Goal: Task Accomplishment & Management: Manage account settings

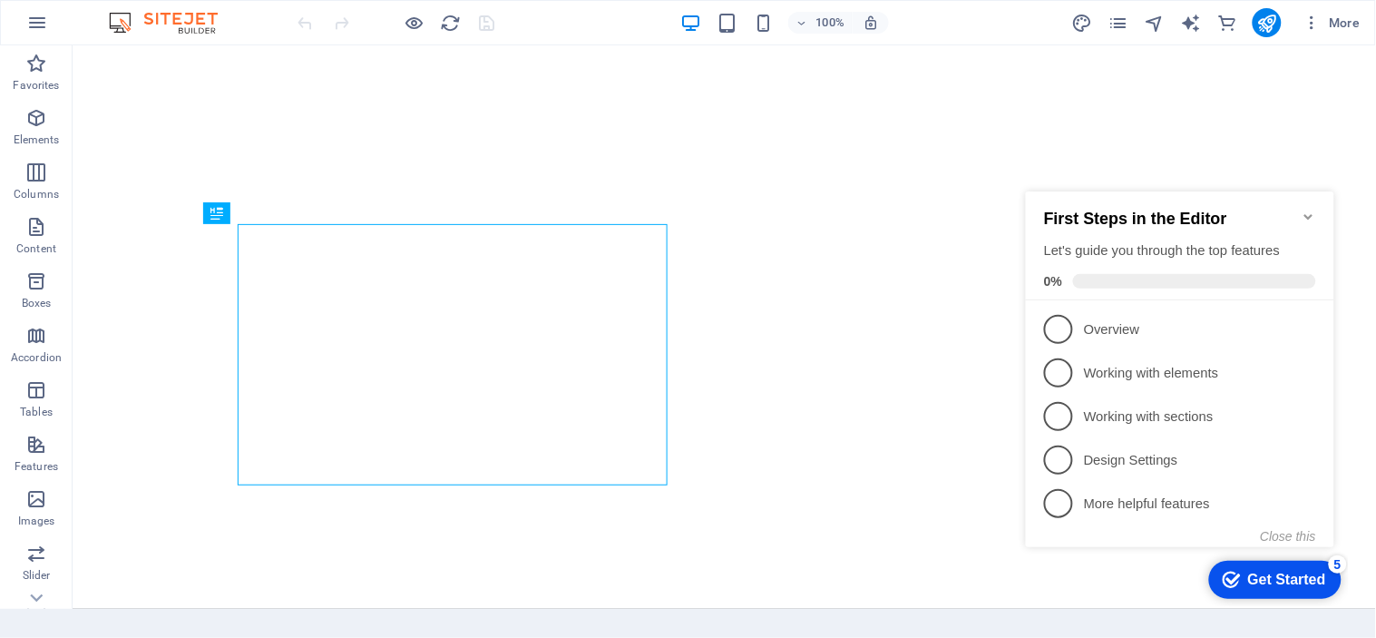
click at [1304, 209] on icon "Minimize checklist" at bounding box center [1308, 216] width 15 height 15
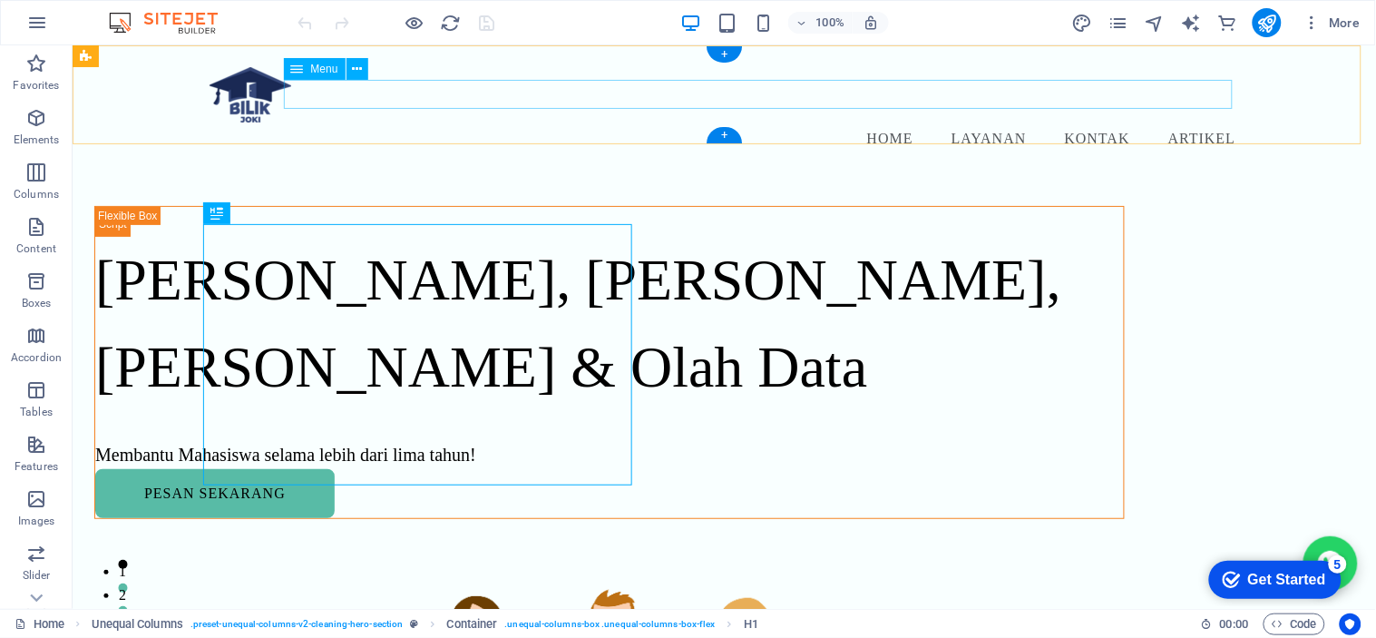
click at [980, 122] on nav "Home Layanan Kontak Artikel" at bounding box center [724, 136] width 1030 height 29
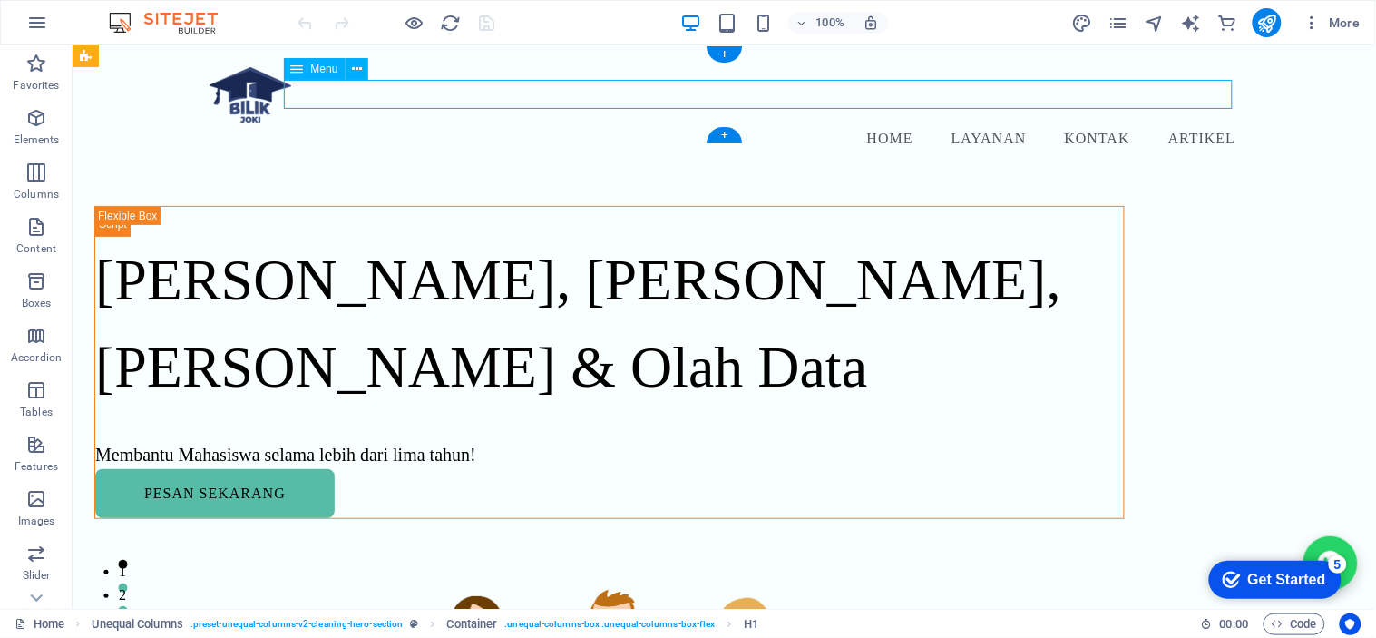
click at [980, 122] on nav "Home Layanan Kontak Artikel" at bounding box center [724, 136] width 1030 height 29
select select
select select "2"
select select
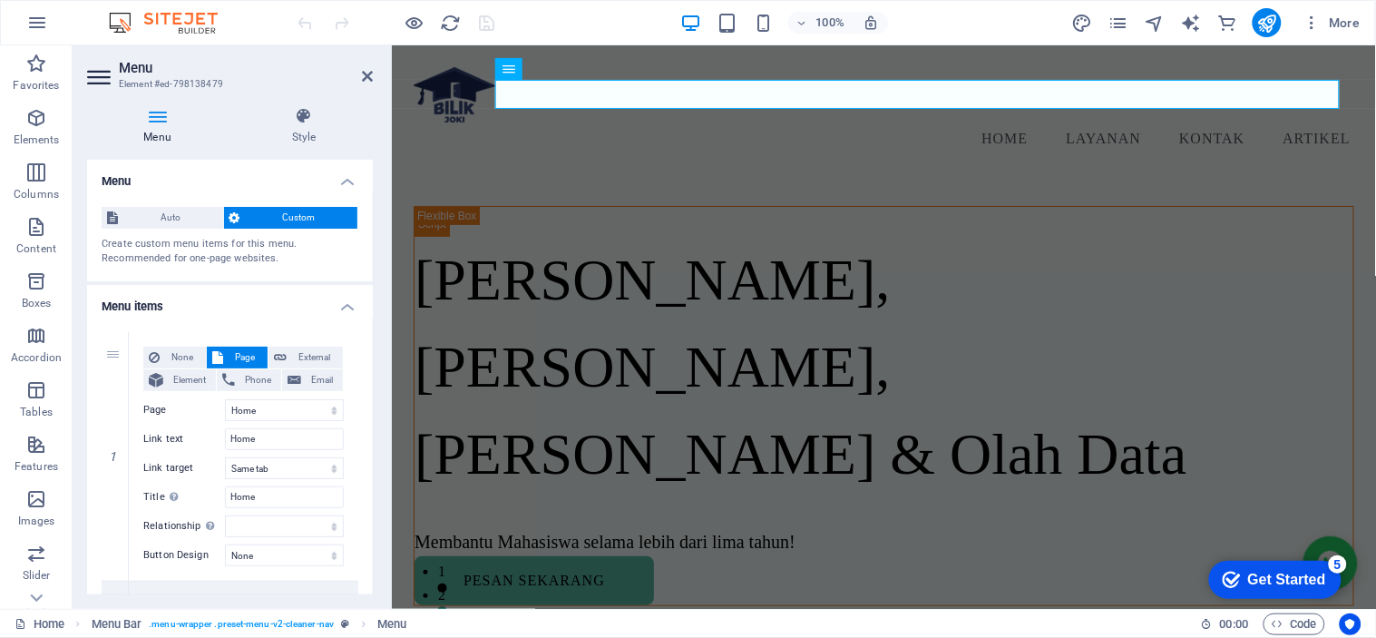
click at [373, 297] on div "Menu Style Menu Auto Custom Create custom menu items for this menu. Recommended…" at bounding box center [230, 351] width 315 height 516
drag, startPoint x: 375, startPoint y: 304, endPoint x: 375, endPoint y: 331, distance: 27.2
click at [375, 331] on div "Menu Style Menu Auto Custom Create custom menu items for this menu. Recommended…" at bounding box center [230, 351] width 315 height 516
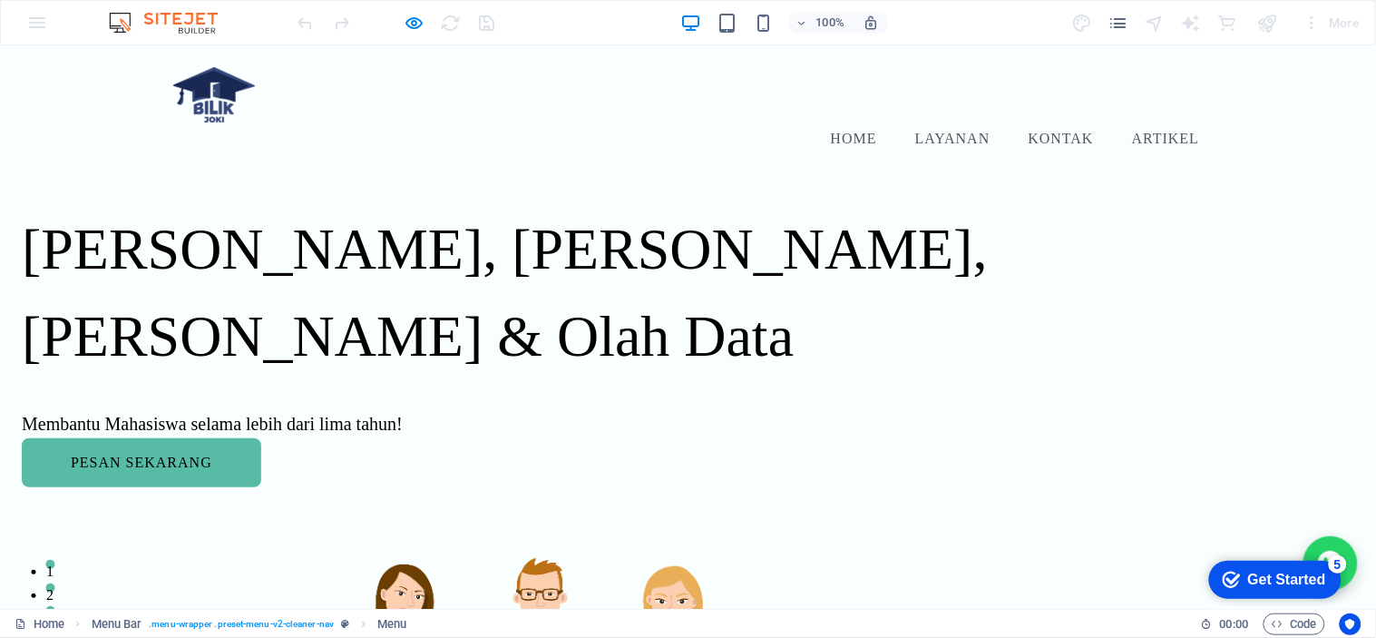
click at [935, 127] on link "Layanan" at bounding box center [953, 138] width 83 height 22
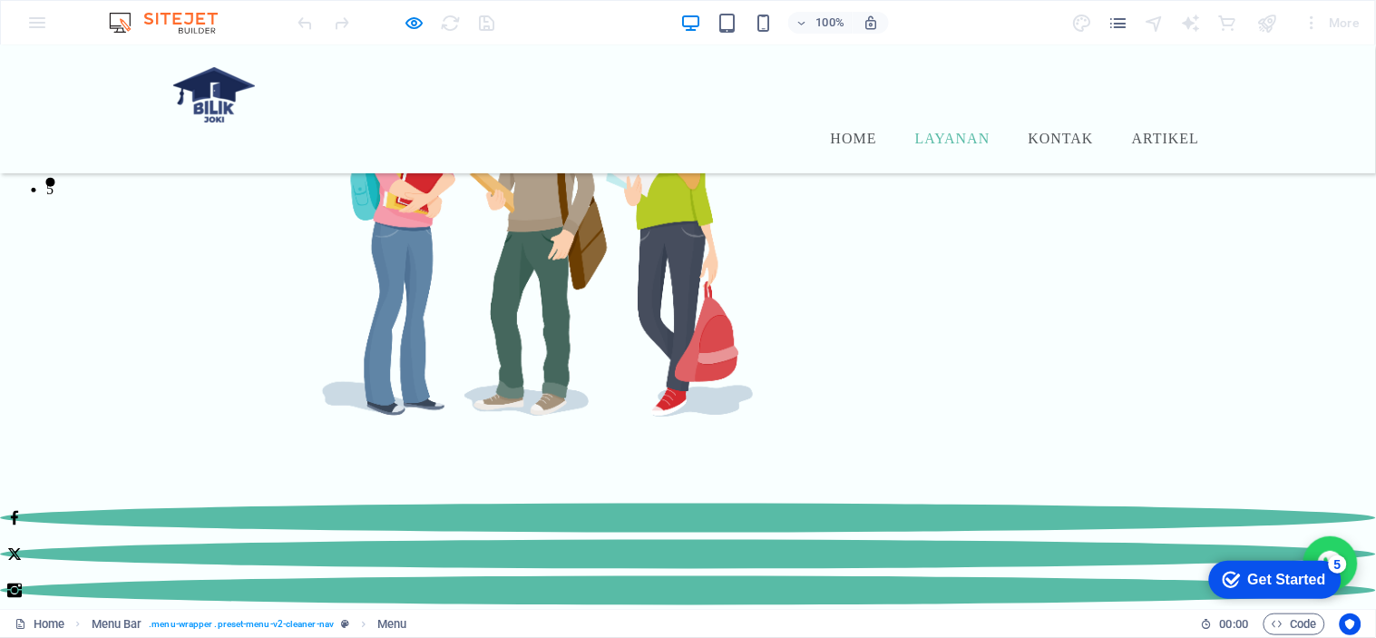
scroll to position [610, 0]
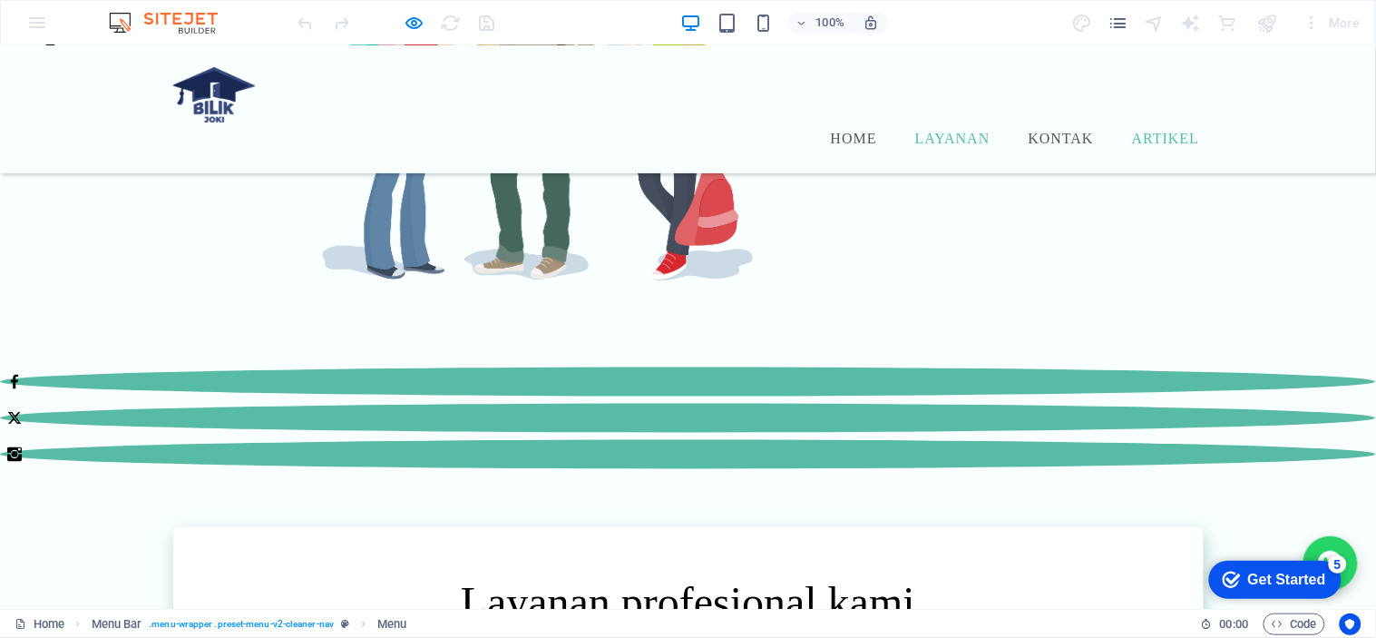
click at [1156, 127] on link "Artikel" at bounding box center [1165, 138] width 74 height 22
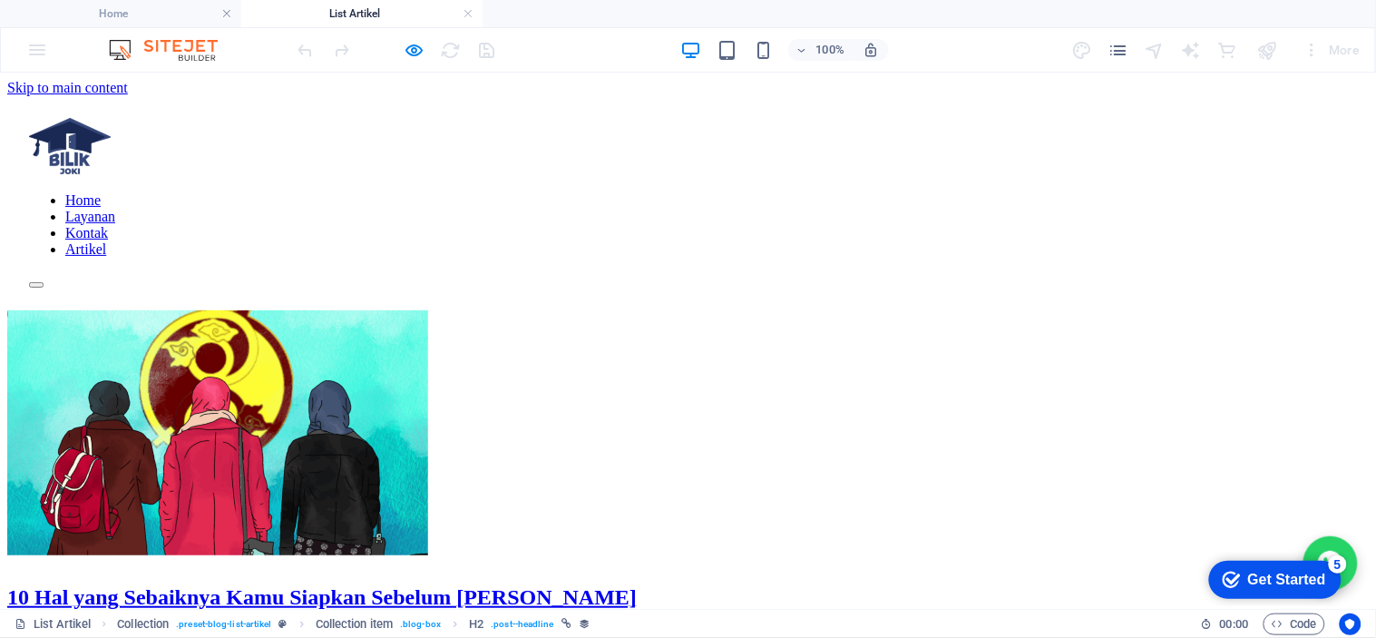
scroll to position [0, 0]
click at [406, 44] on icon "button" at bounding box center [415, 50] width 21 height 21
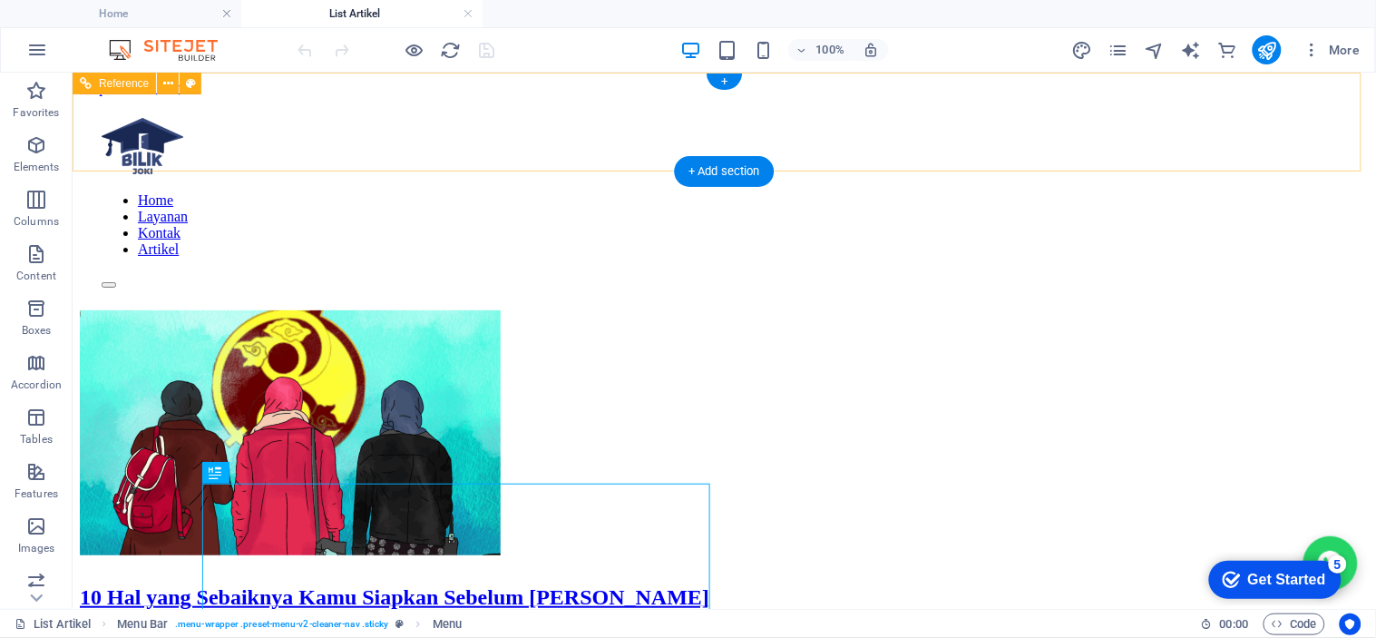
click at [999, 191] on nav "Home Layanan Kontak Artikel" at bounding box center [723, 223] width 1245 height 65
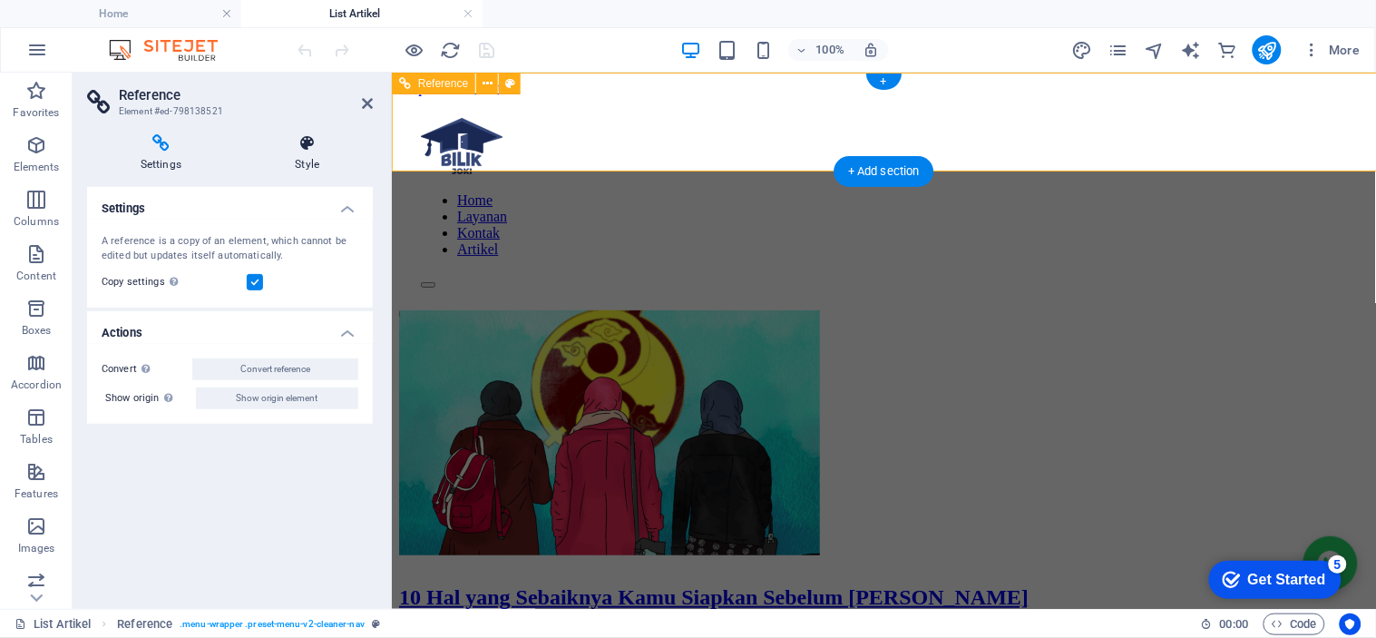
click at [307, 143] on icon at bounding box center [307, 143] width 131 height 18
select select "px"
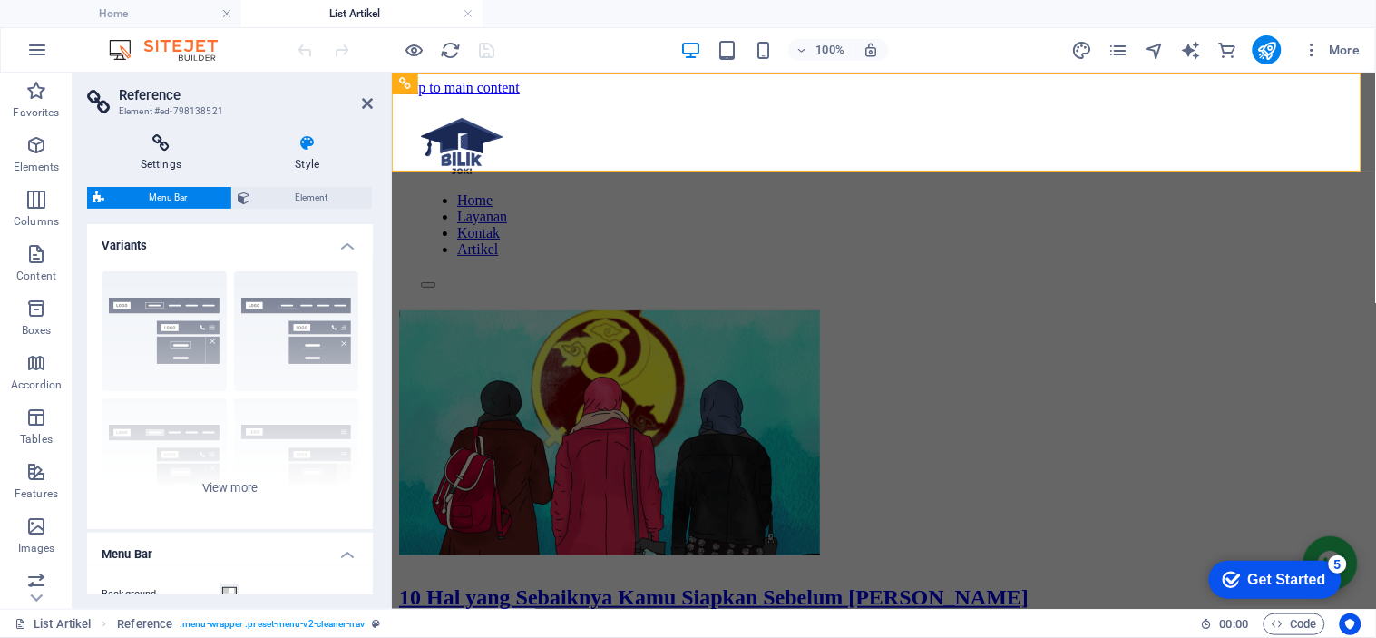
click at [158, 145] on icon at bounding box center [161, 143] width 148 height 18
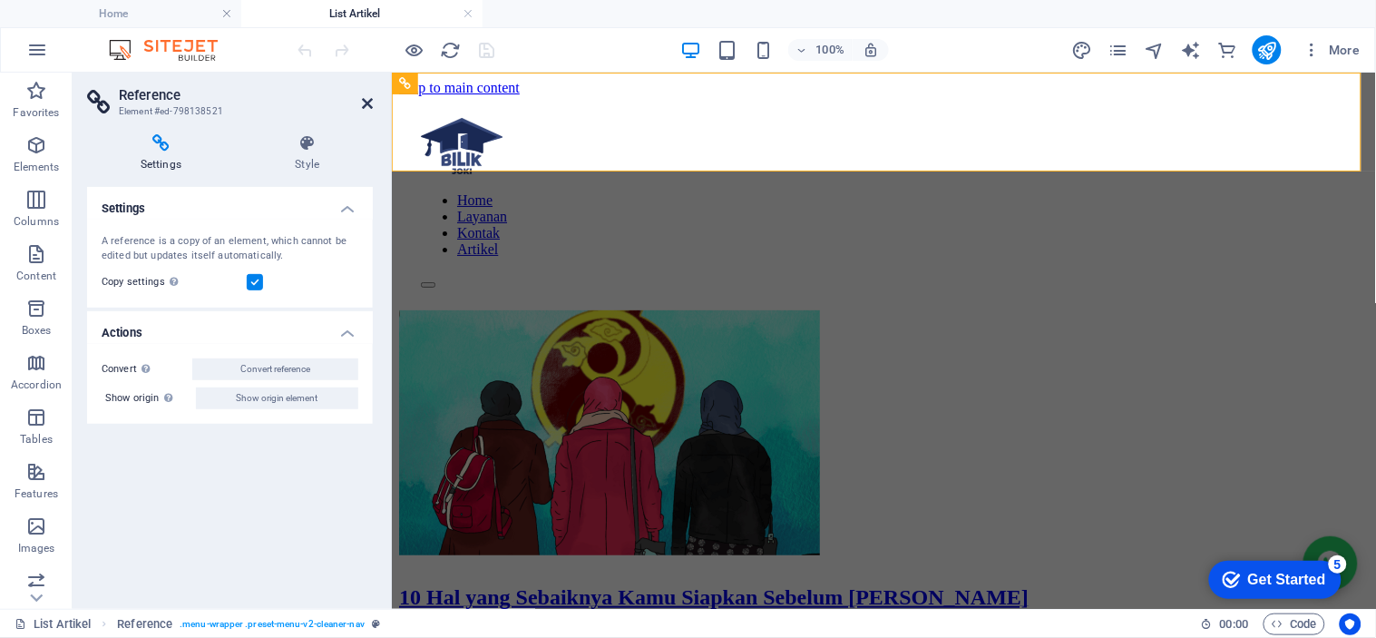
click at [363, 104] on icon at bounding box center [367, 103] width 11 height 15
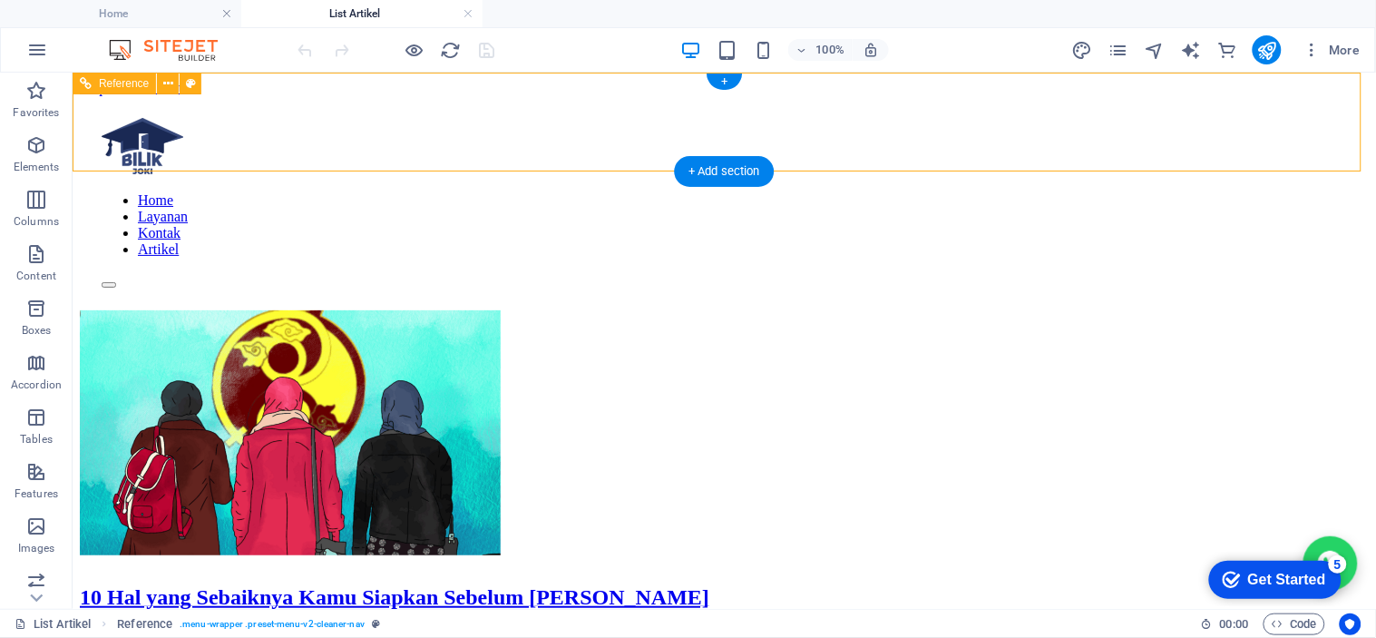
click at [1000, 191] on nav "Home Layanan Kontak Artikel" at bounding box center [723, 223] width 1245 height 65
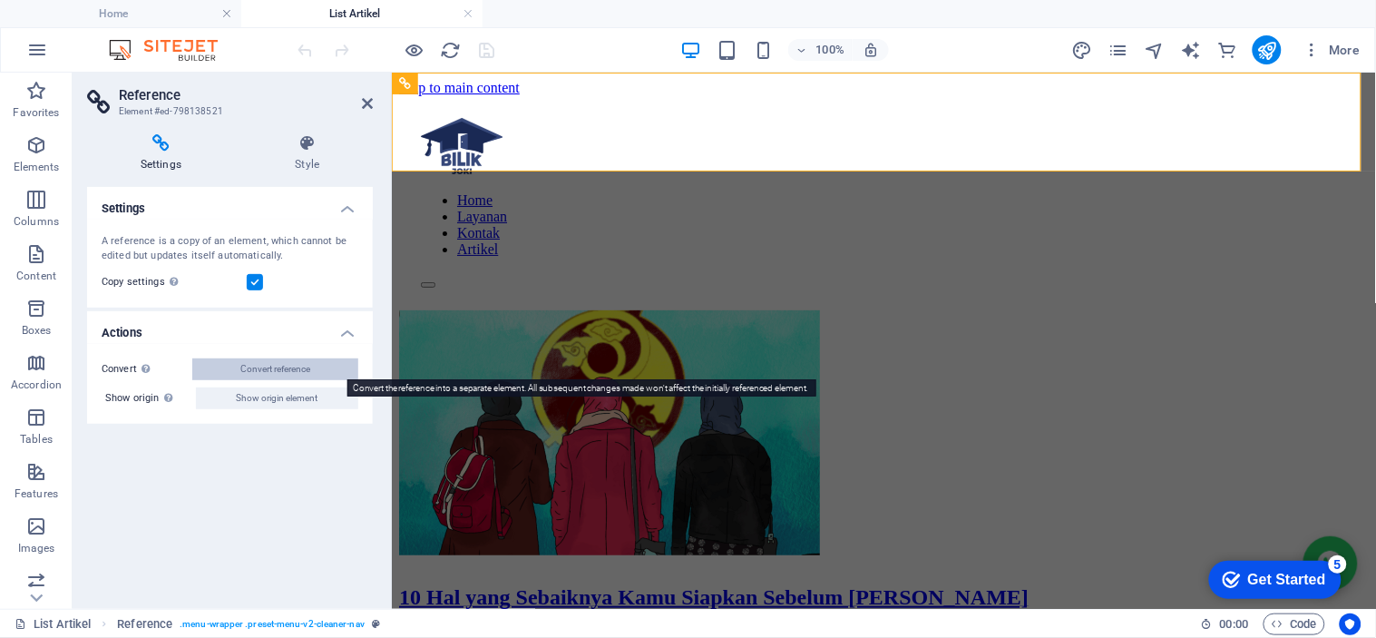
click at [304, 367] on span "Convert reference" at bounding box center [275, 369] width 70 height 22
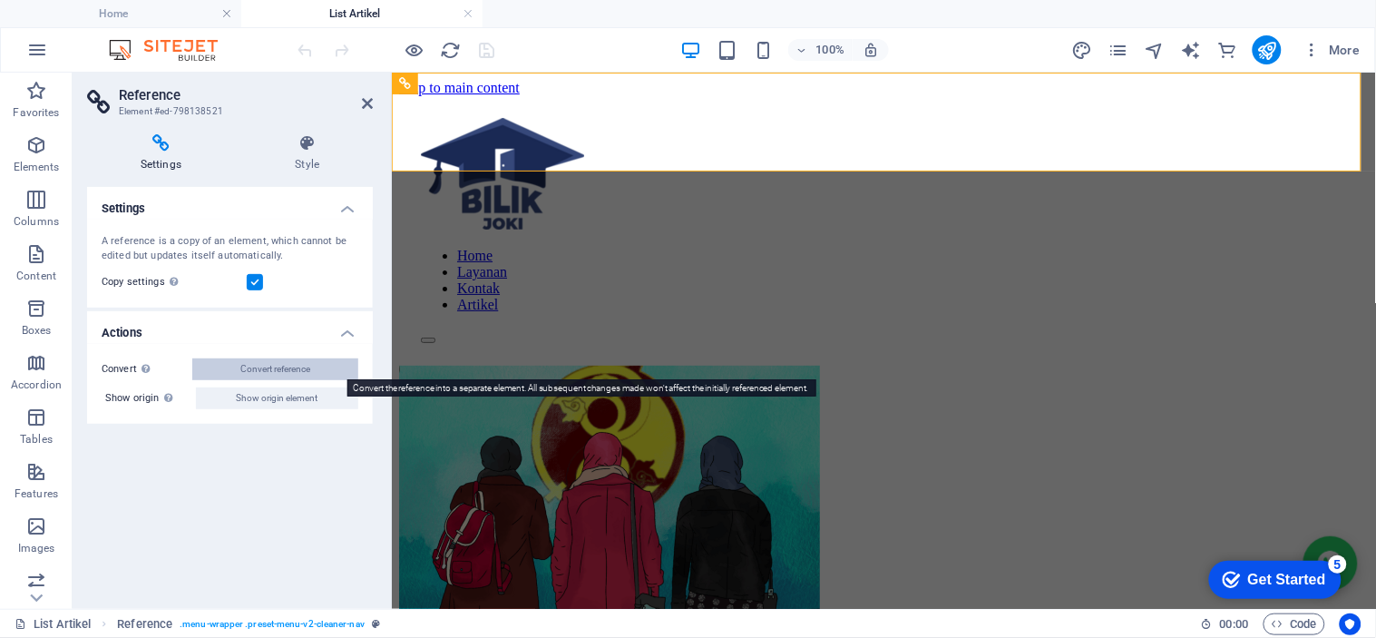
select select "header"
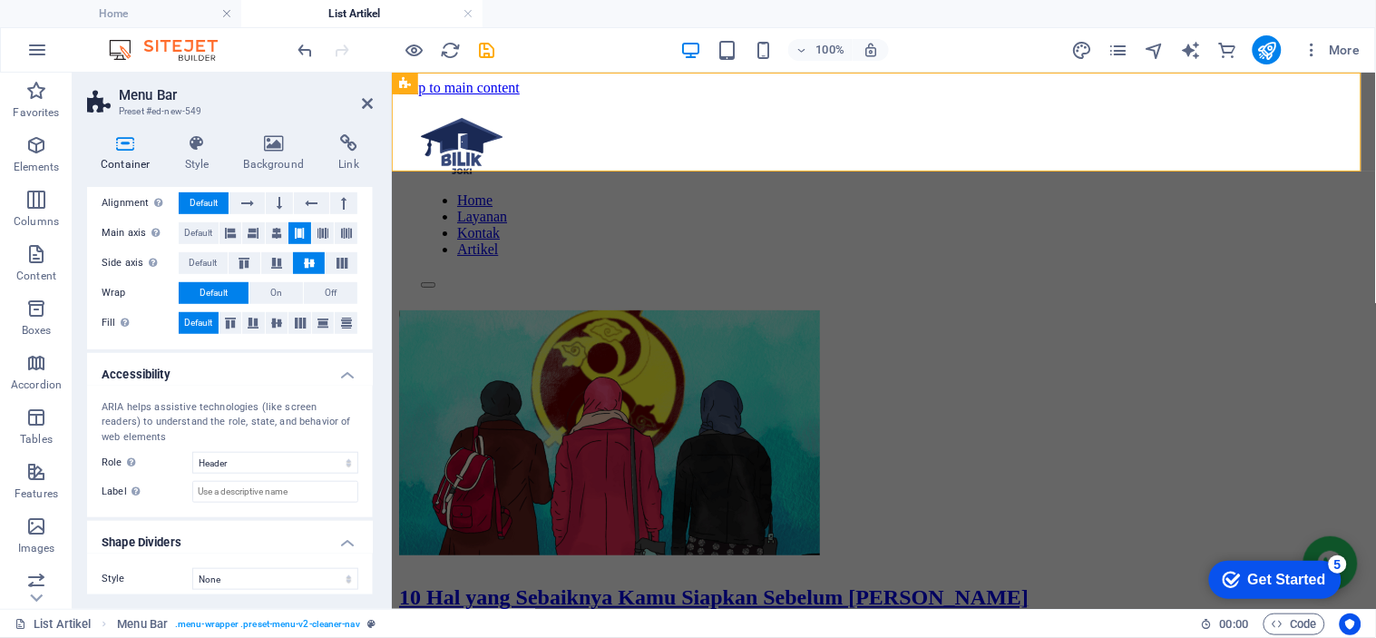
scroll to position [295, 0]
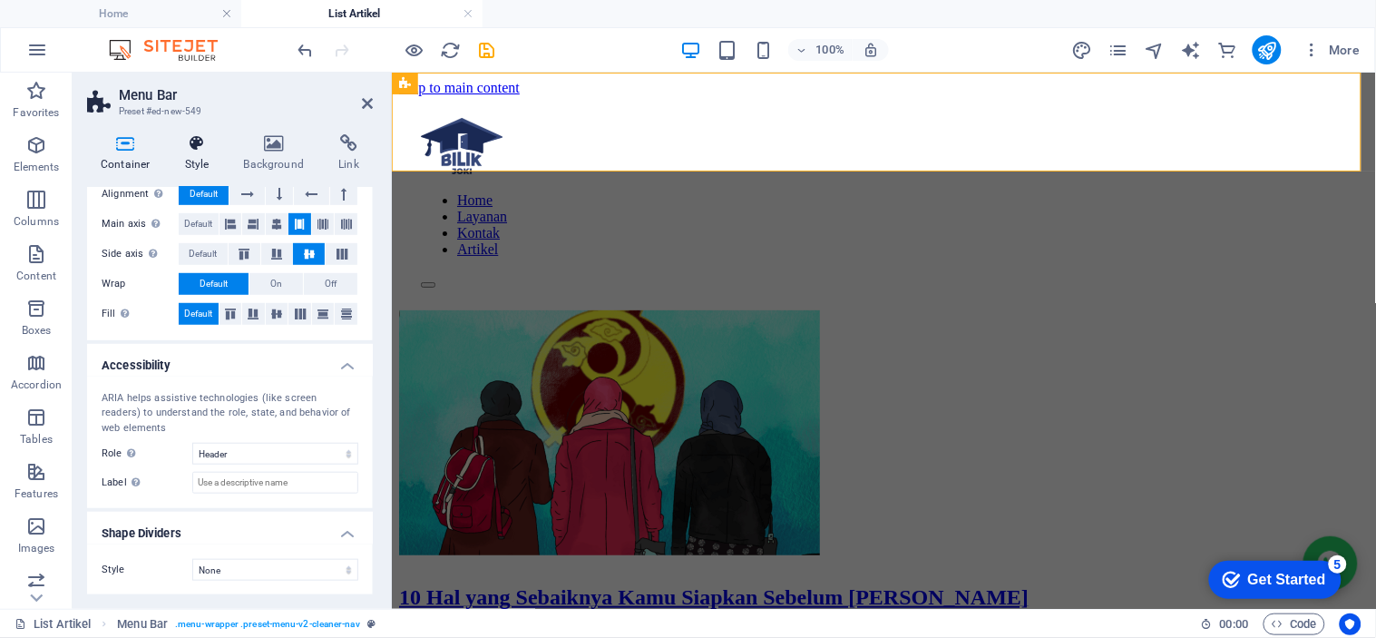
click at [186, 170] on h4 "Style" at bounding box center [200, 153] width 59 height 38
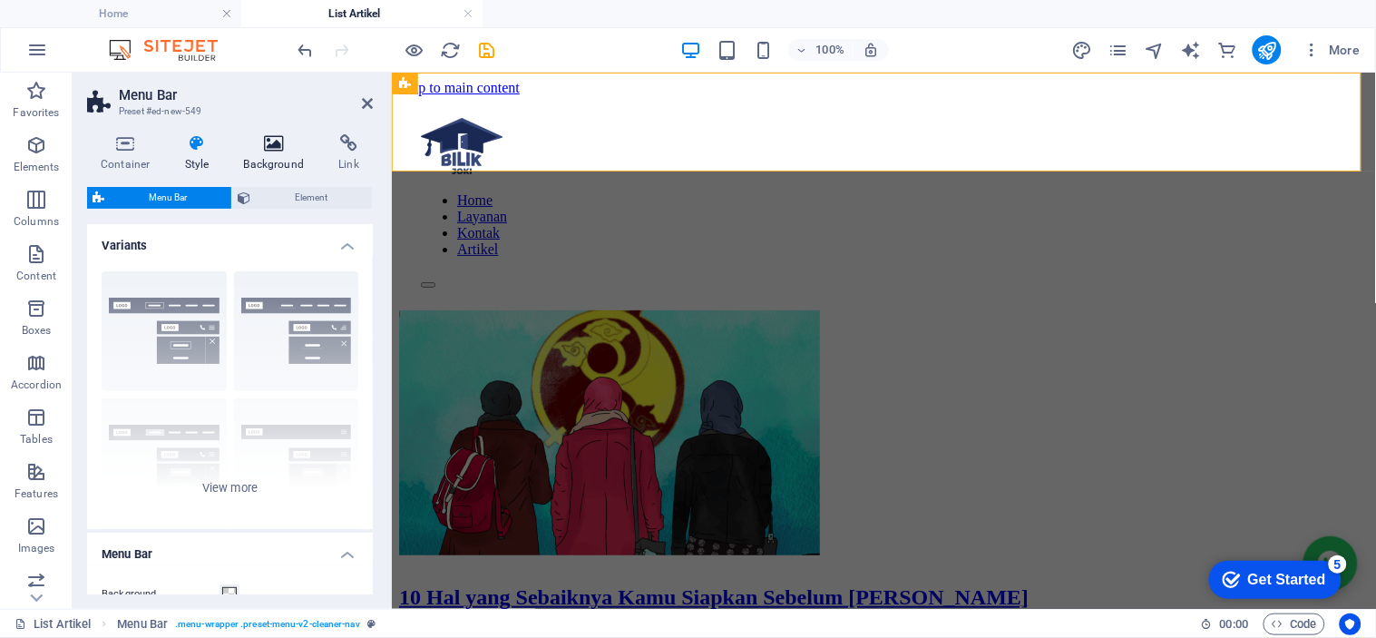
click at [270, 158] on h4 "Background" at bounding box center [277, 153] width 95 height 38
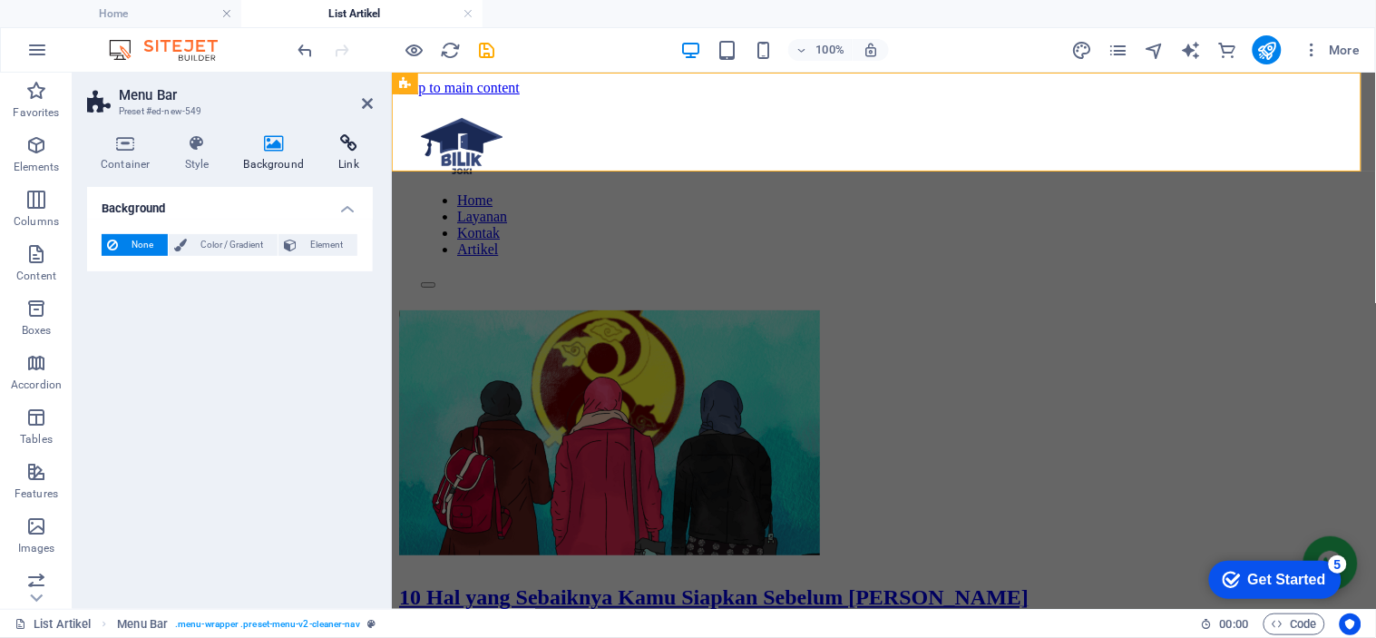
click at [341, 138] on icon at bounding box center [349, 143] width 48 height 18
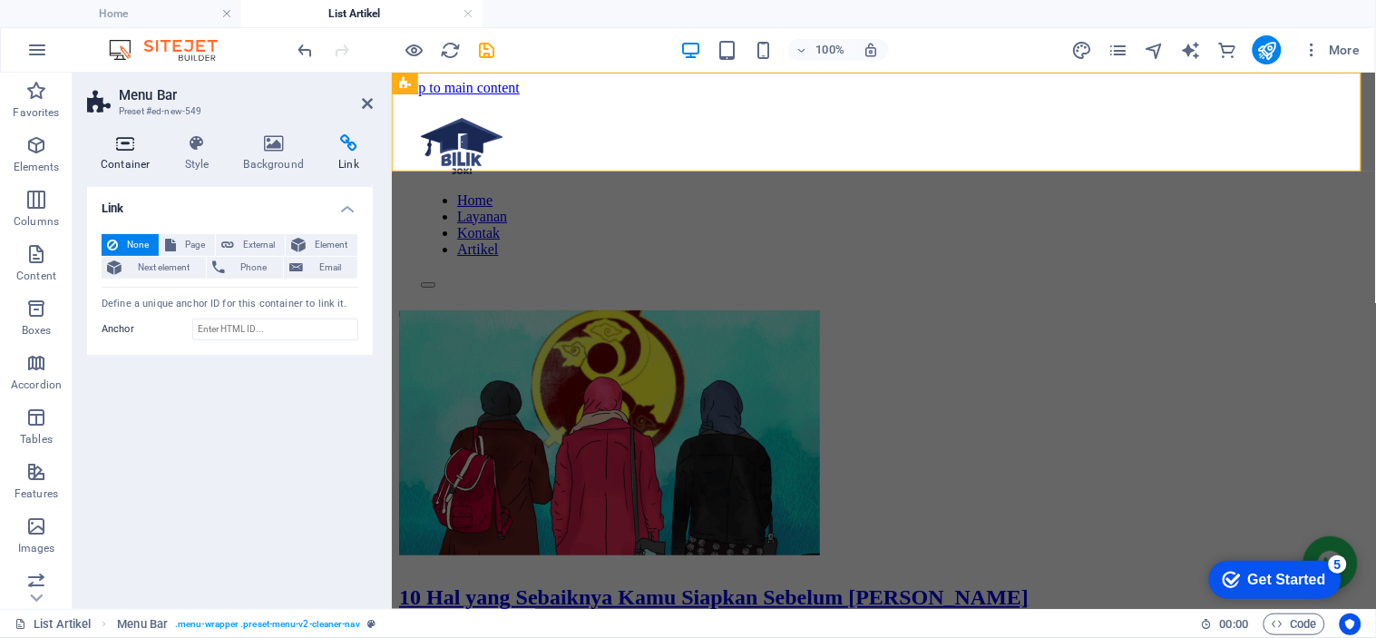
click at [125, 145] on icon at bounding box center [125, 143] width 77 height 18
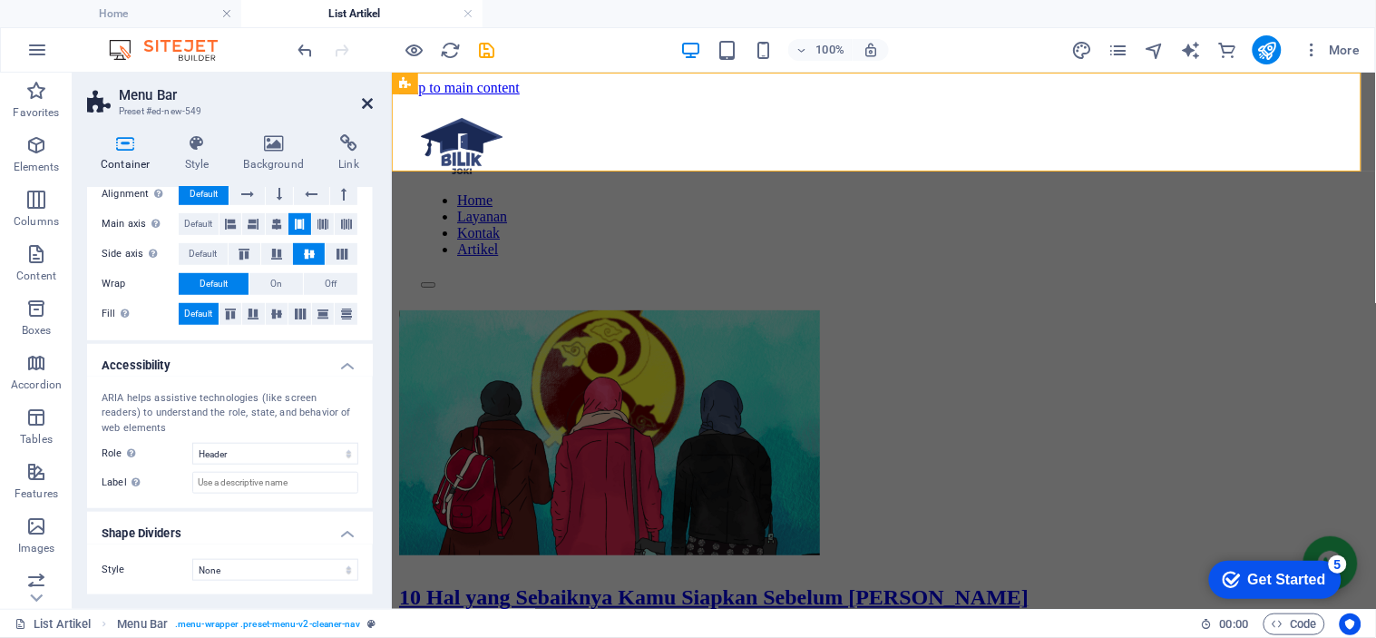
click at [369, 102] on icon at bounding box center [367, 103] width 11 height 15
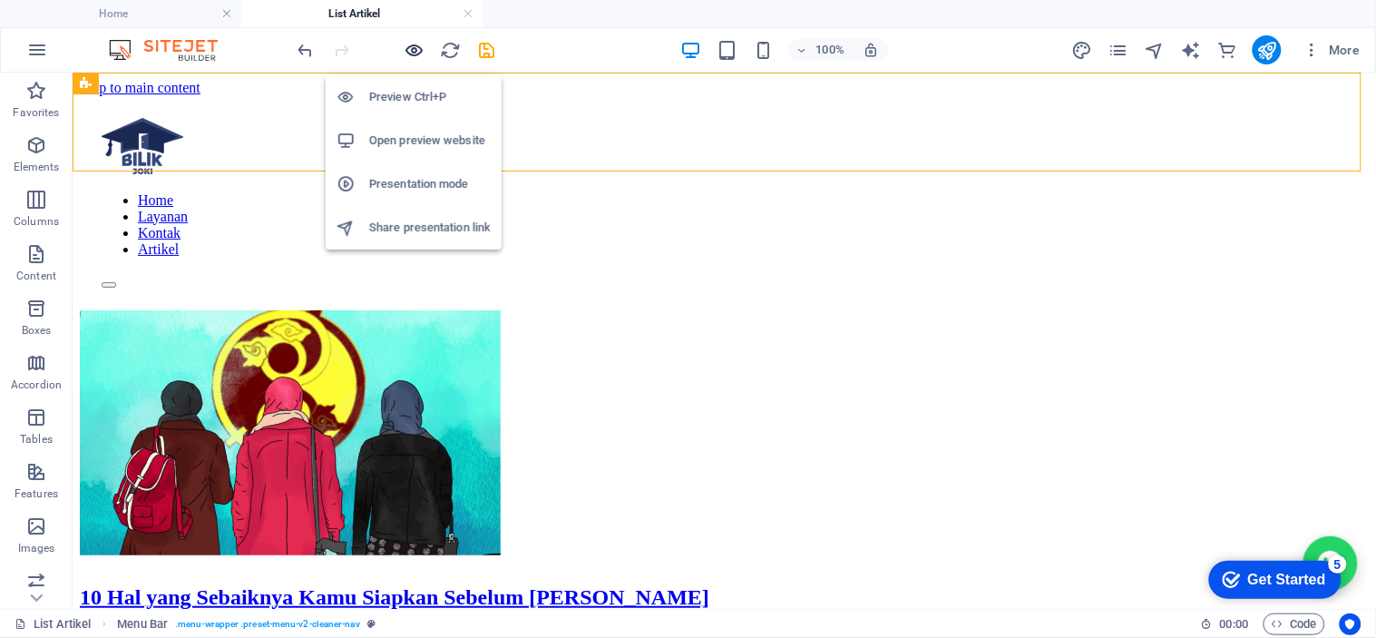
click at [412, 52] on icon "button" at bounding box center [415, 50] width 21 height 21
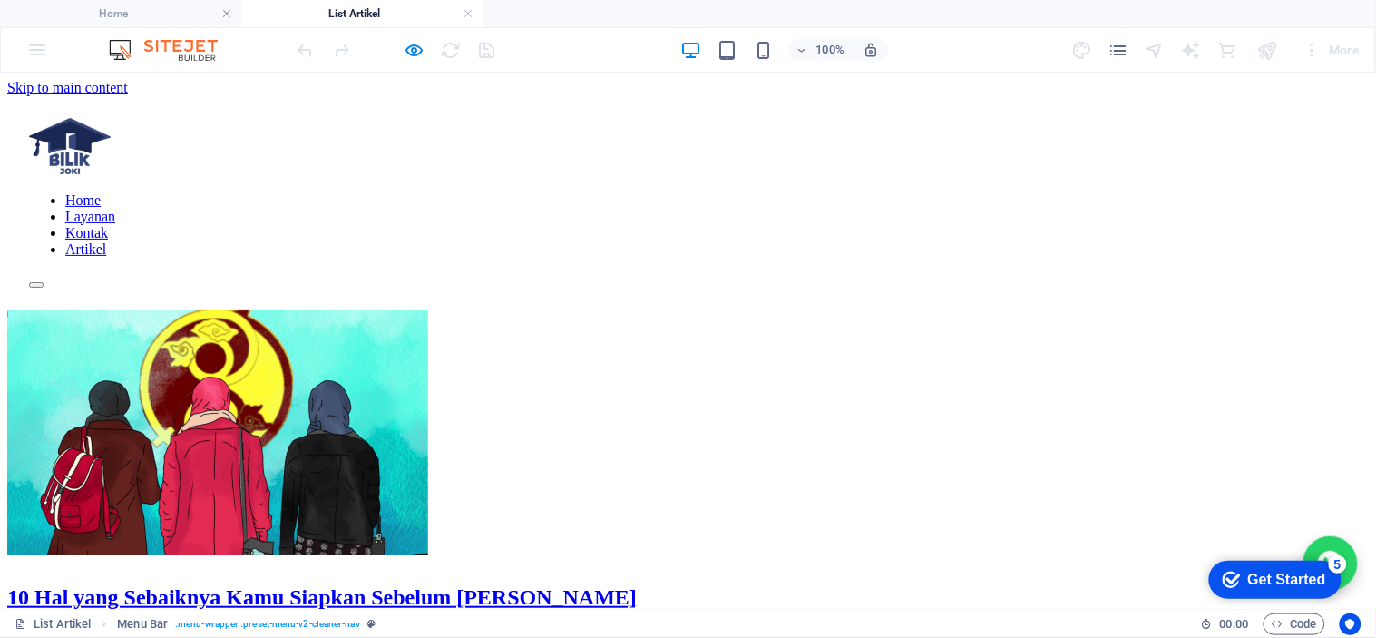
click at [115, 208] on link "Layanan" at bounding box center [90, 215] width 50 height 15
click at [108, 224] on link "Kontak" at bounding box center [86, 231] width 43 height 15
click at [410, 53] on icon "button" at bounding box center [415, 50] width 21 height 21
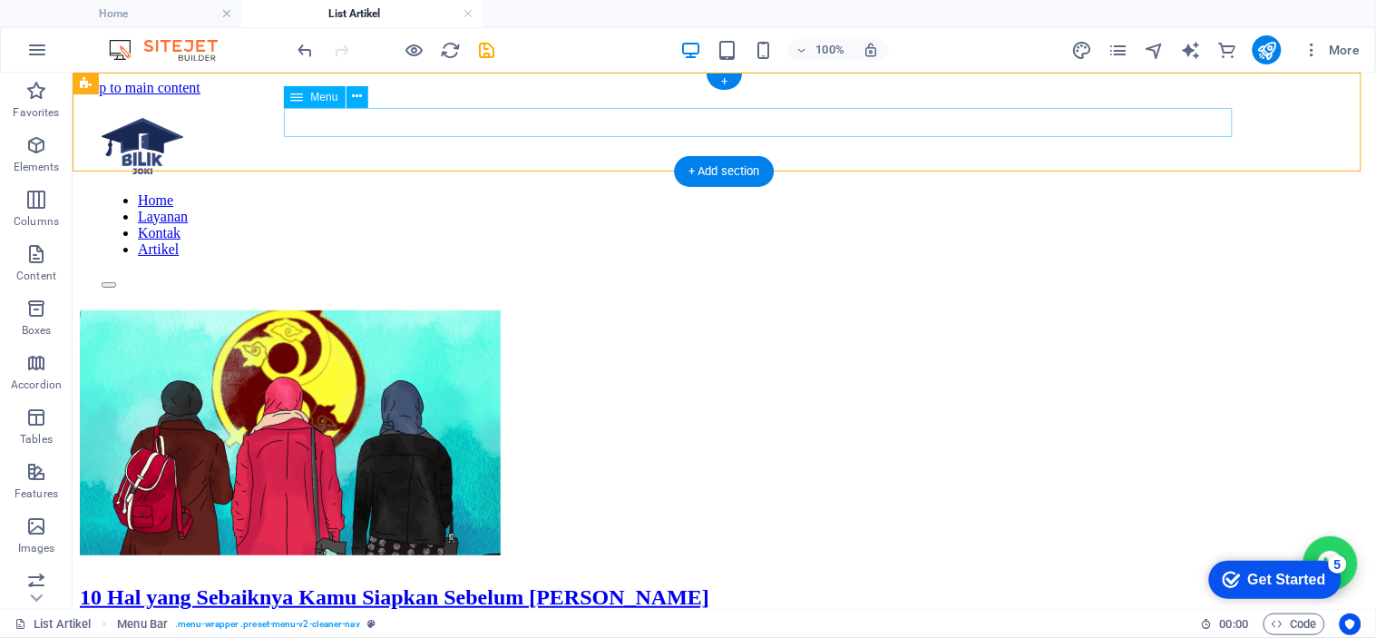
click at [965, 191] on nav "Home Layanan Kontak Artikel" at bounding box center [723, 223] width 1245 height 65
select select
select select "2"
select select
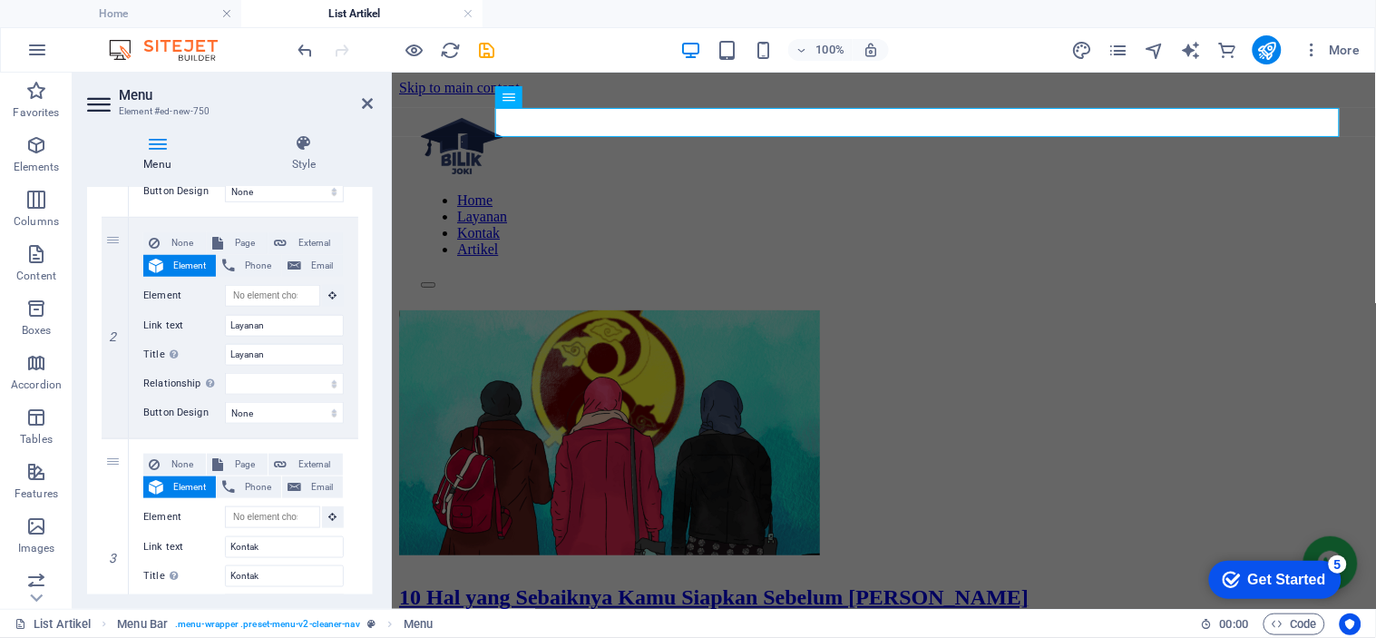
scroll to position [395, 0]
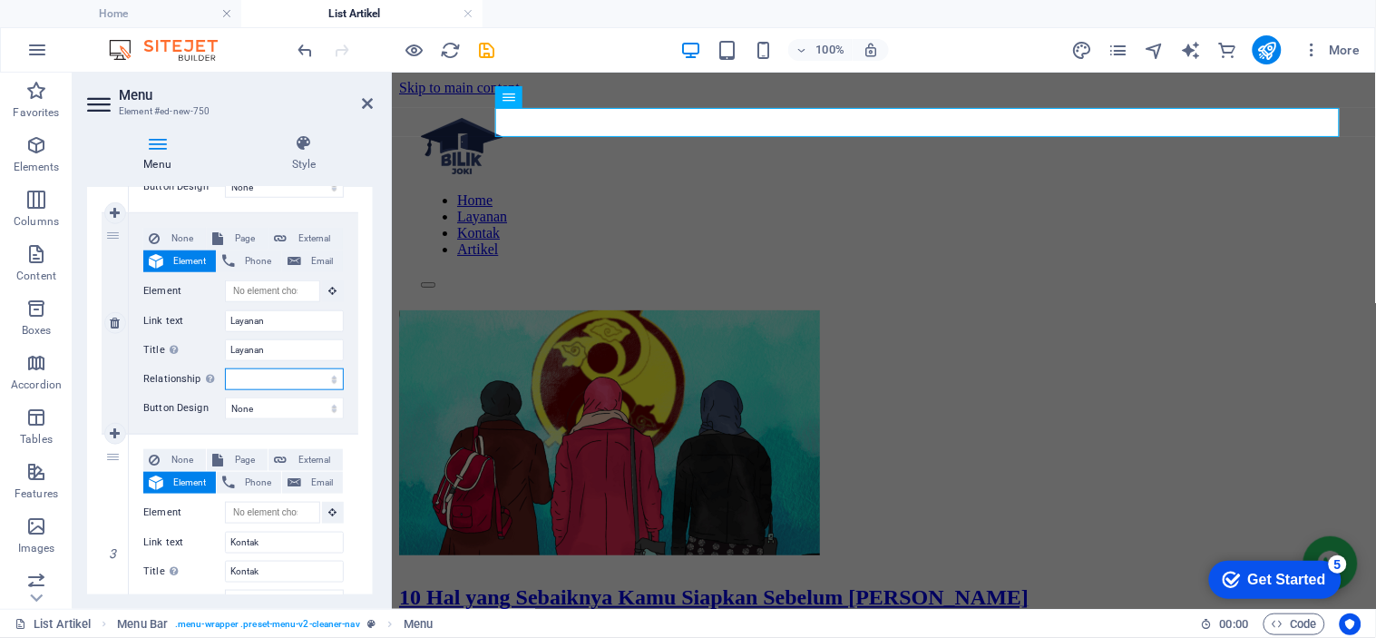
click at [336, 377] on select "alternate author bookmark external help license next nofollow noreferrer noopen…" at bounding box center [284, 379] width 119 height 22
click at [324, 288] on button at bounding box center [333, 291] width 22 height 22
click at [241, 237] on span "Page" at bounding box center [246, 239] width 34 height 22
select select
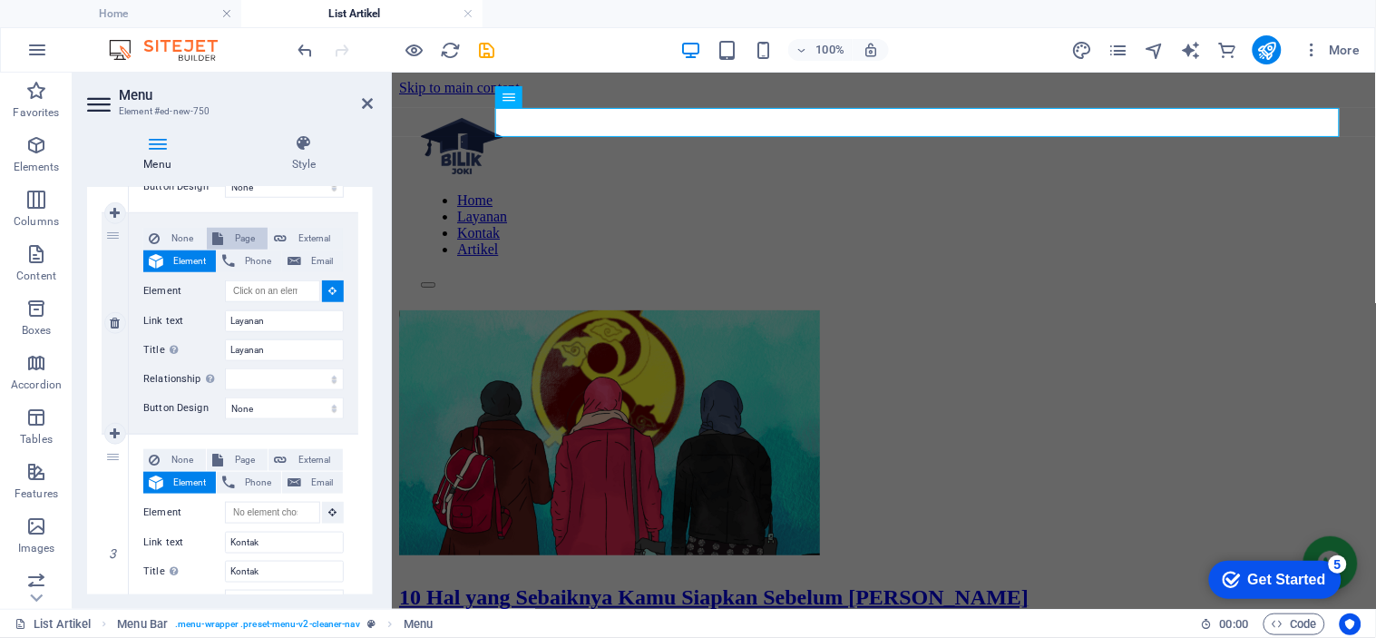
select select
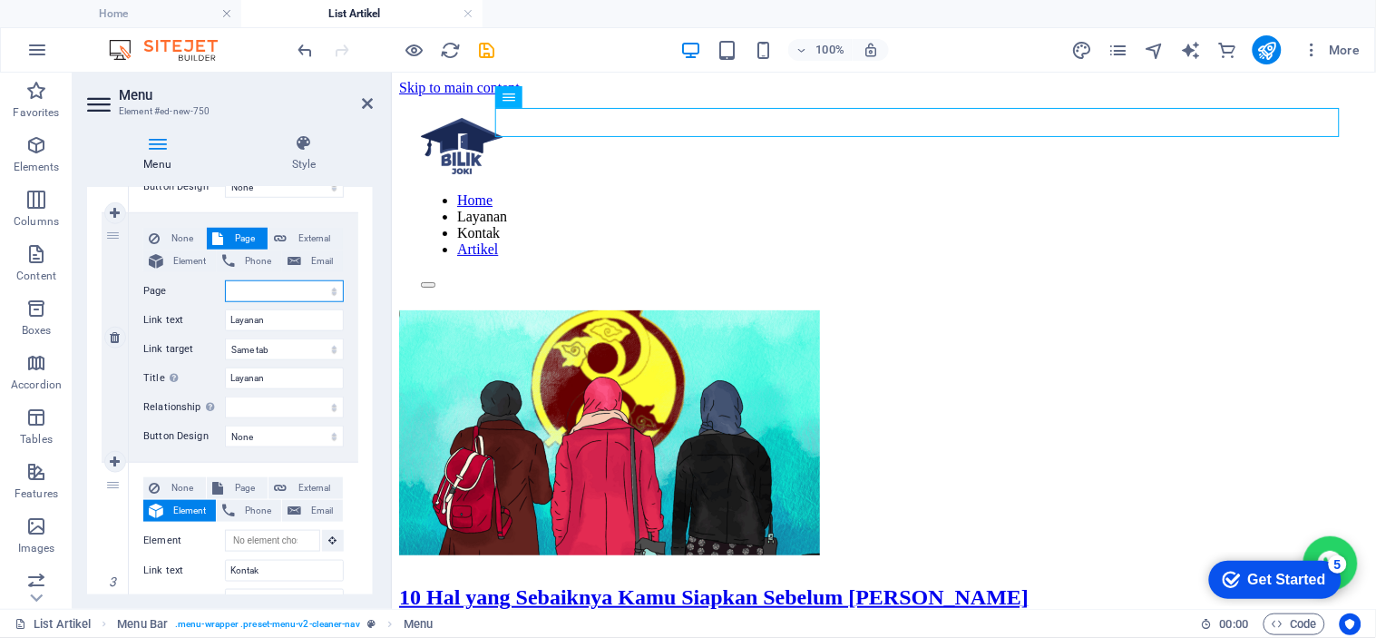
click at [325, 295] on select "Home Legal Notice List Artikel Privacy" at bounding box center [284, 291] width 119 height 22
select select "0"
click at [225, 280] on select "Home Legal Notice List Artikel Privacy" at bounding box center [284, 291] width 119 height 22
select select
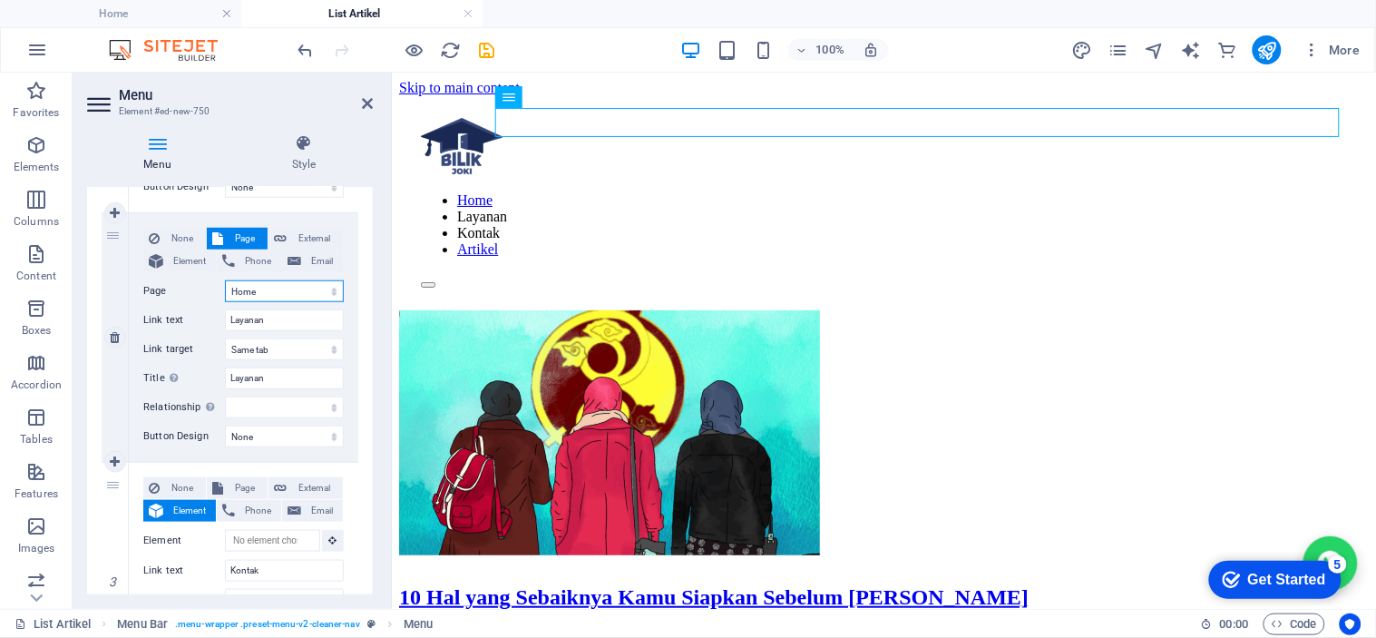
select select
click at [288, 415] on select "alternate author bookmark external help license next nofollow noreferrer noopen…" at bounding box center [284, 407] width 119 height 22
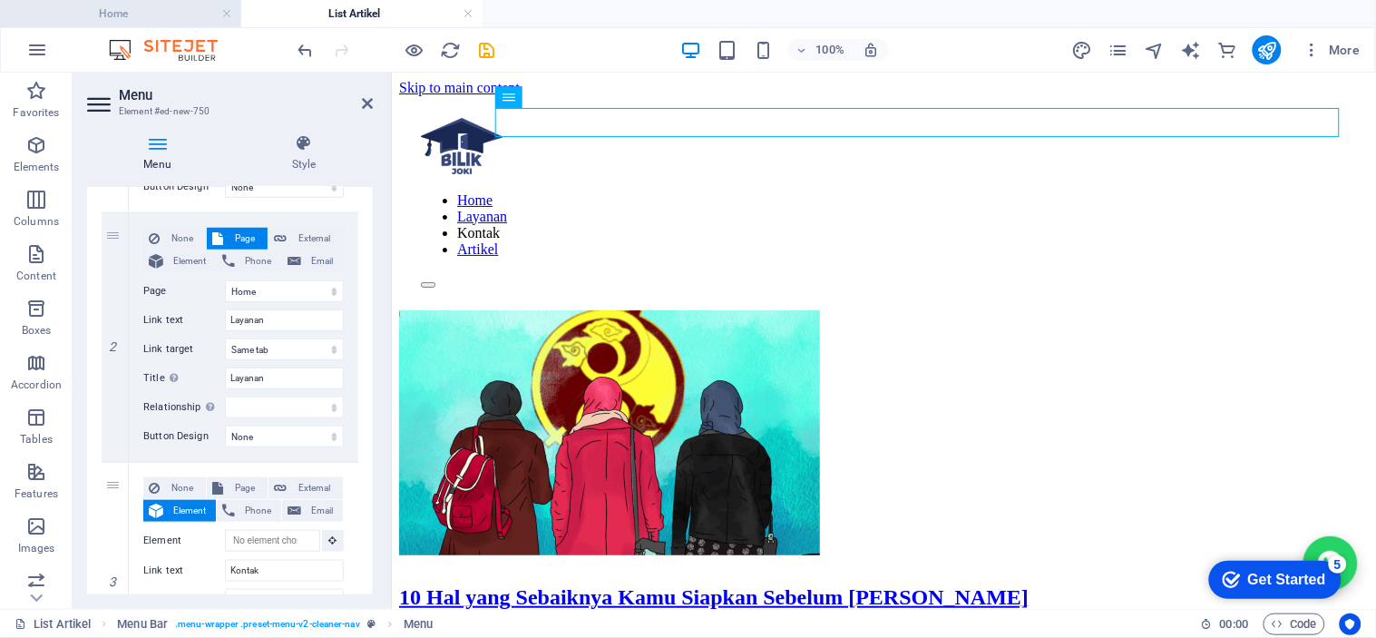
click at [185, 16] on h4 "Home" at bounding box center [120, 14] width 241 height 20
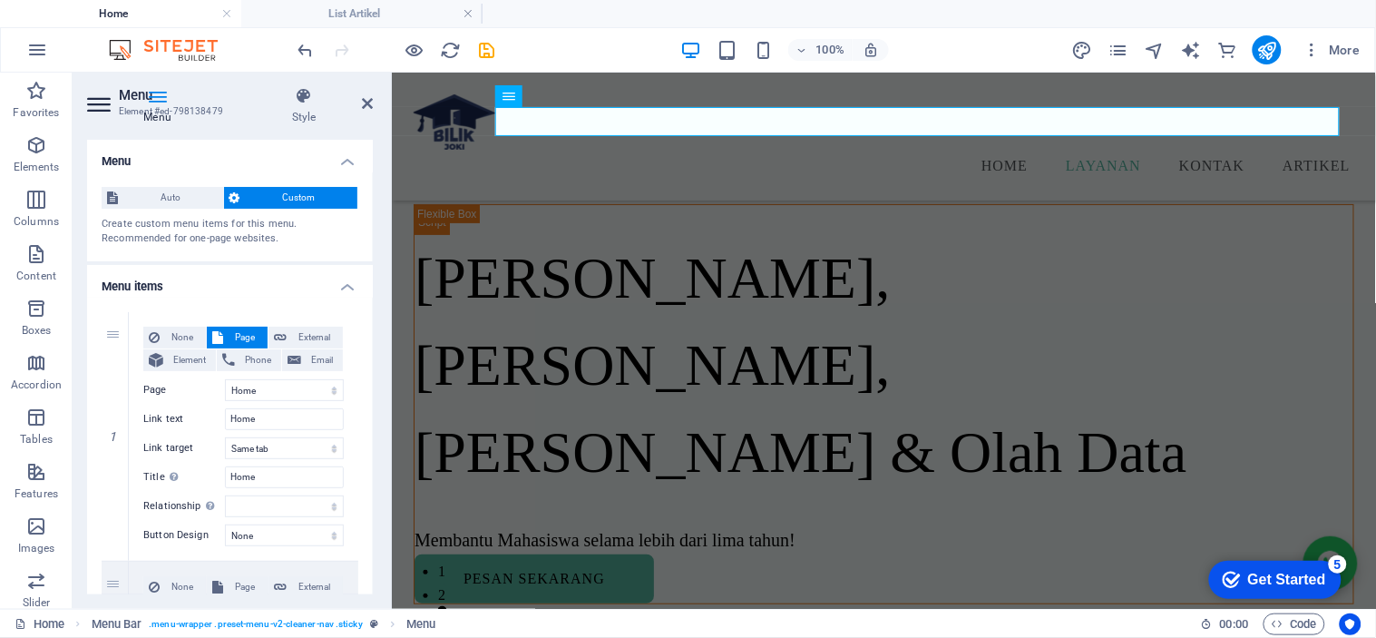
scroll to position [610, 0]
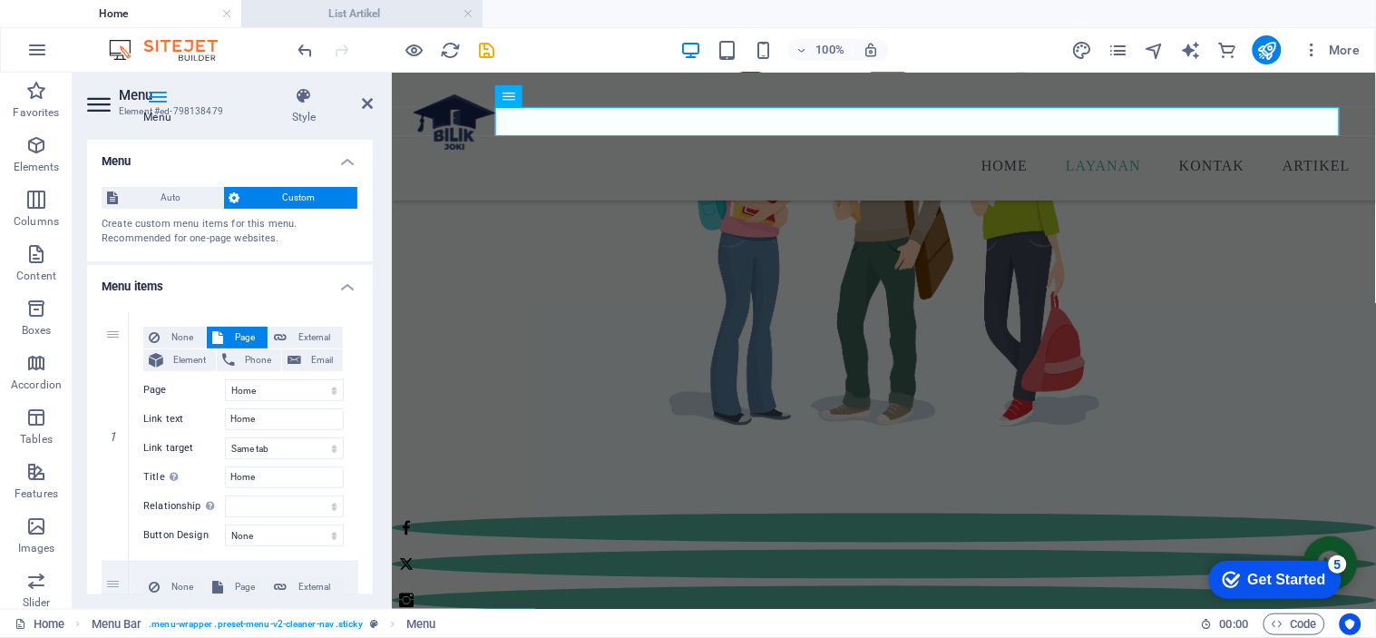
click at [397, 13] on h4 "List Artikel" at bounding box center [361, 14] width 241 height 20
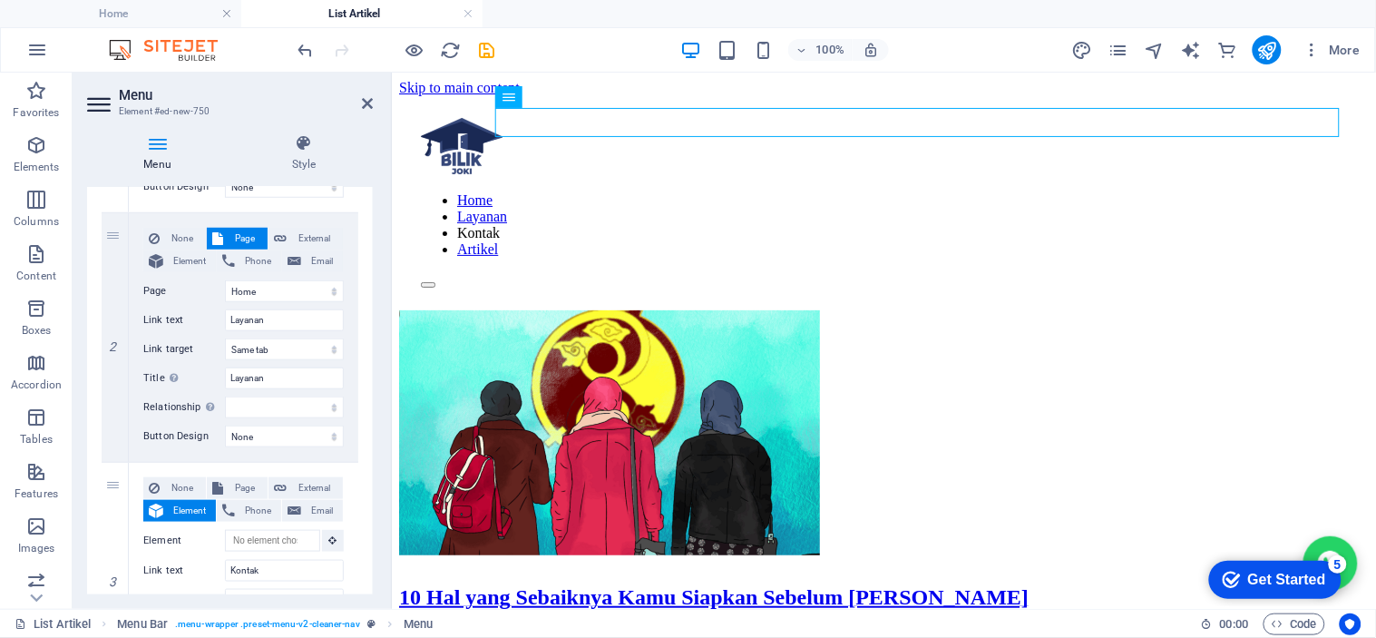
scroll to position [0, 0]
click at [196, 20] on h4 "Home" at bounding box center [120, 14] width 241 height 20
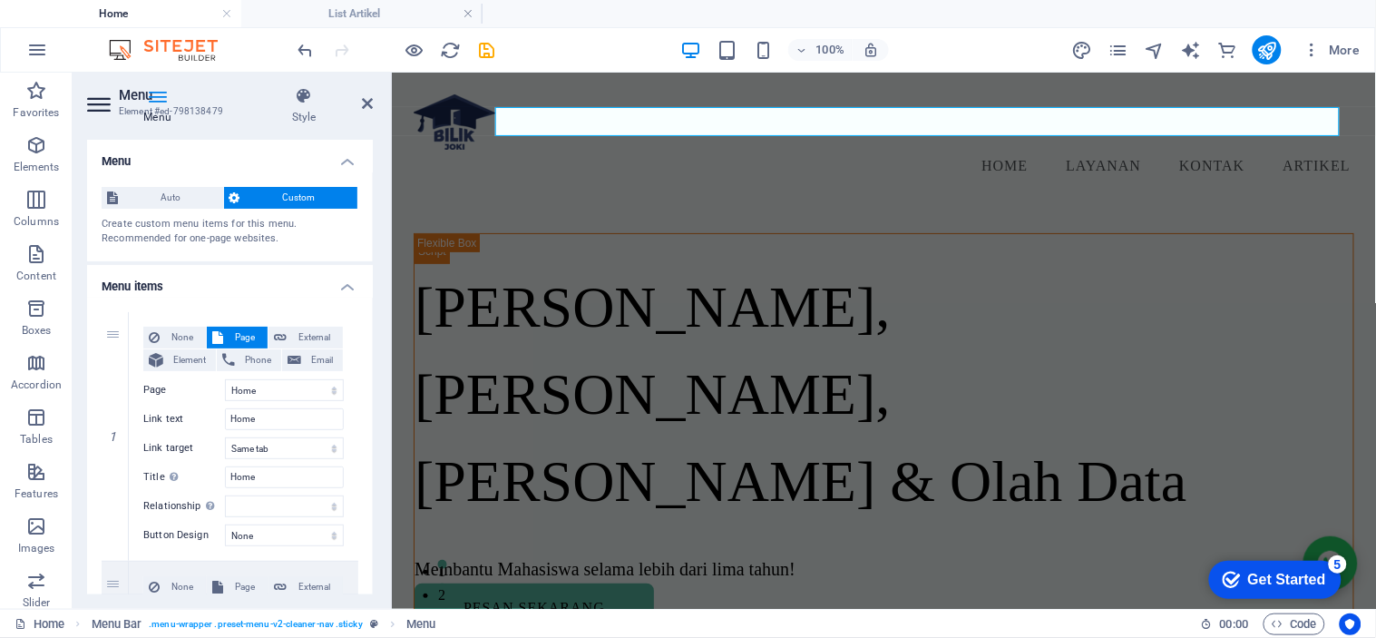
scroll to position [610, 0]
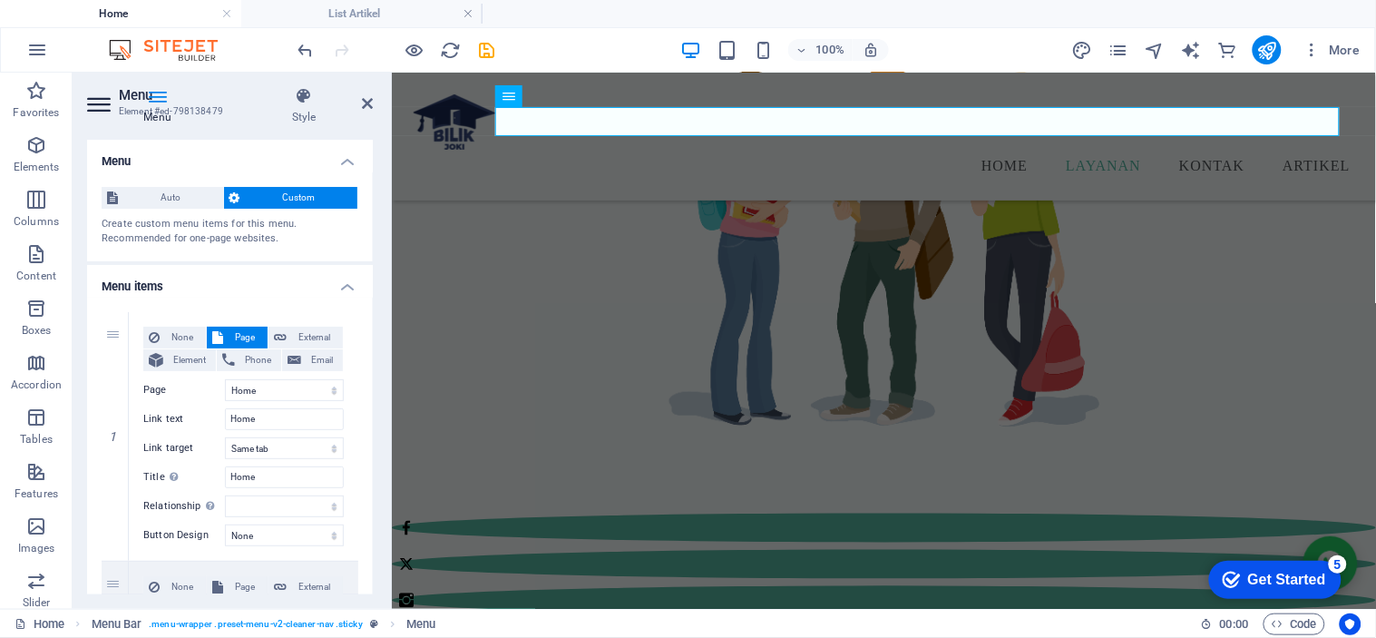
drag, startPoint x: 374, startPoint y: 245, endPoint x: 369, endPoint y: 297, distance: 51.9
click at [369, 297] on div "Menu Style Menu Auto Custom Create custom menu items for this menu. Recommended…" at bounding box center [230, 341] width 315 height 536
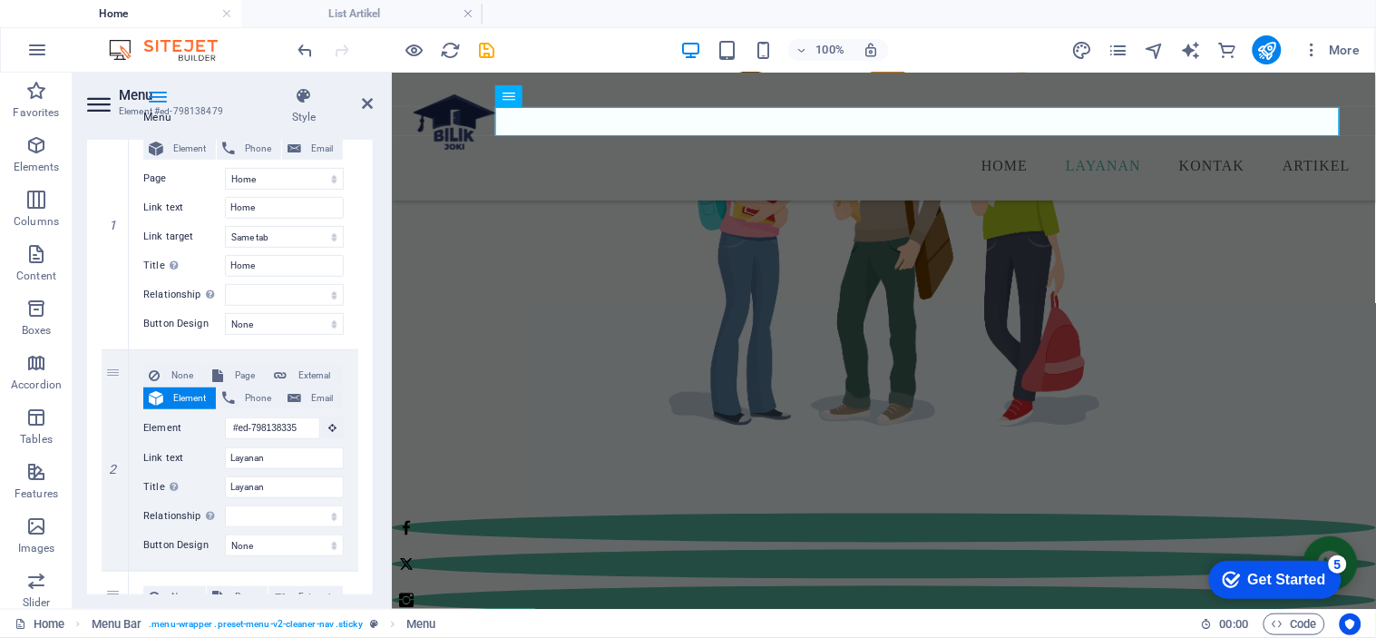
scroll to position [216, 0]
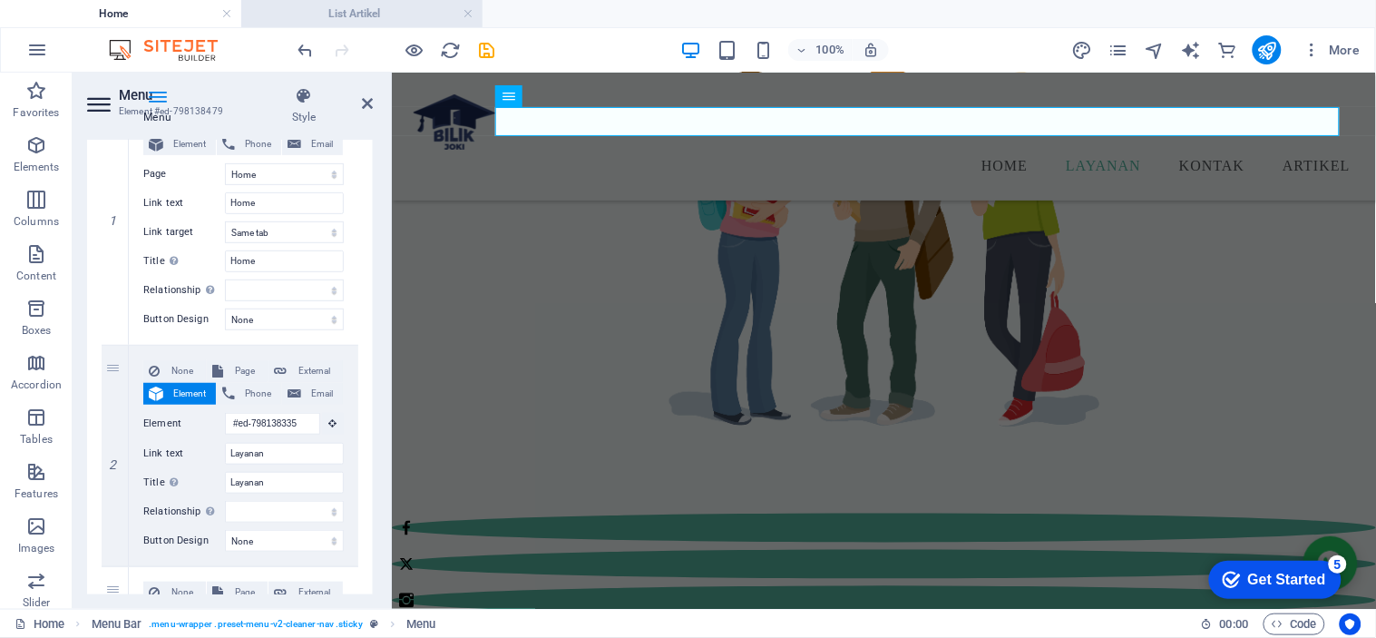
click at [384, 15] on h4 "List Artikel" at bounding box center [361, 14] width 241 height 20
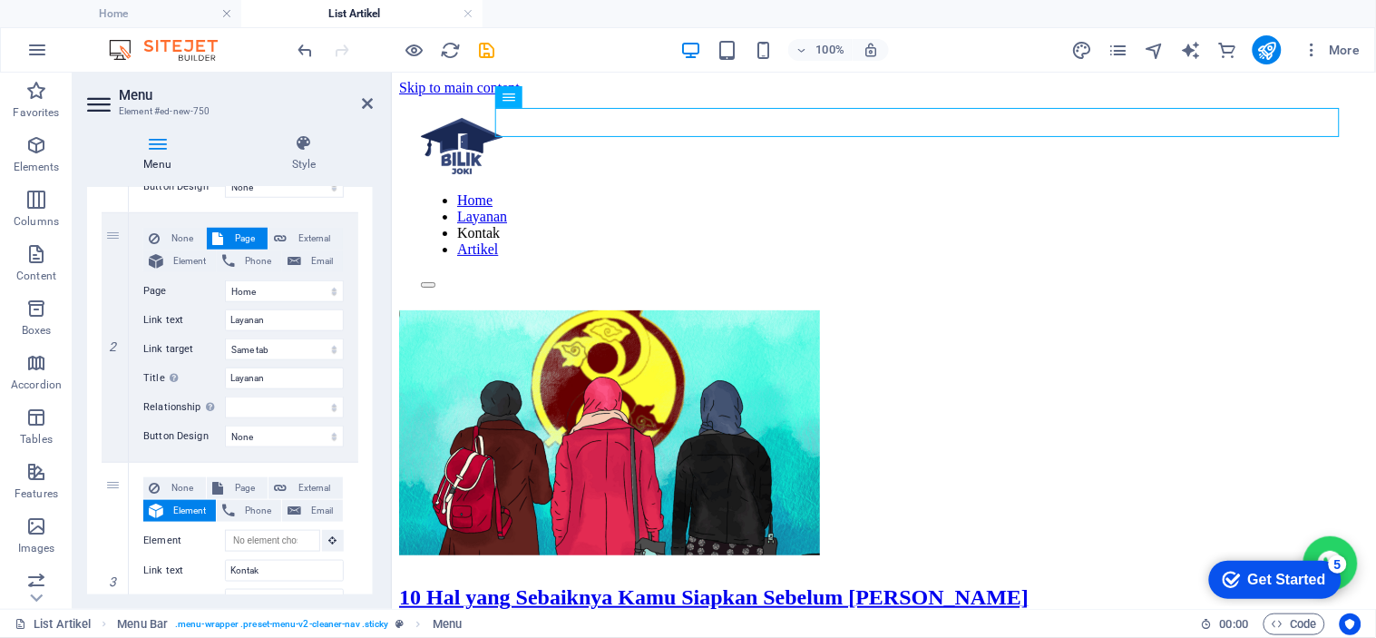
scroll to position [0, 0]
click at [305, 412] on select "alternate author bookmark external help license next nofollow noreferrer noopen…" at bounding box center [284, 407] width 119 height 22
click at [319, 405] on select "alternate author bookmark external help license next nofollow noreferrer noopen…" at bounding box center [284, 407] width 119 height 22
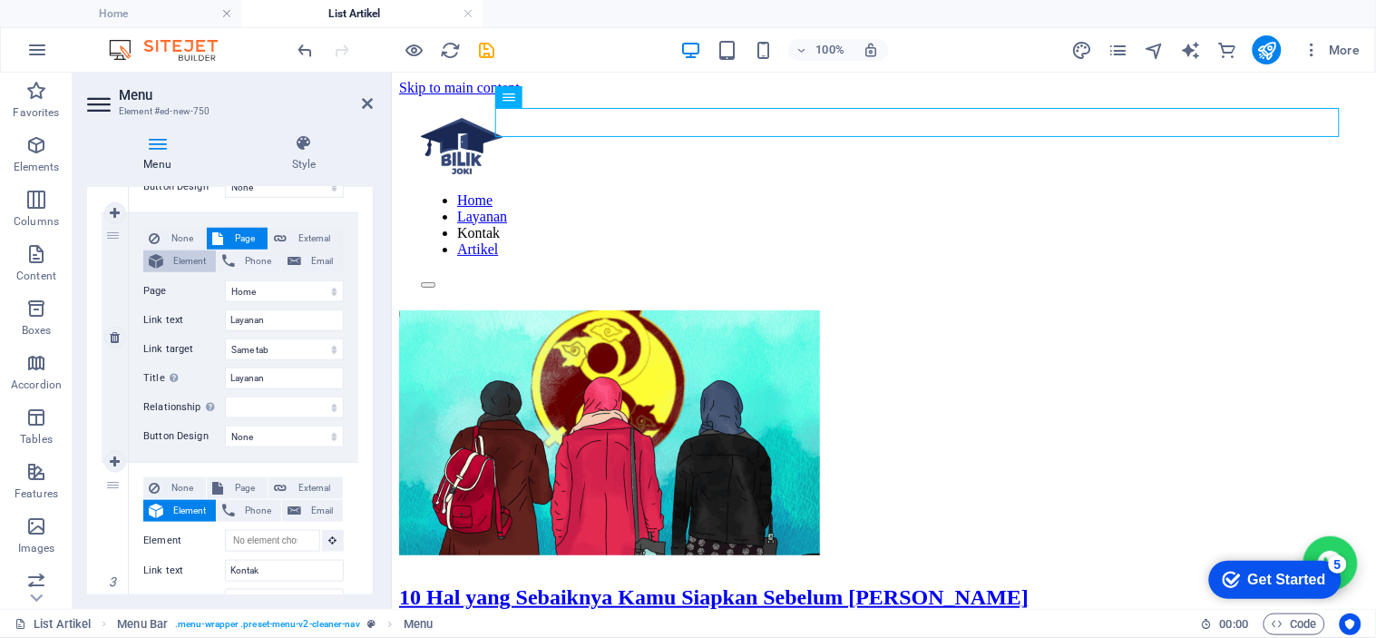
click at [190, 259] on span "Element" at bounding box center [190, 261] width 42 height 22
select select
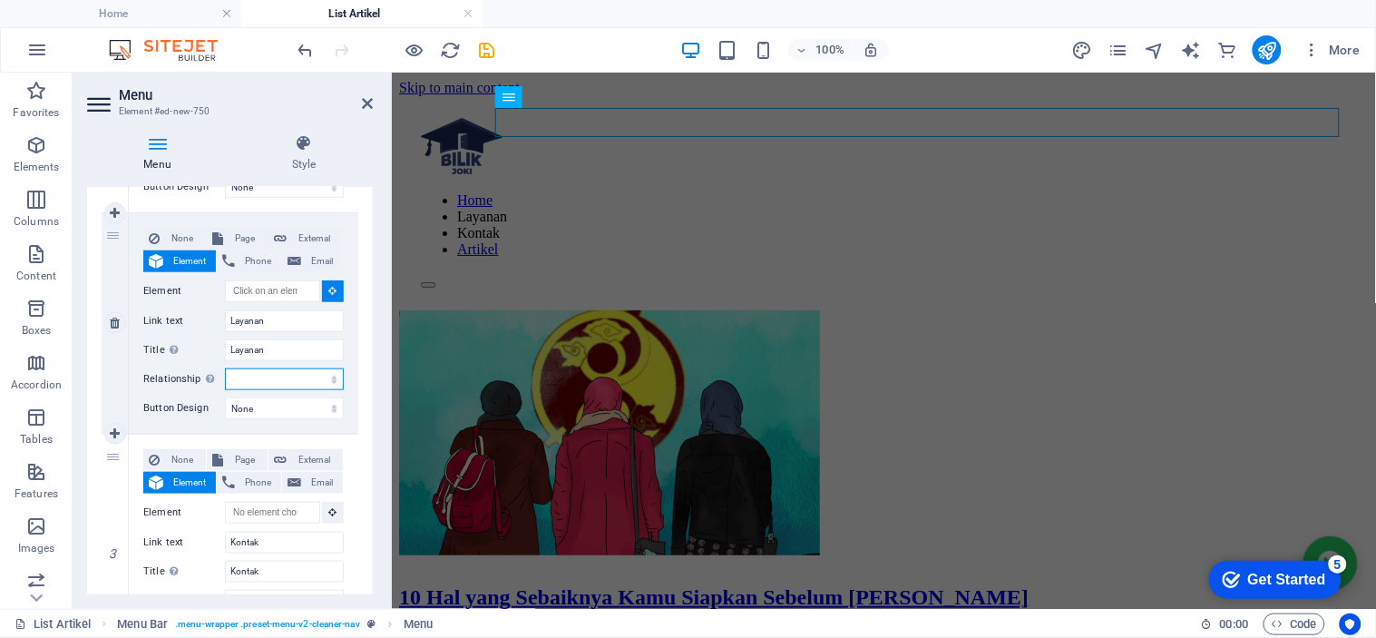
click at [293, 385] on select "alternate author bookmark external help license next nofollow noreferrer noopen…" at bounding box center [284, 379] width 119 height 22
click at [186, 346] on label "Title Additional link description, should not be the same as the link text. The…" at bounding box center [184, 350] width 82 height 22
click at [225, 346] on input "Layanan" at bounding box center [284, 350] width 119 height 22
click at [186, 346] on label "Title Additional link description, should not be the same as the link text. The…" at bounding box center [184, 350] width 82 height 22
click at [225, 346] on input "Layanan" at bounding box center [284, 350] width 119 height 22
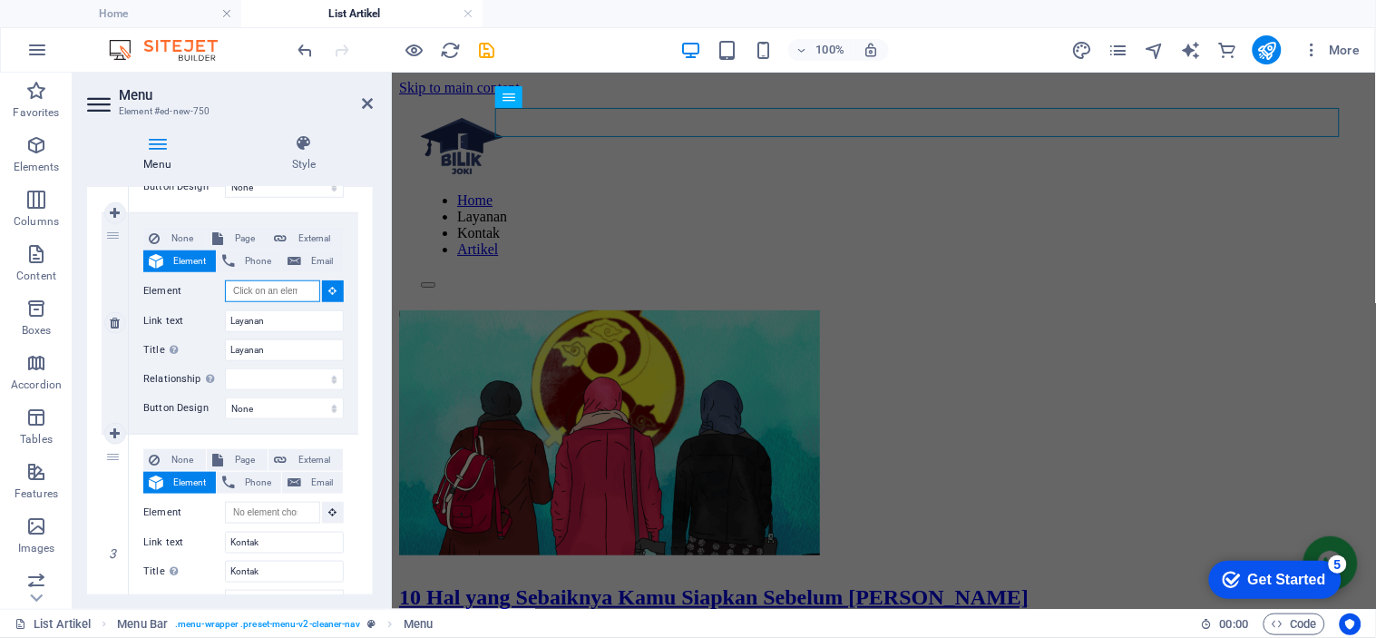
click at [306, 284] on input "Element" at bounding box center [272, 291] width 95 height 22
click at [329, 291] on icon at bounding box center [333, 290] width 8 height 9
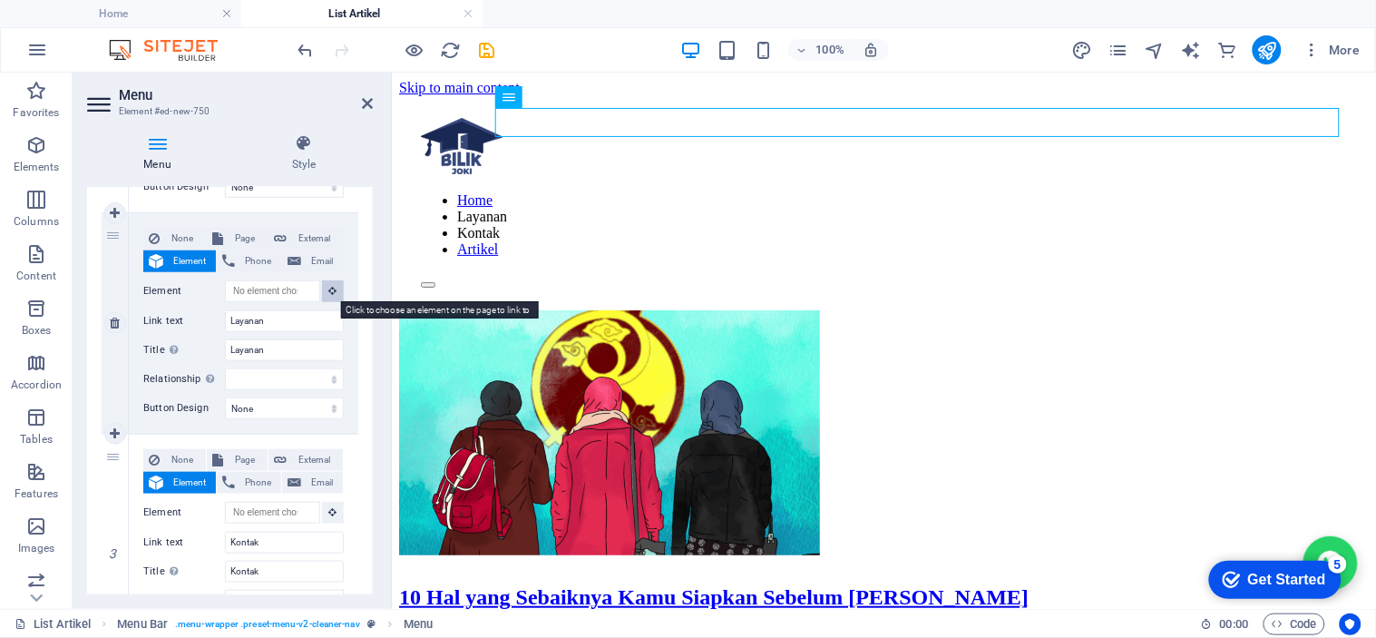
click at [329, 291] on icon at bounding box center [333, 290] width 8 height 9
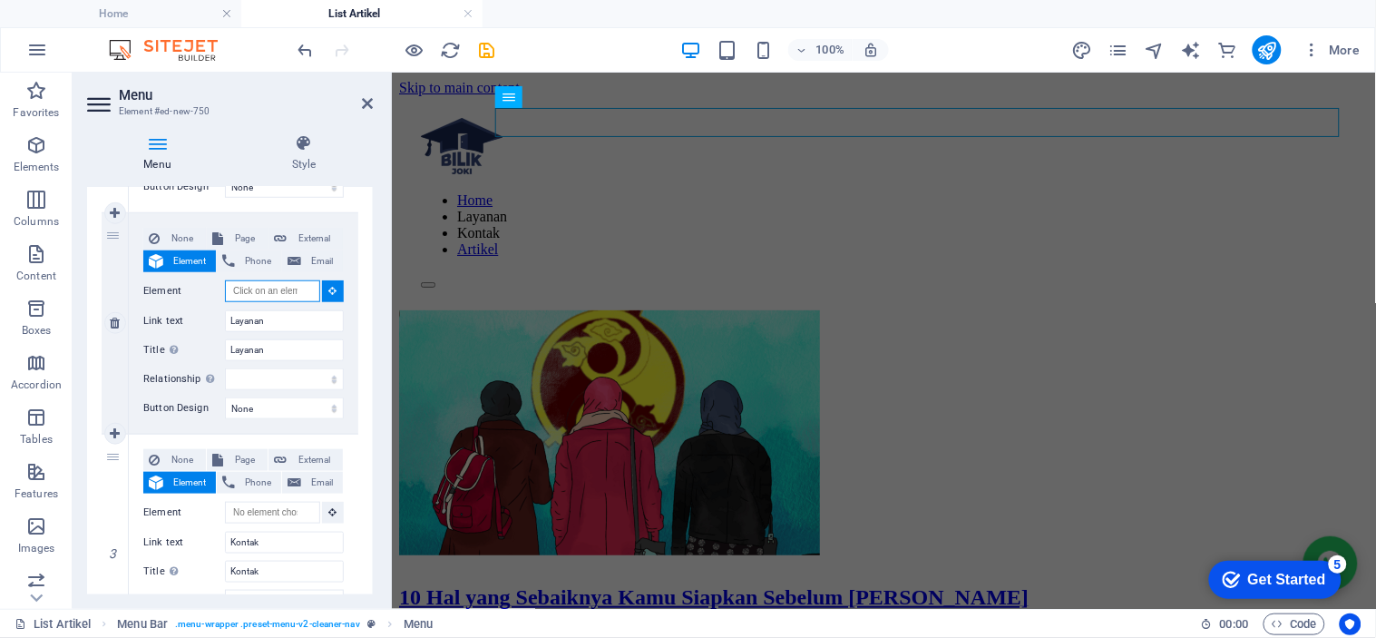
click at [282, 287] on input "Element" at bounding box center [272, 291] width 95 height 22
click at [195, 11] on h4 "Home" at bounding box center [120, 14] width 241 height 20
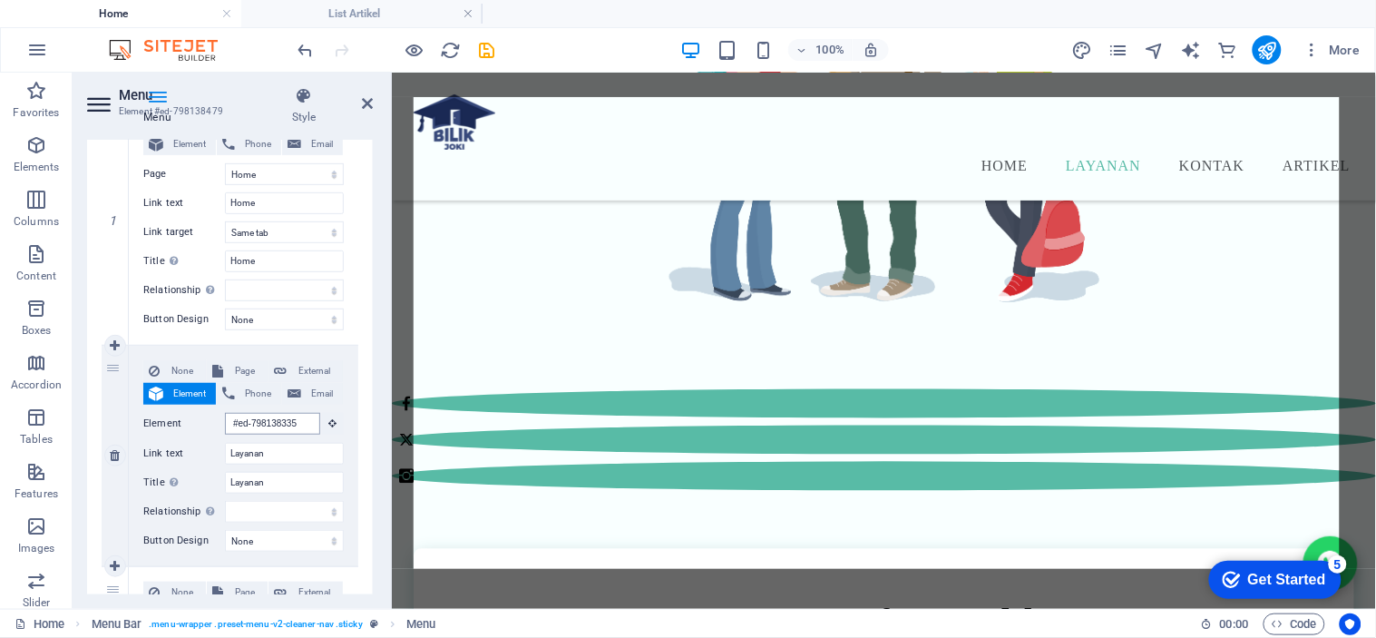
scroll to position [737, 0]
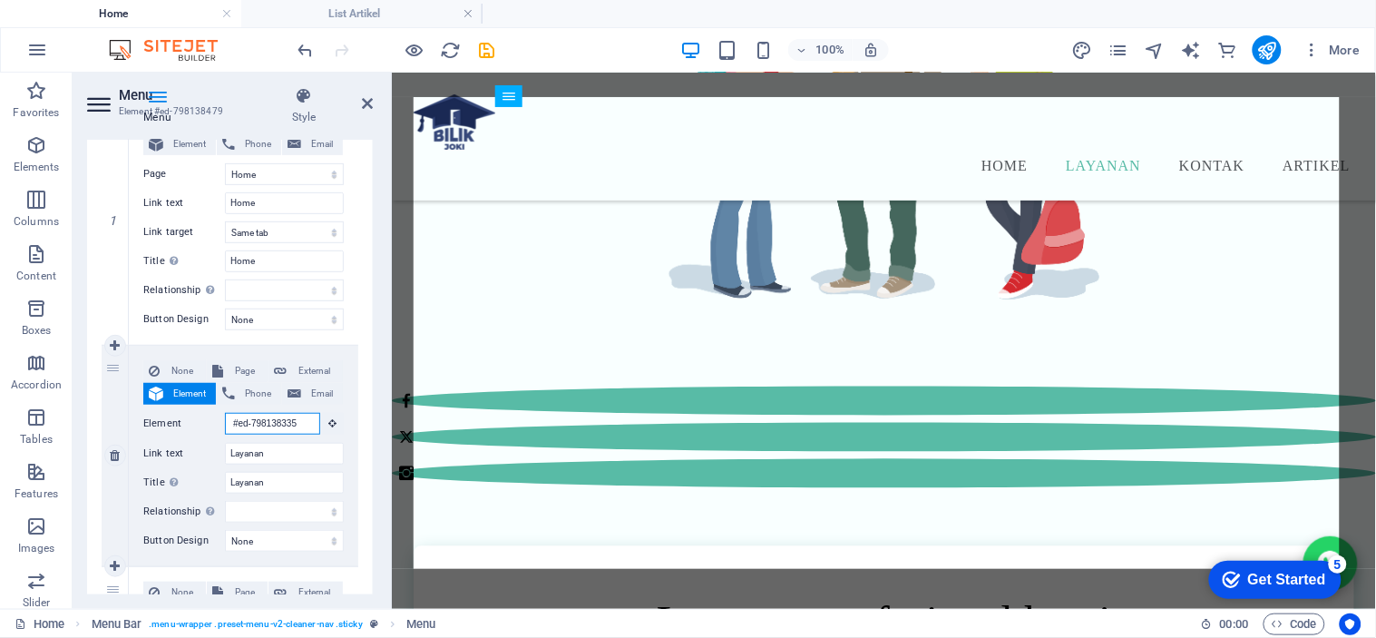
click at [281, 423] on input "#ed-798138335" at bounding box center [272, 424] width 95 height 22
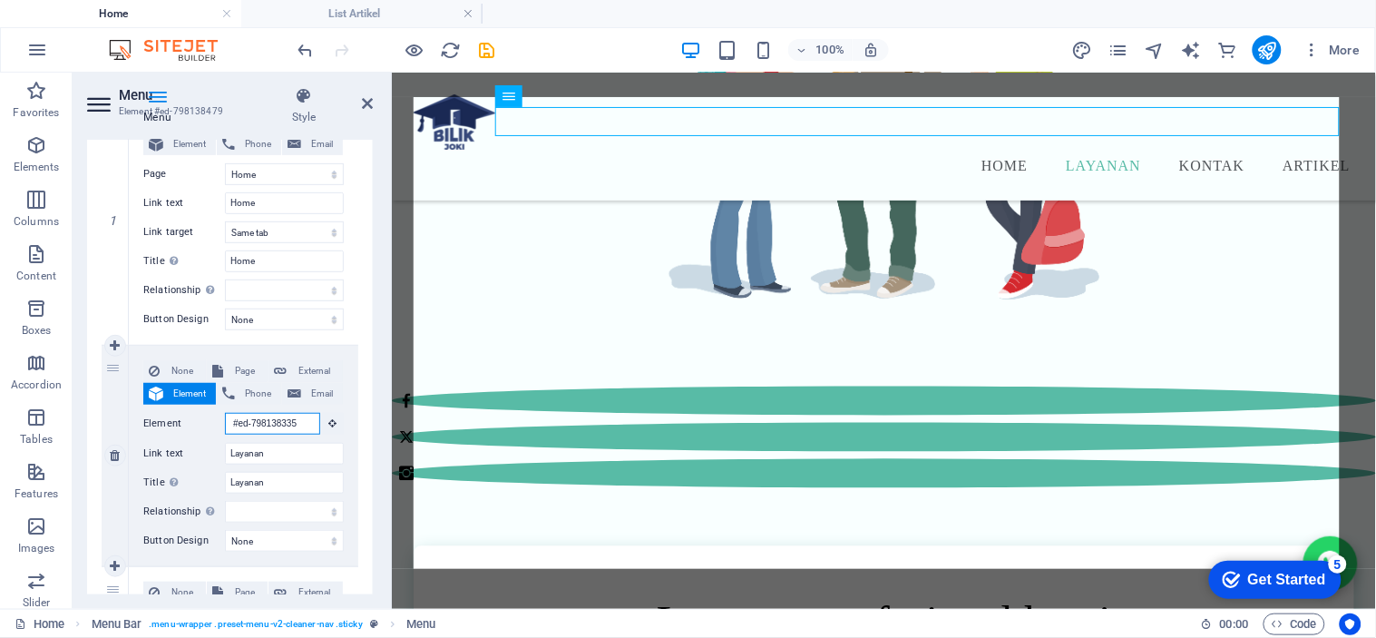
click at [281, 423] on input "#ed-798138335" at bounding box center [272, 424] width 95 height 22
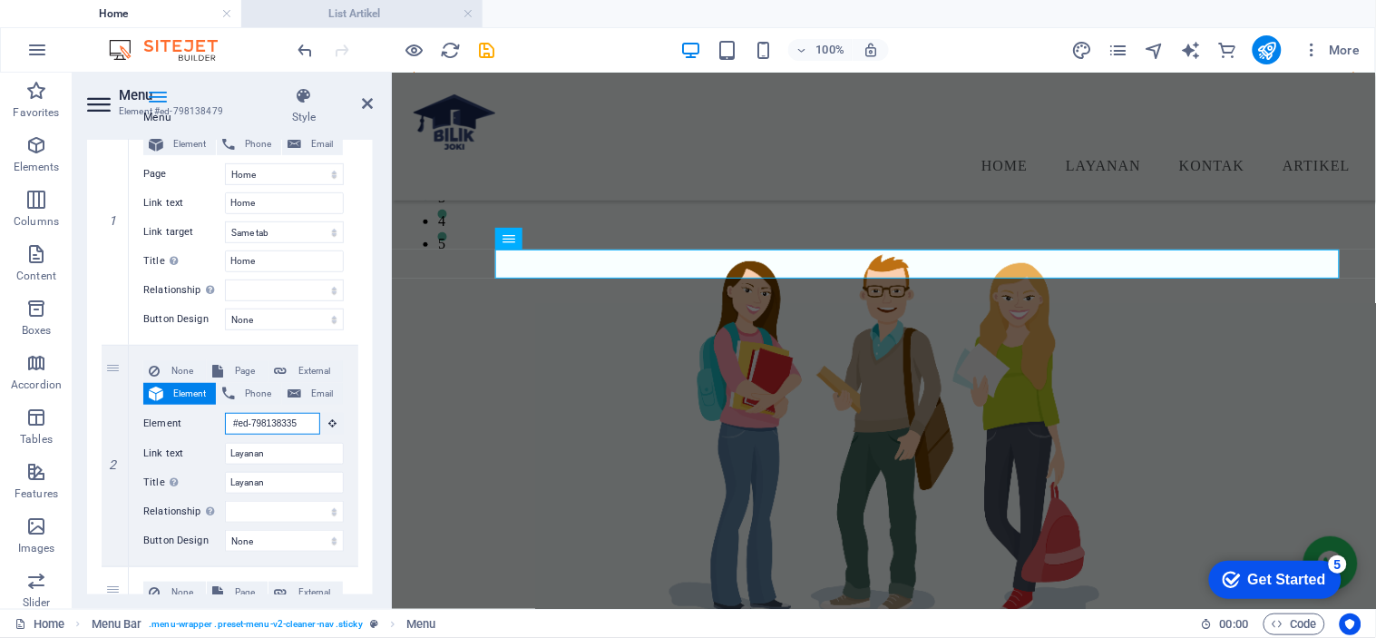
scroll to position [413, 0]
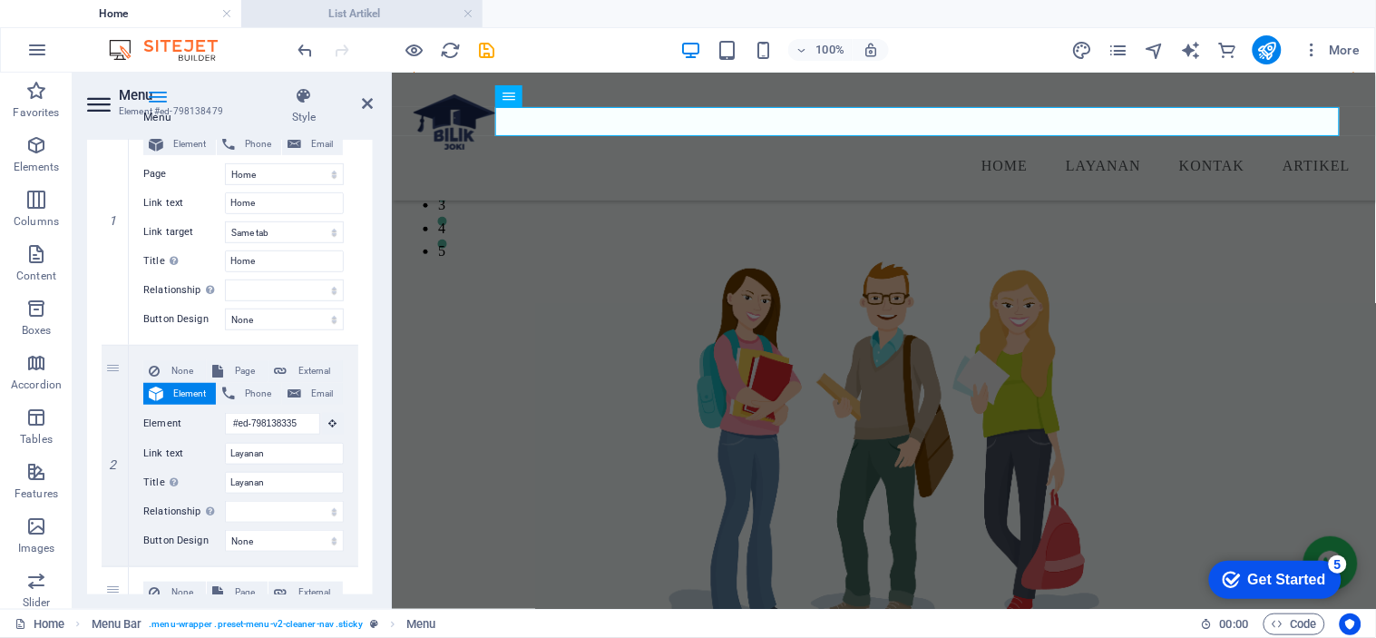
click at [366, 16] on h4 "List Artikel" at bounding box center [361, 14] width 241 height 20
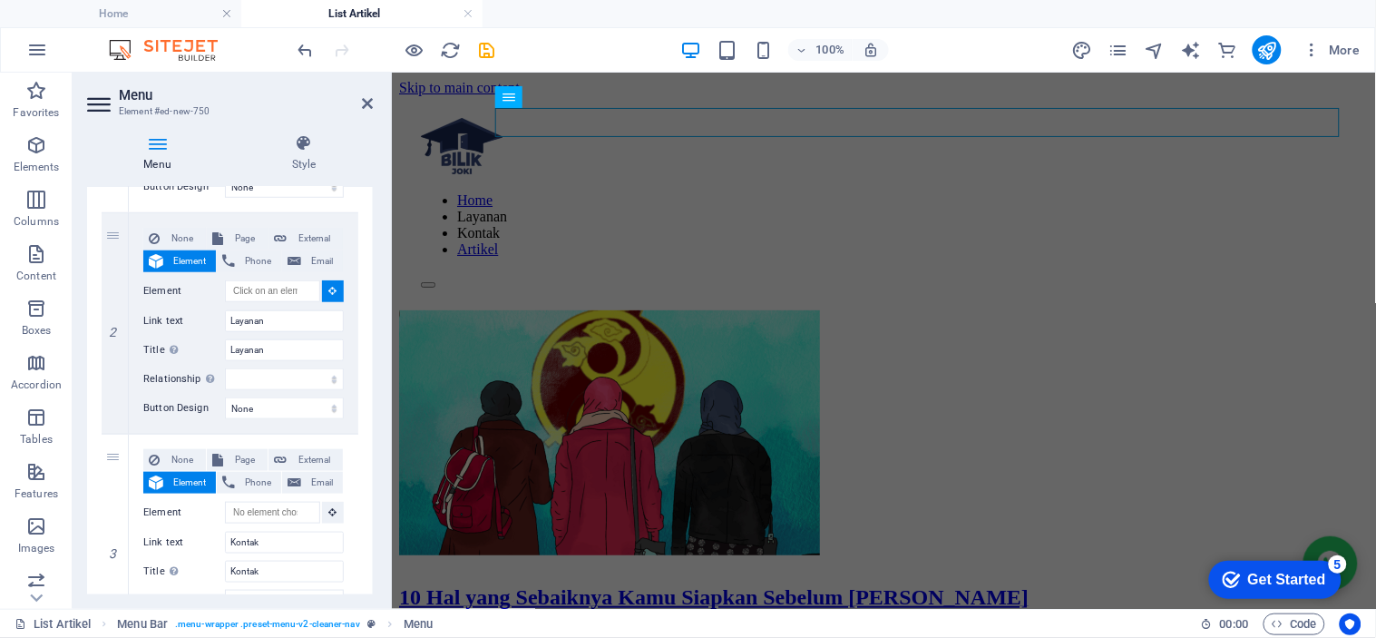
scroll to position [0, 0]
click at [278, 296] on input "Element" at bounding box center [272, 291] width 95 height 22
paste input "#ed-798138335"
type input "#ed-798138335"
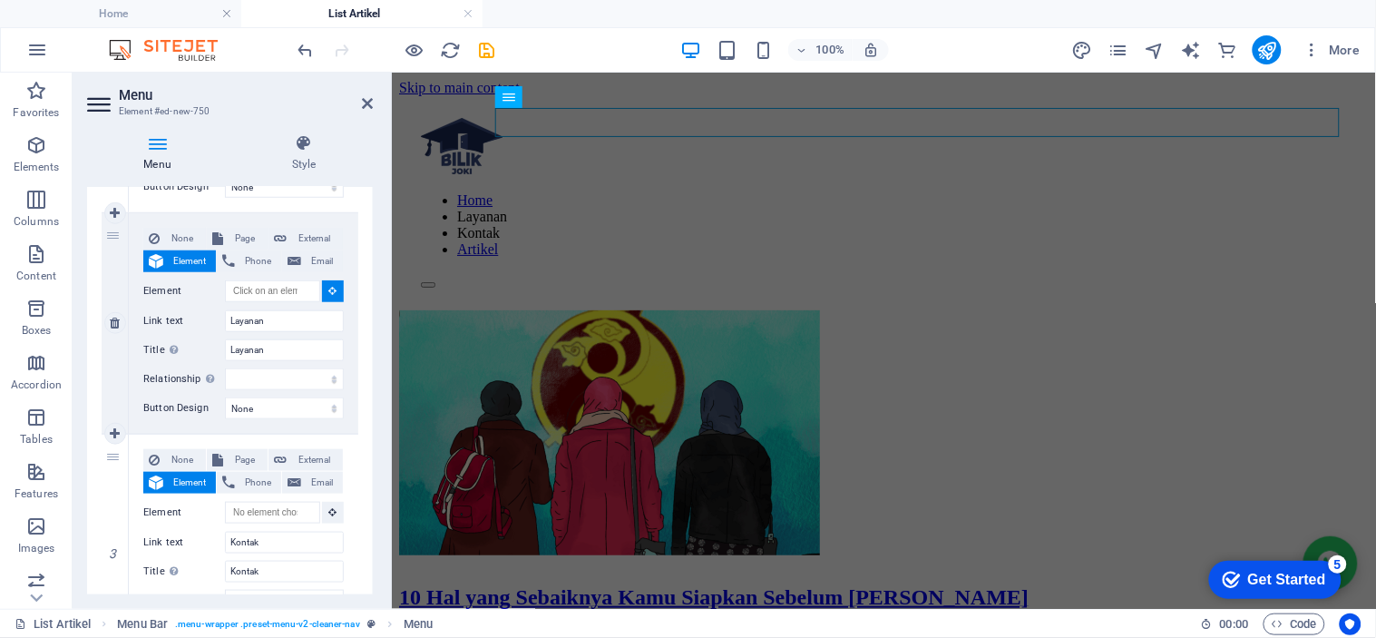
click at [329, 290] on icon at bounding box center [333, 290] width 8 height 9
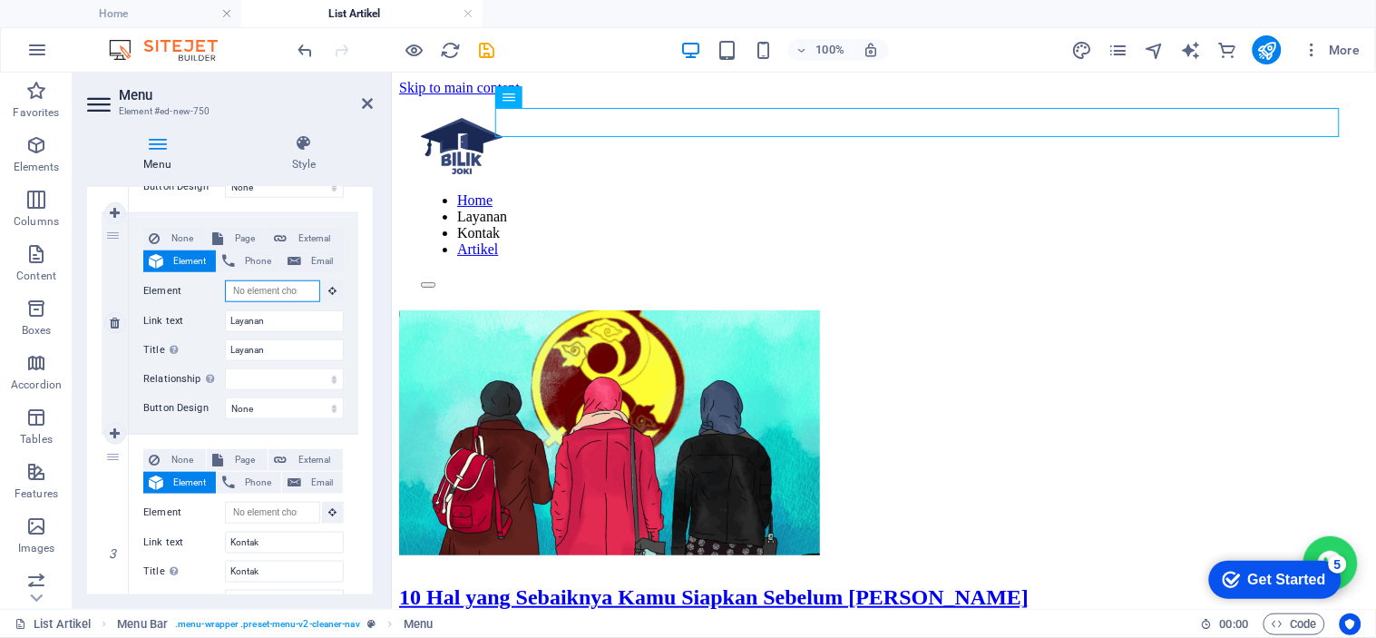
click at [285, 290] on input "Element" at bounding box center [272, 291] width 95 height 22
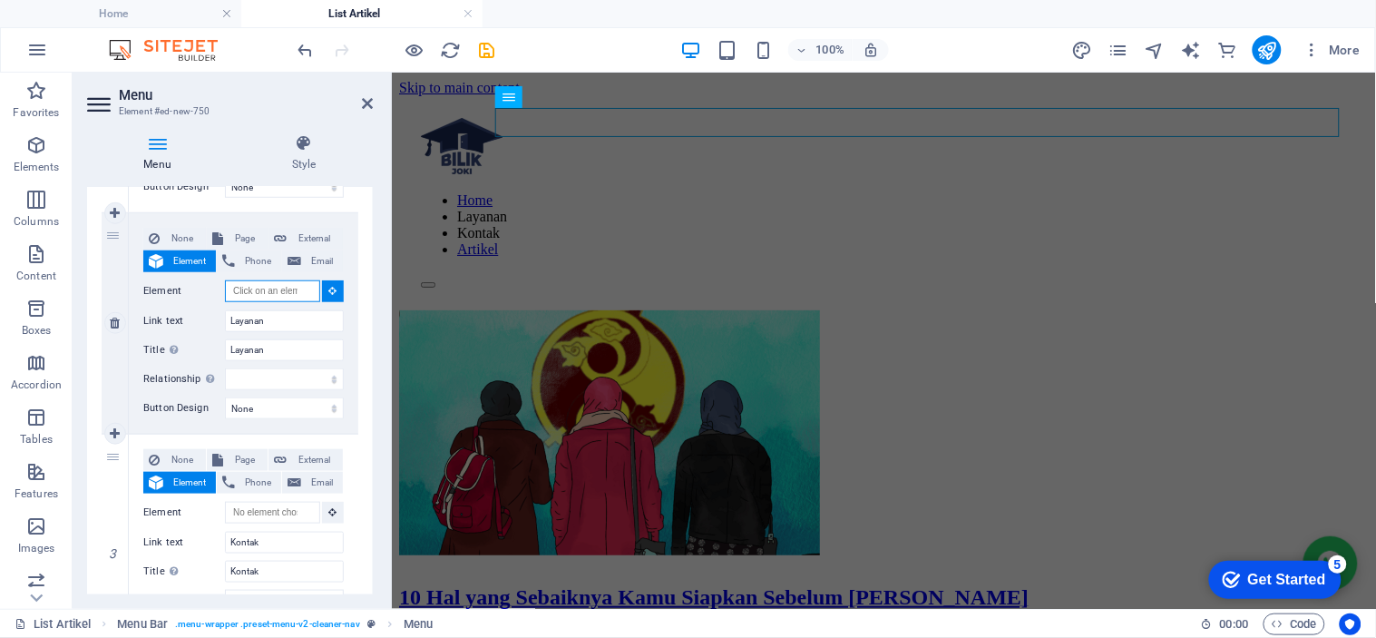
paste input "#ed-798138335"
type input "#ed-798138335"
click at [285, 290] on input "Element" at bounding box center [272, 291] width 95 height 22
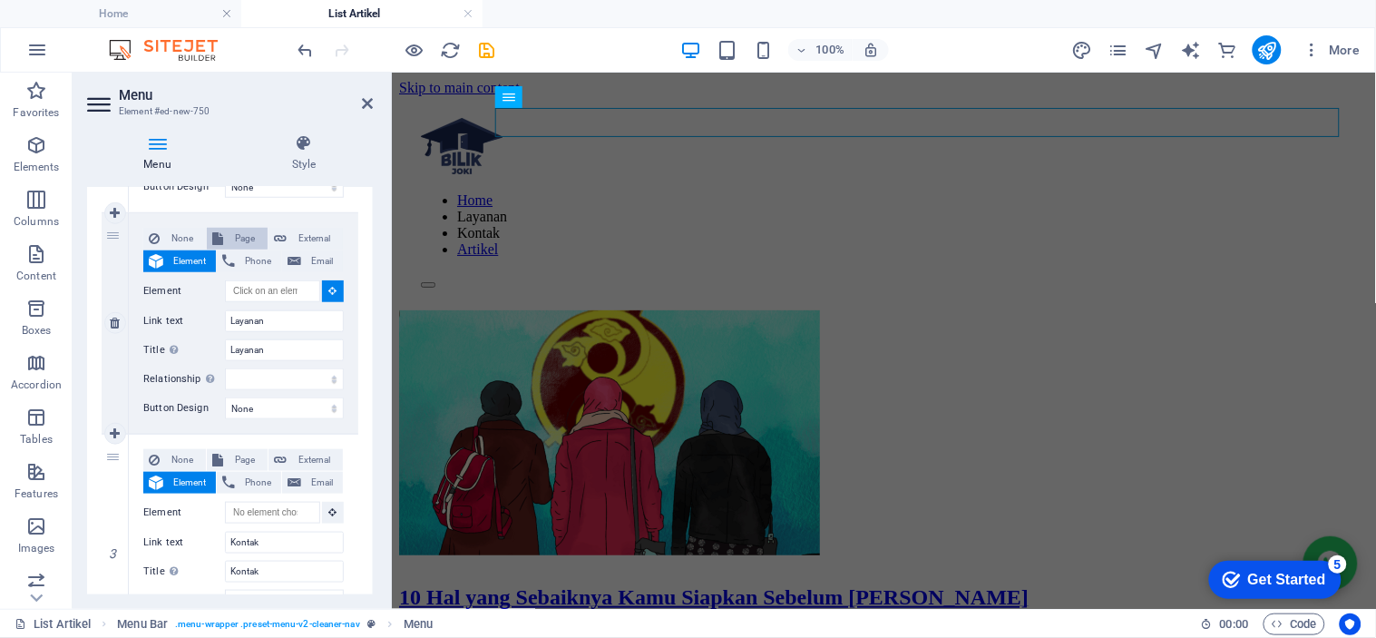
click at [225, 237] on button "Page" at bounding box center [237, 239] width 61 height 22
select select
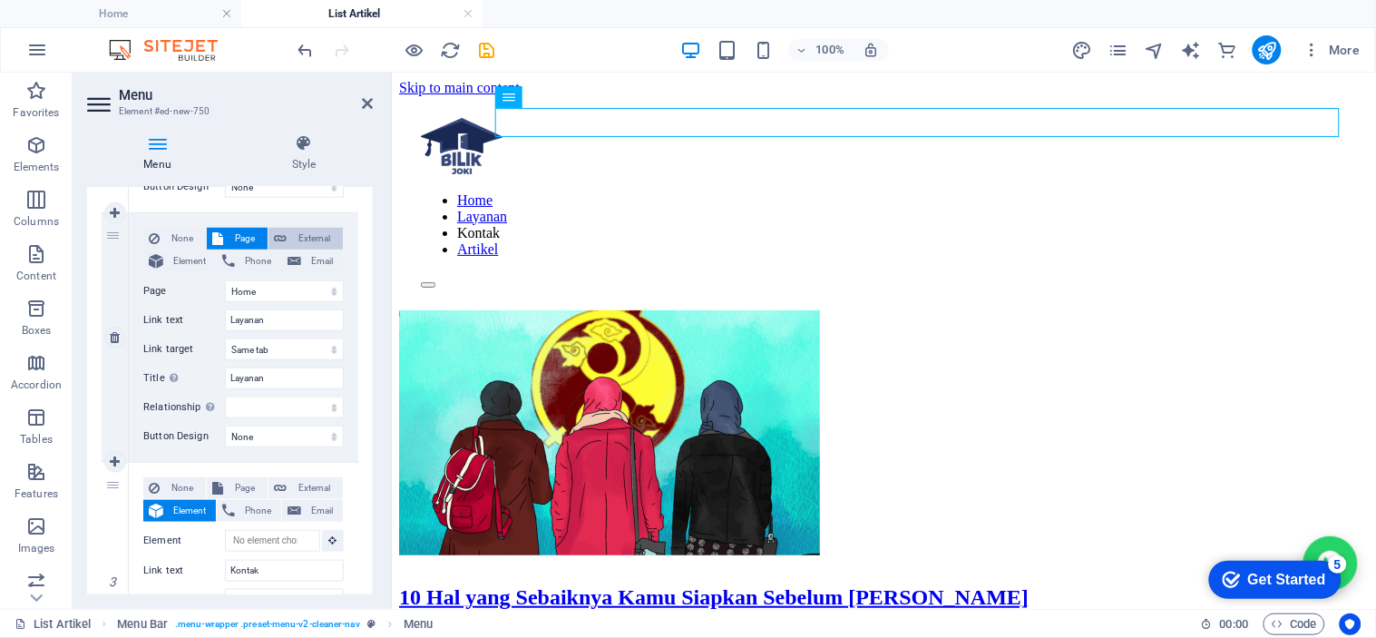
click at [312, 238] on span "External" at bounding box center [314, 239] width 45 height 22
select select
select select "blank"
select select
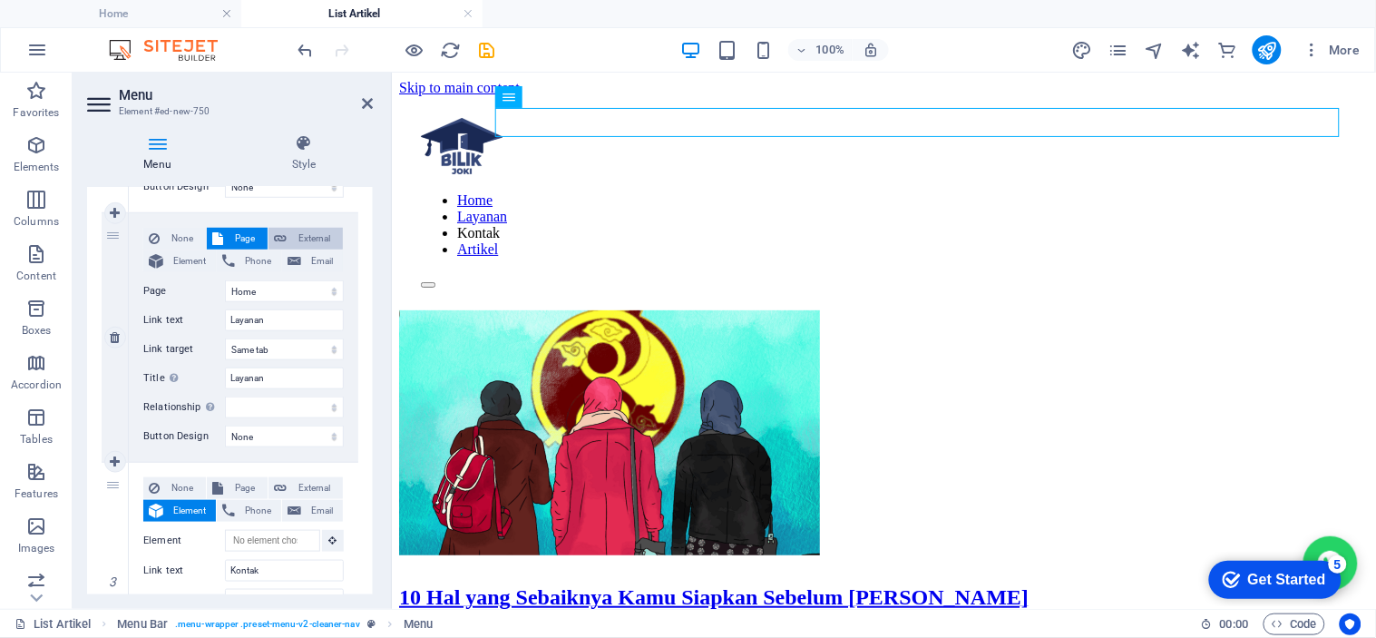
select select
click at [251, 238] on span "Page" at bounding box center [246, 239] width 34 height 22
select select
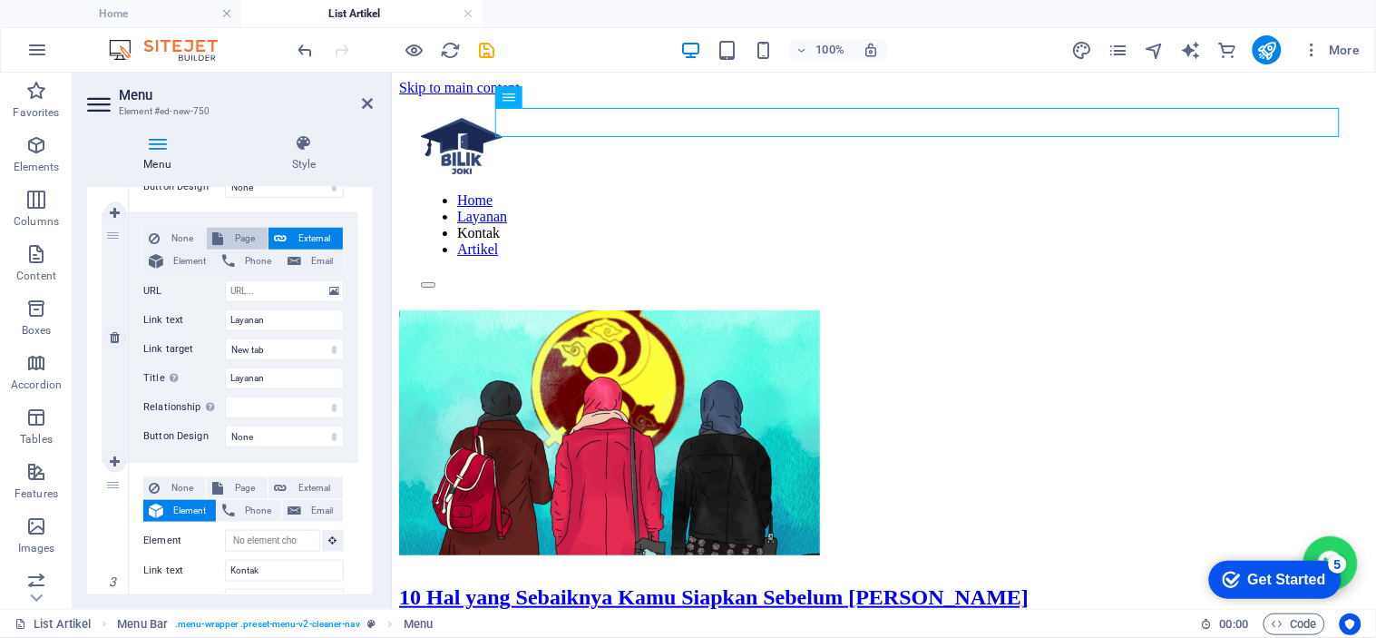
select select
click at [297, 339] on select "New tab Same tab Overlay" at bounding box center [284, 349] width 119 height 22
click at [288, 401] on select "alternate author bookmark external help license next nofollow noreferrer noopen…" at bounding box center [284, 407] width 119 height 22
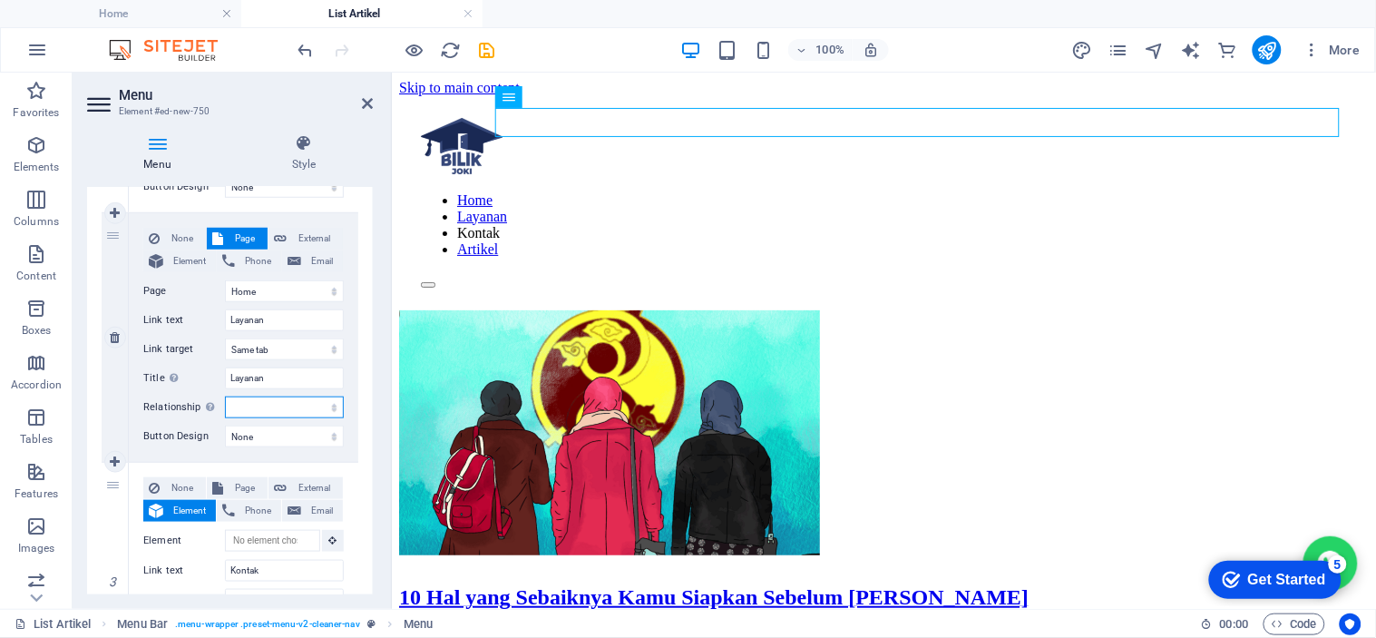
select select "external"
click at [225, 396] on select "alternate author bookmark external help license next nofollow noreferrer noopen…" at bounding box center [284, 407] width 119 height 22
select select
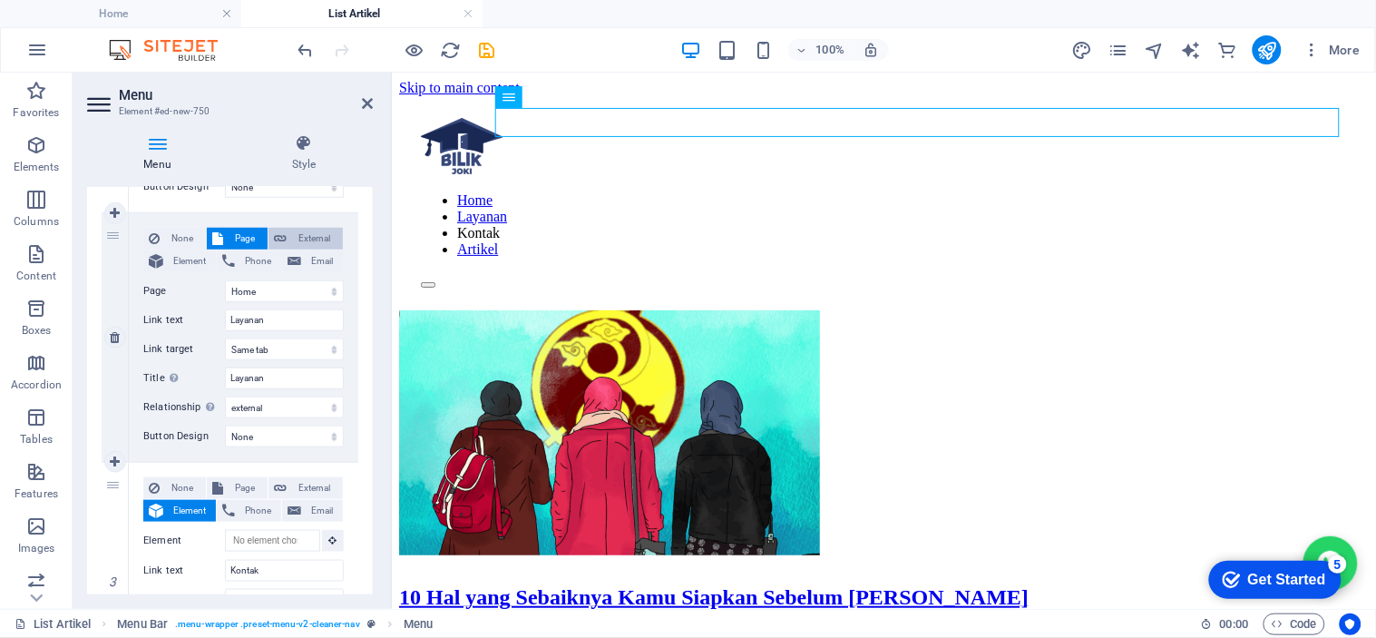
click at [292, 231] on span "External" at bounding box center [314, 239] width 45 height 22
select select
select select "blank"
select select
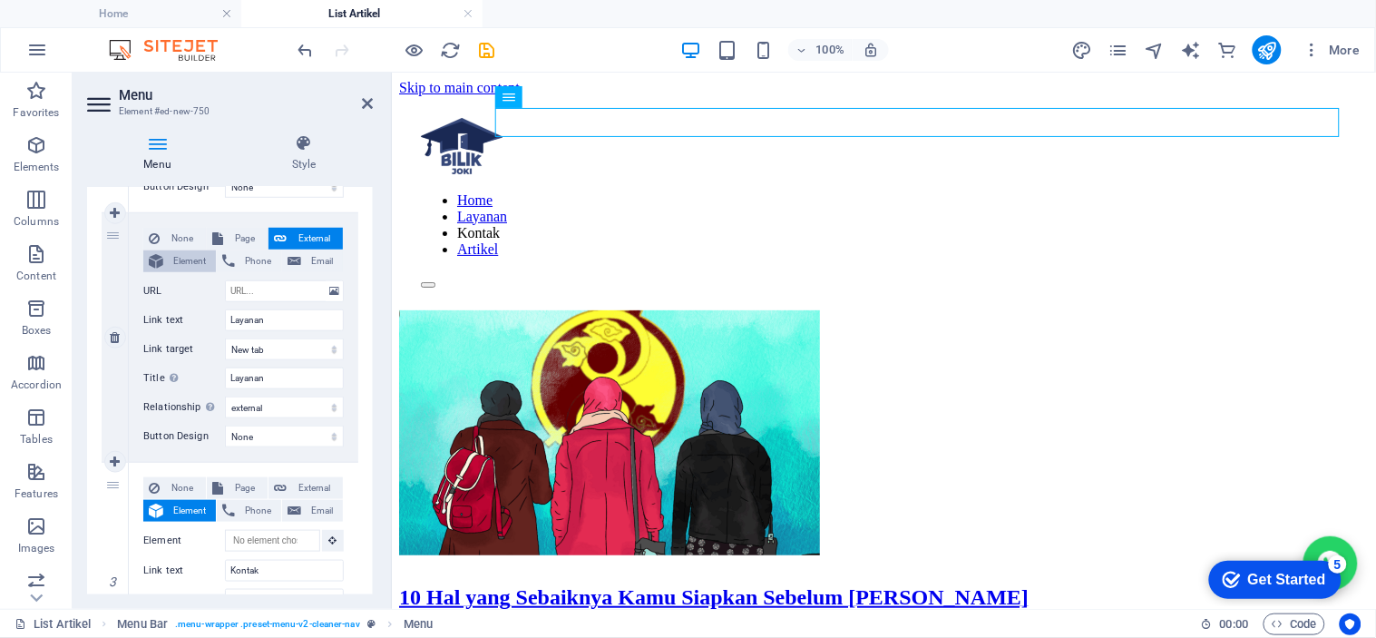
click at [176, 256] on span "Element" at bounding box center [190, 261] width 42 height 22
select select
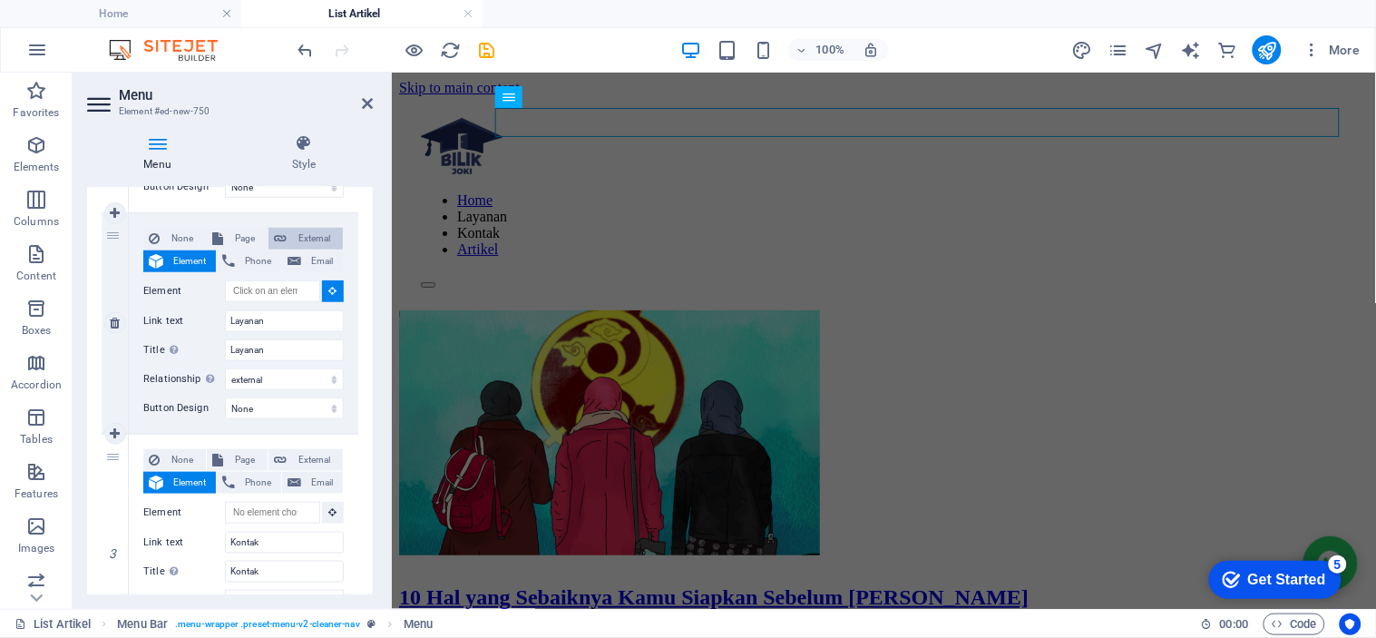
click at [283, 233] on icon at bounding box center [280, 239] width 13 height 22
select select
select select "blank"
select select
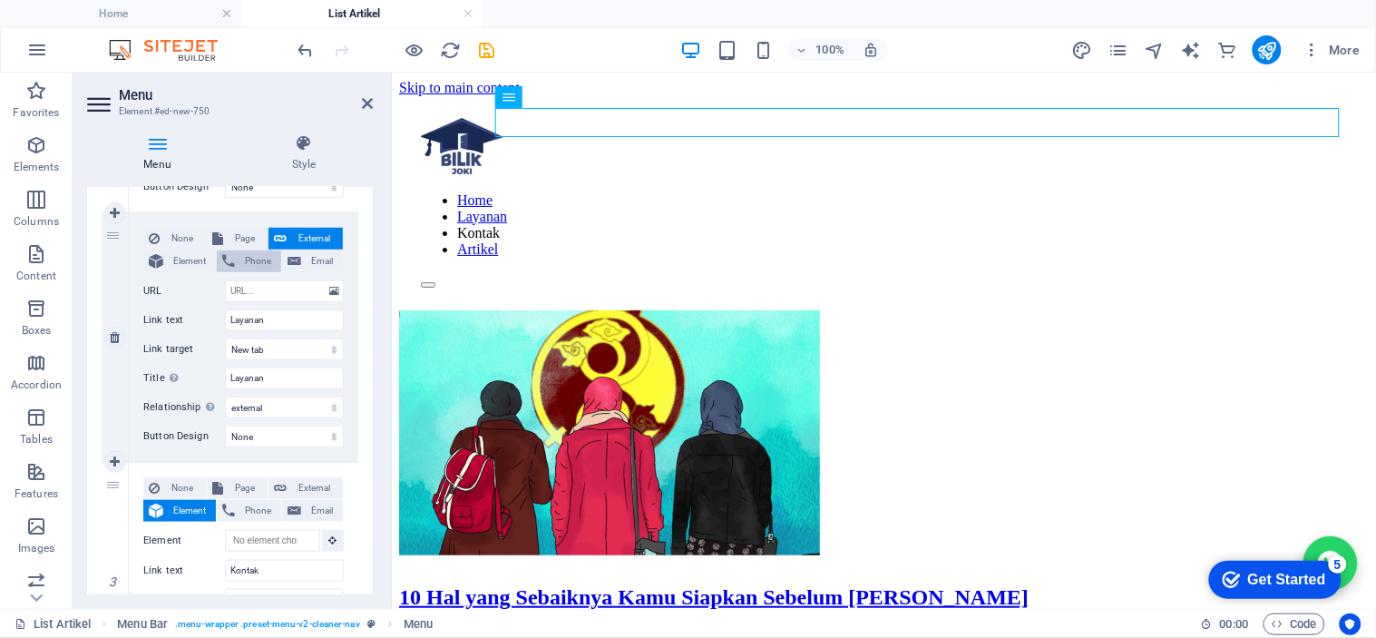
click at [240, 260] on span "Phone" at bounding box center [257, 261] width 35 height 22
select select
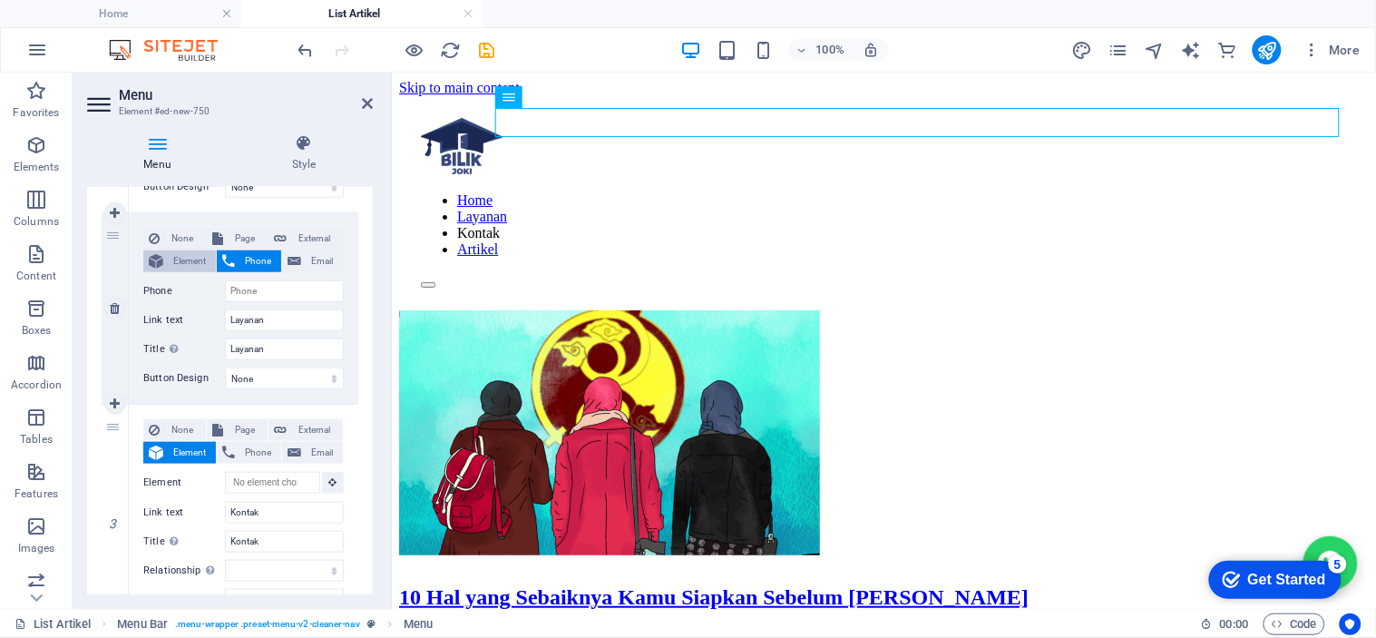
click at [209, 258] on span "Element" at bounding box center [190, 261] width 42 height 22
select select
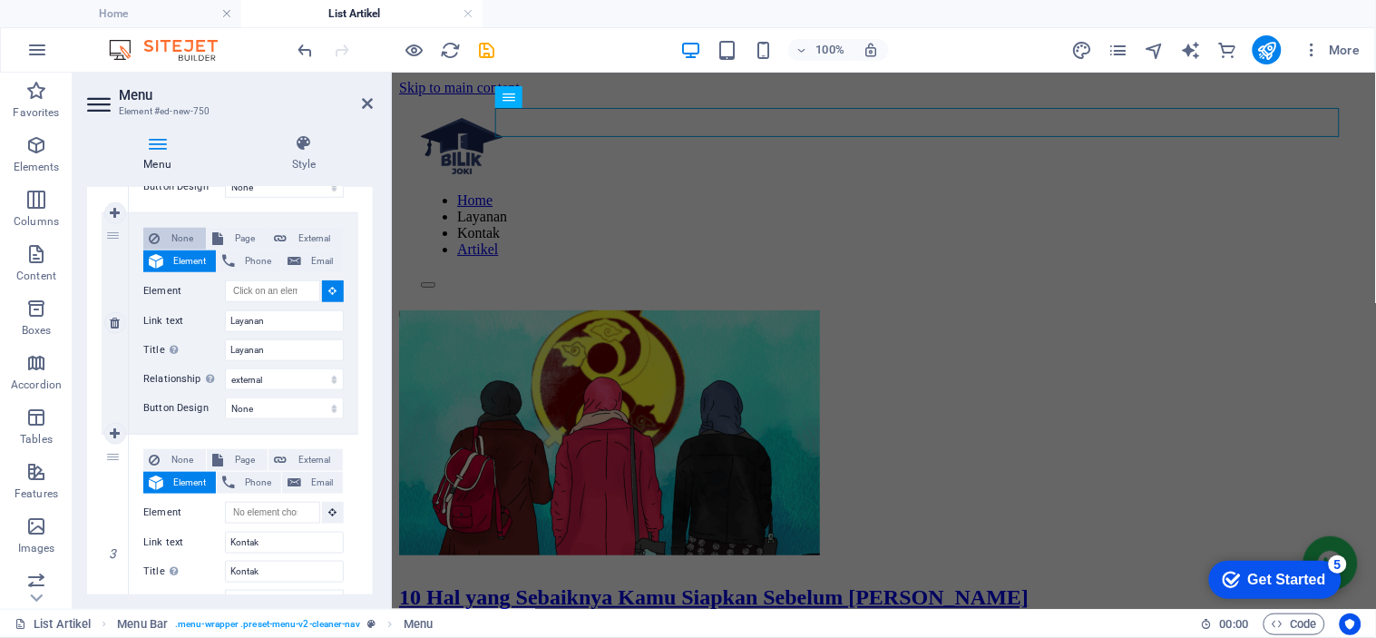
click at [179, 236] on span "None" at bounding box center [182, 239] width 35 height 22
select select
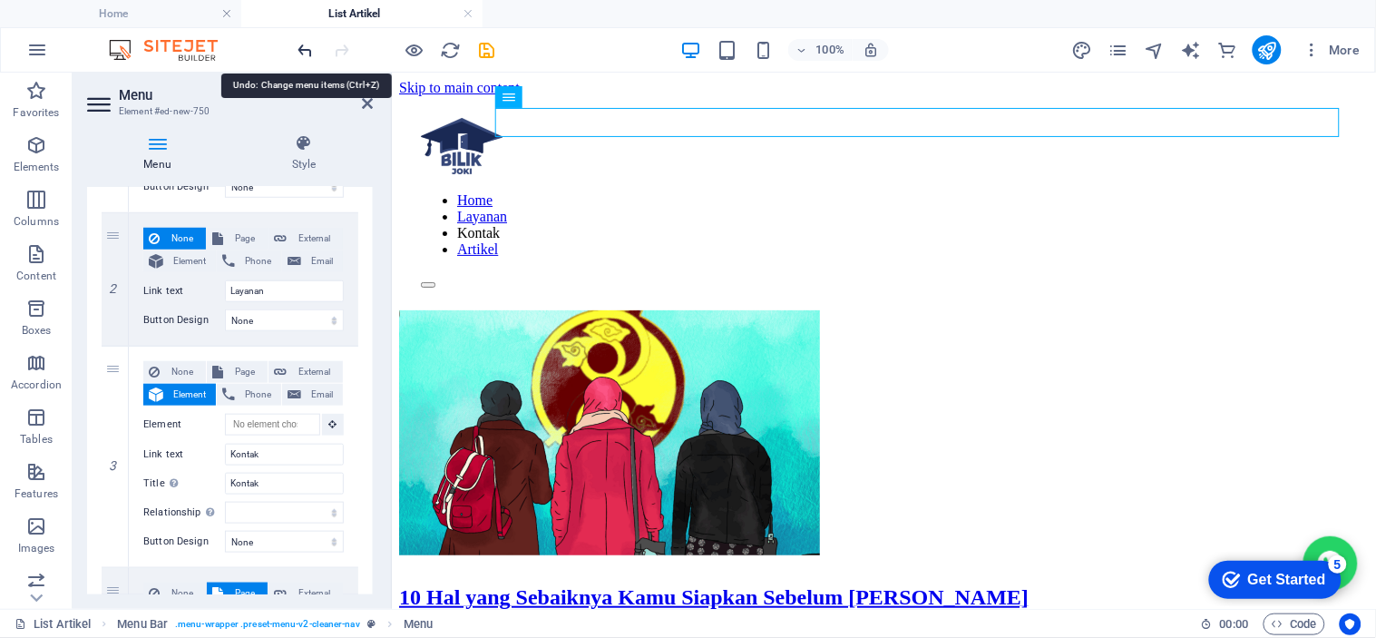
click at [301, 49] on icon "undo" at bounding box center [306, 50] width 21 height 21
select select
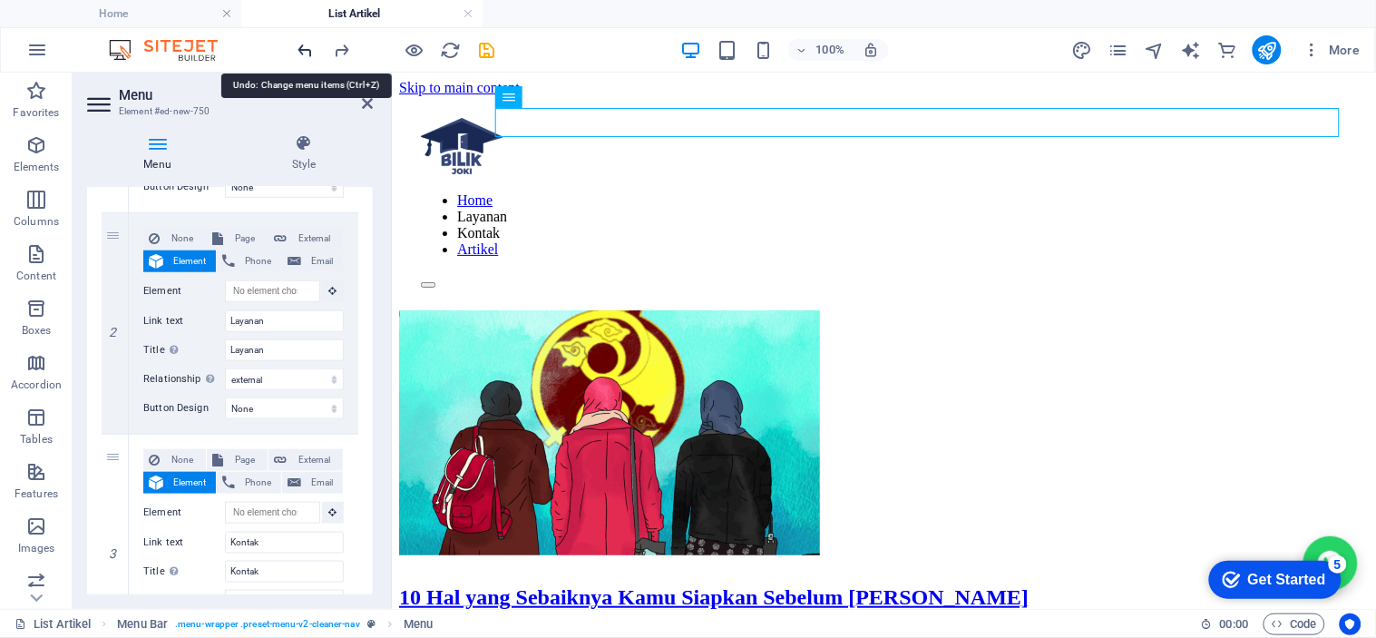
click at [301, 49] on icon "undo" at bounding box center [306, 50] width 21 height 21
select select
click at [301, 49] on icon "undo" at bounding box center [306, 50] width 21 height 21
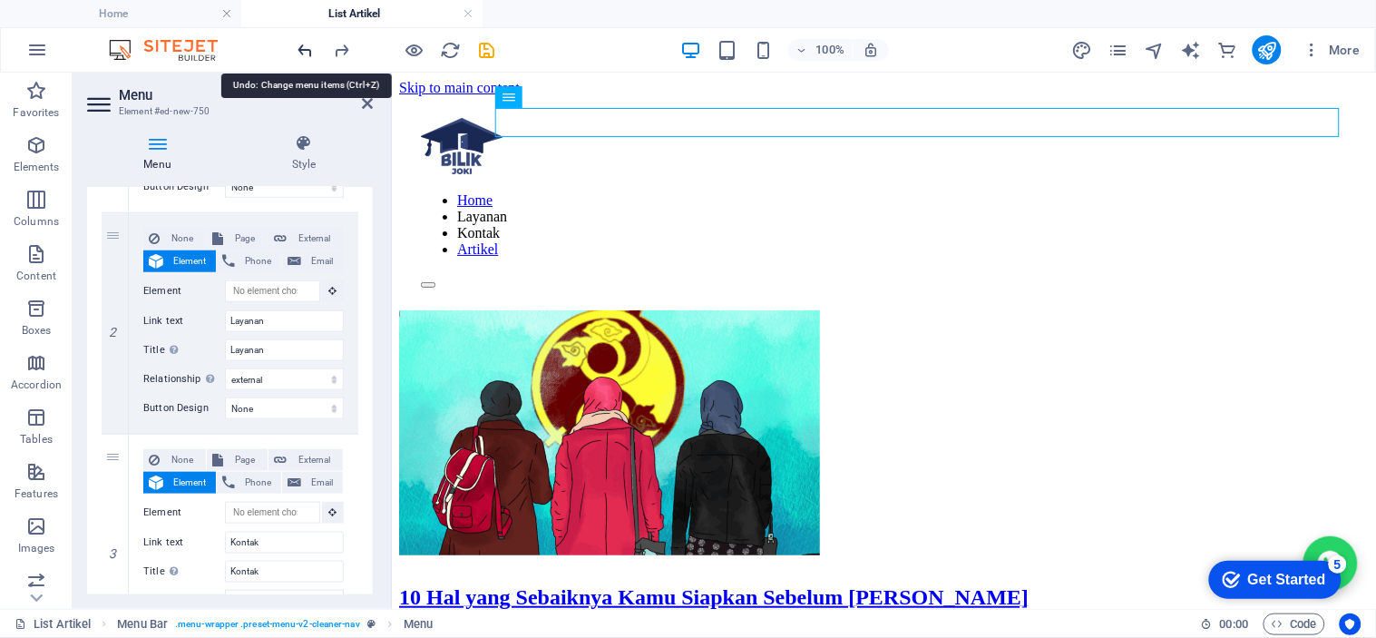
select select
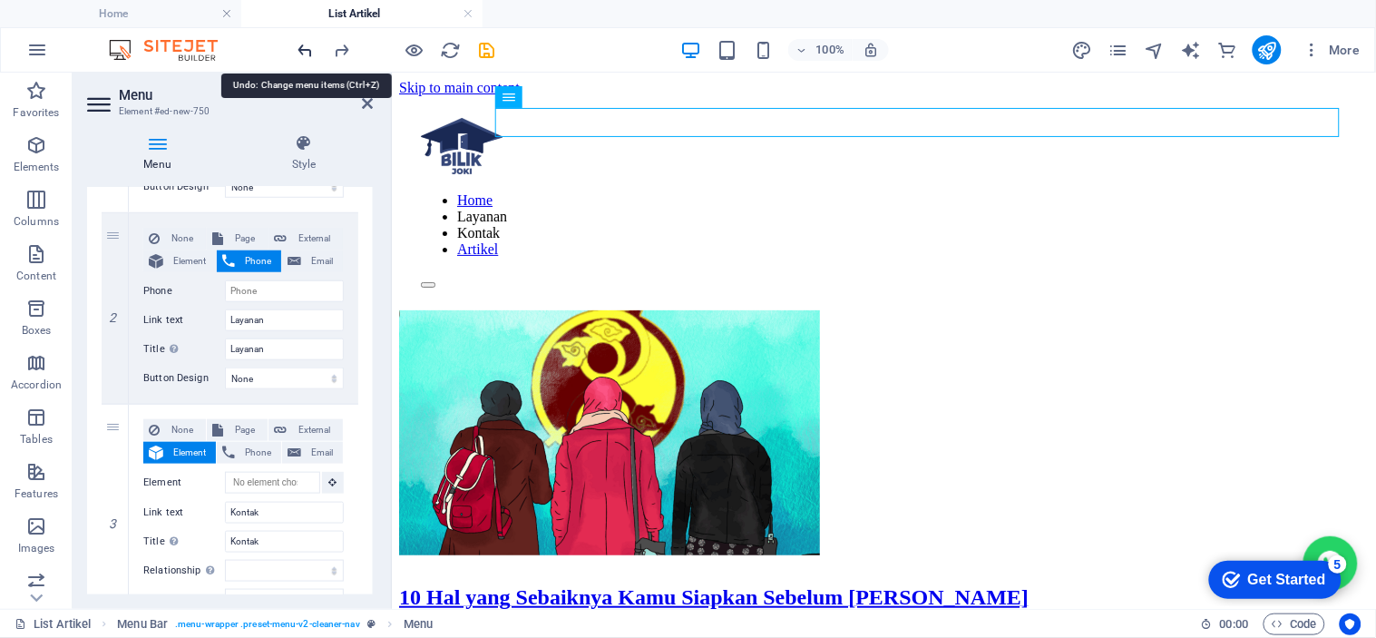
click at [301, 49] on icon "undo" at bounding box center [306, 50] width 21 height 21
select select
click at [301, 49] on icon "undo" at bounding box center [306, 50] width 21 height 21
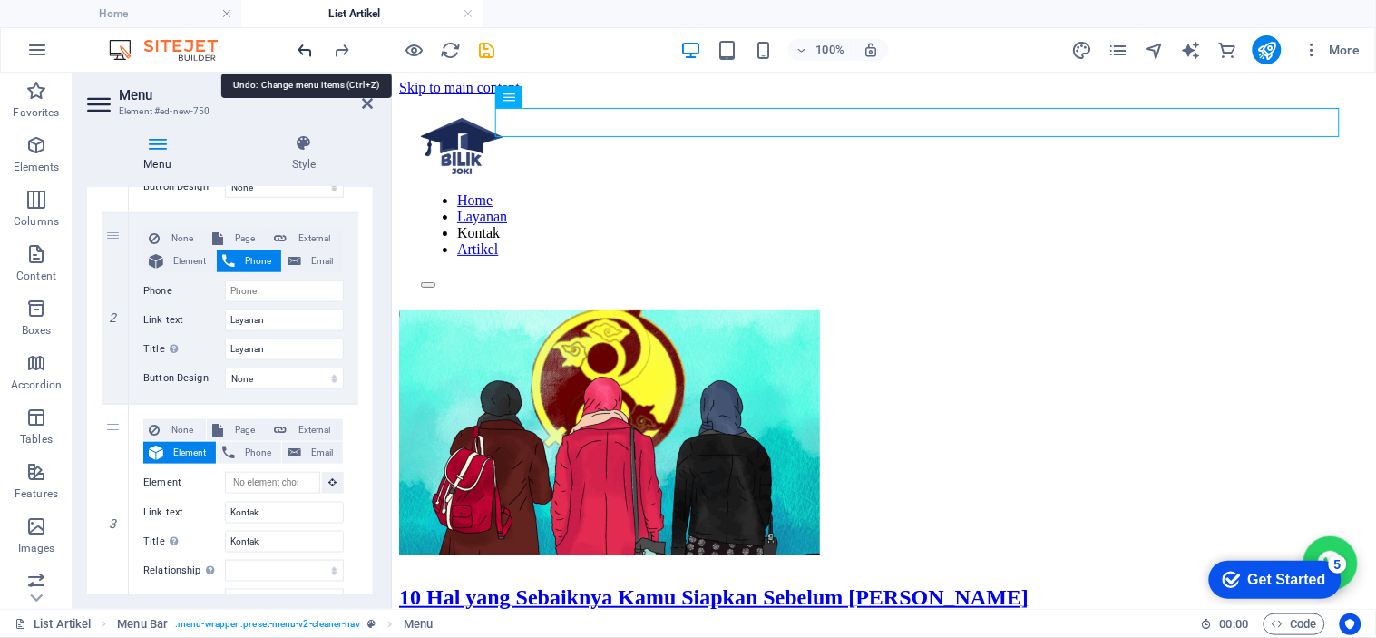
select select
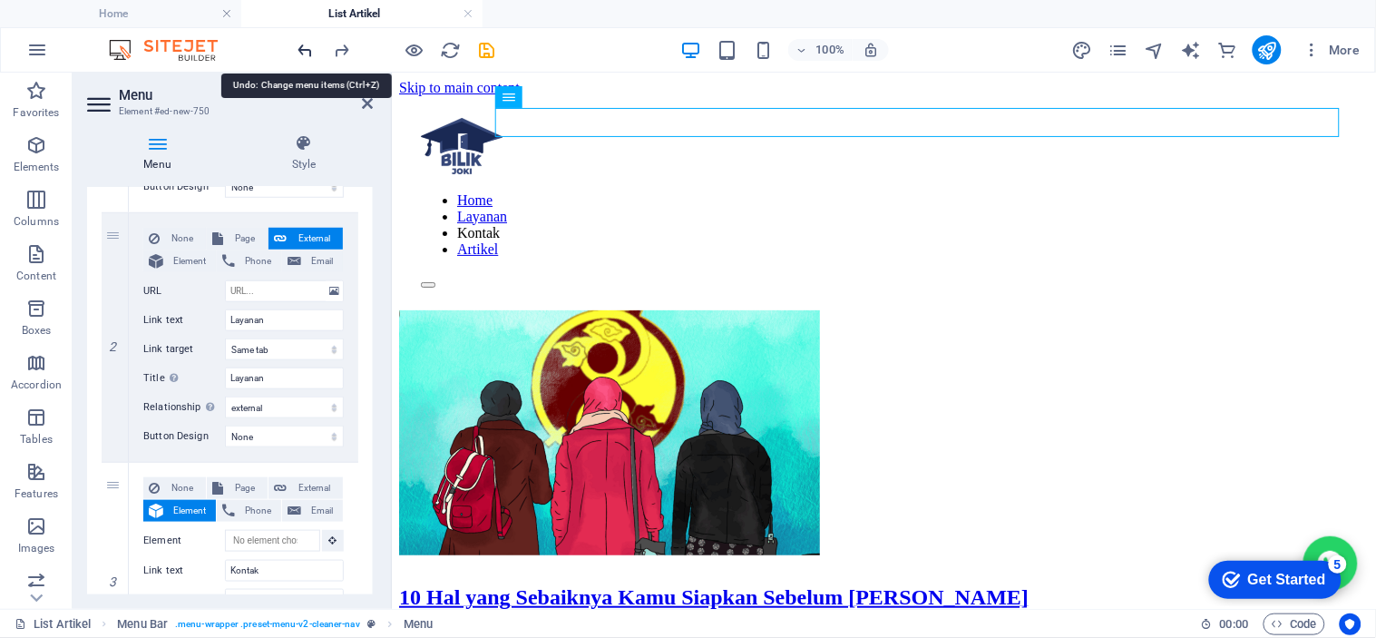
click at [296, 49] on icon "undo" at bounding box center [306, 50] width 21 height 21
select select
select select "blank"
select select
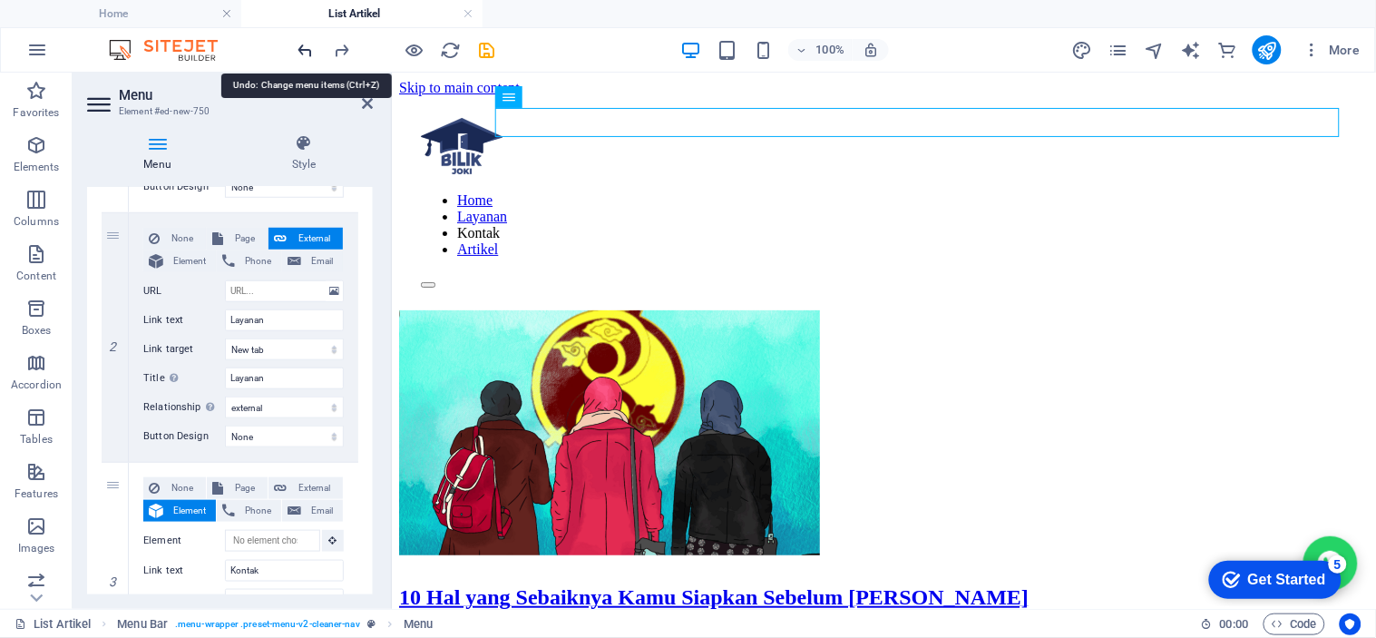
click at [296, 49] on icon "undo" at bounding box center [306, 50] width 21 height 21
select select
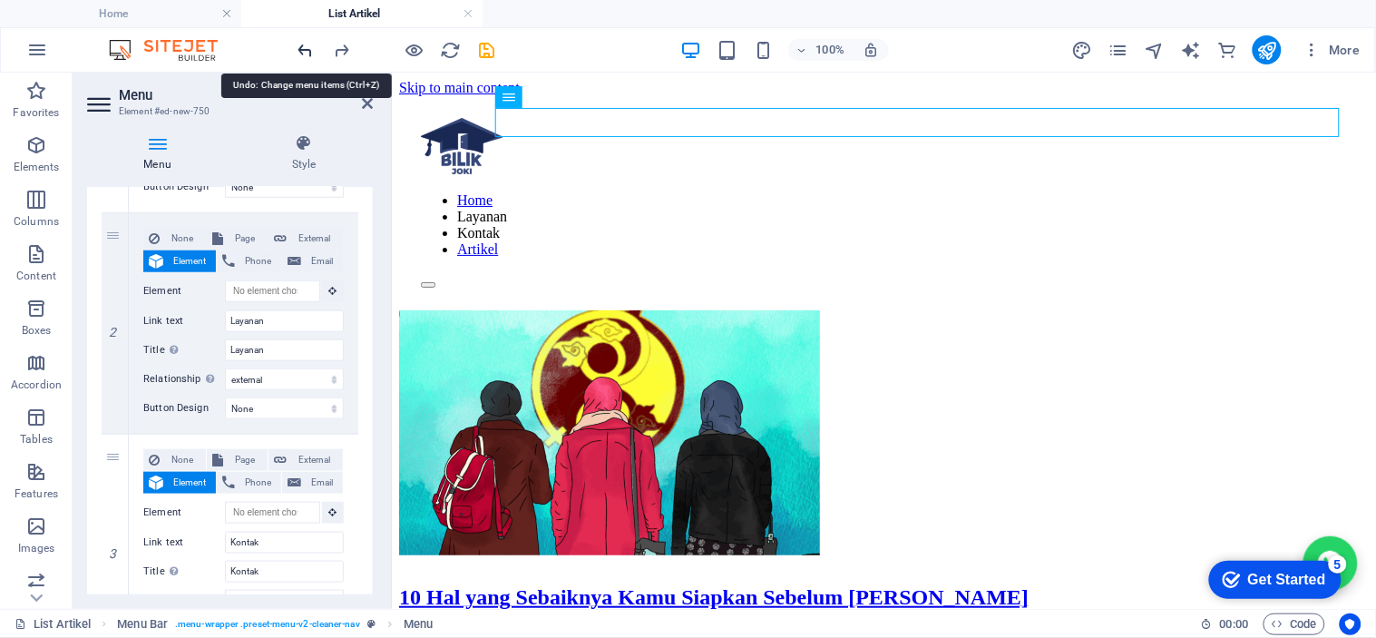
click at [296, 49] on icon "undo" at bounding box center [306, 50] width 21 height 21
select select
click at [296, 49] on icon "undo" at bounding box center [306, 50] width 21 height 21
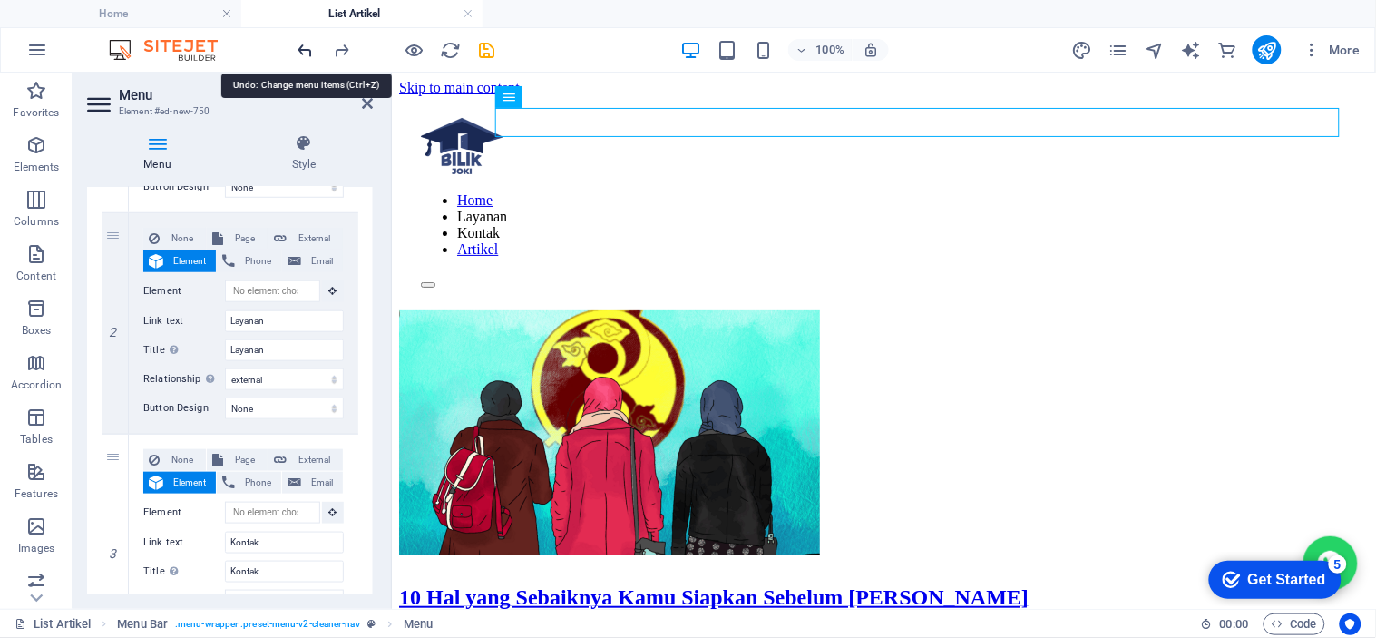
select select
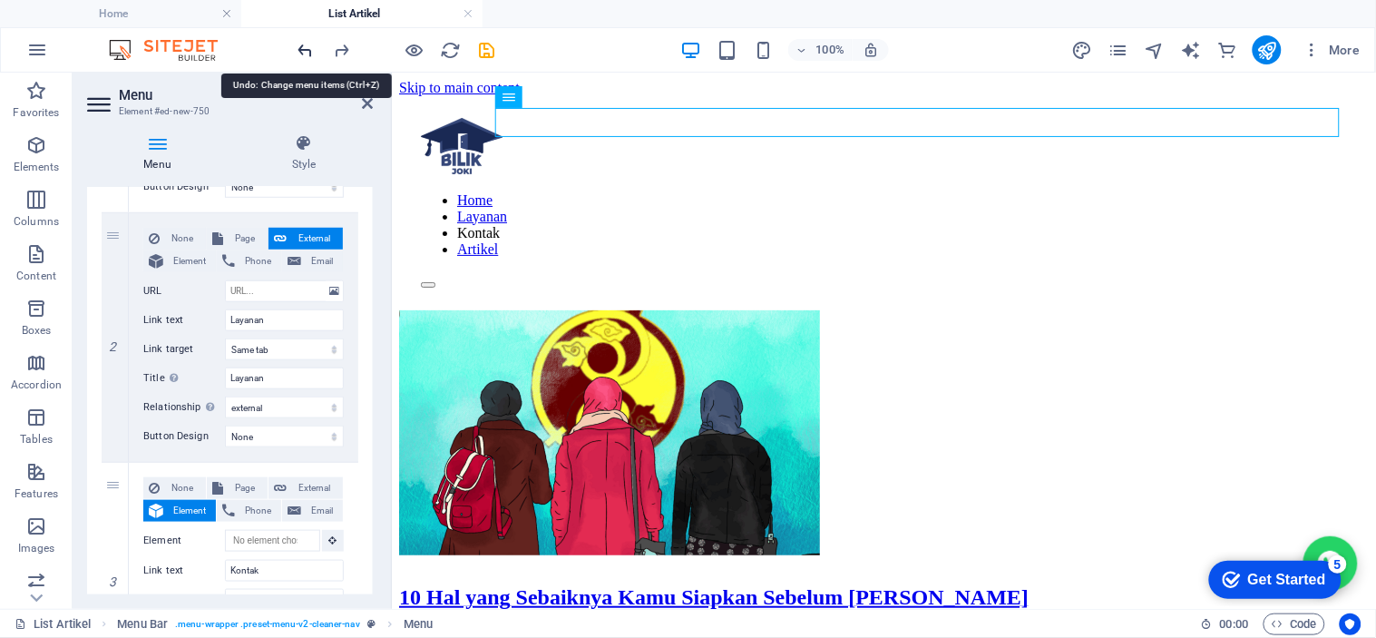
click at [296, 49] on icon "undo" at bounding box center [306, 50] width 21 height 21
select select
select select "blank"
select select
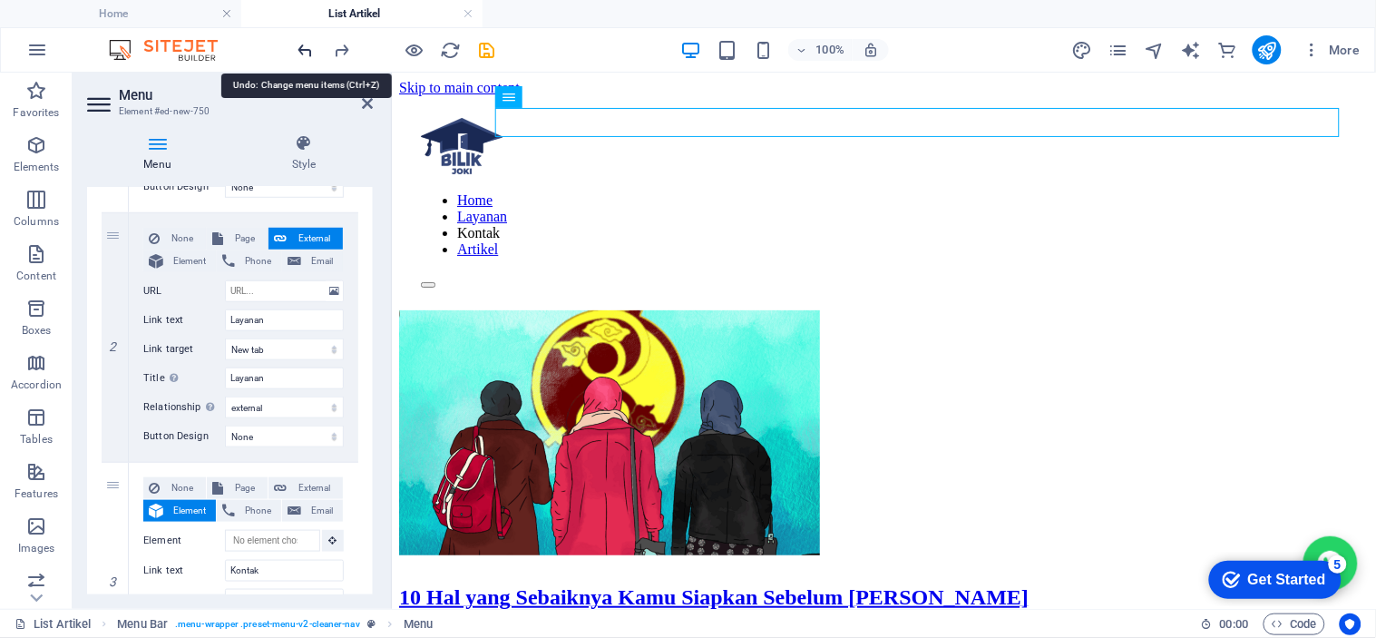
click at [296, 49] on icon "undo" at bounding box center [306, 50] width 21 height 21
select select
click at [296, 49] on icon "undo" at bounding box center [306, 50] width 21 height 21
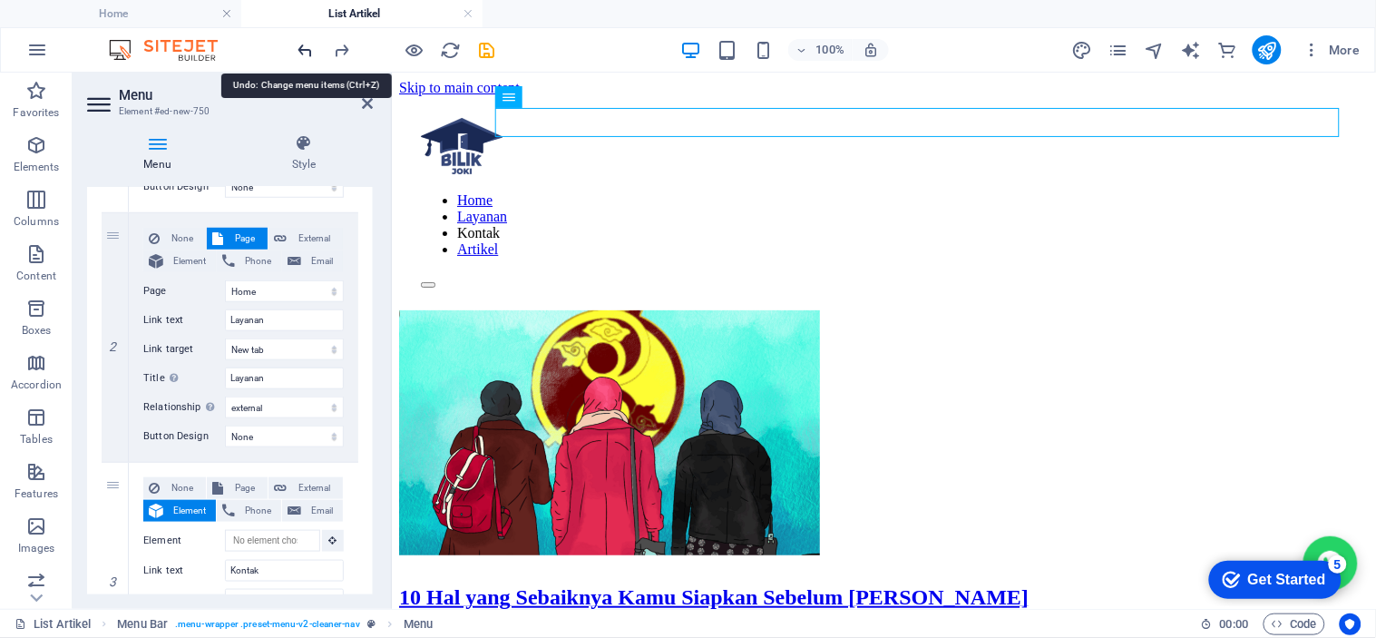
select select
click at [296, 49] on icon "undo" at bounding box center [306, 50] width 21 height 21
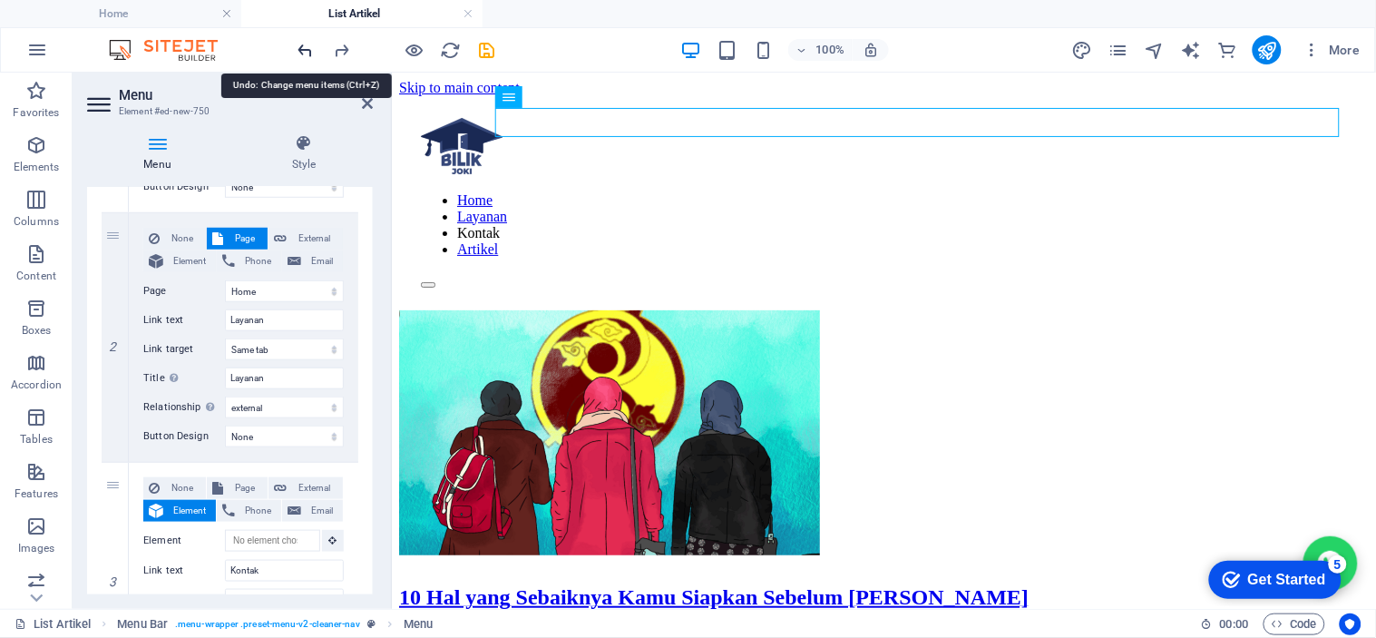
select select
click at [296, 49] on icon "undo" at bounding box center [306, 50] width 21 height 21
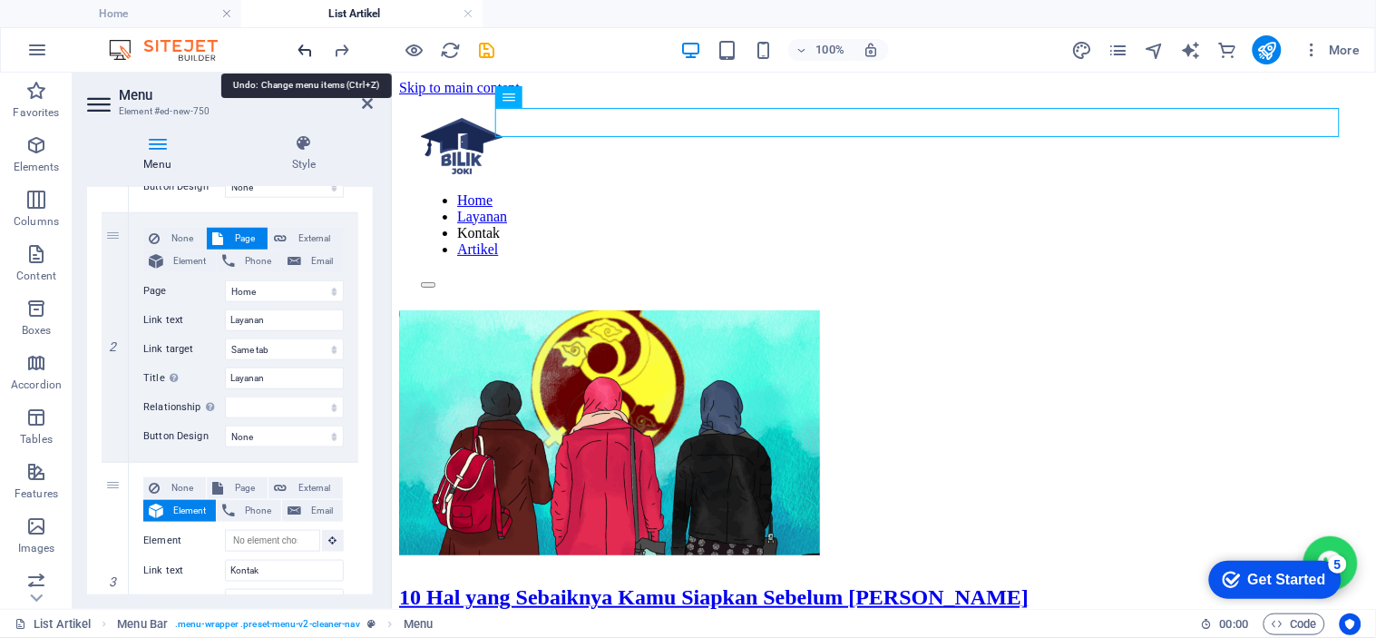
click at [296, 49] on icon "undo" at bounding box center [306, 50] width 21 height 21
select select
select select "blank"
select select
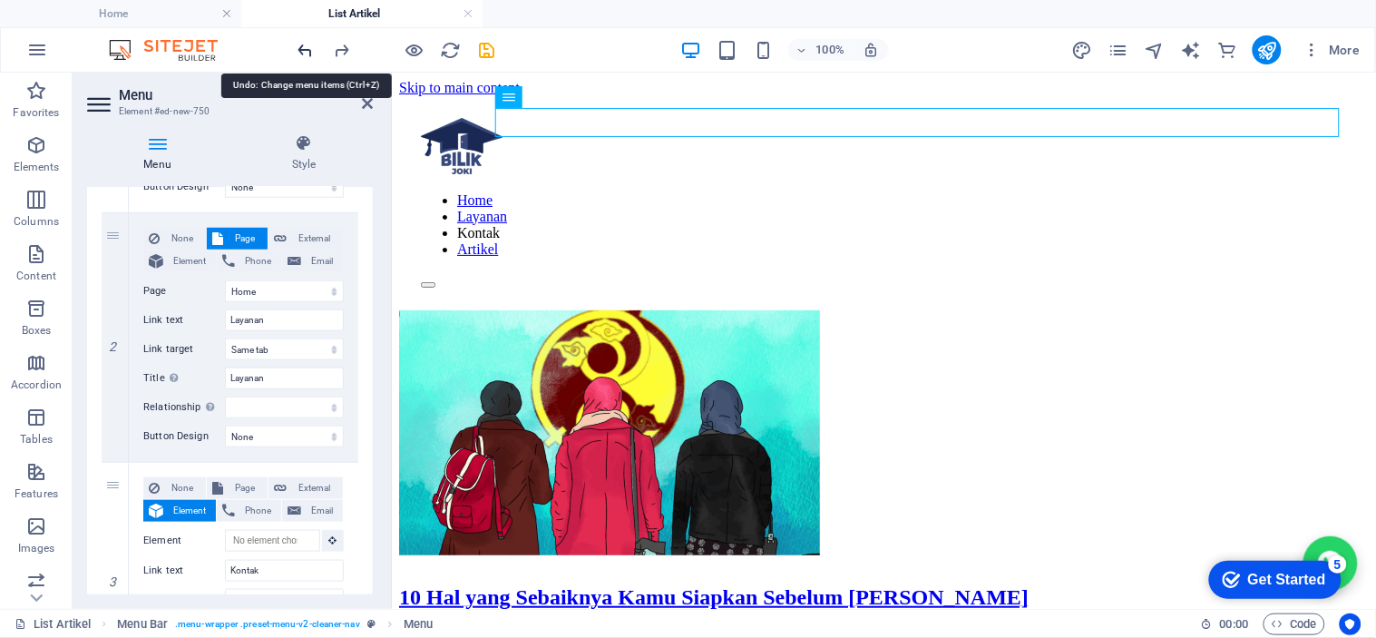
select select
click at [296, 49] on icon "undo" at bounding box center [306, 50] width 21 height 21
select select
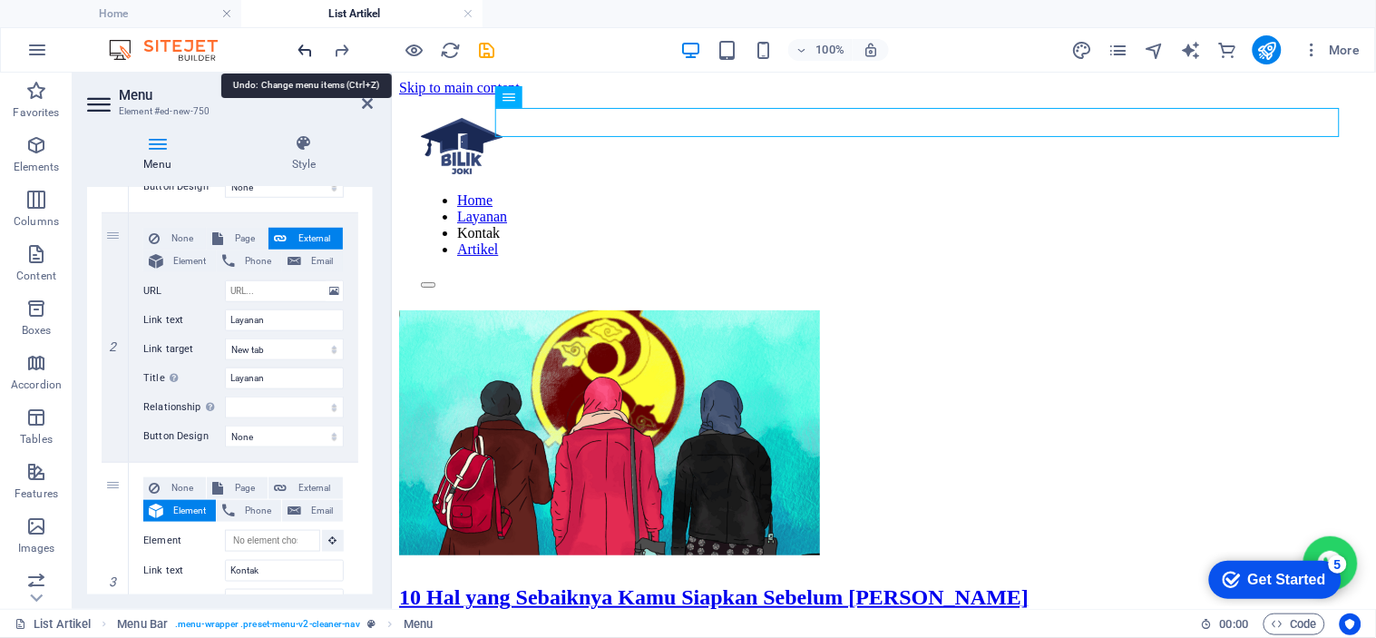
select select
click at [296, 49] on icon "undo" at bounding box center [306, 50] width 21 height 21
select select
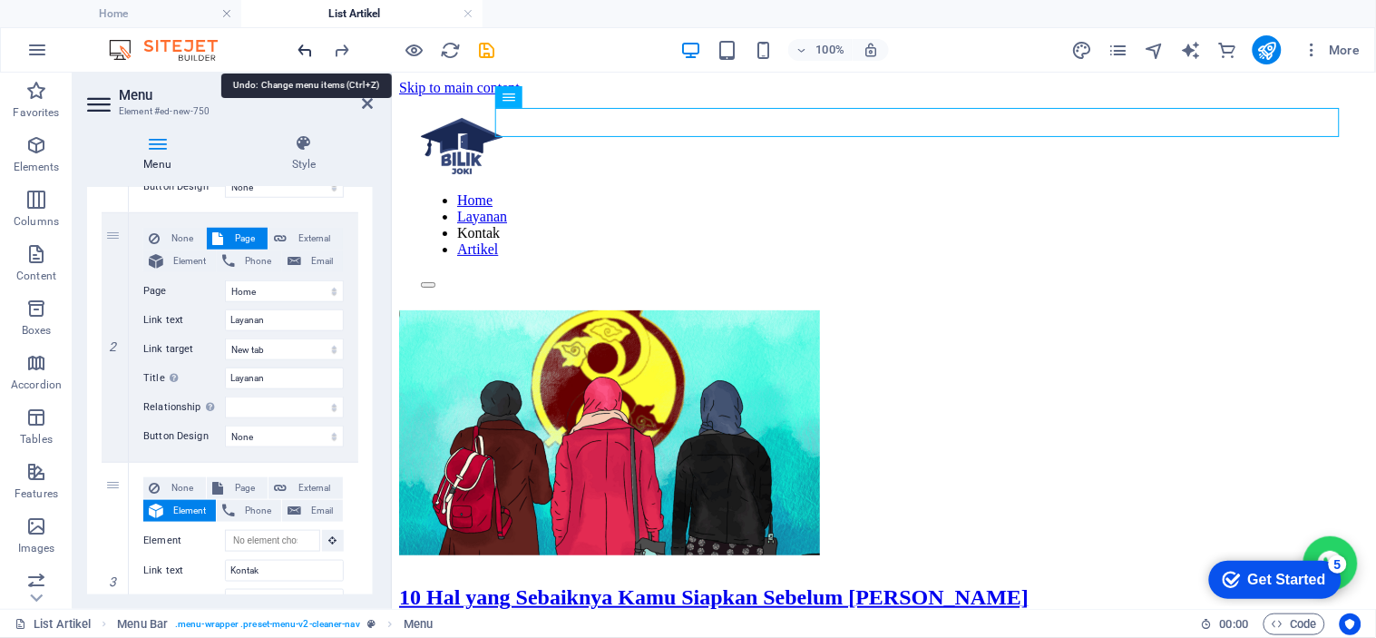
select select
click at [296, 49] on icon "undo" at bounding box center [306, 50] width 21 height 21
select select
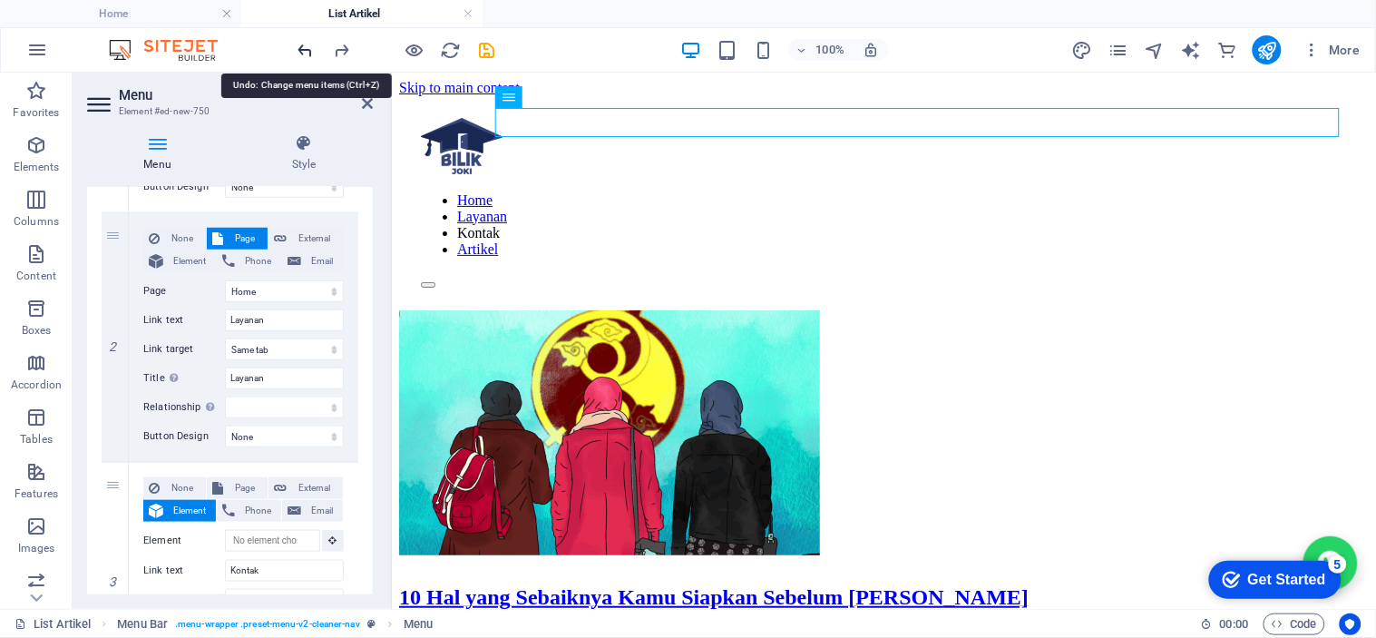
select select
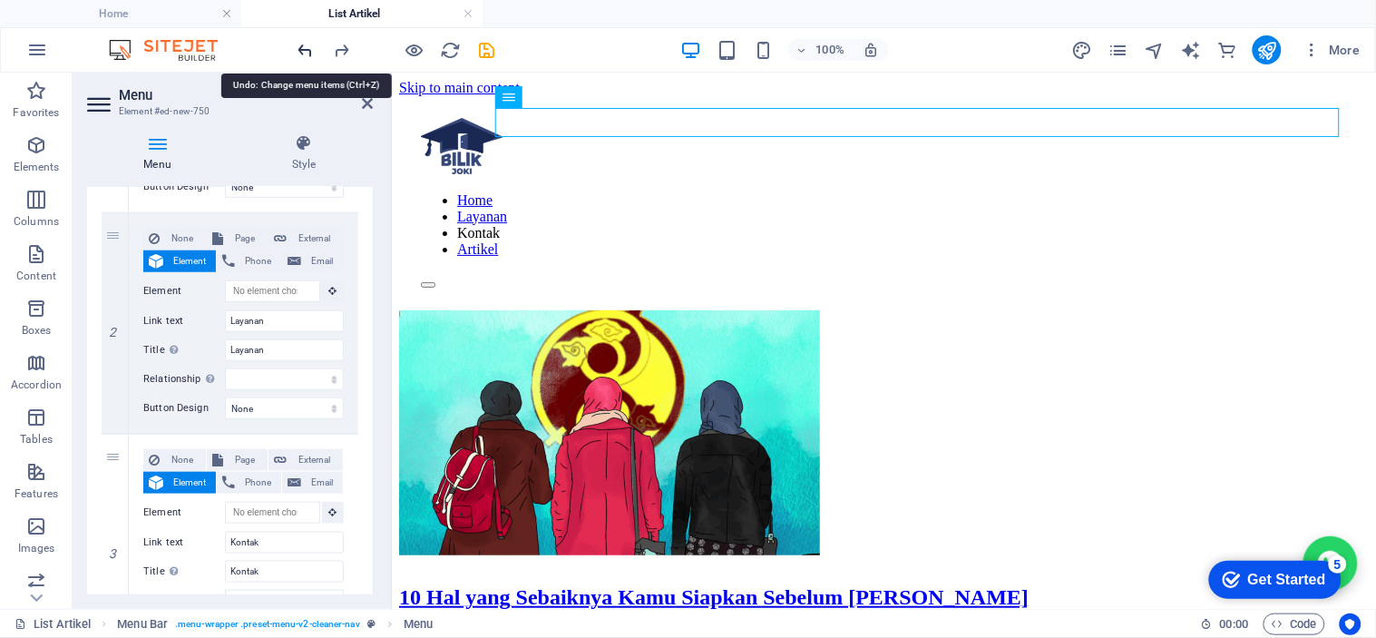
click at [296, 49] on icon "undo" at bounding box center [306, 50] width 21 height 21
select select
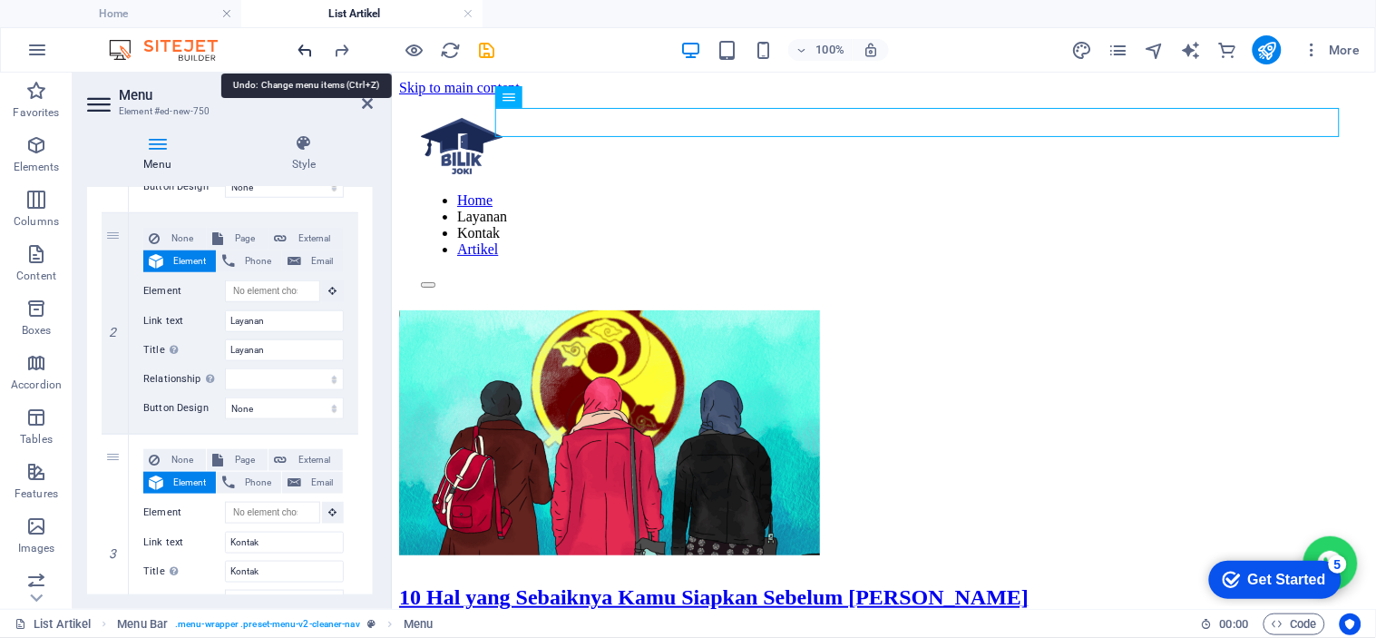
click at [296, 49] on icon "undo" at bounding box center [306, 50] width 21 height 21
select select
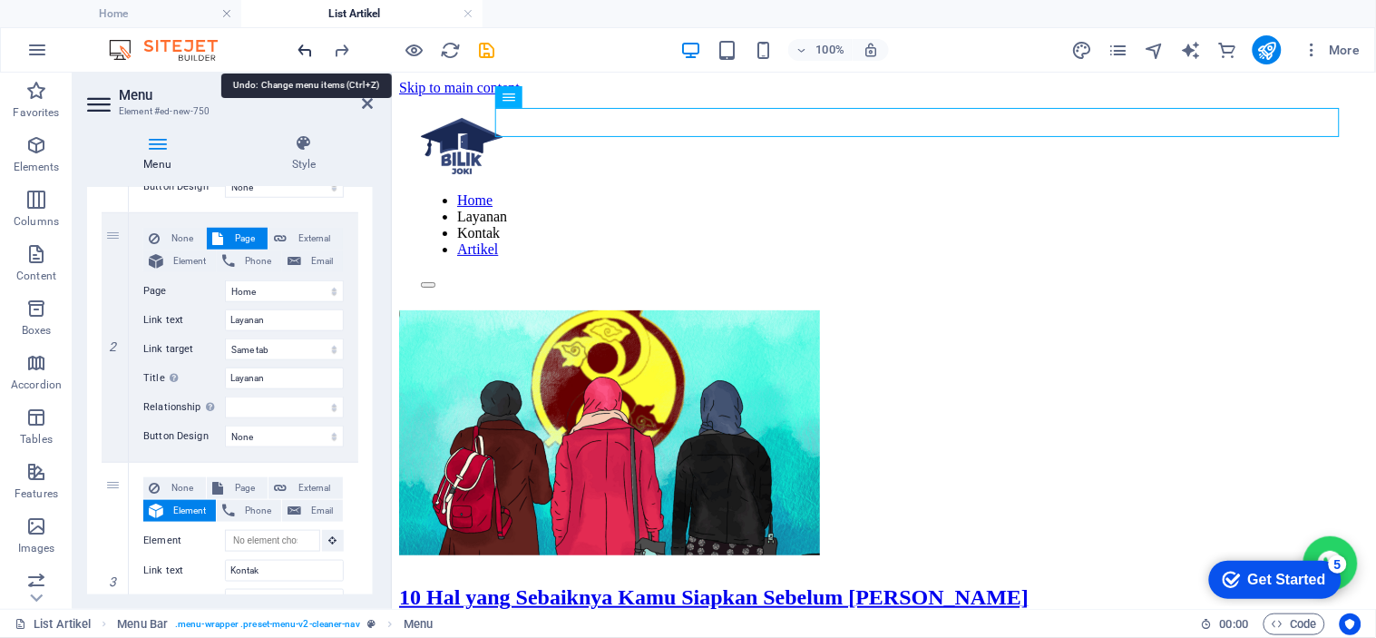
click at [296, 49] on icon "undo" at bounding box center [306, 50] width 21 height 21
select select
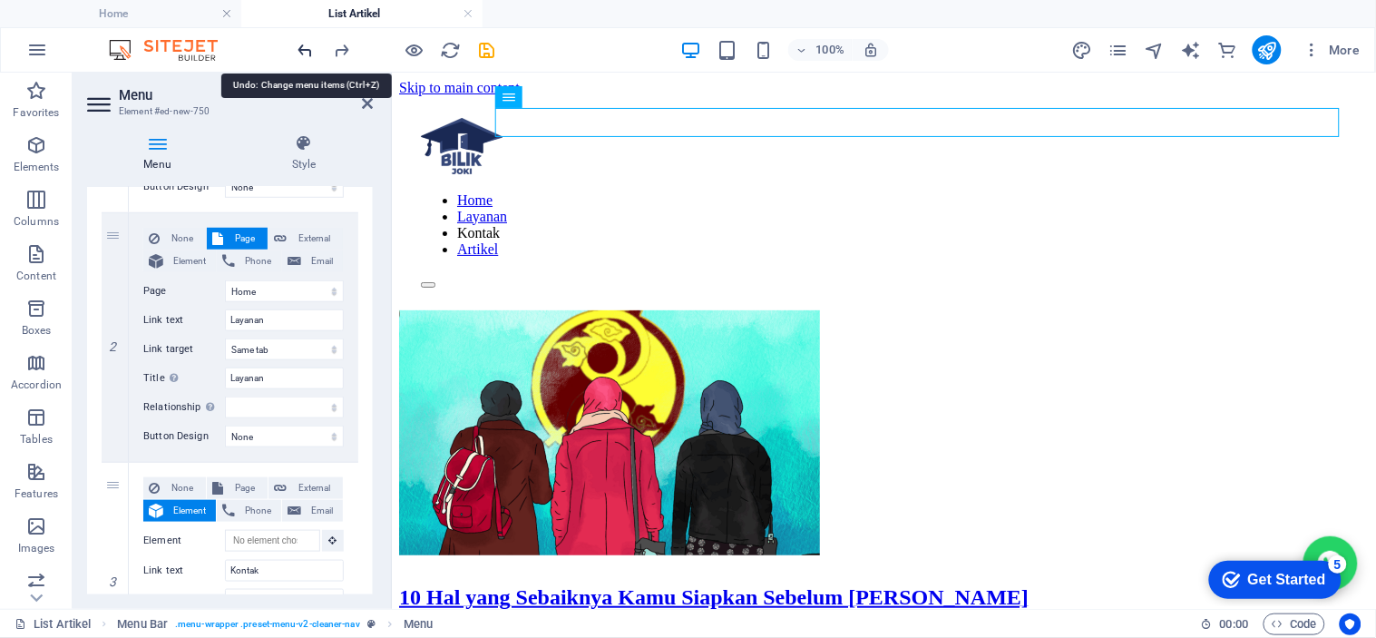
click at [296, 49] on icon "undo" at bounding box center [306, 50] width 21 height 21
select select
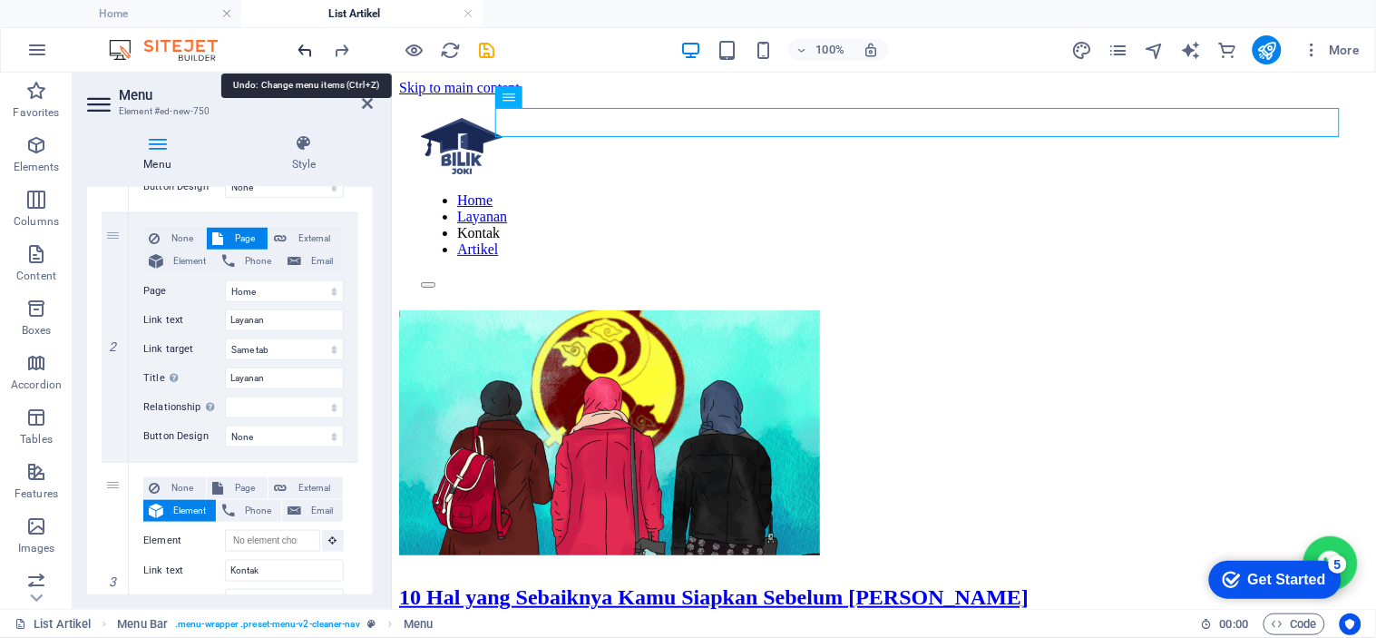
select select
click at [296, 49] on icon "undo" at bounding box center [306, 50] width 21 height 21
select select
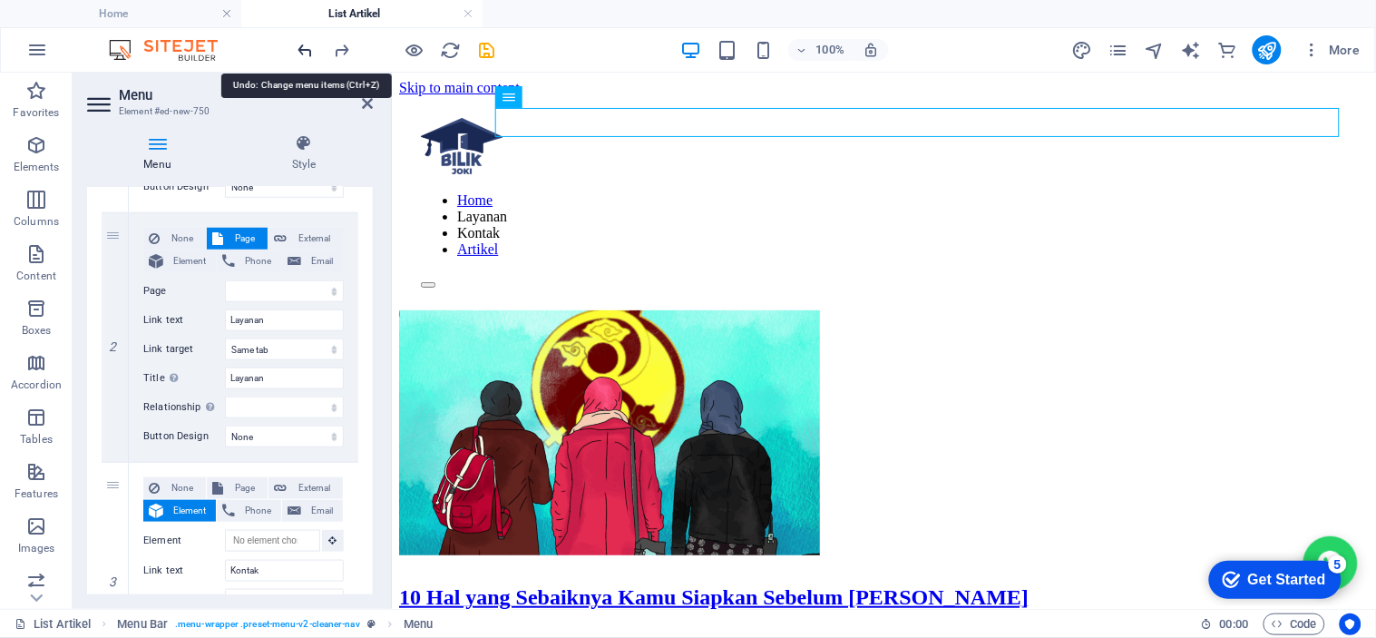
select select
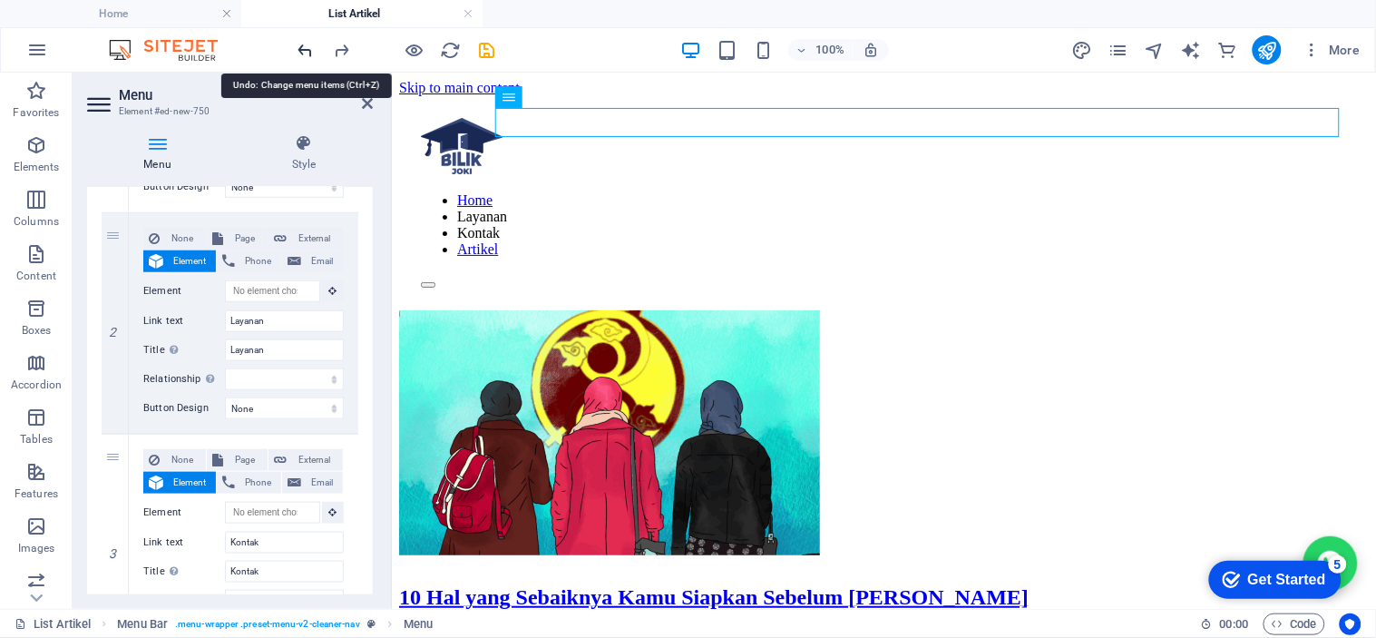
click at [296, 49] on icon "undo" at bounding box center [306, 50] width 21 height 21
select select
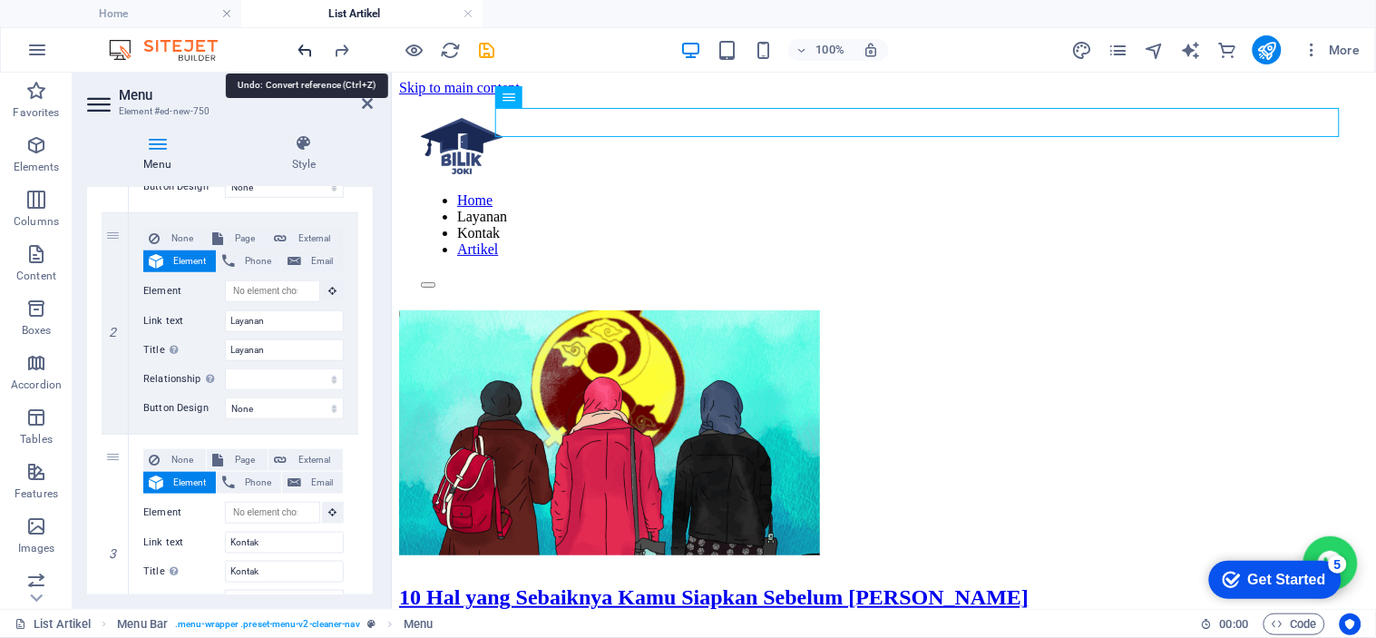
click at [296, 49] on icon "undo" at bounding box center [306, 50] width 21 height 21
click at [295, 49] on div at bounding box center [396, 49] width 203 height 29
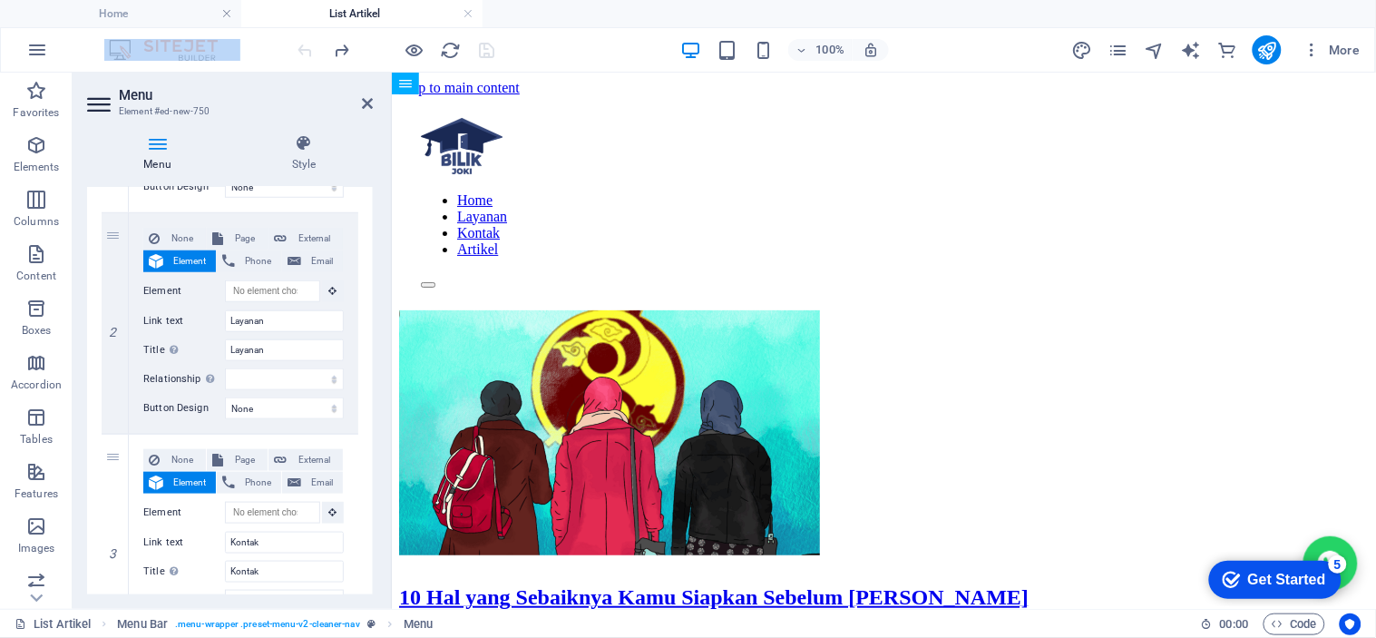
click at [295, 49] on div at bounding box center [396, 49] width 203 height 29
click at [292, 166] on h4 "Style" at bounding box center [304, 153] width 138 height 38
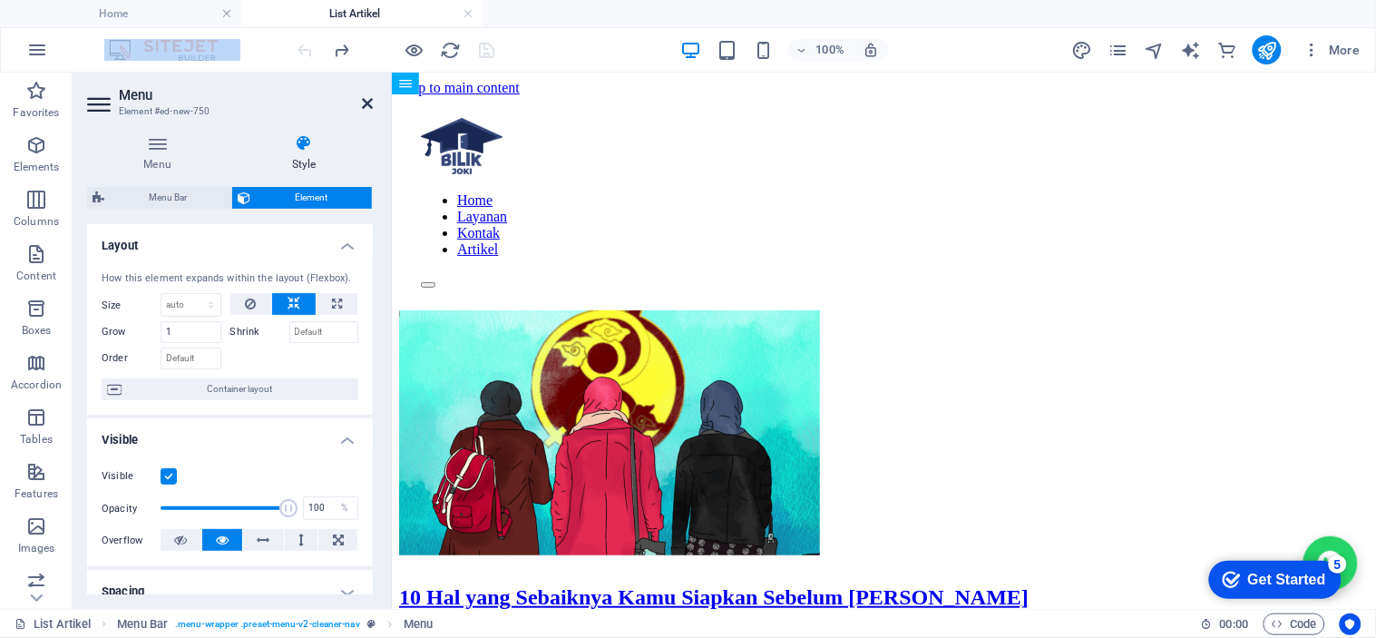
click at [366, 102] on icon at bounding box center [367, 103] width 11 height 15
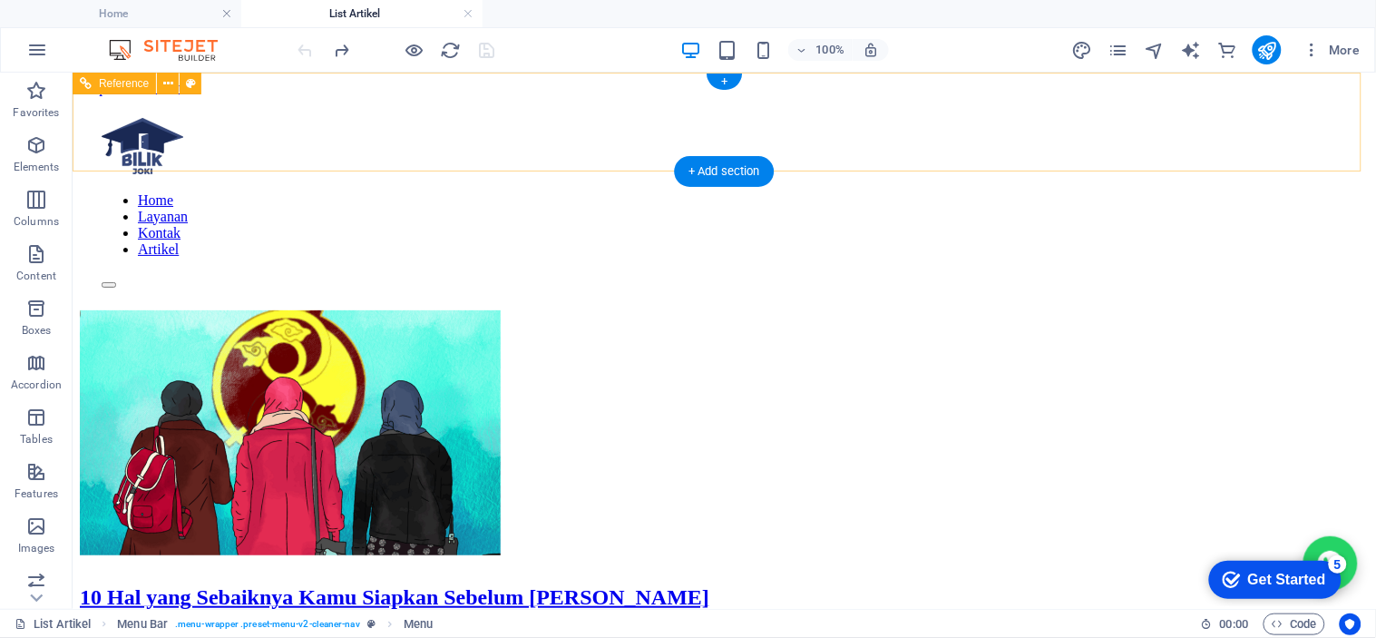
click at [468, 191] on nav "Home Layanan Kontak Artikel" at bounding box center [723, 223] width 1245 height 65
click at [165, 80] on icon at bounding box center [168, 83] width 10 height 19
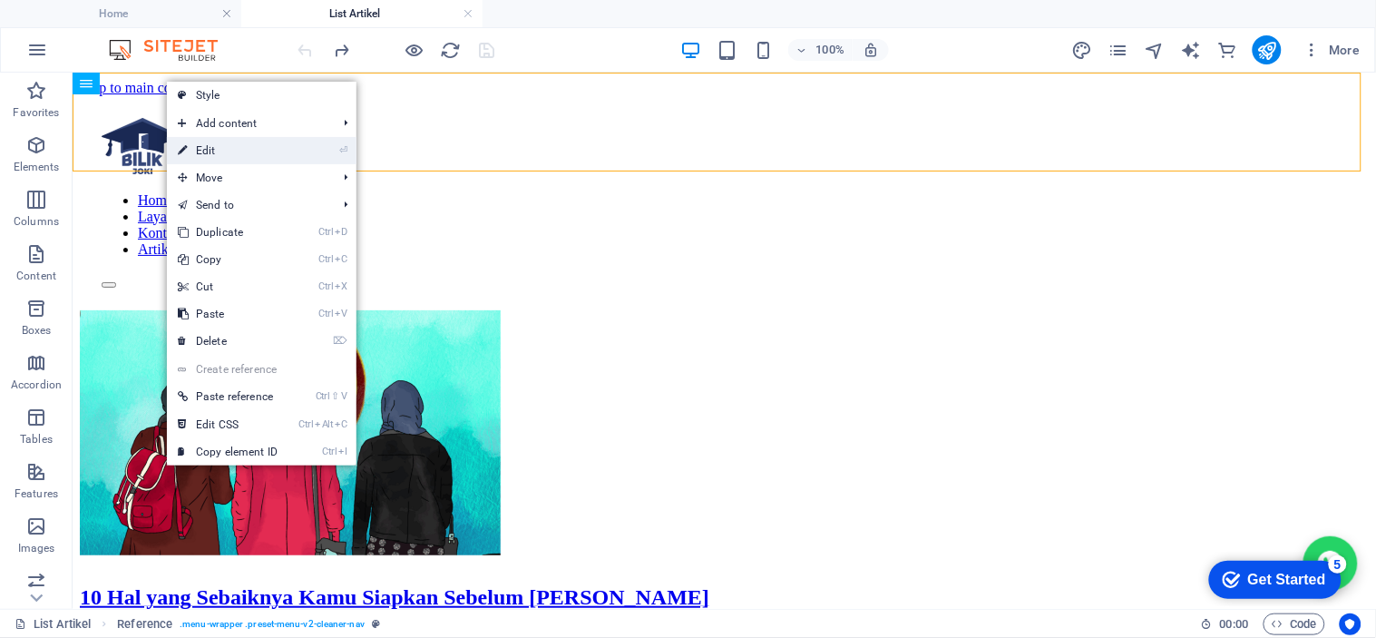
click at [251, 138] on link "⏎ Edit" at bounding box center [228, 150] width 122 height 27
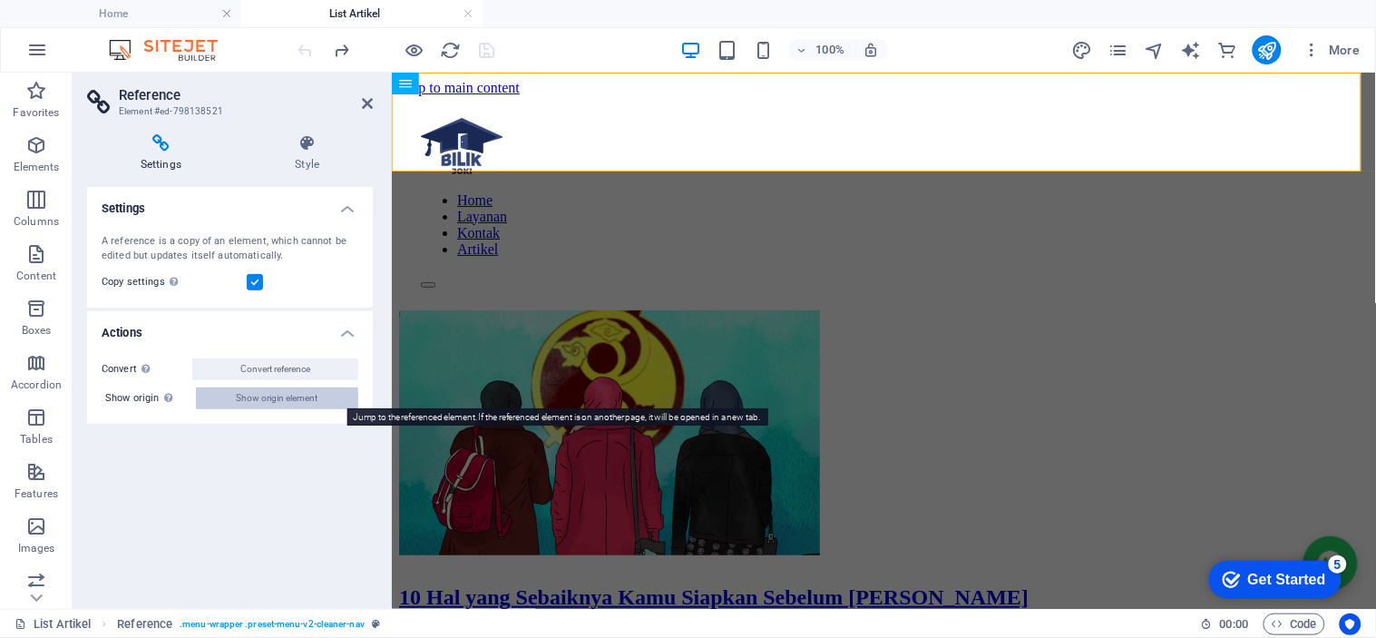
click at [291, 401] on span "Show origin element" at bounding box center [278, 398] width 82 height 22
select select "header"
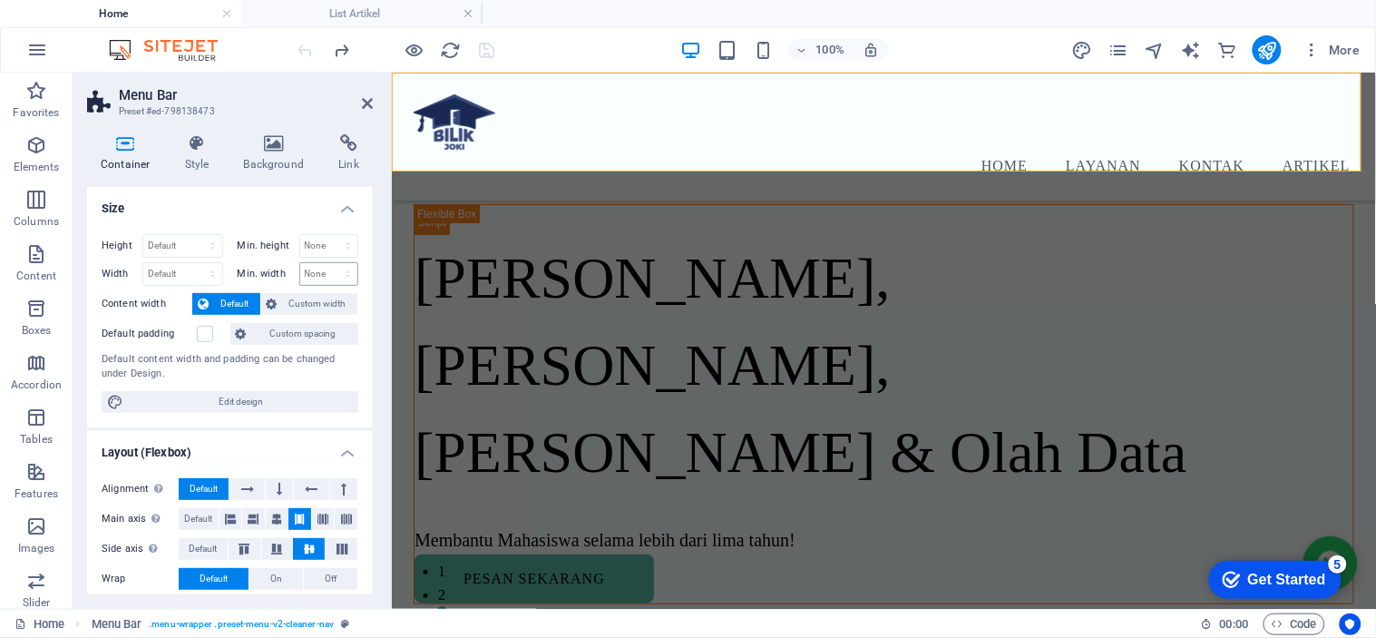
scroll to position [413, 0]
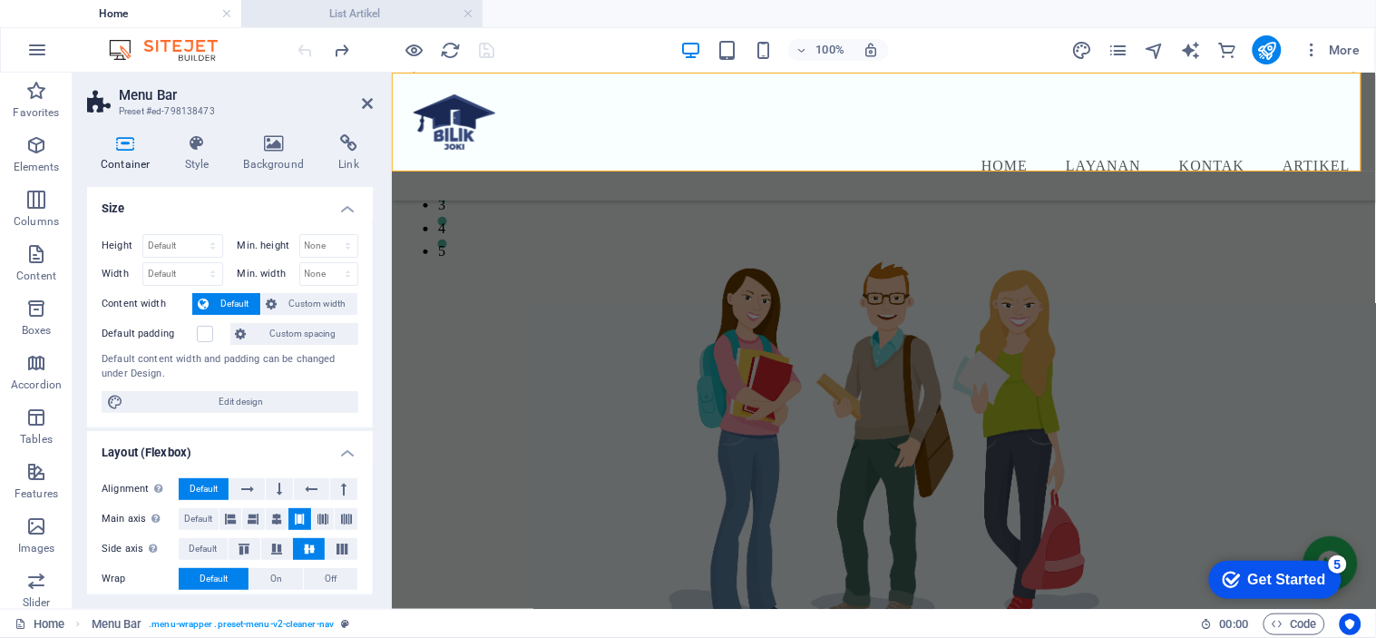
click at [331, 5] on h4 "List Artikel" at bounding box center [361, 14] width 241 height 20
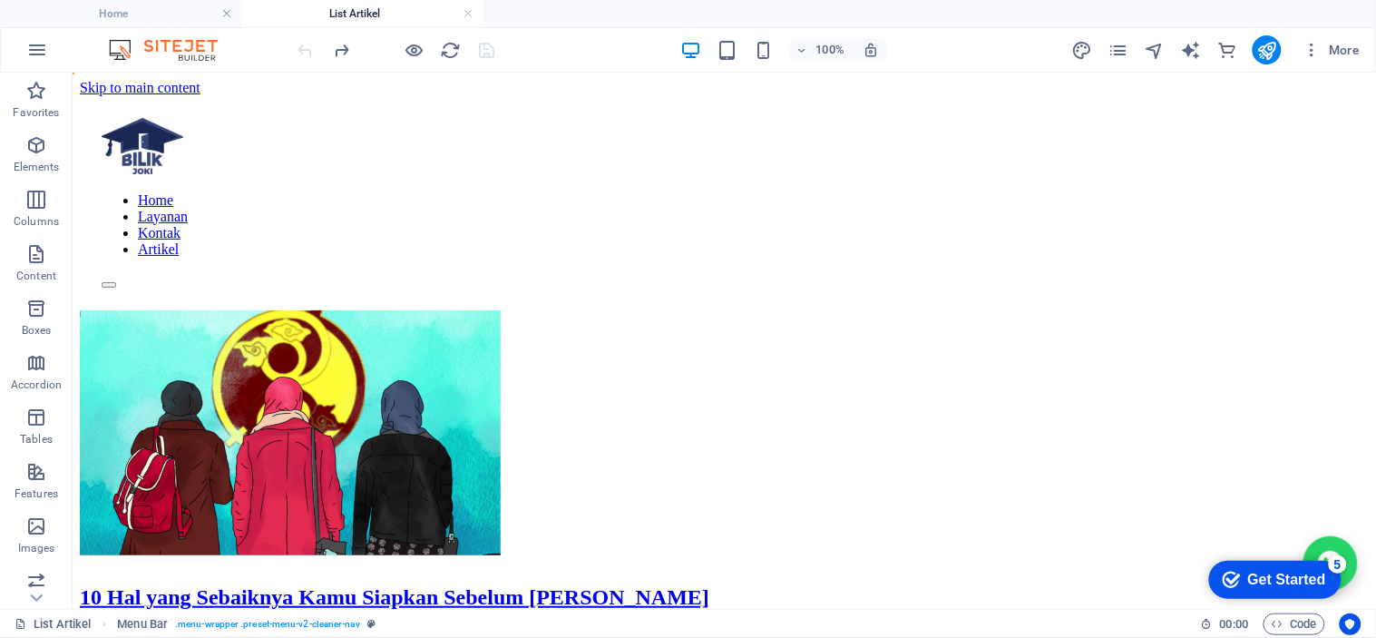
scroll to position [0, 0]
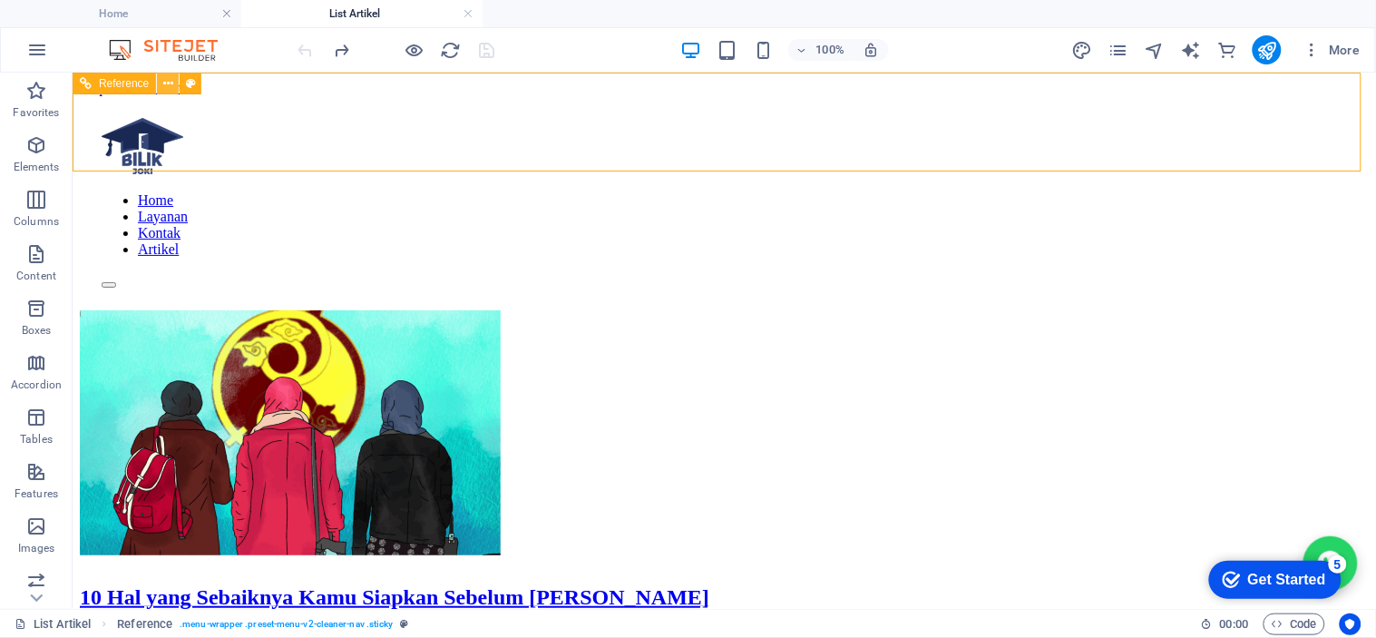
click at [164, 83] on icon at bounding box center [168, 83] width 10 height 19
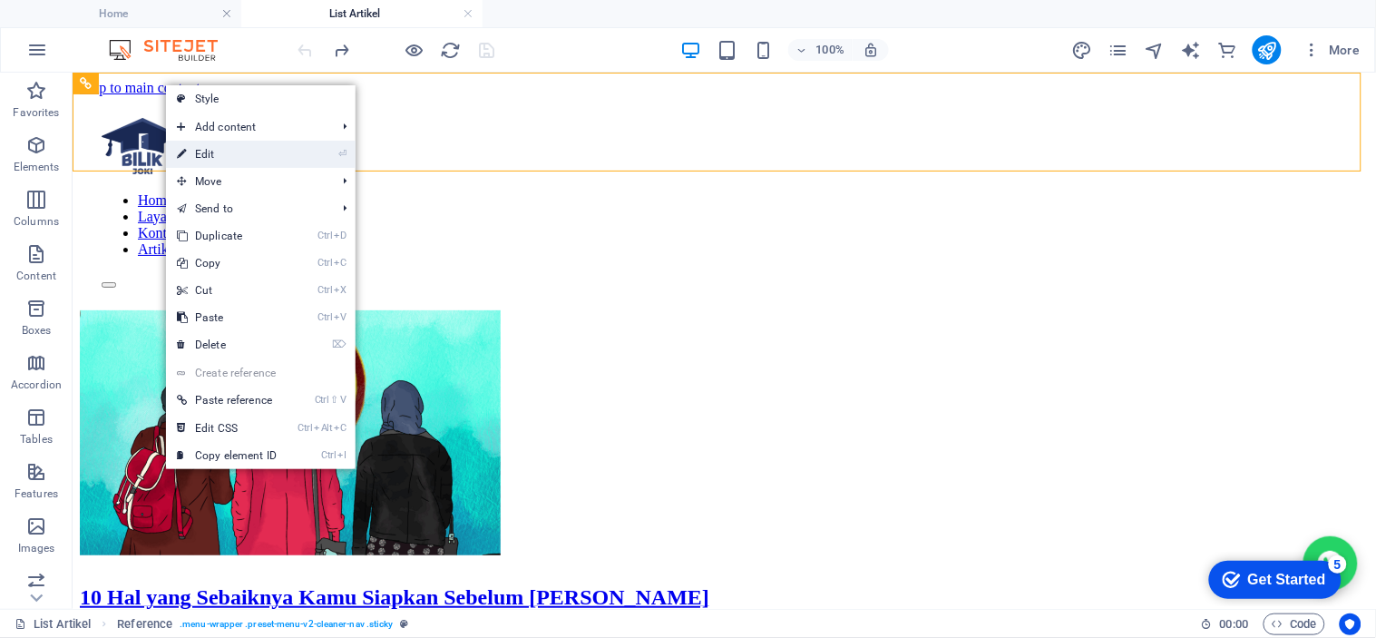
click at [231, 141] on link "⏎ Edit" at bounding box center [227, 154] width 122 height 27
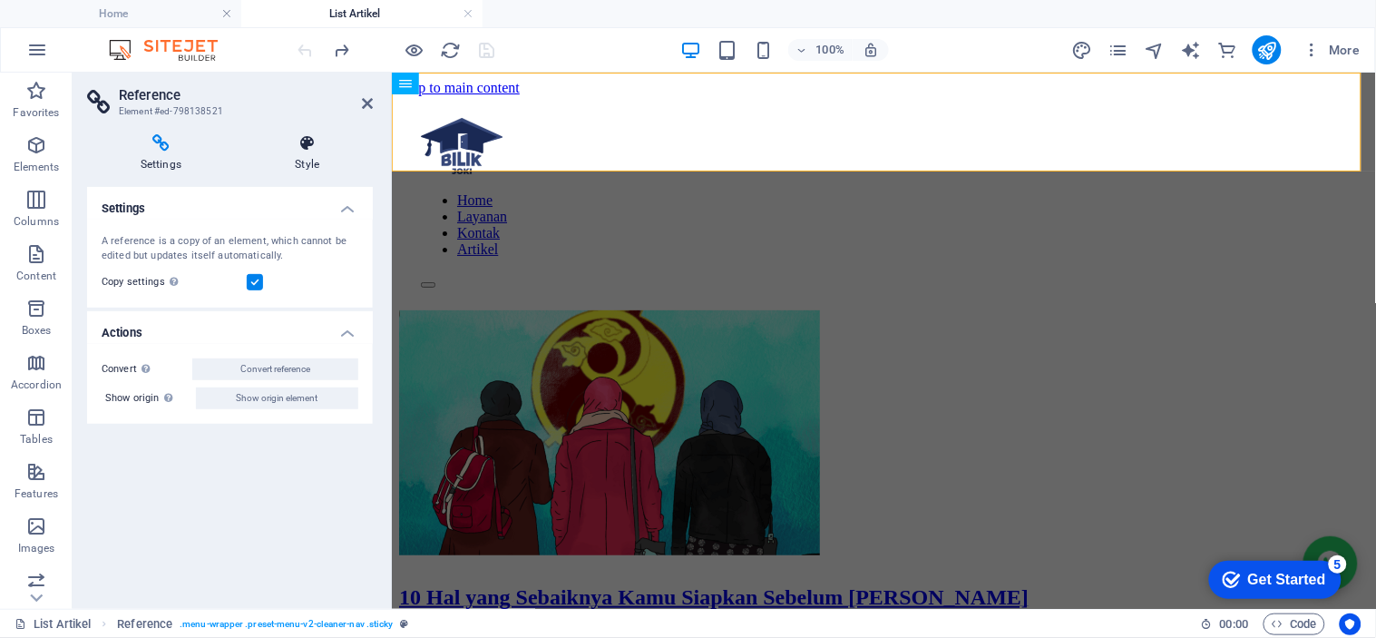
click at [292, 148] on icon at bounding box center [307, 143] width 131 height 18
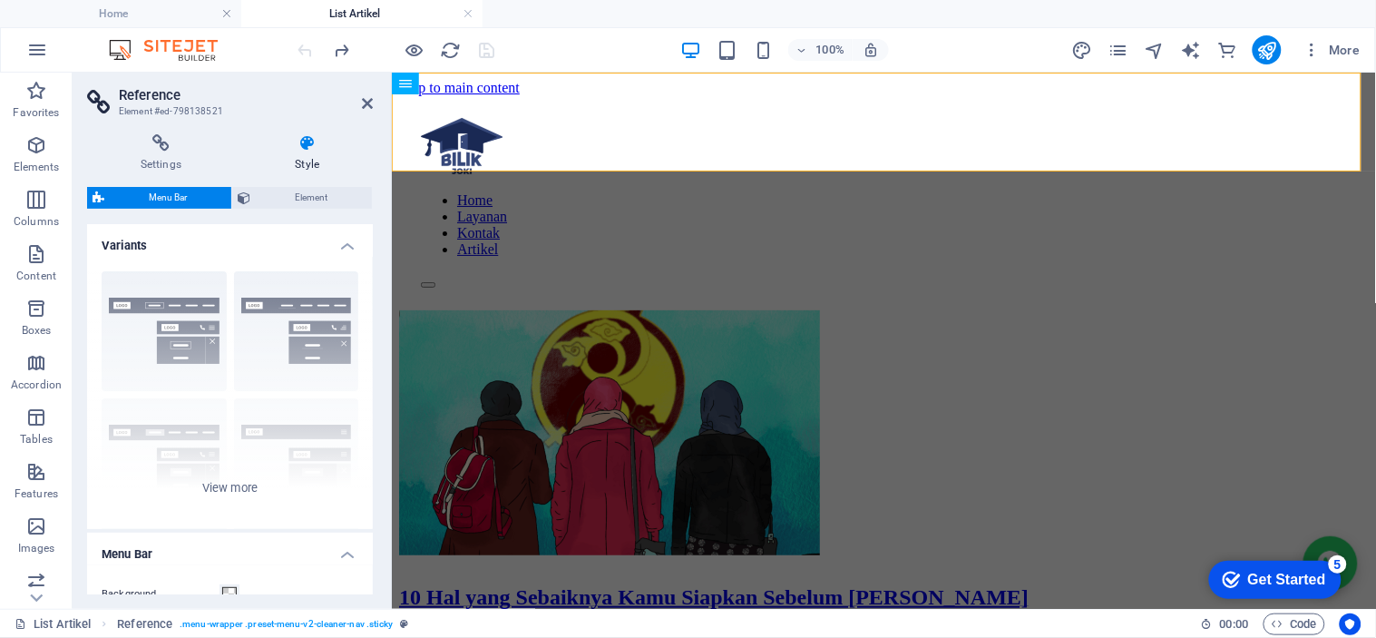
click at [172, 129] on div "Settings Style Settings A reference is a copy of an element, which cannot be ed…" at bounding box center [230, 364] width 315 height 489
click at [145, 142] on icon at bounding box center [161, 143] width 148 height 18
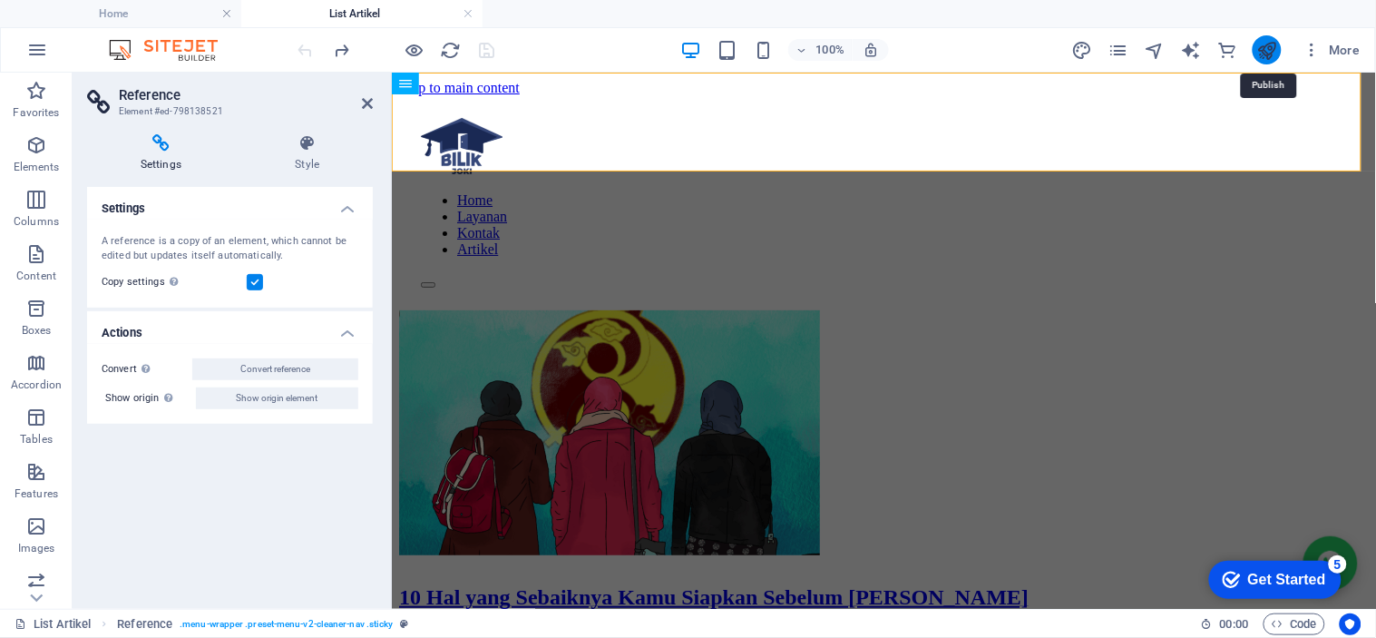
click at [1266, 47] on icon "publish" at bounding box center [1266, 50] width 21 height 21
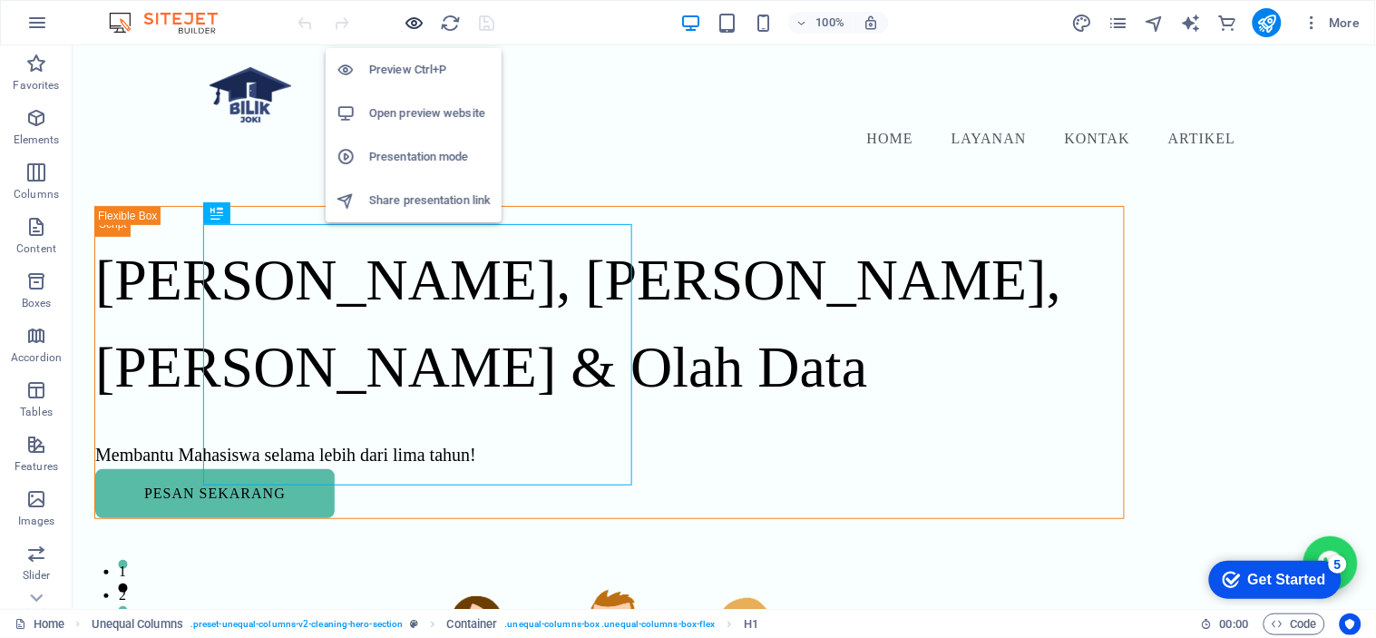
click at [0, 0] on icon "button" at bounding box center [0, 0] width 0 height 0
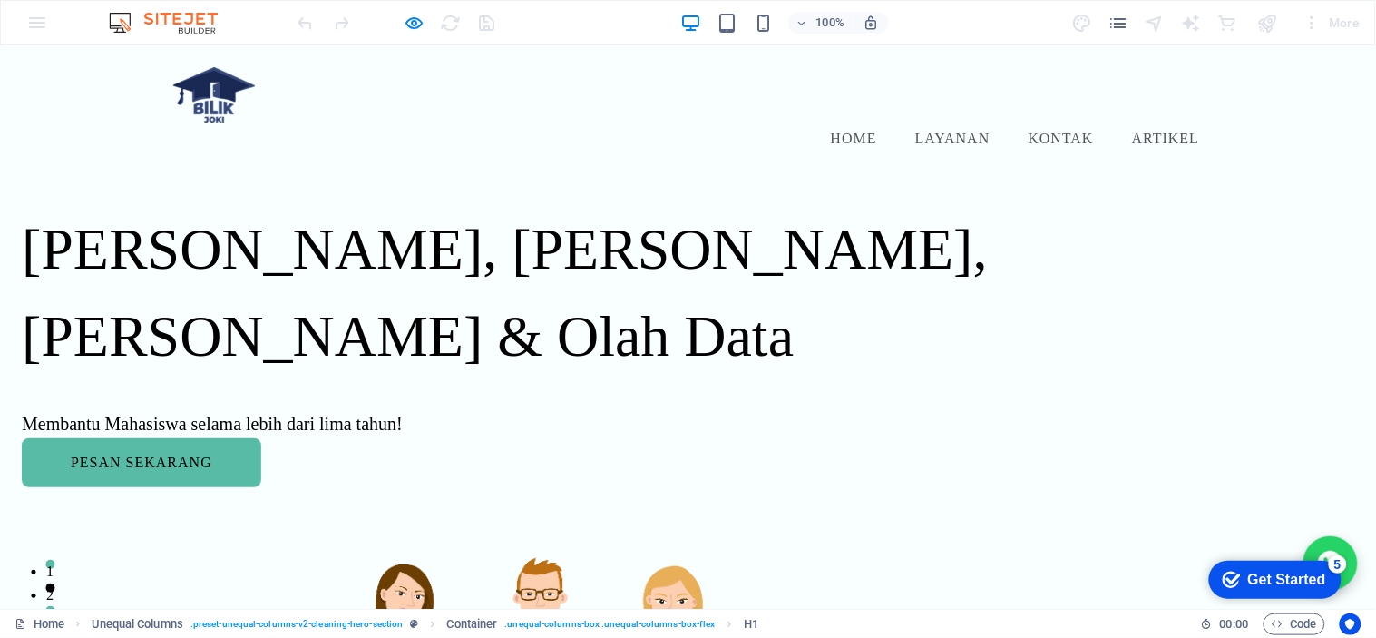
click at [1181, 127] on link "Artikel" at bounding box center [1165, 138] width 74 height 22
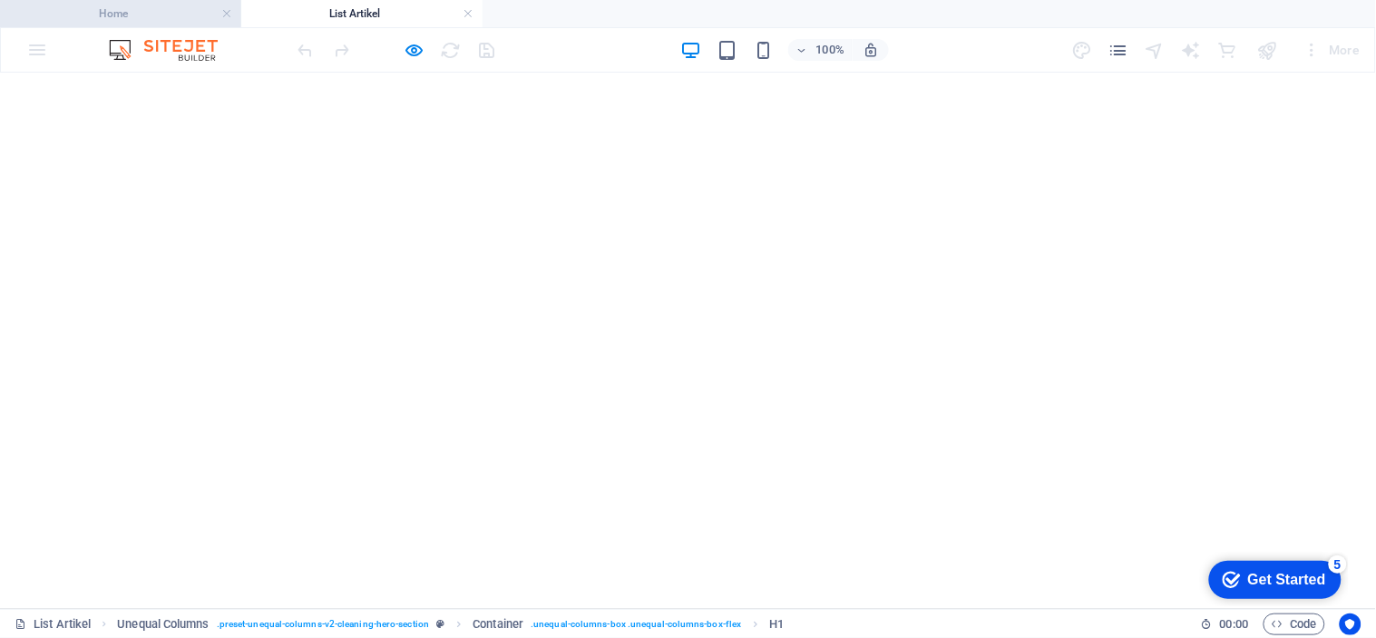
click at [137, 23] on h4 "Home" at bounding box center [120, 14] width 241 height 20
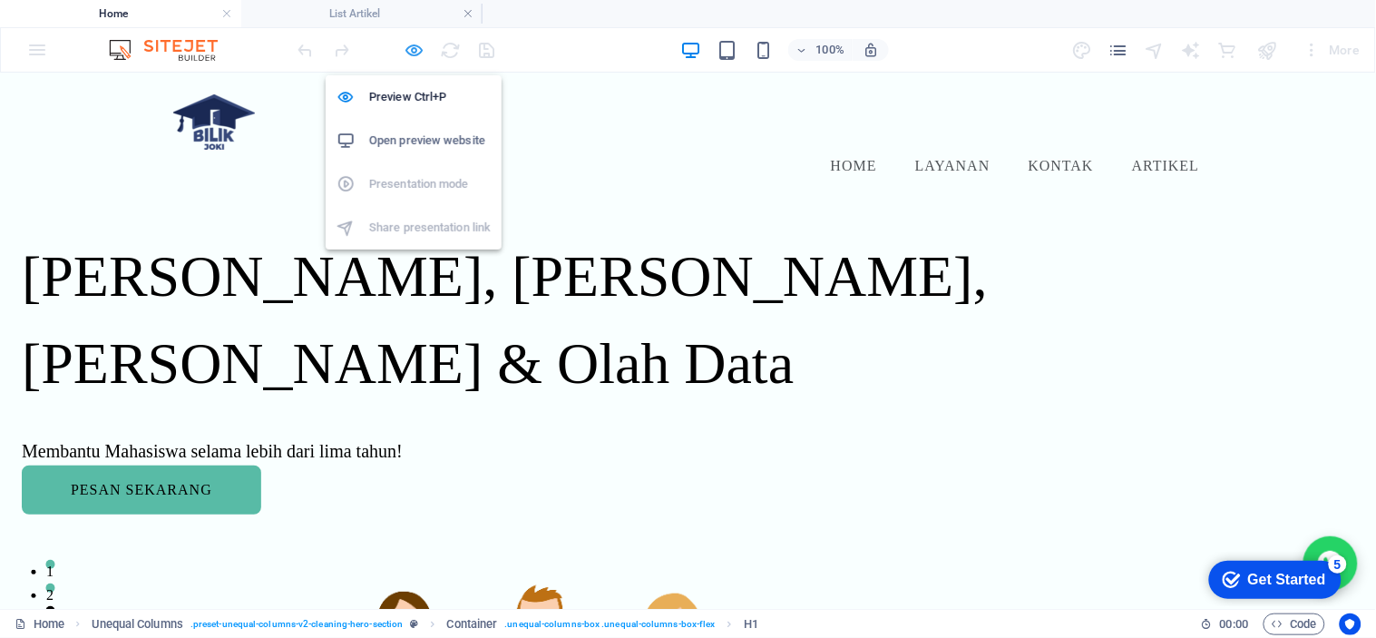
click at [0, 0] on icon "button" at bounding box center [0, 0] width 0 height 0
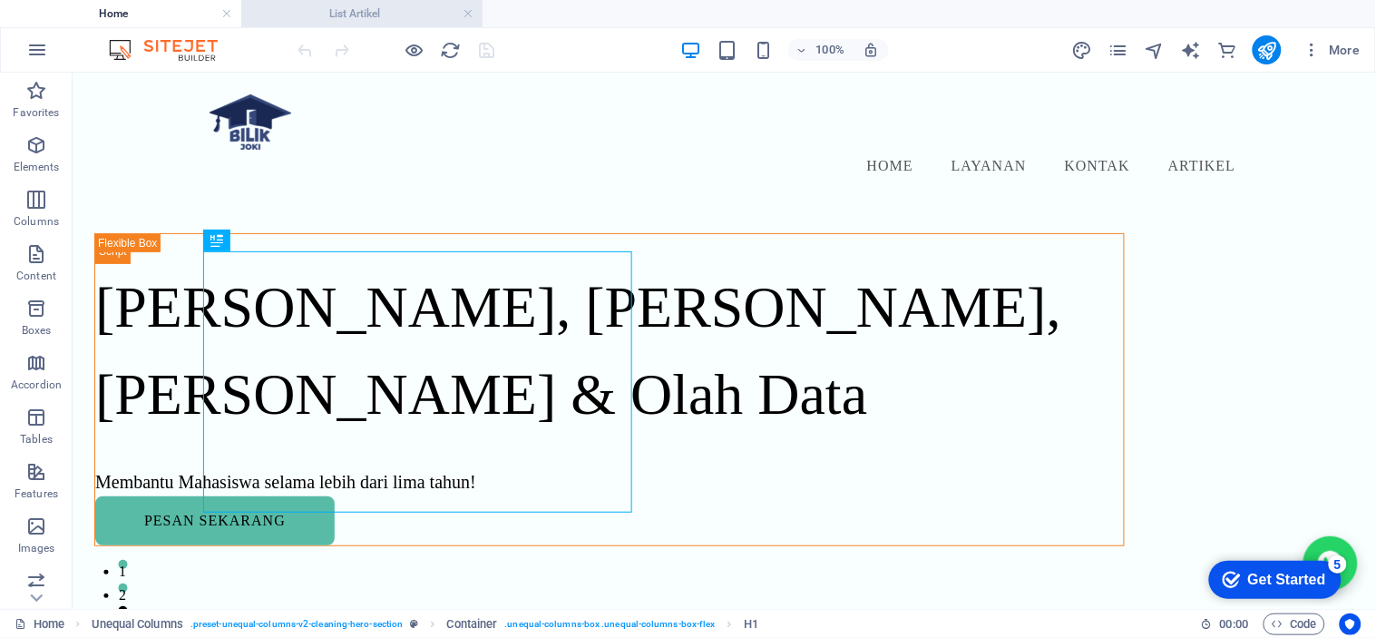
click at [400, 9] on h4 "List Artikel" at bounding box center [361, 14] width 241 height 20
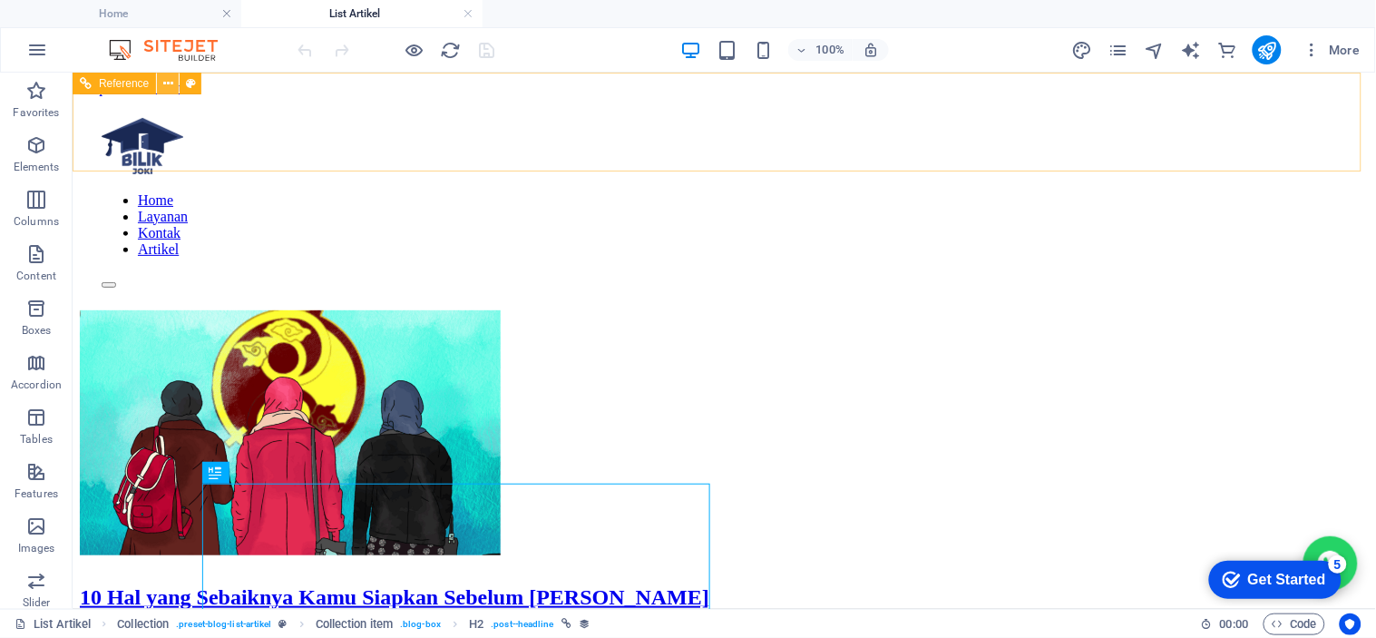
click at [0, 0] on icon at bounding box center [0, 0] width 0 height 0
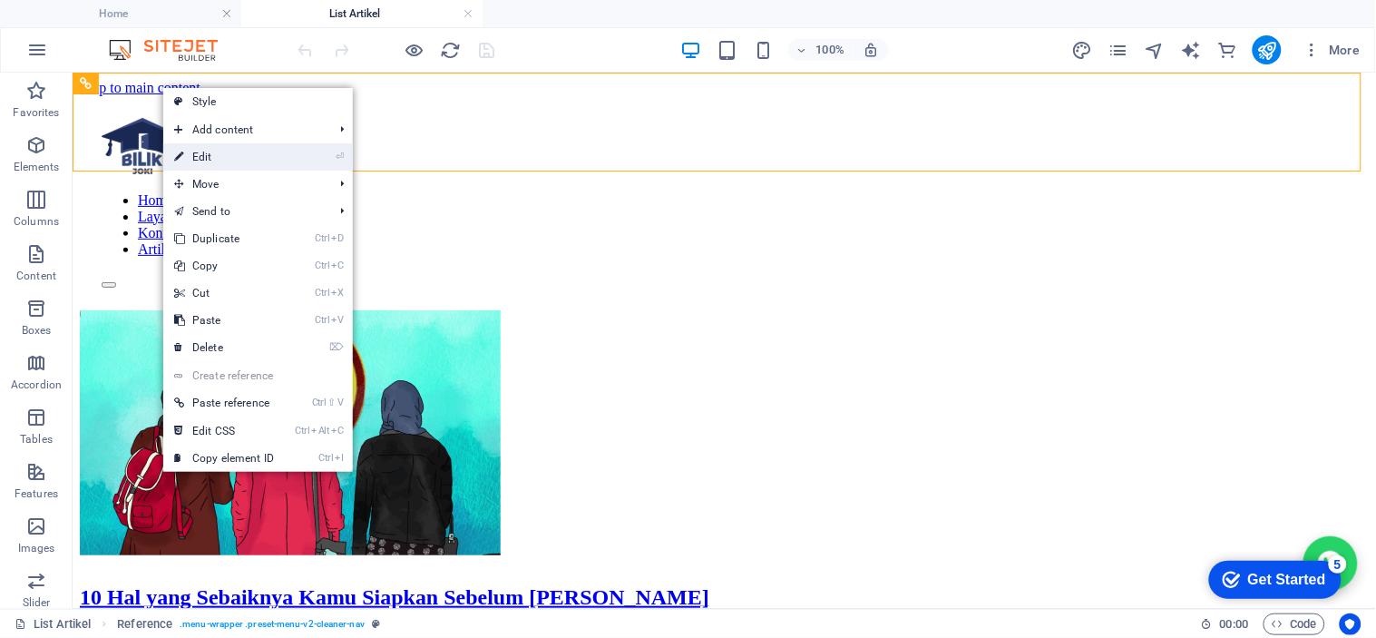
click at [0, 0] on link "⏎ Edit" at bounding box center [0, 0] width 0 height 0
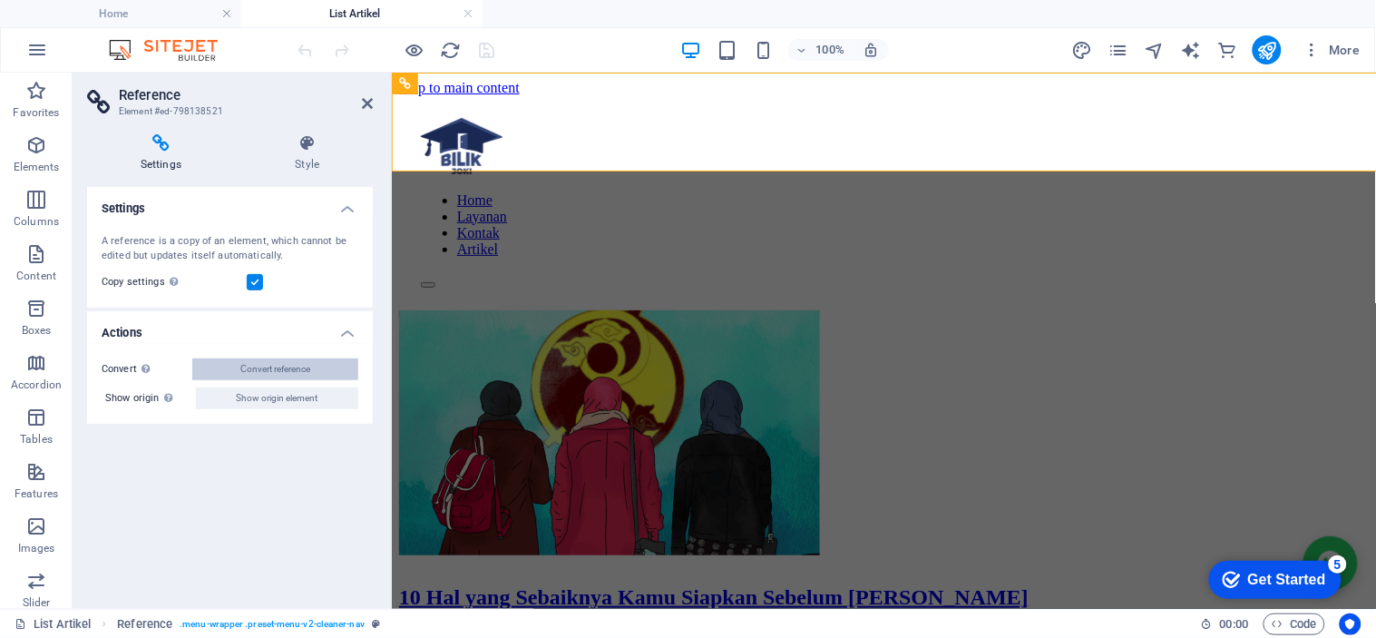
click at [0, 0] on span "Convert reference" at bounding box center [0, 0] width 0 height 0
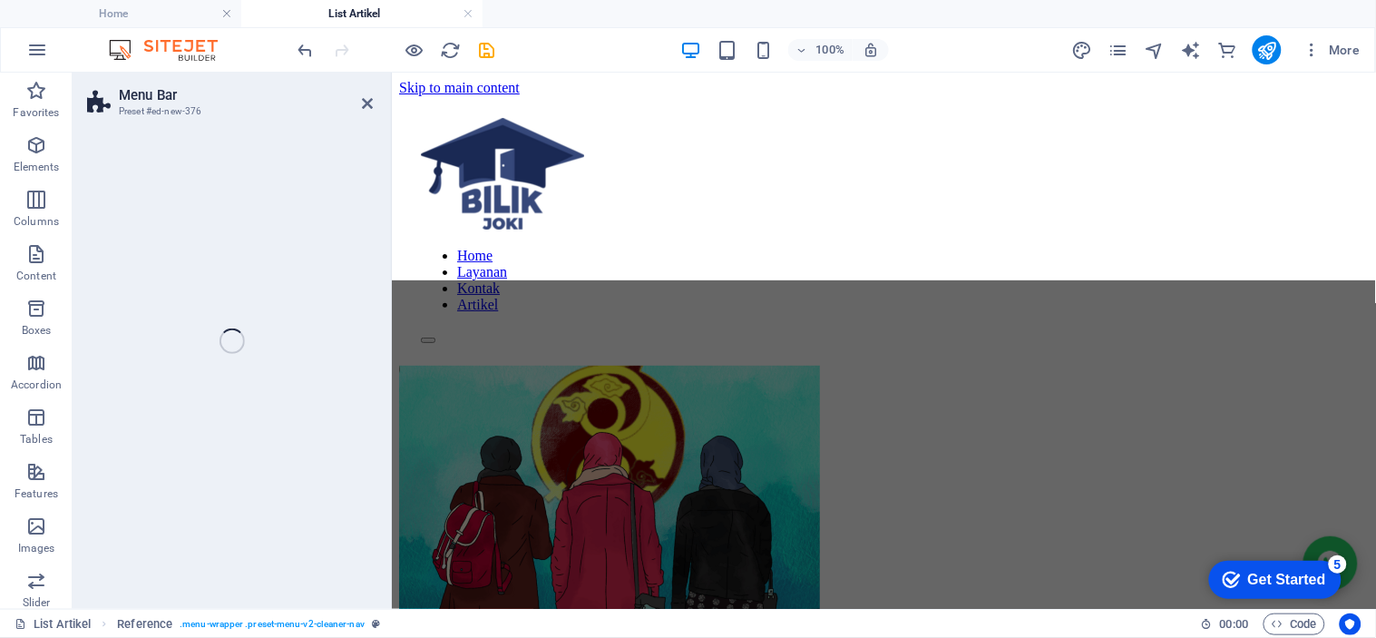
select select "header"
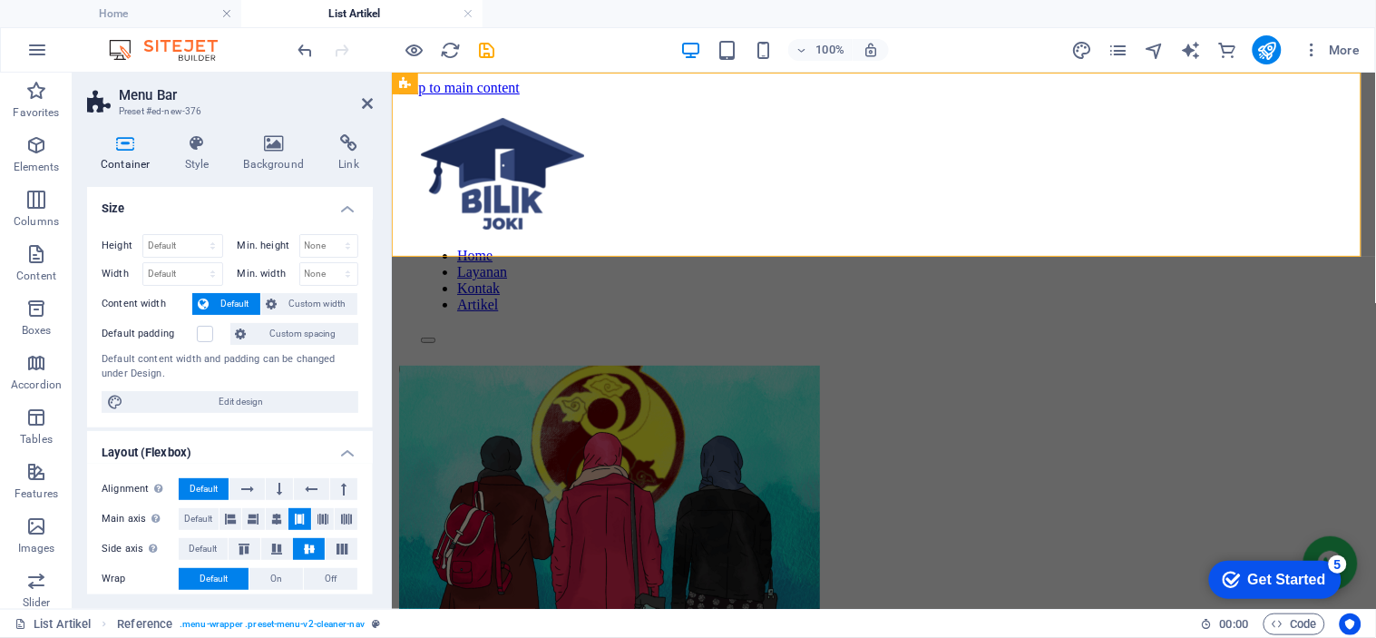
click at [364, 255] on div "Height Default px rem % vh vw Min. height None px rem % vh vw Width Default px …" at bounding box center [230, 323] width 286 height 208
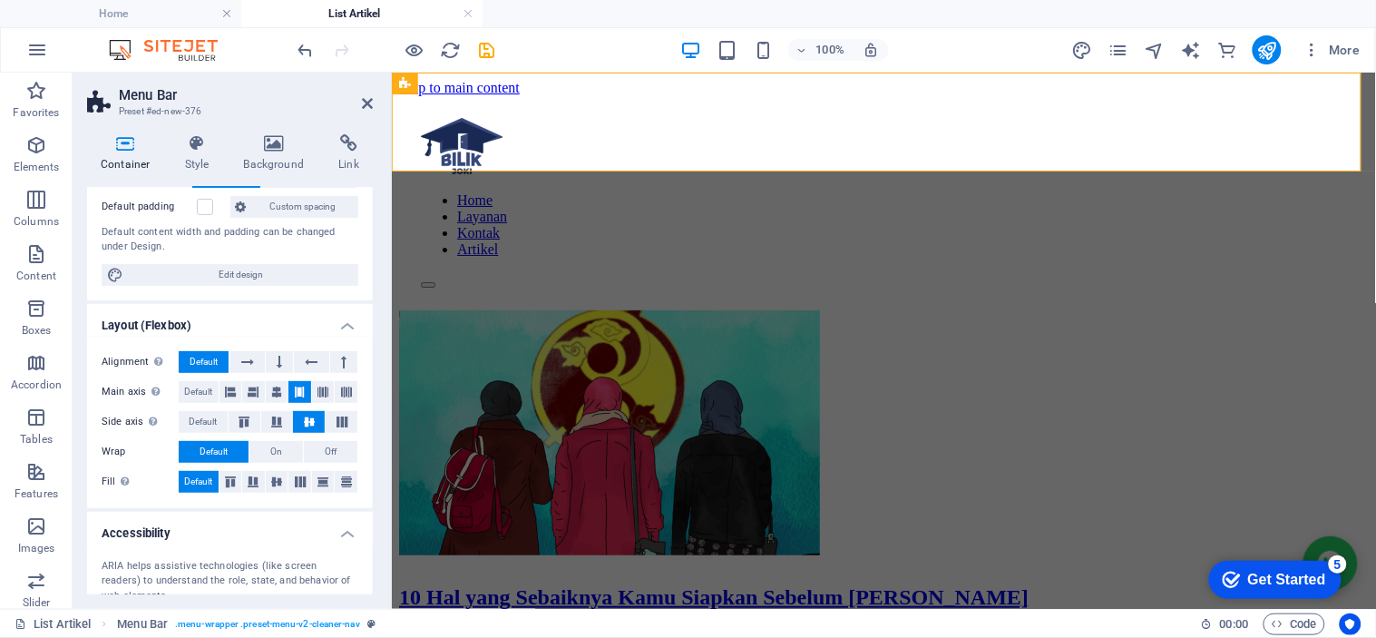
scroll to position [124, 0]
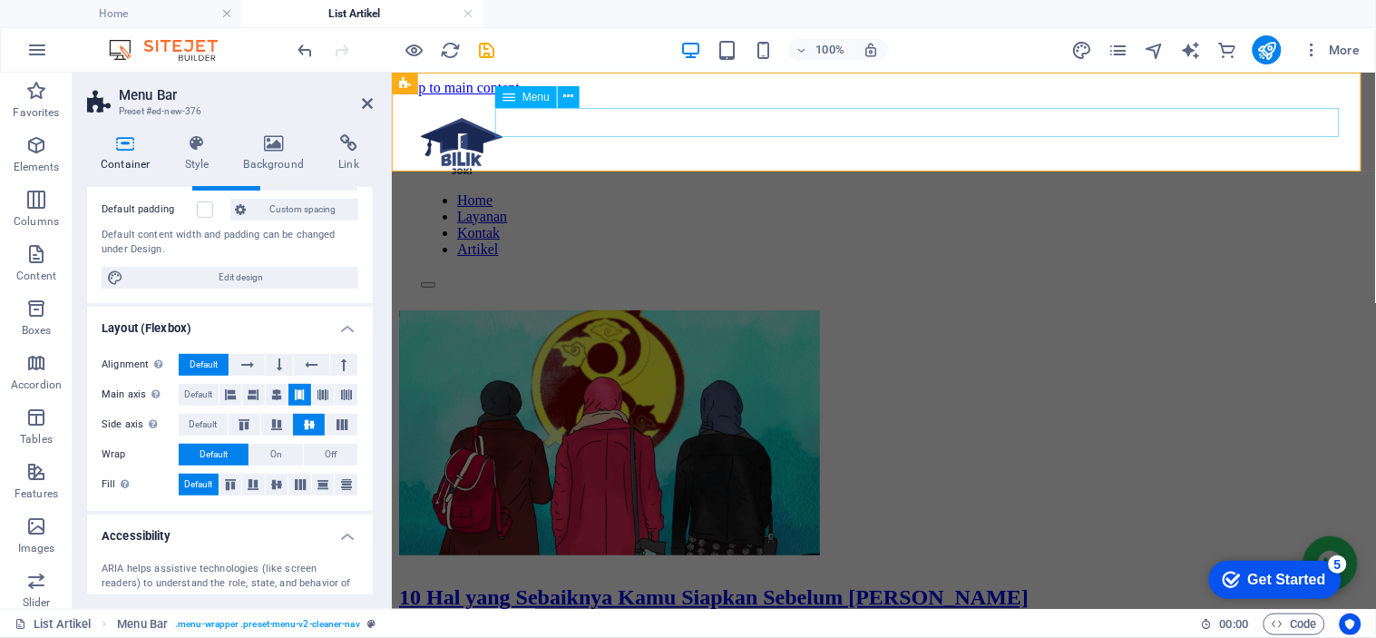
click at [920, 191] on nav "Home Layanan Kontak Artikel" at bounding box center [883, 223] width 926 height 65
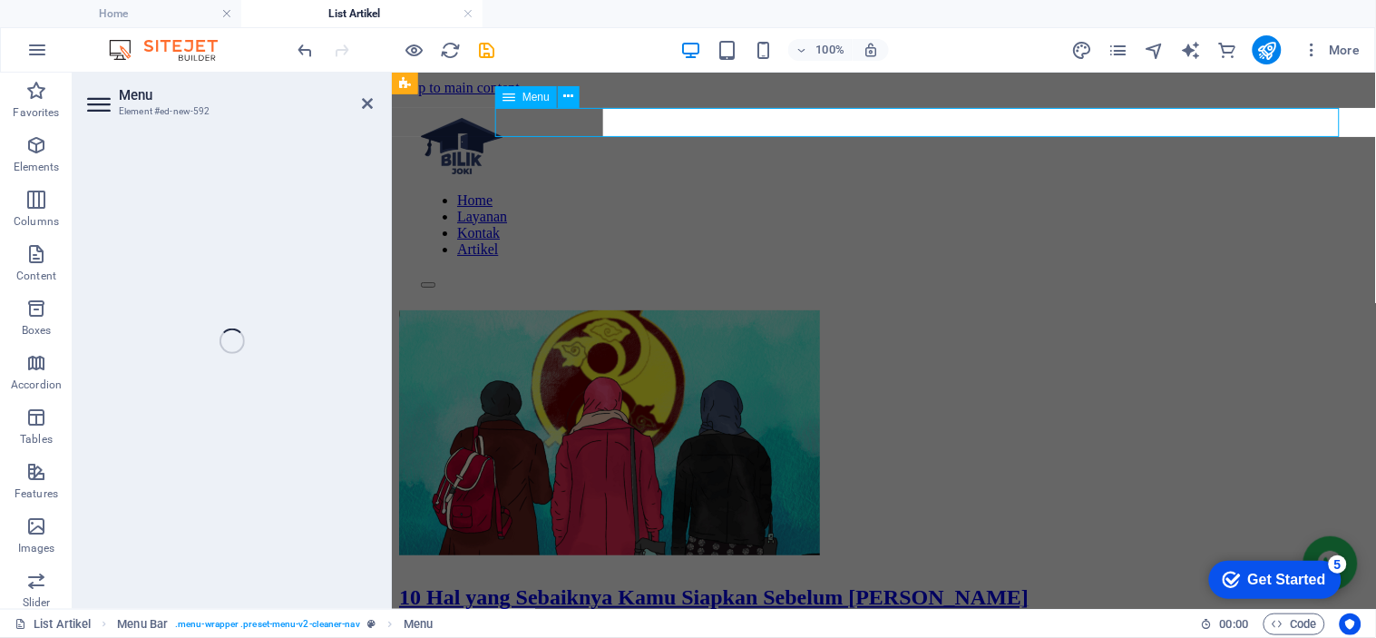
select select
select select "2"
select select
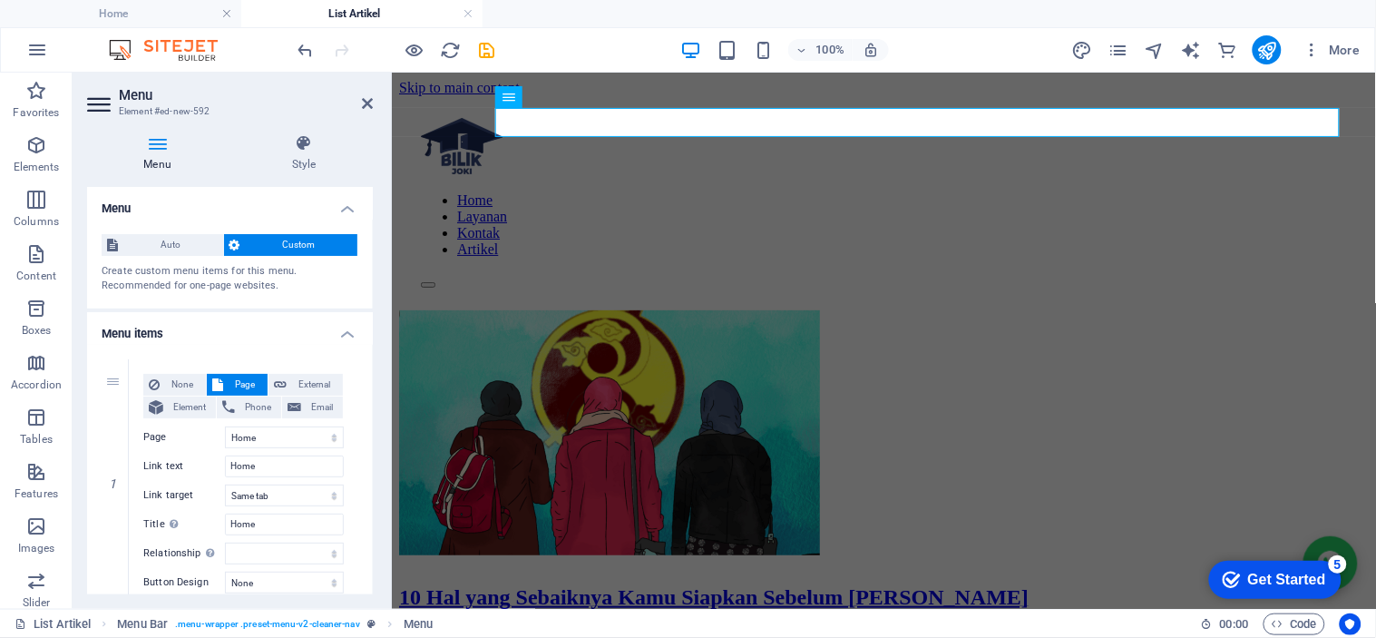
drag, startPoint x: 367, startPoint y: 300, endPoint x: 385, endPoint y: 330, distance: 35.0
click at [385, 330] on div "Menu Style Menu Auto Custom Create custom menu items for this menu. Recommended…" at bounding box center [230, 364] width 315 height 489
click at [368, 323] on h4 "Menu items" at bounding box center [230, 328] width 286 height 33
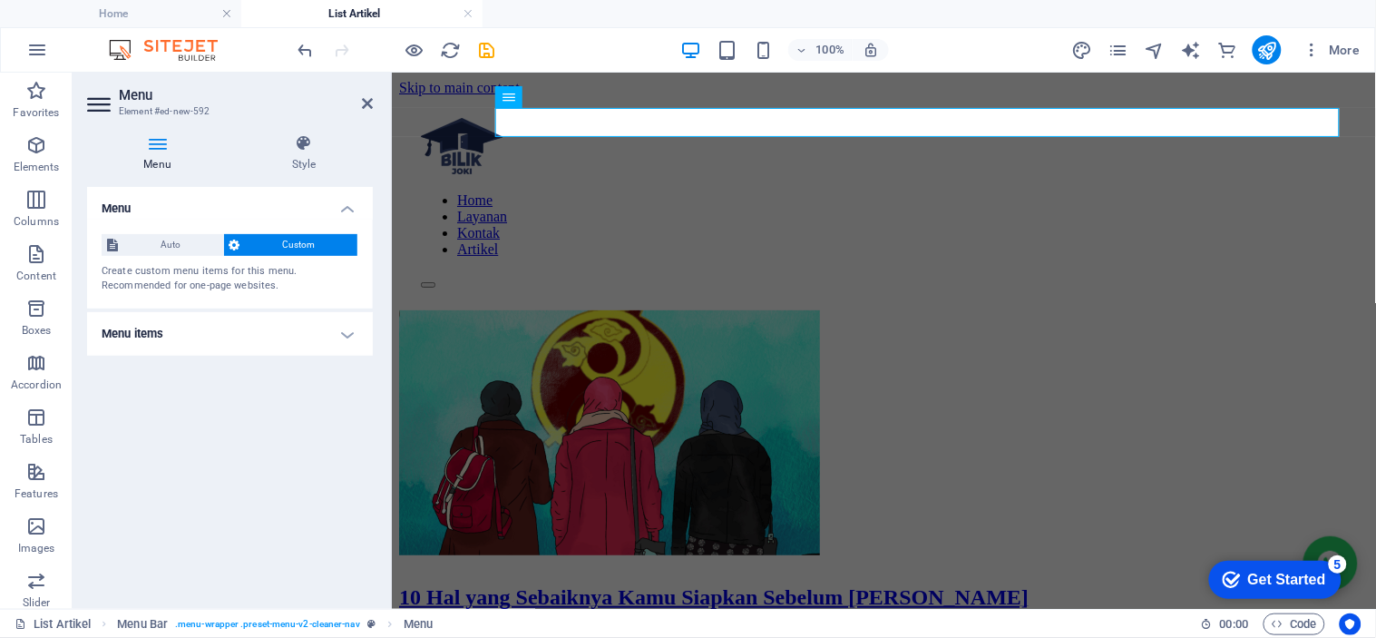
click at [368, 323] on h4 "Menu items" at bounding box center [230, 334] width 286 height 44
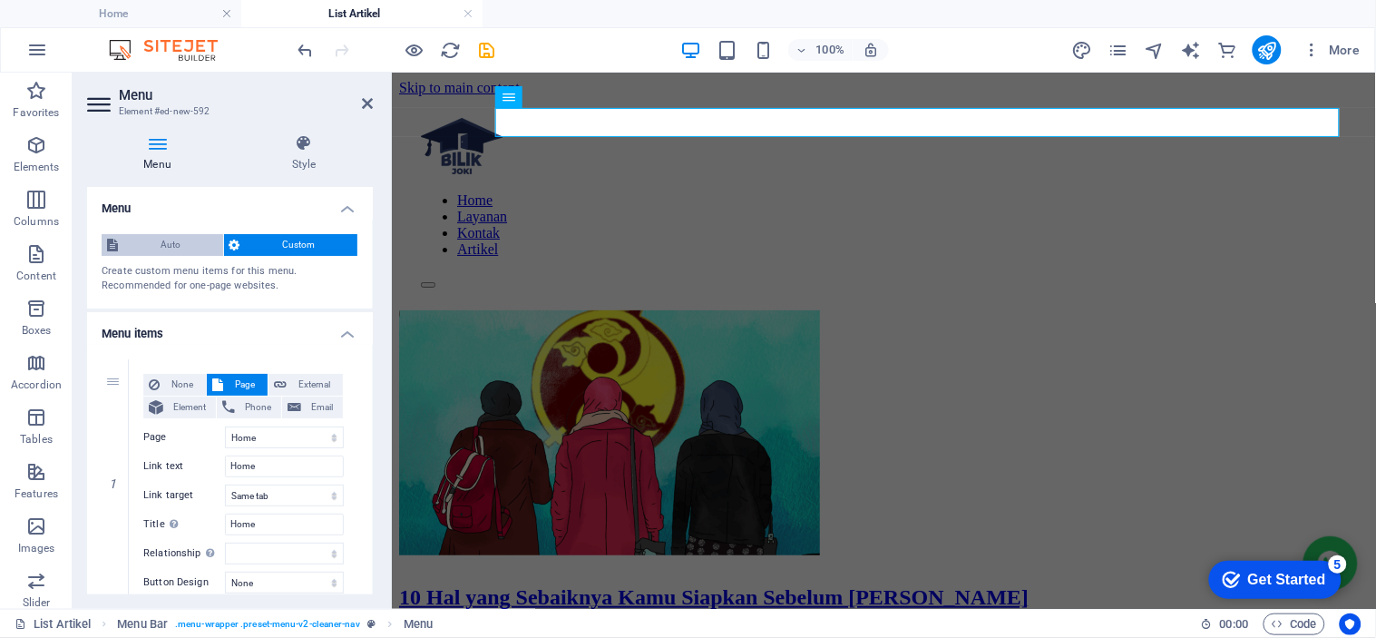
click at [177, 248] on span "Auto" at bounding box center [170, 245] width 94 height 22
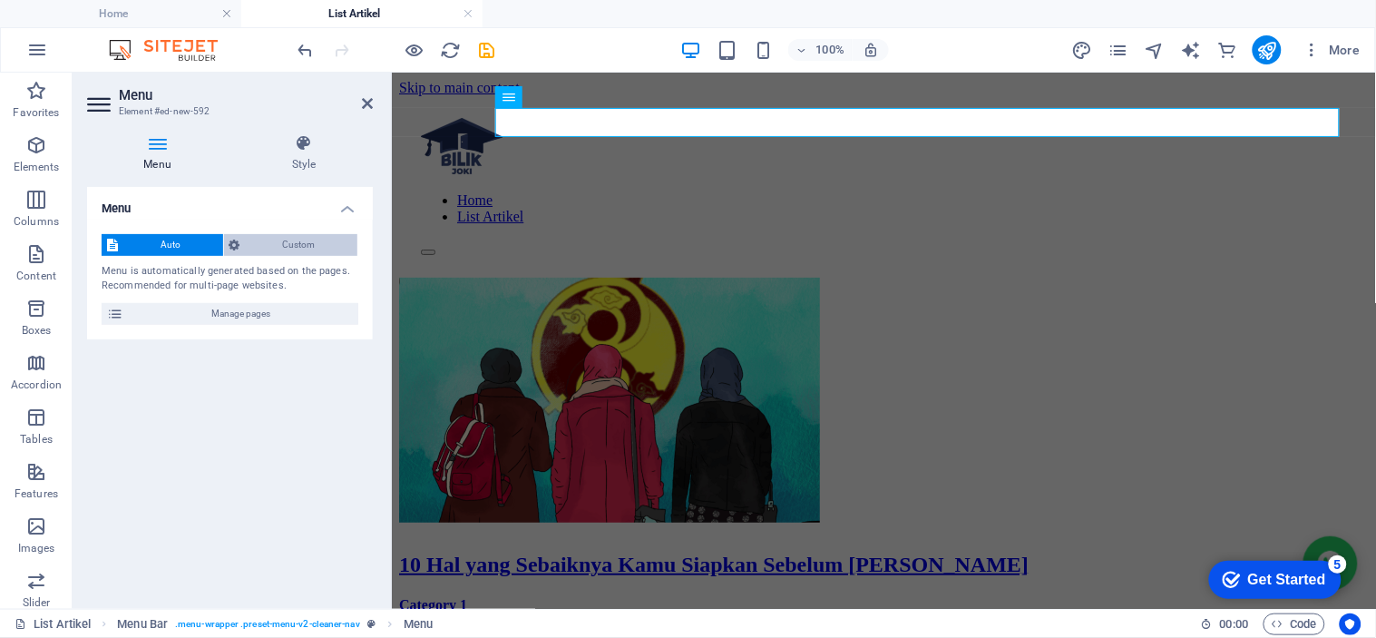
click at [258, 246] on span "Custom" at bounding box center [299, 245] width 107 height 22
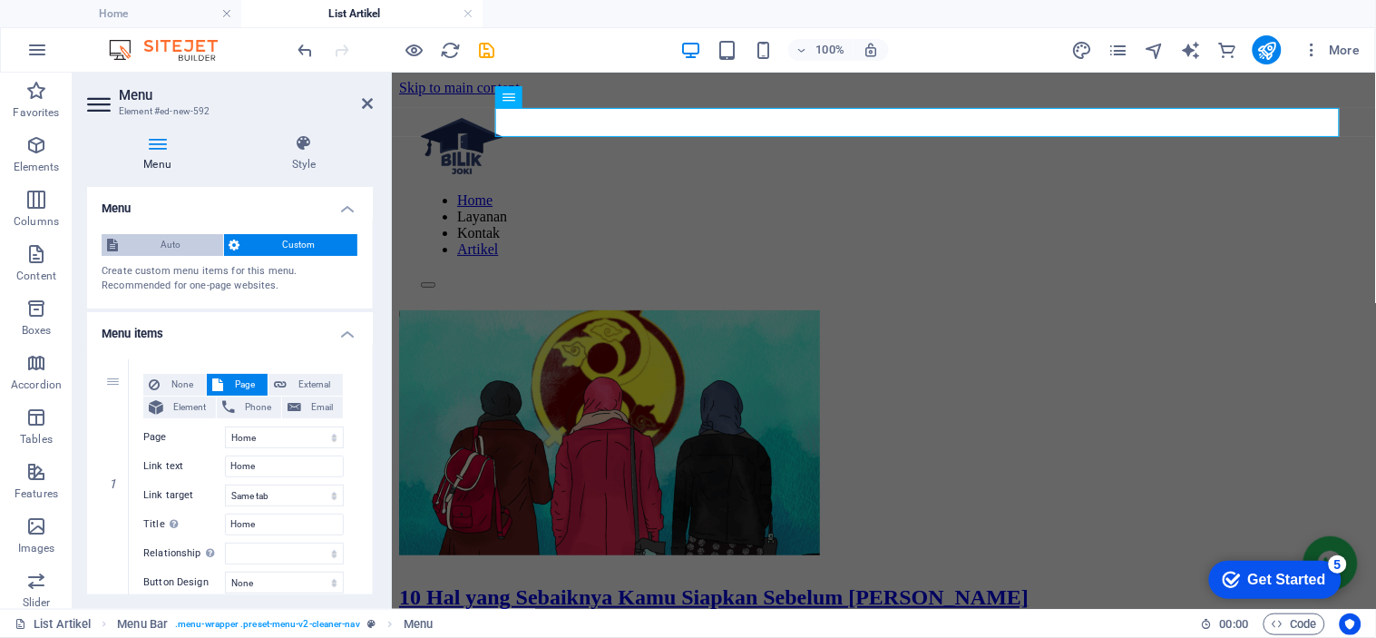
click at [181, 252] on span "Auto" at bounding box center [170, 245] width 94 height 22
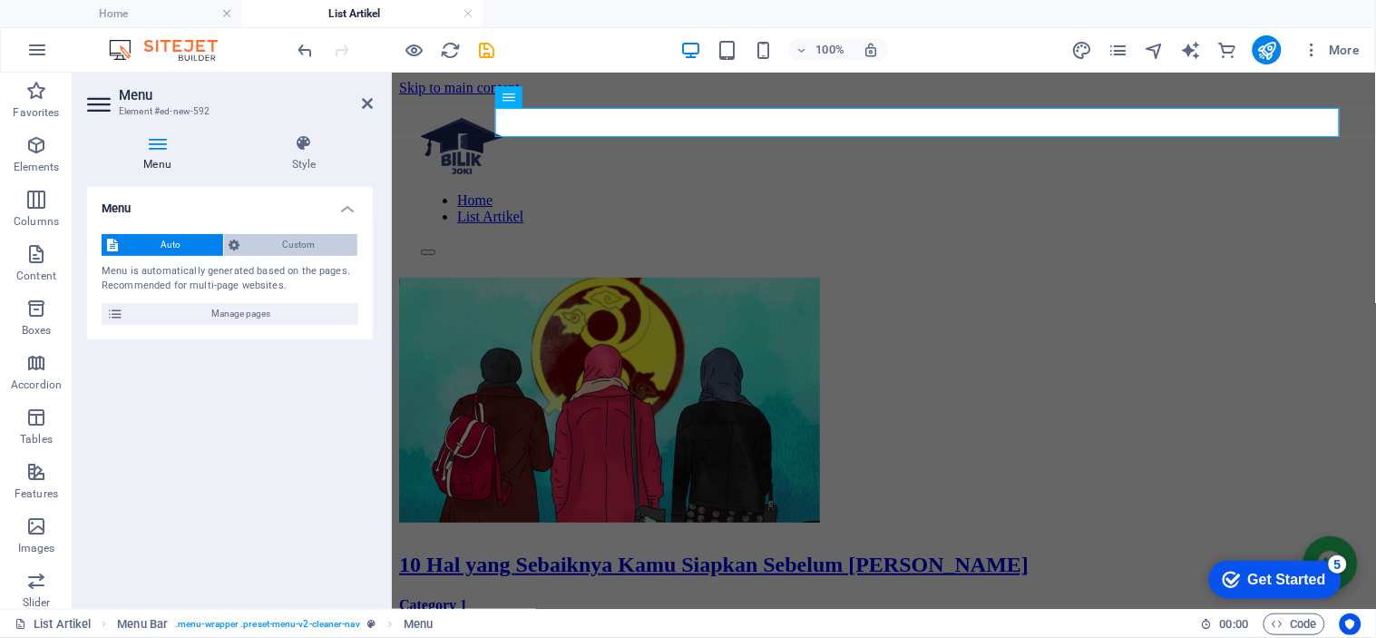
click at [295, 240] on span "Custom" at bounding box center [299, 245] width 107 height 22
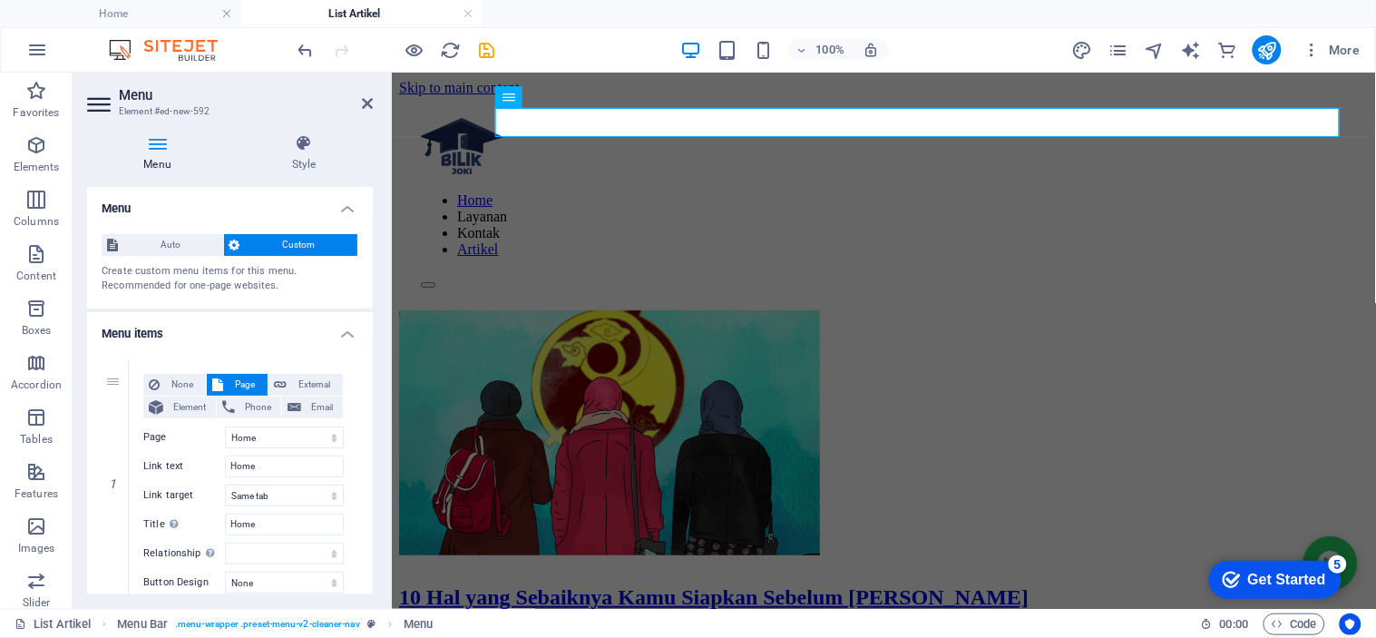
drag, startPoint x: 374, startPoint y: 257, endPoint x: 366, endPoint y: 310, distance: 54.0
click at [366, 310] on div "Menu Style Menu Auto Custom Create custom menu items for this menu. Recommended…" at bounding box center [230, 364] width 315 height 489
click at [374, 310] on div "Menu Style Menu Auto Custom Create custom menu items for this menu. Recommended…" at bounding box center [230, 364] width 315 height 489
drag, startPoint x: 368, startPoint y: 320, endPoint x: 368, endPoint y: 346, distance: 26.3
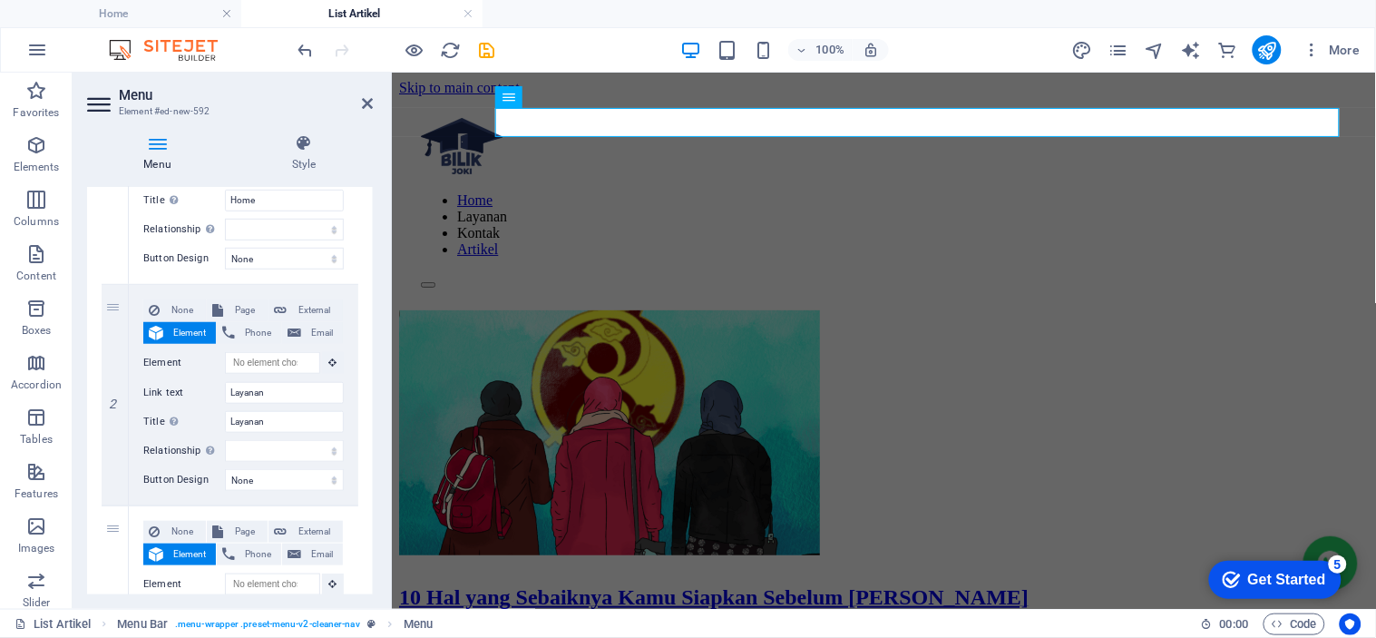
scroll to position [330, 0]
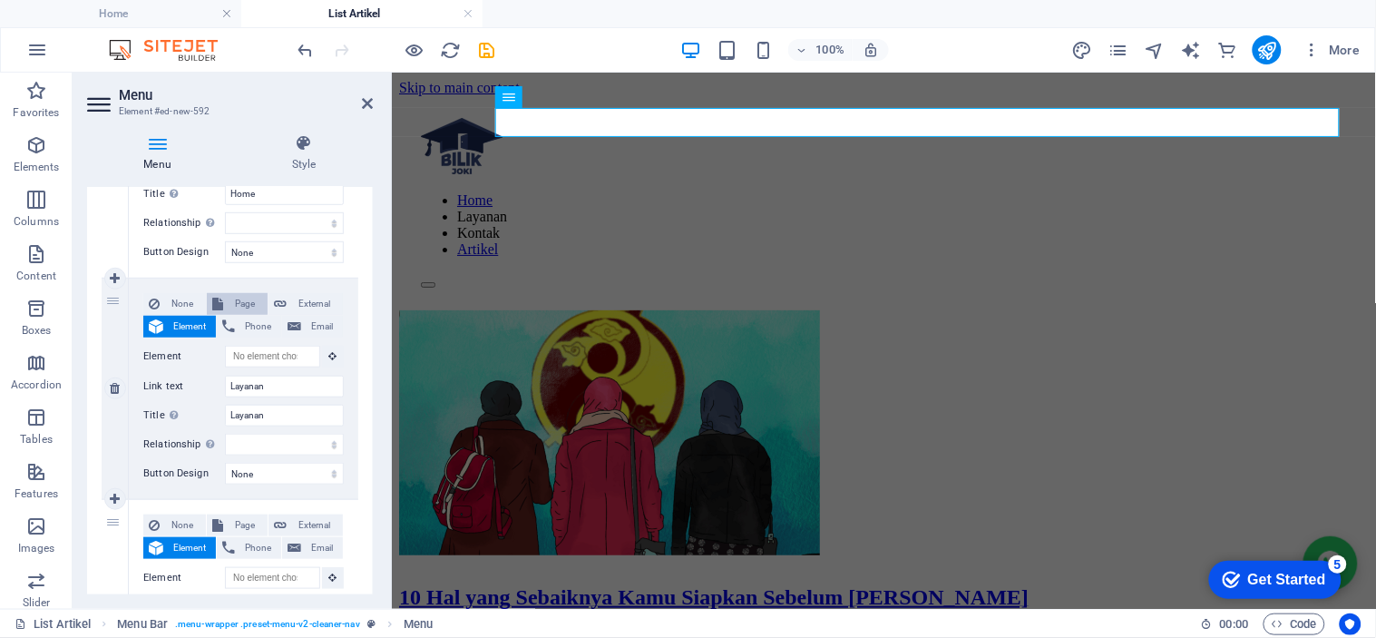
click at [250, 299] on span "Page" at bounding box center [246, 304] width 34 height 22
select select
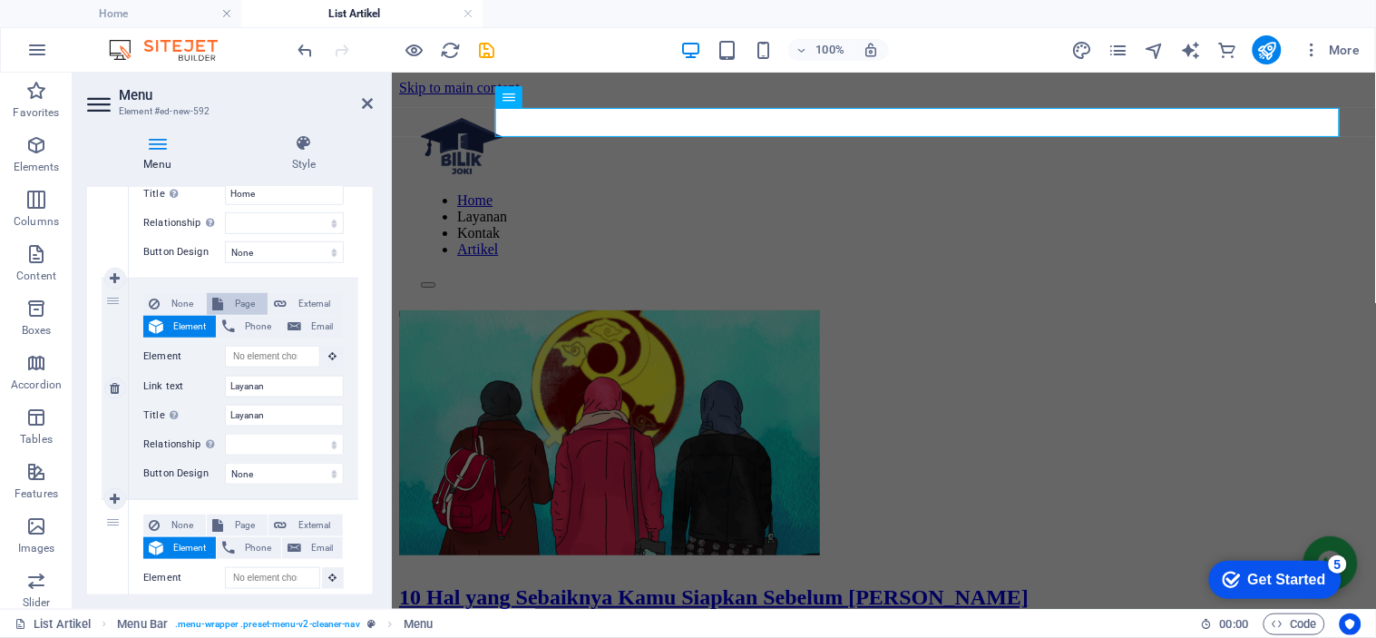
select select
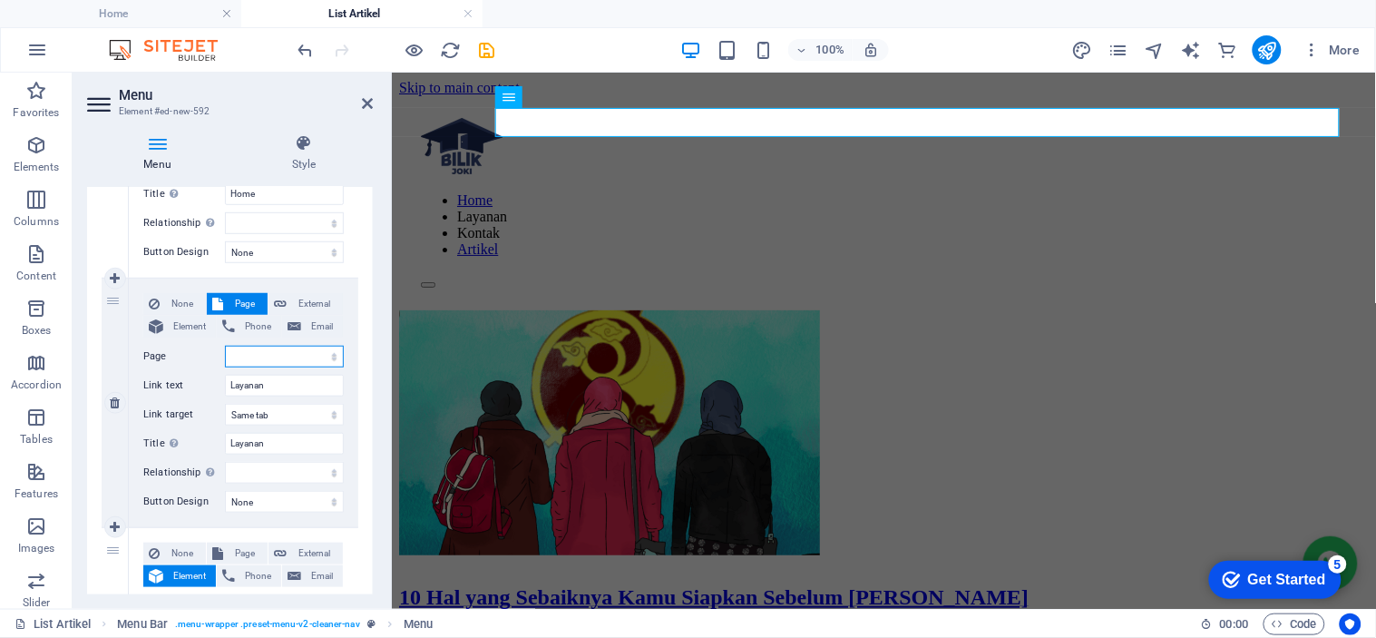
click at [285, 358] on select "Home Legal Notice List Artikel Privacy" at bounding box center [284, 357] width 119 height 22
select select "0"
click at [225, 346] on select "Home Legal Notice List Artikel Privacy" at bounding box center [284, 357] width 119 height 22
select select
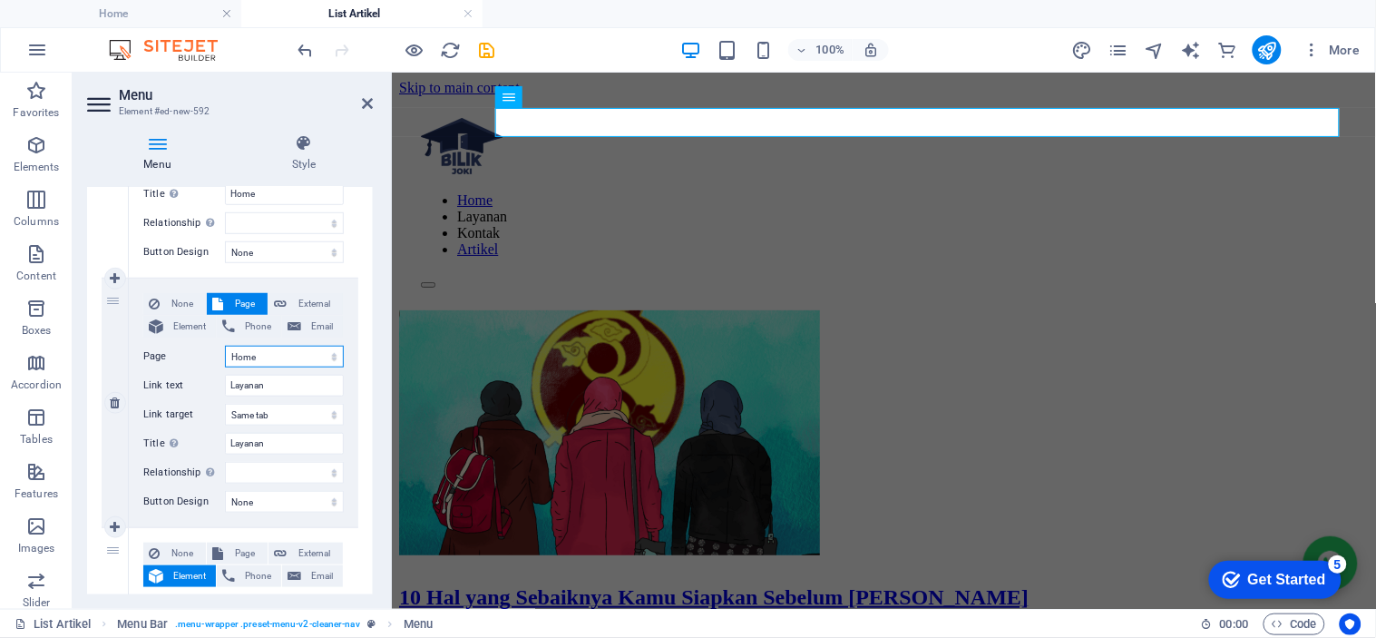
select select
click at [283, 351] on select "Home Legal Notice List Artikel Privacy" at bounding box center [284, 357] width 119 height 22
click at [314, 351] on select "Home Legal Notice List Artikel Privacy" at bounding box center [284, 357] width 119 height 22
click at [243, 467] on select "alternate author bookmark external help license next nofollow noreferrer noopen…" at bounding box center [284, 473] width 119 height 22
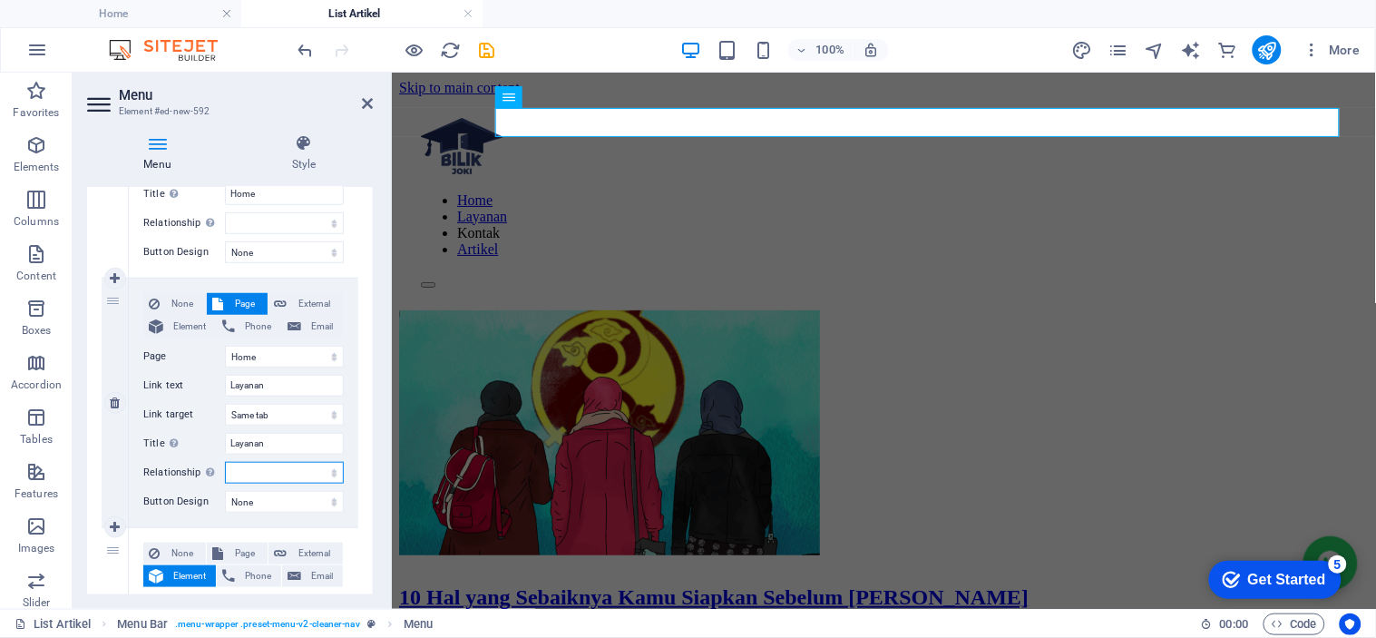
click at [243, 467] on select "alternate author bookmark external help license next nofollow noreferrer noopen…" at bounding box center [284, 473] width 119 height 22
click at [177, 305] on span "None" at bounding box center [182, 304] width 35 height 22
select select
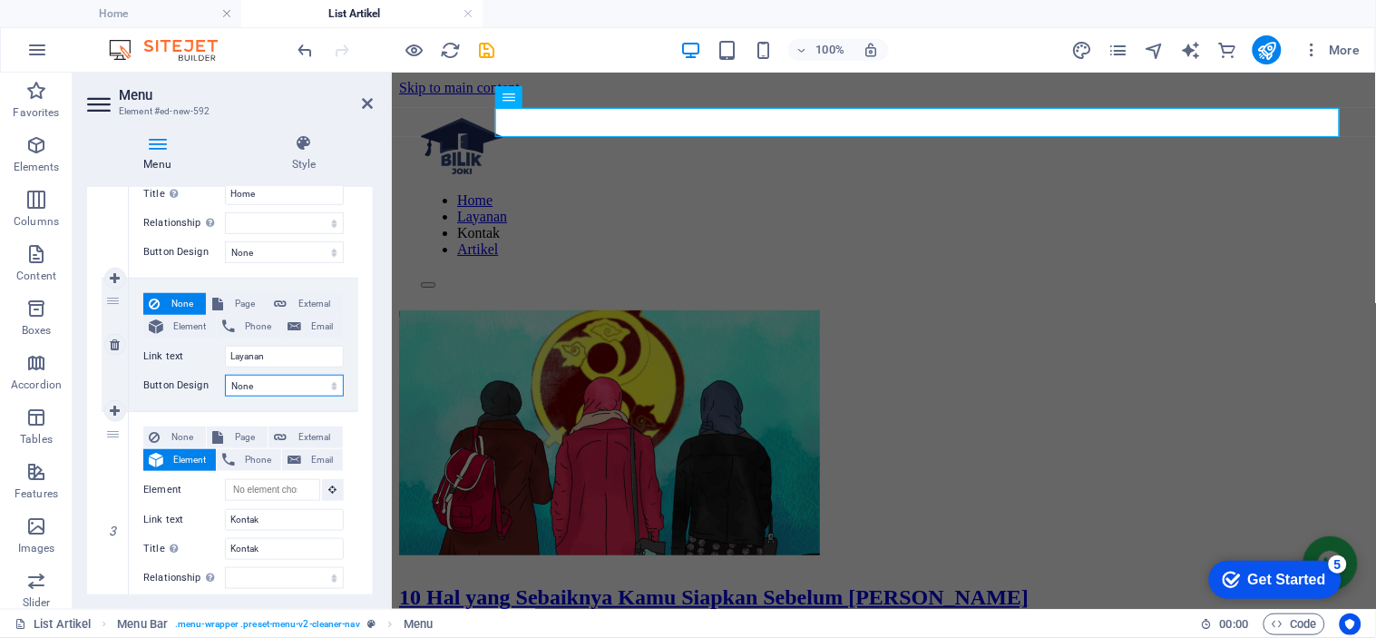
click at [266, 381] on select "None Default Primary Secondary" at bounding box center [284, 386] width 119 height 22
click at [191, 333] on span "Element" at bounding box center [190, 327] width 42 height 22
select select
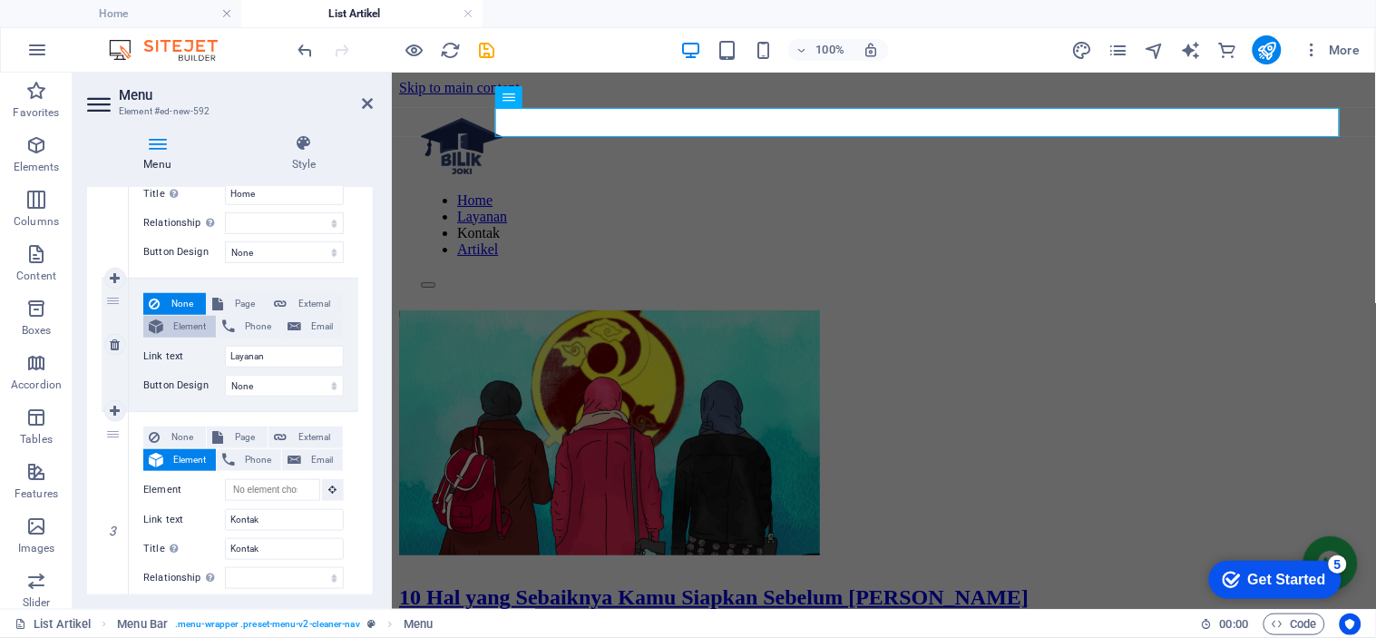
select select
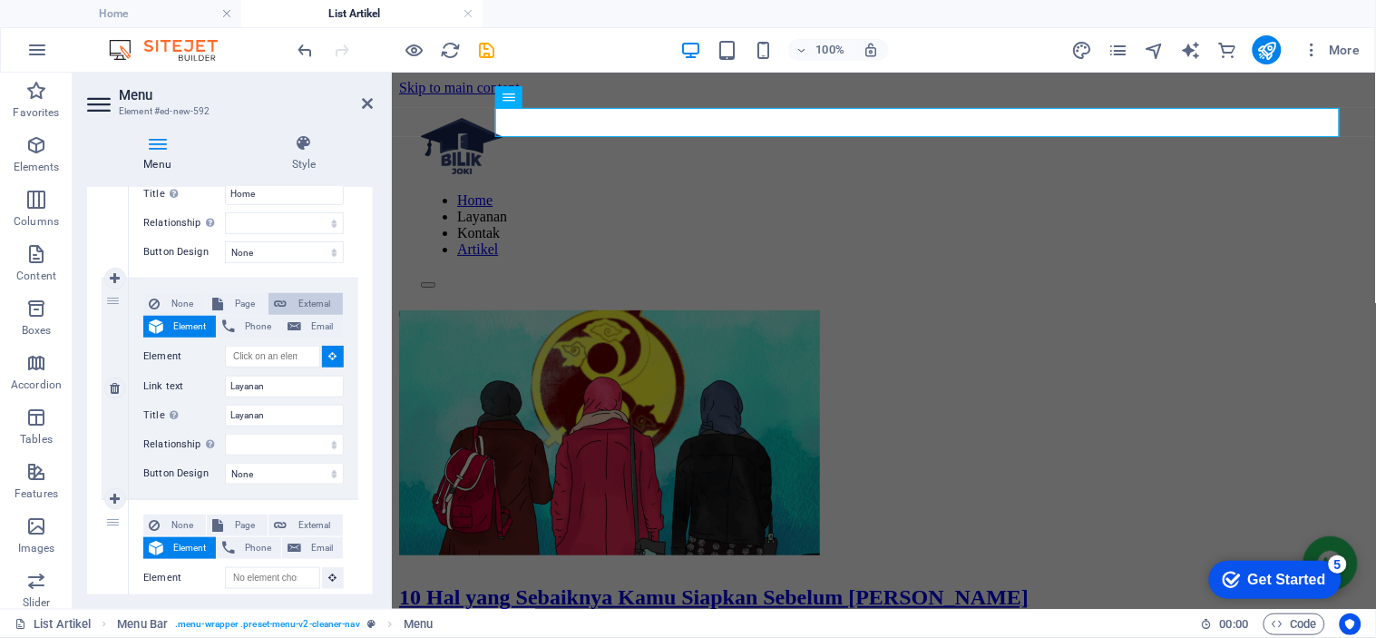
click at [292, 299] on span "External" at bounding box center [314, 304] width 45 height 22
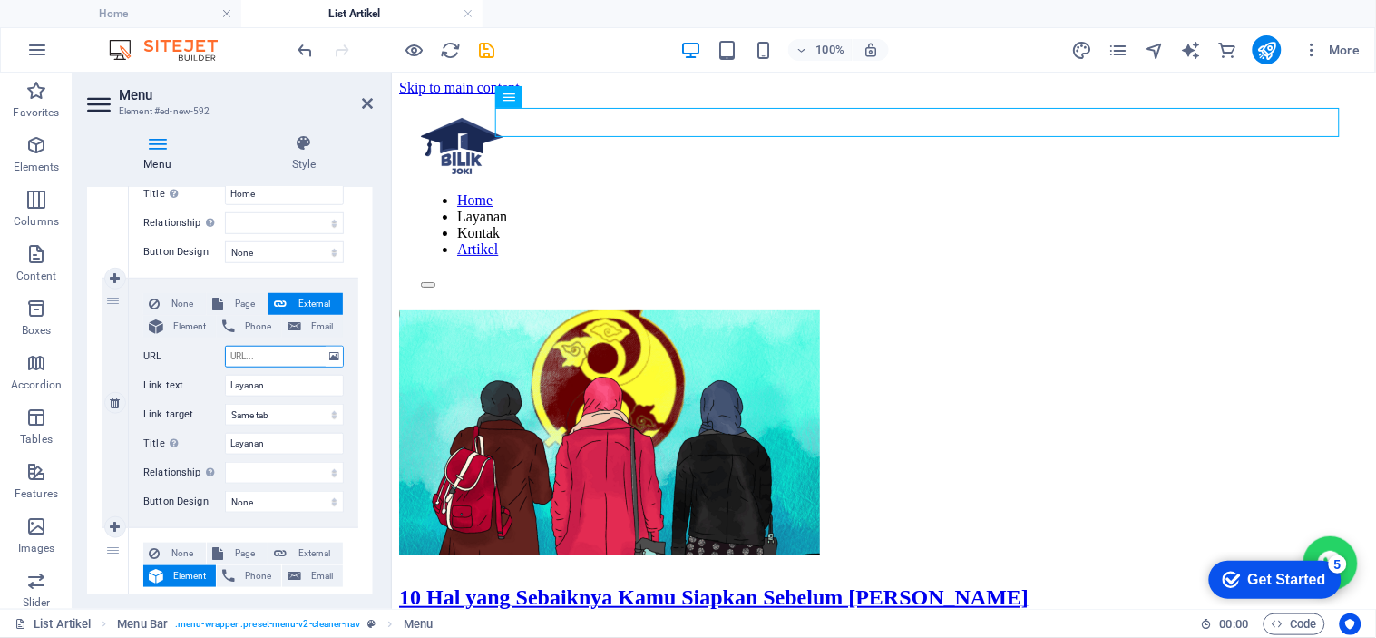
select select
select select "blank"
select select
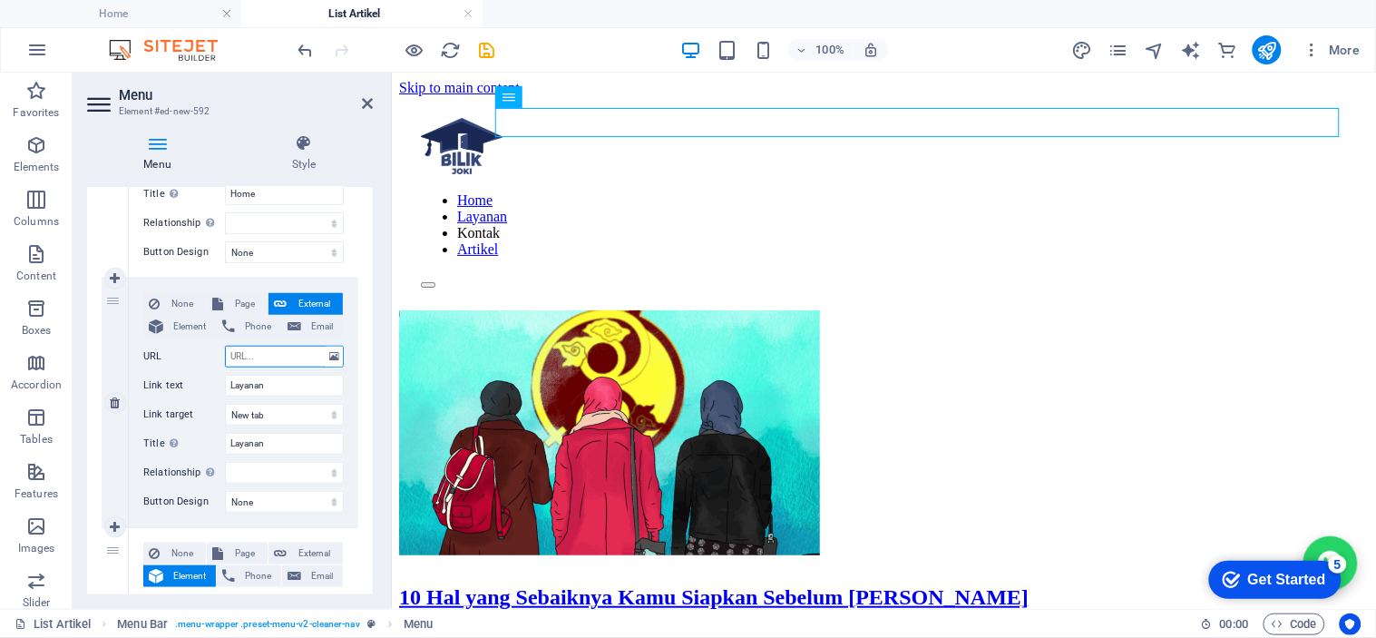
click at [279, 354] on input "URL" at bounding box center [284, 357] width 119 height 22
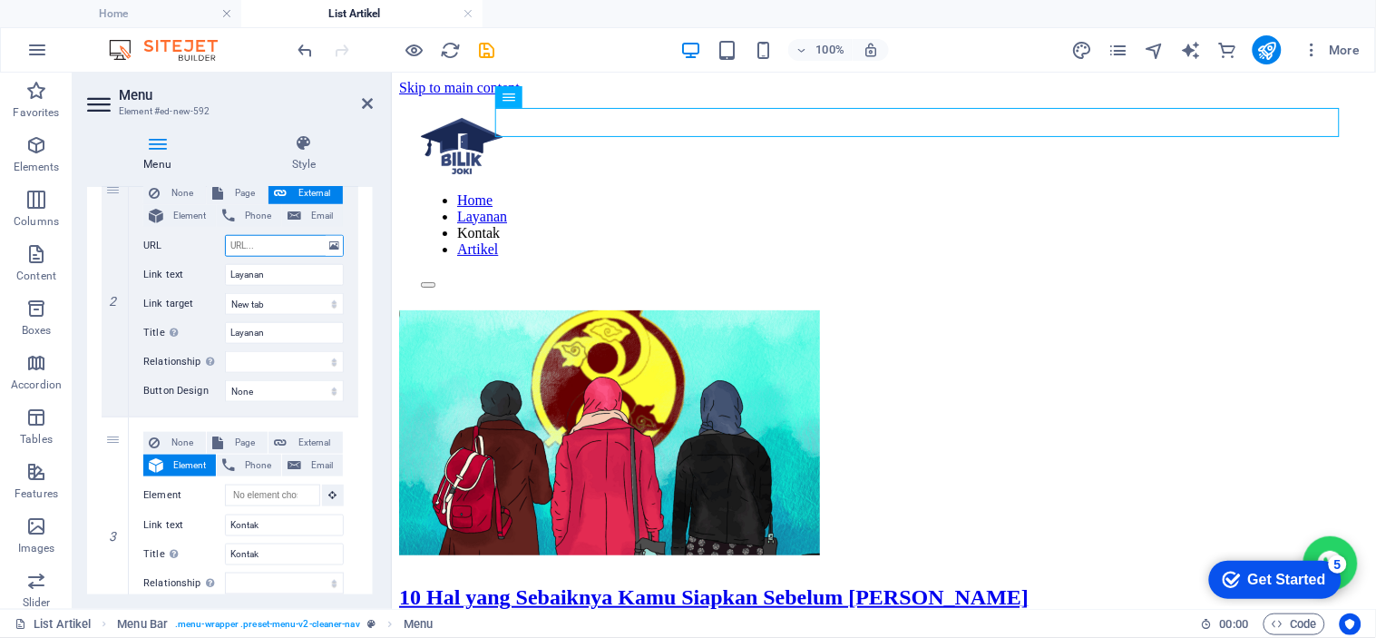
scroll to position [486, 0]
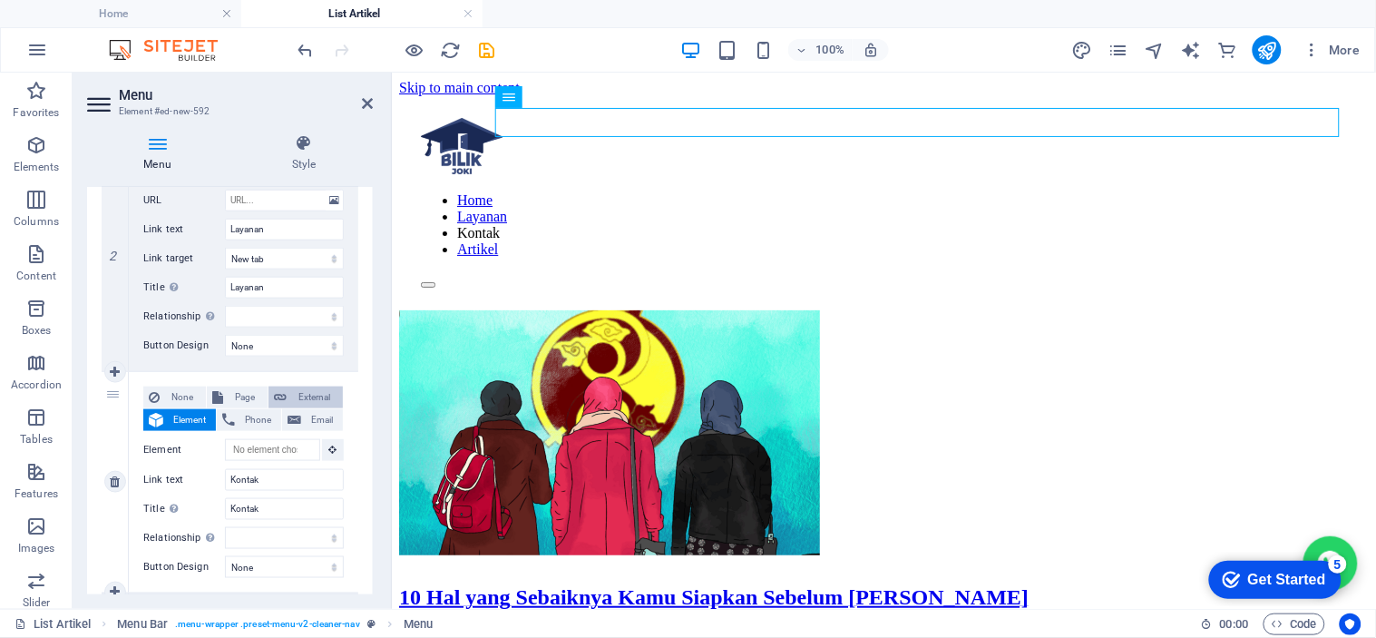
click at [299, 394] on span "External" at bounding box center [314, 397] width 45 height 22
select select
select select "blank"
select select
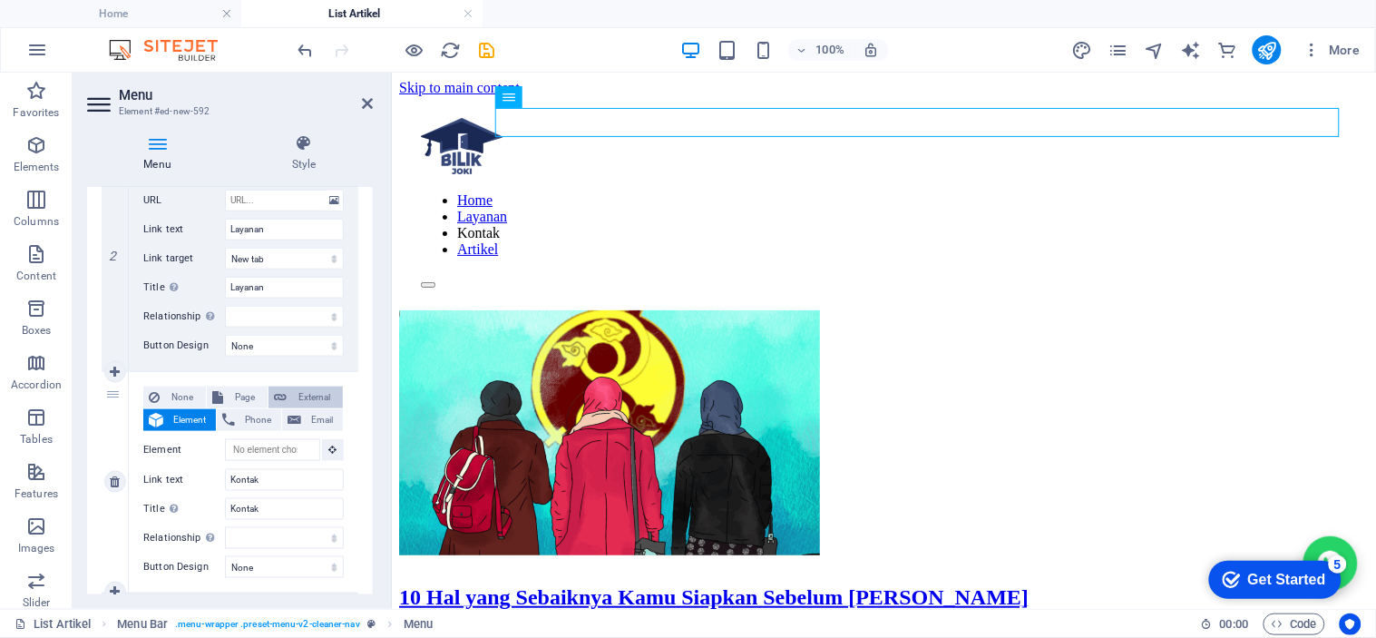
select select
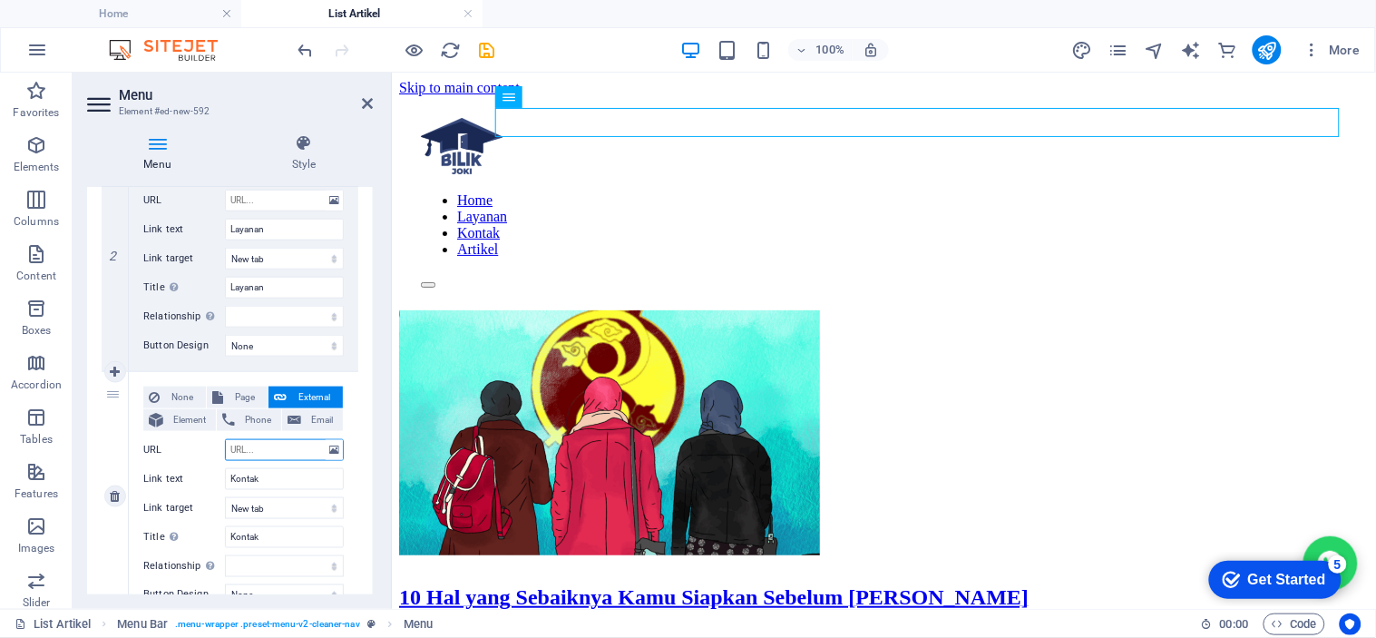
click at [277, 449] on input "URL" at bounding box center [284, 450] width 119 height 22
paste input "https://bilikjoki.web.id/#ed-798138146"
type input "https://bilikjoki.web.id/#ed-798138146"
select select
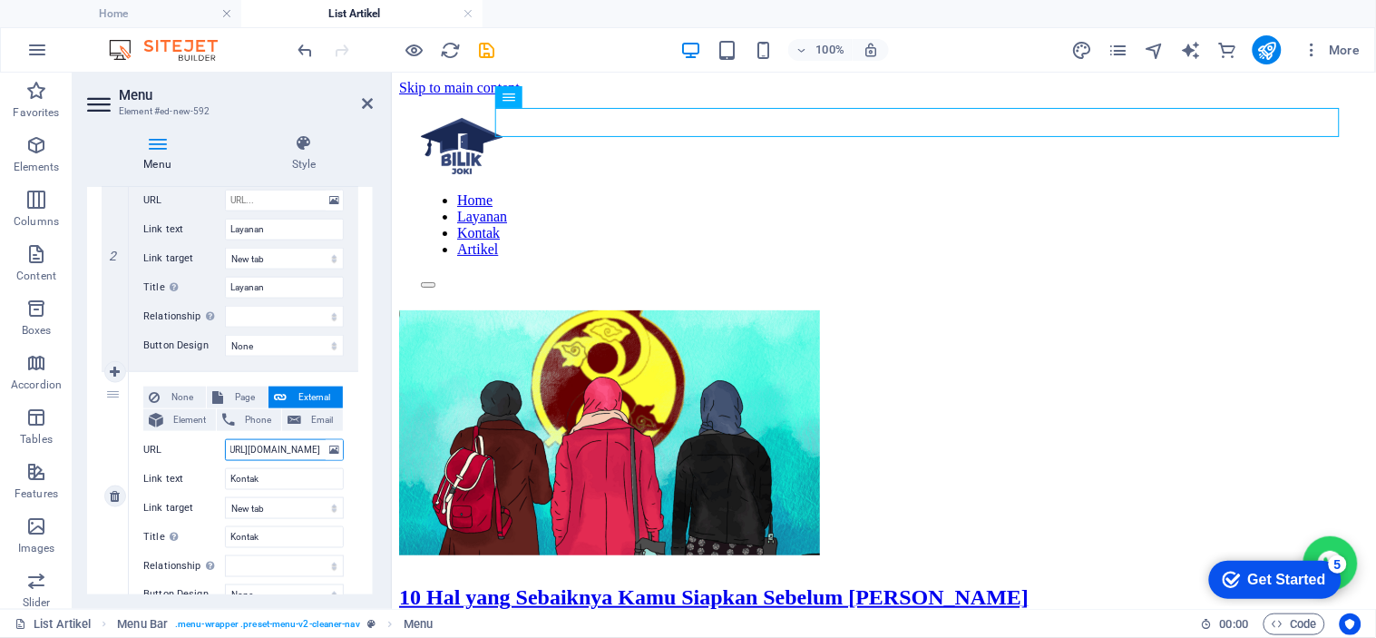
select select
type input "https://bilikjoki.web.id/#ed-798138146"
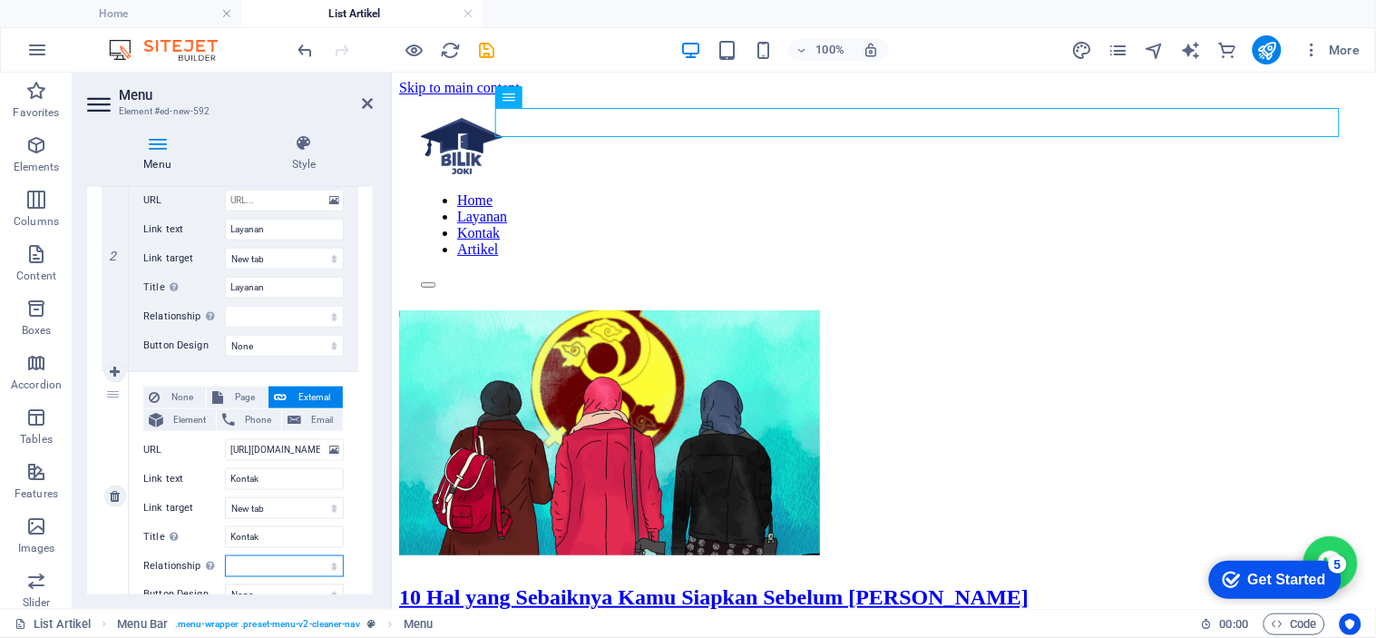
click at [299, 555] on select "alternate author bookmark external help license next nofollow noreferrer noopen…" at bounding box center [284, 566] width 119 height 22
click at [378, 439] on div "Menu Style Menu Auto Custom Create custom menu items for this menu. Recommended…" at bounding box center [230, 364] width 315 height 489
drag, startPoint x: 368, startPoint y: 441, endPoint x: 385, endPoint y: 486, distance: 48.2
click at [385, 486] on div "Menu Style Menu Auto Custom Create custom menu items for this menu. Recommended…" at bounding box center [230, 364] width 315 height 489
click at [284, 196] on input "URL" at bounding box center [284, 201] width 119 height 22
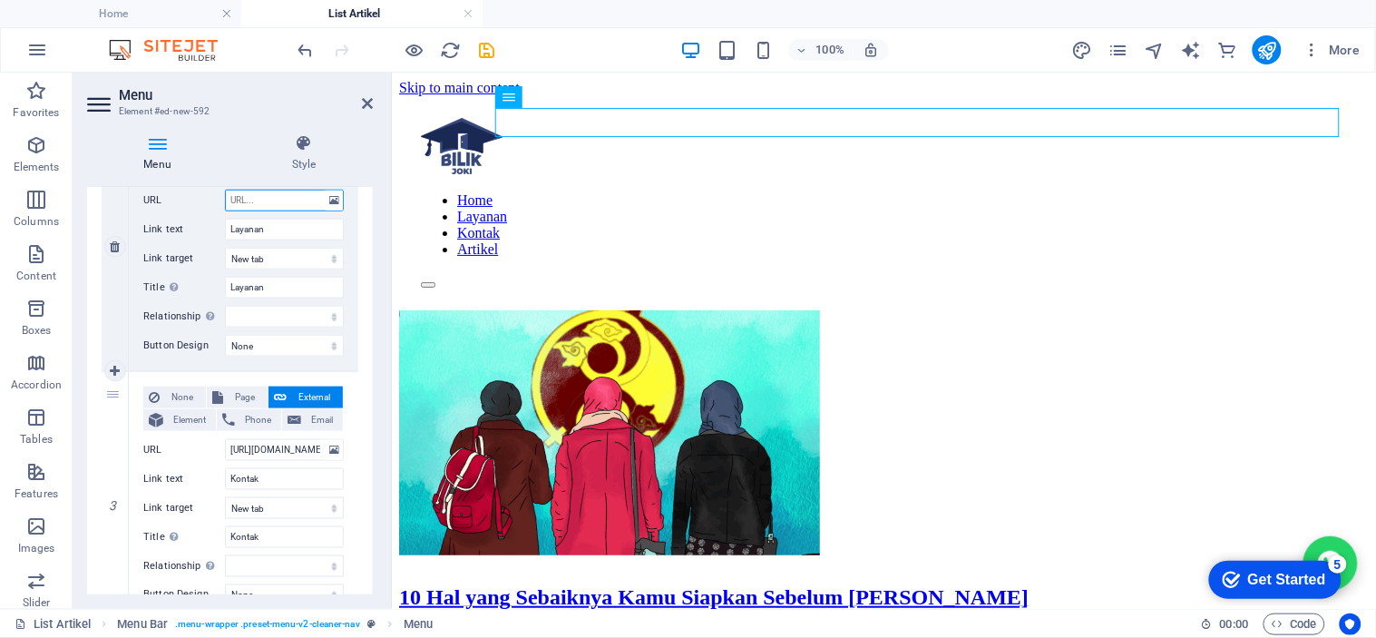
paste input "https://bilikjoki.web.id/#ed-798138335"
type input "https://bilikjoki.web.id/#ed-798138335"
select select
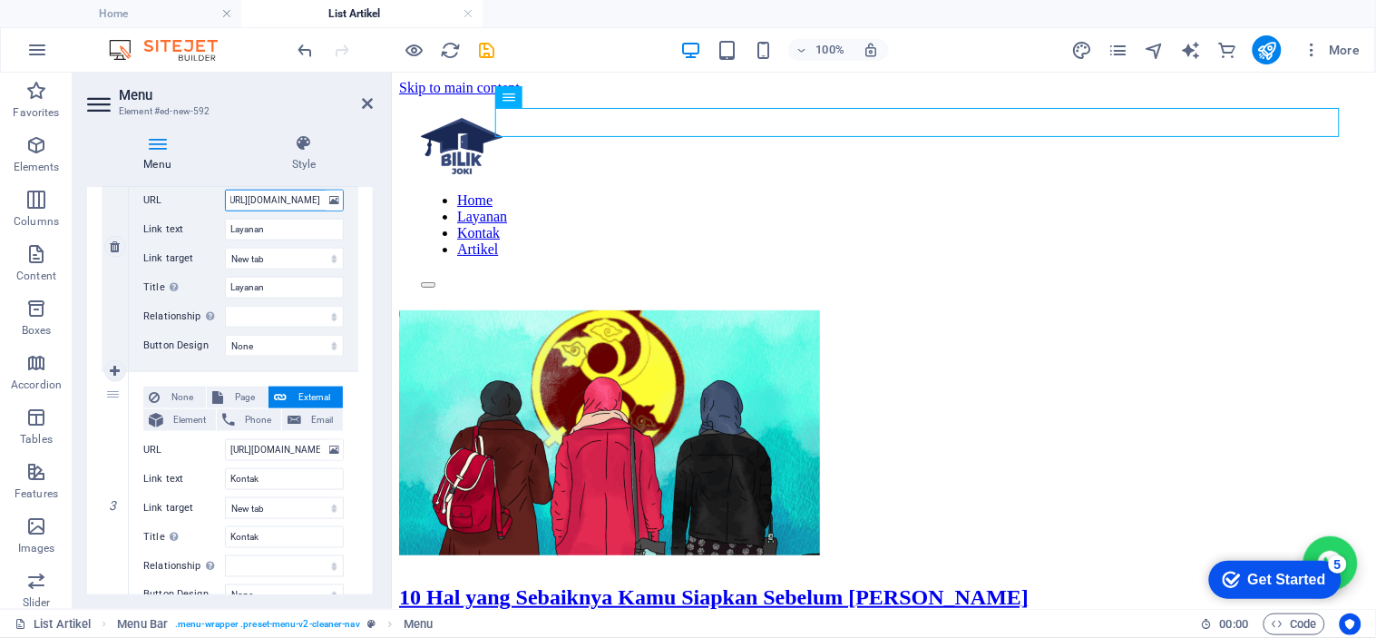
select select
type input "https://bilikjoki.web.id/#ed-798138335"
click at [370, 107] on icon at bounding box center [367, 103] width 11 height 15
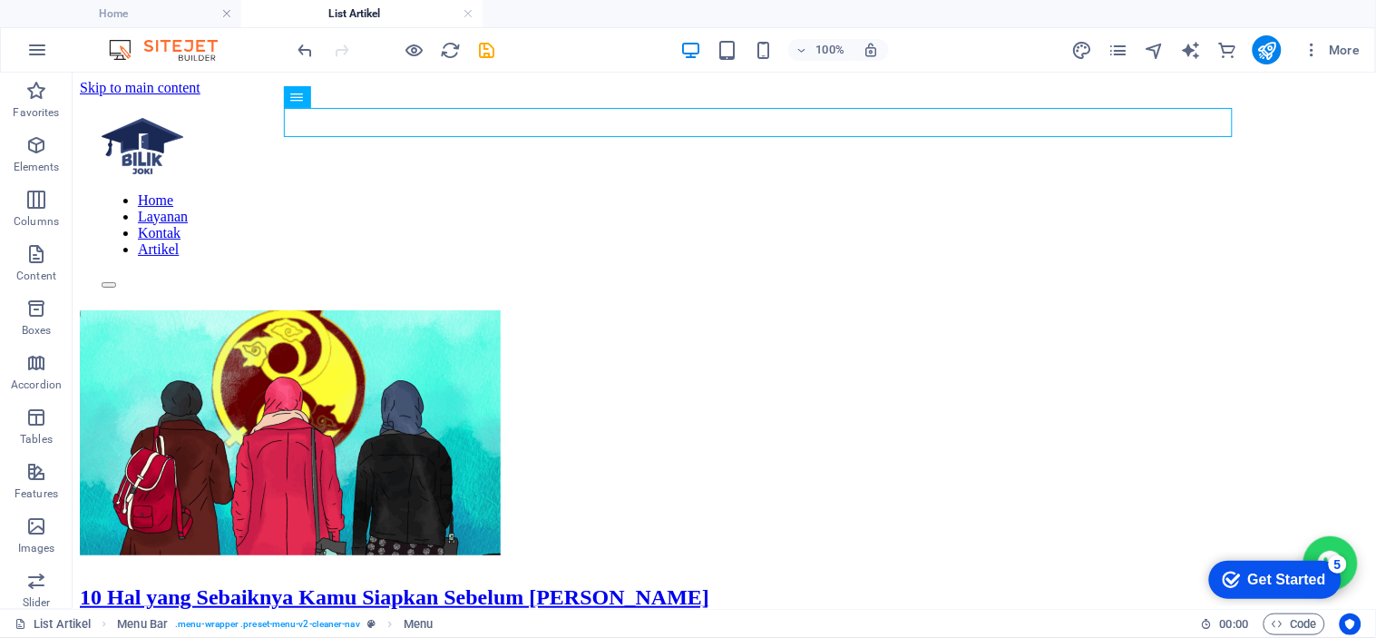
click at [0, 0] on div "100% More" at bounding box center [0, 0] width 0 height 0
click at [483, 52] on icon "save" at bounding box center [487, 50] width 21 height 21
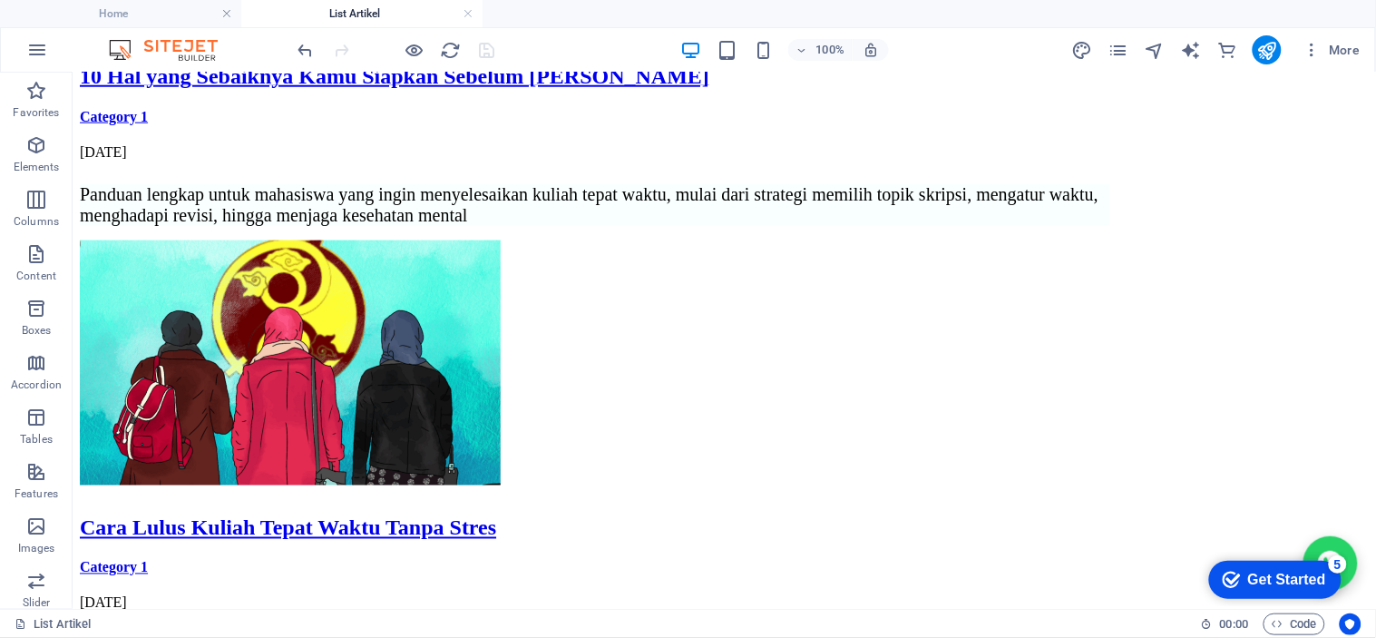
scroll to position [606, 0]
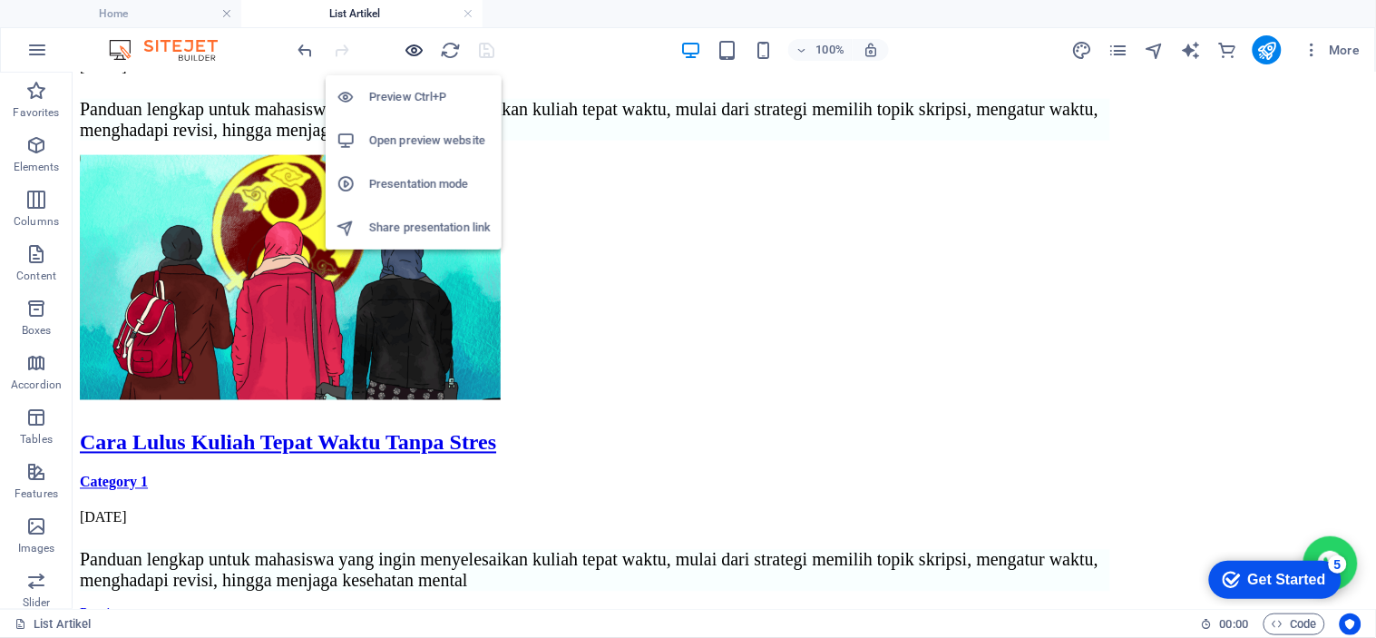
click at [0, 0] on icon "button" at bounding box center [0, 0] width 0 height 0
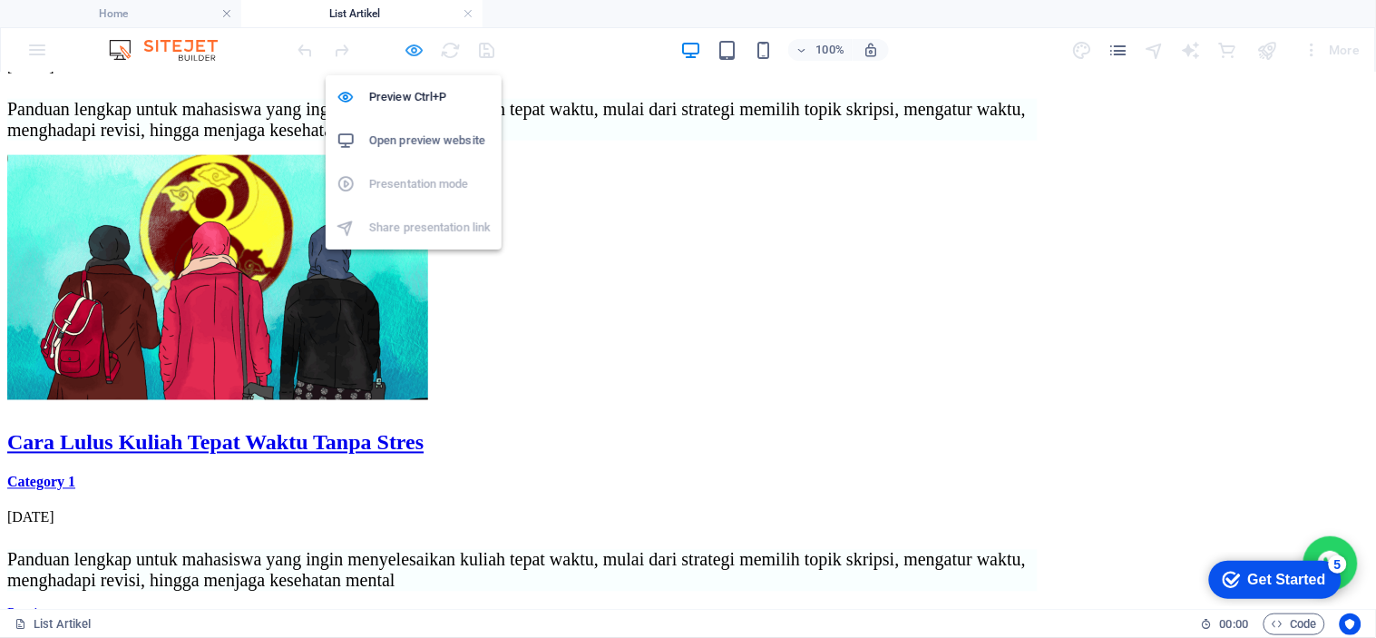
scroll to position [513, 0]
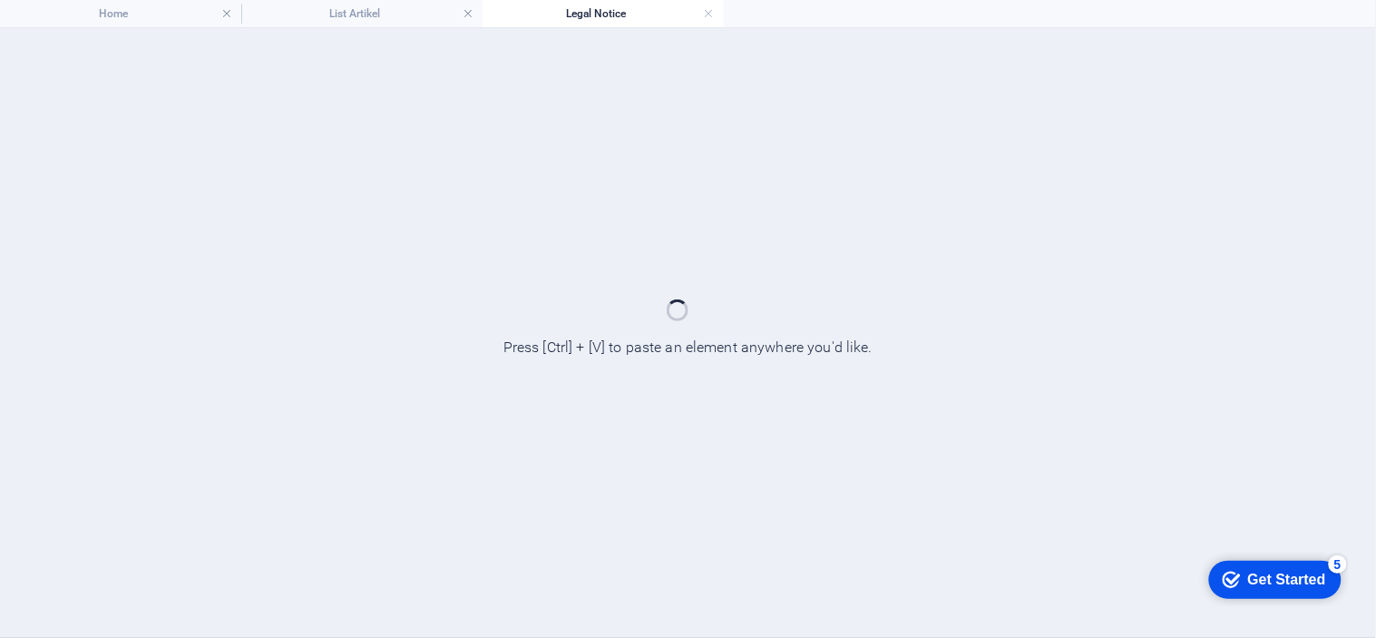
scroll to position [0, 0]
click at [366, 19] on h4 "List Artikel" at bounding box center [361, 14] width 241 height 20
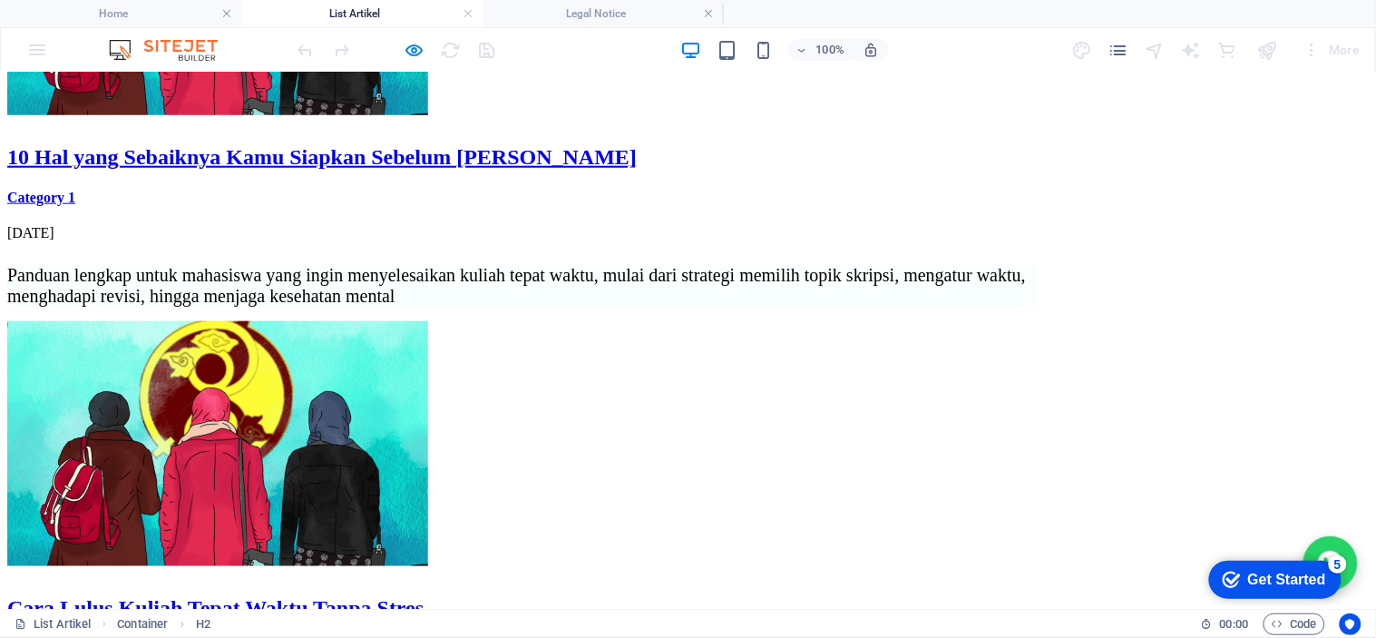
click at [702, 320] on article "Cara Lulus Kuliah Tepat Waktu Tanpa Stres Category 1 05/07/2025 Panduan lengkap…" at bounding box center [687, 538] width 1361 height 436
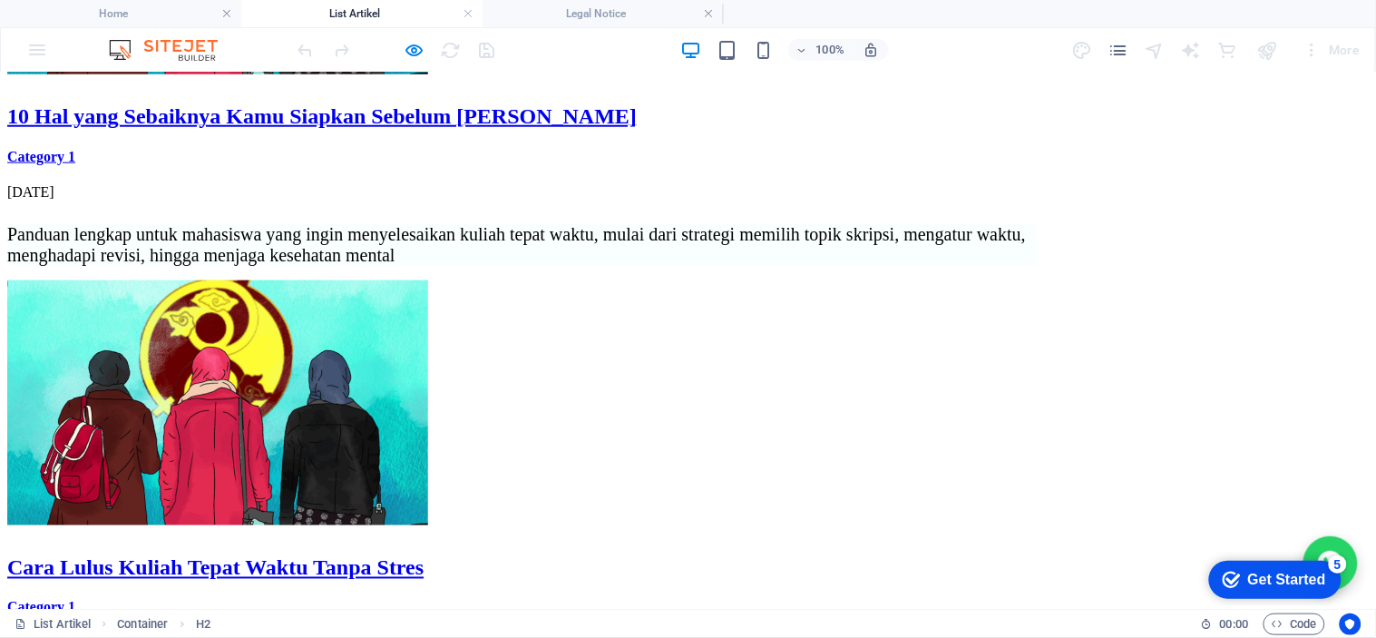
scroll to position [513, 0]
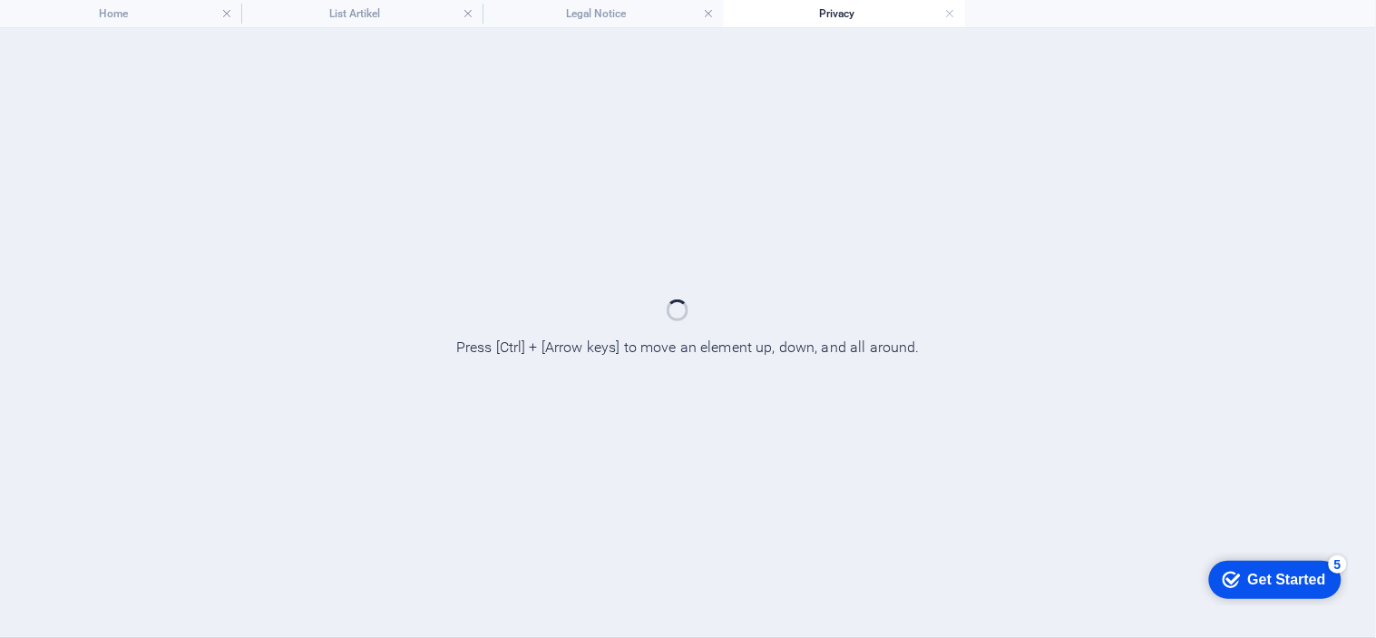
scroll to position [0, 0]
click at [615, 13] on h4 "Legal Notice" at bounding box center [603, 14] width 241 height 20
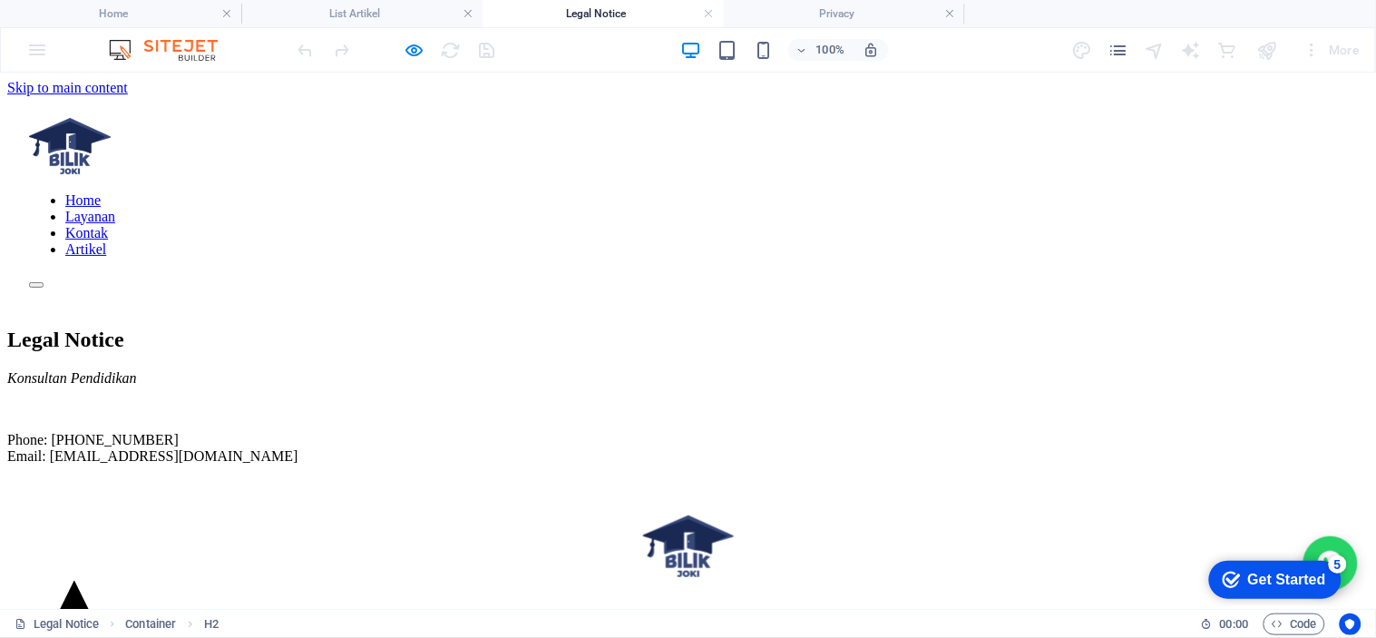
click at [615, 13] on h4 "Legal Notice" at bounding box center [603, 14] width 241 height 20
click at [1058, 191] on nav "Home Layanan Kontak Artikel" at bounding box center [688, 223] width 1318 height 65
click at [950, 191] on nav "Home Layanan Kontak Artikel" at bounding box center [688, 223] width 1318 height 65
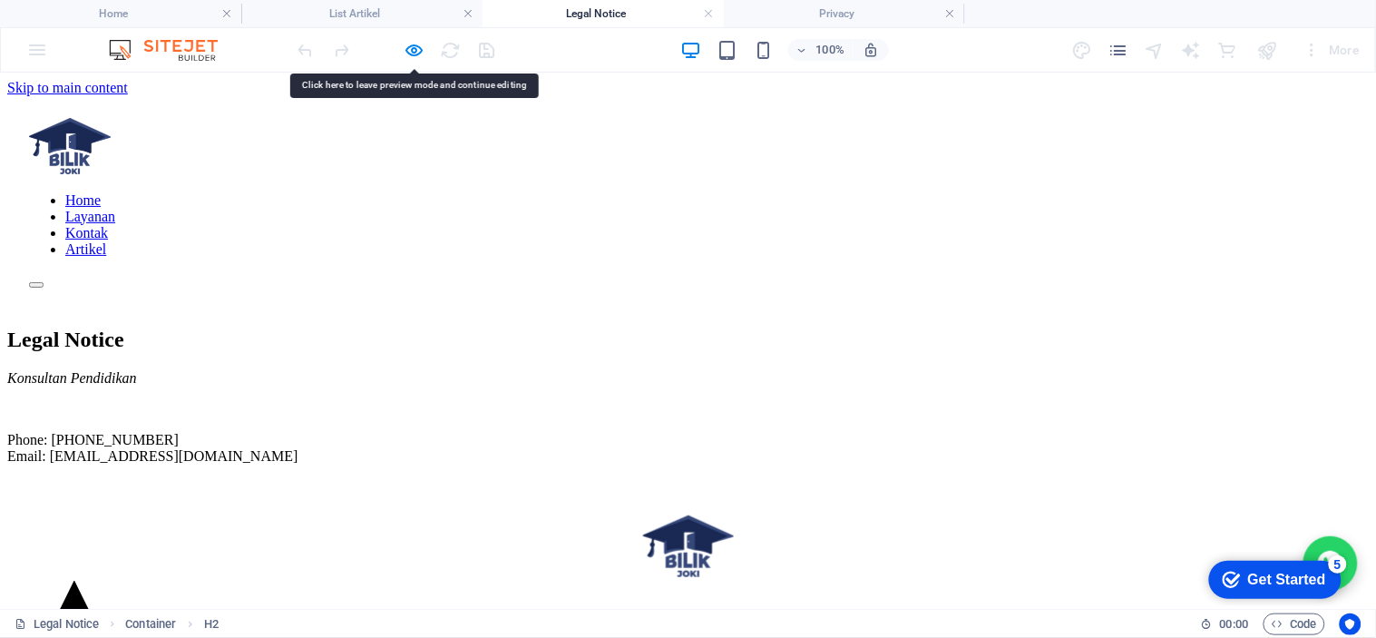
click at [1044, 191] on nav "Home Layanan Kontak Artikel" at bounding box center [688, 223] width 1318 height 65
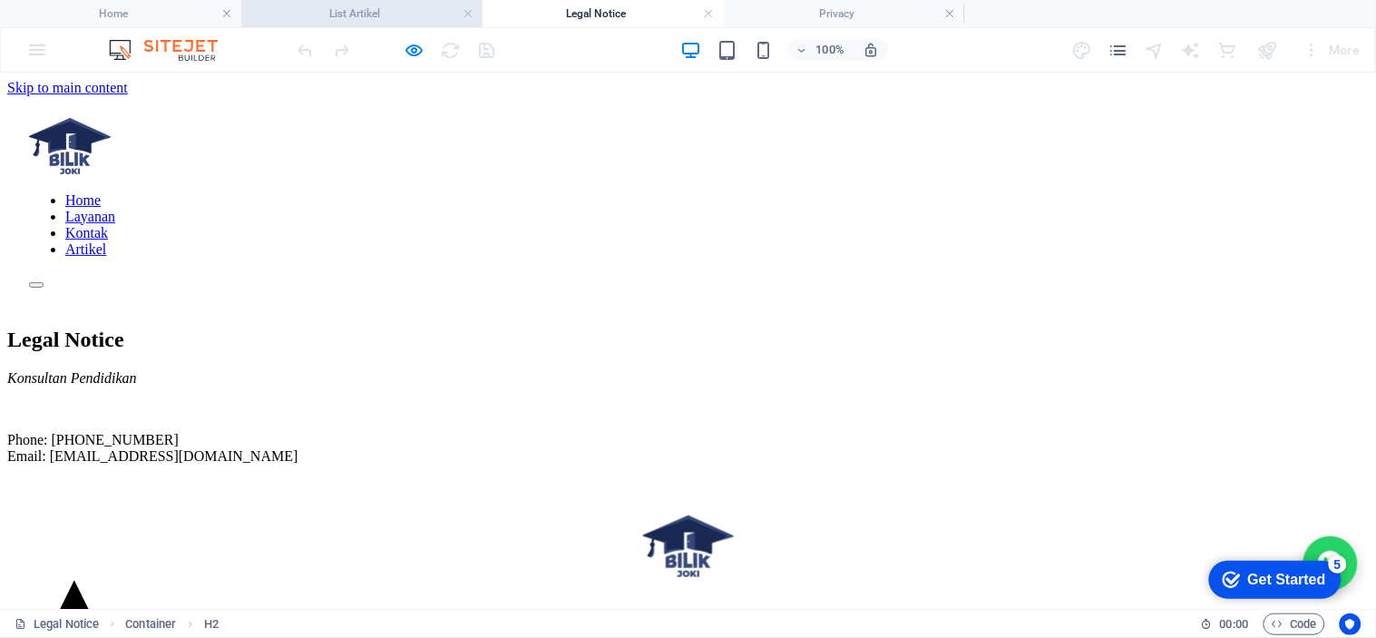
click at [409, 14] on h4 "List Artikel" at bounding box center [361, 14] width 241 height 20
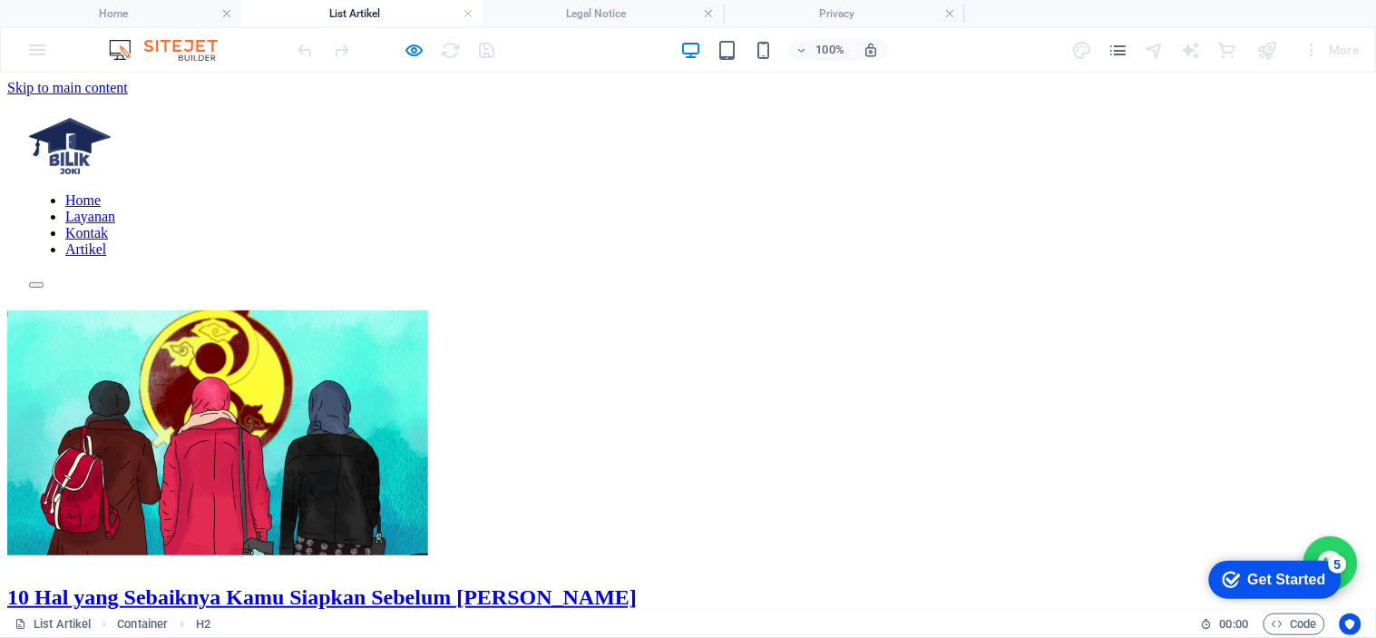
scroll to position [440, 0]
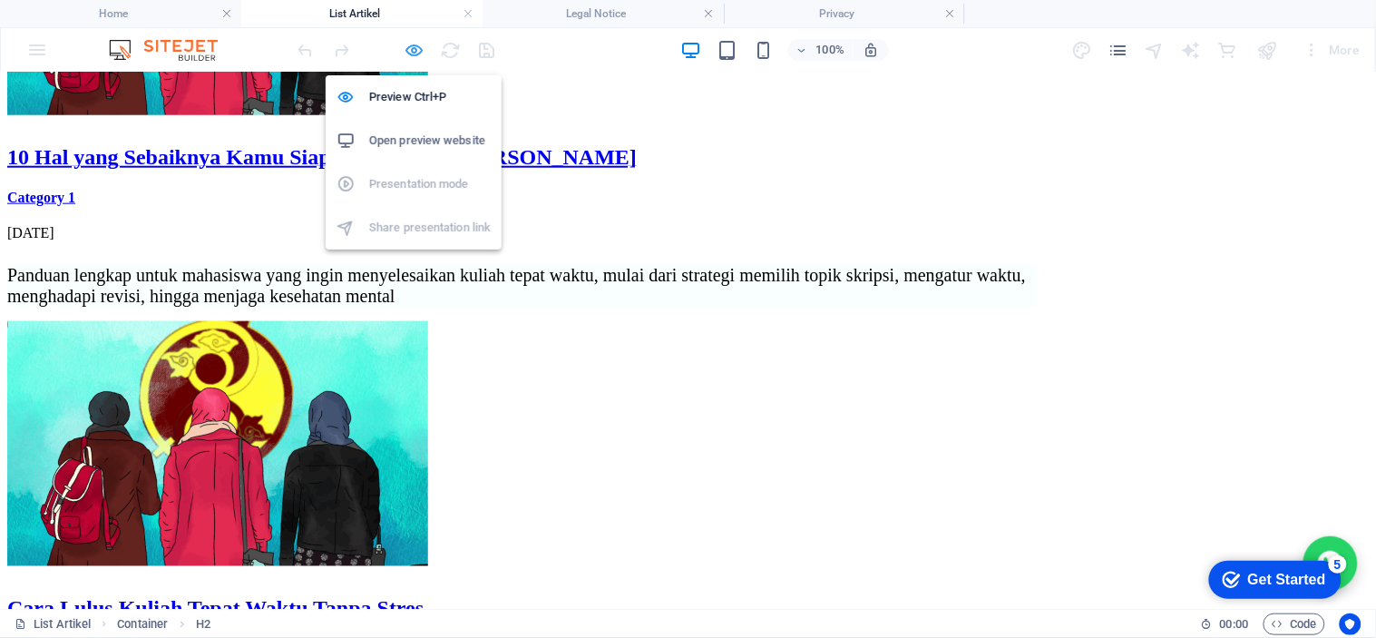
click at [0, 0] on icon "button" at bounding box center [0, 0] width 0 height 0
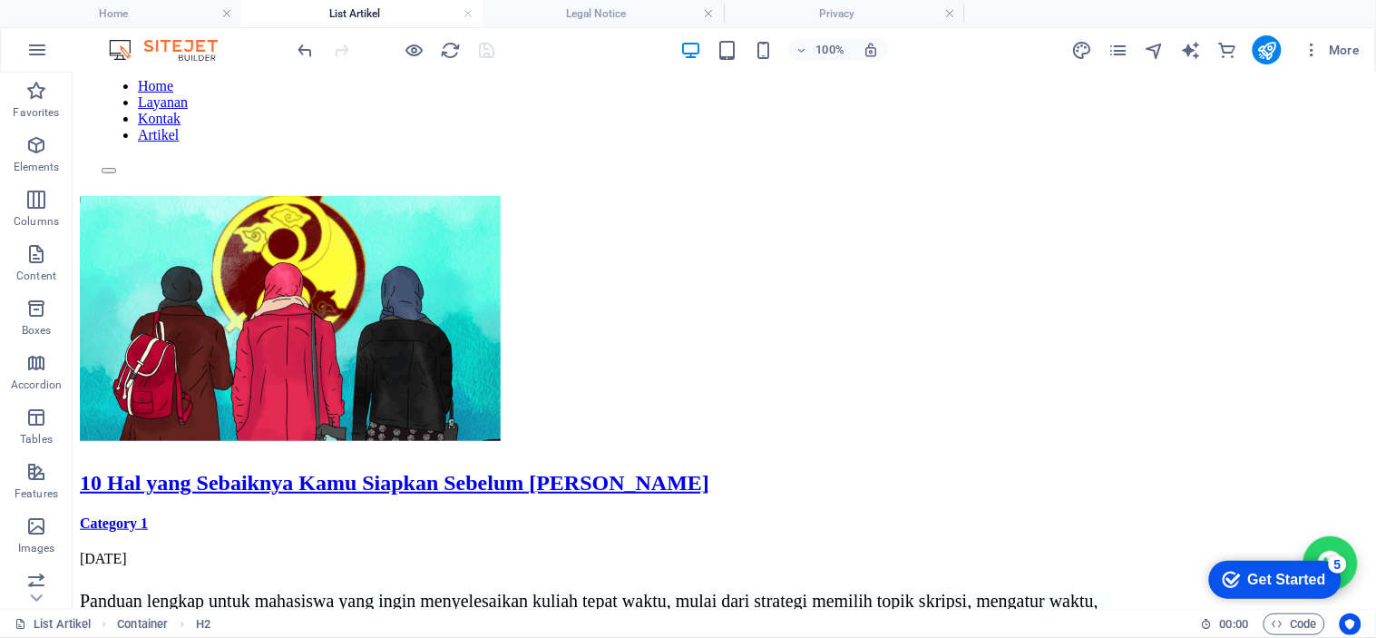
scroll to position [0, 0]
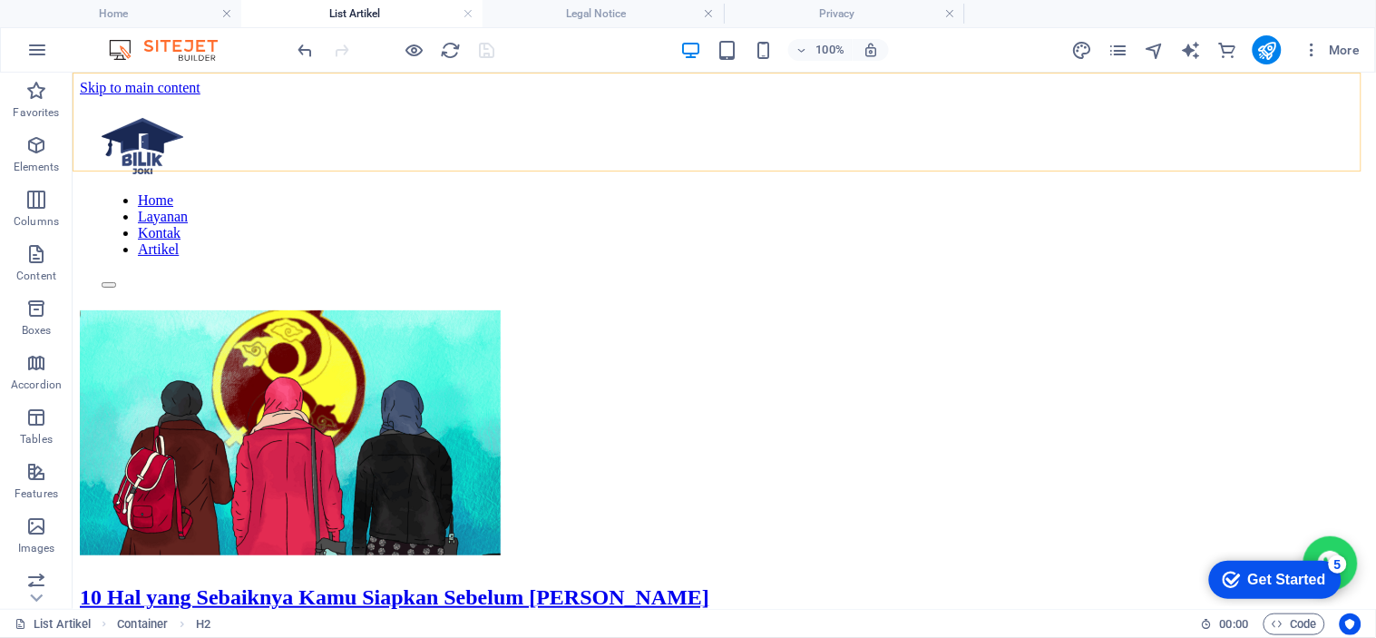
drag, startPoint x: 1372, startPoint y: 356, endPoint x: 1417, endPoint y: 115, distance: 244.4
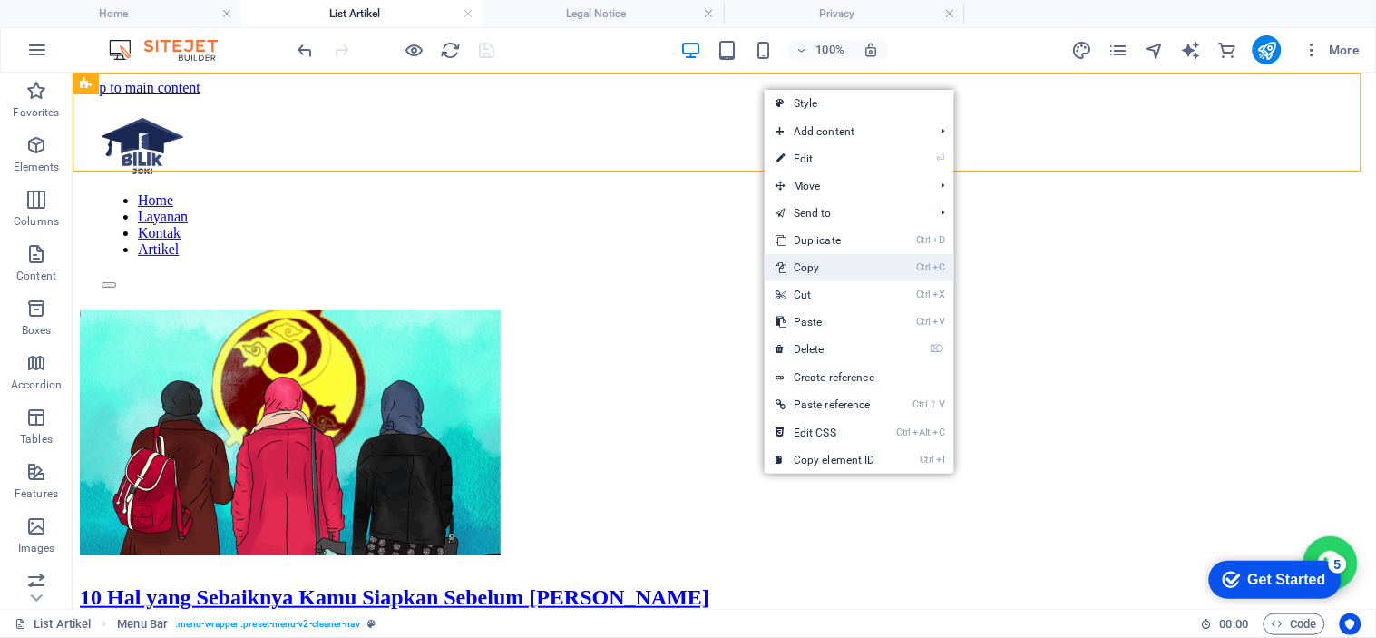
click at [827, 277] on link "Ctrl C Copy" at bounding box center [826, 267] width 122 height 27
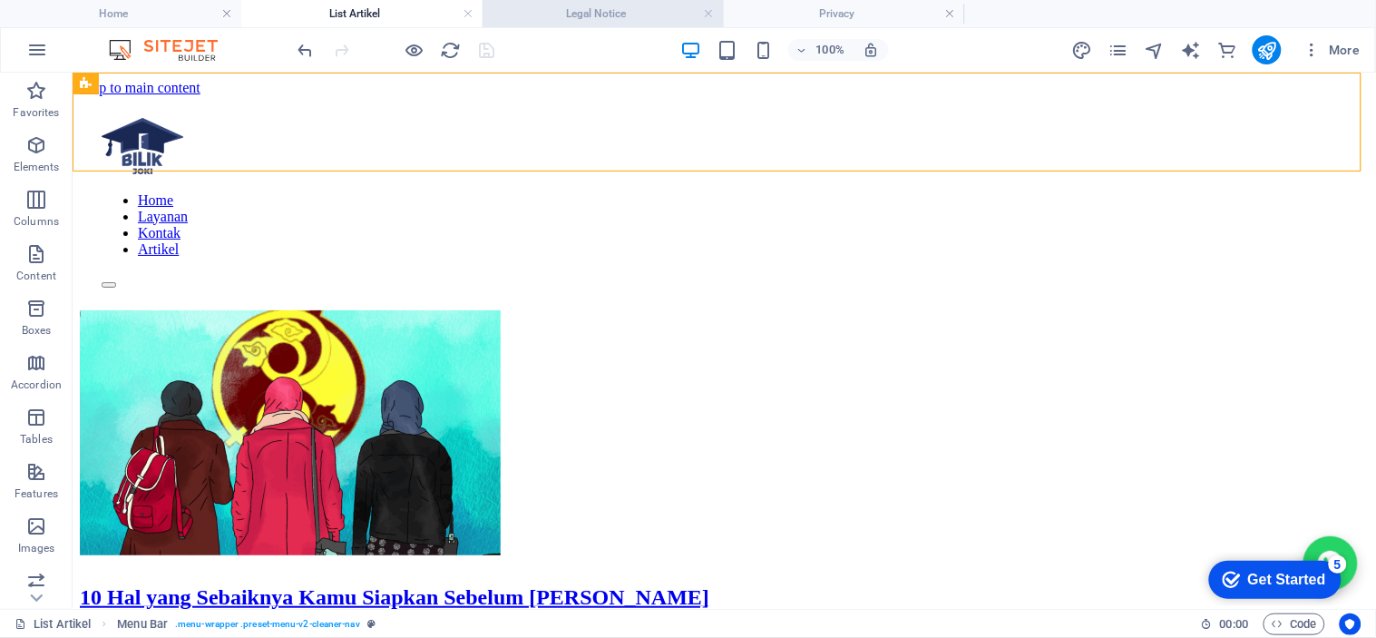
click at [586, 4] on h4 "Legal Notice" at bounding box center [603, 14] width 241 height 20
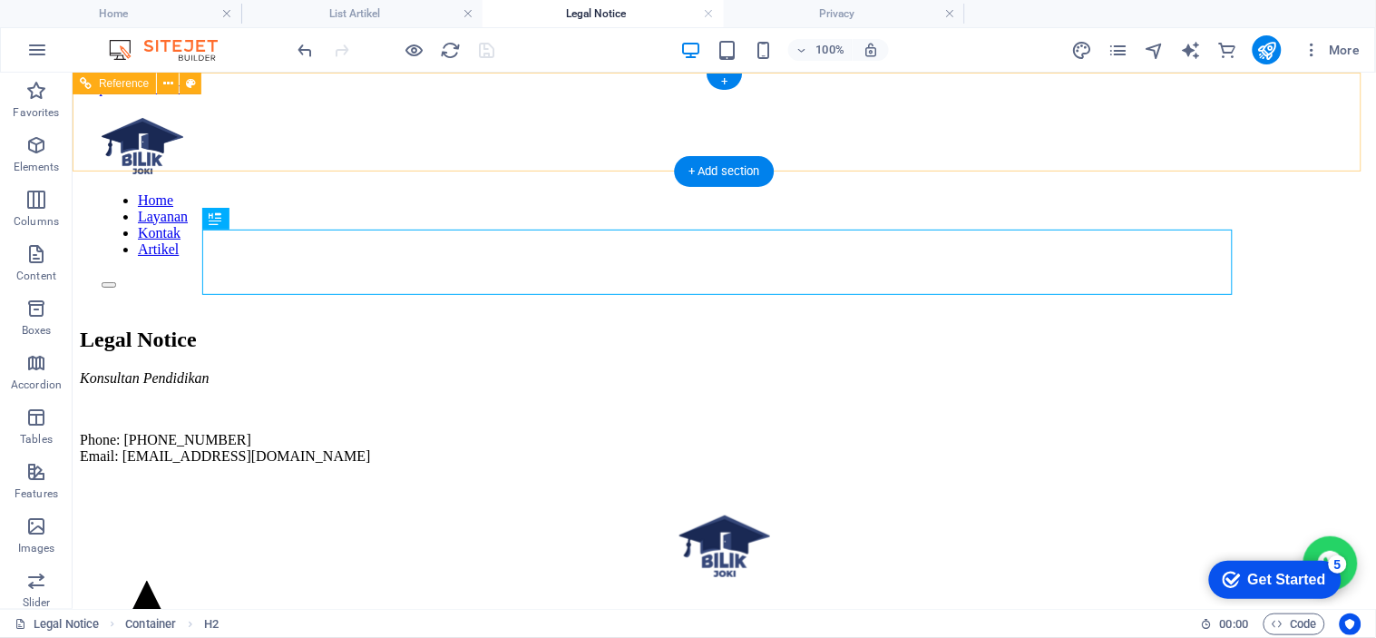
click at [530, 191] on nav "Home Layanan Kontak Artikel" at bounding box center [723, 223] width 1245 height 65
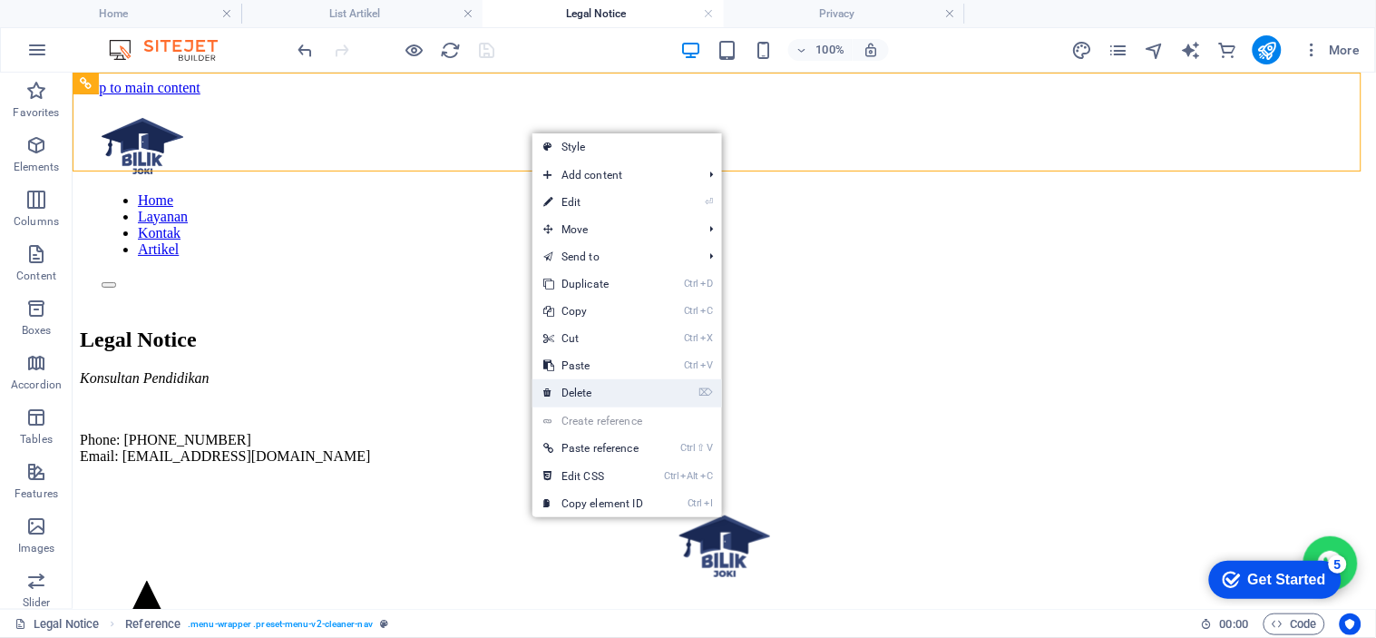
click at [579, 383] on link "⌦ Delete" at bounding box center [593, 392] width 122 height 27
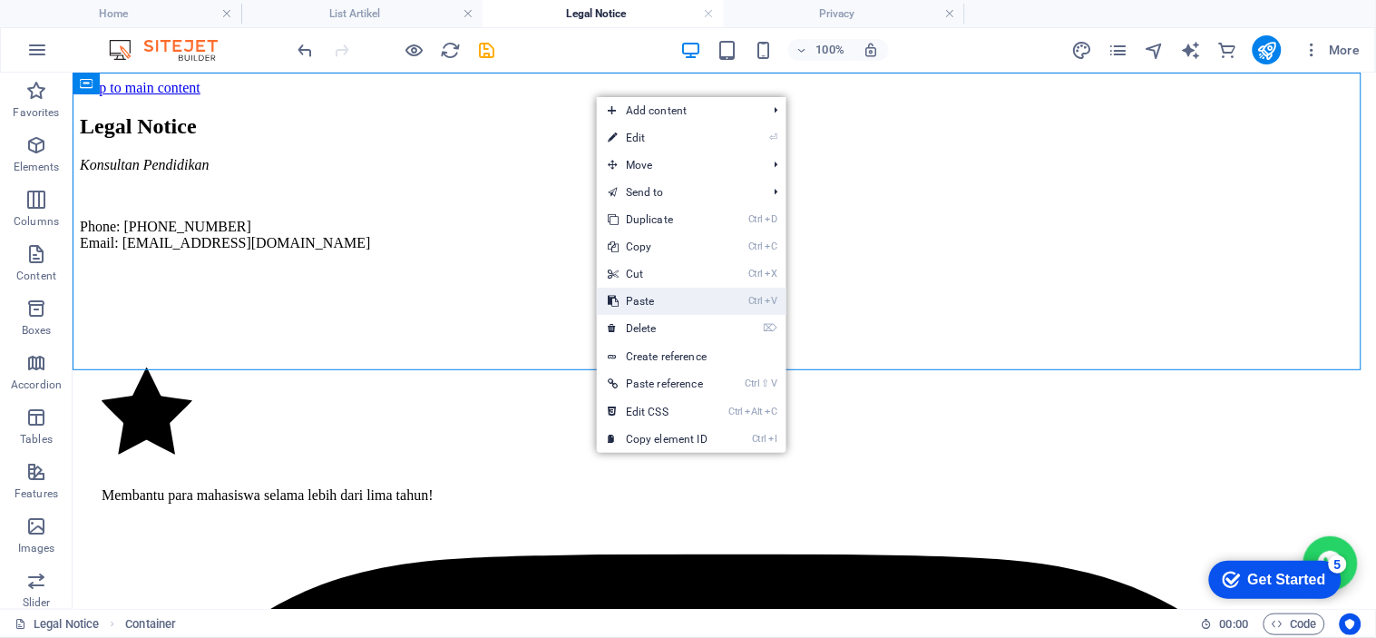
click at [659, 294] on link "Ctrl V Paste" at bounding box center [658, 301] width 122 height 27
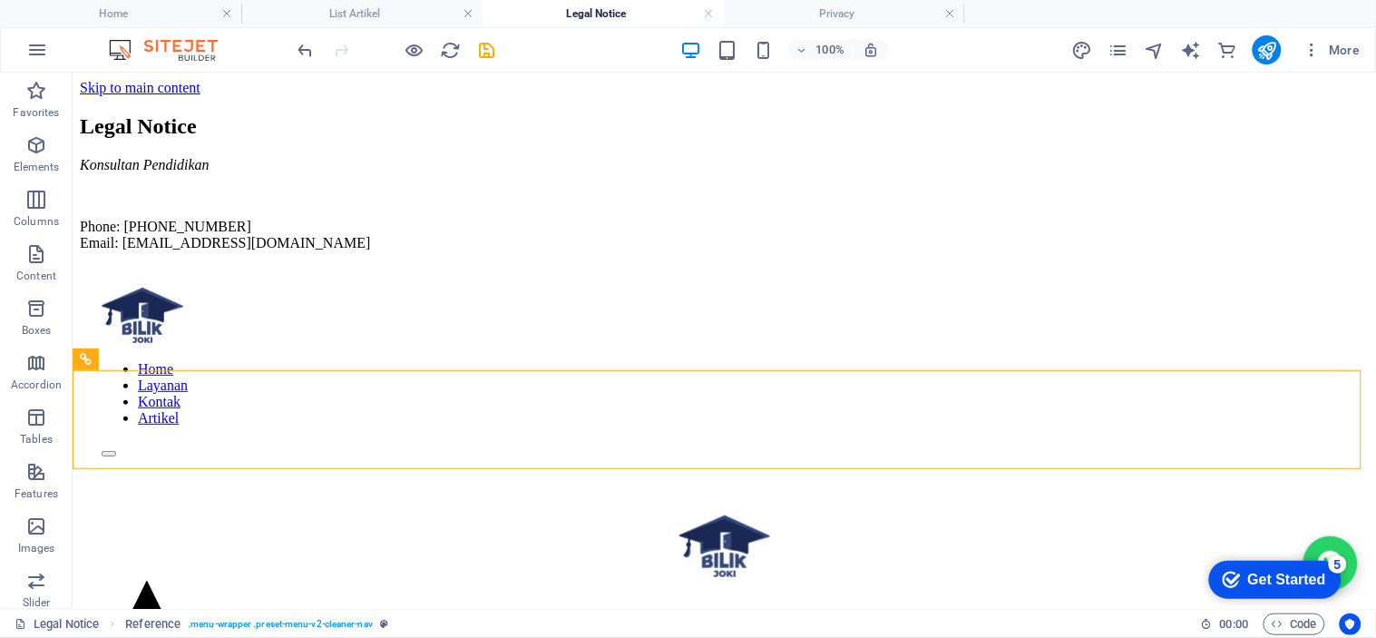
drag, startPoint x: 626, startPoint y: 426, endPoint x: 652, endPoint y: 44, distance: 383.7
drag, startPoint x: 725, startPoint y: 117, endPoint x: 519, endPoint y: 445, distance: 387.6
click at [519, 445] on div "Home Layanan Kontak Artikel" at bounding box center [723, 372] width 1289 height 214
click at [305, 53] on icon "undo" at bounding box center [306, 50] width 21 height 21
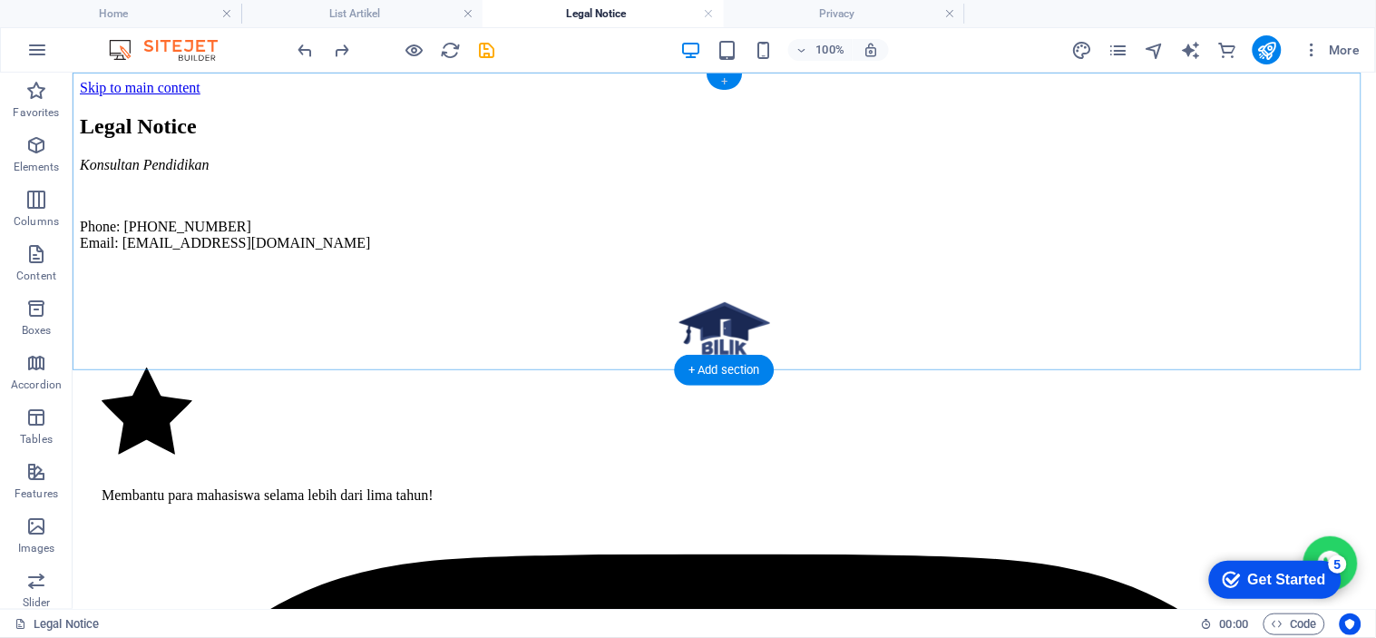
click at [730, 79] on div "+" at bounding box center [724, 81] width 35 height 16
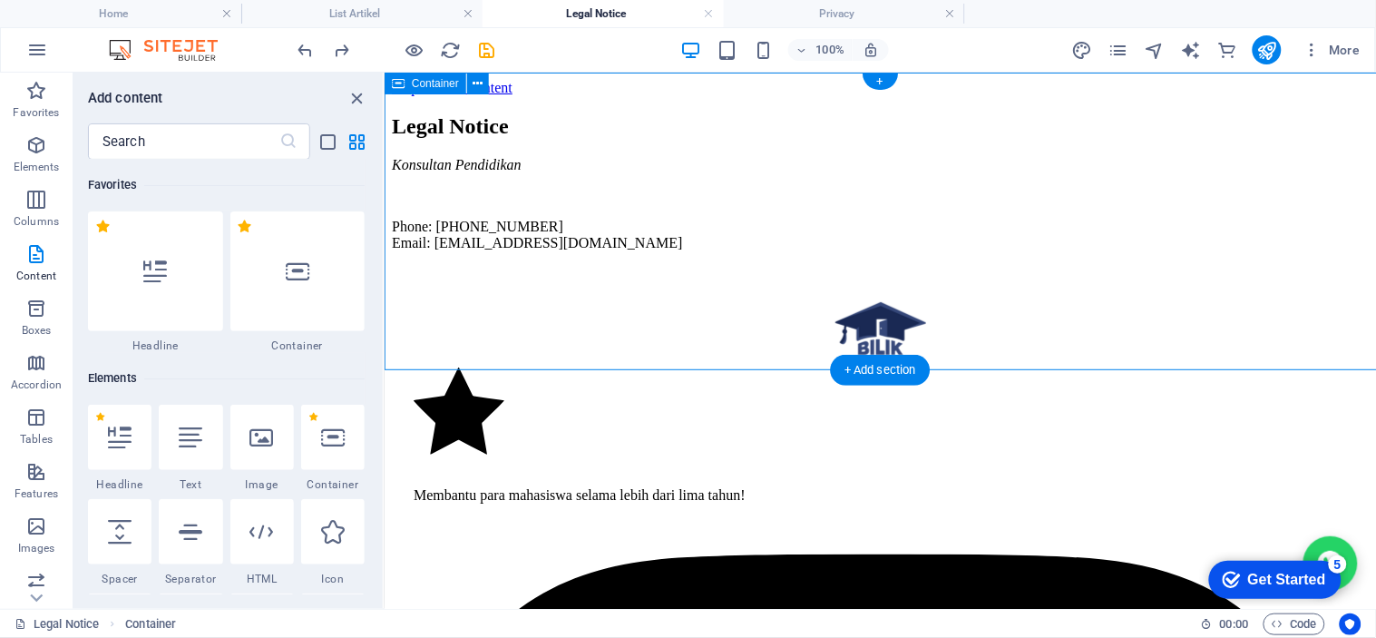
click at [729, 113] on div "Legal Notice Konsultan Pendidikan Phone: +62 857-1401-3356 Email: bilikjoki@gma…" at bounding box center [879, 181] width 977 height 137
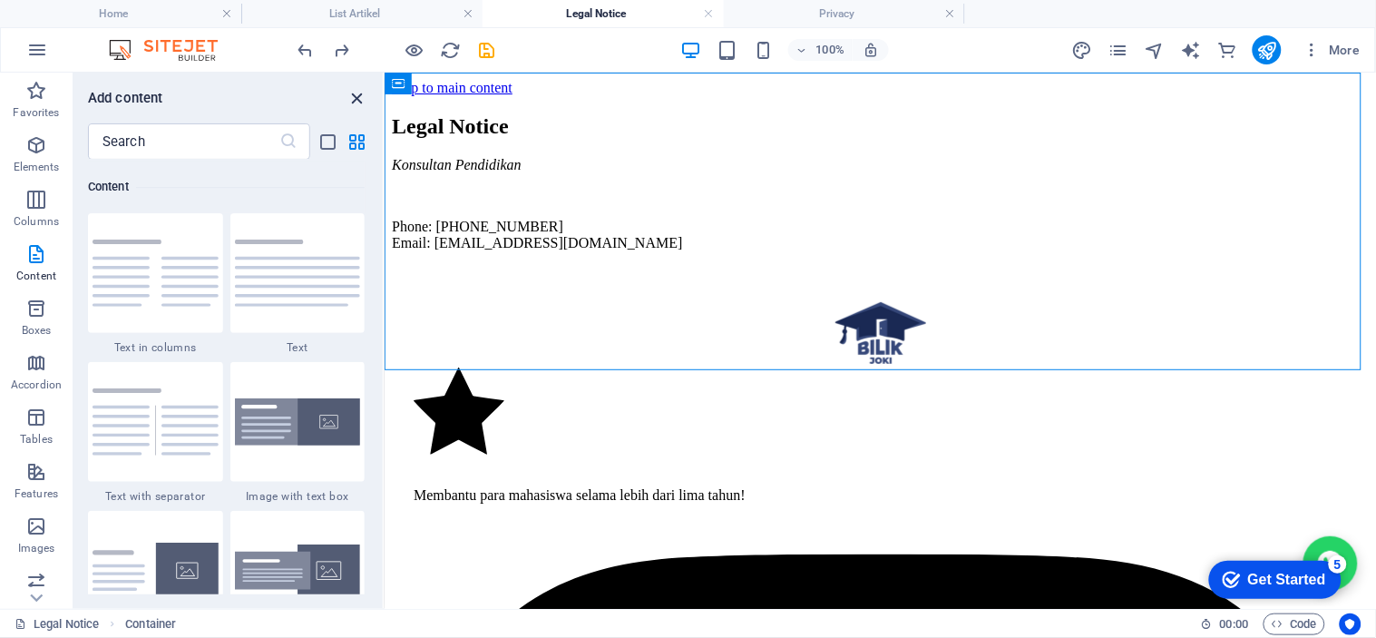
click at [358, 101] on icon "close panel" at bounding box center [357, 98] width 21 height 21
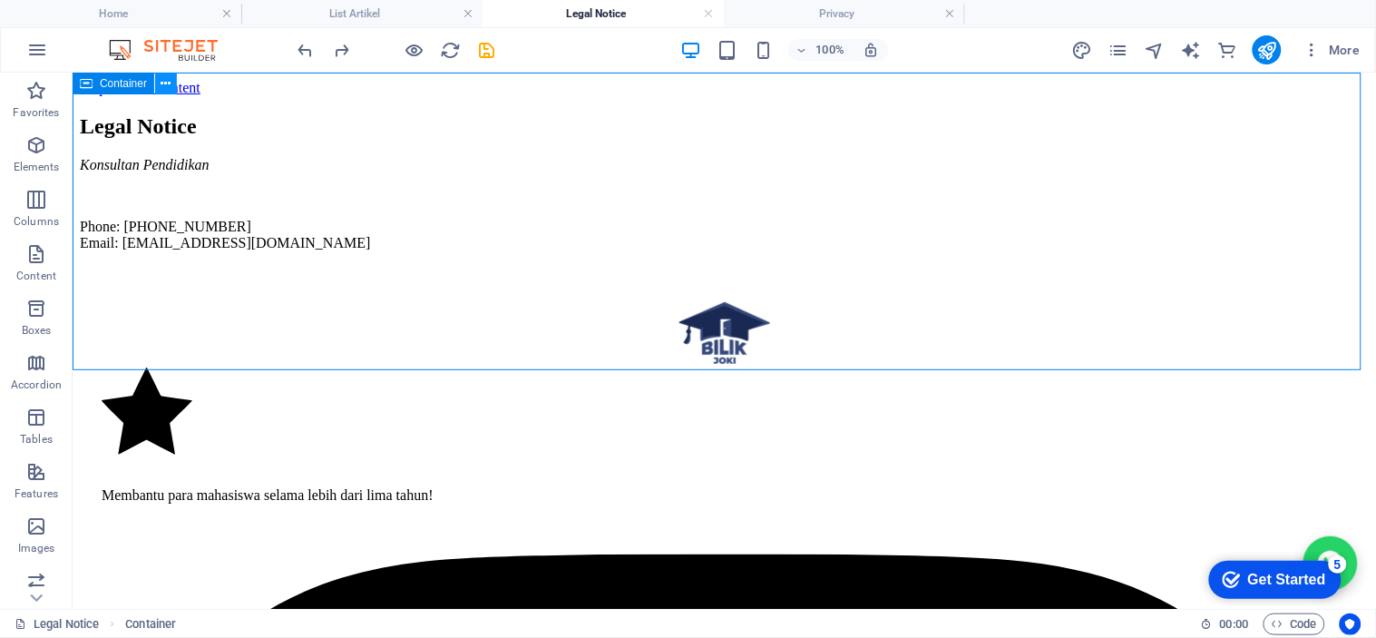
click at [161, 83] on icon at bounding box center [166, 83] width 10 height 19
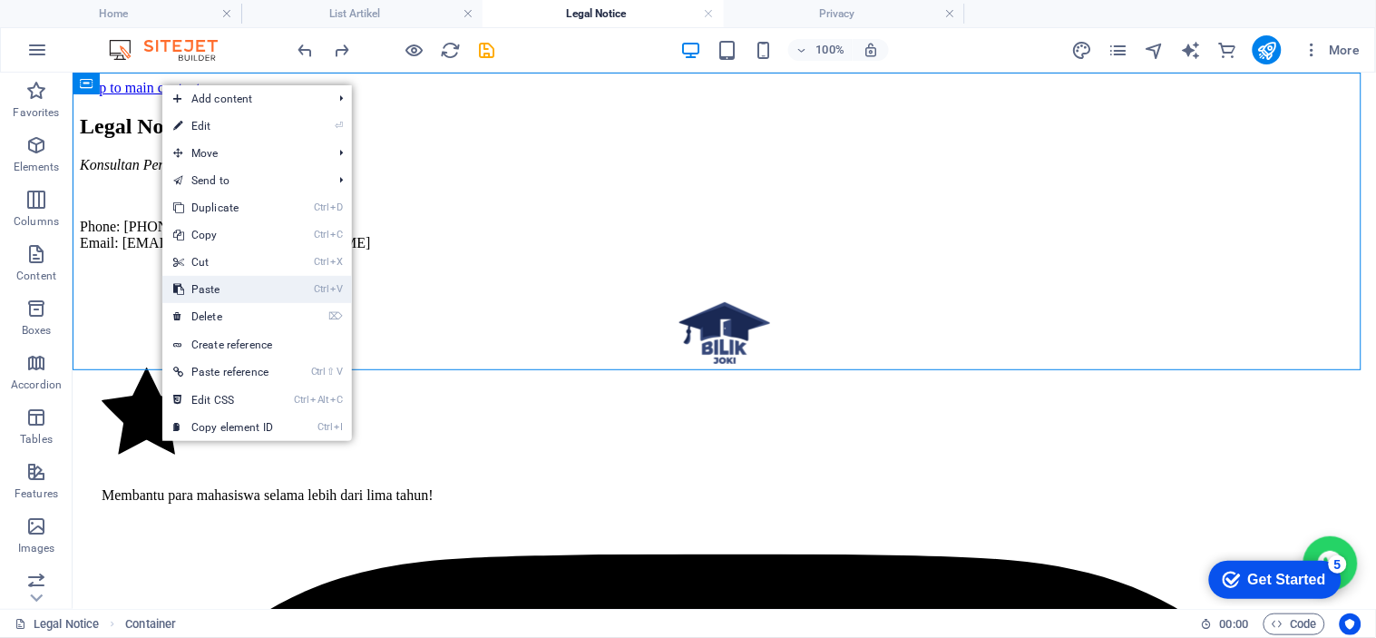
click at [245, 284] on link "Ctrl V Paste" at bounding box center [223, 289] width 122 height 27
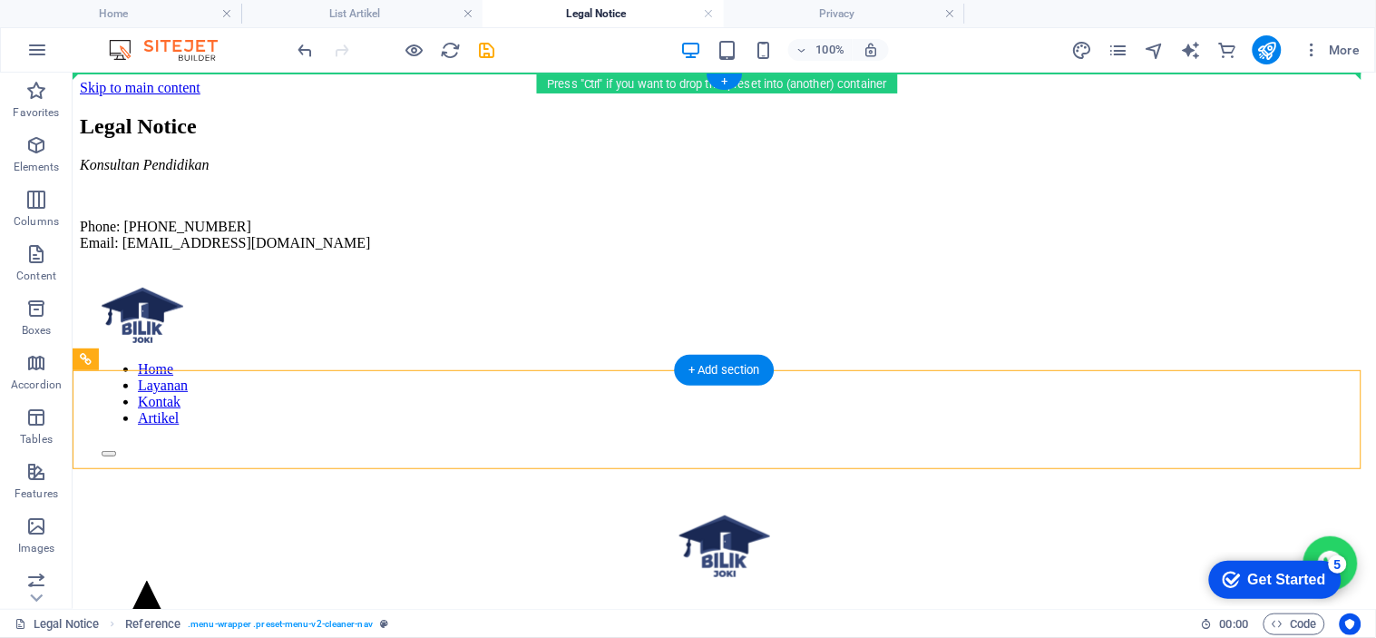
drag, startPoint x: 416, startPoint y: 405, endPoint x: 437, endPoint y: 87, distance: 318.1
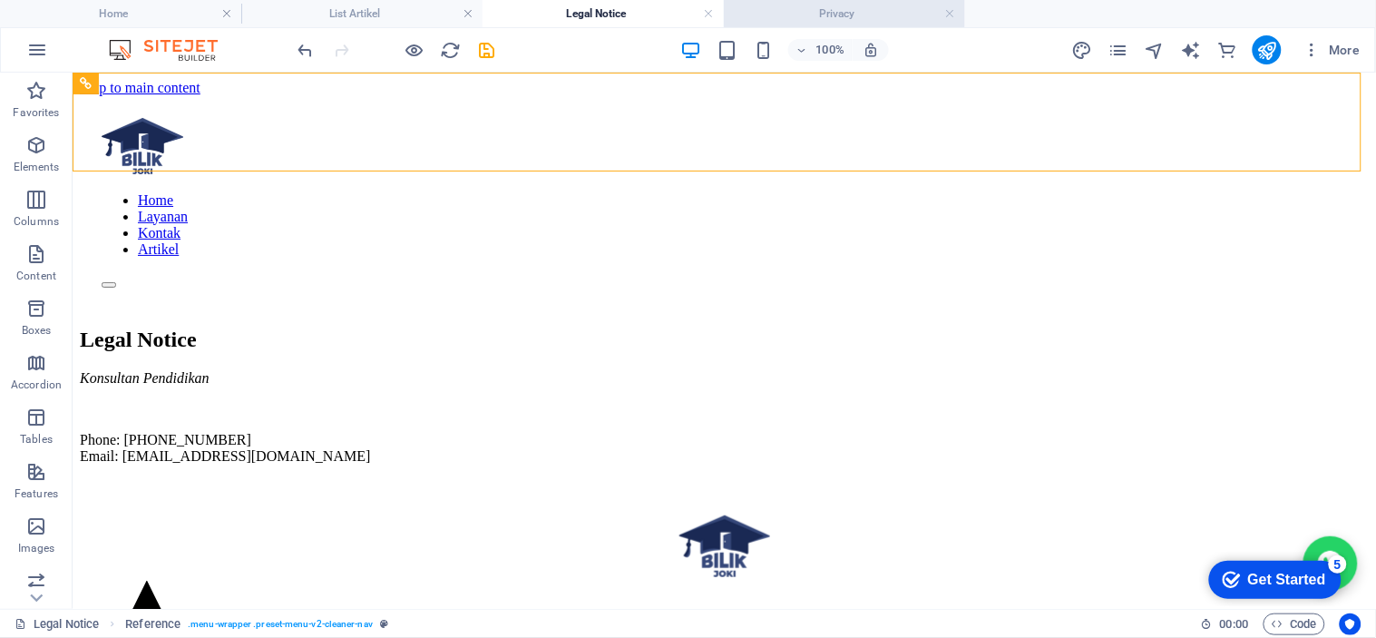
click at [878, 9] on h4 "Privacy" at bounding box center [844, 14] width 241 height 20
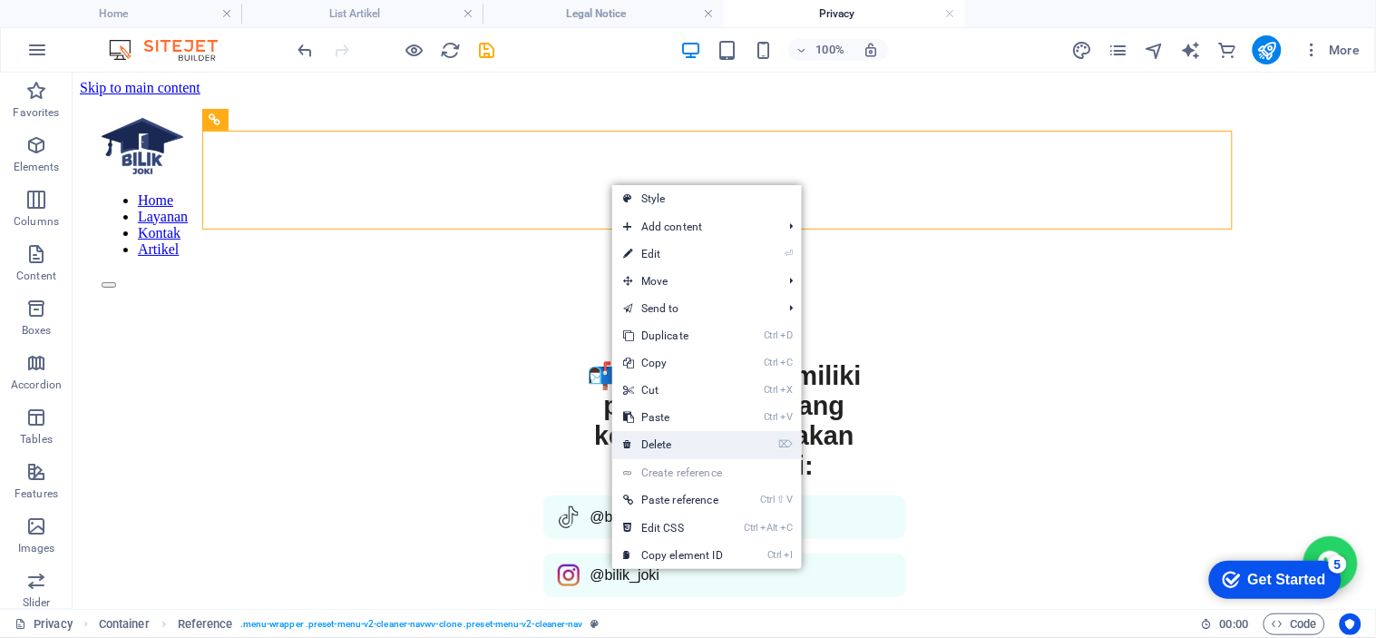
click at [683, 443] on link "⌦ Delete" at bounding box center [673, 444] width 122 height 27
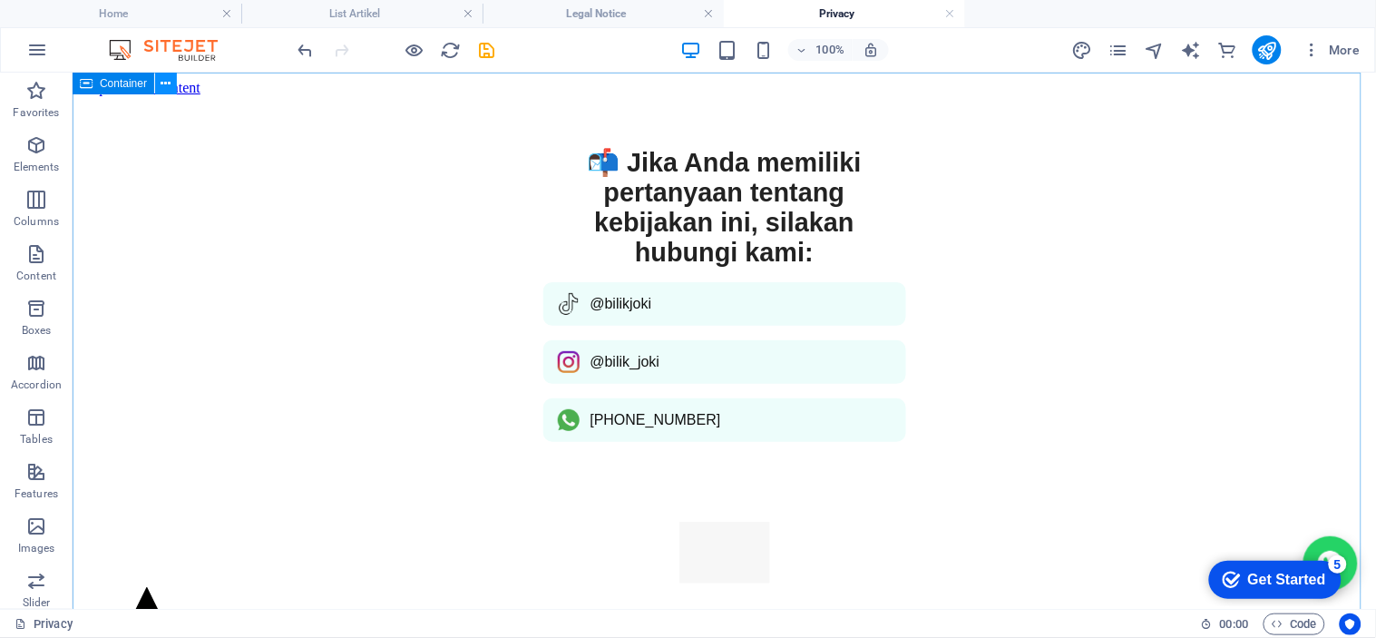
click at [163, 86] on icon at bounding box center [166, 83] width 10 height 19
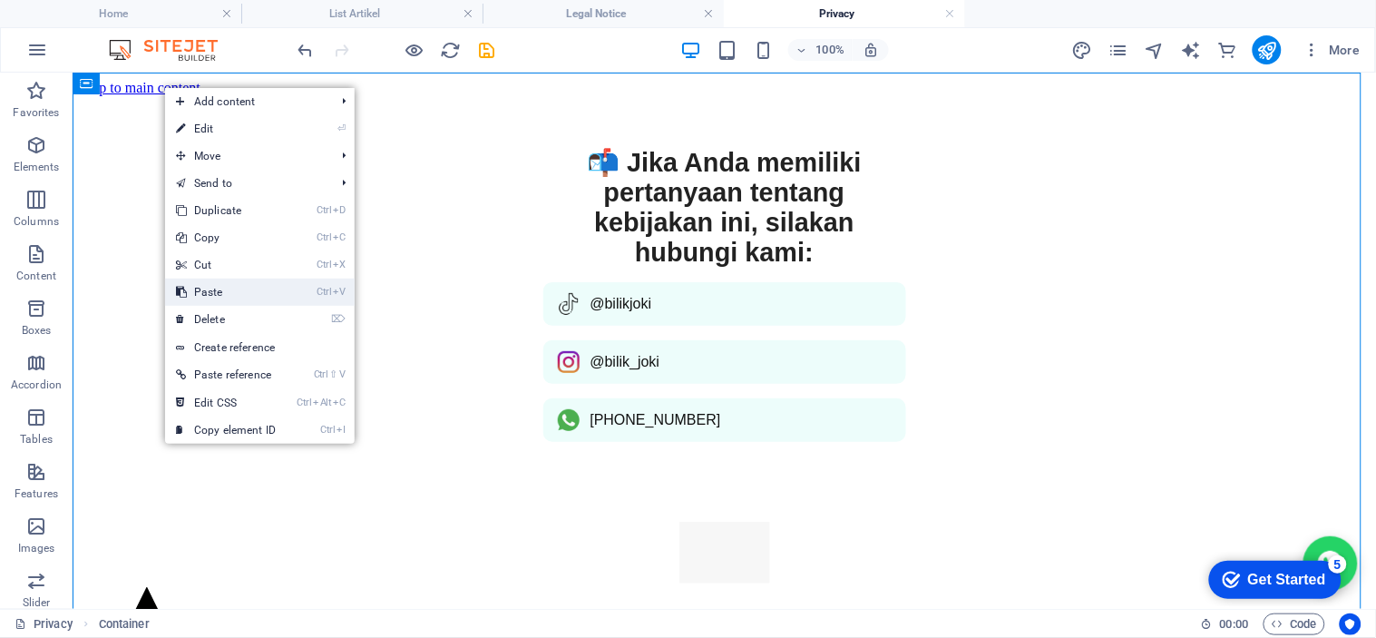
click at [315, 284] on li "Ctrl V Paste" at bounding box center [260, 291] width 190 height 27
click at [305, 294] on li "Ctrl V Paste" at bounding box center [260, 291] width 190 height 27
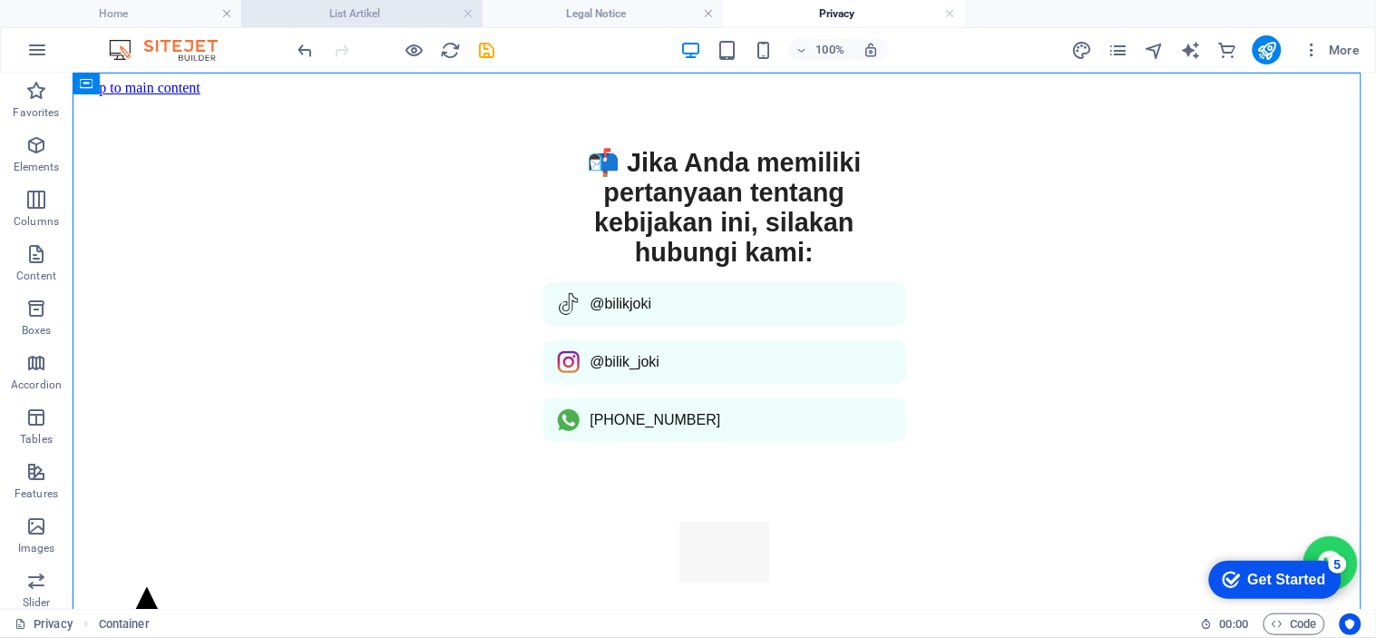
click at [394, 2] on li "List Artikel" at bounding box center [361, 13] width 241 height 27
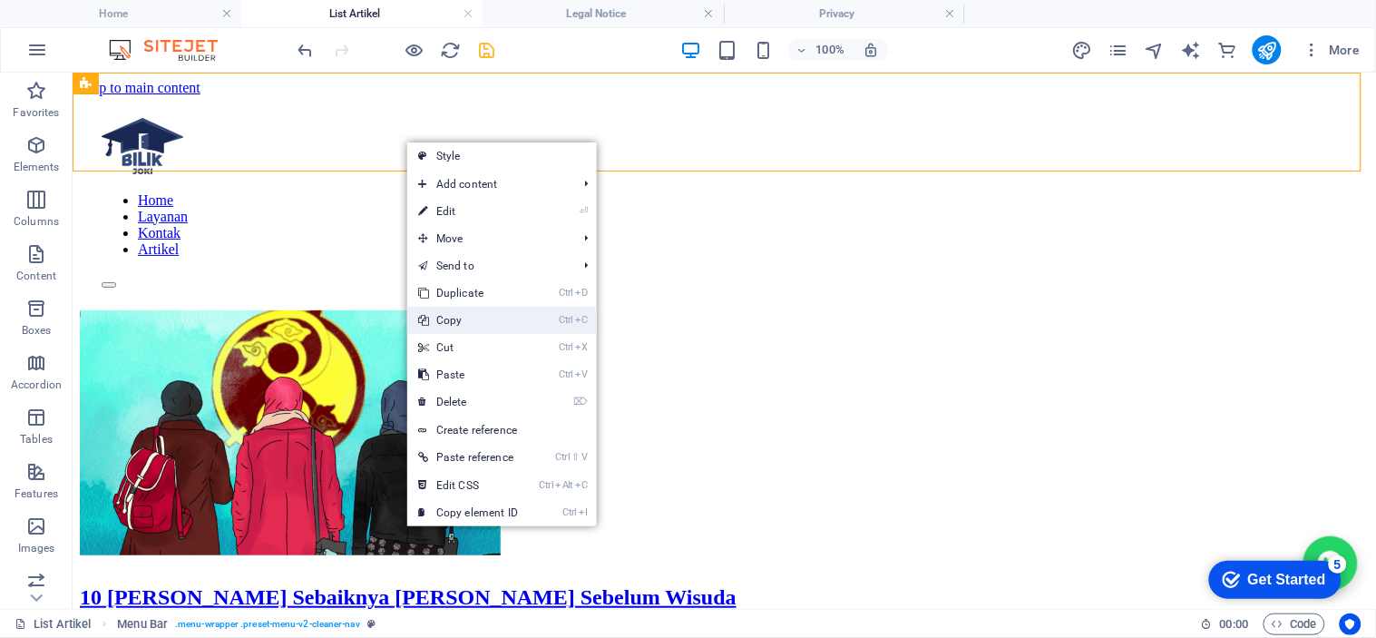
click at [495, 327] on link "Ctrl C Copy" at bounding box center [468, 320] width 122 height 27
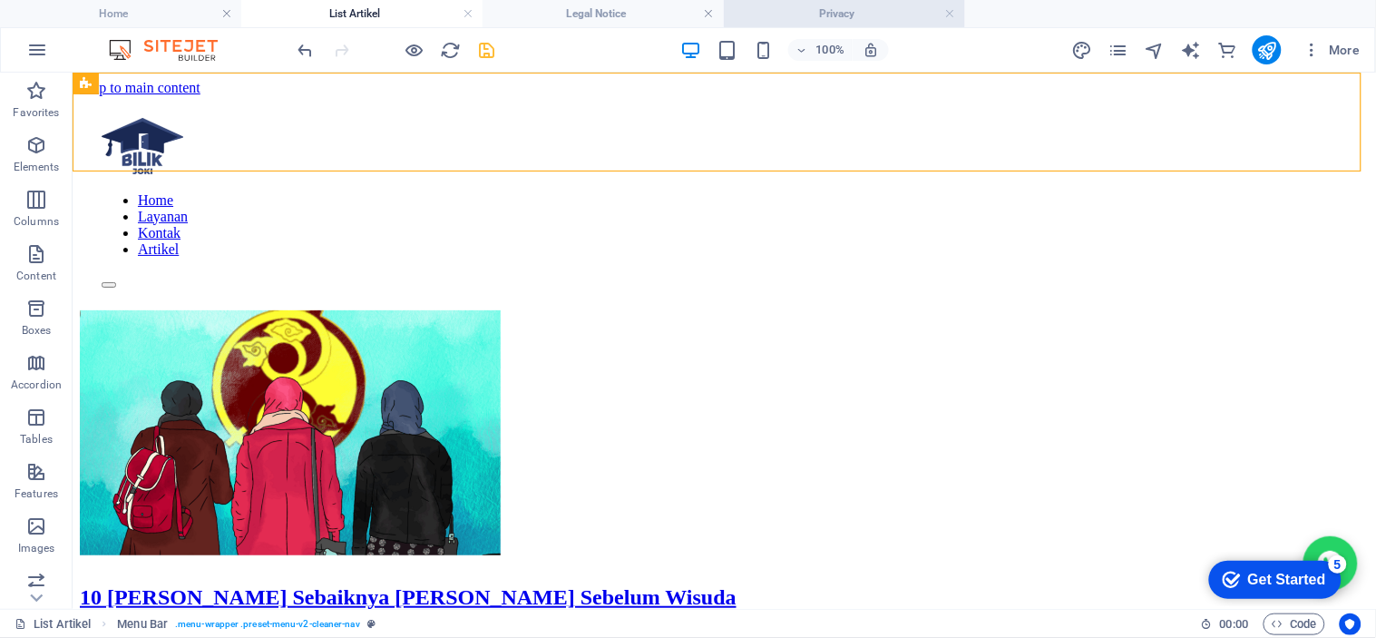
click at [823, 18] on h4 "Privacy" at bounding box center [844, 14] width 241 height 20
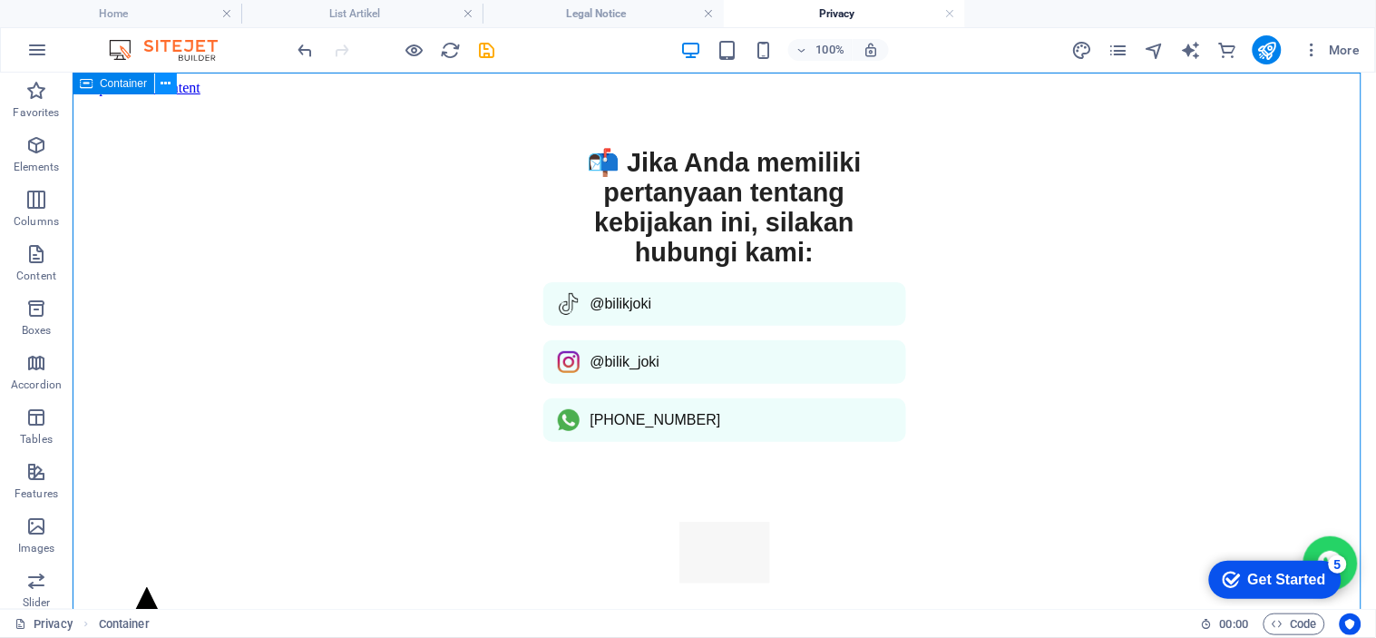
click at [170, 85] on icon at bounding box center [166, 83] width 10 height 19
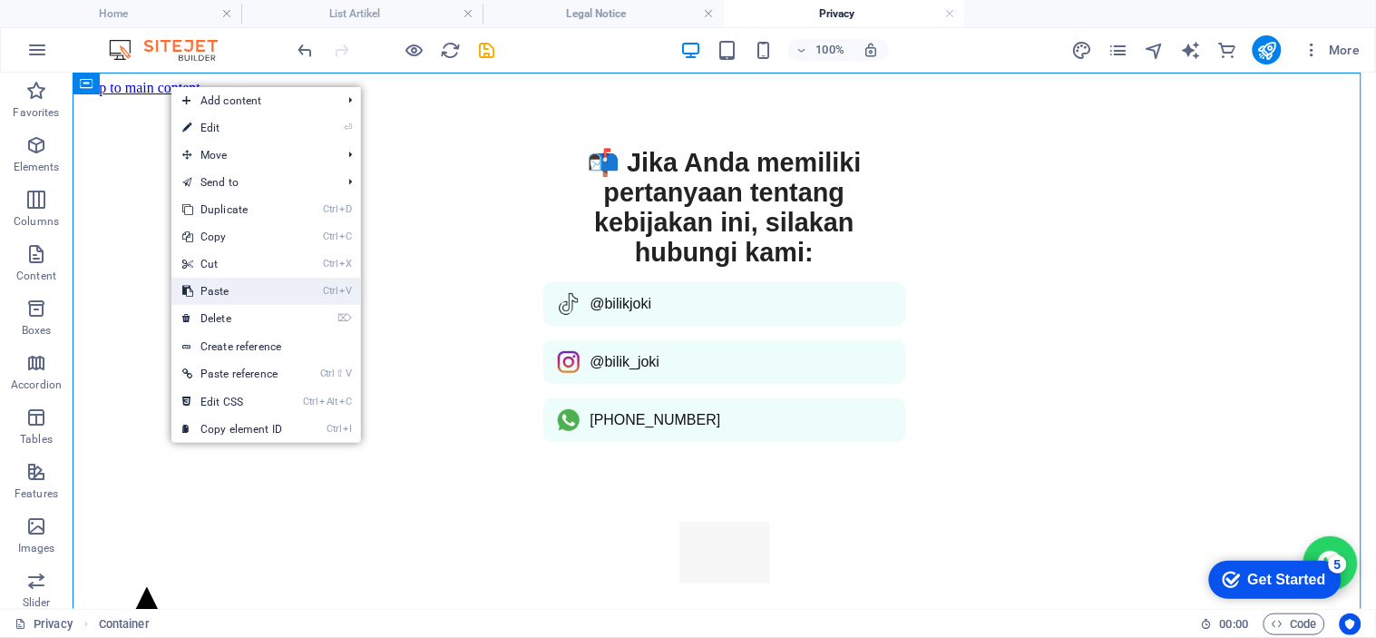
click at [243, 301] on link "Ctrl V Paste" at bounding box center [232, 291] width 122 height 27
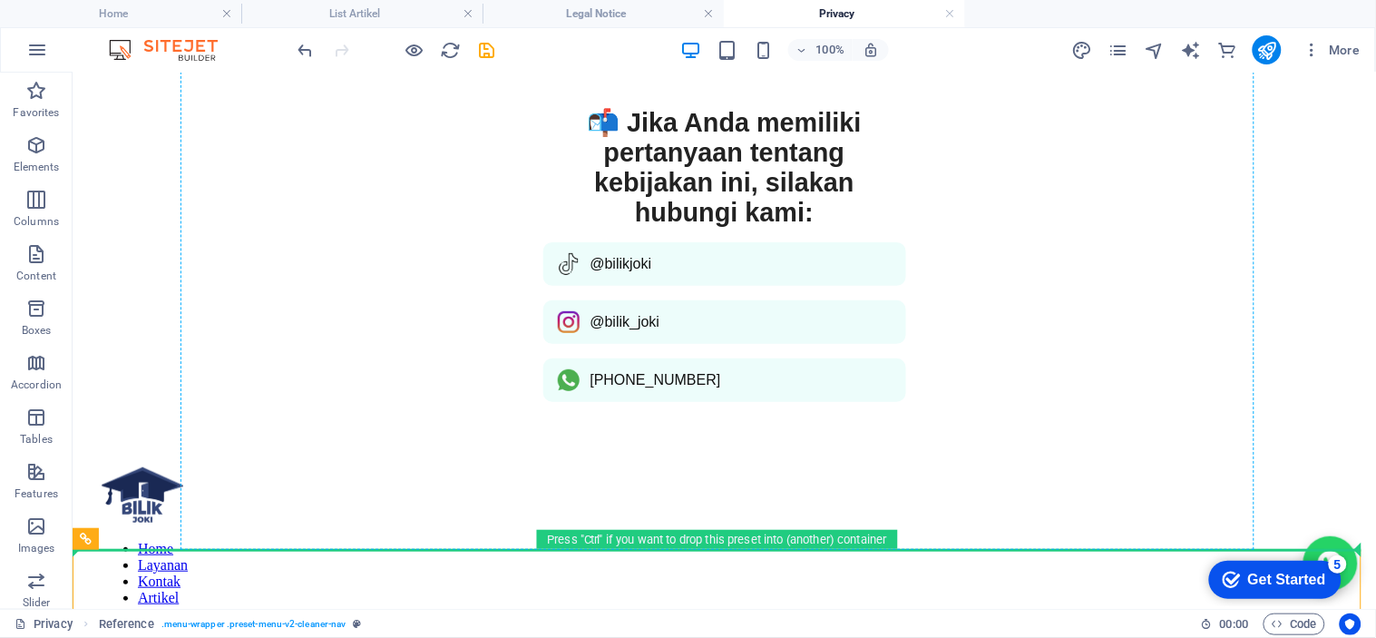
scroll to position [0, 0]
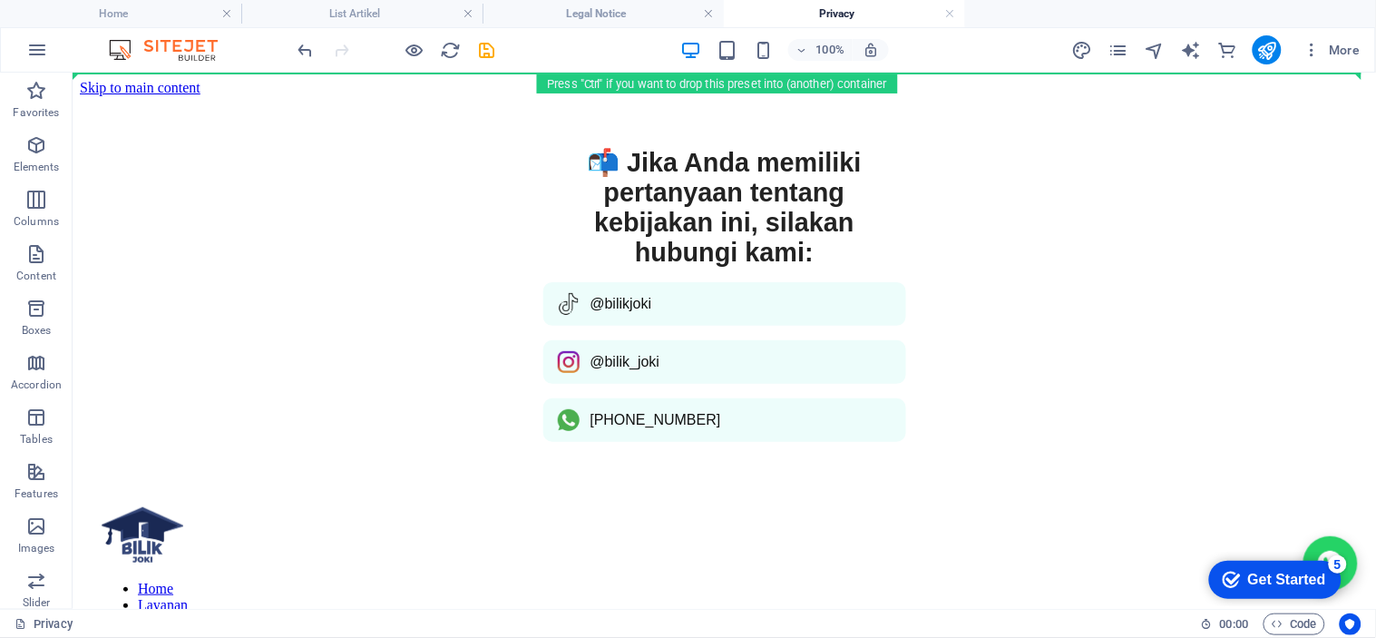
drag, startPoint x: 328, startPoint y: 329, endPoint x: 331, endPoint y: 141, distance: 188.7
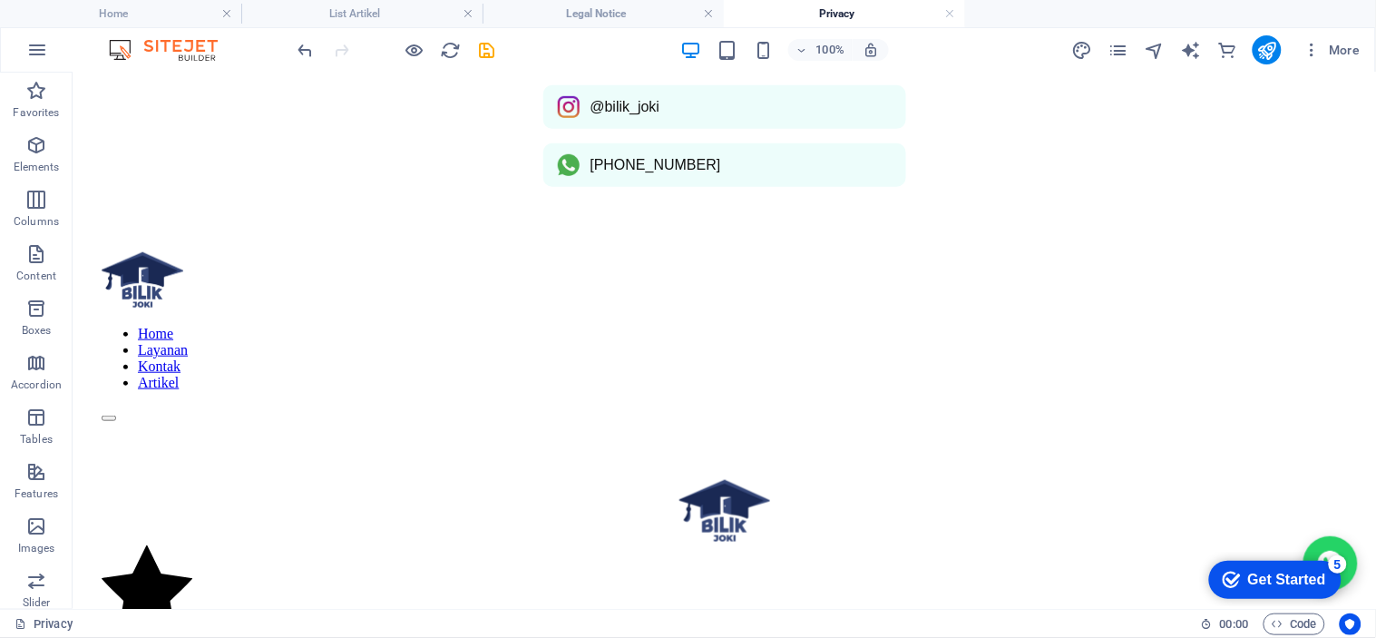
scroll to position [393, 0]
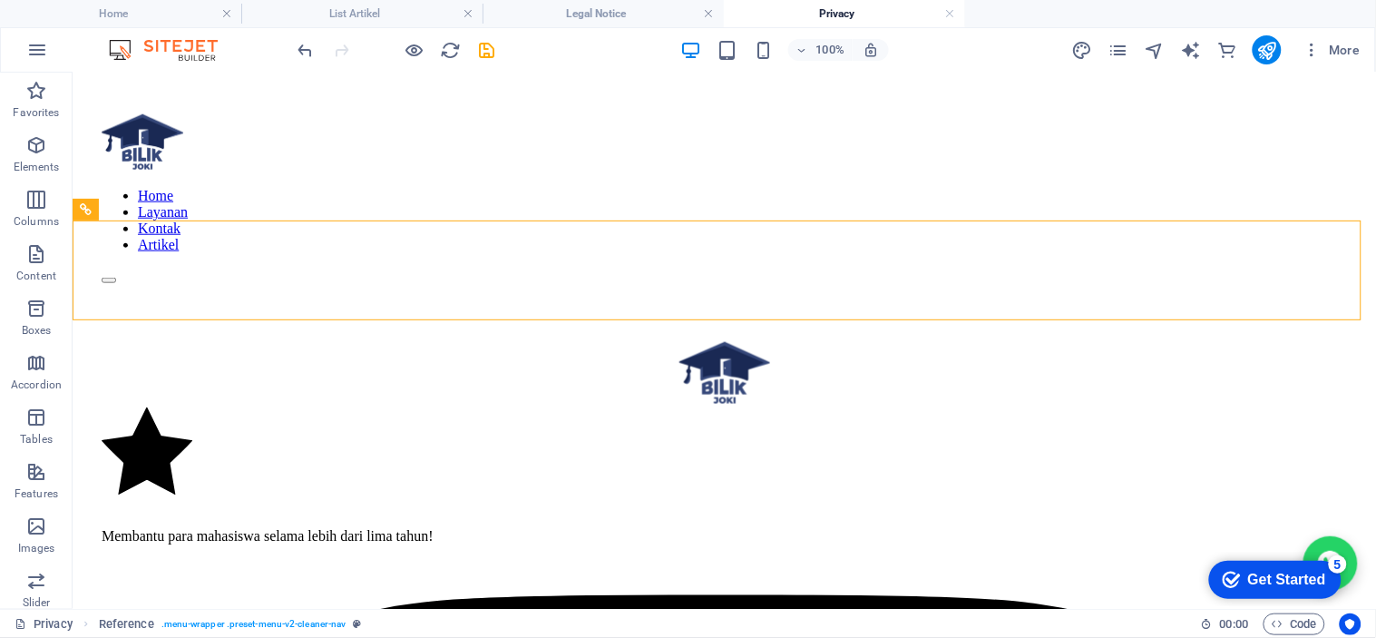
drag, startPoint x: 709, startPoint y: 273, endPoint x: 1374, endPoint y: 137, distance: 678.6
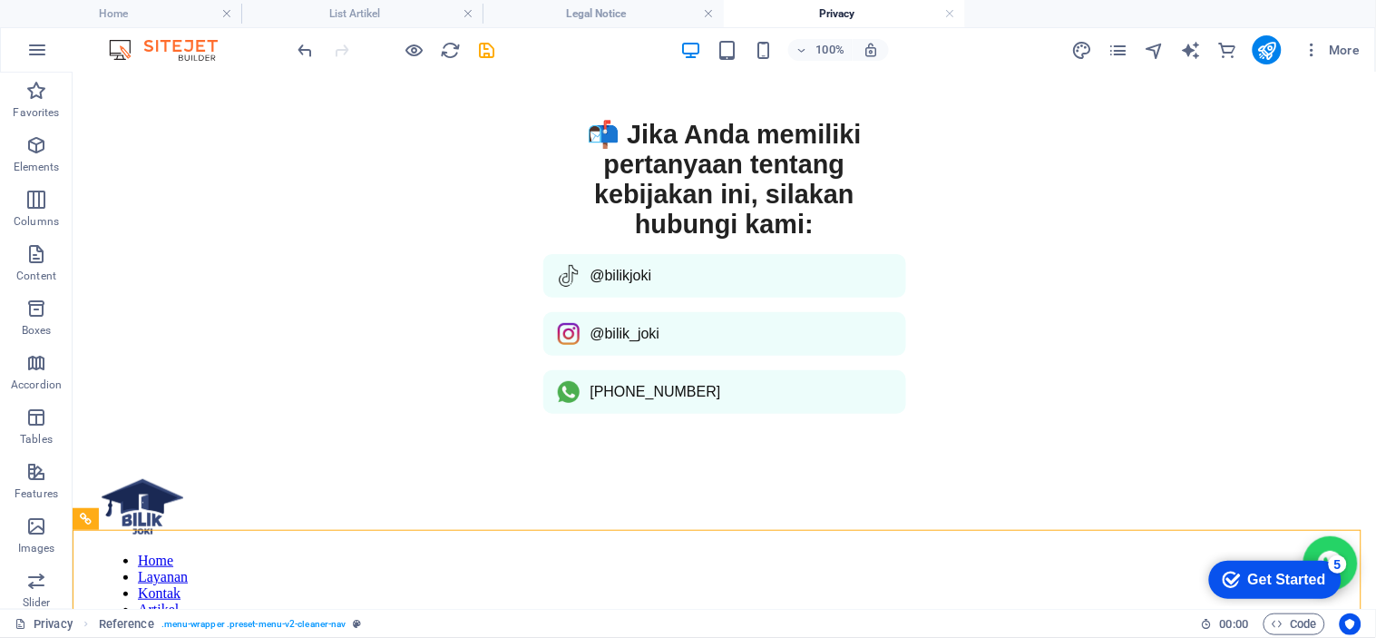
scroll to position [0, 0]
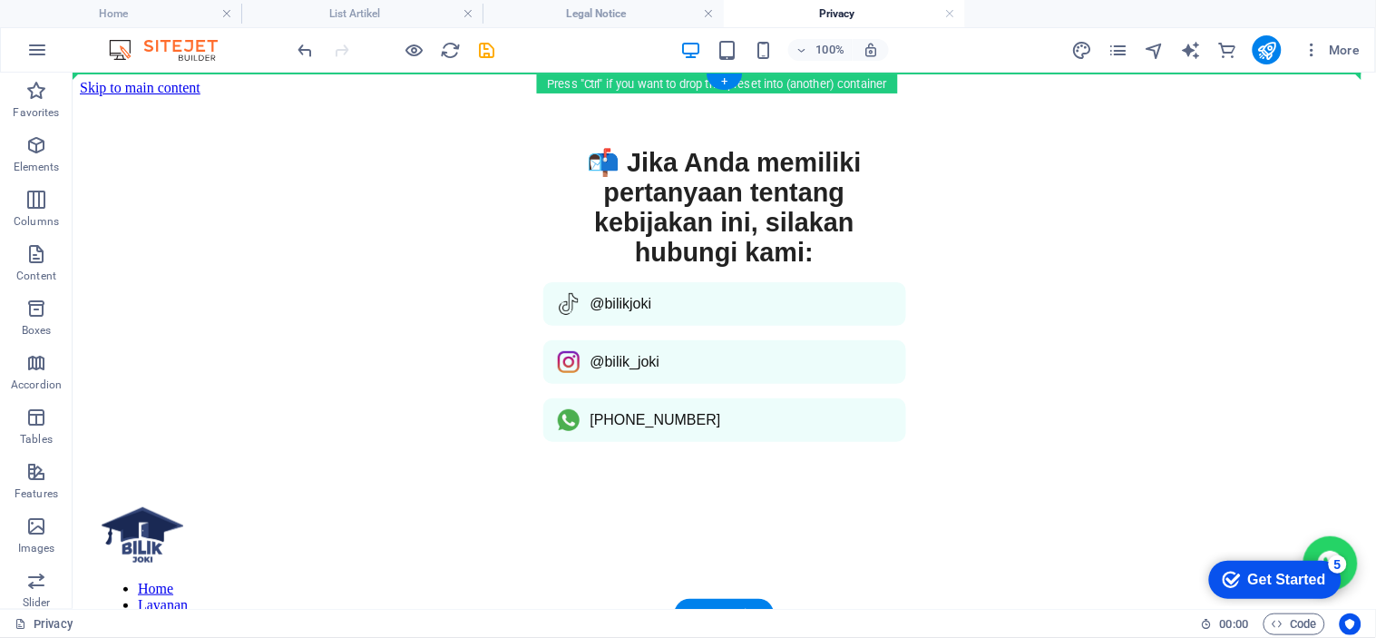
drag, startPoint x: 1294, startPoint y: 522, endPoint x: 1306, endPoint y: 90, distance: 431.9
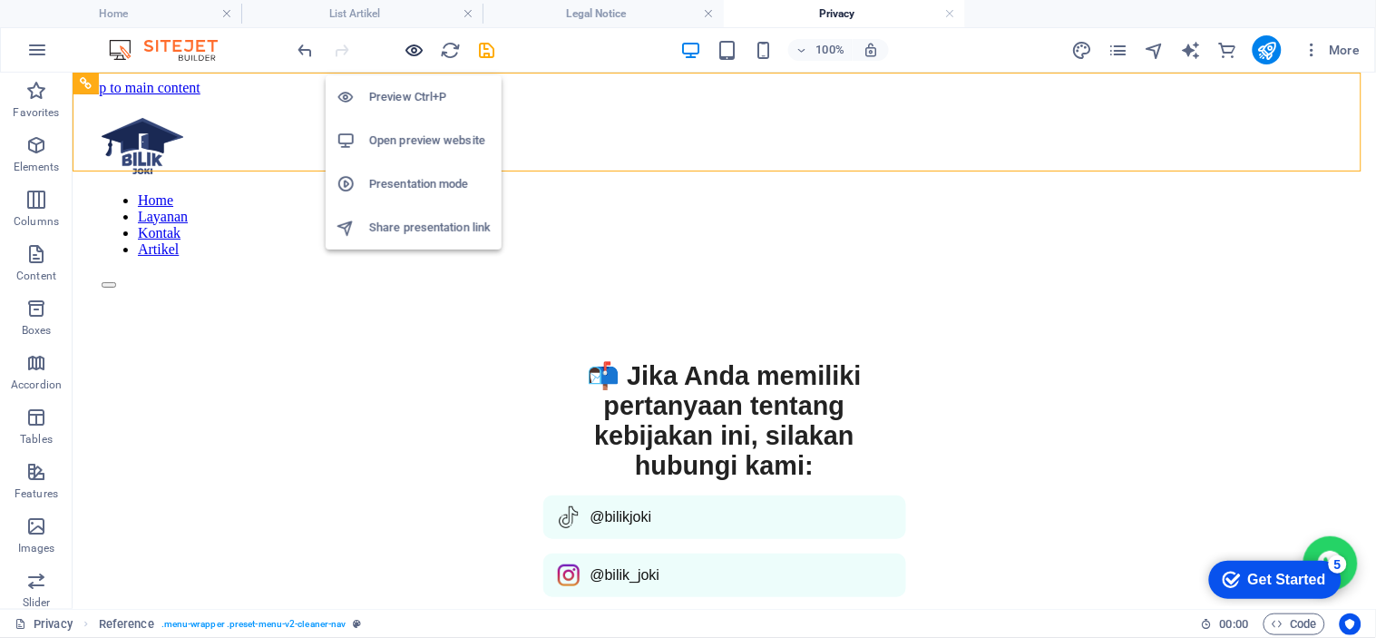
click at [405, 49] on icon "button" at bounding box center [415, 50] width 21 height 21
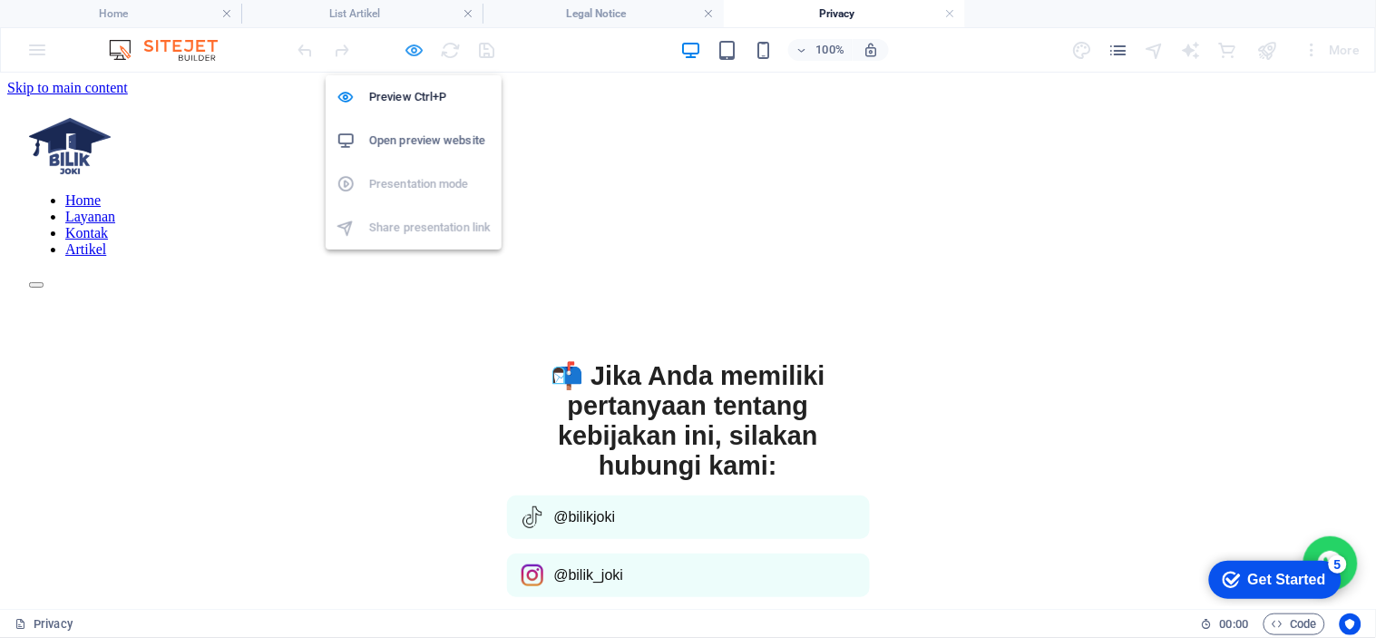
click at [423, 51] on icon "button" at bounding box center [415, 50] width 21 height 21
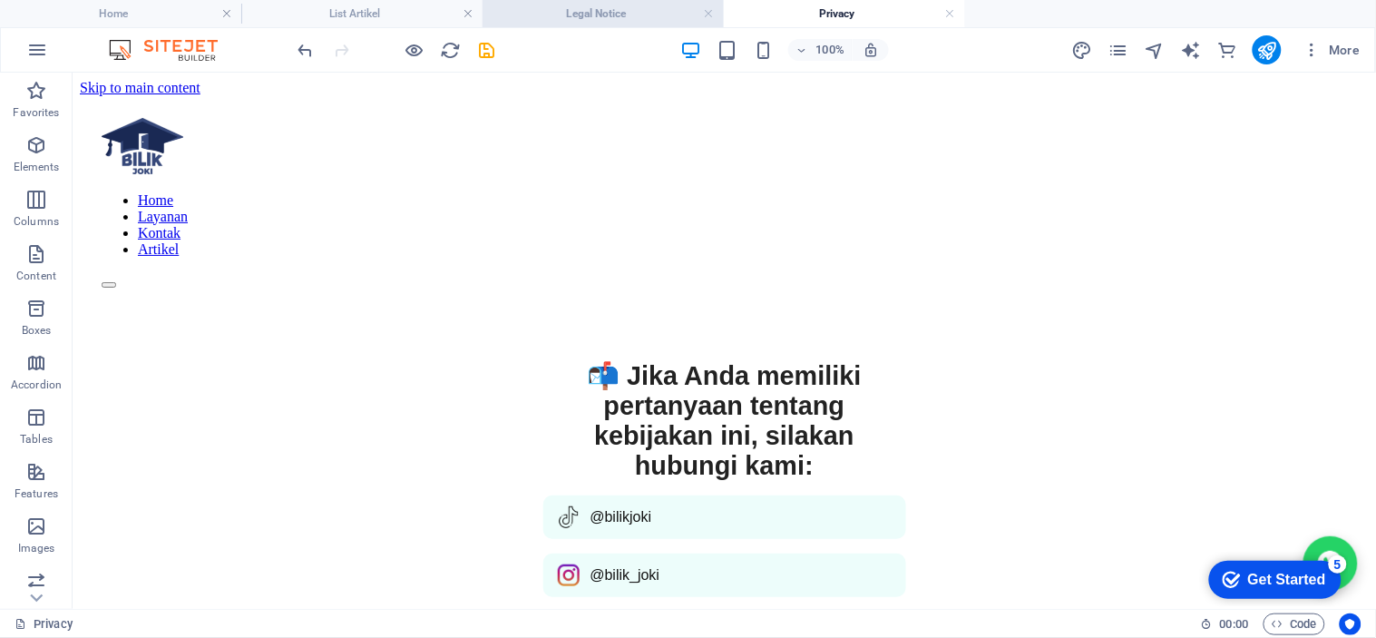
click at [624, 12] on h4 "Legal Notice" at bounding box center [603, 14] width 241 height 20
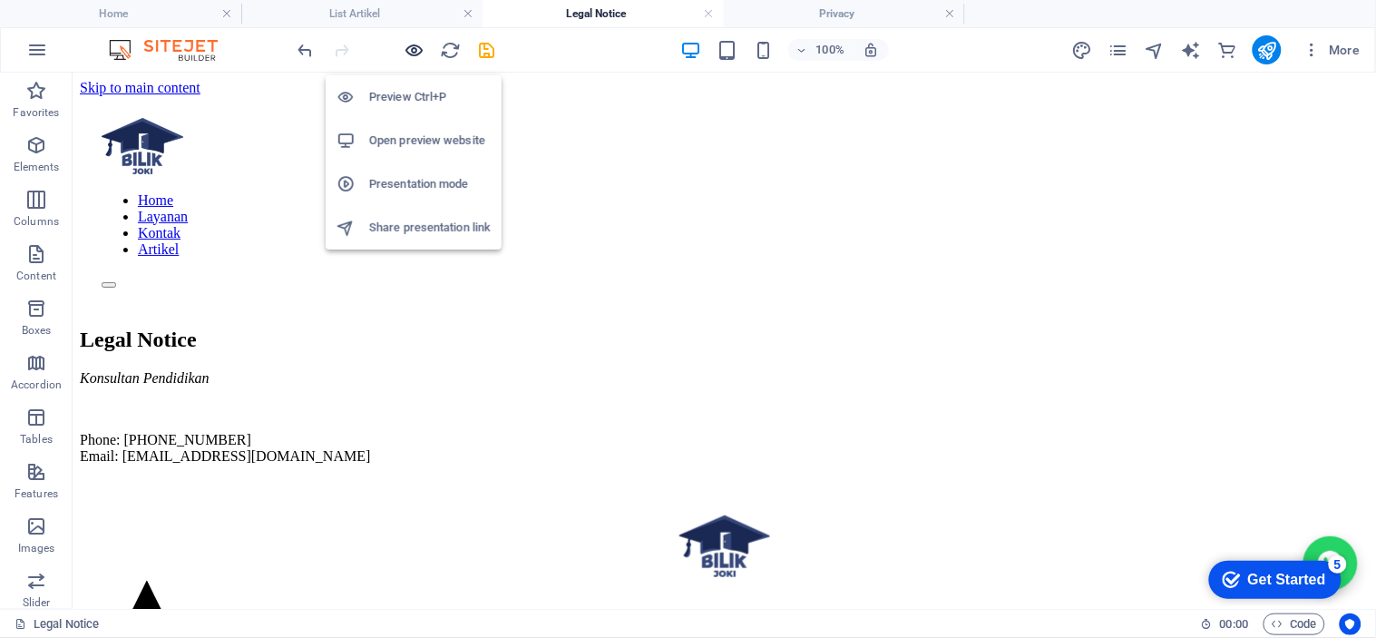
click at [422, 59] on icon "button" at bounding box center [415, 50] width 21 height 21
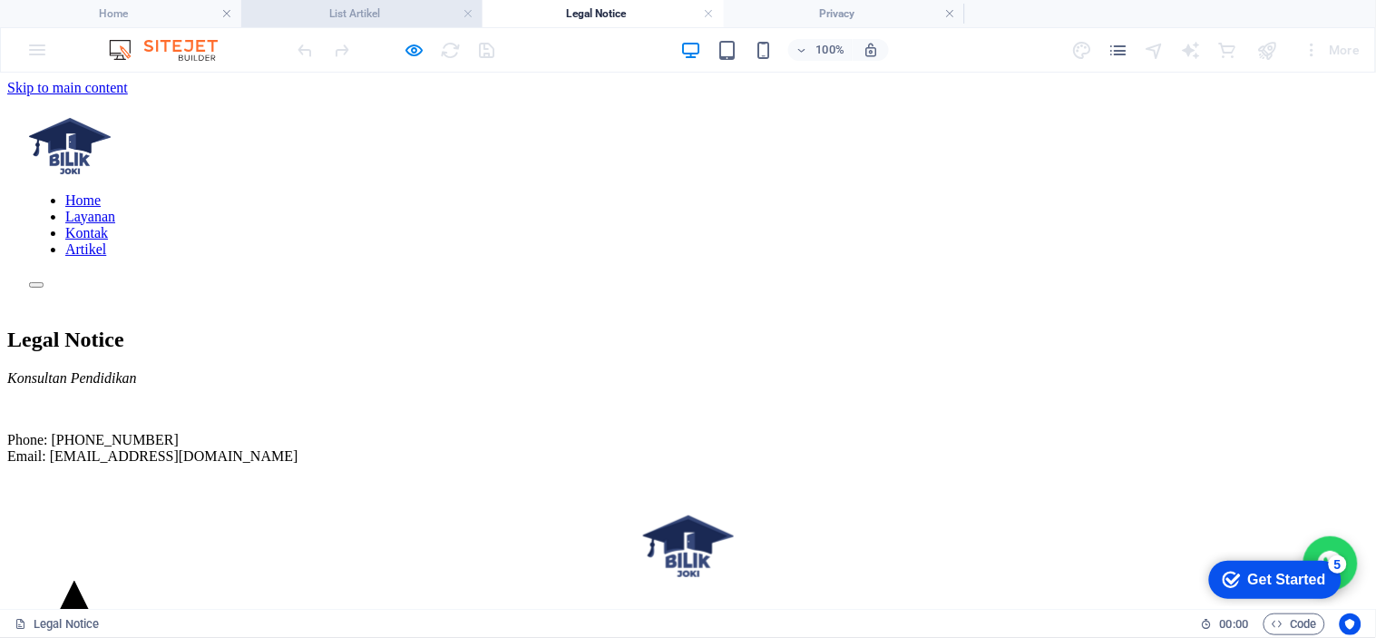
click at [411, 7] on h4 "List Artikel" at bounding box center [361, 14] width 241 height 20
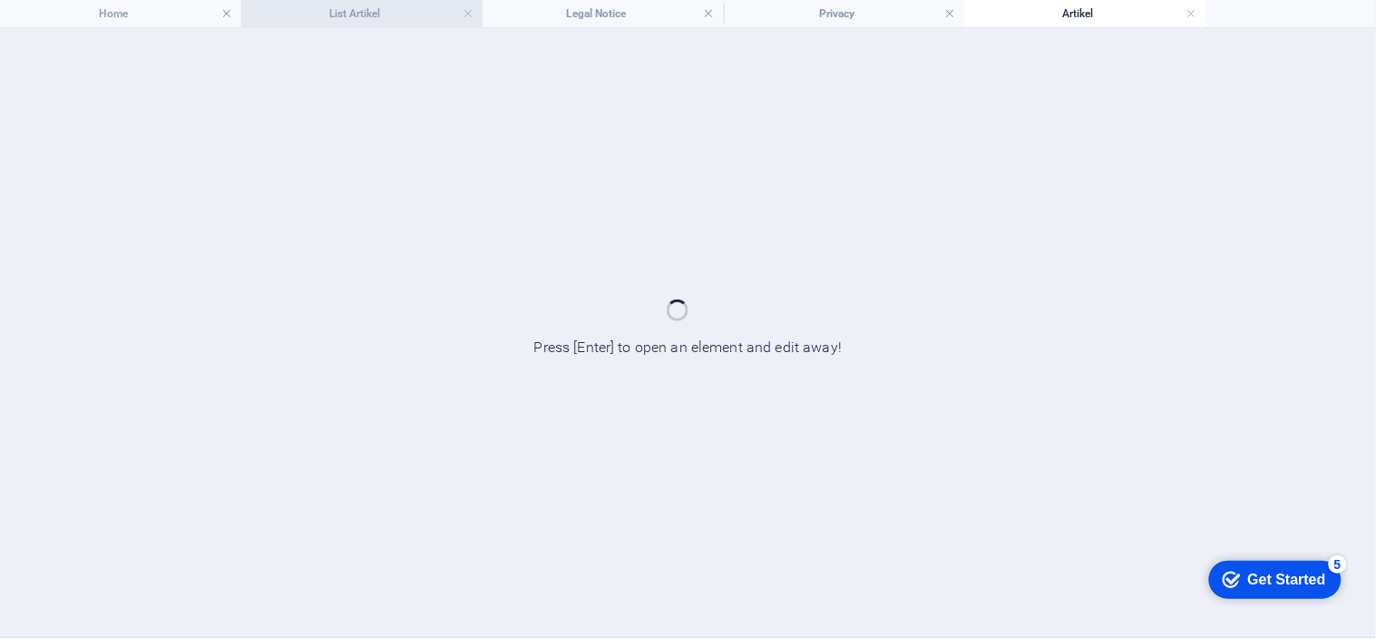
click at [415, 12] on h4 "List Artikel" at bounding box center [361, 14] width 241 height 20
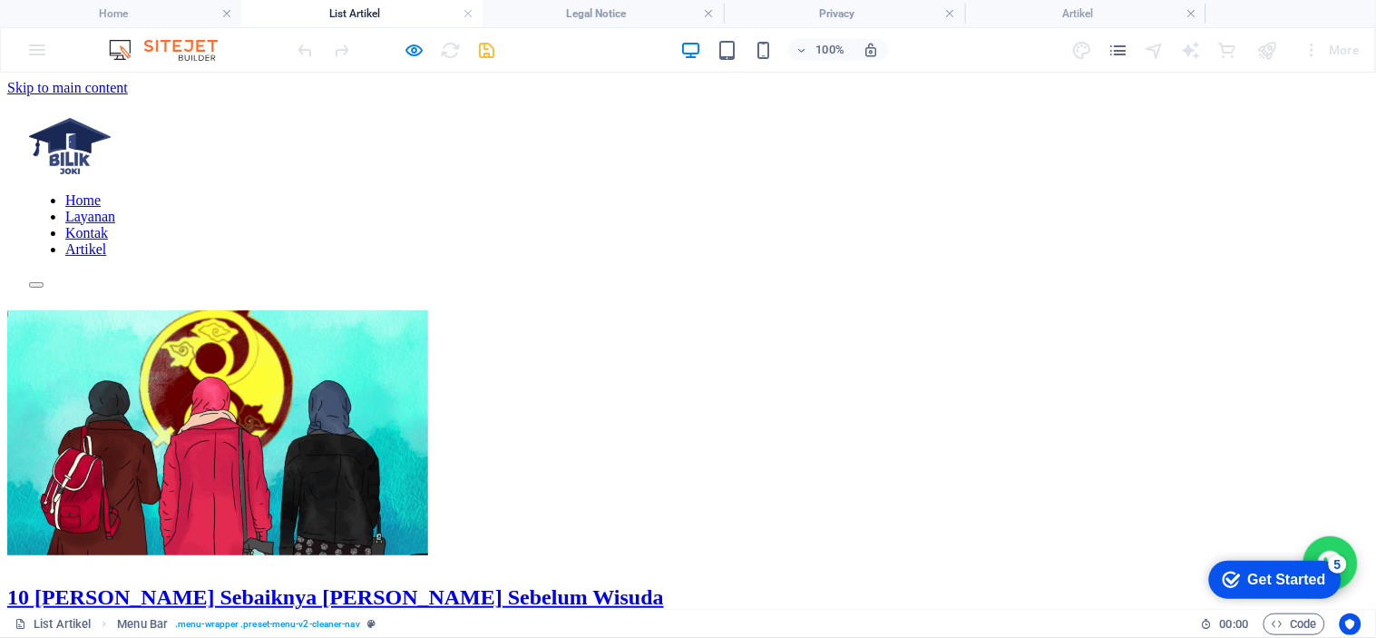
click at [415, 12] on h4 "List Artikel" at bounding box center [361, 14] width 241 height 20
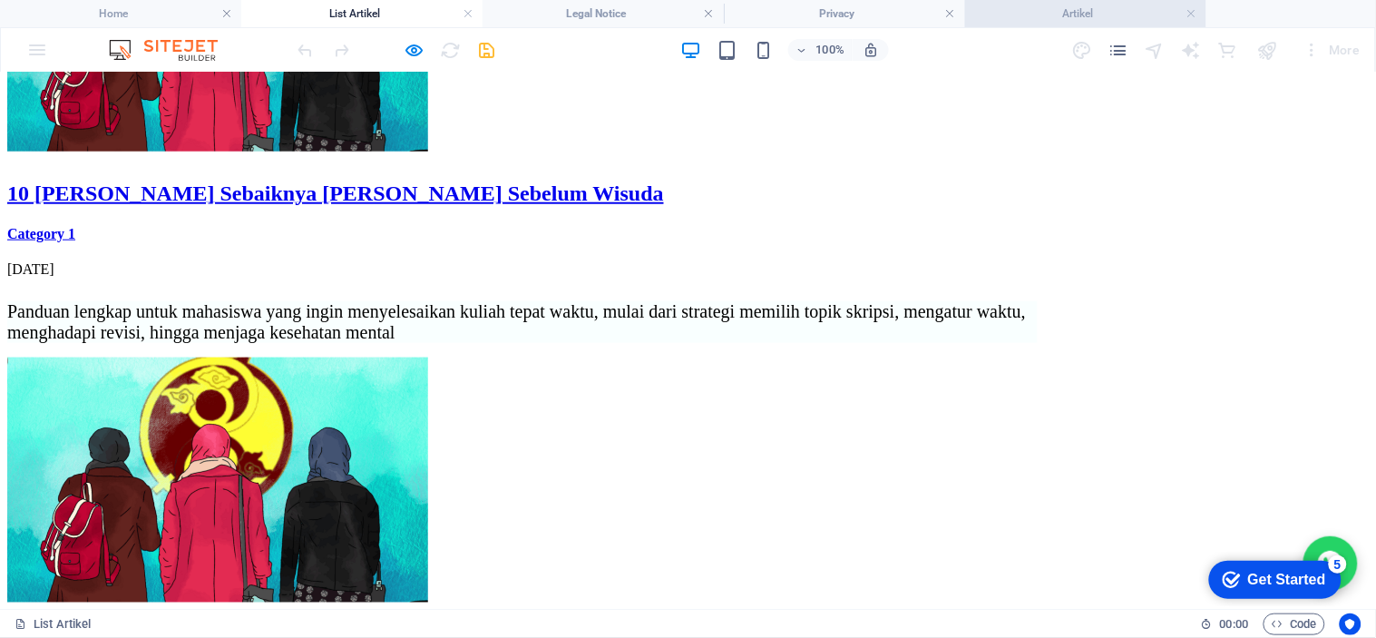
click at [1121, 21] on h4 "Artikel" at bounding box center [1085, 14] width 241 height 20
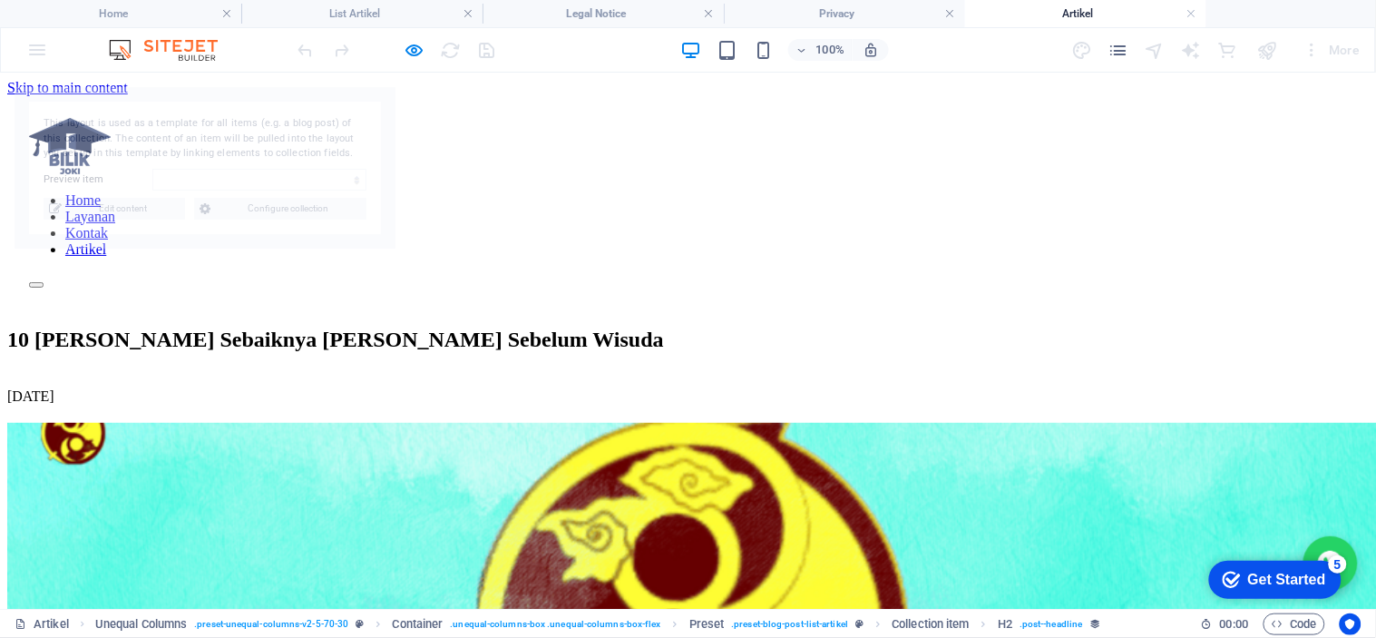
scroll to position [0, 0]
select select "687b870ba1c221358508b974"
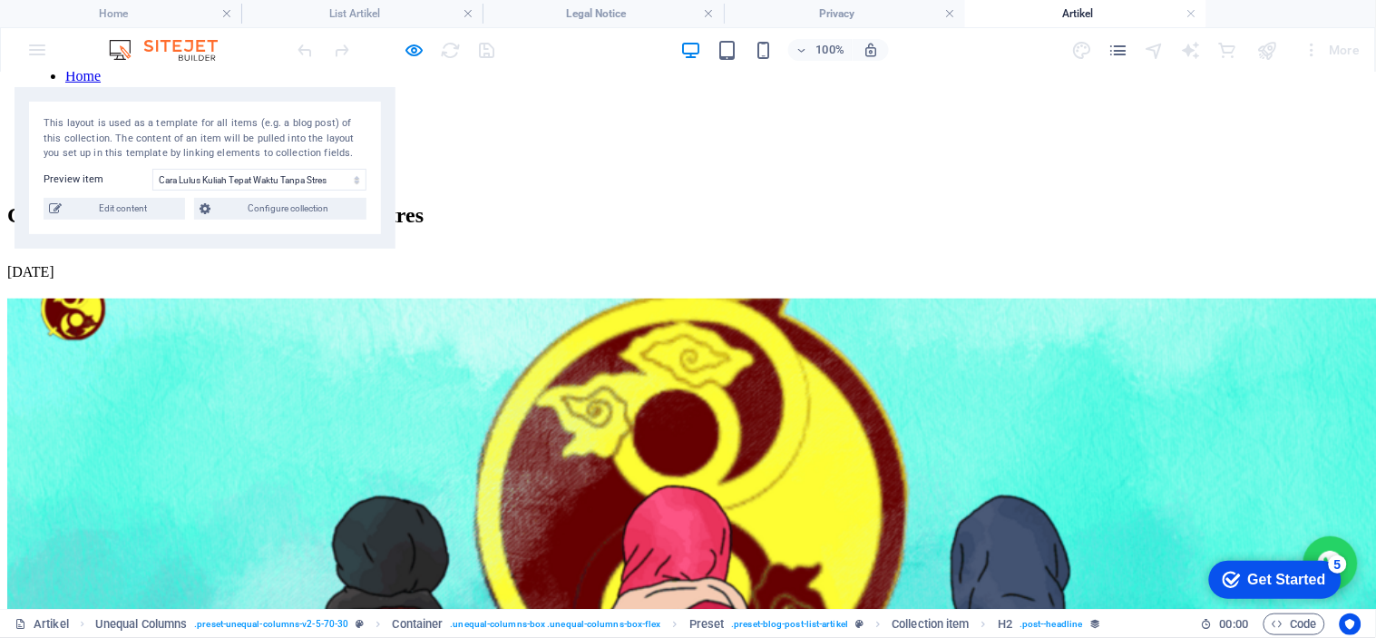
scroll to position [141, 0]
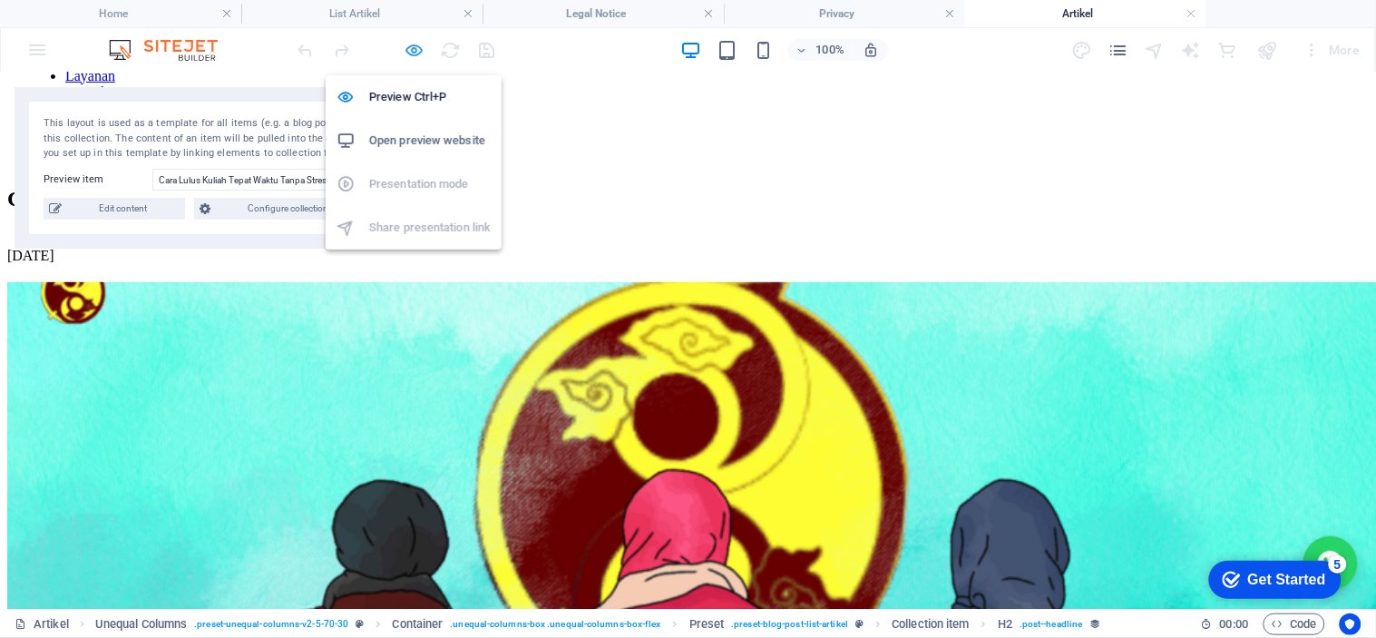
click at [415, 45] on icon "button" at bounding box center [415, 50] width 21 height 21
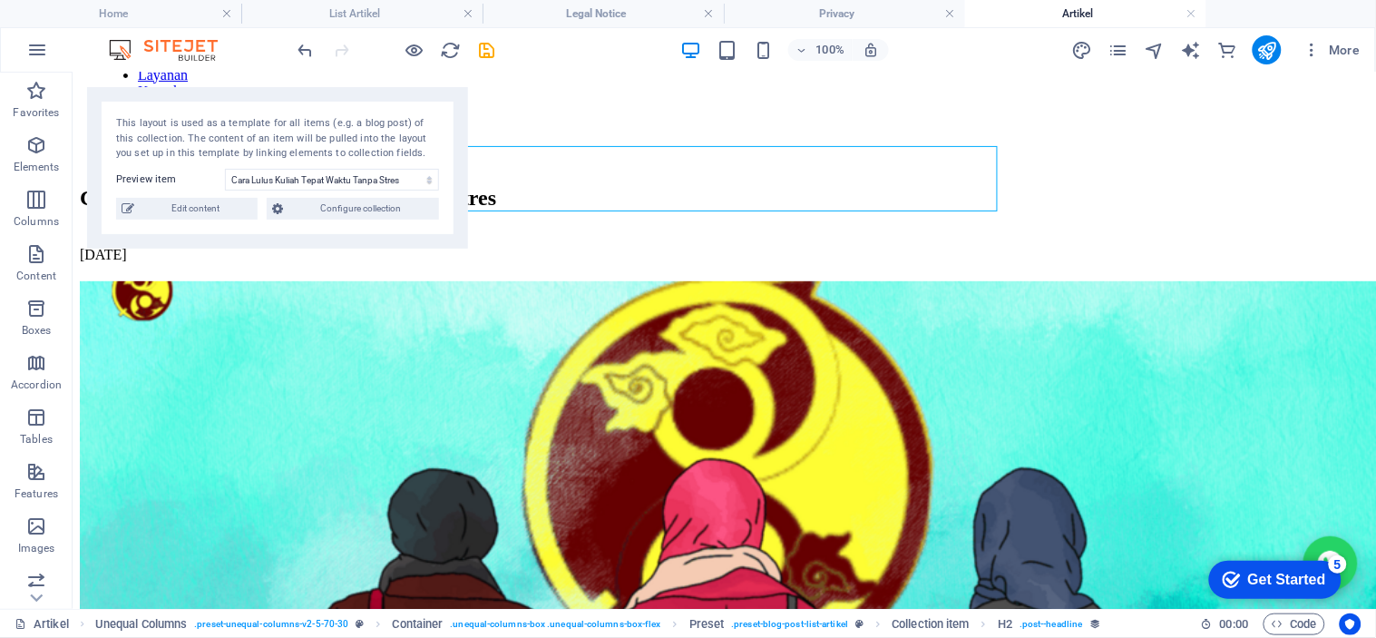
scroll to position [0, 0]
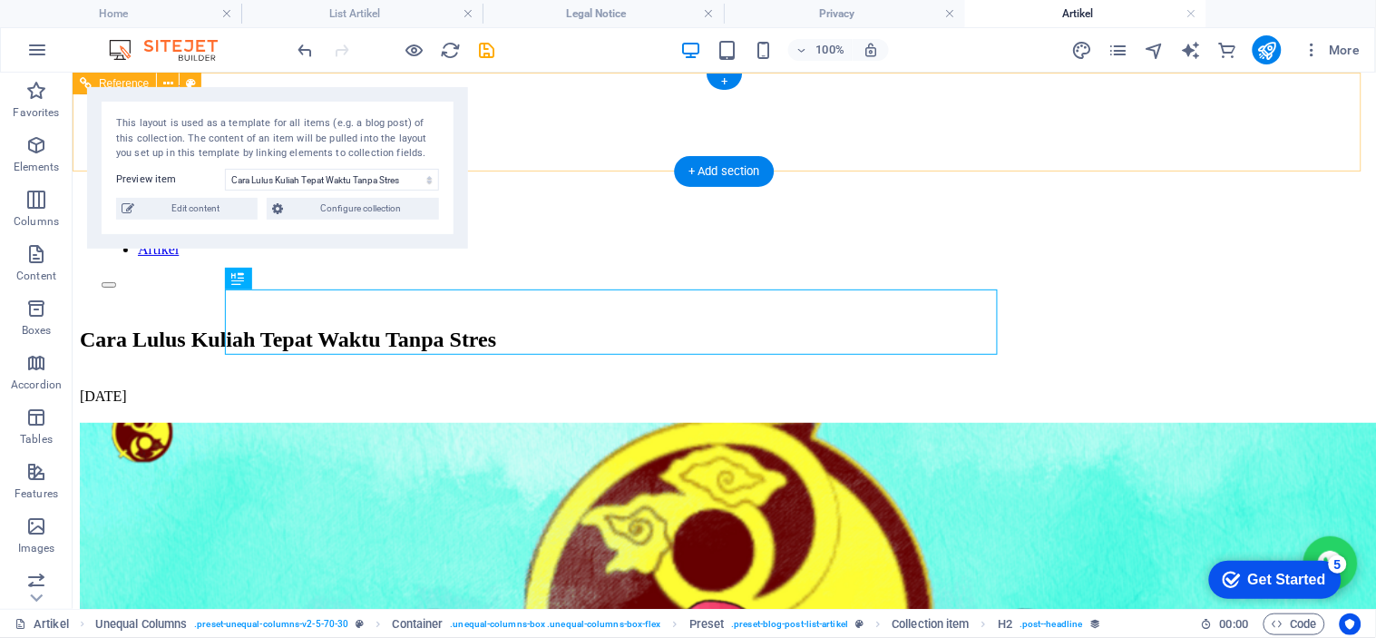
click at [1074, 191] on nav "Home Layanan Kontak Artikel" at bounding box center [723, 223] width 1245 height 65
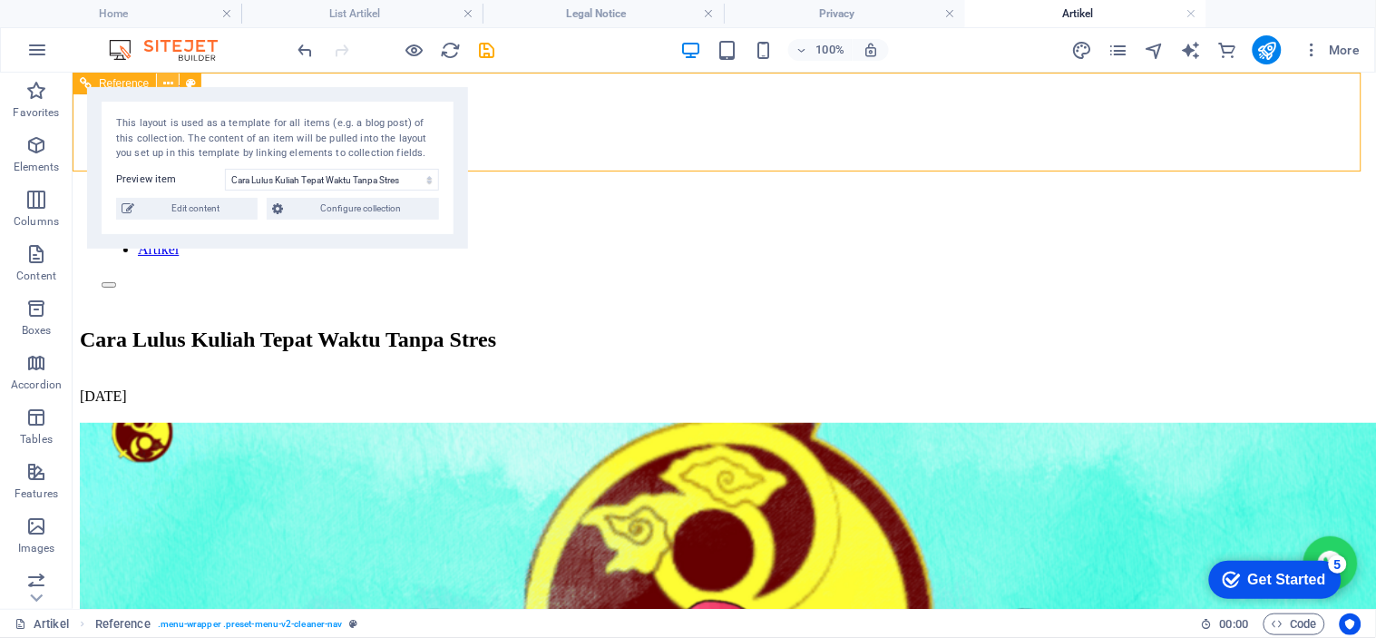
click at [170, 74] on icon at bounding box center [168, 83] width 10 height 19
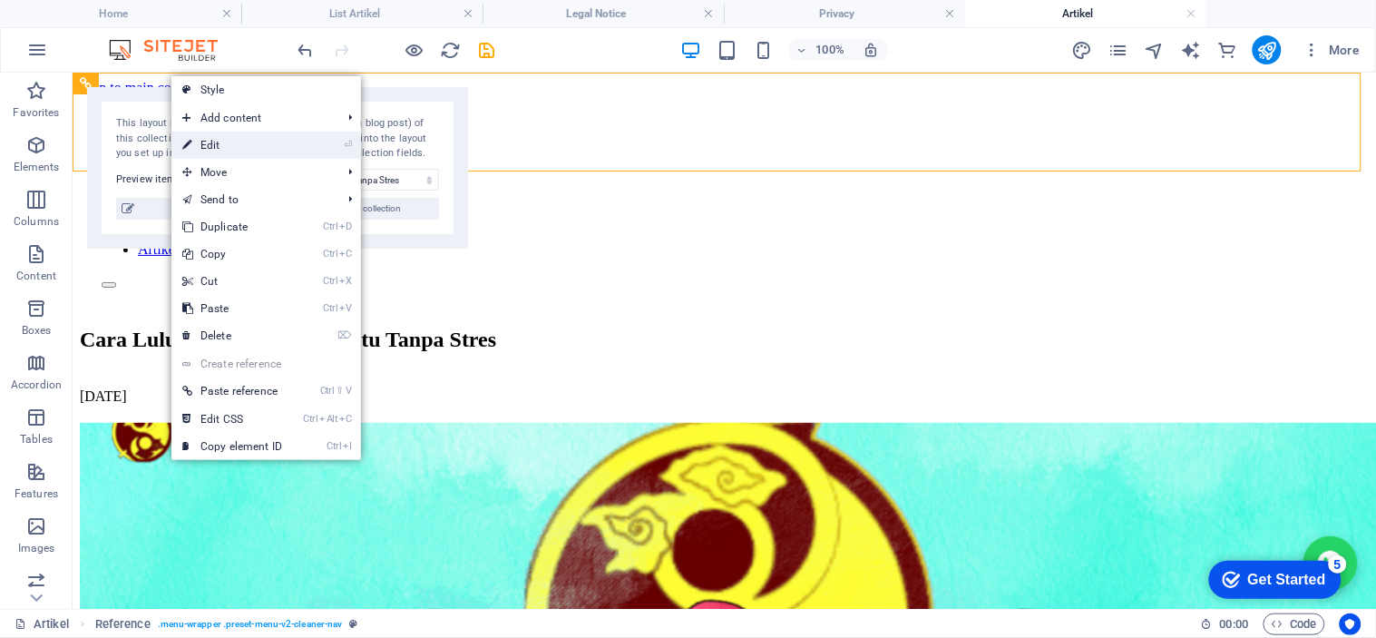
click at [264, 148] on link "⏎ Edit" at bounding box center [232, 145] width 122 height 27
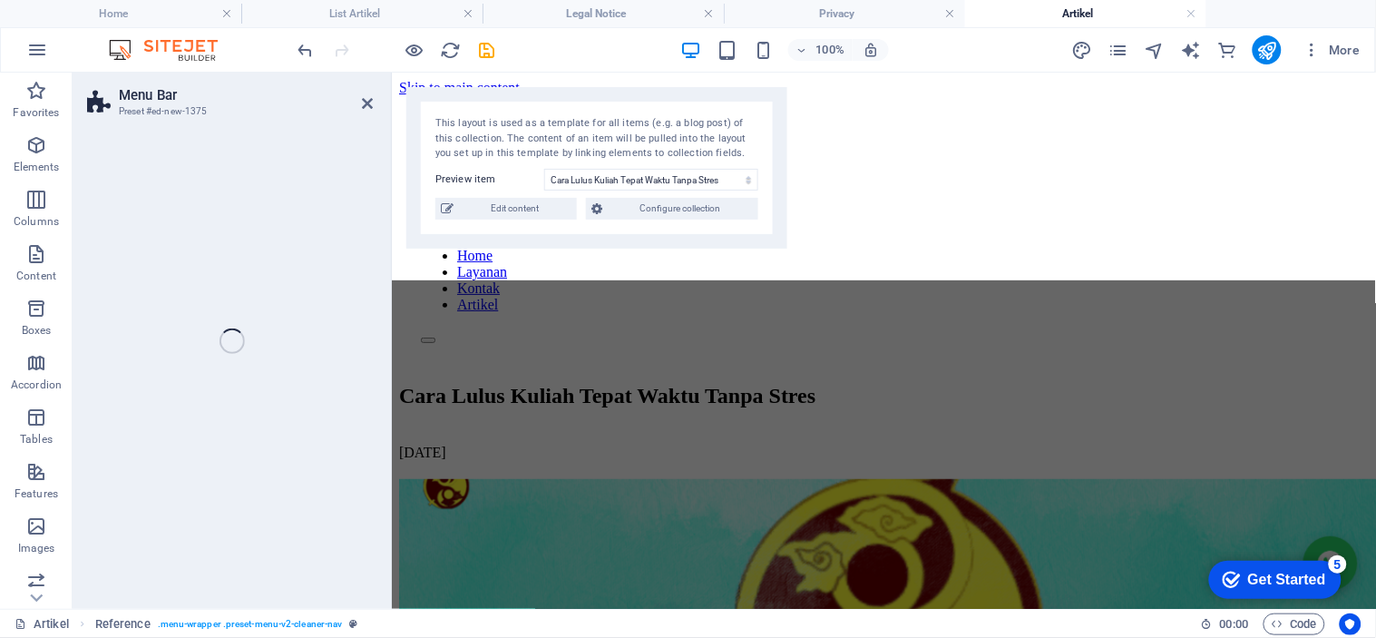
select select "header"
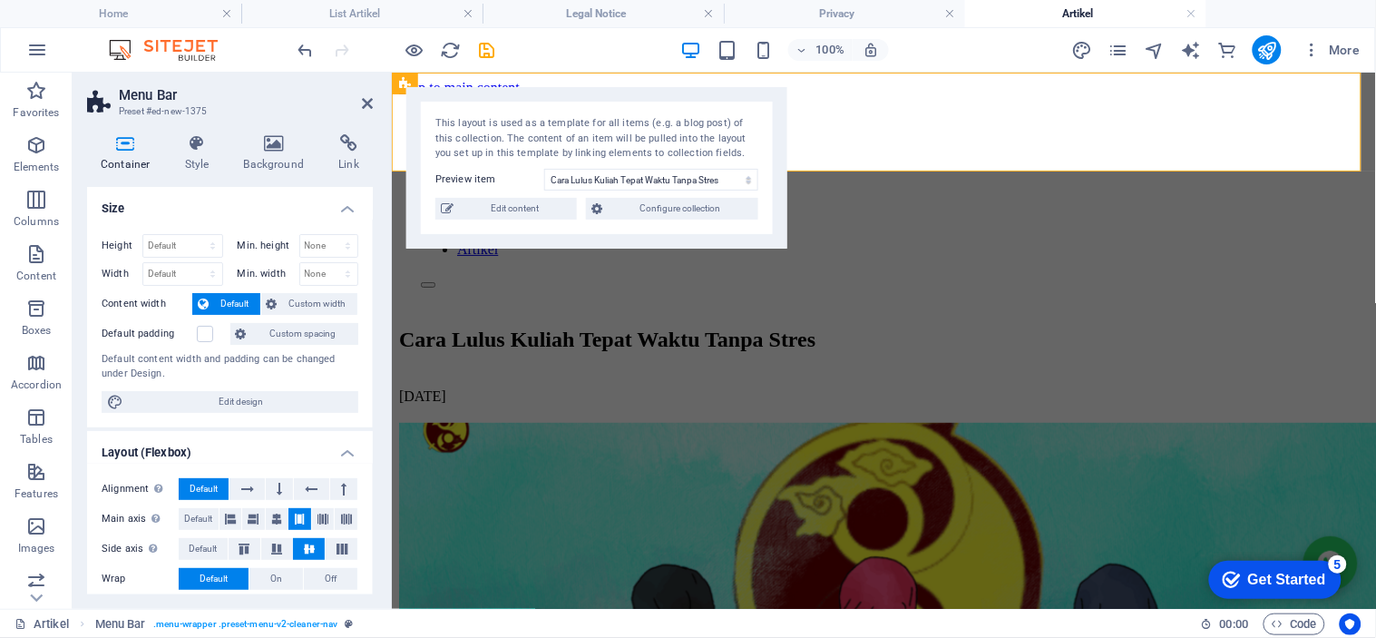
drag, startPoint x: 368, startPoint y: 334, endPoint x: 383, endPoint y: 461, distance: 127.8
click at [383, 461] on div "Container Style Background Link Size Height Default px rem % vh vw Min. height …" at bounding box center [230, 364] width 315 height 489
click at [902, 191] on nav "Home Layanan Kontak Artikel" at bounding box center [883, 223] width 926 height 65
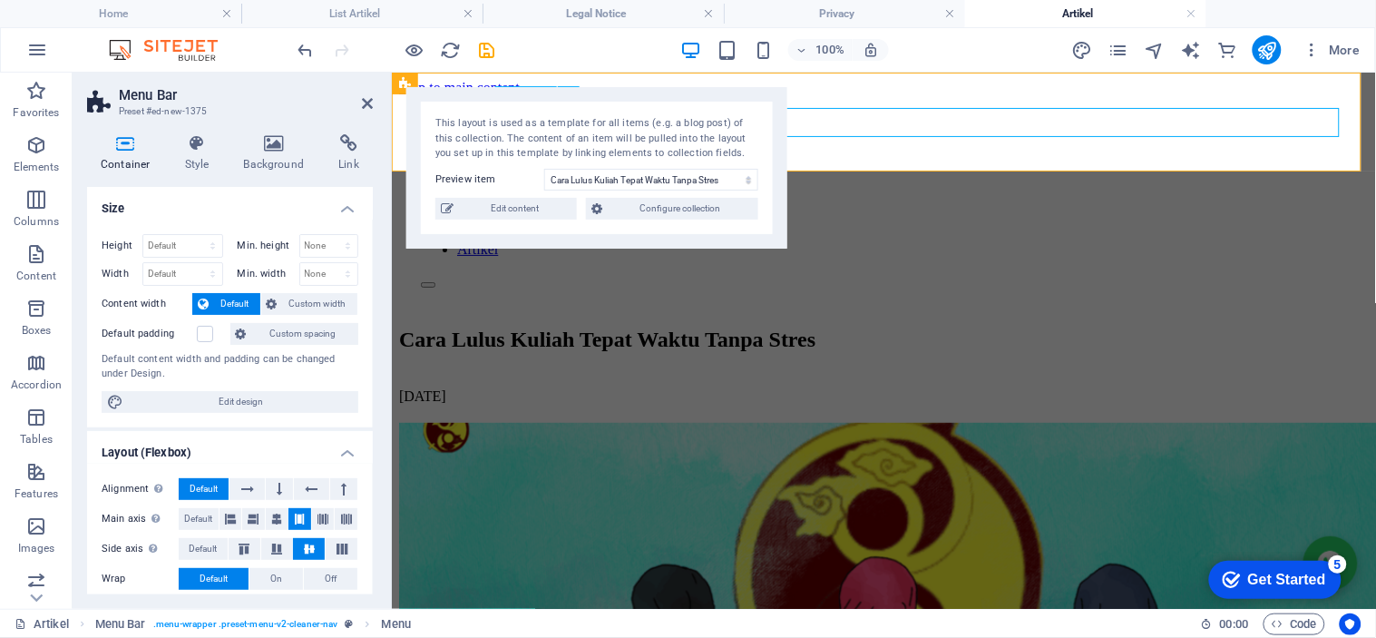
click at [902, 191] on nav "Home Layanan Kontak Artikel" at bounding box center [883, 223] width 926 height 65
select select
select select "2"
select select
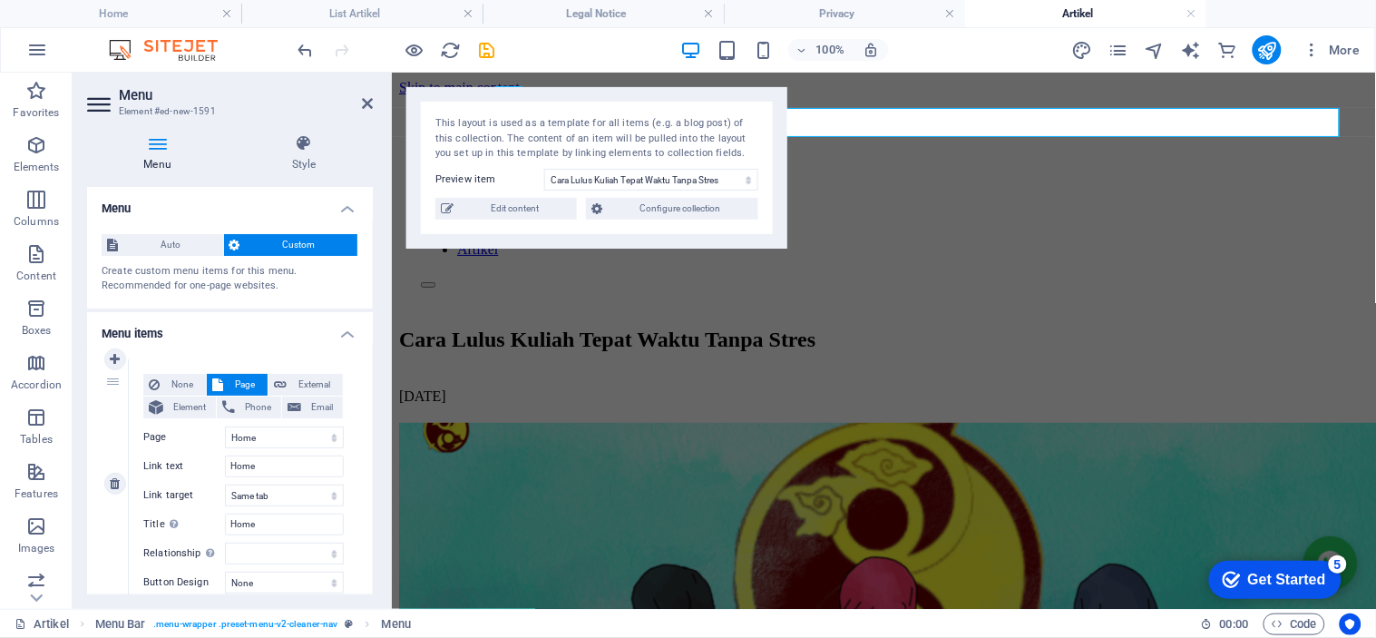
drag, startPoint x: 367, startPoint y: 301, endPoint x: 346, endPoint y: 392, distance: 93.1
drag, startPoint x: 373, startPoint y: 305, endPoint x: 373, endPoint y: 342, distance: 37.2
click at [373, 342] on div "Menu Style Menu Auto Custom Create custom menu items for this menu. Recommended…" at bounding box center [230, 364] width 315 height 489
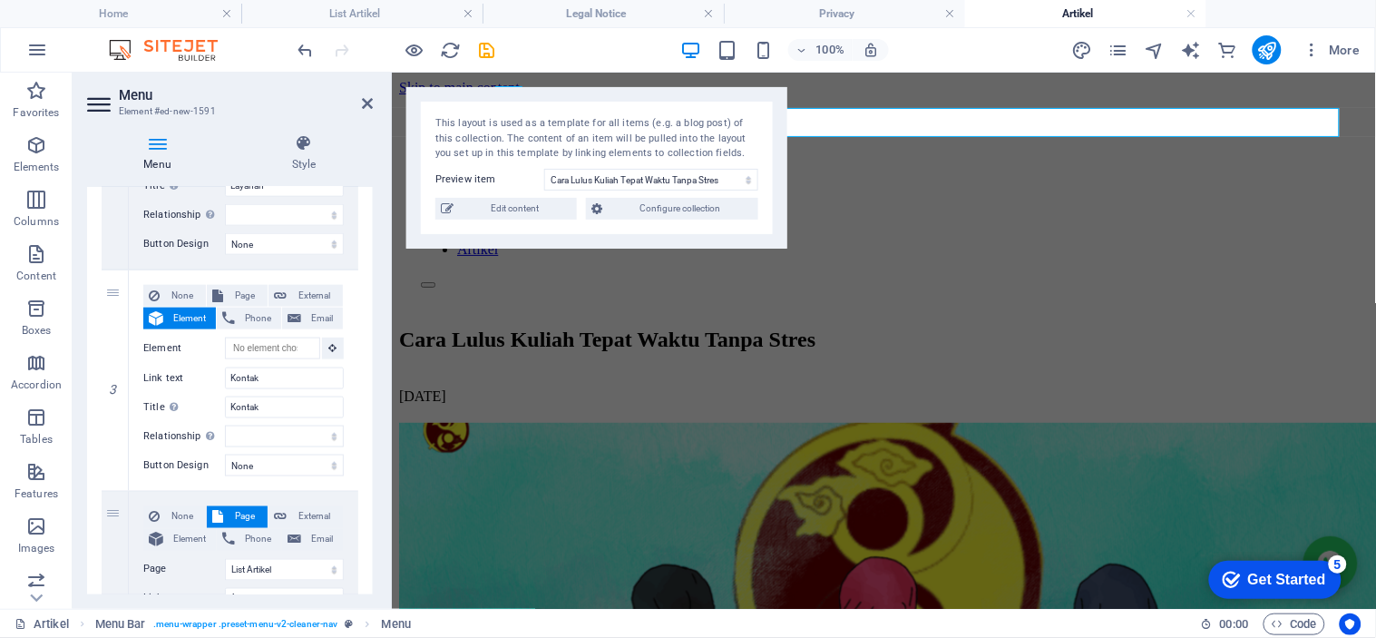
scroll to position [554, 0]
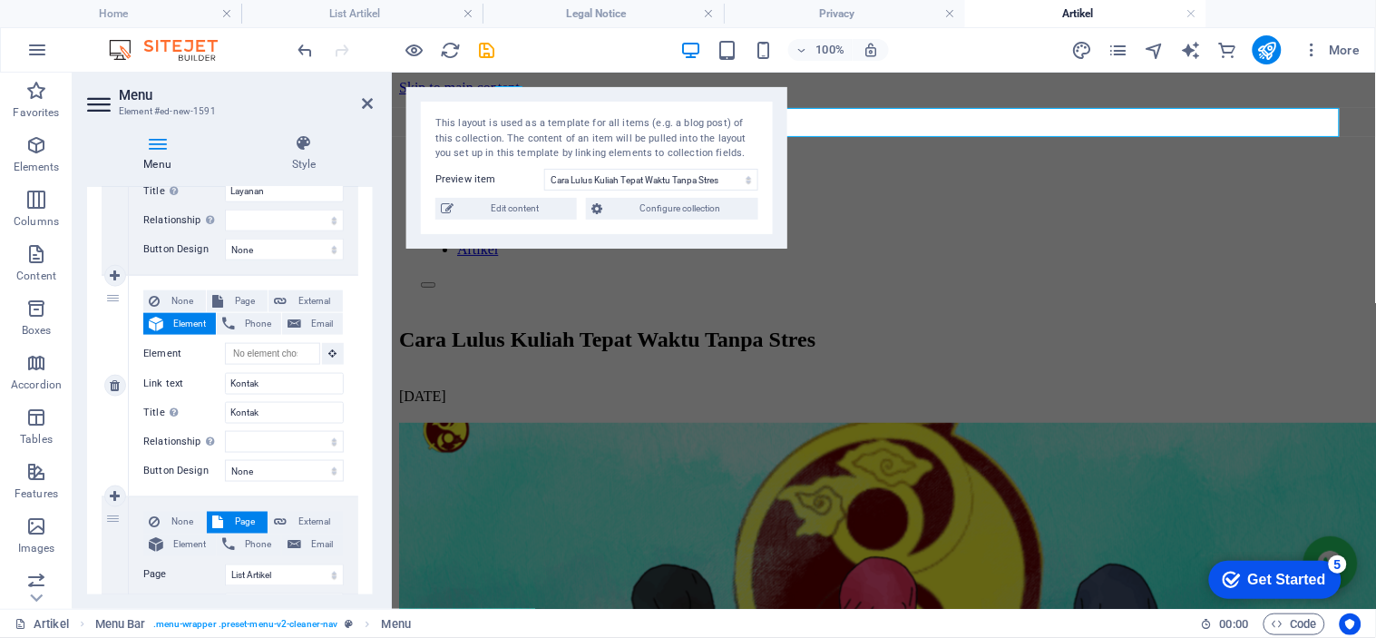
click at [296, 276] on div "None Page External Element Phone Email Page Home Legal Notice List Artikel Priv…" at bounding box center [243, 386] width 229 height 220
click at [296, 292] on span "External" at bounding box center [314, 301] width 45 height 22
select select
select select "blank"
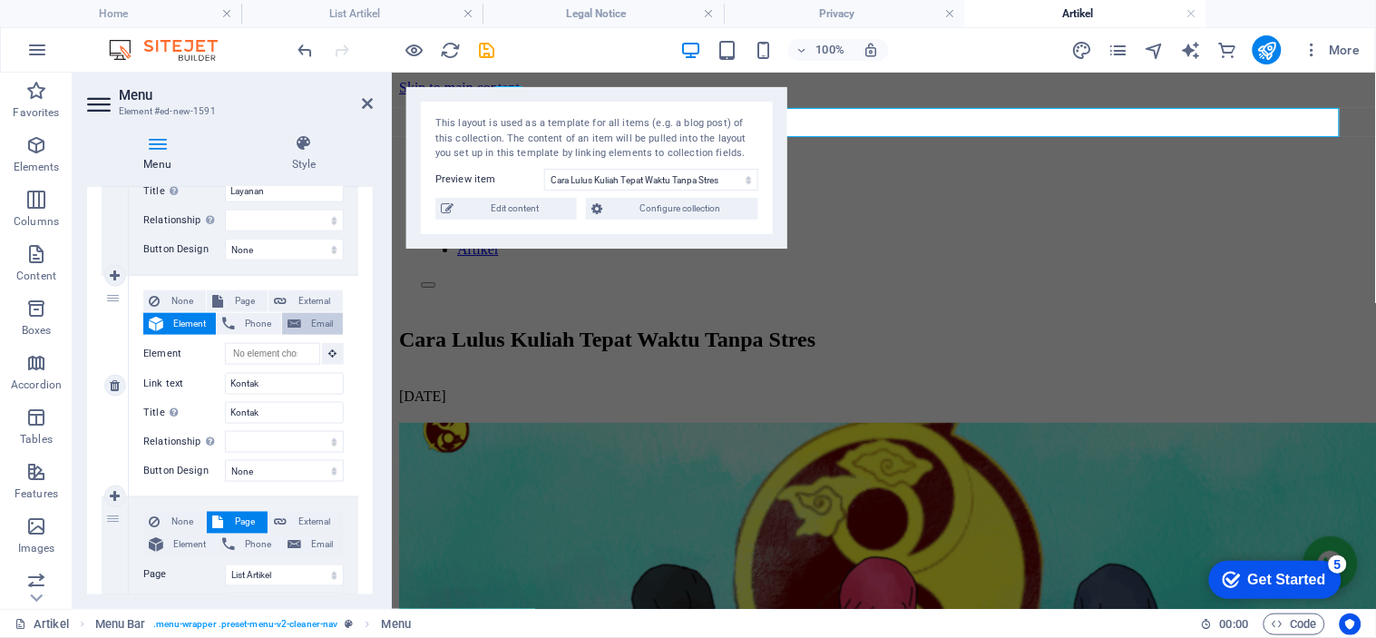
select select
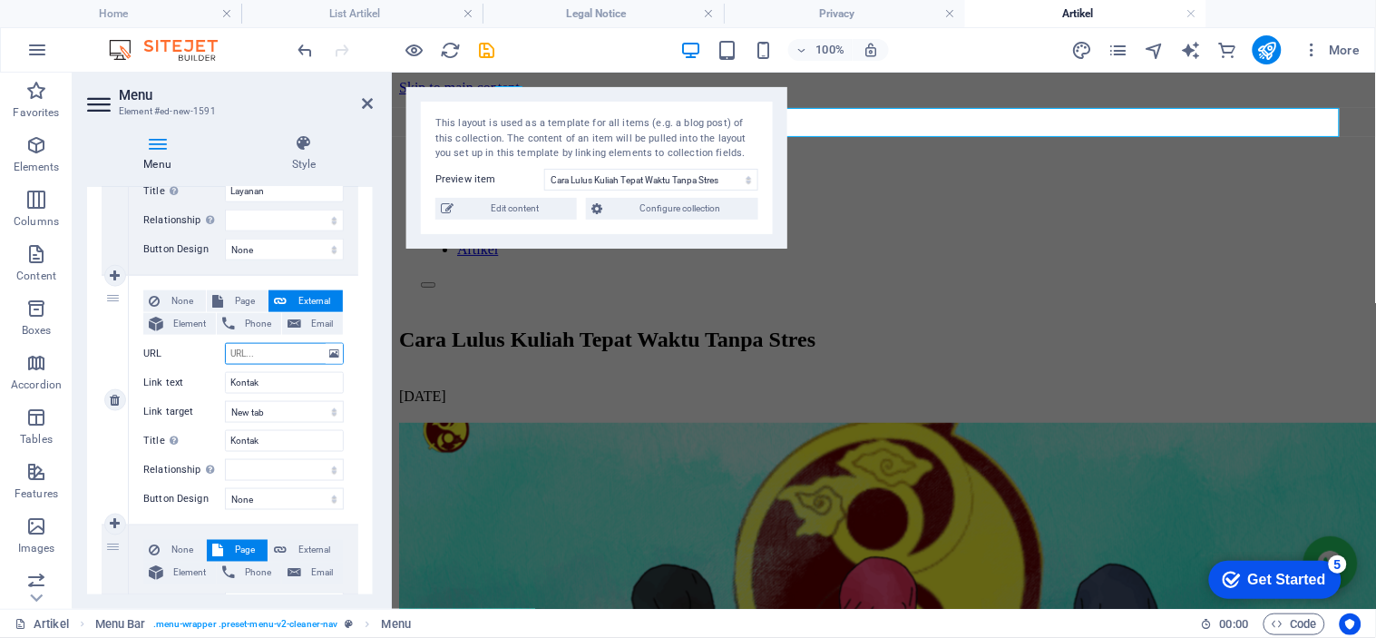
click at [300, 355] on input "URL" at bounding box center [284, 354] width 119 height 22
paste input "https://bilikjoki.web.id/#ed-798138146"
type input "https://bilikjoki.web.id/#ed-798138146"
select select
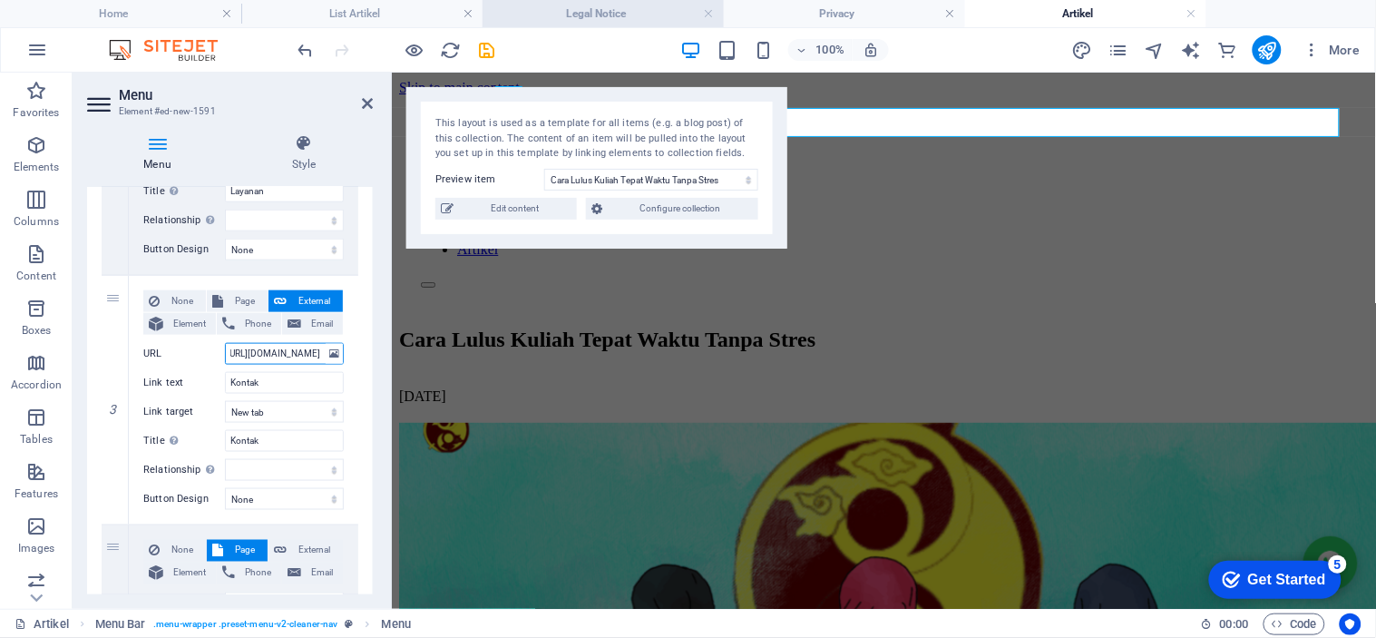
select select
type input "https://bilikjoki.web.id/#ed-798138146"
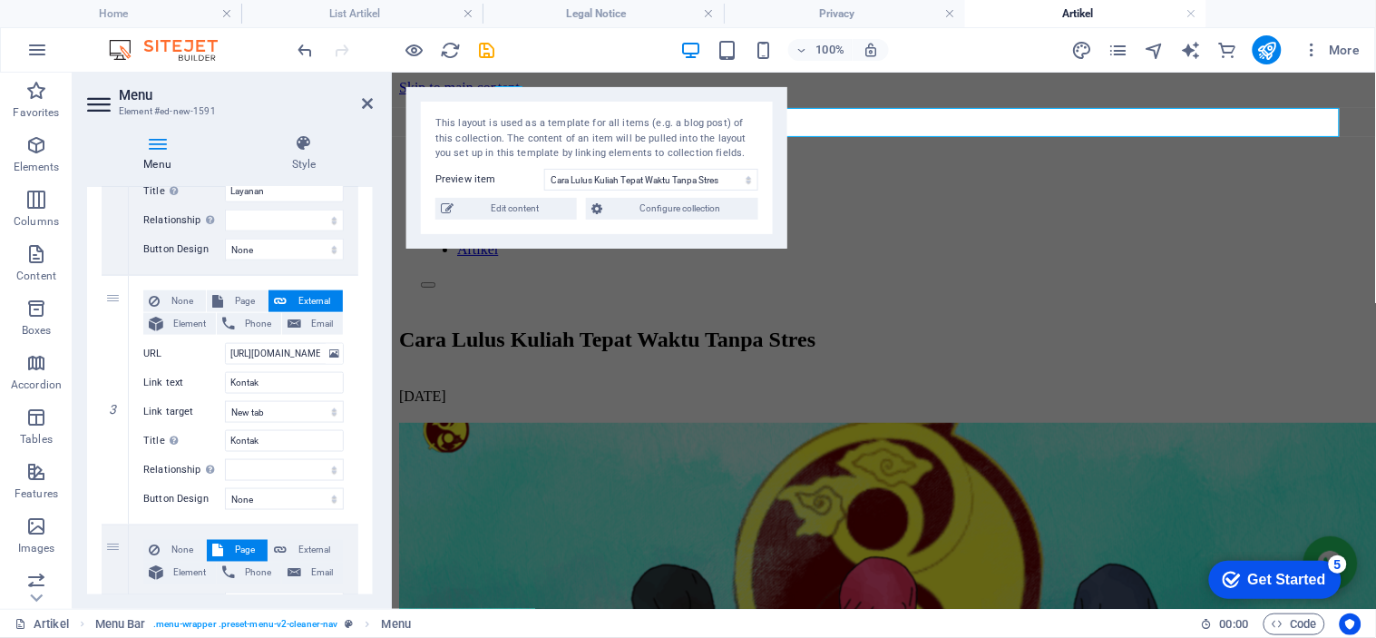
click at [361, 503] on div "1 None Page External Element Phone Email Page Home Legal Notice List Artikel Pr…" at bounding box center [230, 289] width 286 height 998
drag, startPoint x: 752, startPoint y: 575, endPoint x: 392, endPoint y: 226, distance: 501.6
click at [373, 247] on div "Menu Style Menu Auto Custom Create custom menu items for this menu. Recommended…" at bounding box center [230, 364] width 315 height 489
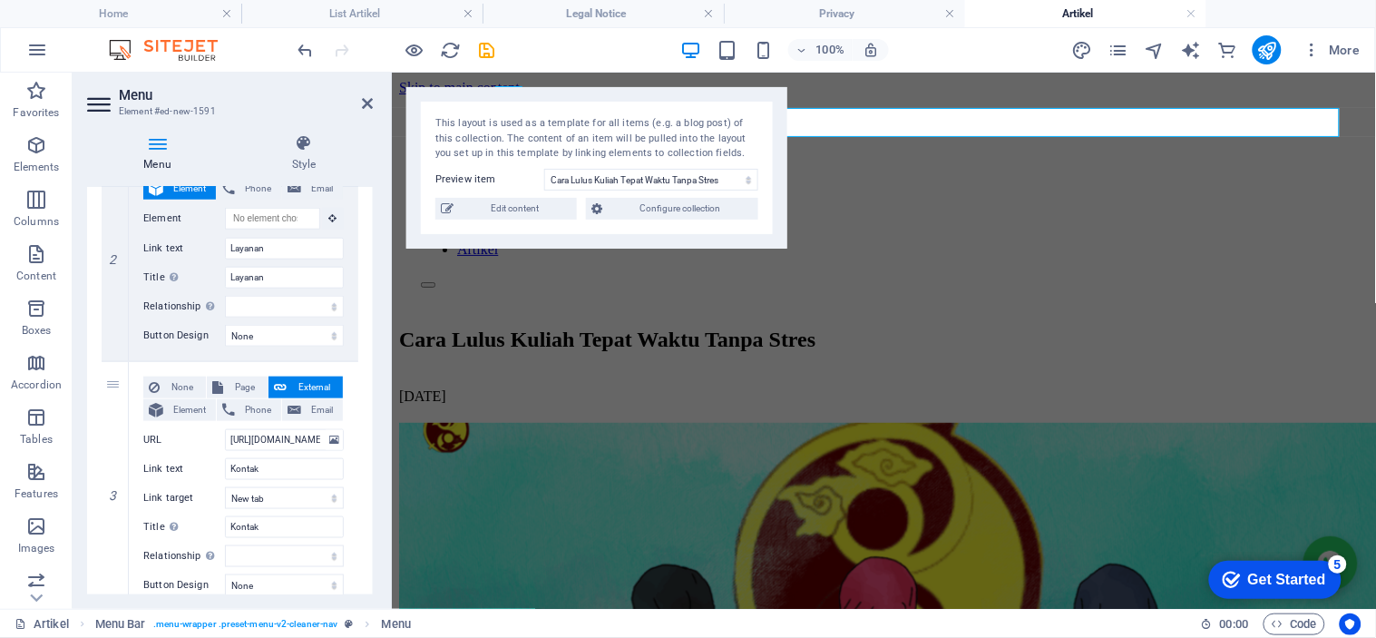
scroll to position [444, 0]
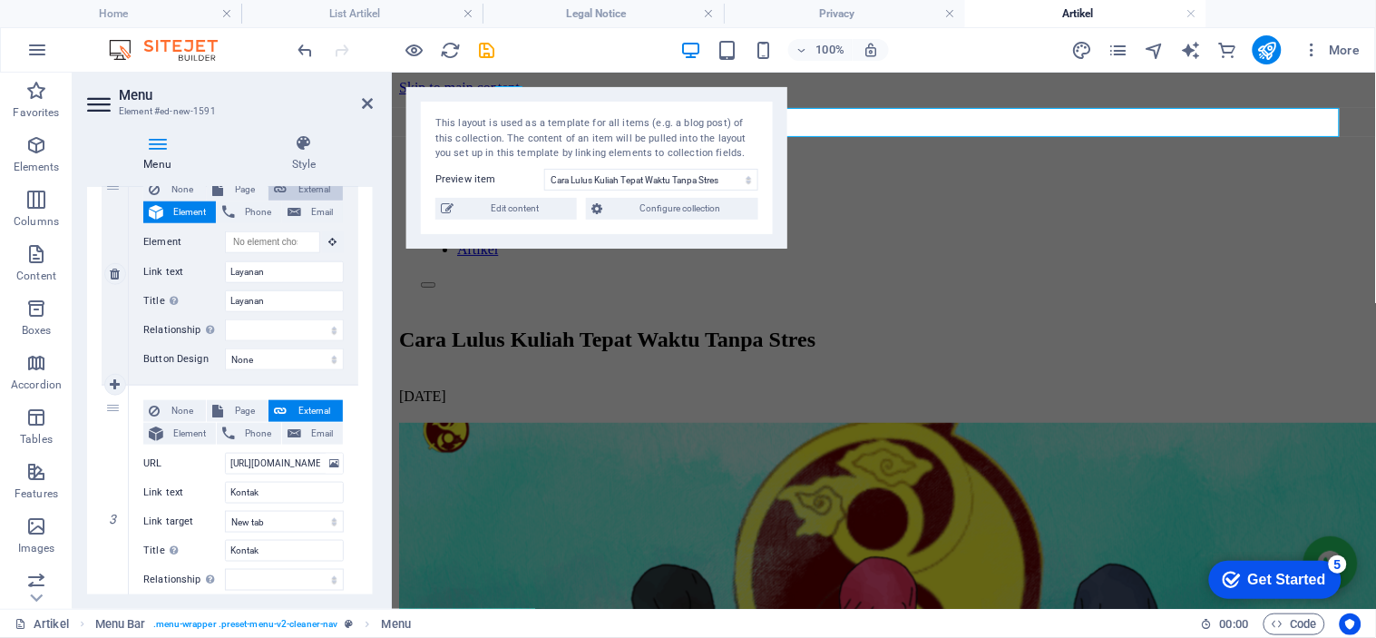
click at [314, 194] on span "External" at bounding box center [314, 190] width 45 height 22
select select
select select "blank"
select select
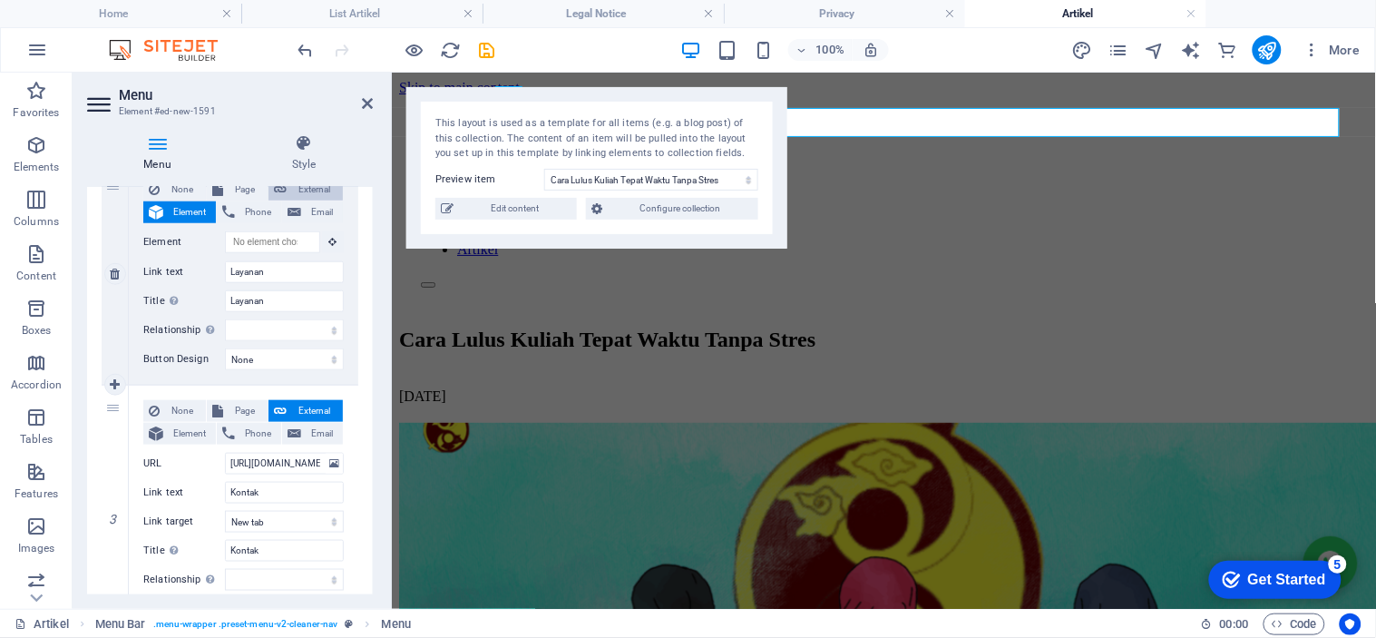
select select
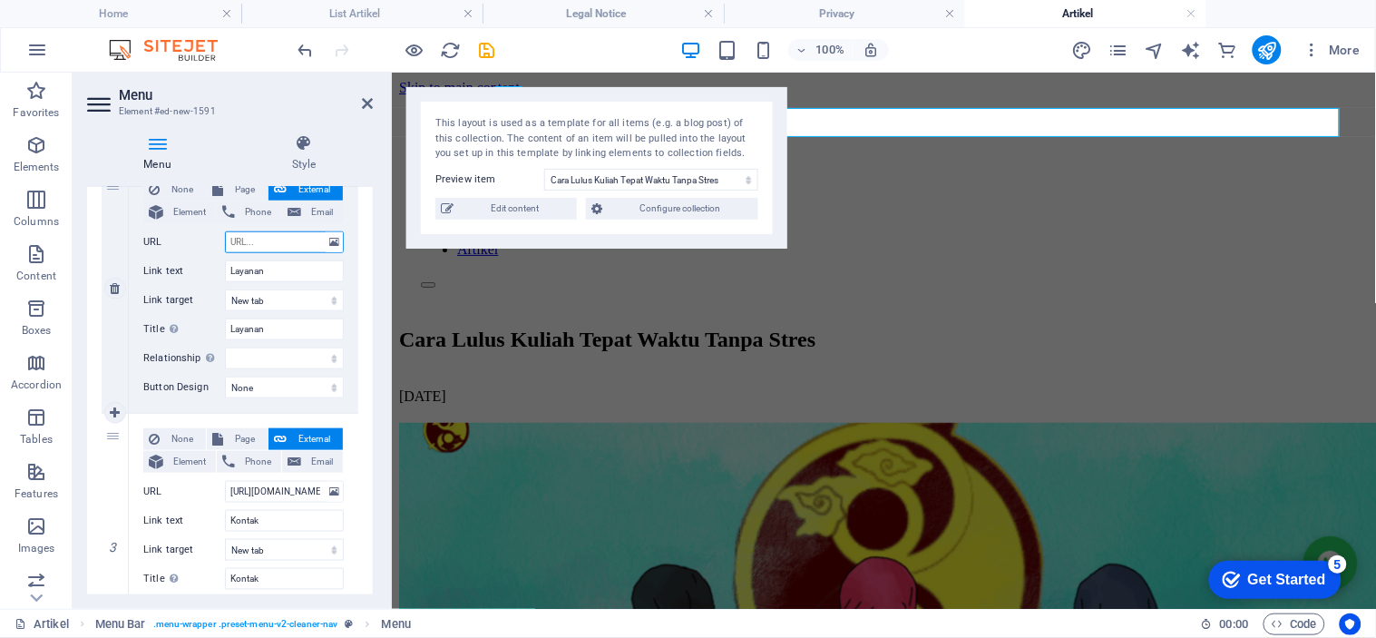
click at [263, 242] on input "URL" at bounding box center [284, 242] width 119 height 22
paste input "https://bilikjoki.web.id/#ed-798138335"
type input "https://bilikjoki.web.id/#ed-798138335"
select select
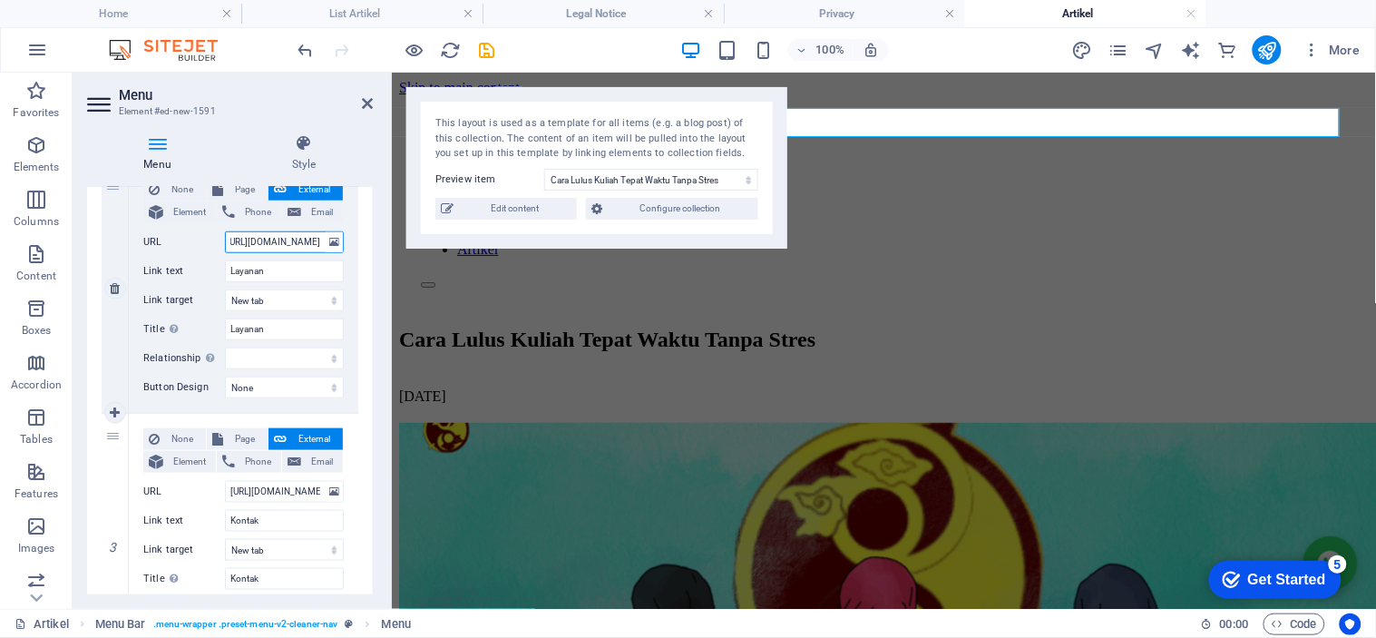
select select
type input "https://bilikjoki.web.id/#ed-798138335"
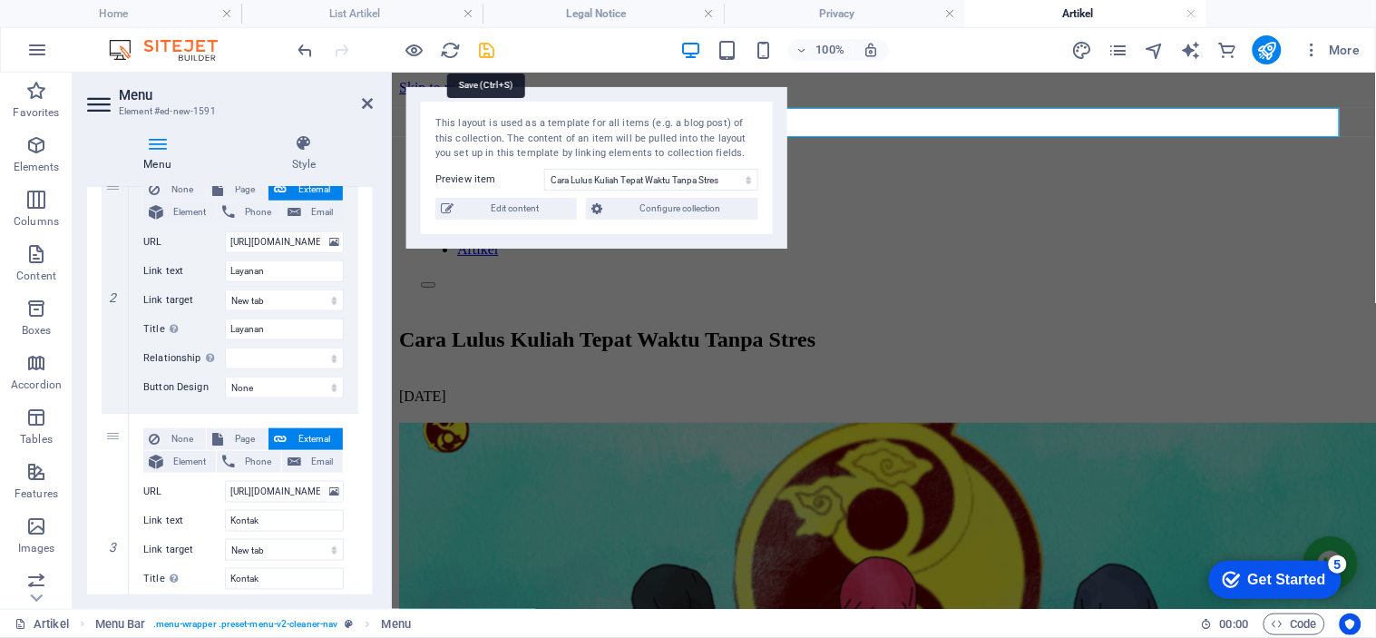
click at [486, 58] on icon "save" at bounding box center [487, 50] width 21 height 21
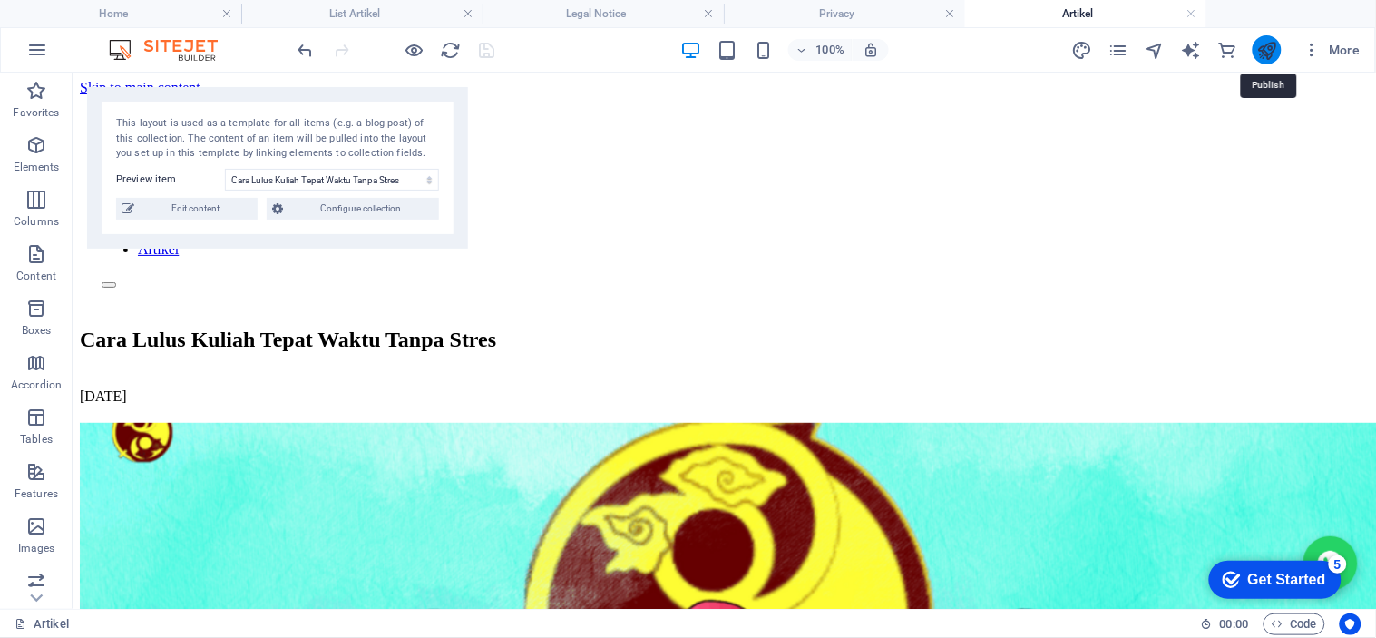
click at [1266, 45] on icon "publish" at bounding box center [1266, 50] width 21 height 21
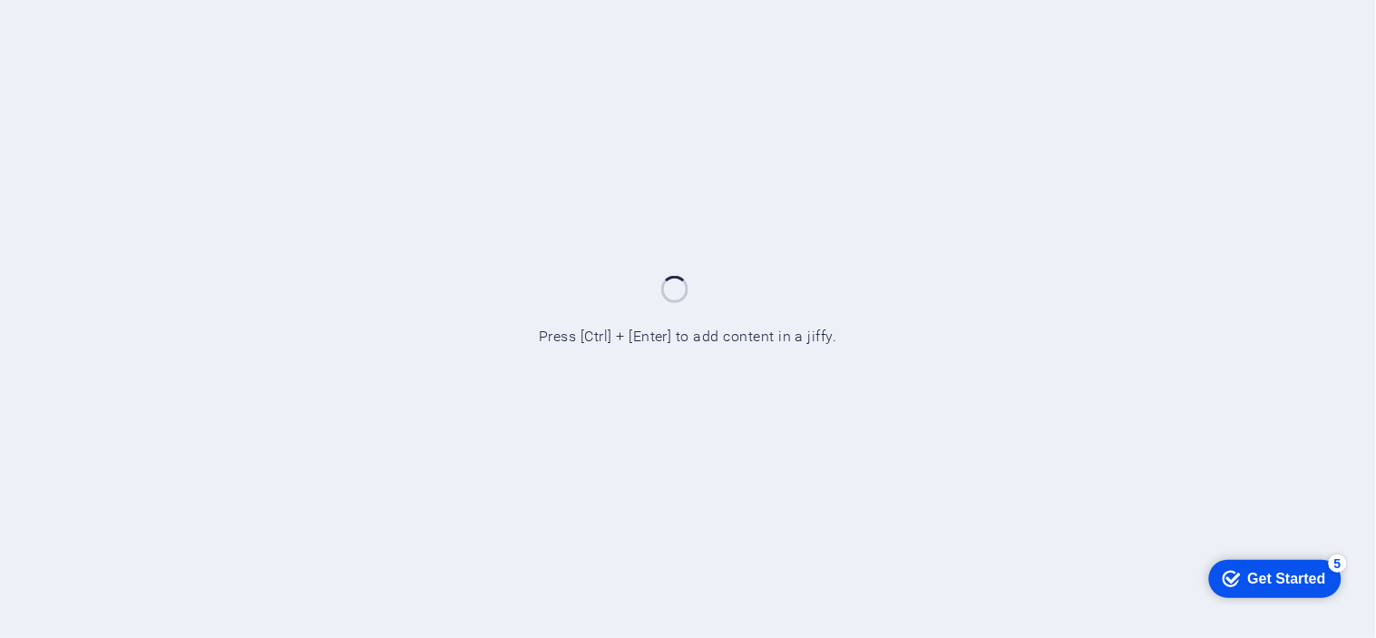
click at [1236, 580] on div "checkmark Get Started 5" at bounding box center [1273, 578] width 103 height 18
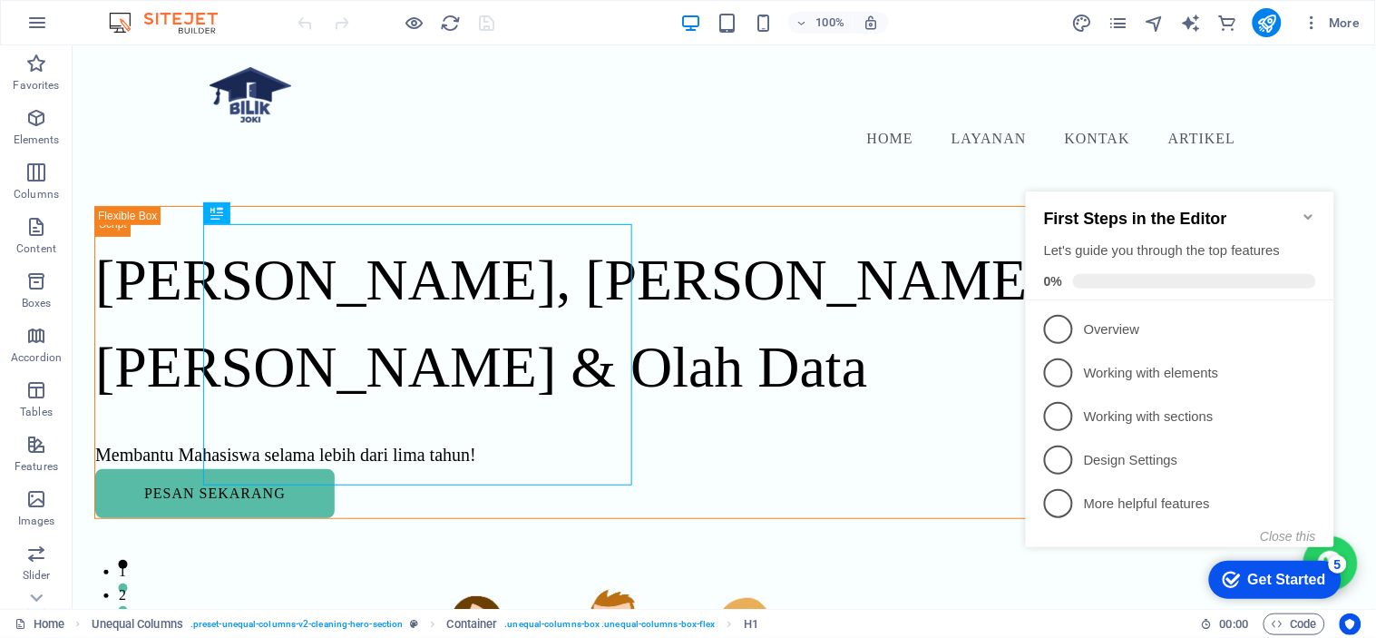
drag, startPoint x: 1056, startPoint y: 197, endPoint x: 1236, endPoint y: 579, distance: 422.4
click at [1236, 579] on div "checkmark Get Started 5" at bounding box center [1273, 579] width 103 height 18
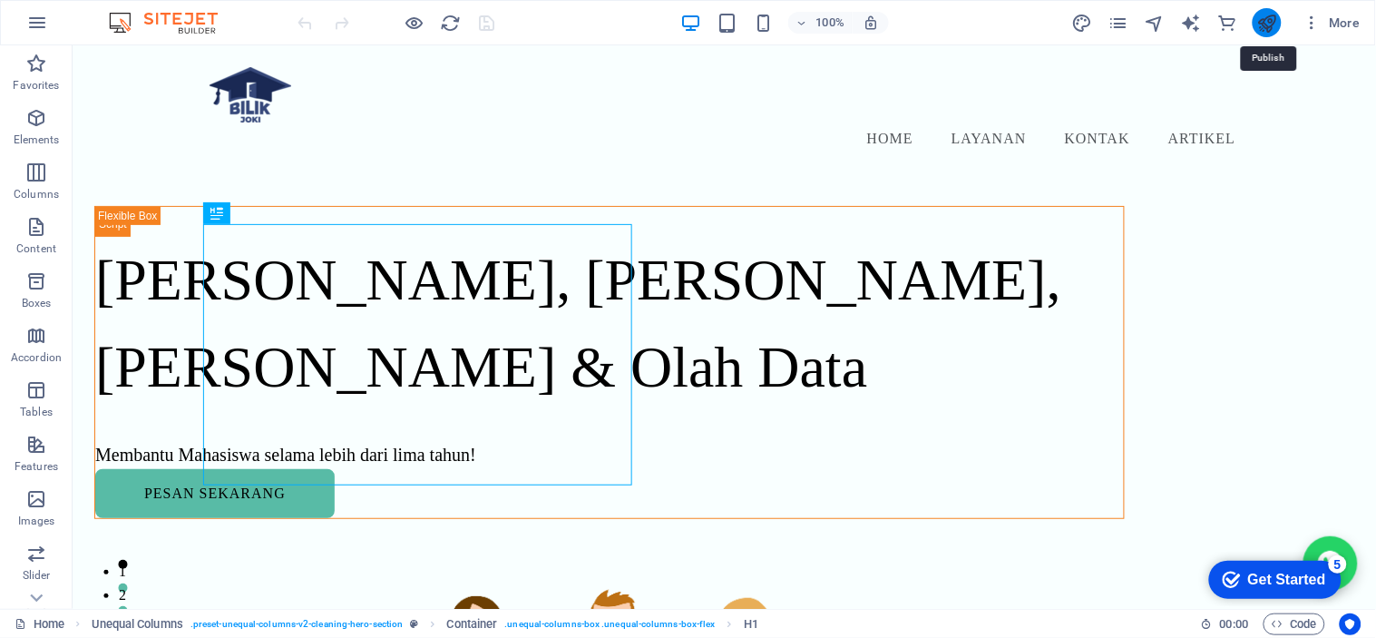
click at [1265, 20] on icon "publish" at bounding box center [1266, 23] width 21 height 21
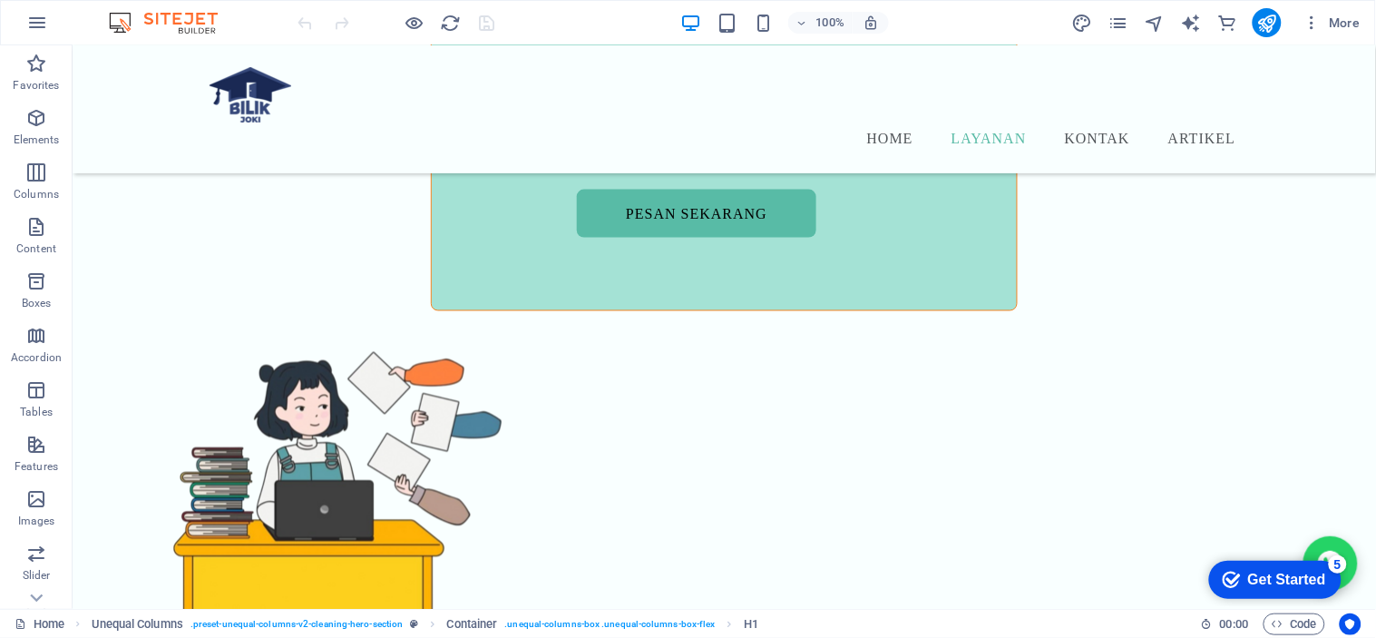
scroll to position [6686, 0]
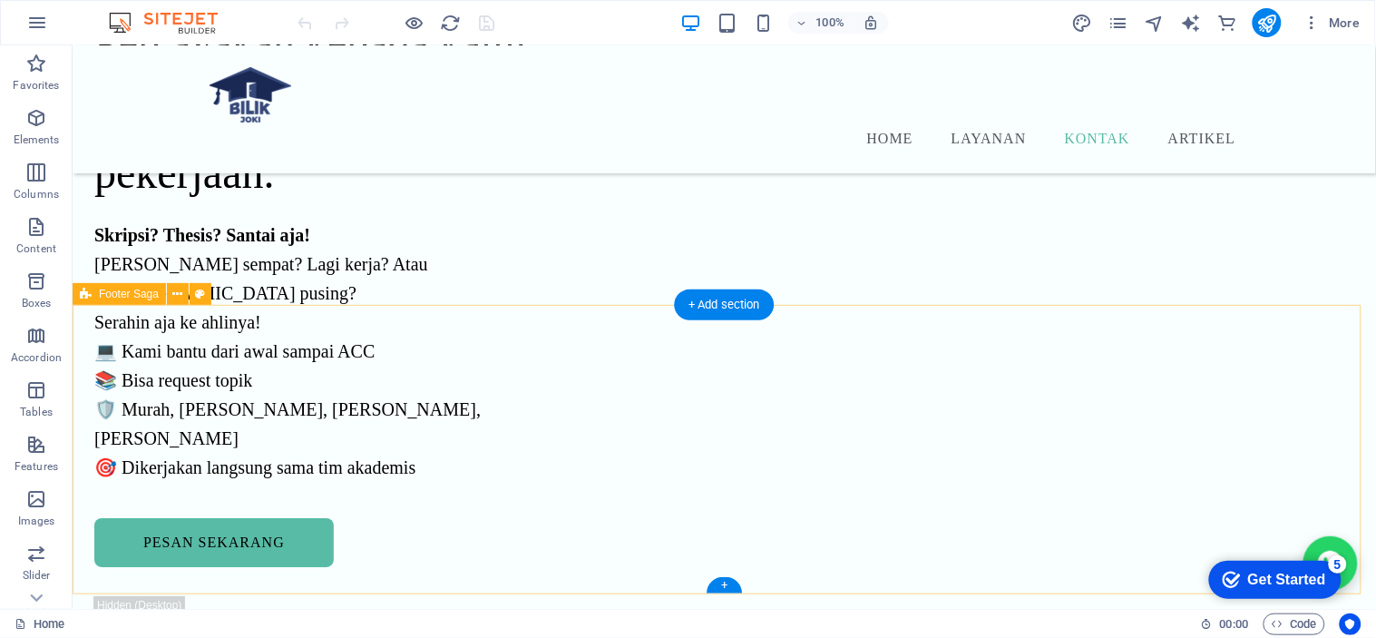
drag, startPoint x: 1370, startPoint y: 599, endPoint x: 1203, endPoint y: 254, distance: 383.3
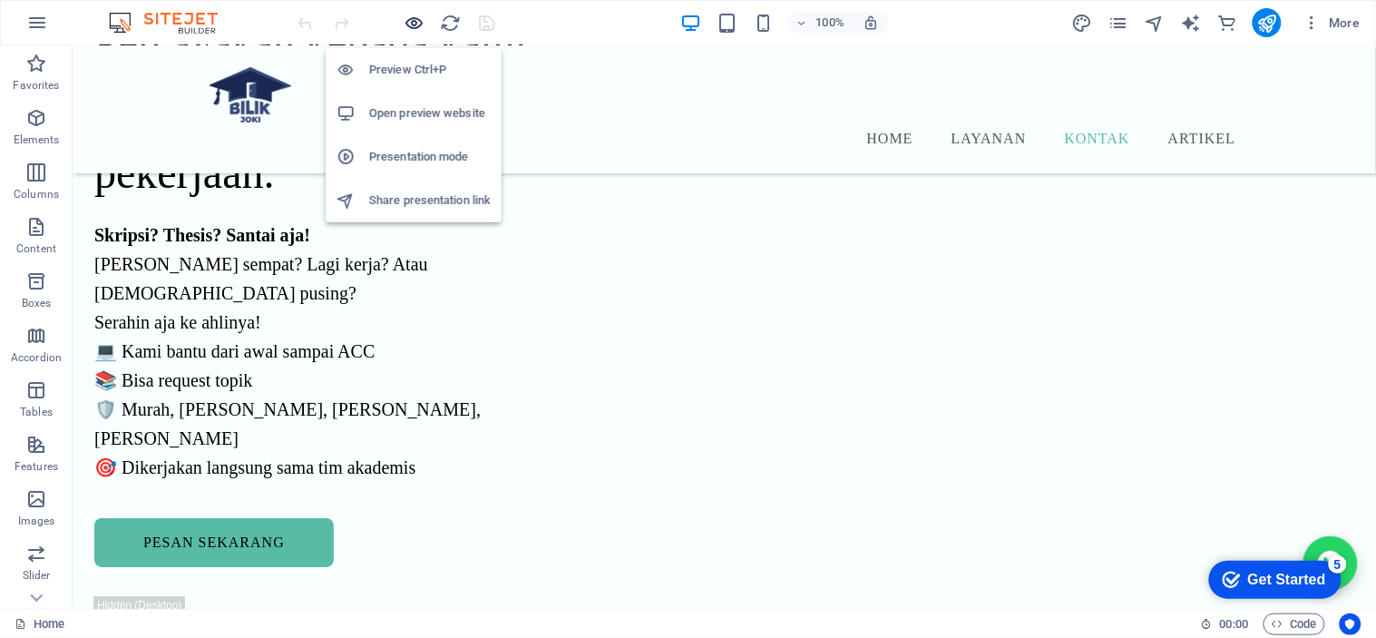
click at [411, 25] on icon "button" at bounding box center [415, 23] width 21 height 21
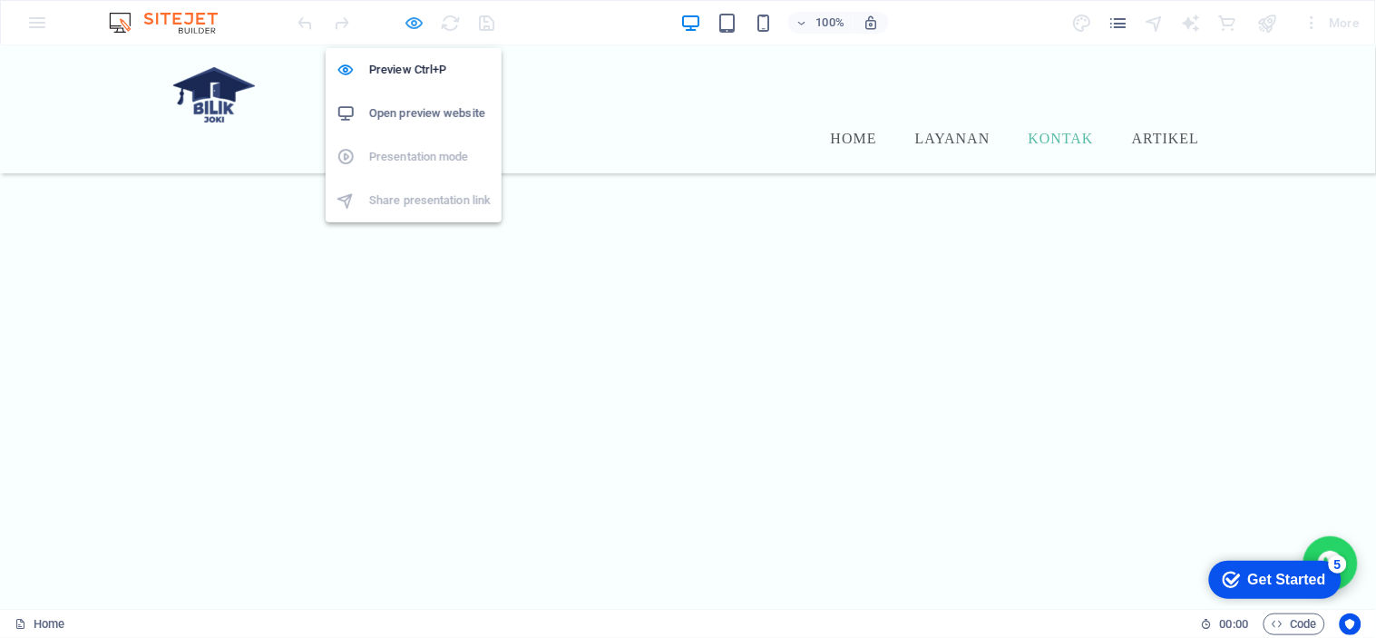
scroll to position [3271, 0]
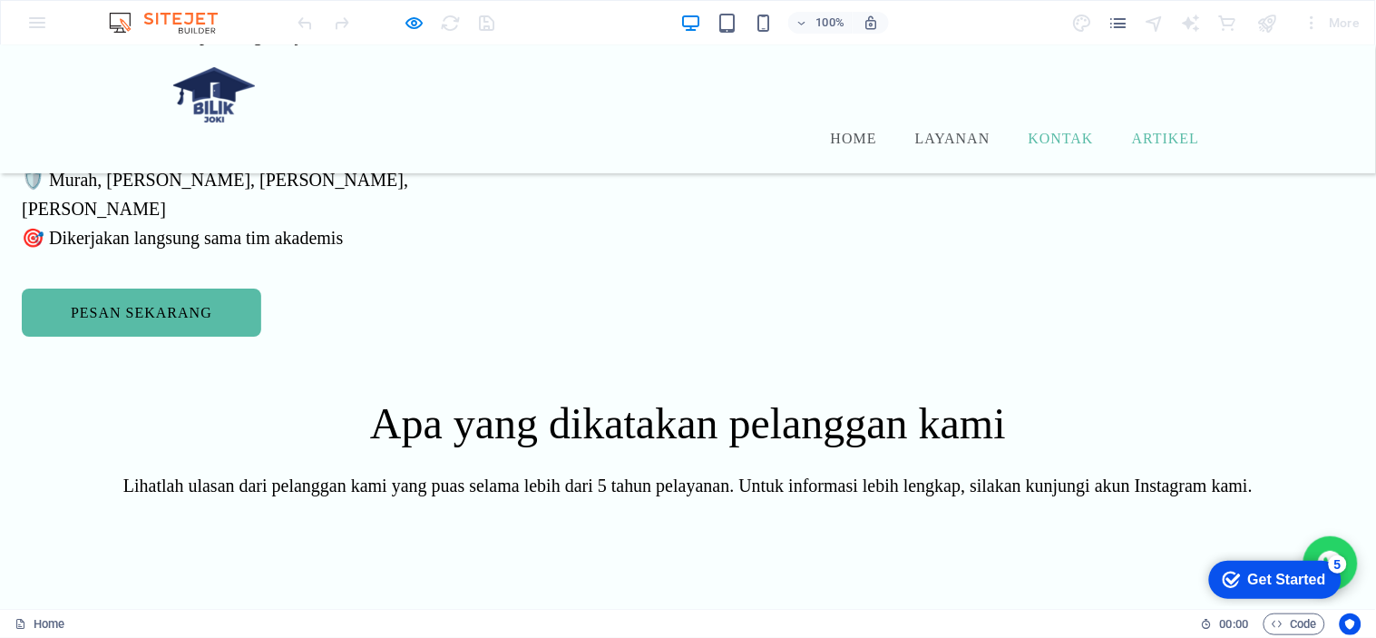
click at [1166, 127] on link "Artikel" at bounding box center [1165, 138] width 74 height 22
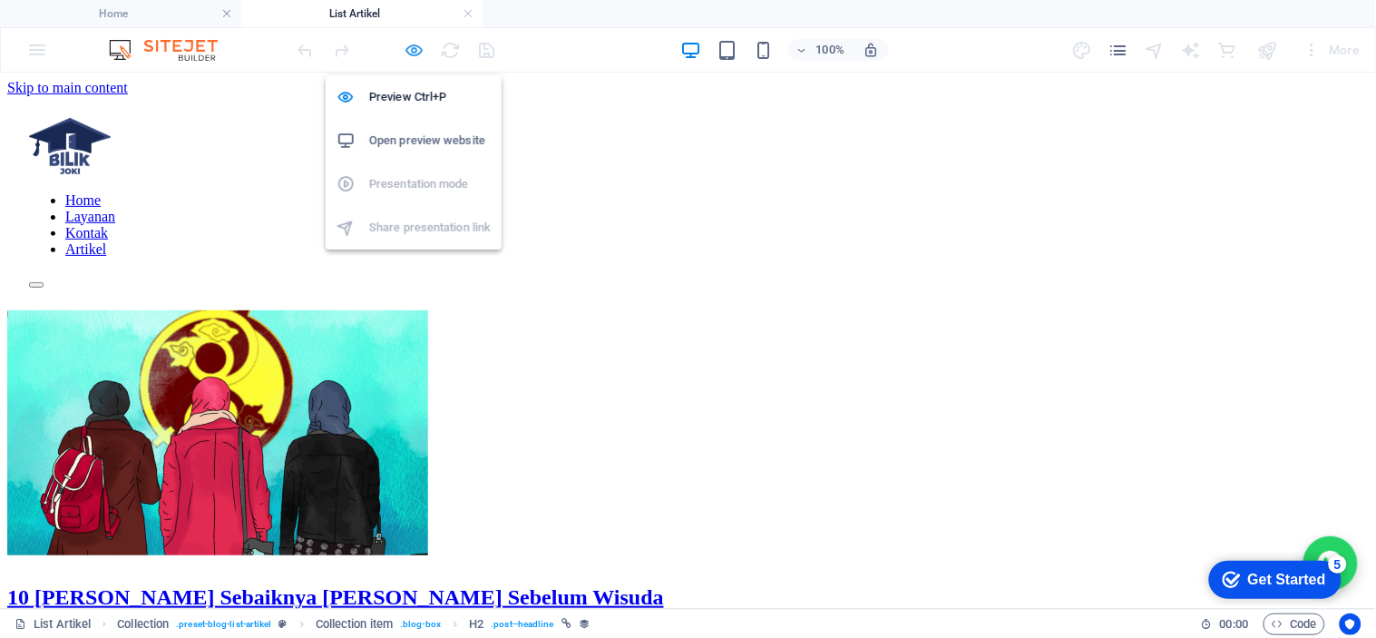
scroll to position [0, 0]
click at [0, 0] on icon "button" at bounding box center [0, 0] width 0 height 0
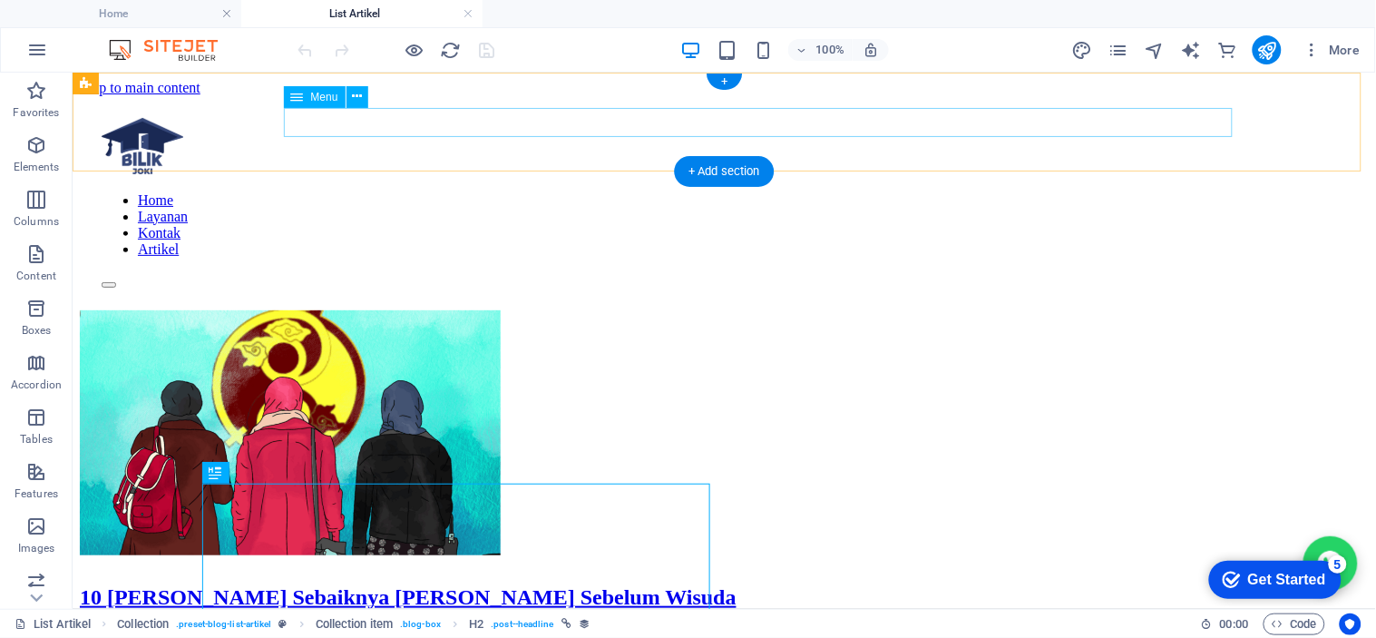
click at [1073, 191] on nav "Home Layanan Kontak Artikel" at bounding box center [723, 223] width 1245 height 65
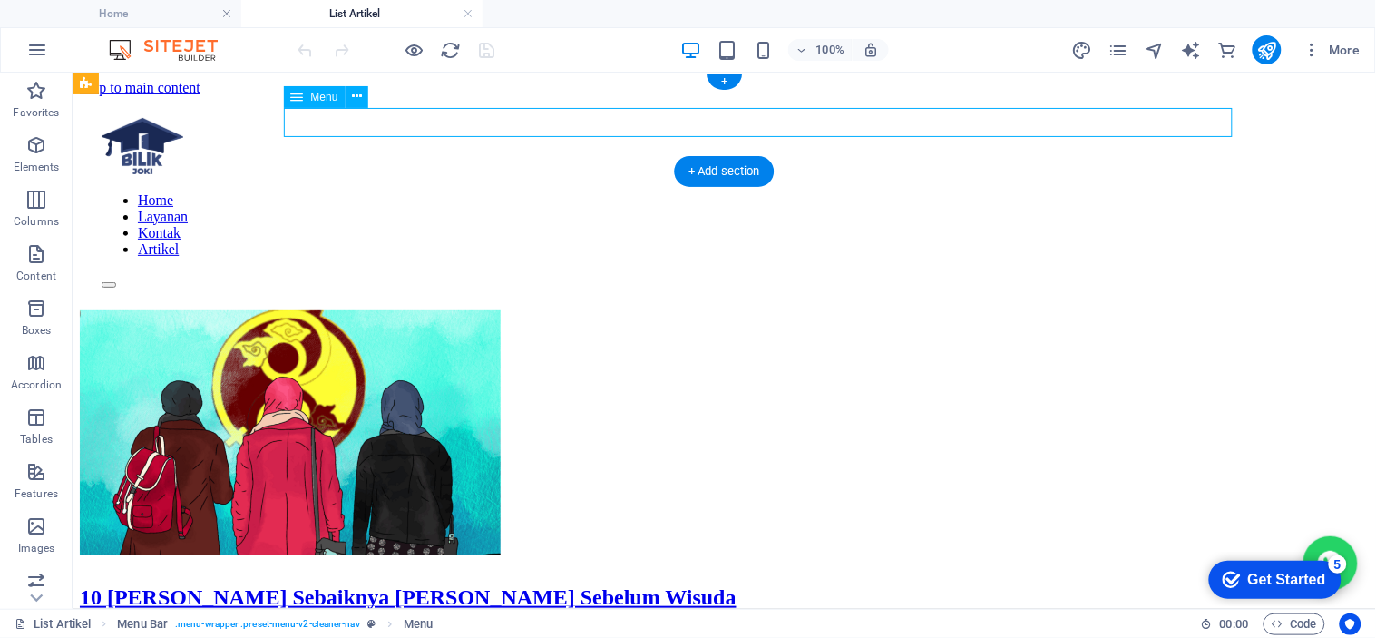
click at [1073, 191] on nav "Home Layanan Kontak Artikel" at bounding box center [723, 223] width 1245 height 65
select select
select select "2"
select select
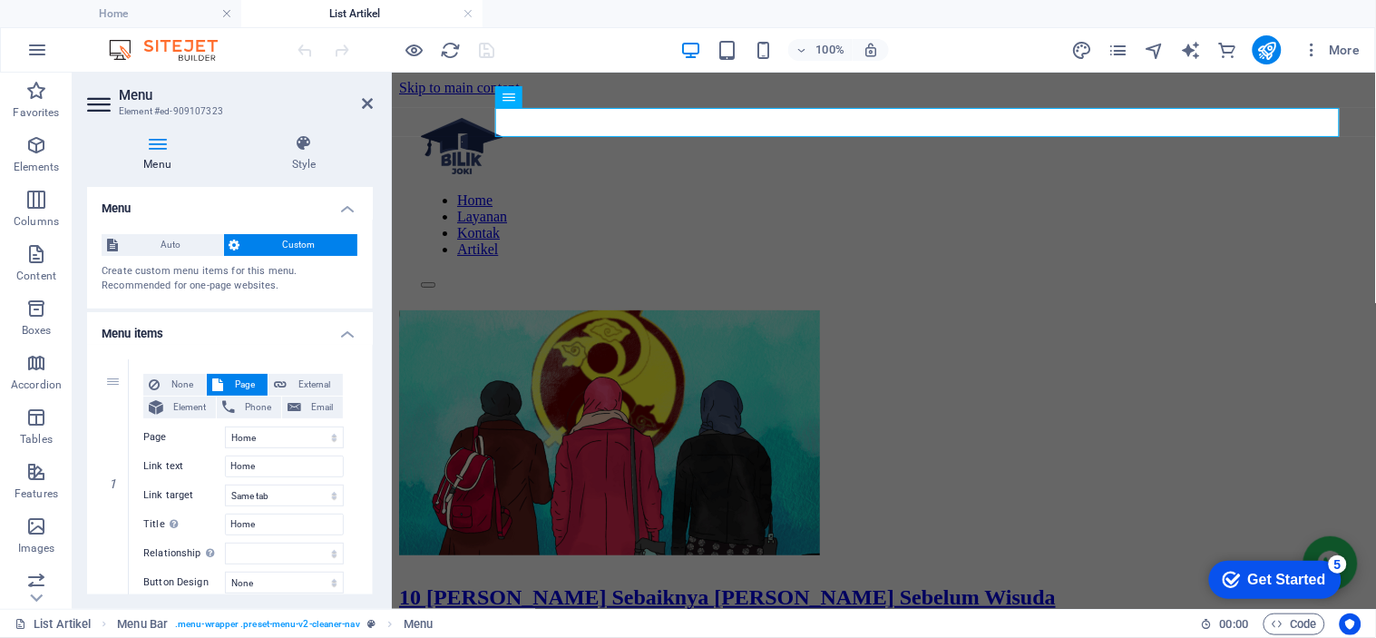
drag, startPoint x: 375, startPoint y: 286, endPoint x: 383, endPoint y: 368, distance: 82.9
click at [383, 368] on div "Menu Style Menu Auto Custom Create custom menu items for this menu. Recommended…" at bounding box center [230, 364] width 315 height 489
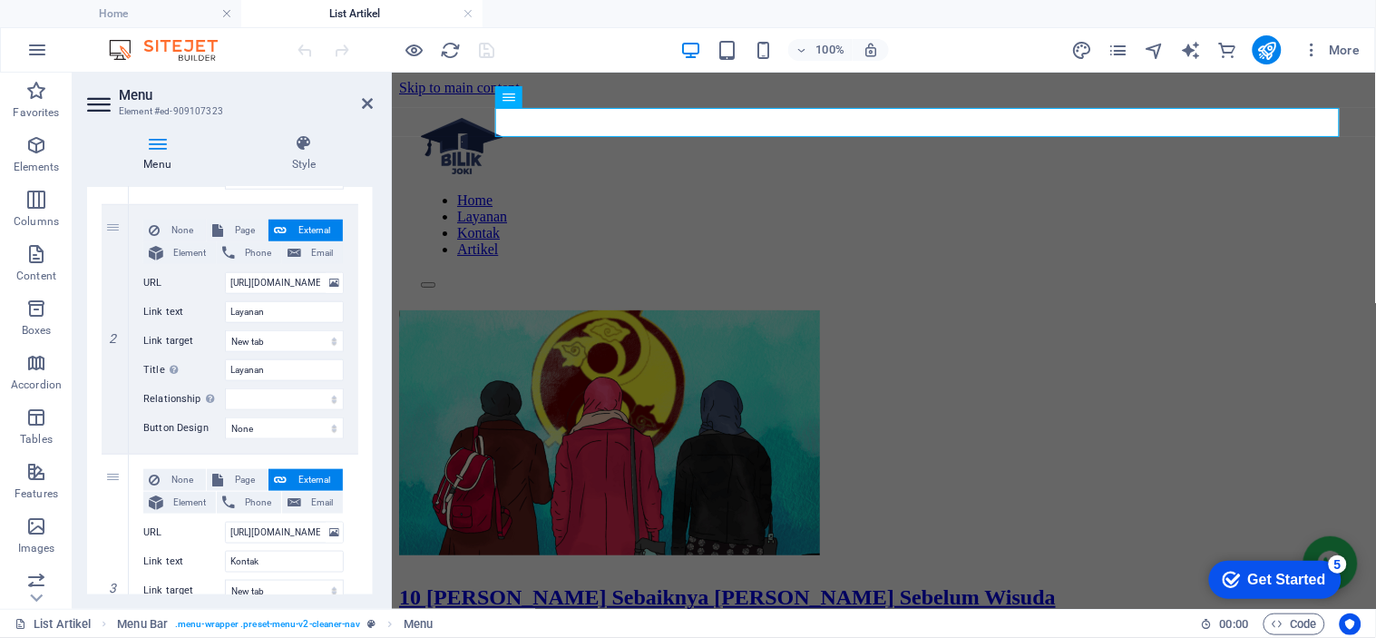
scroll to position [406, 0]
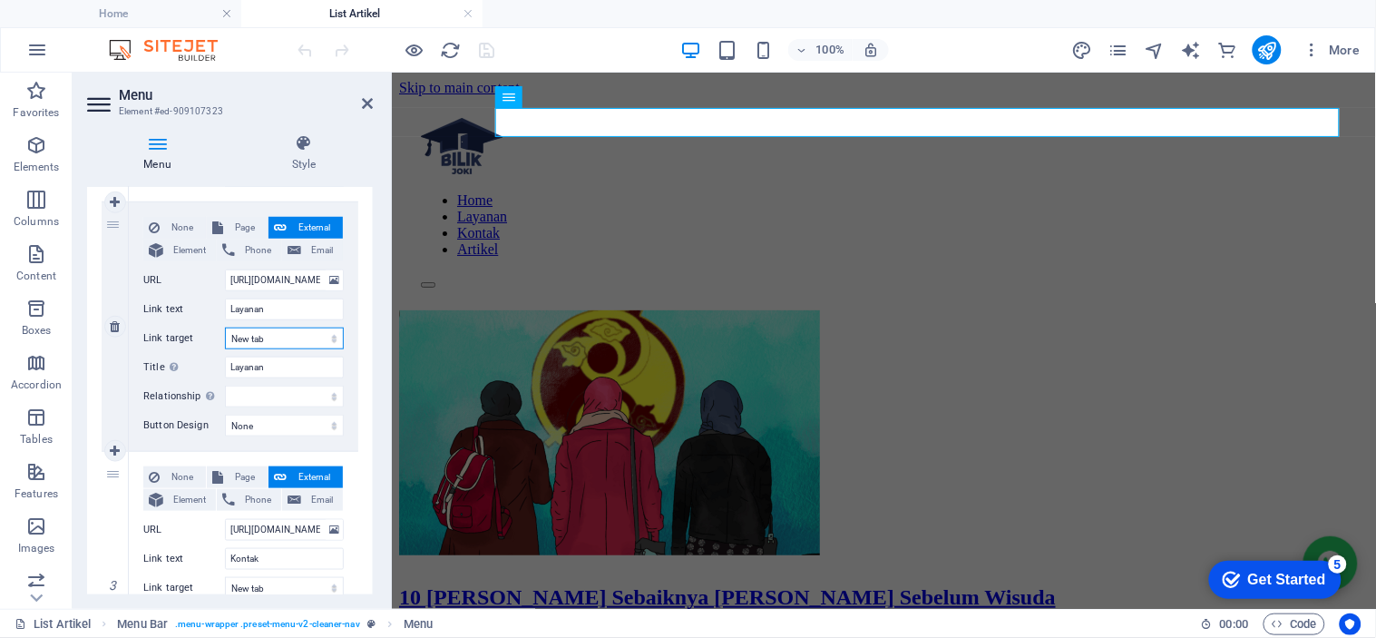
click at [0, 0] on select "New tab Same tab Overlay" at bounding box center [0, 0] width 0 height 0
select select
click at [0, 0] on select "New tab Same tab Overlay" at bounding box center [0, 0] width 0 height 0
select select
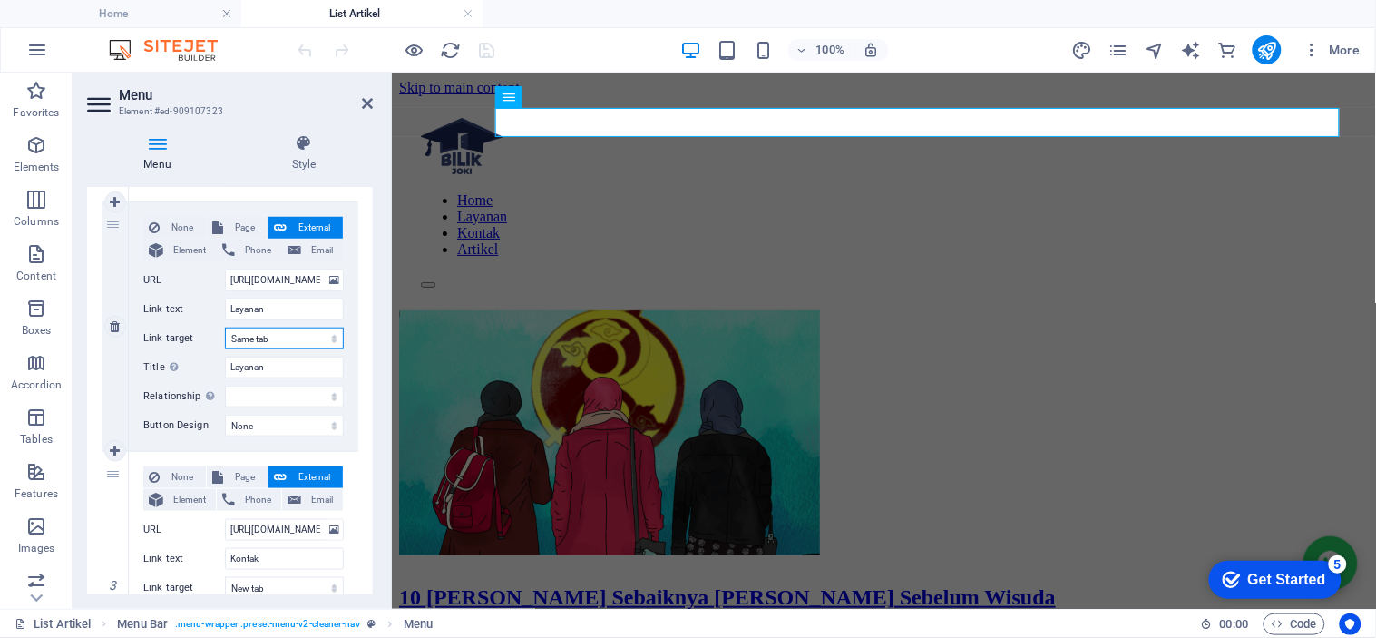
select select
click at [0, 0] on select "New tab Same tab Overlay" at bounding box center [0, 0] width 0 height 0
select select "overlay"
click at [0, 0] on select "New tab Same tab Overlay" at bounding box center [0, 0] width 0 height 0
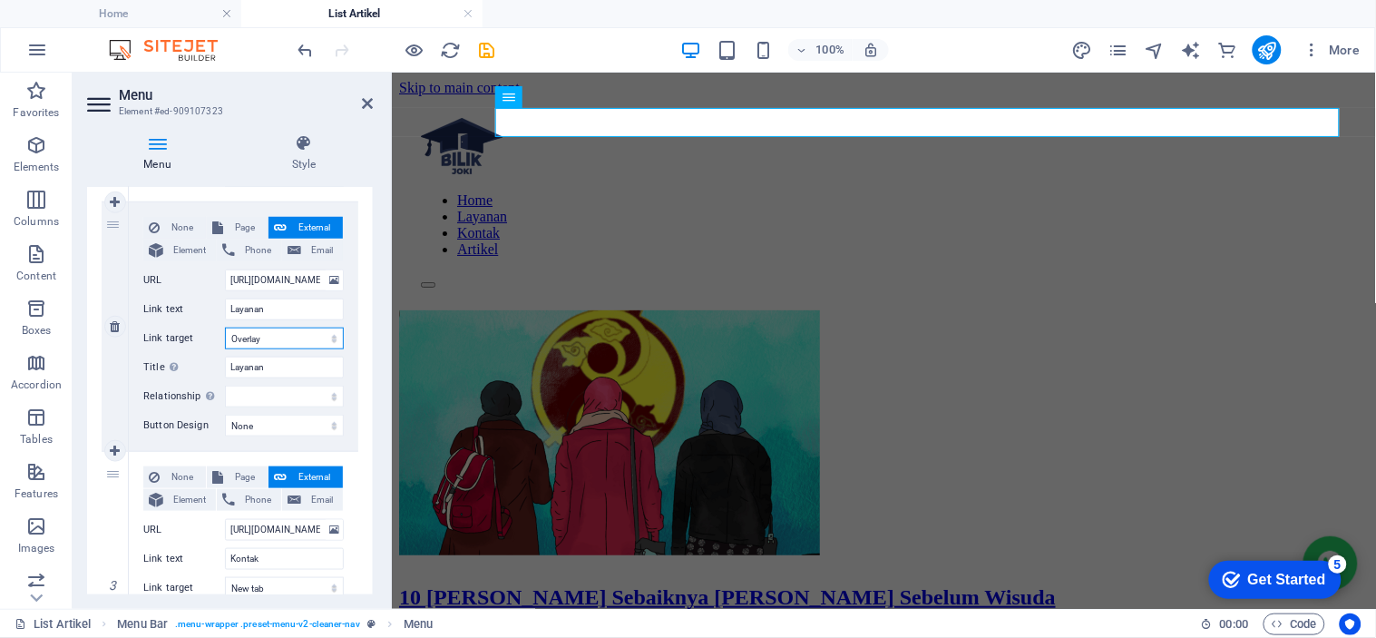
select select
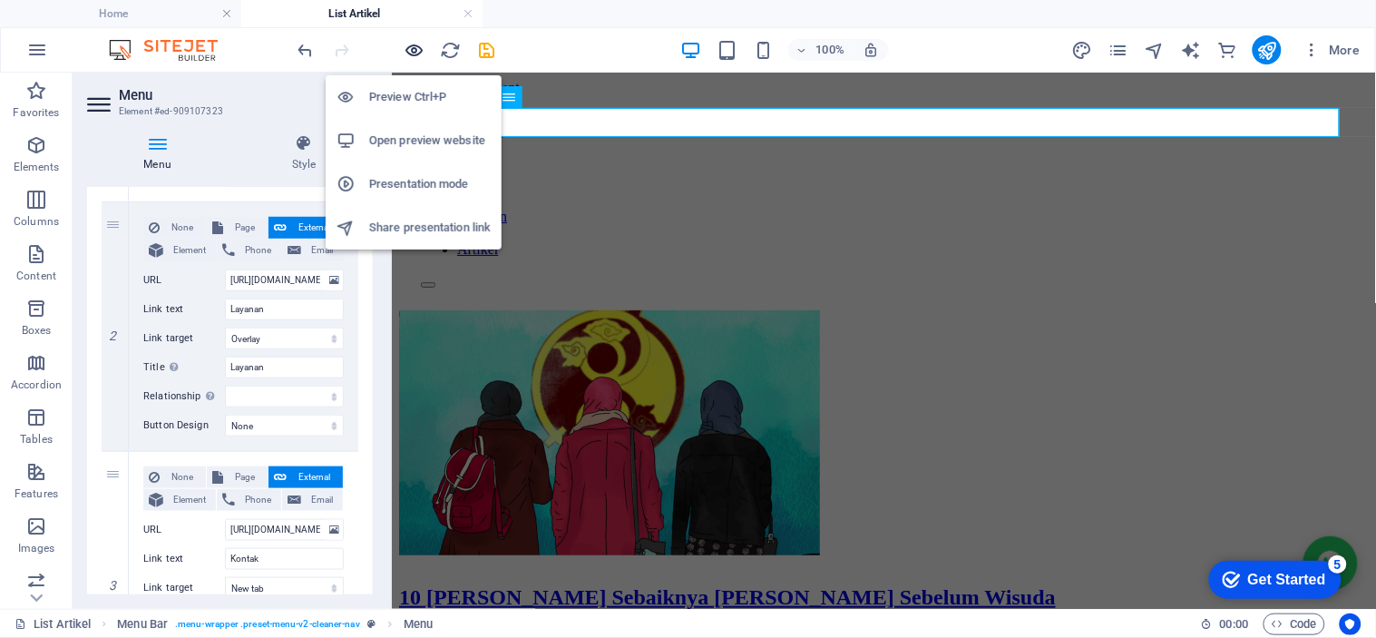
click at [0, 0] on icon "button" at bounding box center [0, 0] width 0 height 0
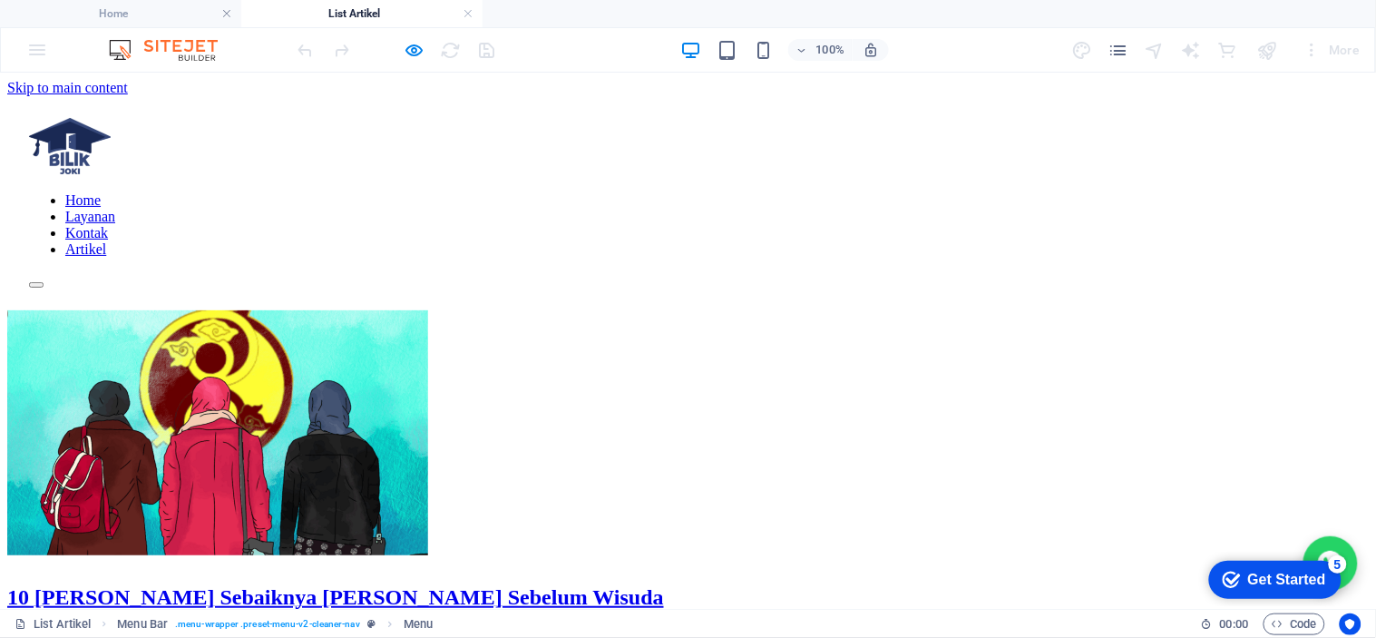
click at [419, 36] on div at bounding box center [396, 49] width 203 height 29
click at [108, 224] on link "Kontak" at bounding box center [86, 231] width 43 height 15
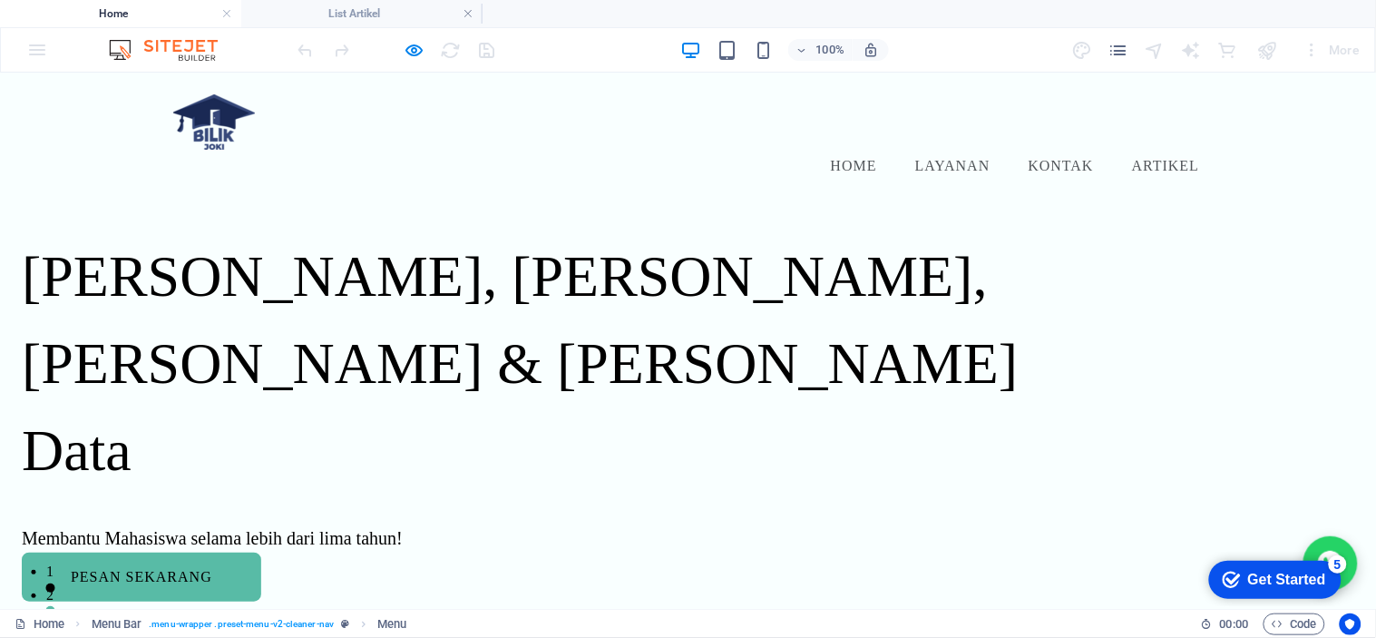
scroll to position [3225, 0]
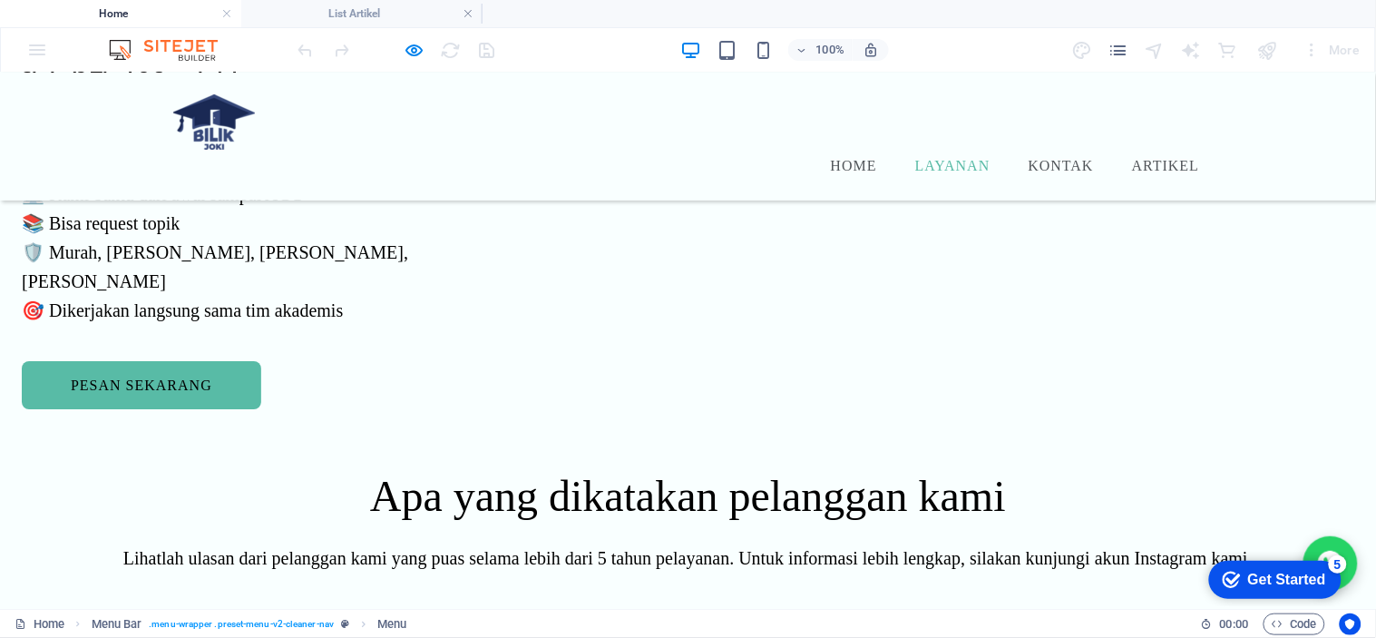
click at [959, 154] on link "Layanan" at bounding box center [953, 165] width 83 height 22
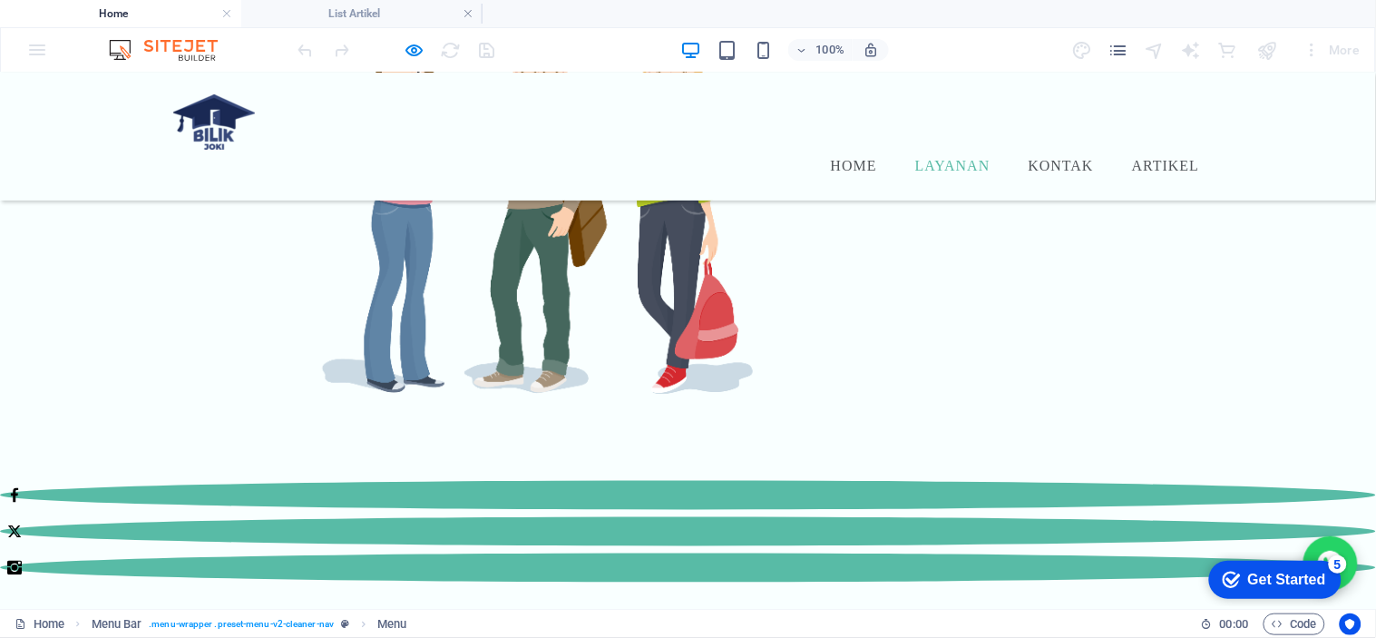
scroll to position [610, 0]
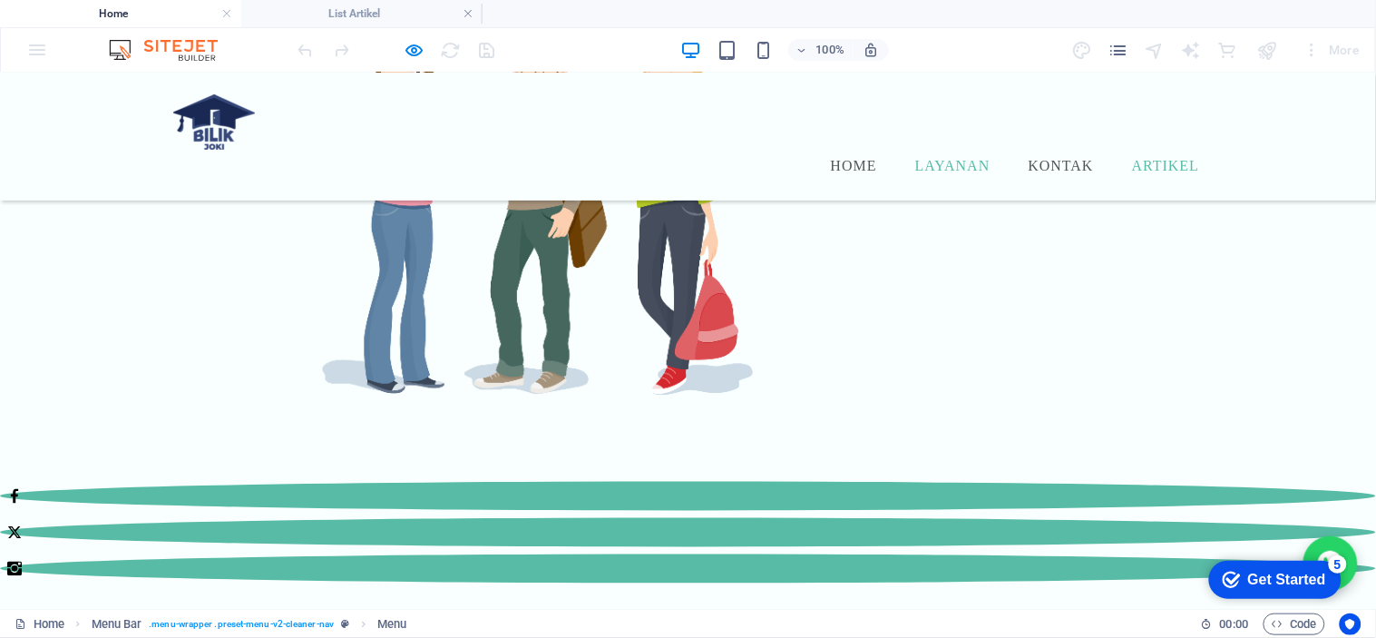
click at [1185, 154] on link "Artikel" at bounding box center [1165, 165] width 74 height 22
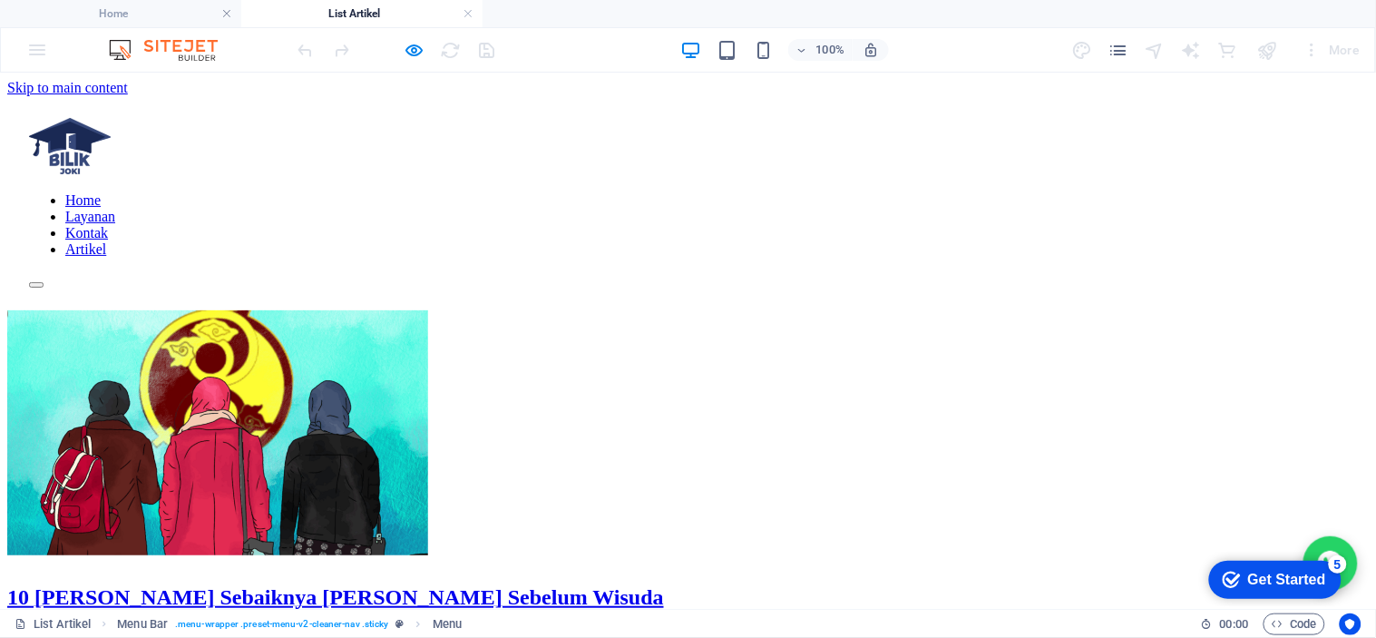
scroll to position [0, 0]
click at [115, 208] on link "Layanan" at bounding box center [90, 215] width 50 height 15
click at [29, 194] on button "×" at bounding box center [18, 203] width 22 height 19
click at [0, 0] on icon "button" at bounding box center [0, 0] width 0 height 0
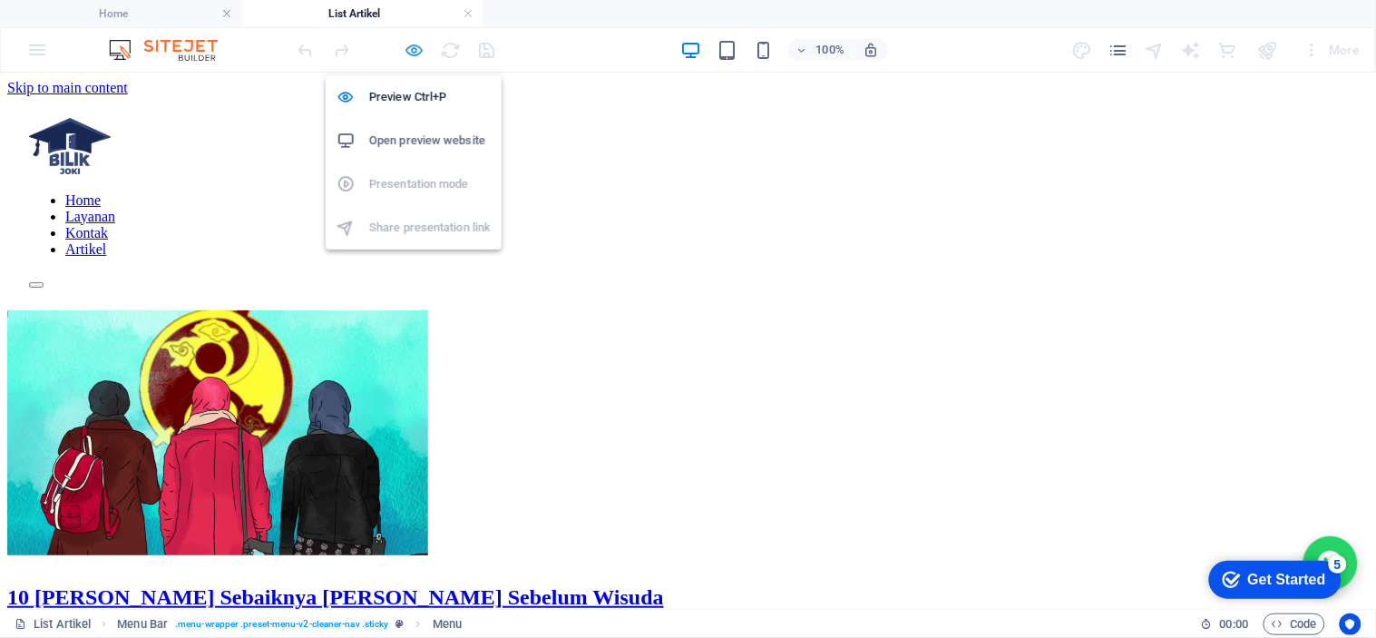
click at [0, 0] on icon "button" at bounding box center [0, 0] width 0 height 0
select select
select select "overlay"
select select "2"
select select
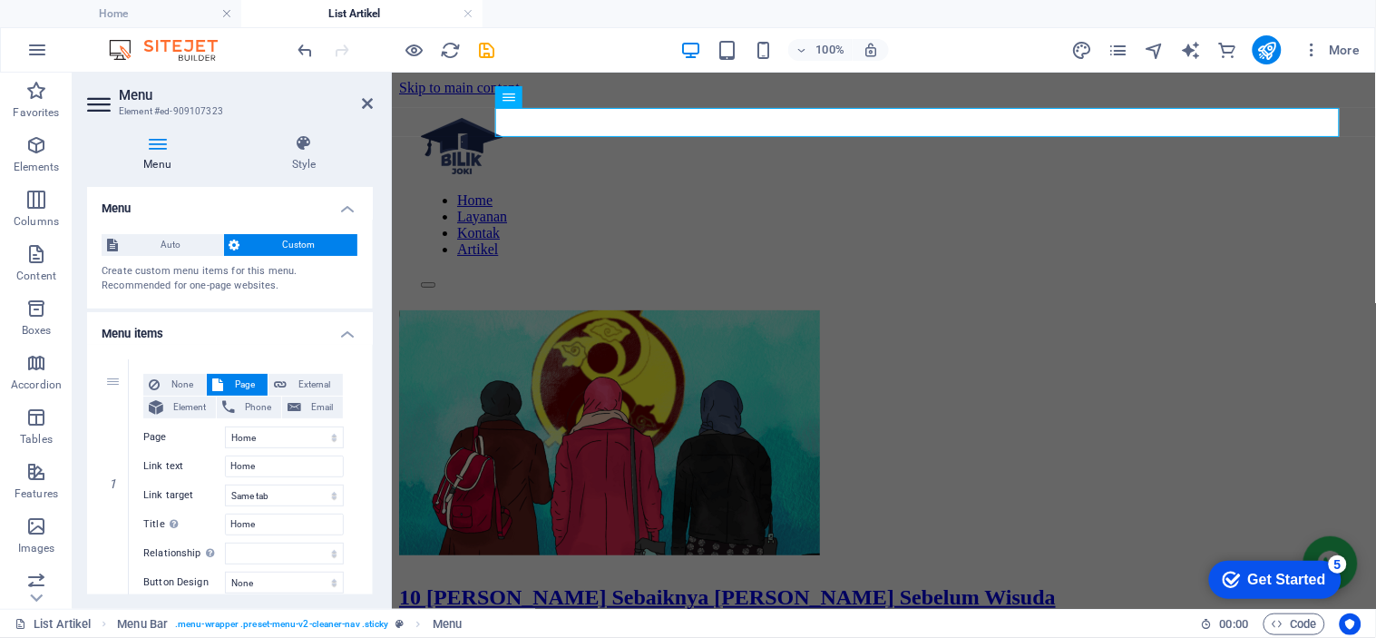
drag, startPoint x: 373, startPoint y: 311, endPoint x: 368, endPoint y: 345, distance: 33.9
click at [368, 345] on div "Menu Style Menu Auto Custom Create custom menu items for this menu. Recommended…" at bounding box center [230, 364] width 315 height 489
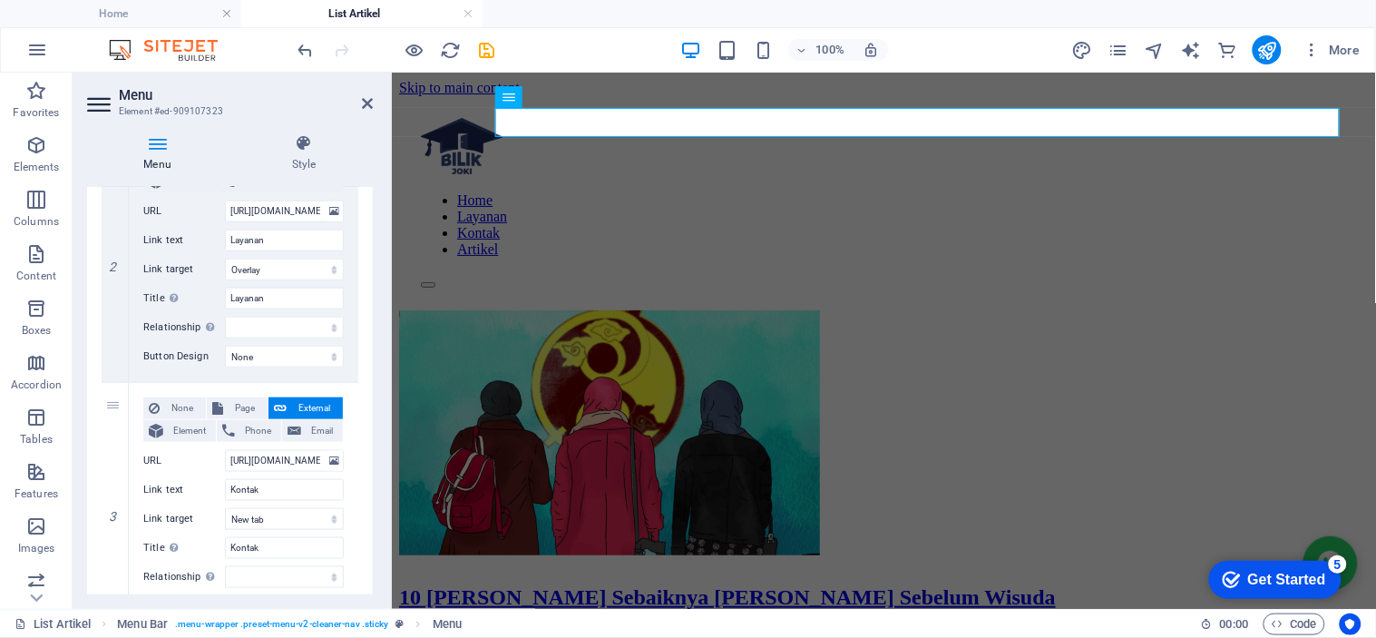
scroll to position [479, 0]
click at [287, 522] on select "New tab Same tab Overlay" at bounding box center [284, 515] width 119 height 22
select select "overlay"
click at [225, 504] on select "New tab Same tab Overlay" at bounding box center [284, 515] width 119 height 22
select select
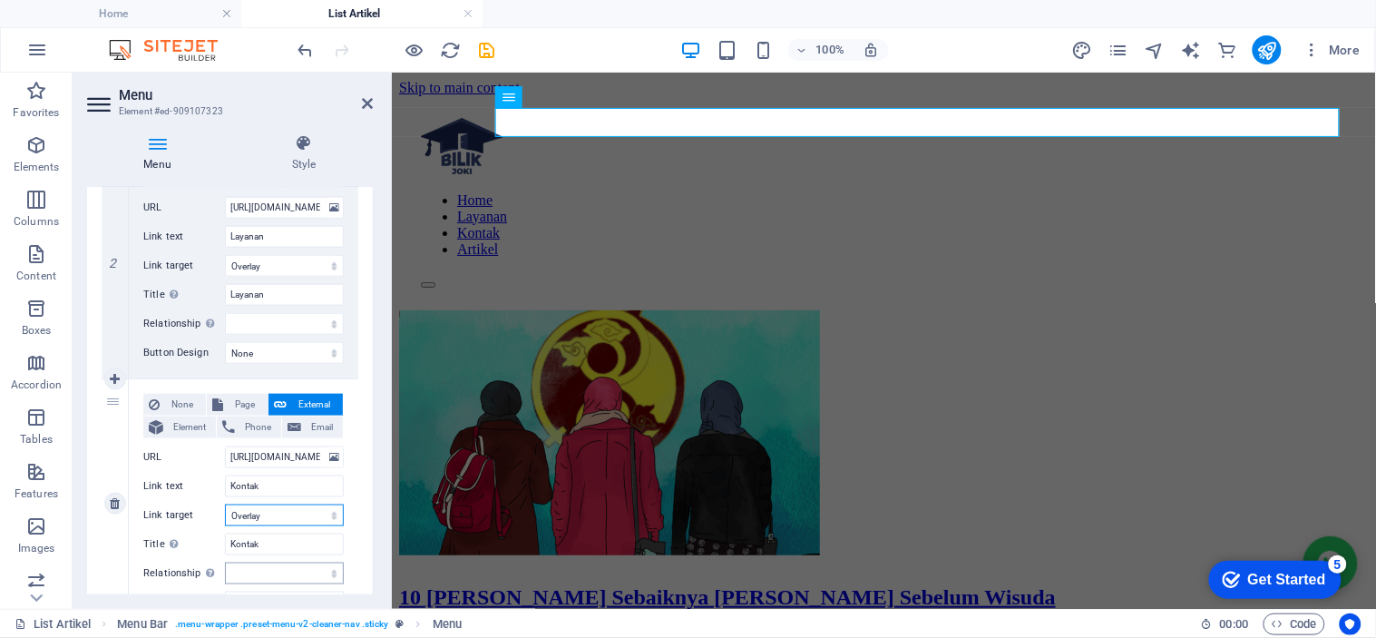
select select
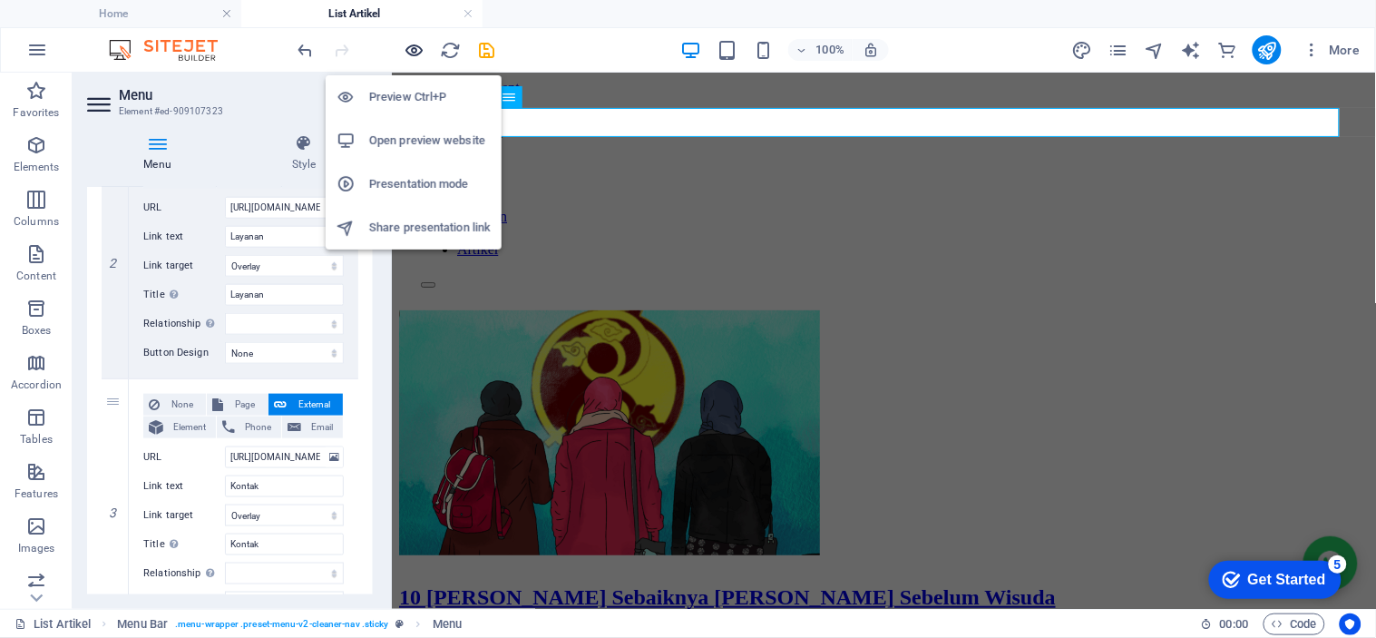
click at [0, 0] on icon "button" at bounding box center [0, 0] width 0 height 0
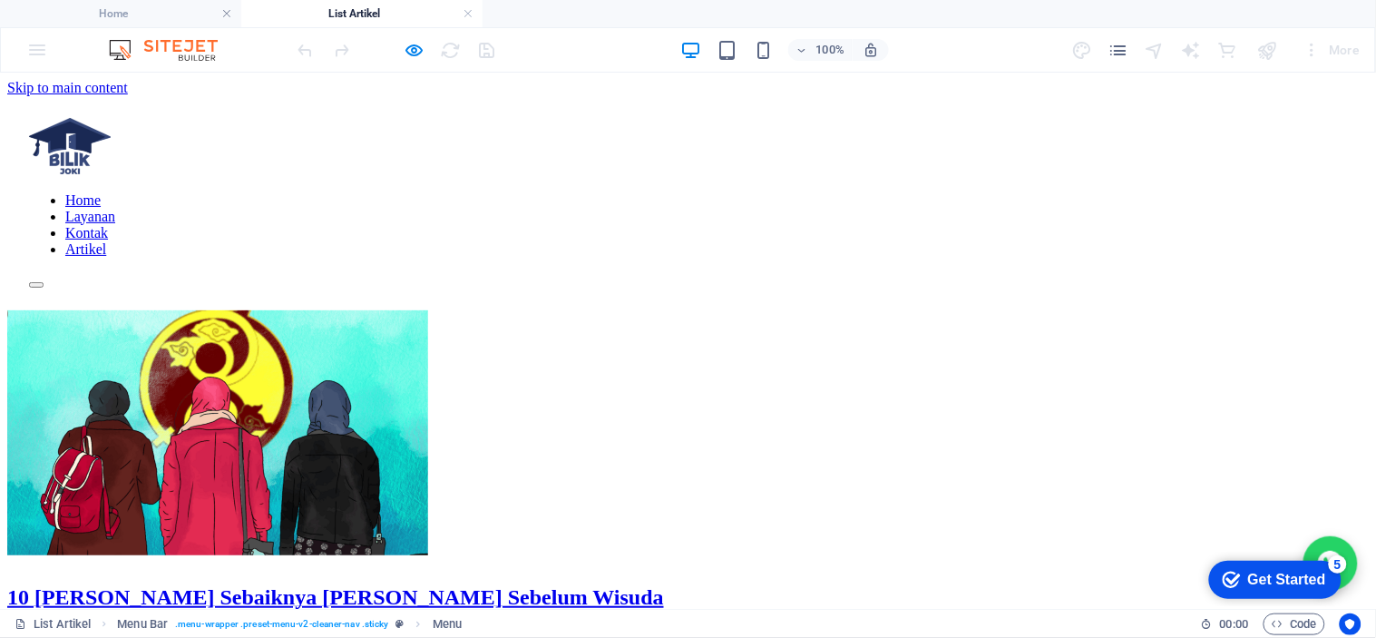
click at [108, 224] on link "Kontak" at bounding box center [86, 231] width 43 height 15
click at [29, 194] on button "×" at bounding box center [18, 203] width 22 height 19
click at [115, 208] on link "Layanan" at bounding box center [90, 215] width 50 height 15
click at [29, 194] on button "×" at bounding box center [18, 203] width 22 height 19
click at [0, 0] on icon "button" at bounding box center [0, 0] width 0 height 0
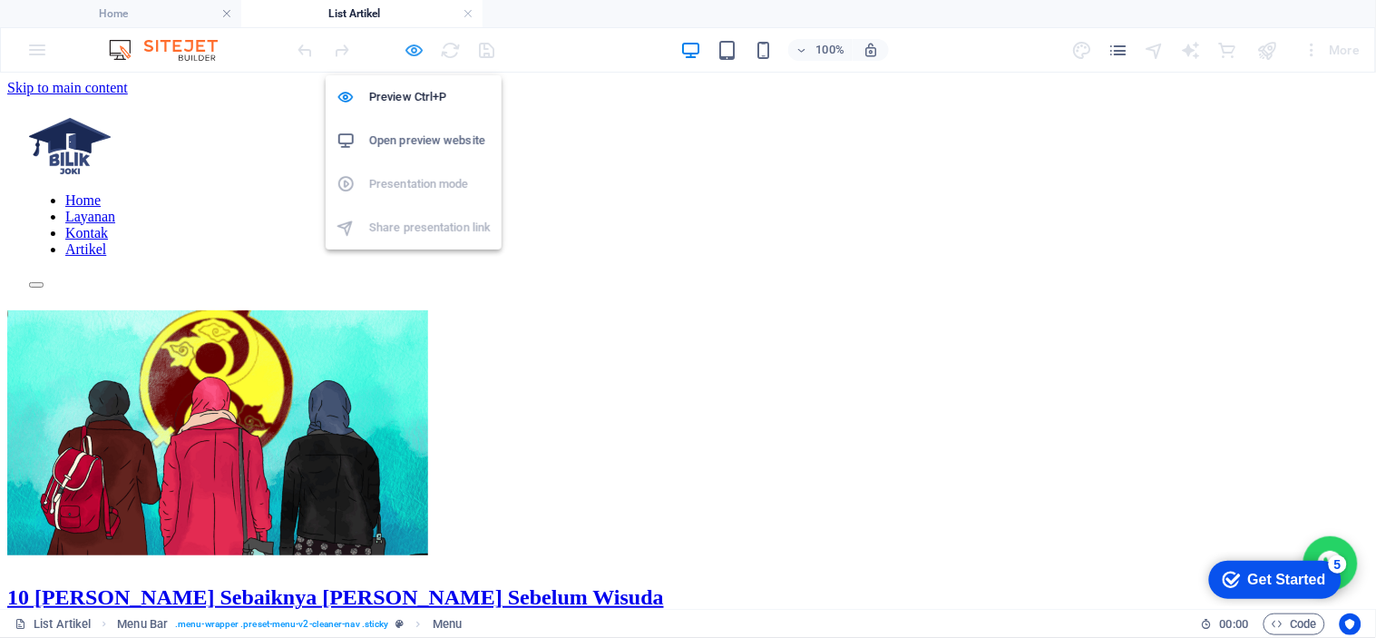
select select
select select "overlay"
select select "2"
select select
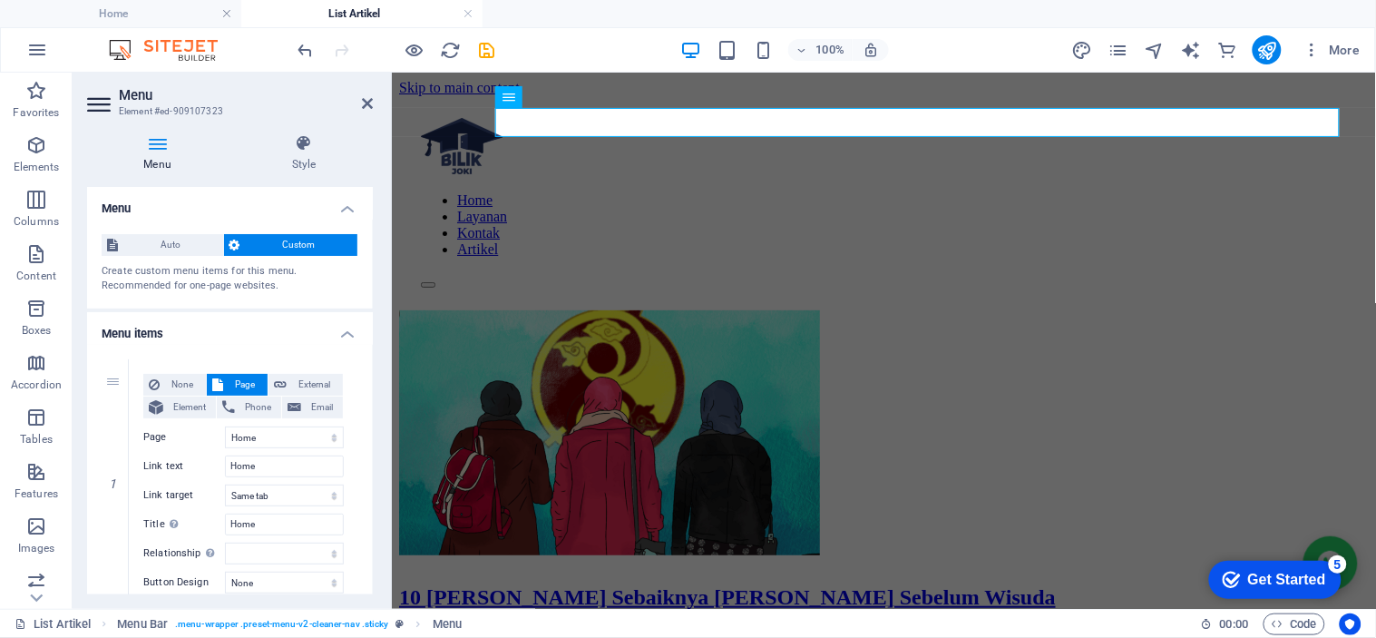
drag, startPoint x: 373, startPoint y: 299, endPoint x: 376, endPoint y: 366, distance: 67.2
click at [376, 366] on div "Menu Style Menu Auto Custom Create custom menu items for this menu. Recommended…" at bounding box center [230, 364] width 315 height 489
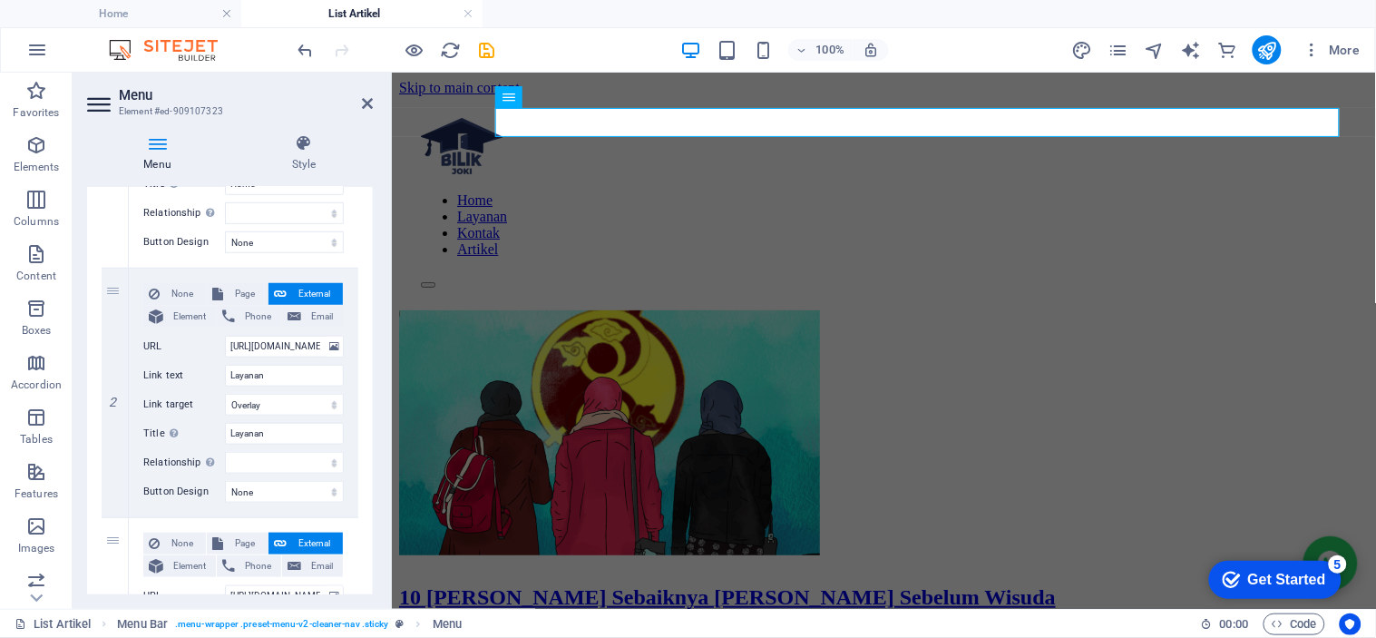
scroll to position [349, 0]
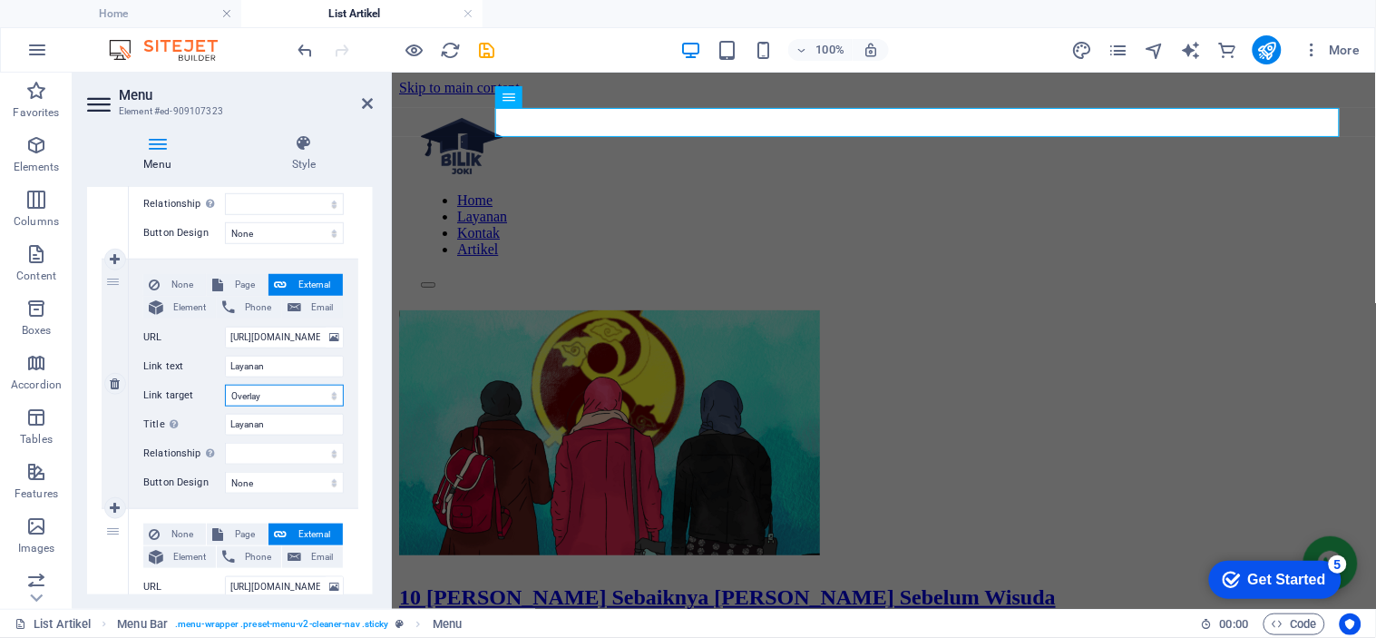
click at [303, 403] on select "New tab Same tab Overlay" at bounding box center [284, 396] width 119 height 22
select select
click at [225, 385] on select "New tab Same tab Overlay" at bounding box center [284, 396] width 119 height 22
select select
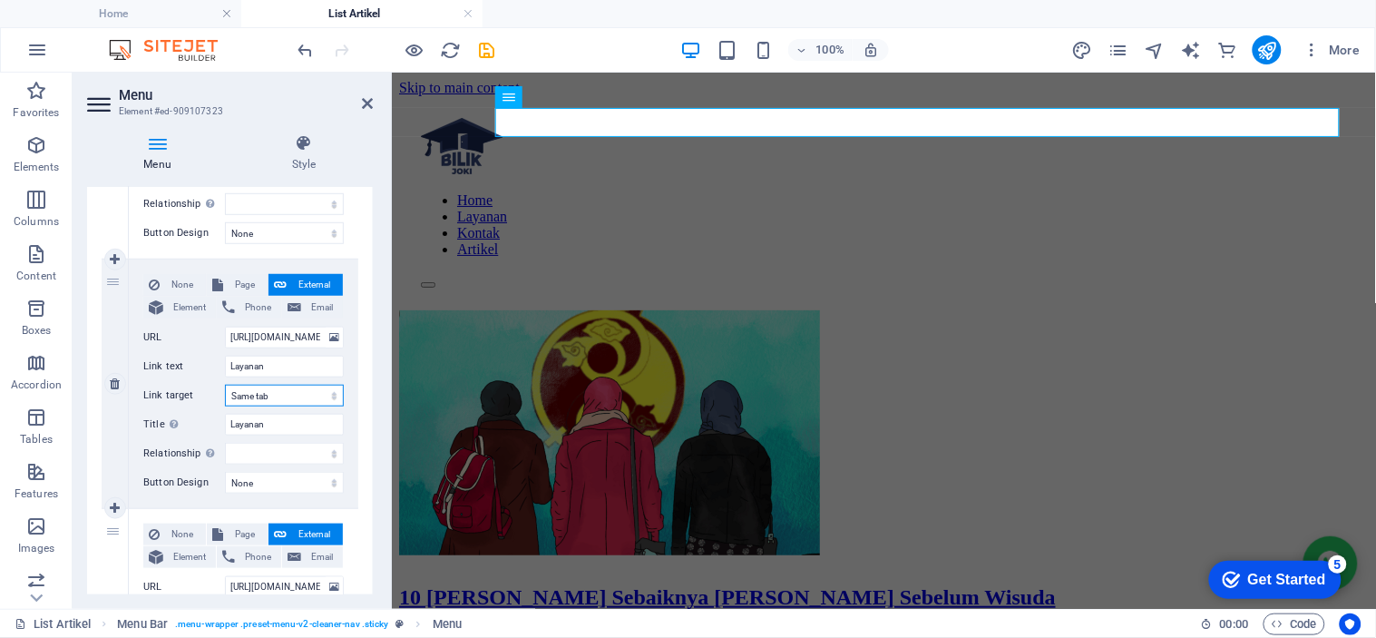
select select
drag, startPoint x: 379, startPoint y: 338, endPoint x: 378, endPoint y: 364, distance: 25.4
click at [378, 364] on div "Menu Style Menu Auto Custom Create custom menu items for this menu. Recommended…" at bounding box center [230, 364] width 315 height 489
drag, startPoint x: 366, startPoint y: 397, endPoint x: 355, endPoint y: 452, distance: 55.5
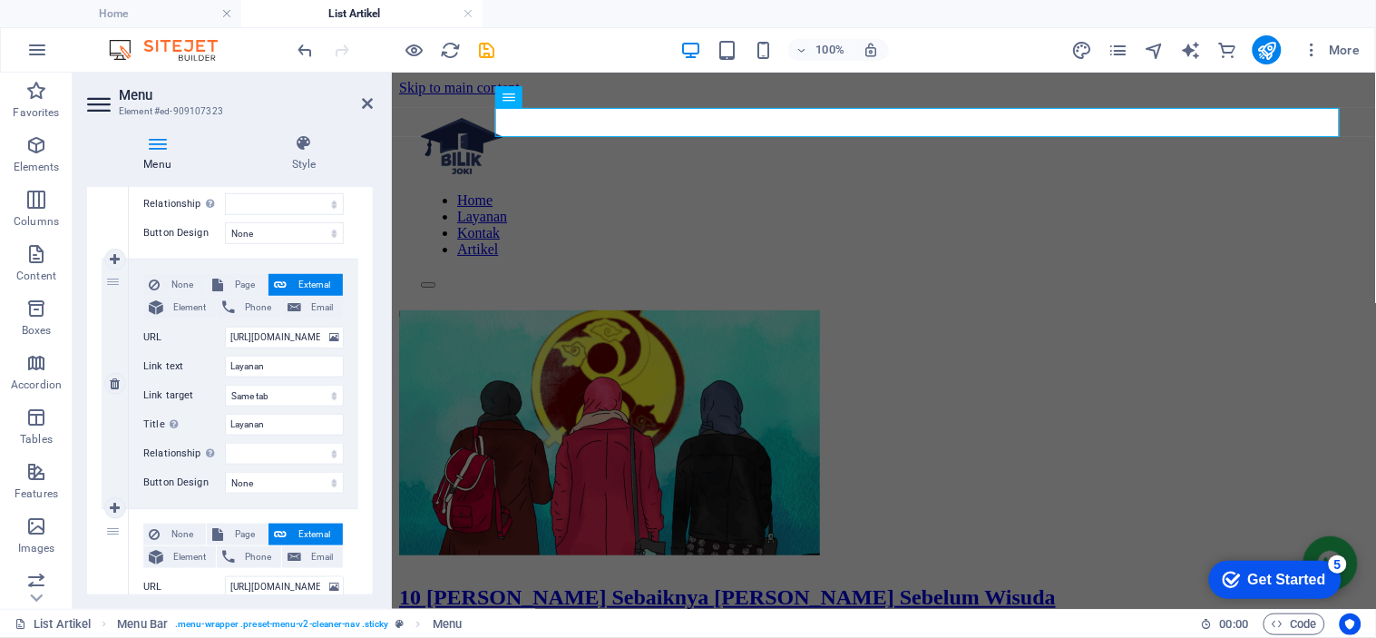
click at [355, 452] on div "1 None Page External Element Phone Email Page Home Legal Notice List Artikel Pr…" at bounding box center [230, 508] width 286 height 1026
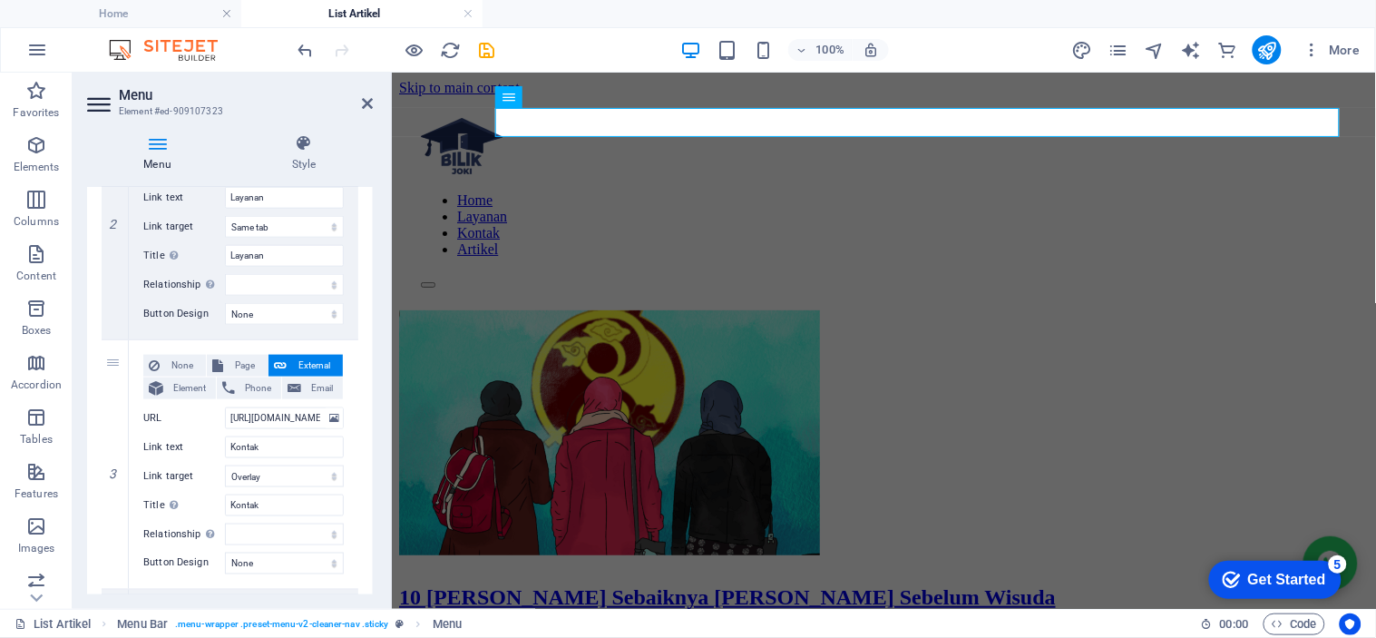
scroll to position [528, 0]
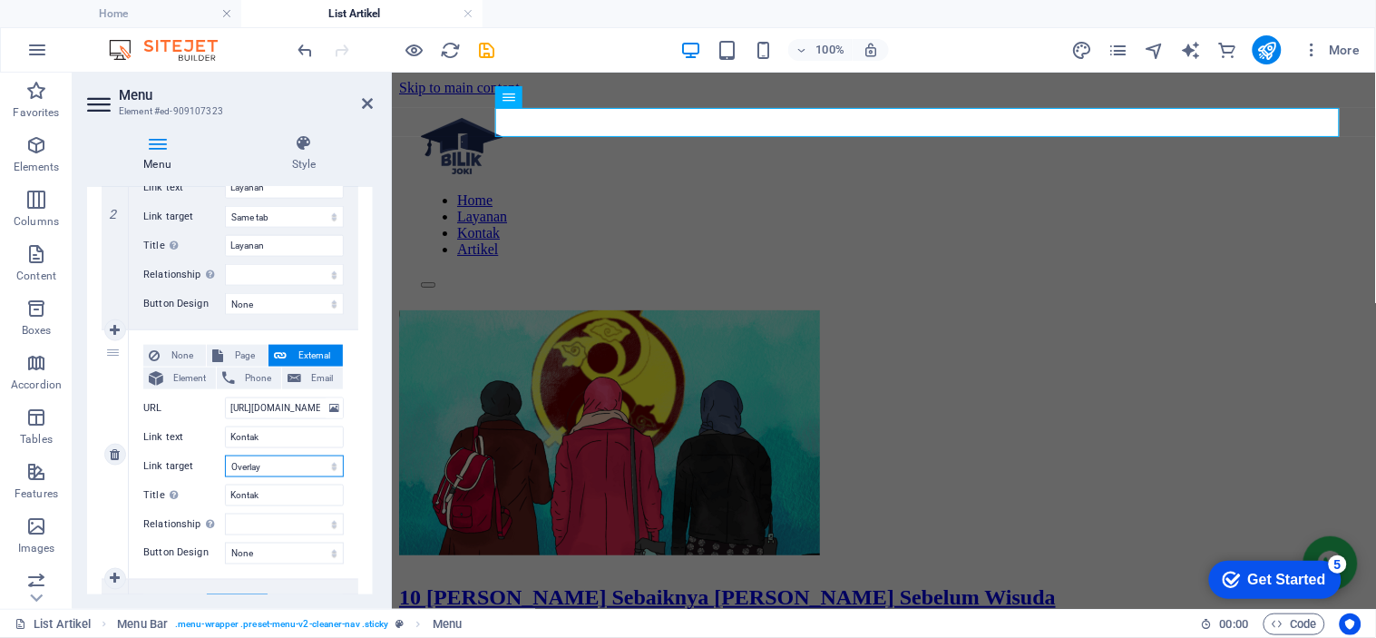
click at [305, 473] on select "New tab Same tab Overlay" at bounding box center [284, 466] width 119 height 22
select select
click at [225, 455] on select "New tab Same tab Overlay" at bounding box center [284, 466] width 119 height 22
select select
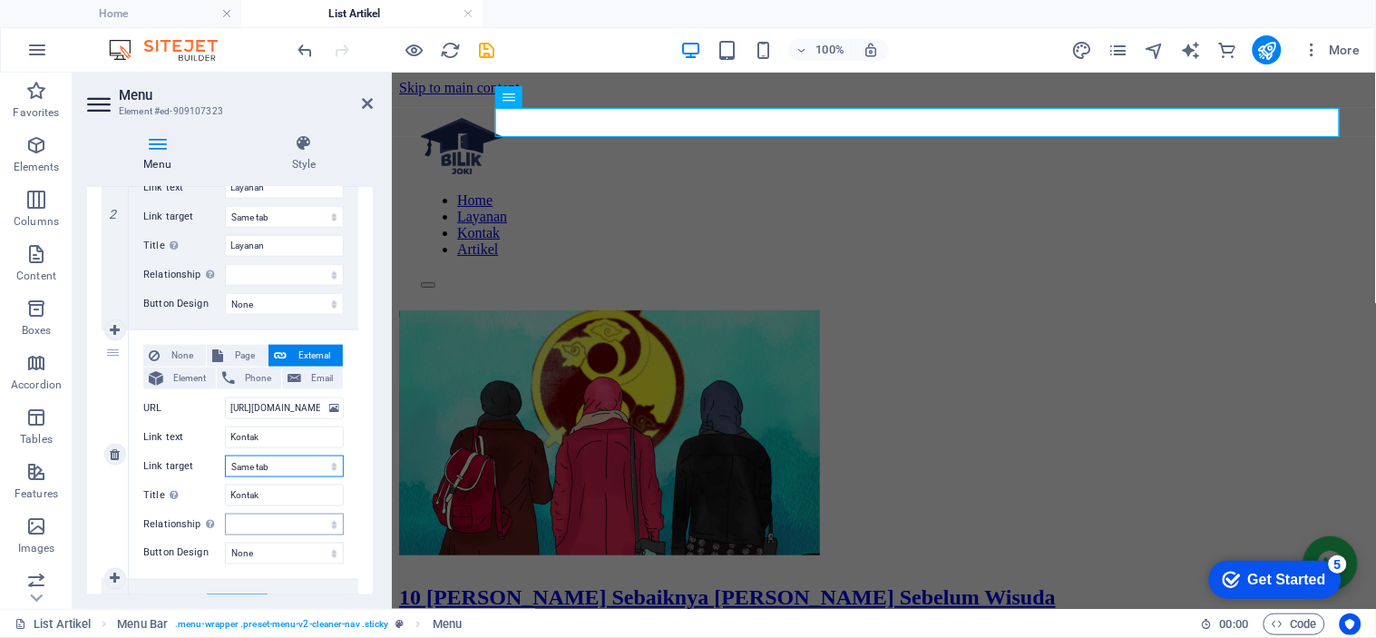
select select
click at [372, 98] on icon at bounding box center [367, 103] width 11 height 15
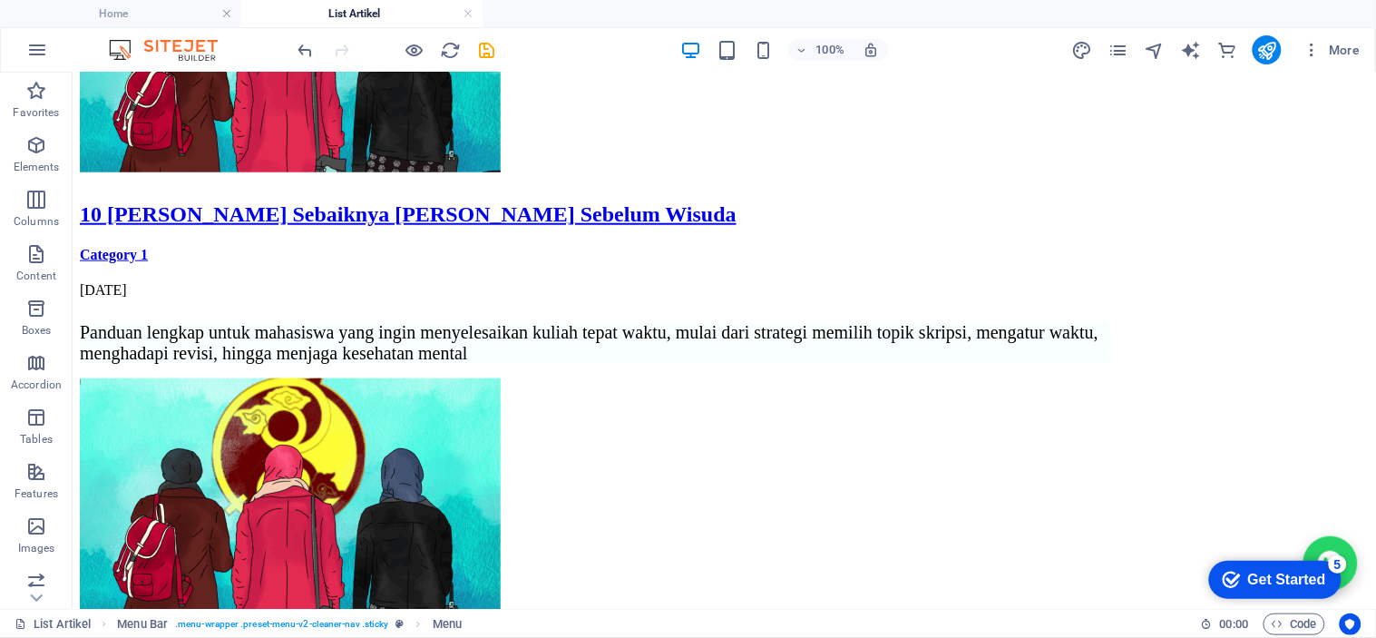
scroll to position [606, 0]
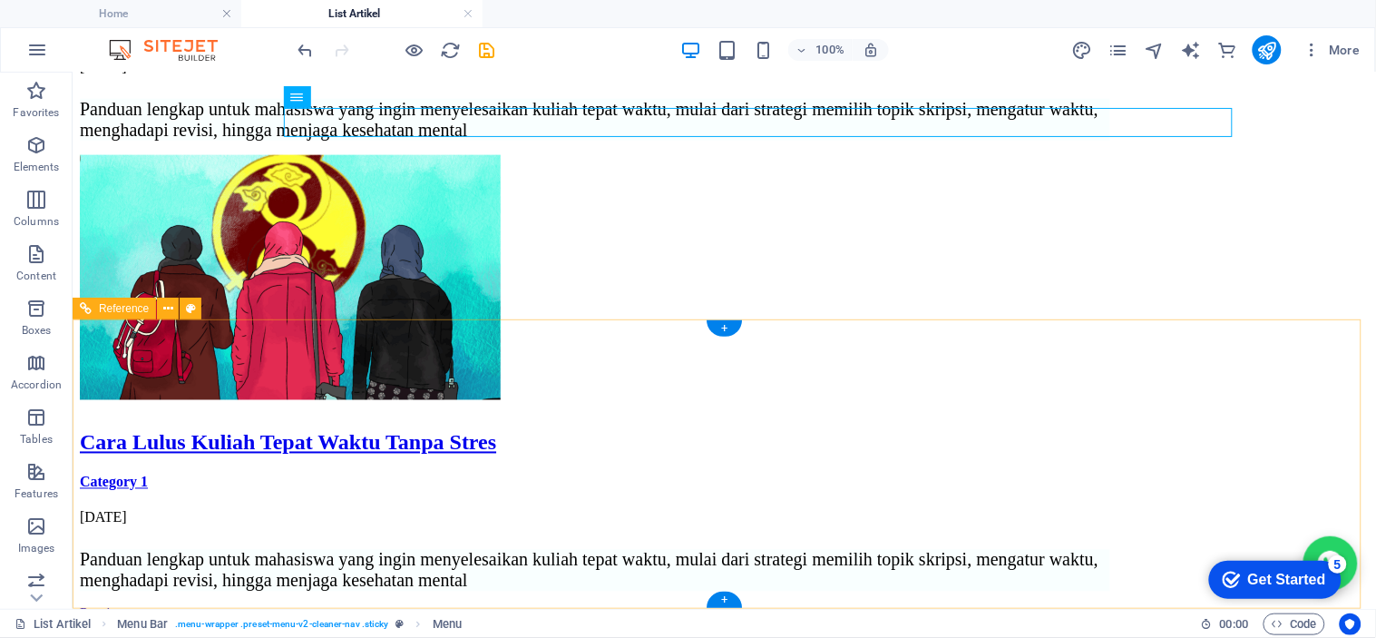
drag, startPoint x: 345, startPoint y: 584, endPoint x: 347, endPoint y: 551, distance: 33.7
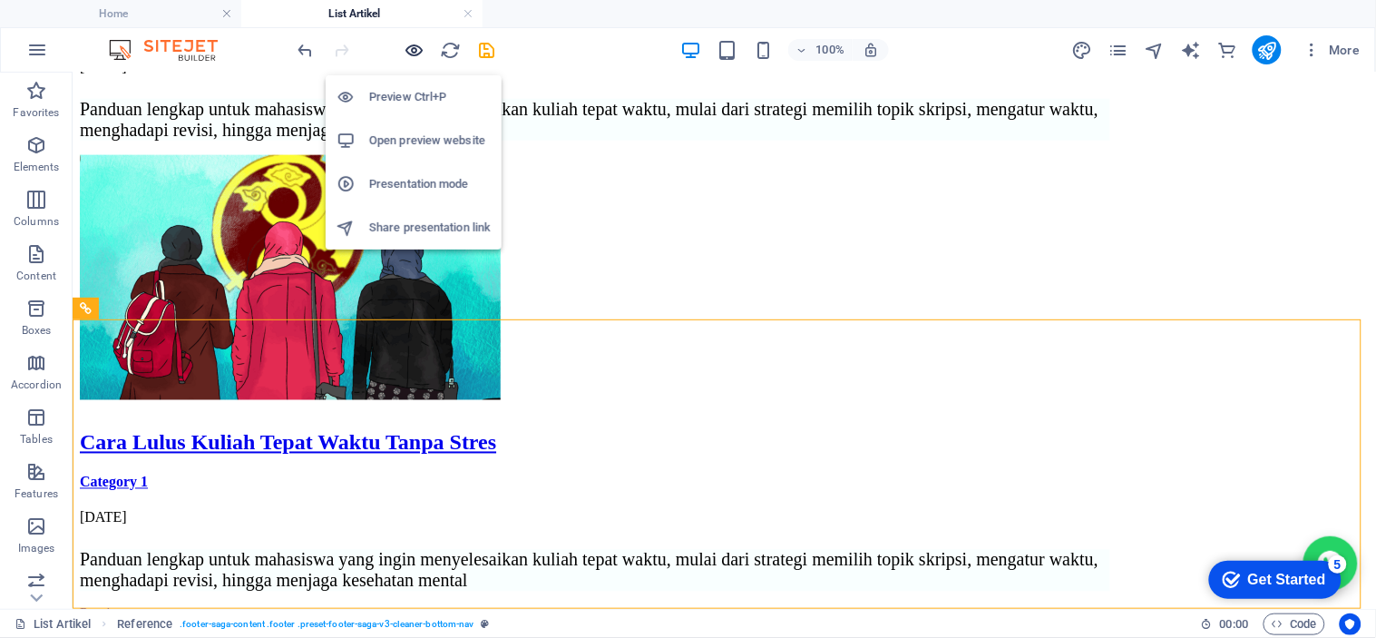
click at [0, 0] on icon "button" at bounding box center [0, 0] width 0 height 0
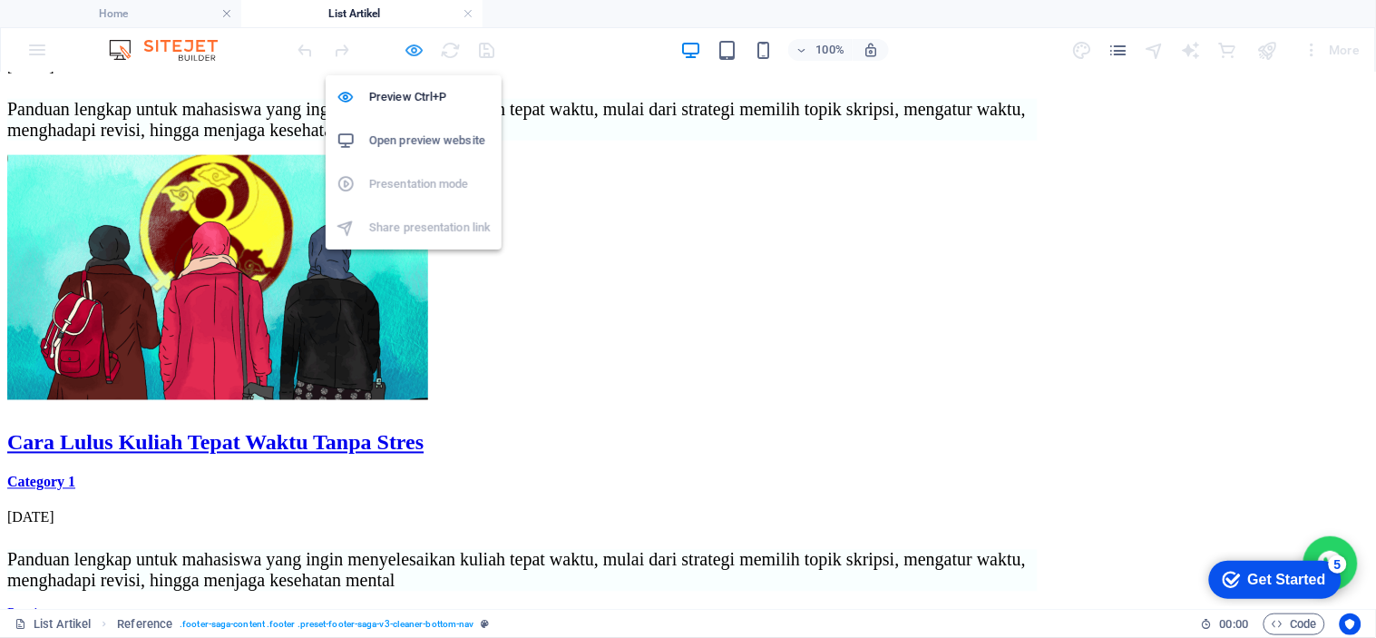
scroll to position [513, 0]
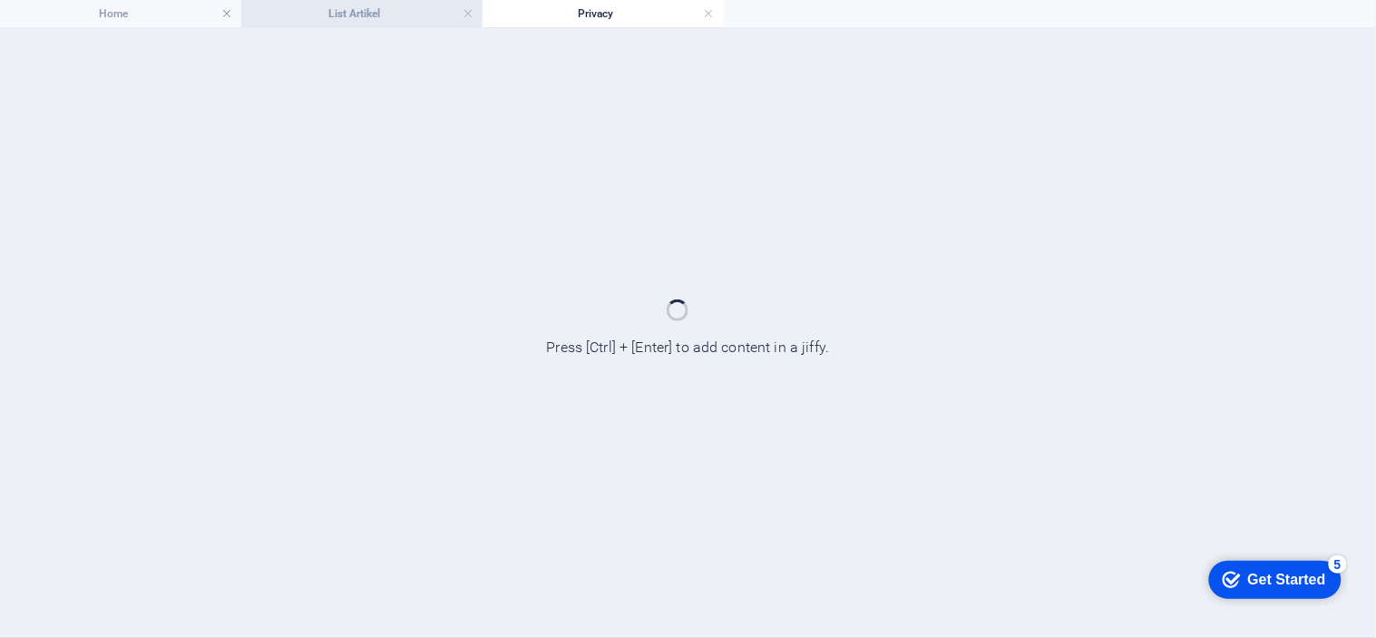
click at [419, 13] on h4 "List Artikel" at bounding box center [361, 14] width 241 height 20
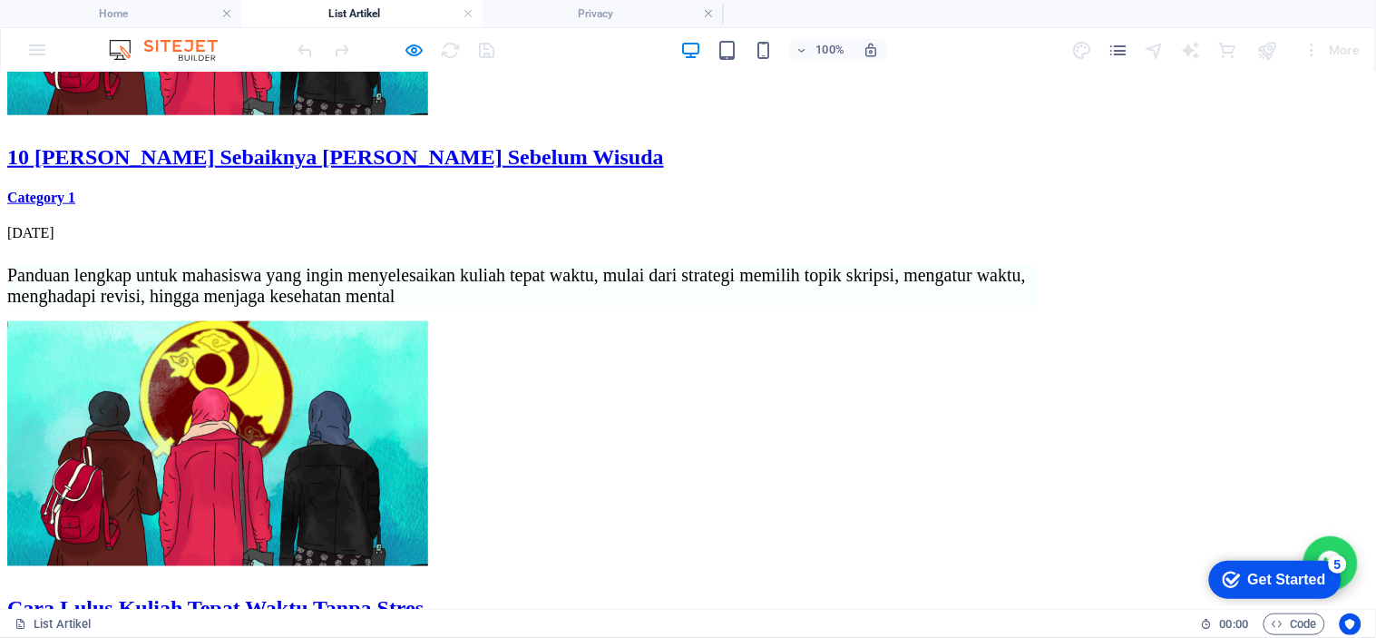
scroll to position [513, 0]
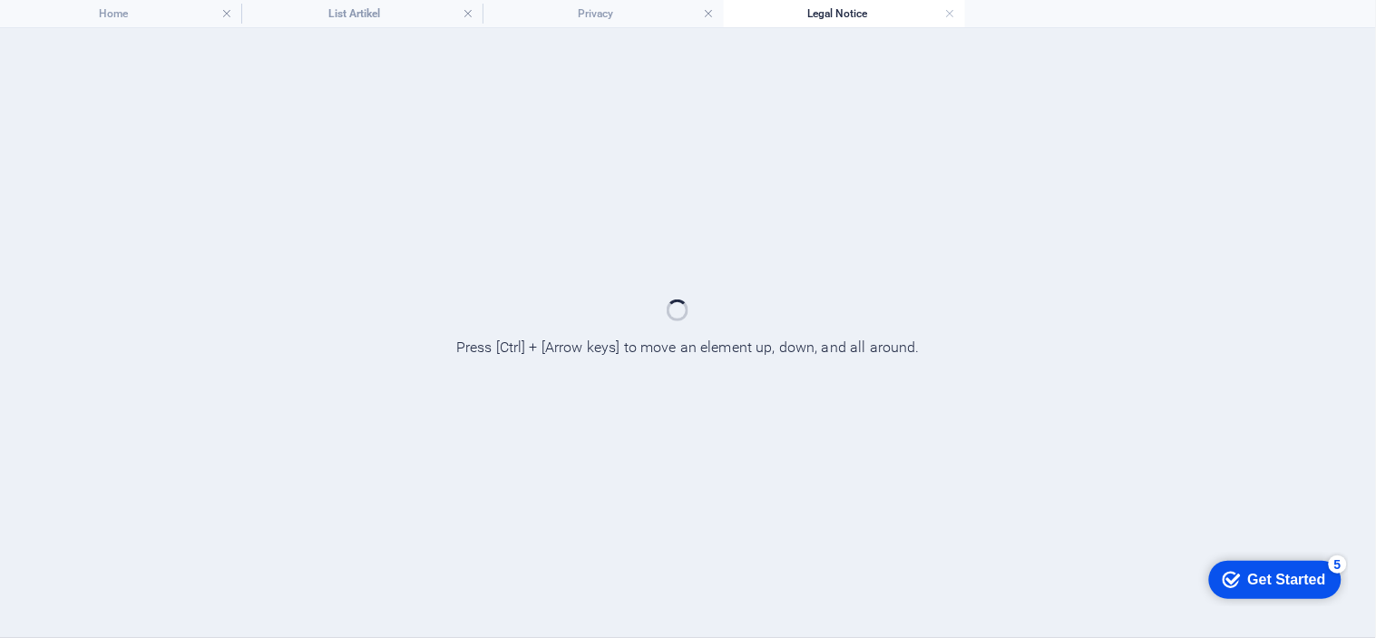
scroll to position [0, 0]
click at [526, 18] on h4 "Privacy" at bounding box center [603, 14] width 241 height 20
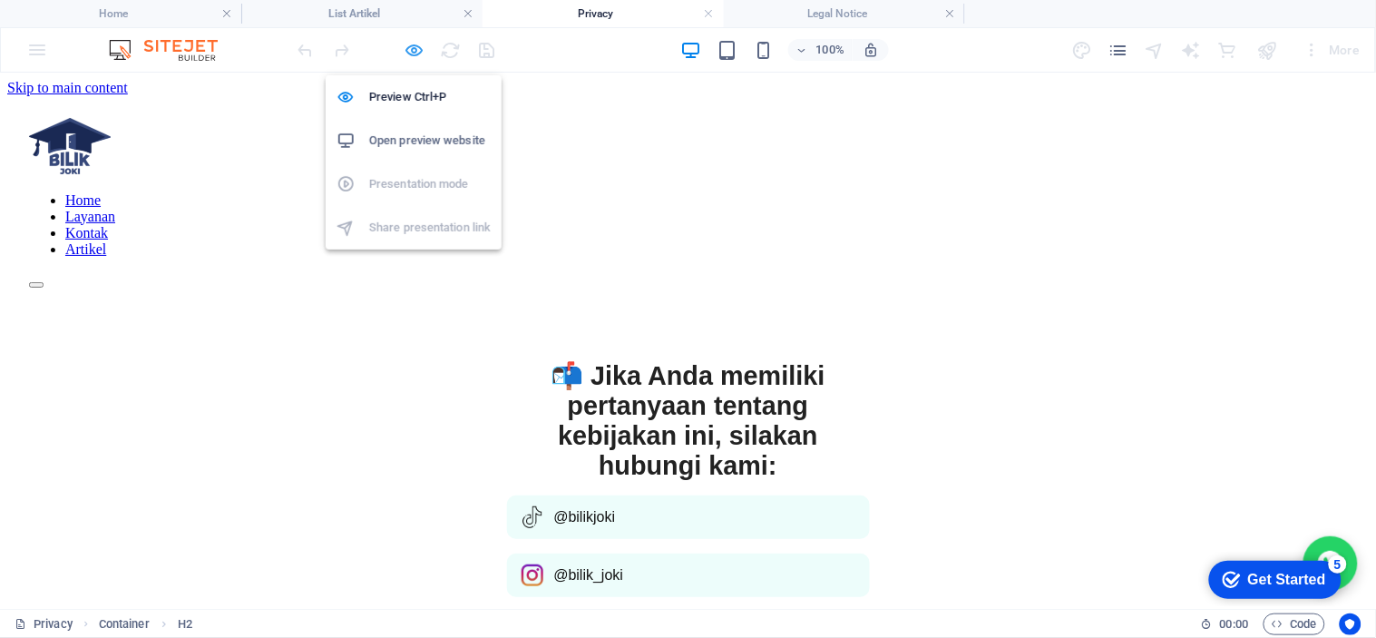
click at [418, 44] on icon "button" at bounding box center [415, 50] width 21 height 21
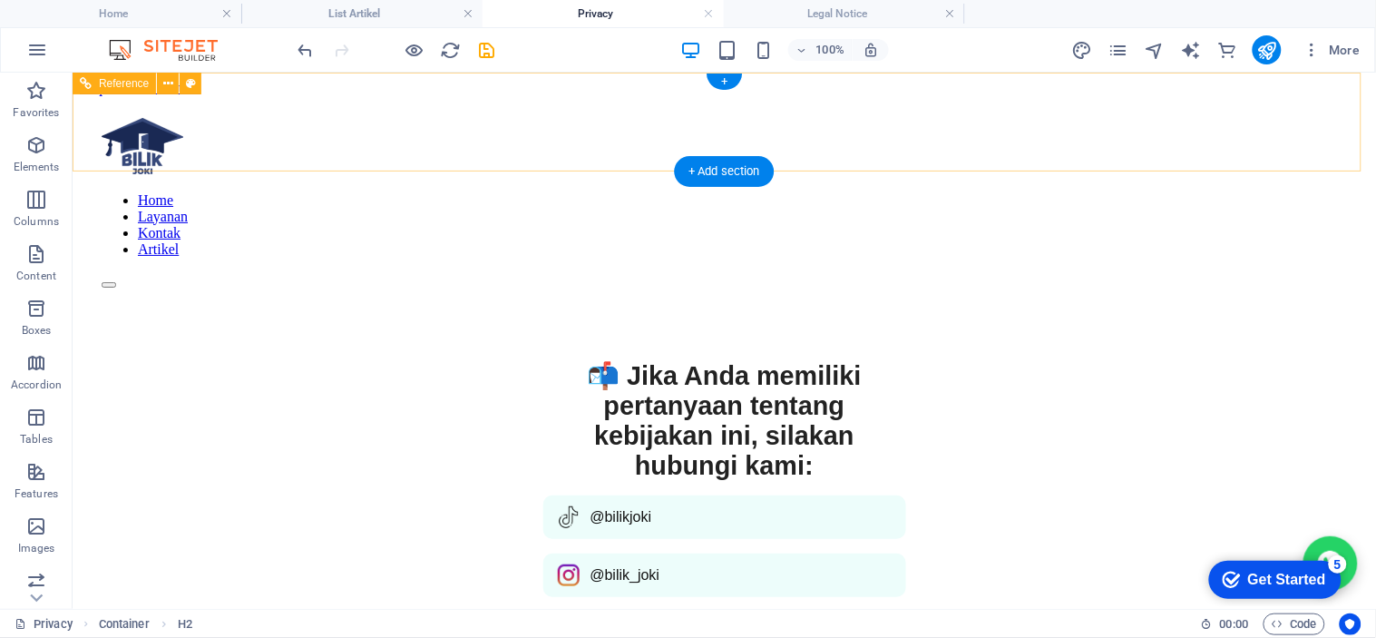
click at [777, 191] on nav "Home Layanan Kontak Artikel" at bounding box center [723, 223] width 1245 height 65
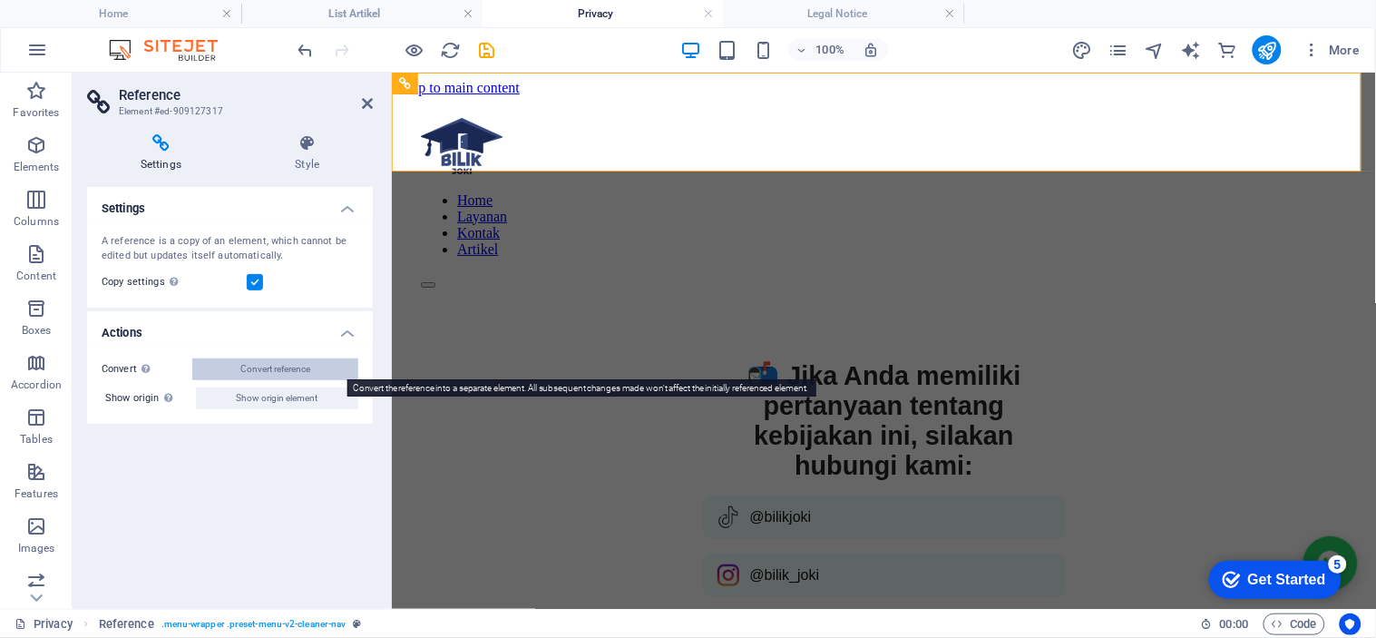
click at [302, 374] on span "Convert reference" at bounding box center [275, 369] width 70 height 22
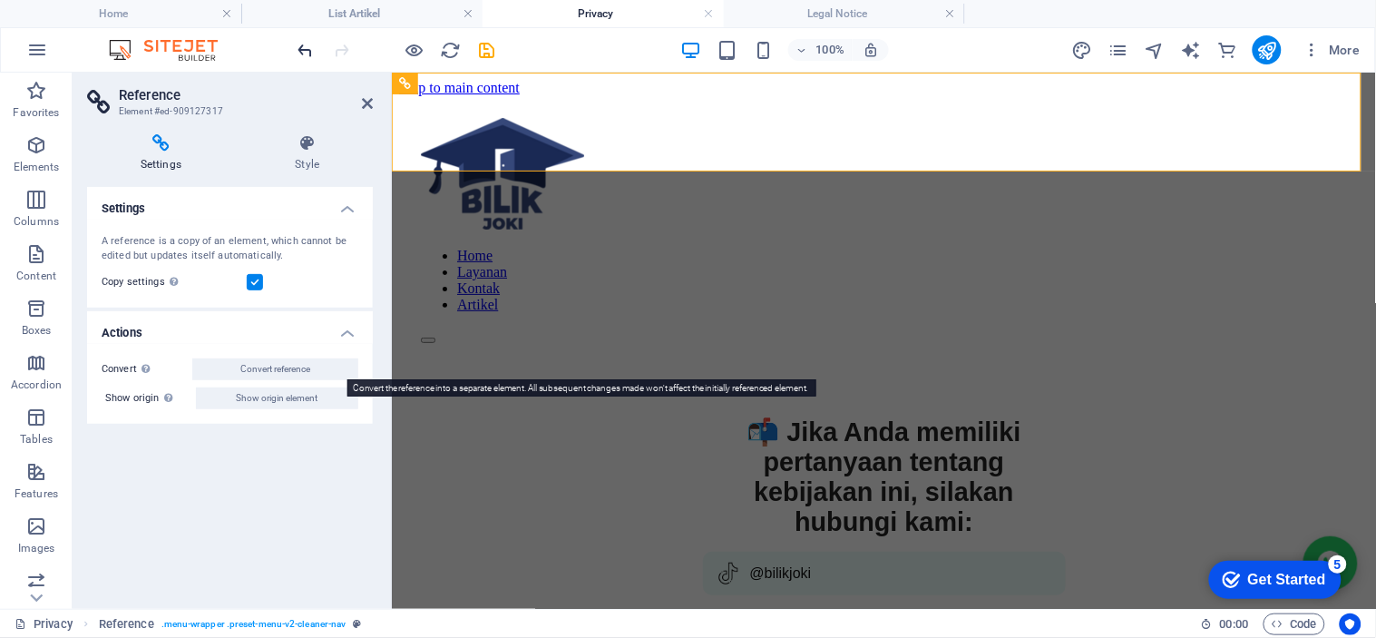
select select "header"
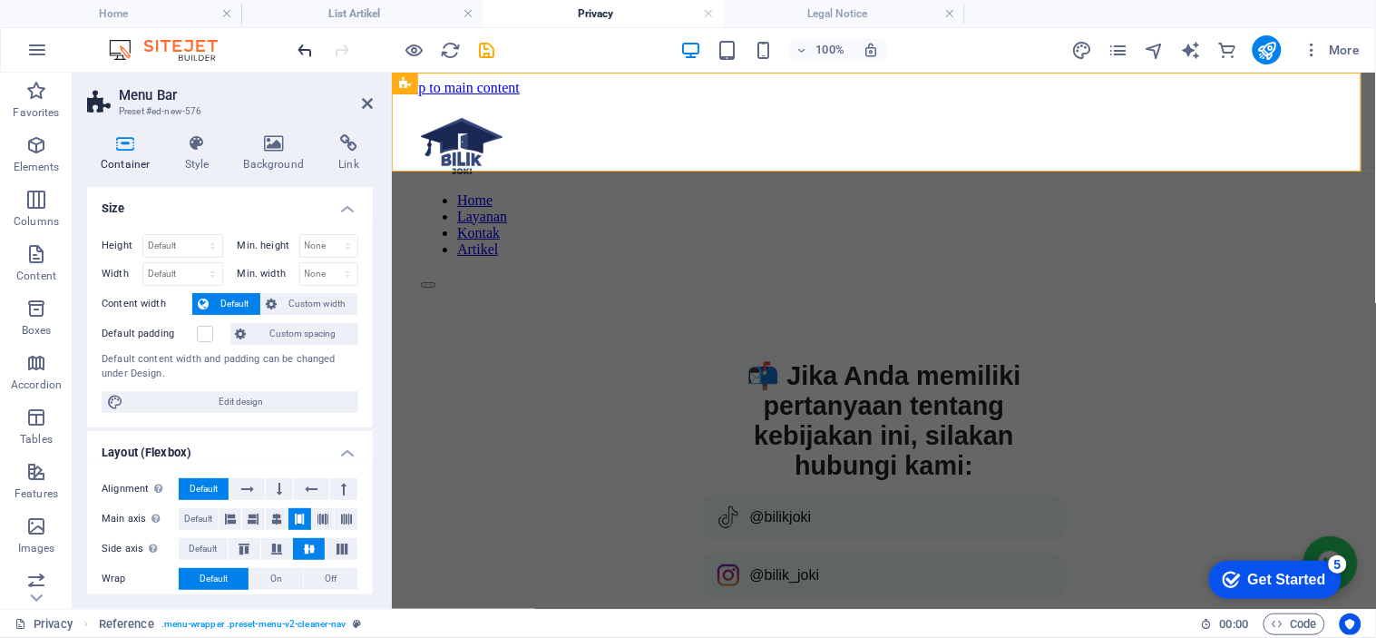
click at [297, 42] on icon "undo" at bounding box center [306, 50] width 21 height 21
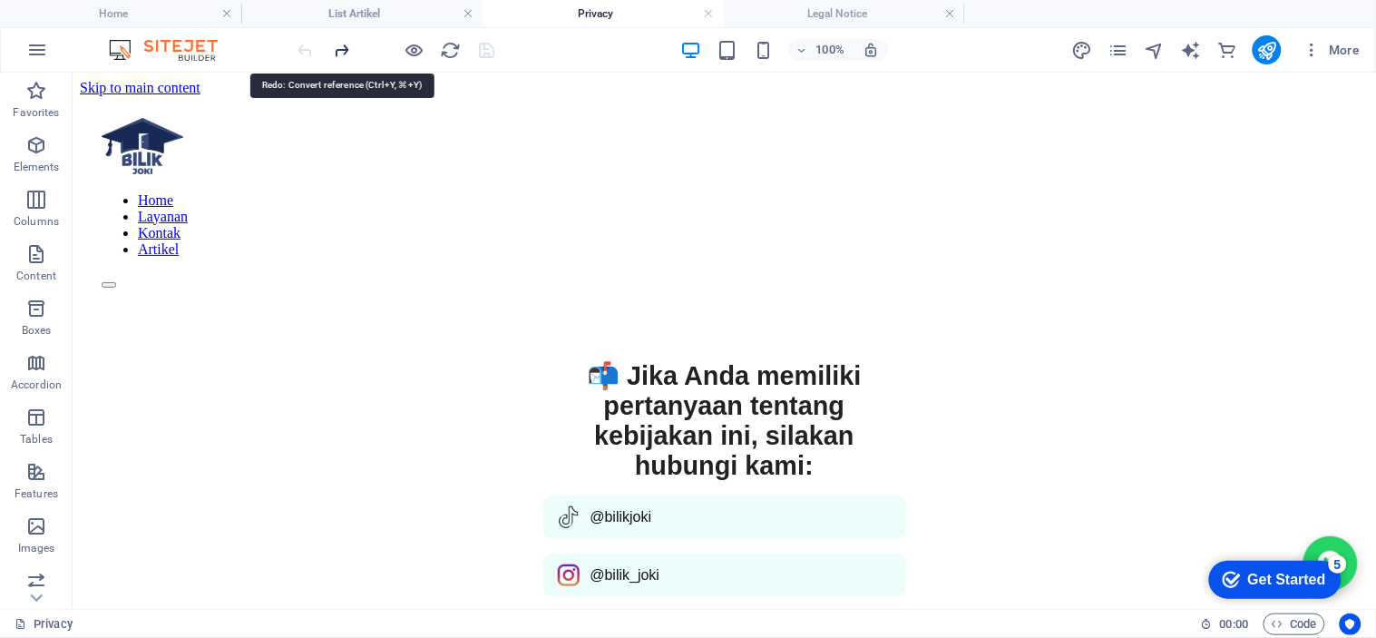
click at [349, 46] on icon "redo" at bounding box center [342, 50] width 21 height 21
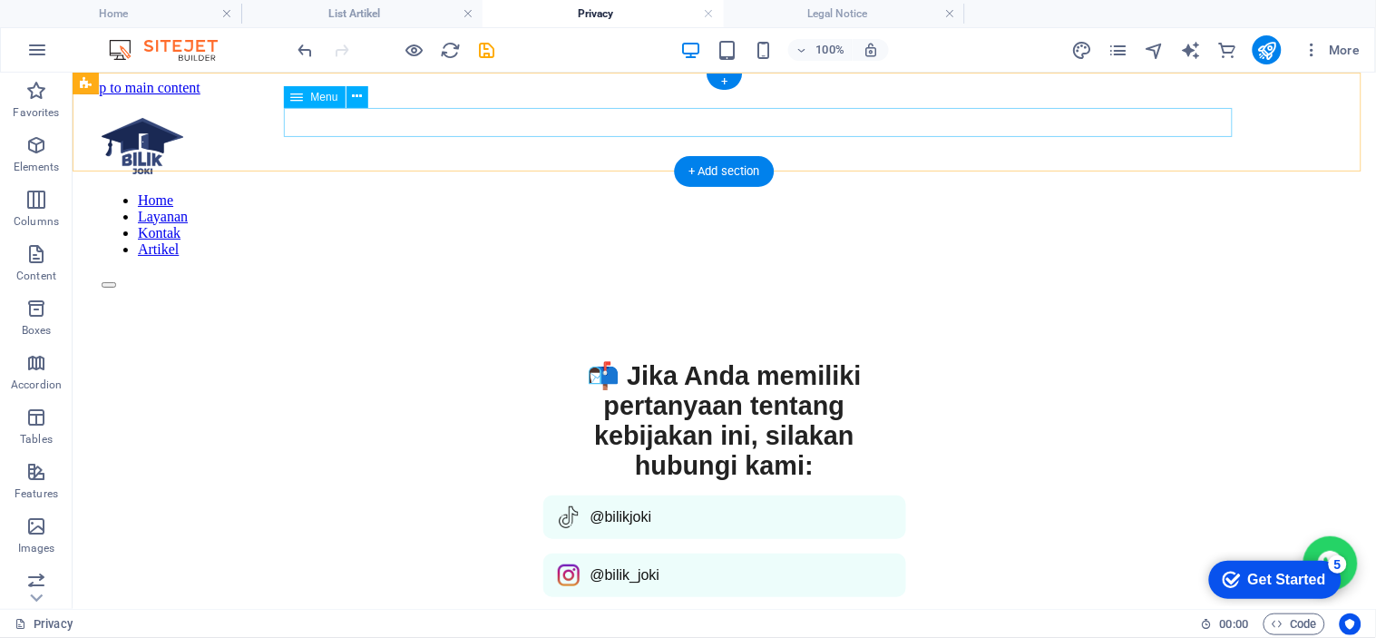
click at [607, 191] on nav "Home Layanan Kontak Artikel" at bounding box center [723, 223] width 1245 height 65
select select
select select "2"
select select
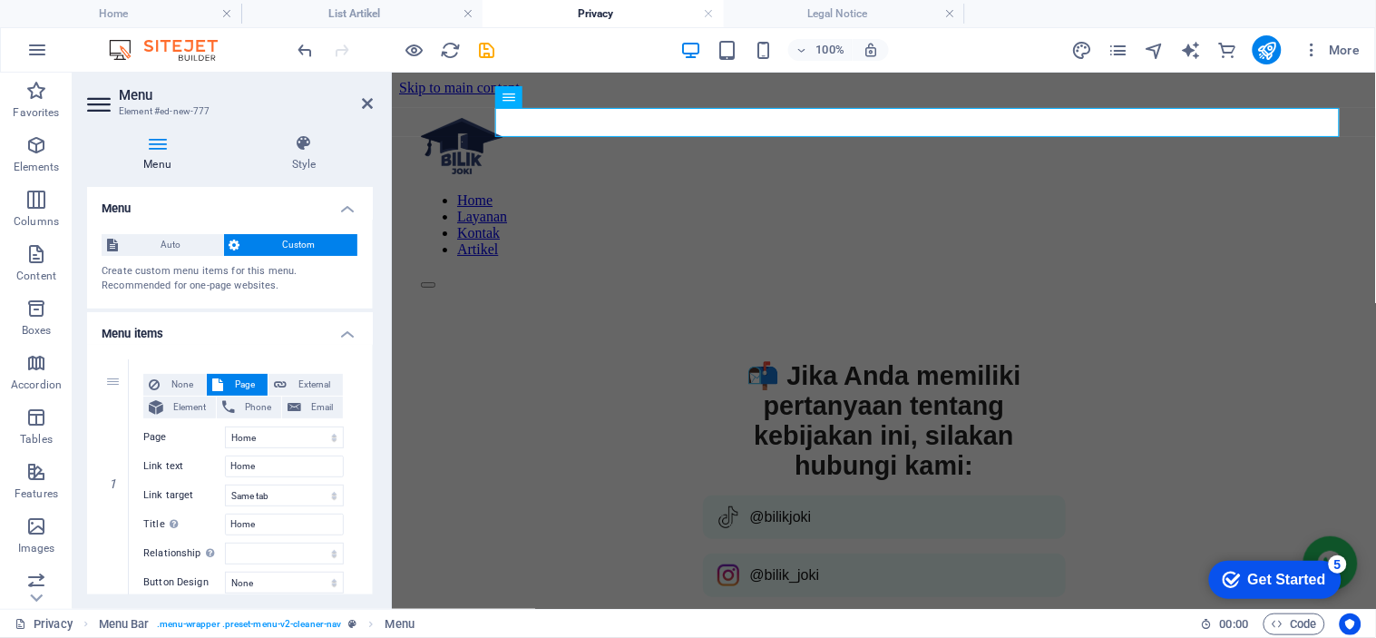
scroll to position [232, 0]
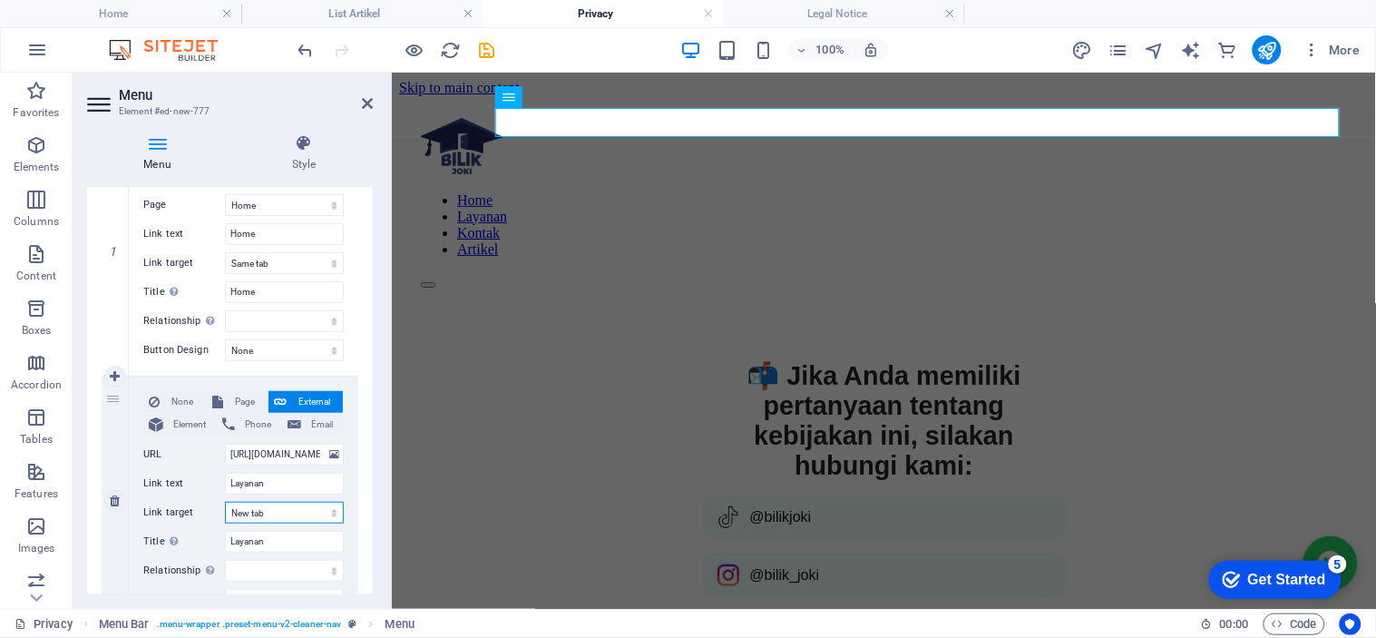
click at [306, 514] on select "New tab Same tab Overlay" at bounding box center [284, 513] width 119 height 22
select select
click at [225, 502] on select "New tab Same tab Overlay" at bounding box center [284, 513] width 119 height 22
select select
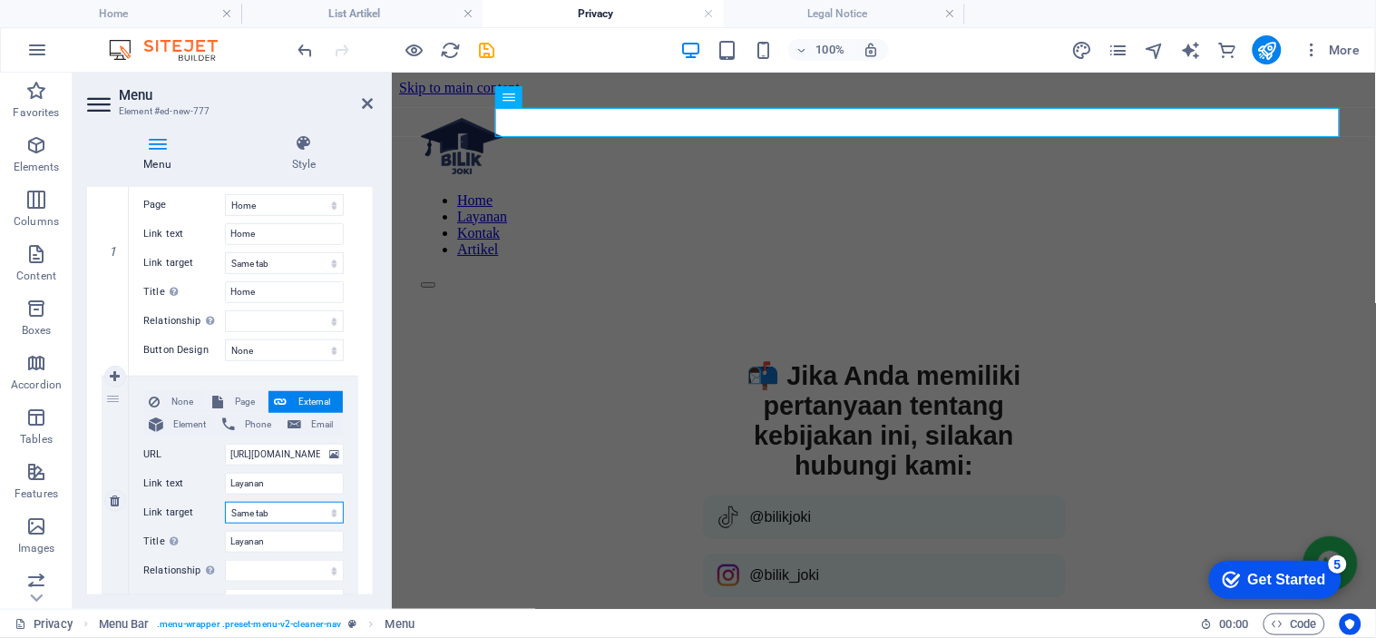
select select
drag, startPoint x: 375, startPoint y: 378, endPoint x: 375, endPoint y: 405, distance: 27.2
click at [375, 405] on div "Menu Style Menu Auto Custom Create custom menu items for this menu. Recommended…" at bounding box center [230, 364] width 315 height 489
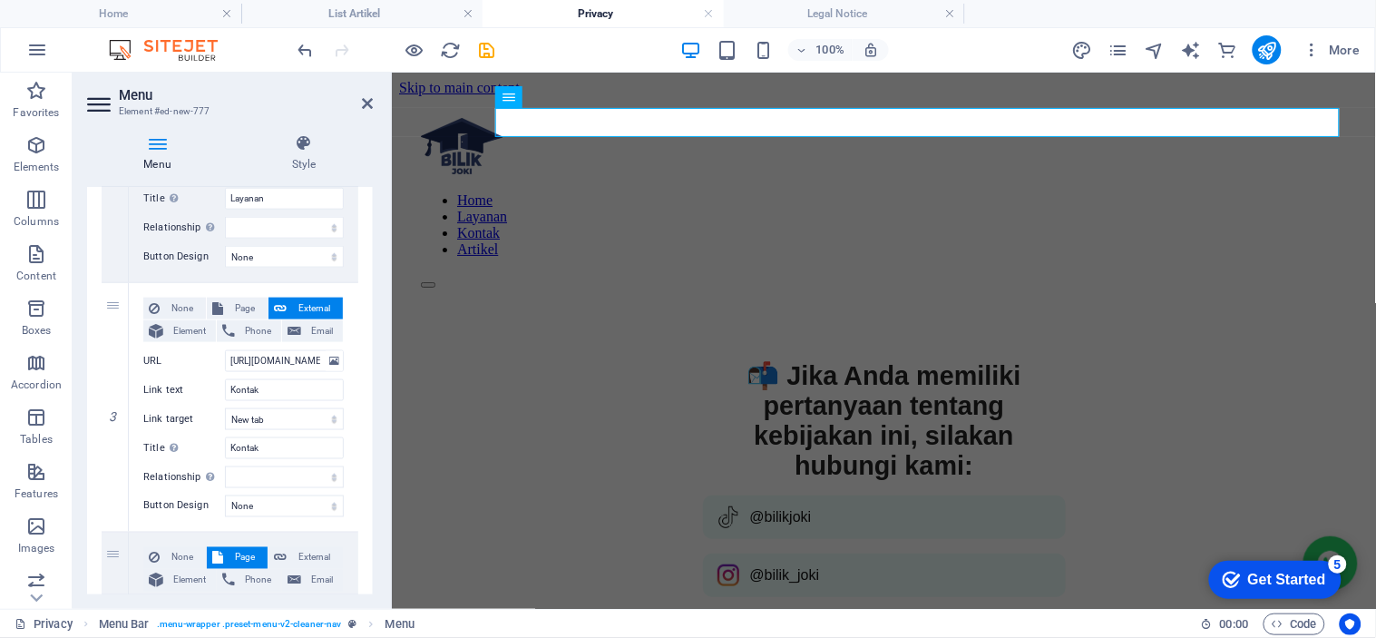
scroll to position [579, 0]
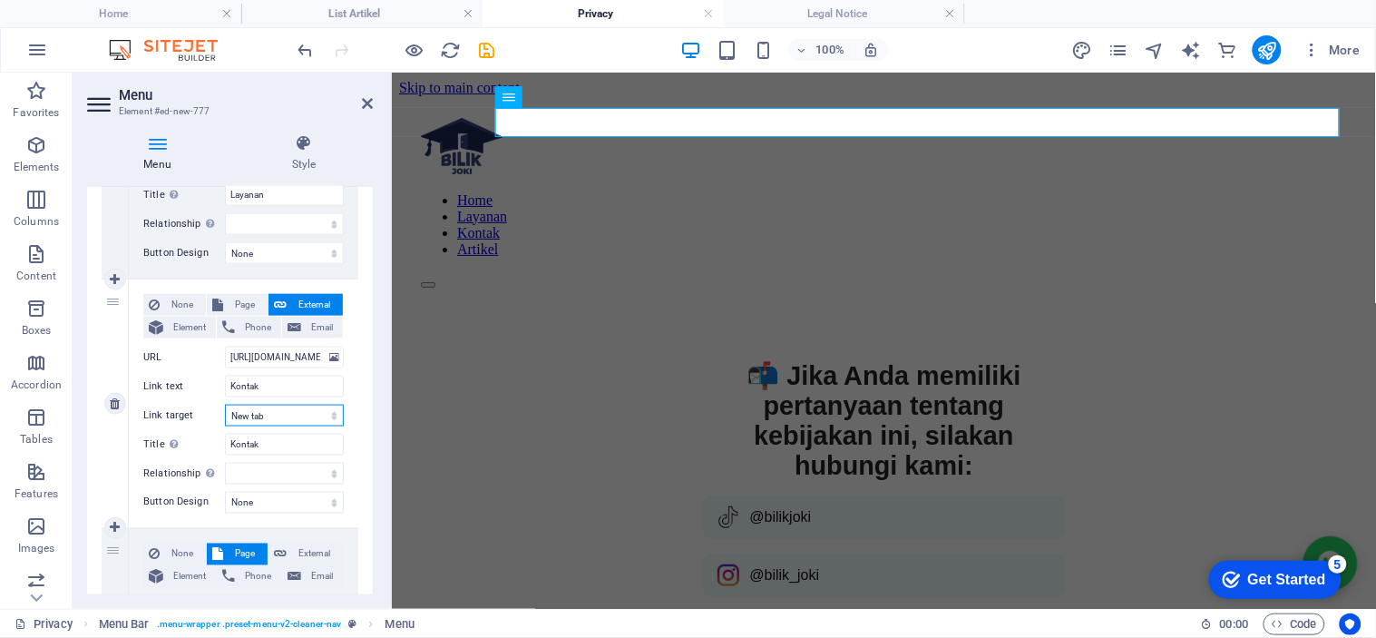
click at [300, 420] on select "New tab Same tab Overlay" at bounding box center [284, 416] width 119 height 22
select select
click at [225, 405] on select "New tab Same tab Overlay" at bounding box center [284, 416] width 119 height 22
select select
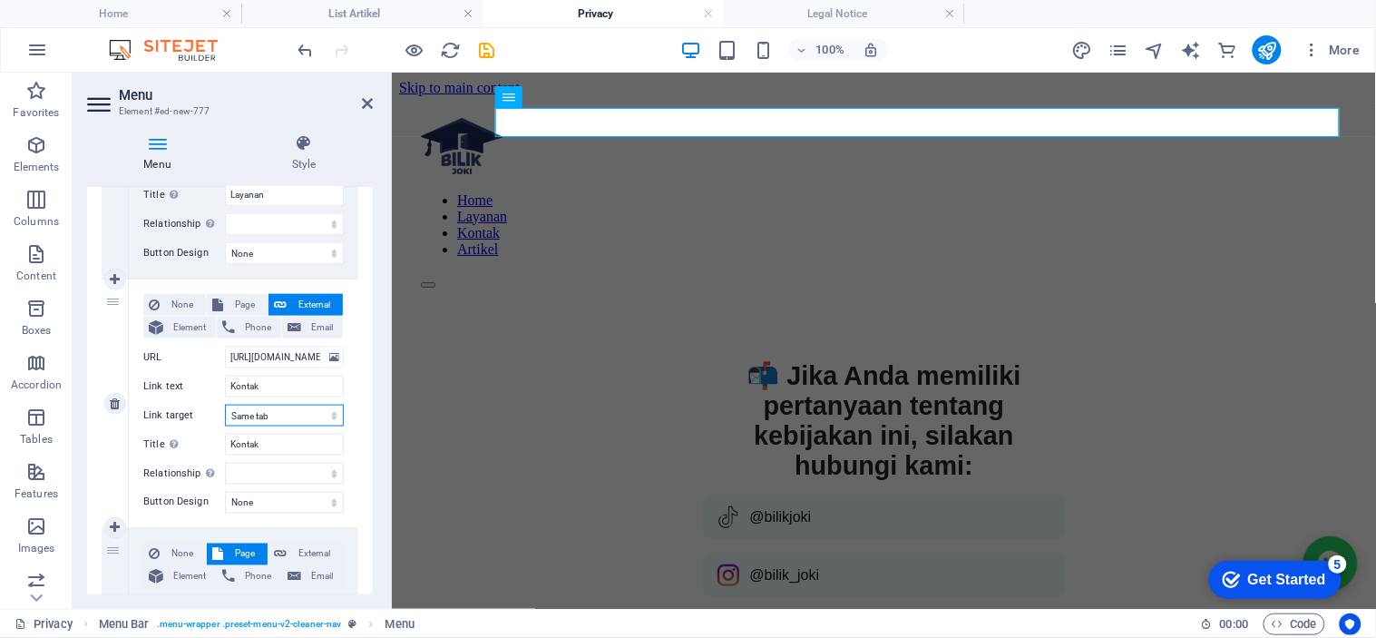
select select
click at [858, 16] on h4 "Legal Notice" at bounding box center [844, 14] width 241 height 20
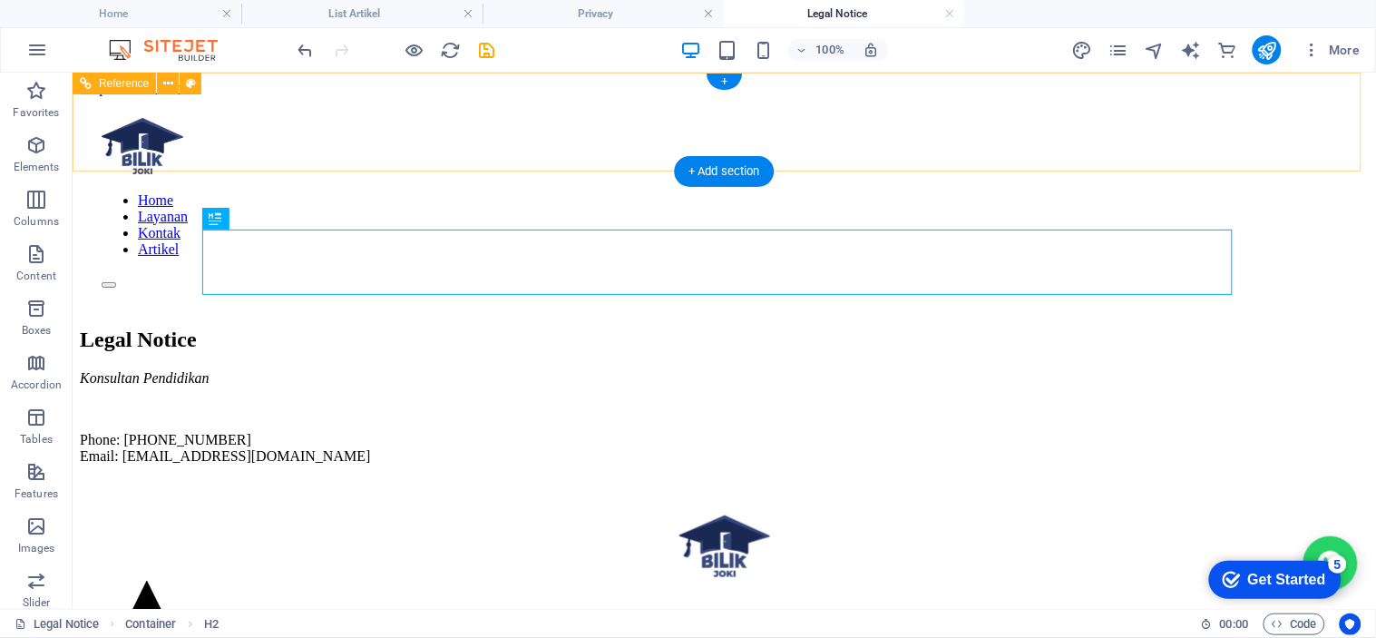
click at [881, 191] on nav "Home Layanan Kontak Artikel" at bounding box center [723, 223] width 1245 height 65
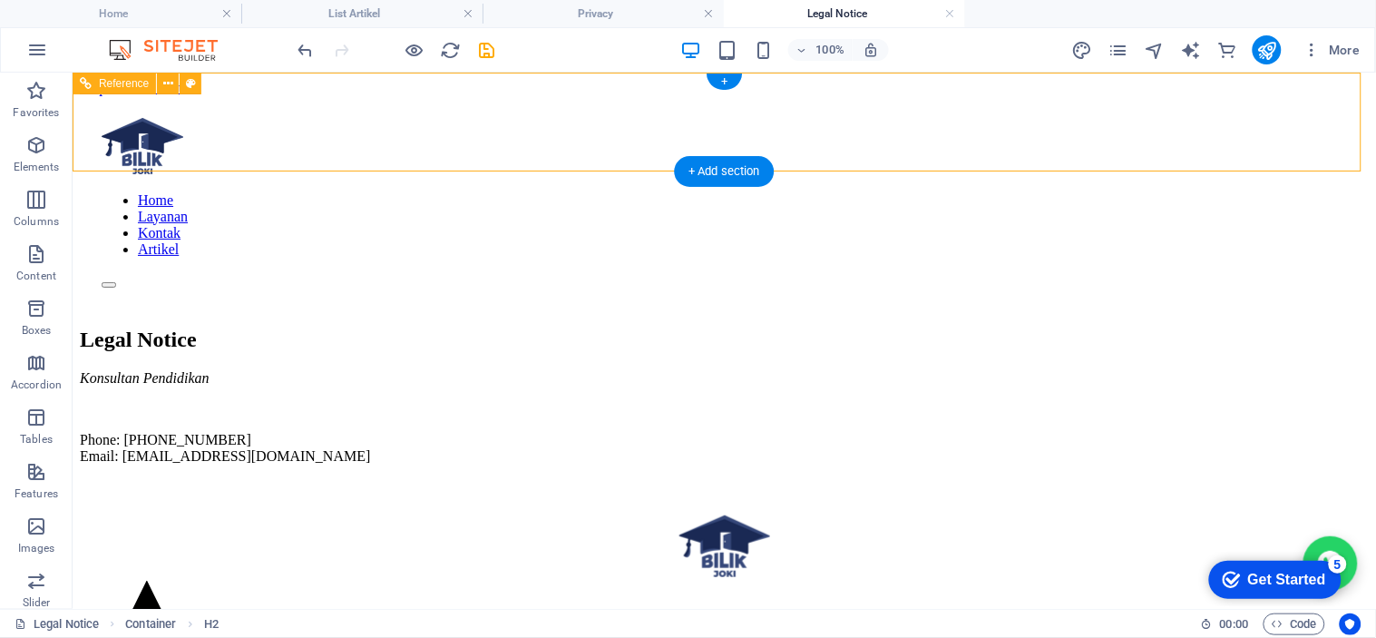
click at [881, 191] on nav "Home Layanan Kontak Artikel" at bounding box center [723, 223] width 1245 height 65
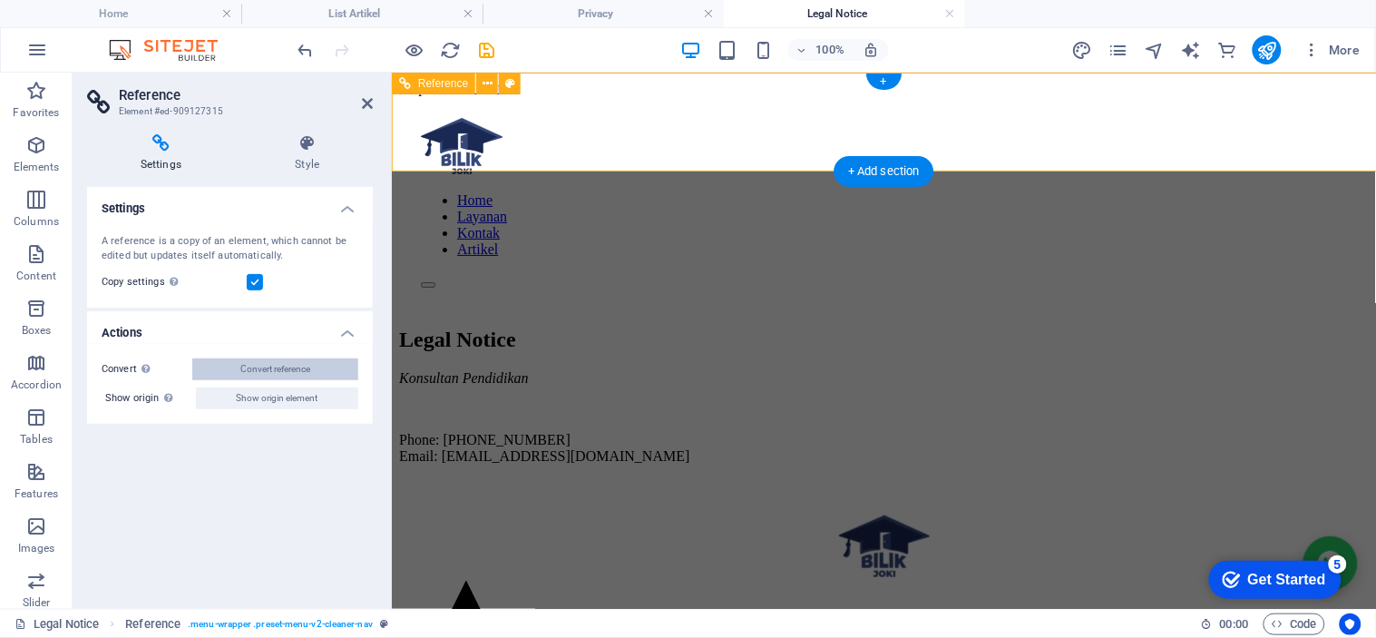
click at [310, 370] on span "Convert reference" at bounding box center [275, 369] width 70 height 22
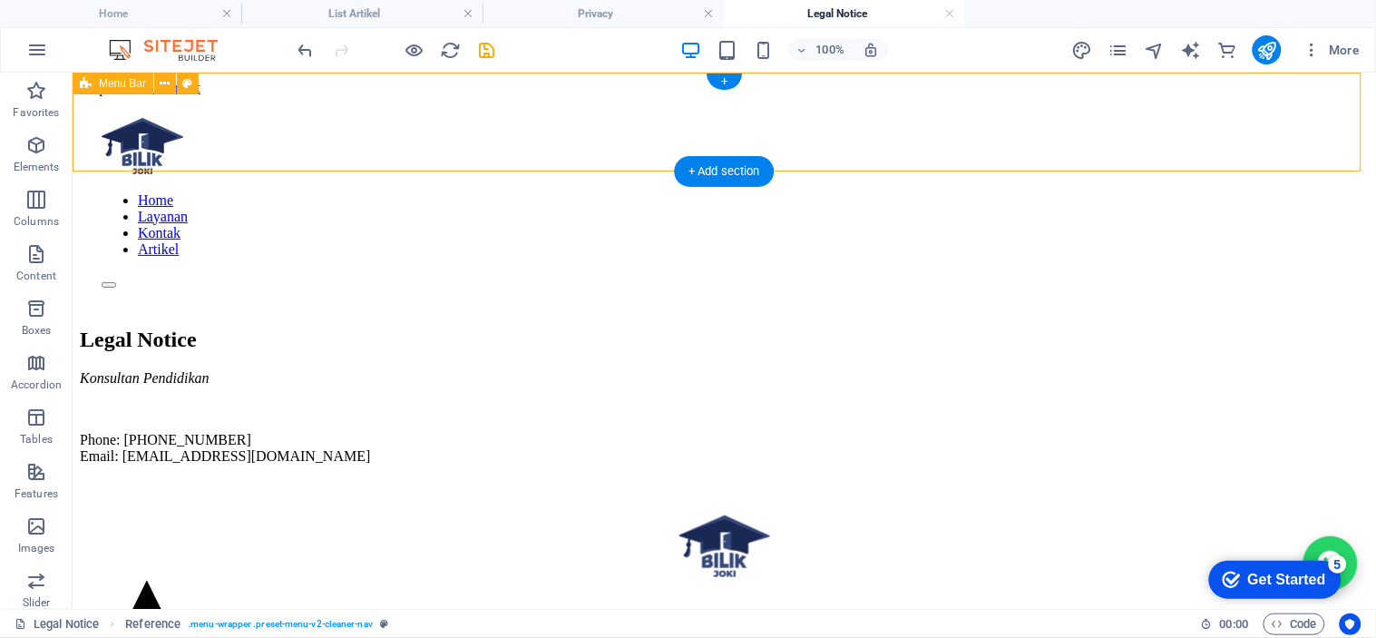
click at [800, 191] on nav "Home Layanan Kontak Artikel" at bounding box center [723, 223] width 1245 height 65
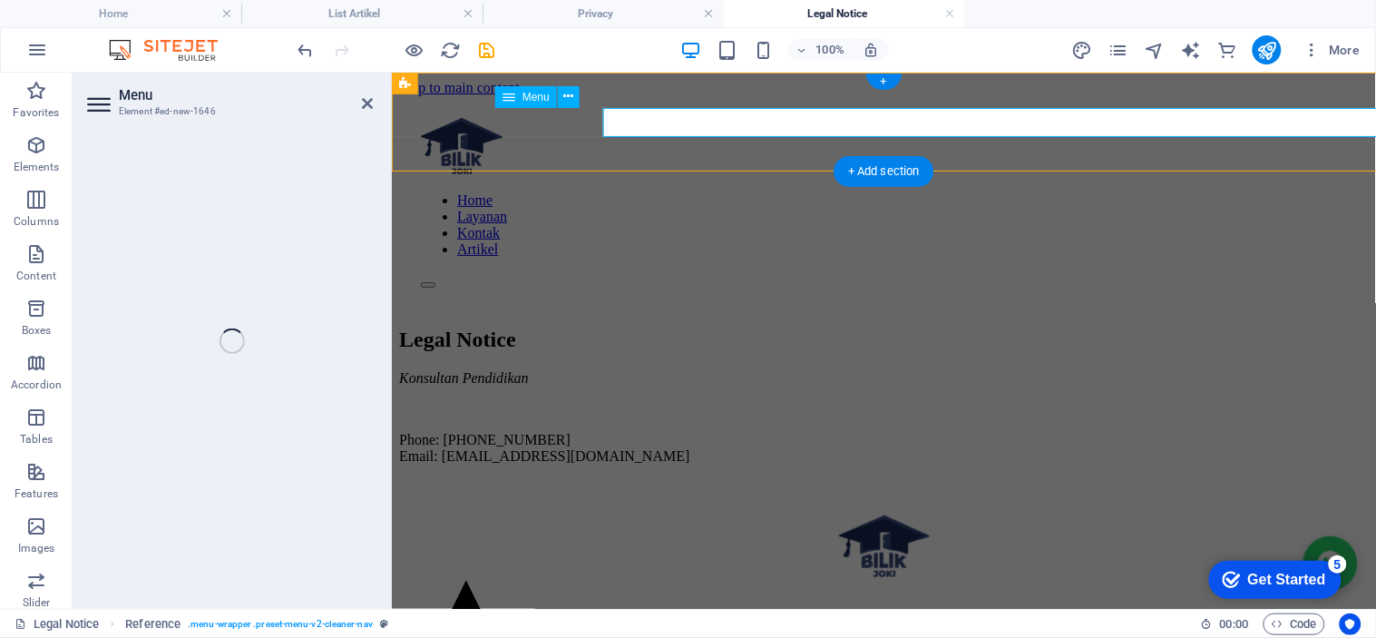
click at [800, 191] on nav "Home Layanan Kontak Artikel" at bounding box center [883, 223] width 926 height 65
select select
select select "2"
select select
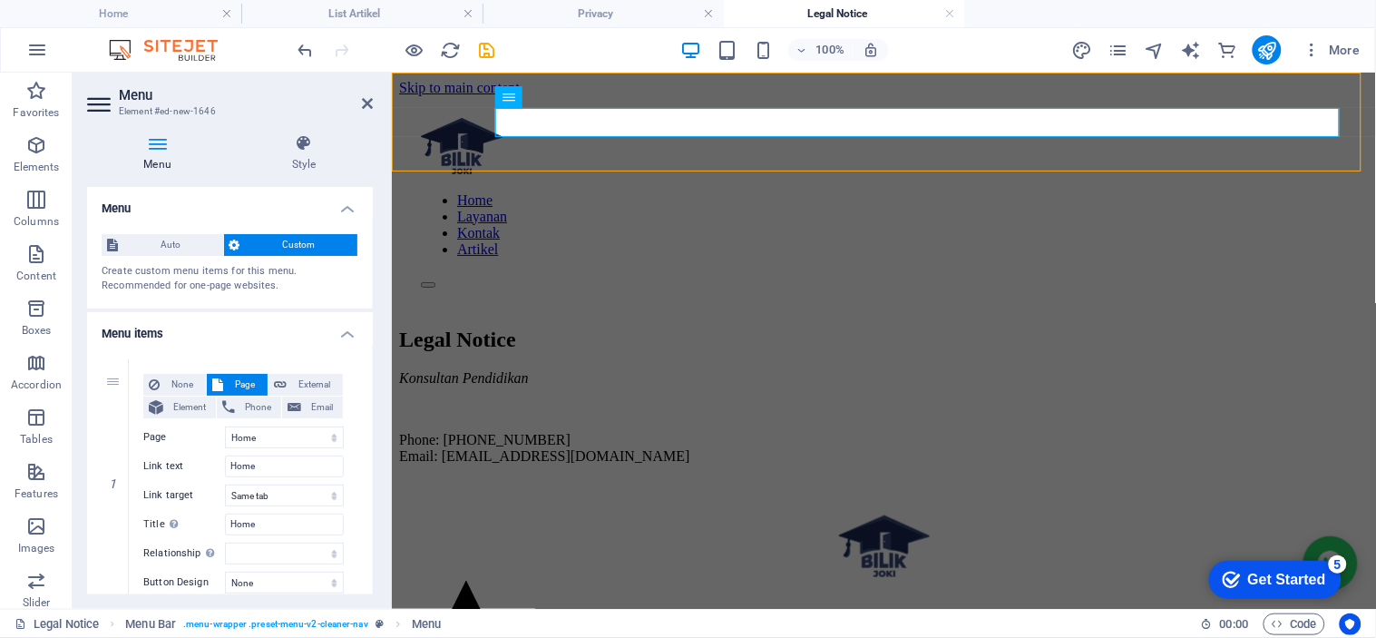
click at [364, 283] on div "Auto Custom Create custom menu items for this menu. Recommended for one-page we…" at bounding box center [230, 263] width 286 height 89
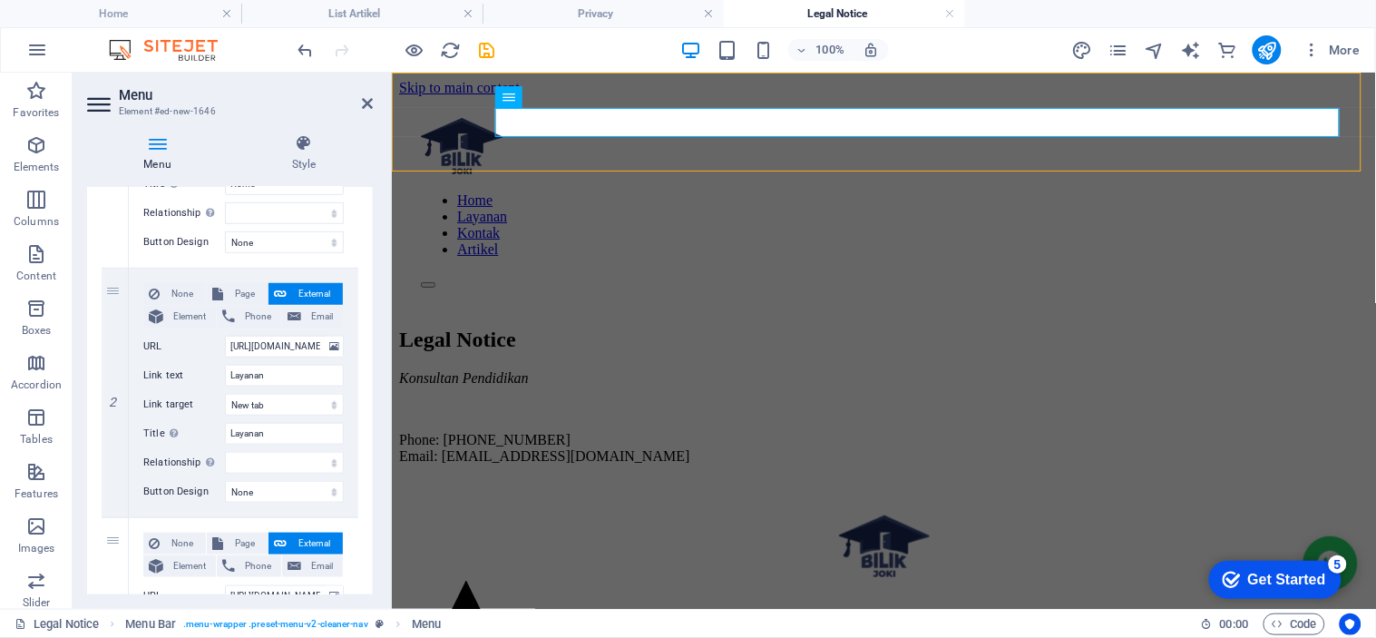
scroll to position [349, 0]
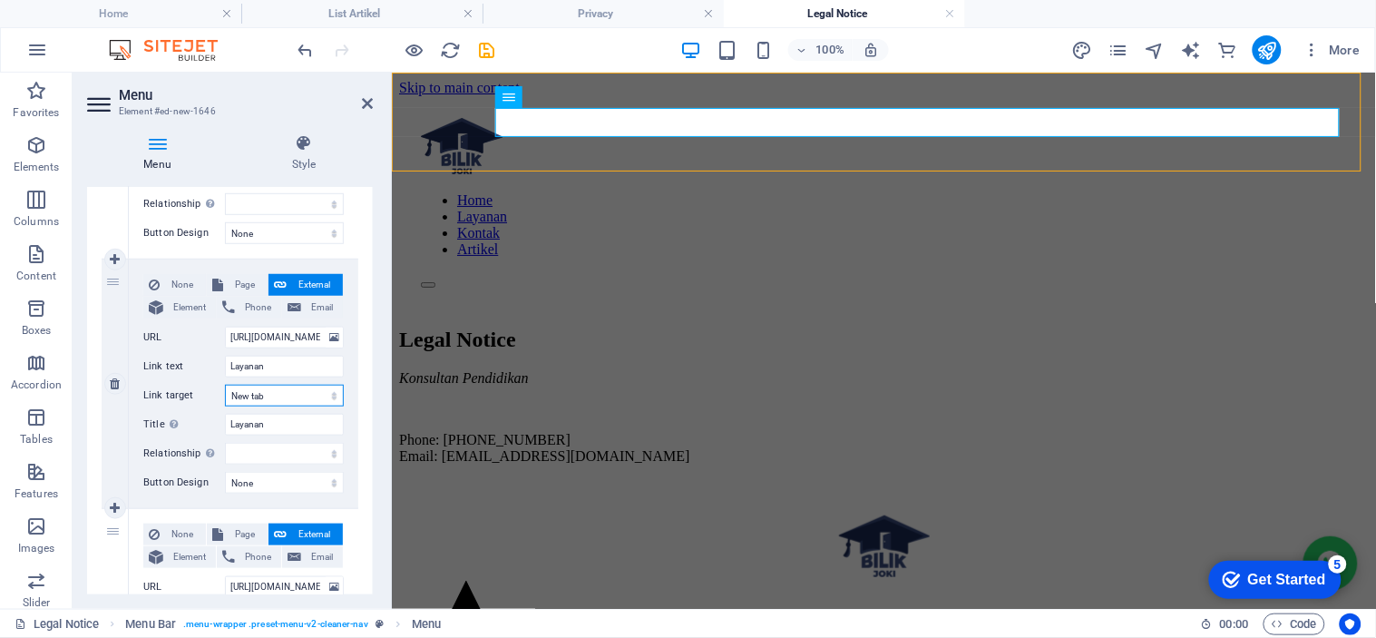
click at [296, 390] on select "New tab Same tab Overlay" at bounding box center [284, 396] width 119 height 22
select select
click at [225, 385] on select "New tab Same tab Overlay" at bounding box center [284, 396] width 119 height 22
select select
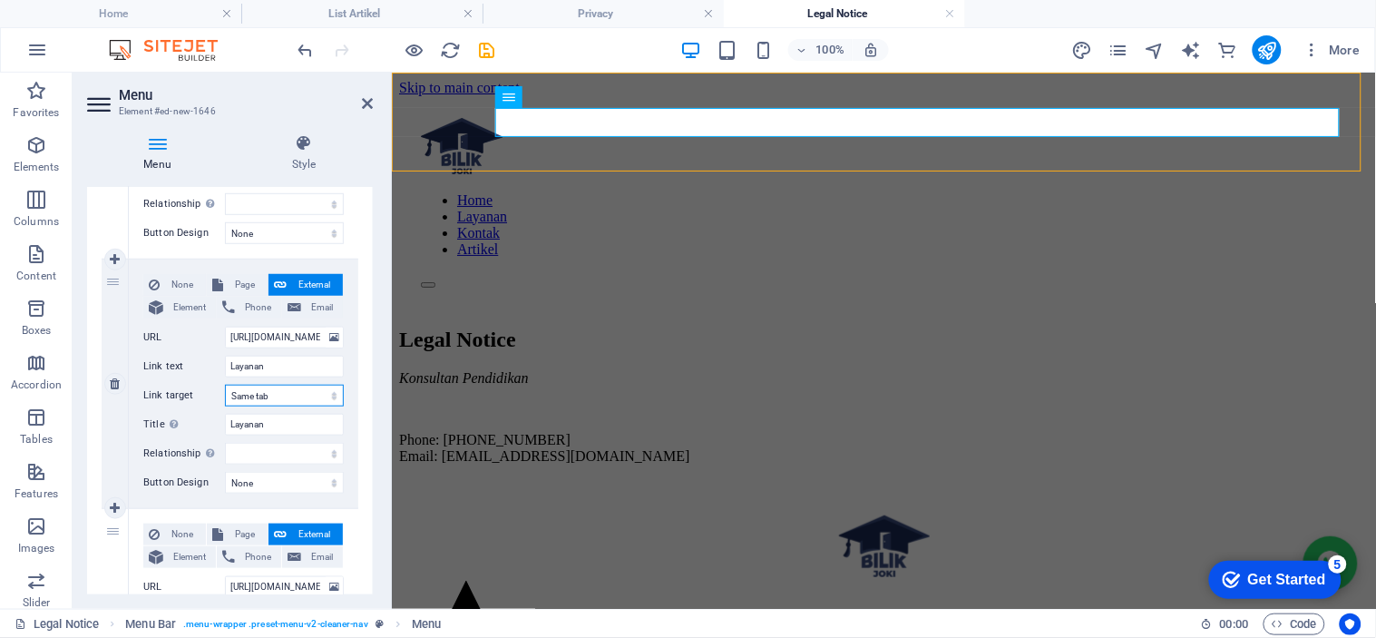
select select
drag, startPoint x: 368, startPoint y: 357, endPoint x: 368, endPoint y: 435, distance: 78.0
click at [368, 435] on div "1 None Page External Element Phone Email Page Home Legal Notice List Artikel Pr…" at bounding box center [230, 508] width 286 height 1026
drag, startPoint x: 368, startPoint y: 435, endPoint x: 377, endPoint y: 490, distance: 55.2
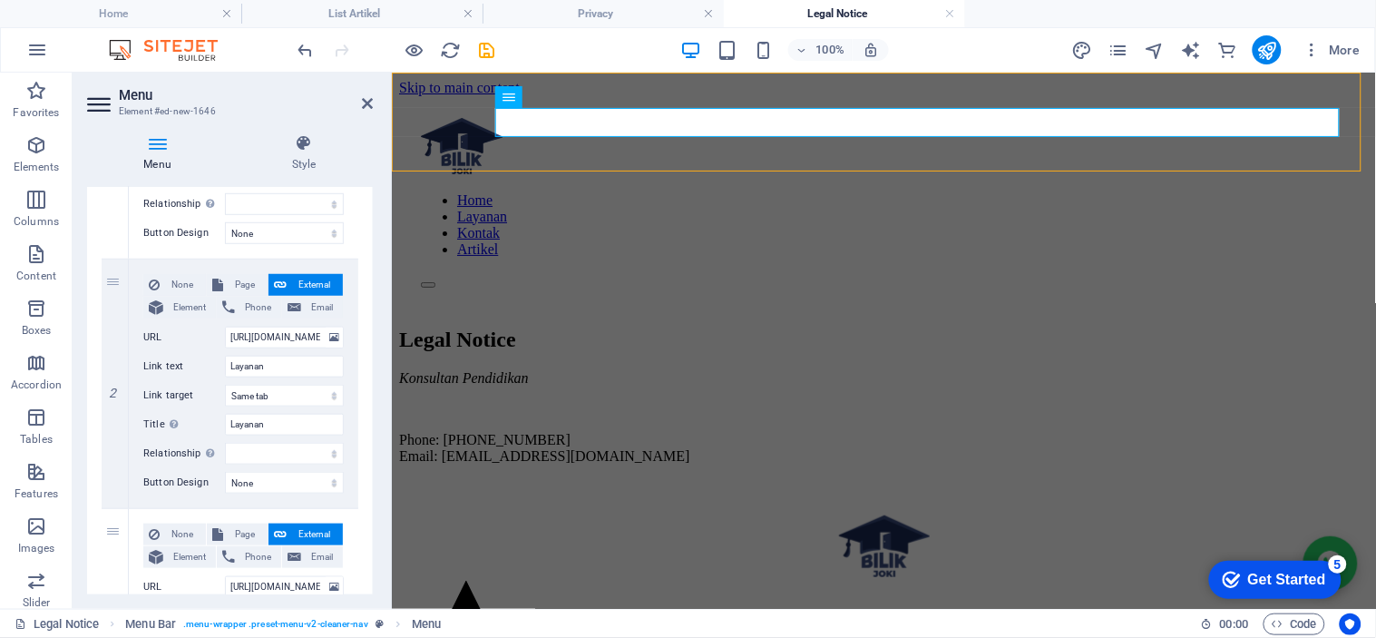
click at [377, 490] on div "Menu Style Menu Auto Custom Create custom menu items for this menu. Recommended…" at bounding box center [230, 364] width 315 height 489
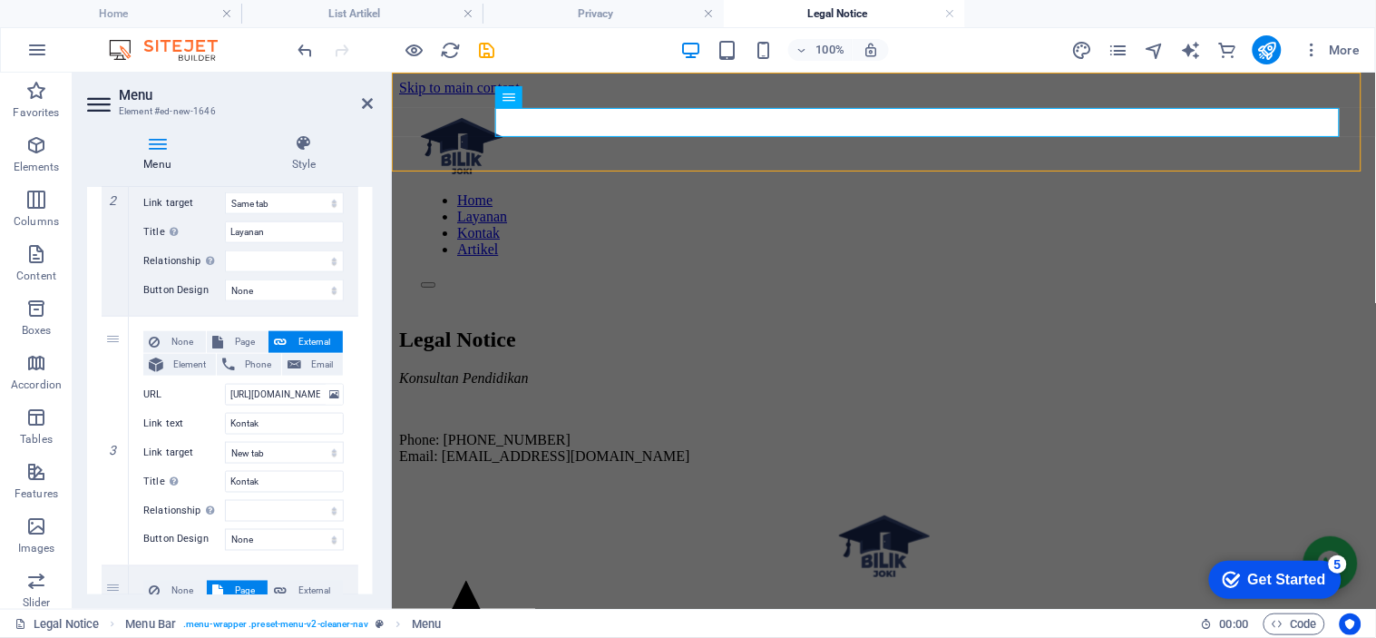
scroll to position [546, 0]
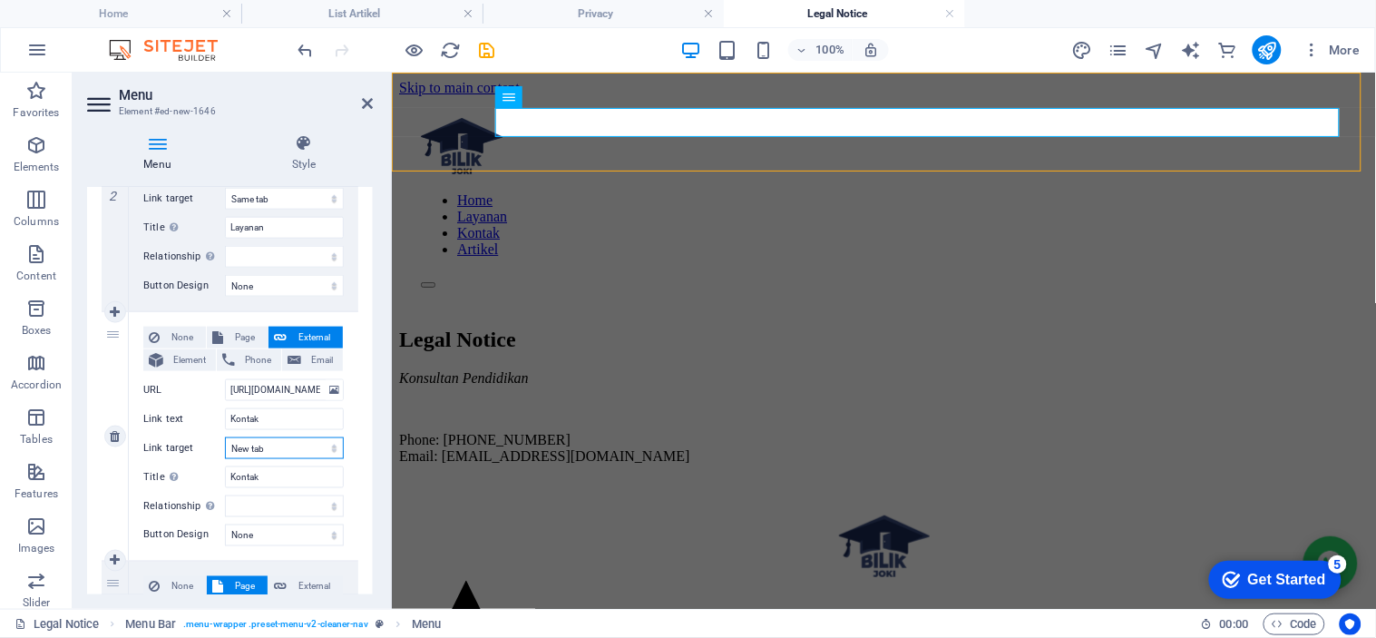
click at [259, 449] on select "New tab Same tab Overlay" at bounding box center [284, 448] width 119 height 22
select select
click at [225, 437] on select "New tab Same tab Overlay" at bounding box center [284, 448] width 119 height 22
select select
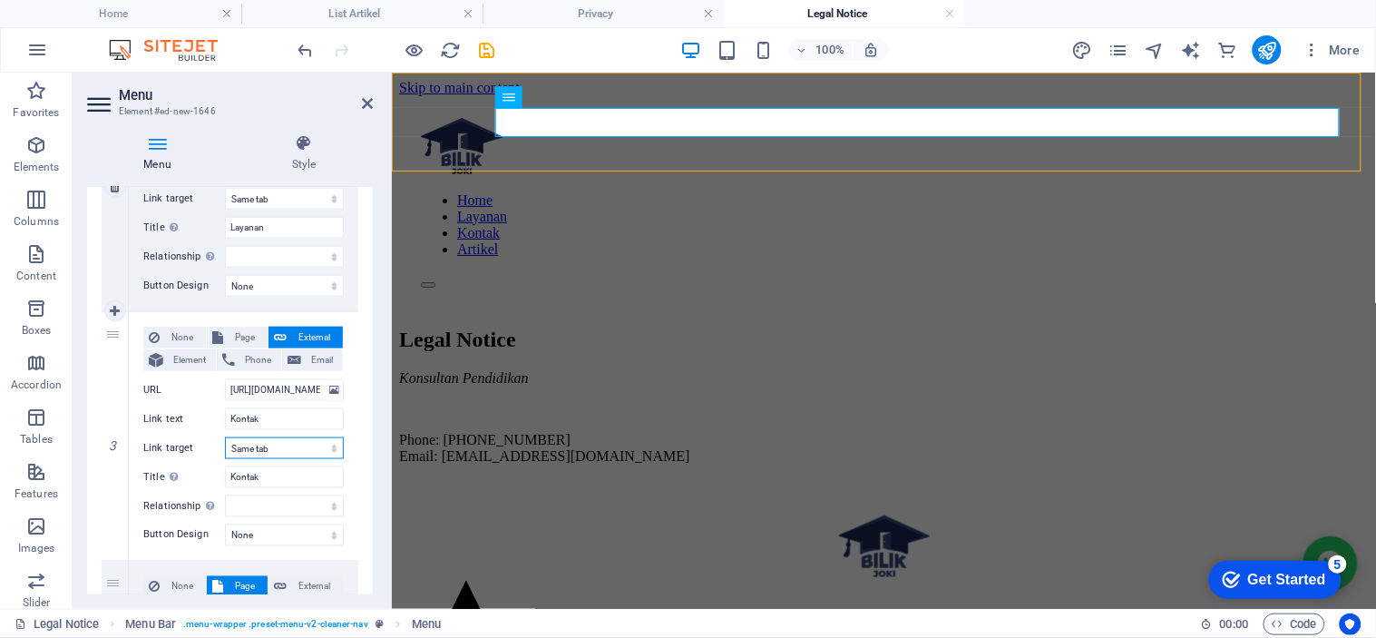
select select
click at [494, 43] on icon "save" at bounding box center [487, 50] width 21 height 21
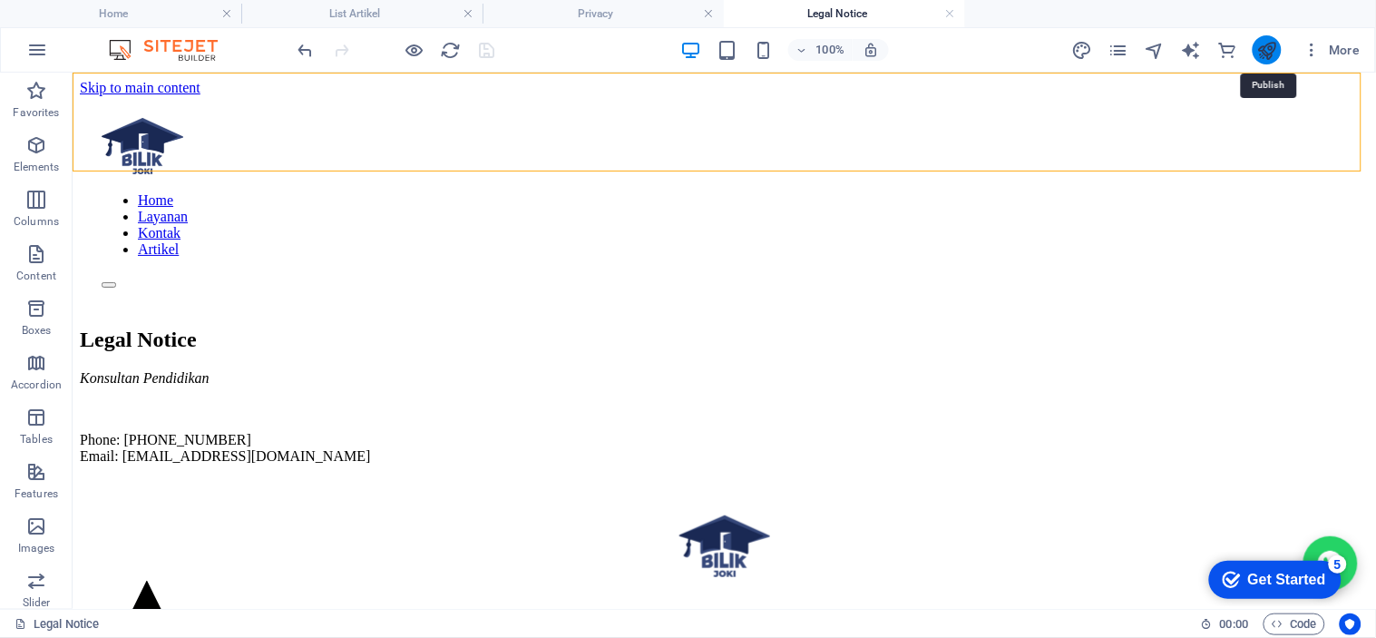
click at [1266, 49] on icon "publish" at bounding box center [1266, 50] width 21 height 21
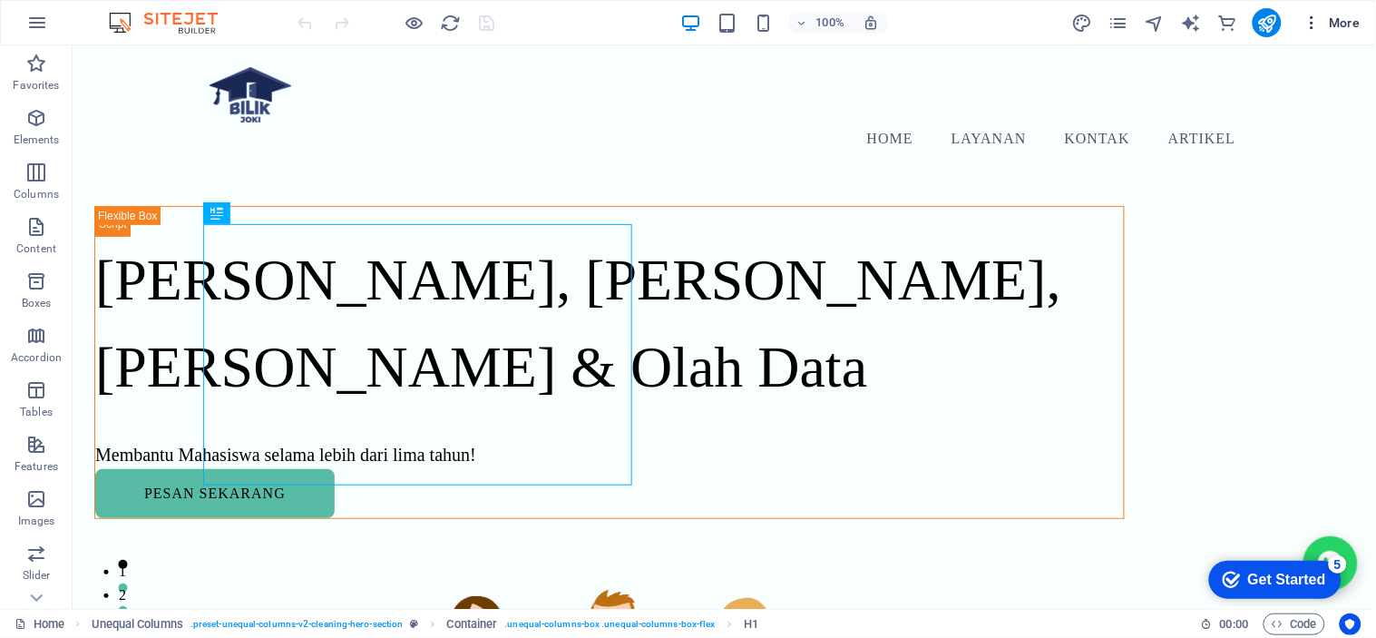
click at [1355, 16] on span "More" at bounding box center [1331, 23] width 57 height 18
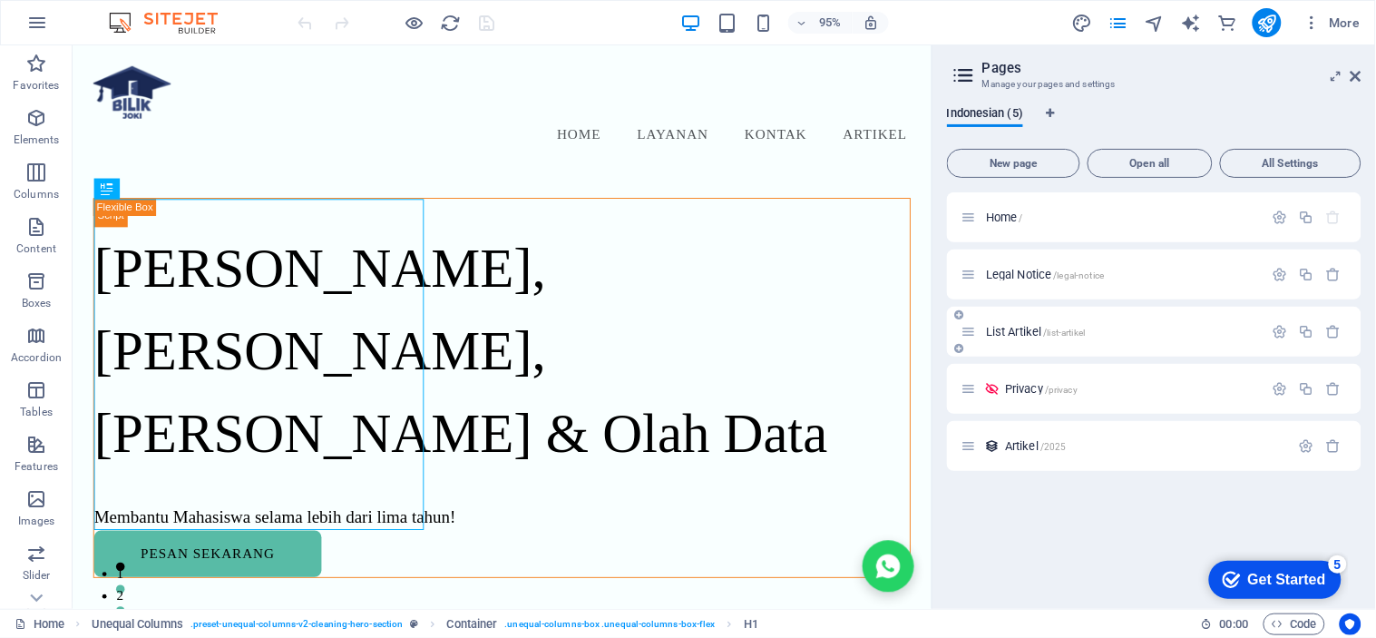
click at [1029, 329] on span "List Artikel /list-artikel" at bounding box center [1035, 332] width 99 height 14
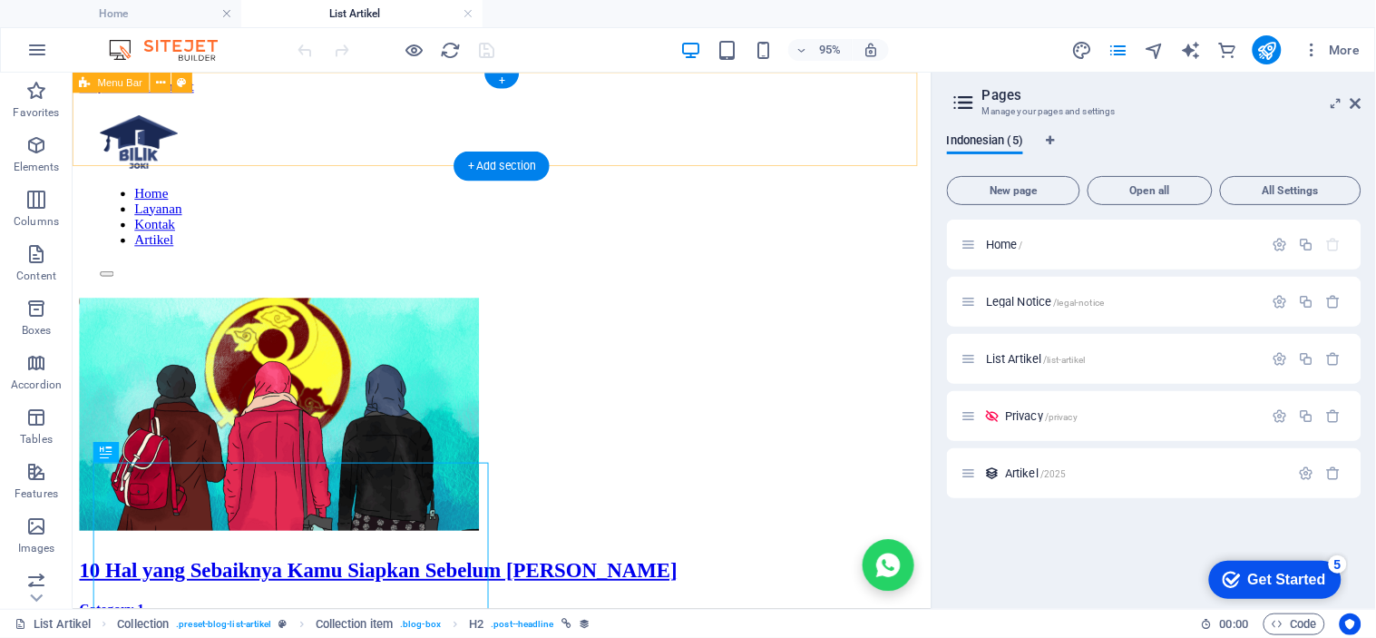
click at [441, 95] on div "Home Layanan Kontak Artikel" at bounding box center [524, 202] width 890 height 214
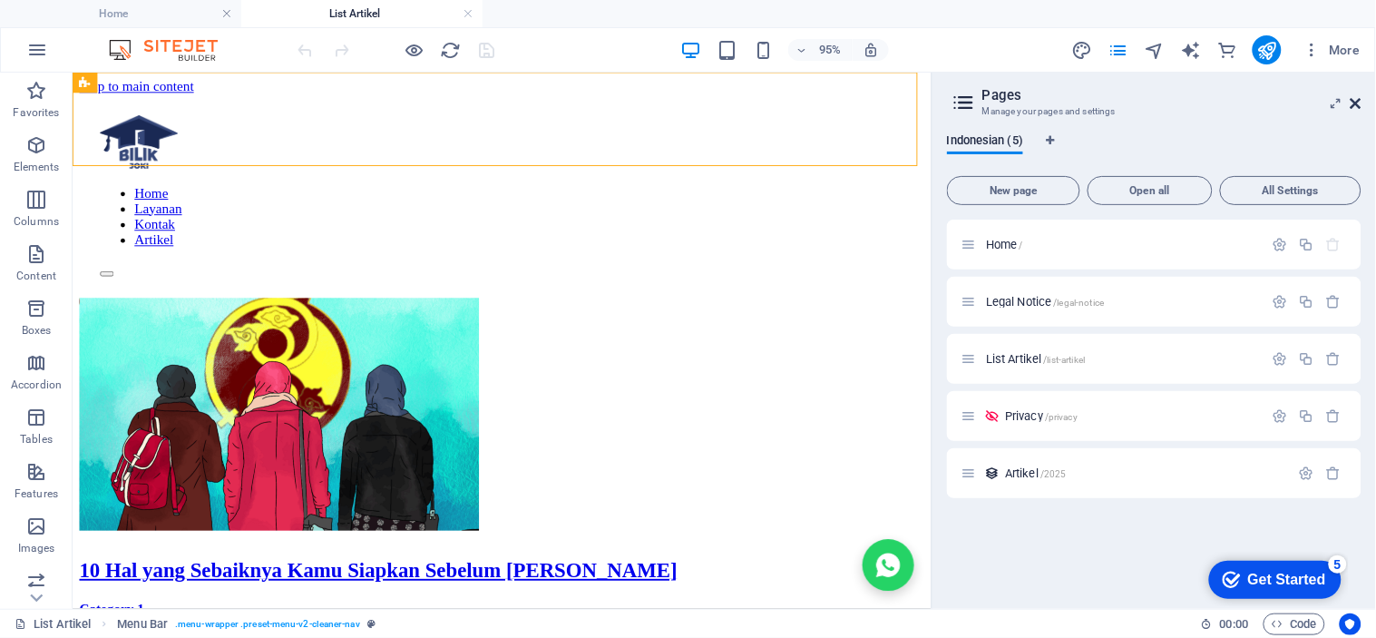
click at [1359, 105] on icon at bounding box center [1356, 103] width 11 height 15
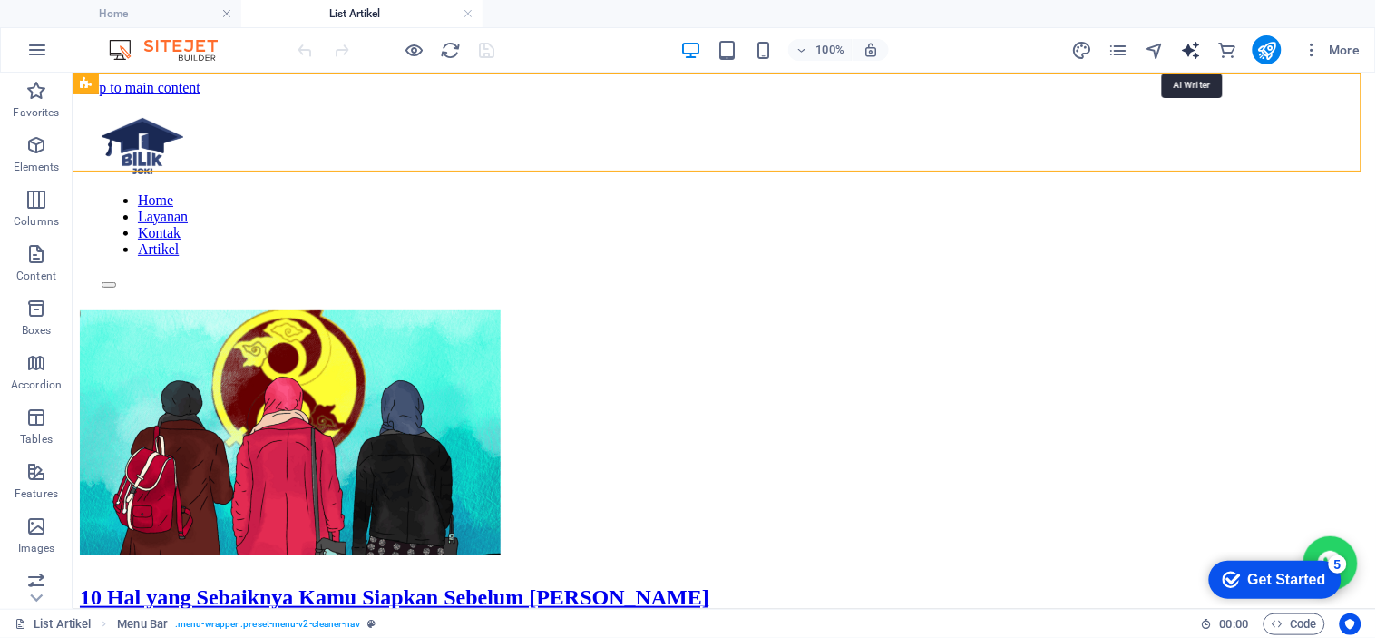
click at [1199, 55] on icon "text_generator" at bounding box center [1190, 50] width 21 height 21
select select "English"
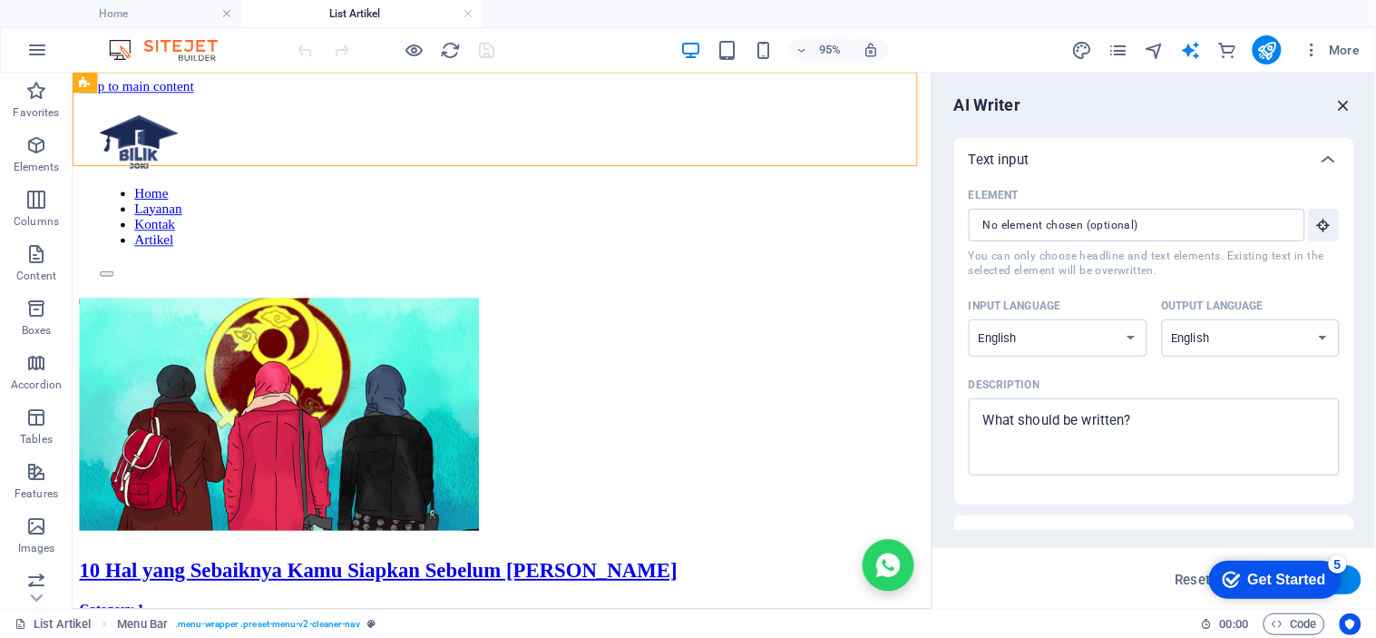
click at [1353, 112] on icon "button" at bounding box center [1344, 105] width 20 height 20
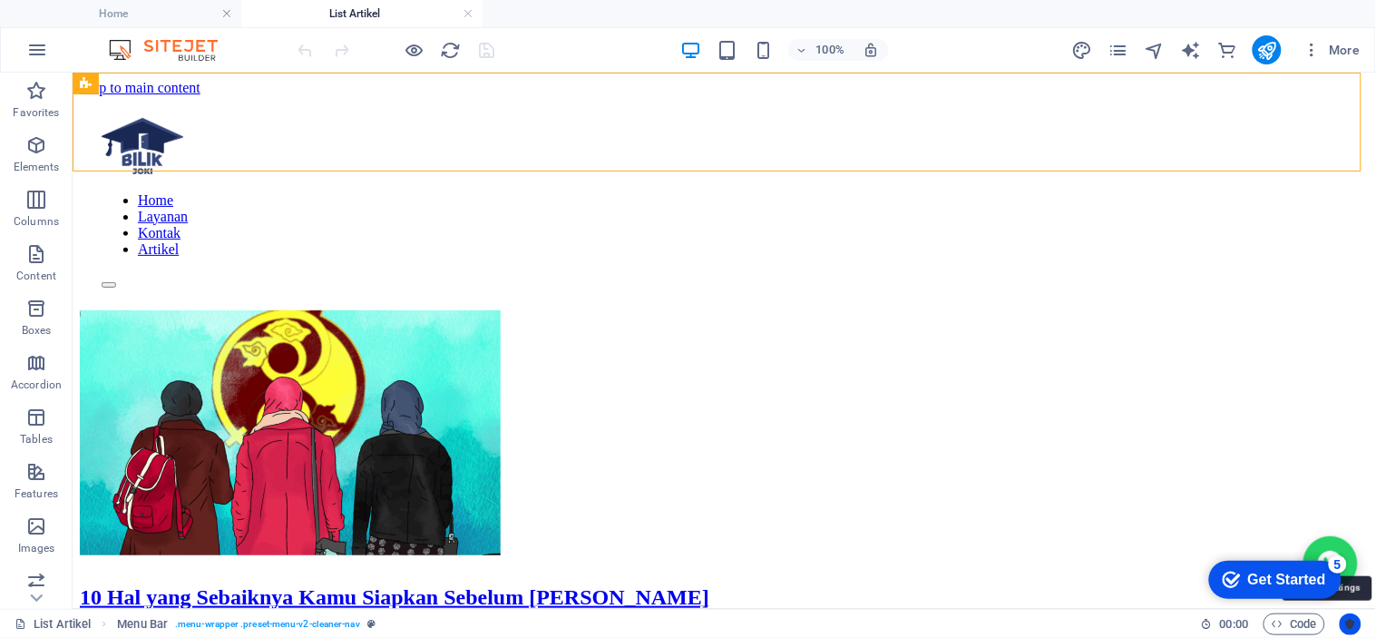
click at [1361, 624] on button "Usercentrics" at bounding box center [1351, 624] width 22 height 22
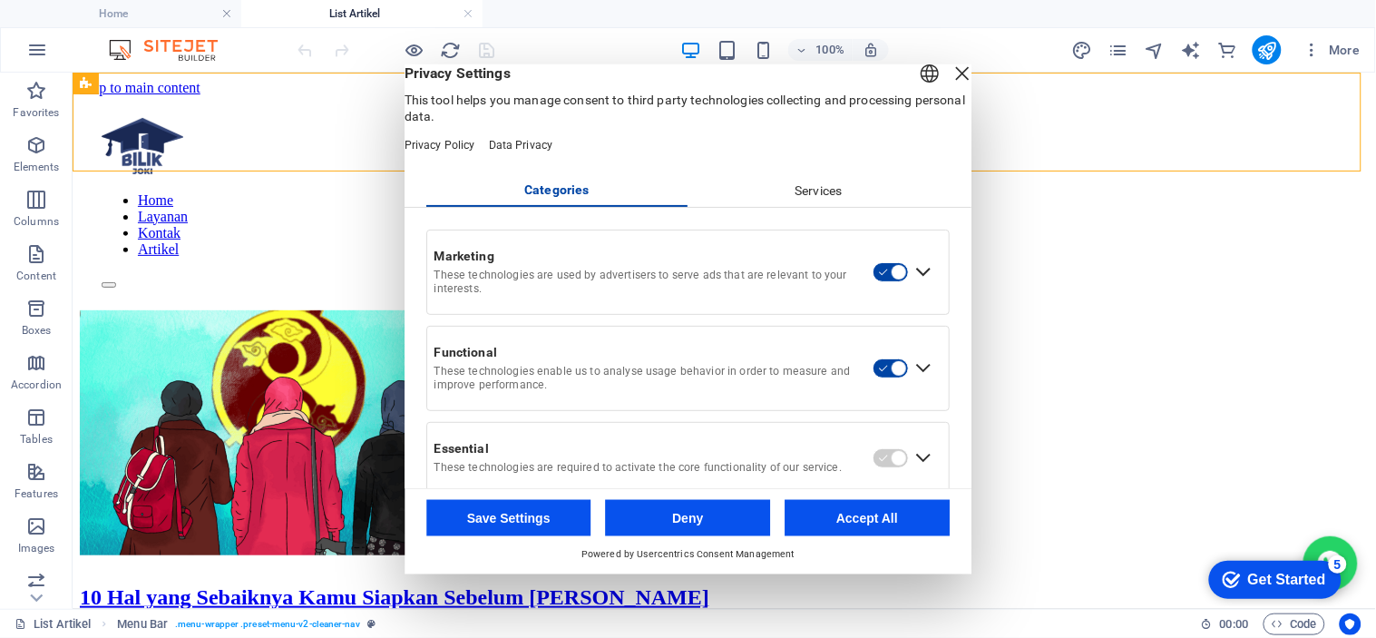
scroll to position [48, 0]
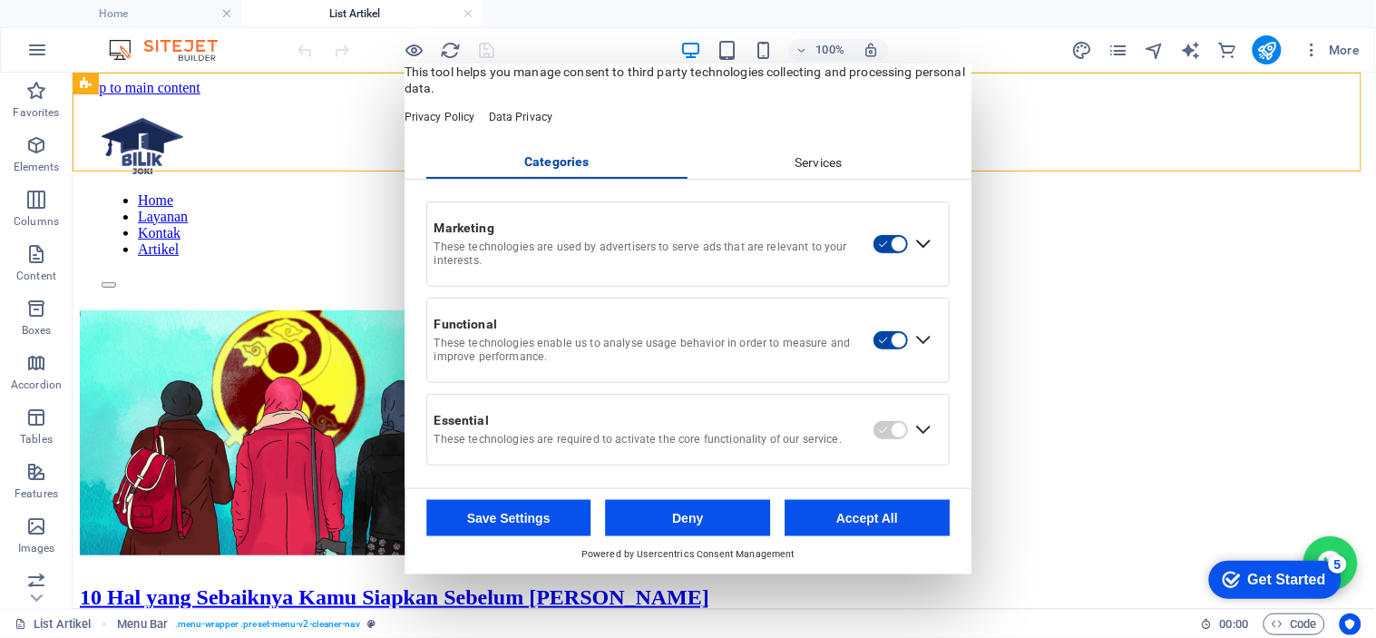
drag, startPoint x: 971, startPoint y: 310, endPoint x: 929, endPoint y: 431, distance: 127.9
click at [869, 532] on button "Accept All" at bounding box center [867, 518] width 165 height 36
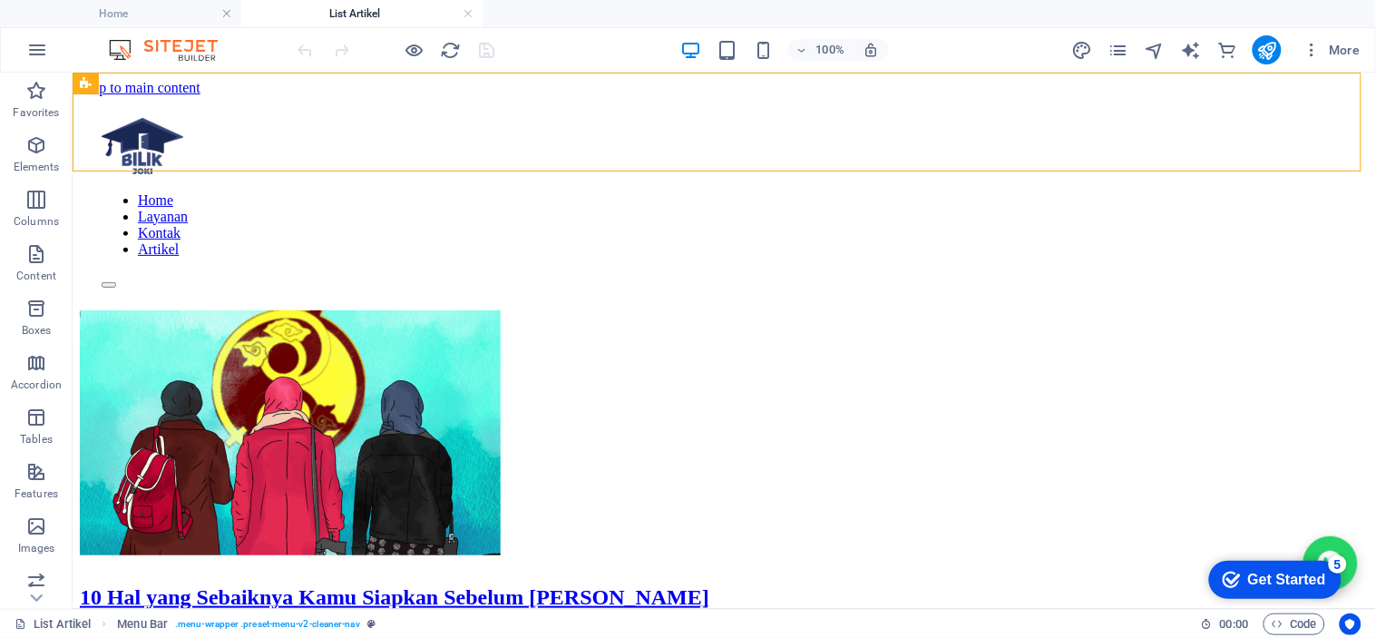
click at [1277, 576] on div "Get Started" at bounding box center [1286, 579] width 78 height 16
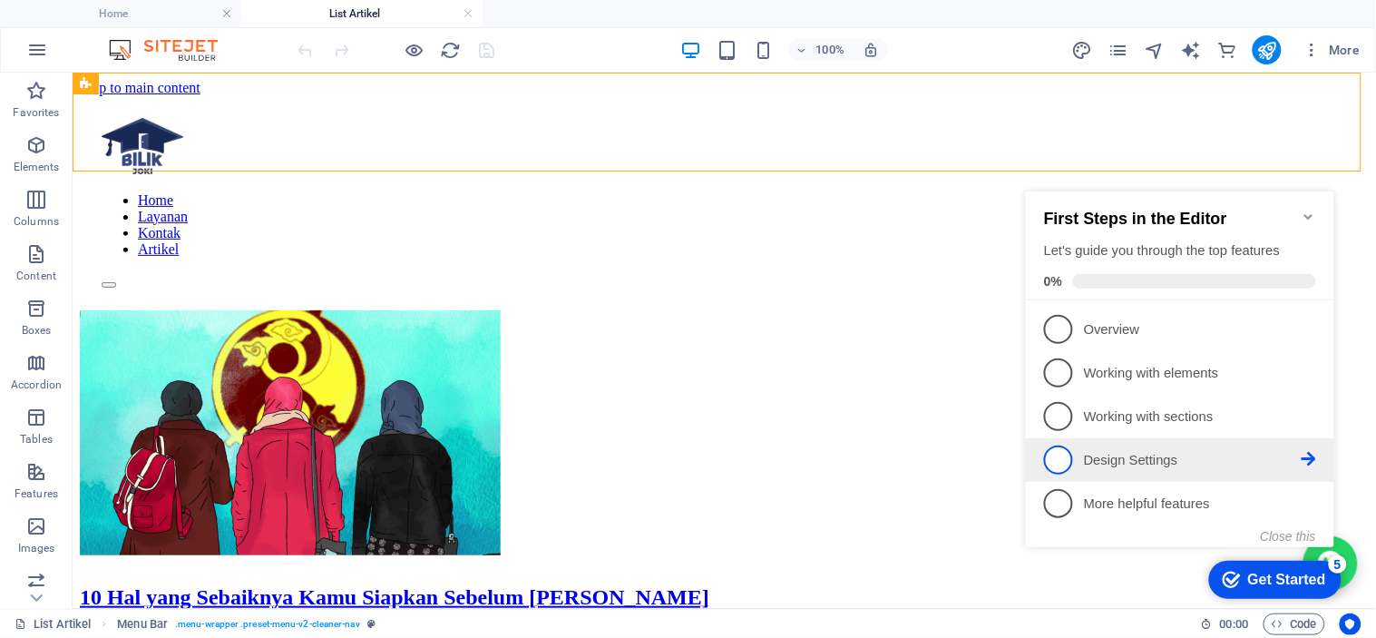
click at [1174, 464] on p "Design Settings - incomplete" at bounding box center [1192, 459] width 218 height 19
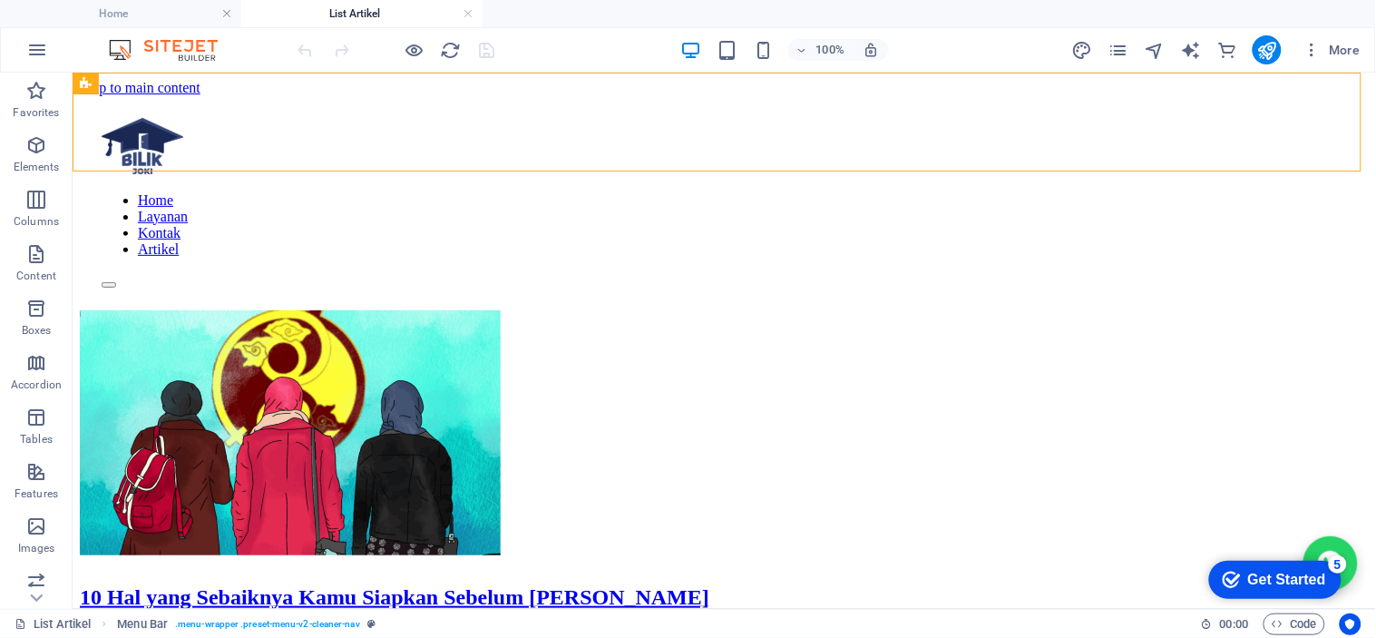
click at [1263, 577] on div "Get Started" at bounding box center [1286, 579] width 78 height 16
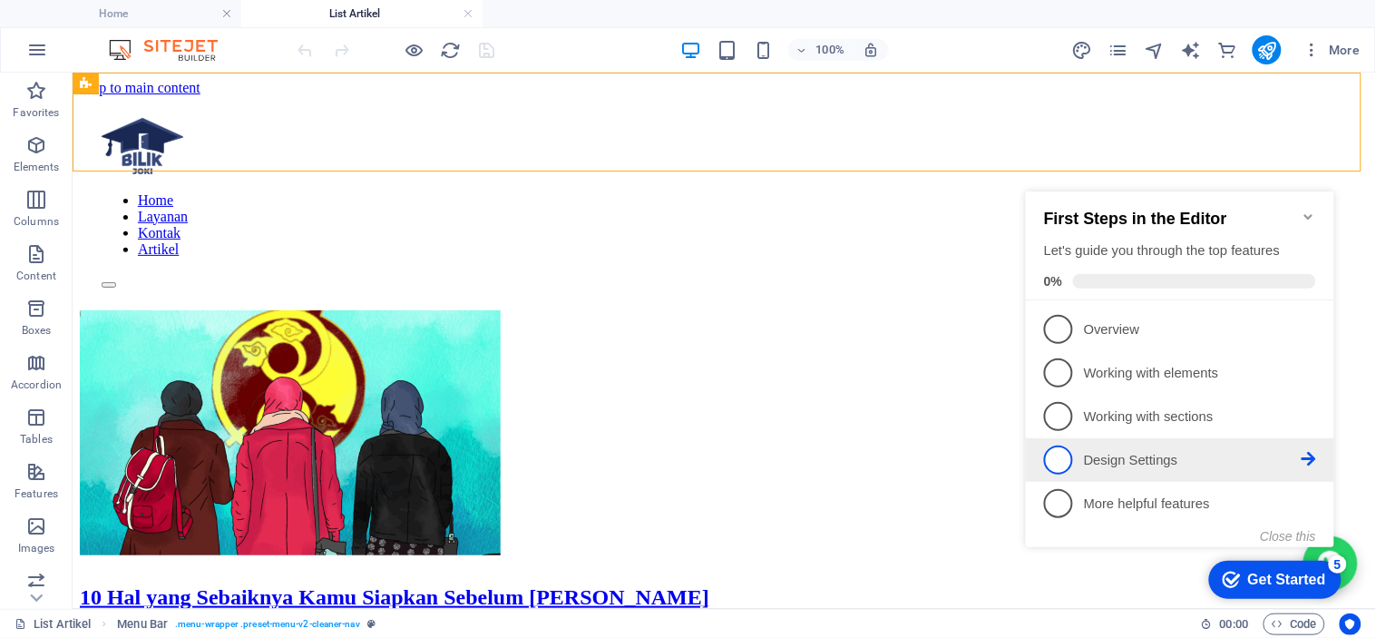
click at [1073, 461] on link "4 Design Settings - incomplete" at bounding box center [1179, 458] width 272 height 29
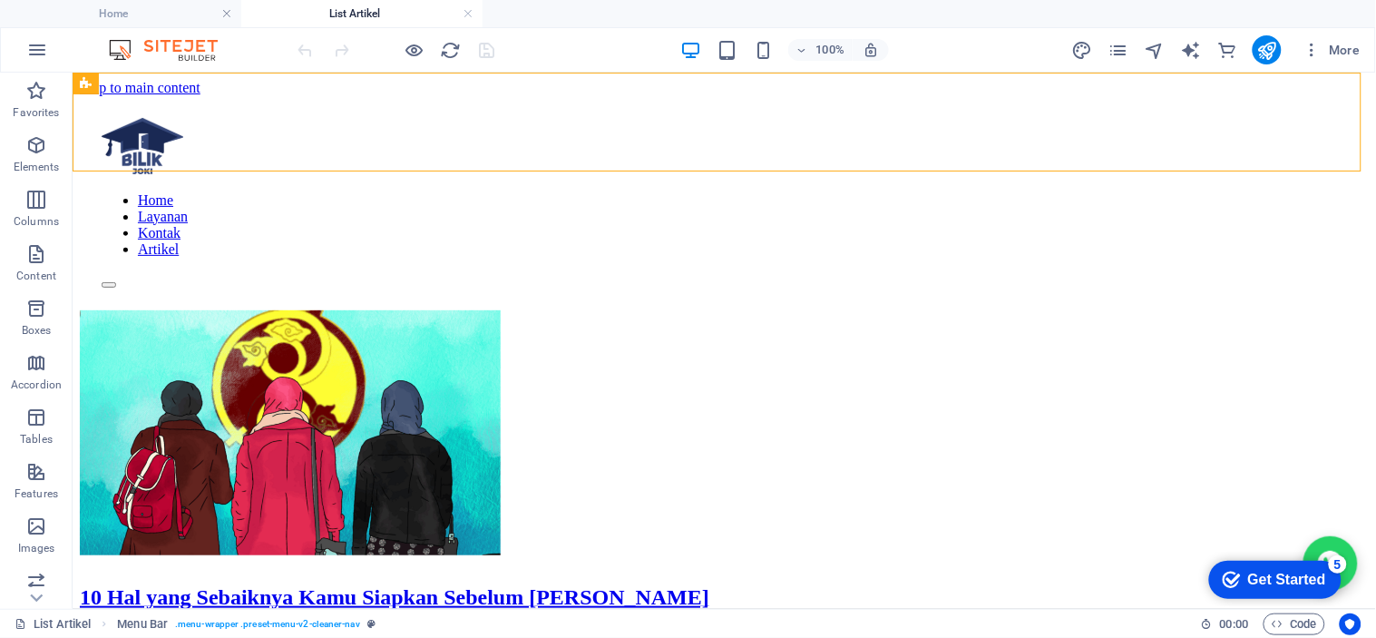
click at [1267, 587] on div "Get Started" at bounding box center [1286, 579] width 78 height 16
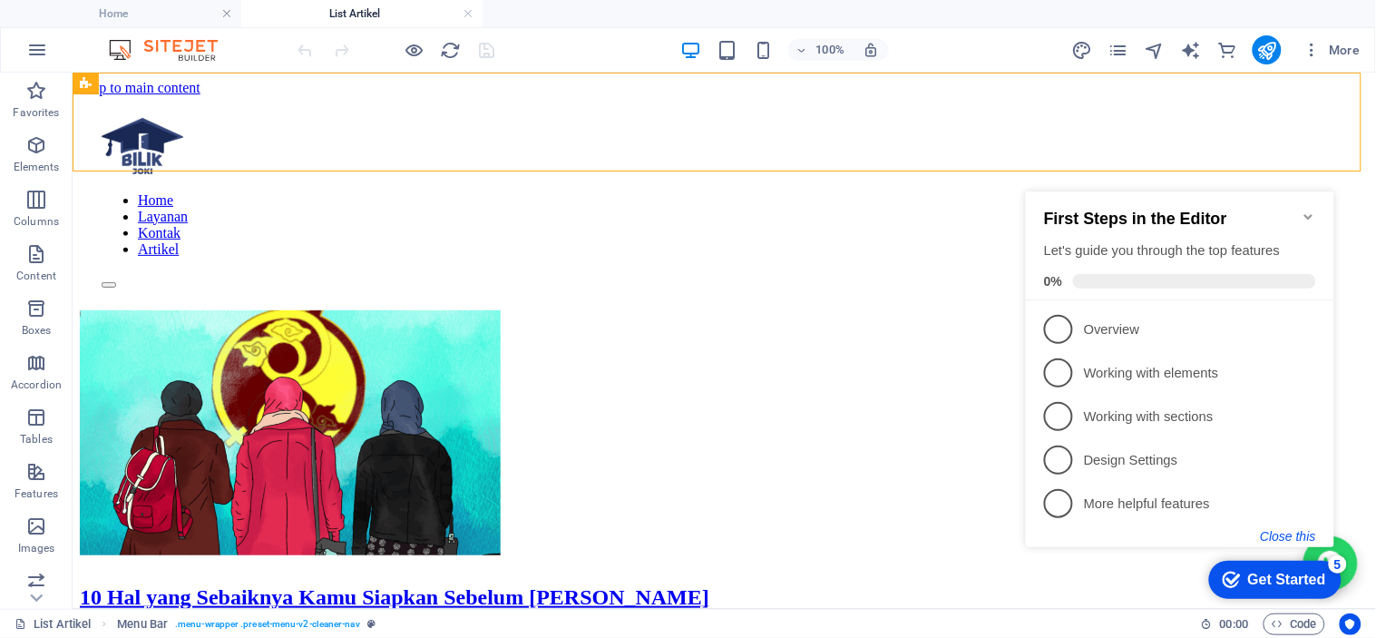
click at [1302, 533] on button "Close this" at bounding box center [1287, 535] width 55 height 15
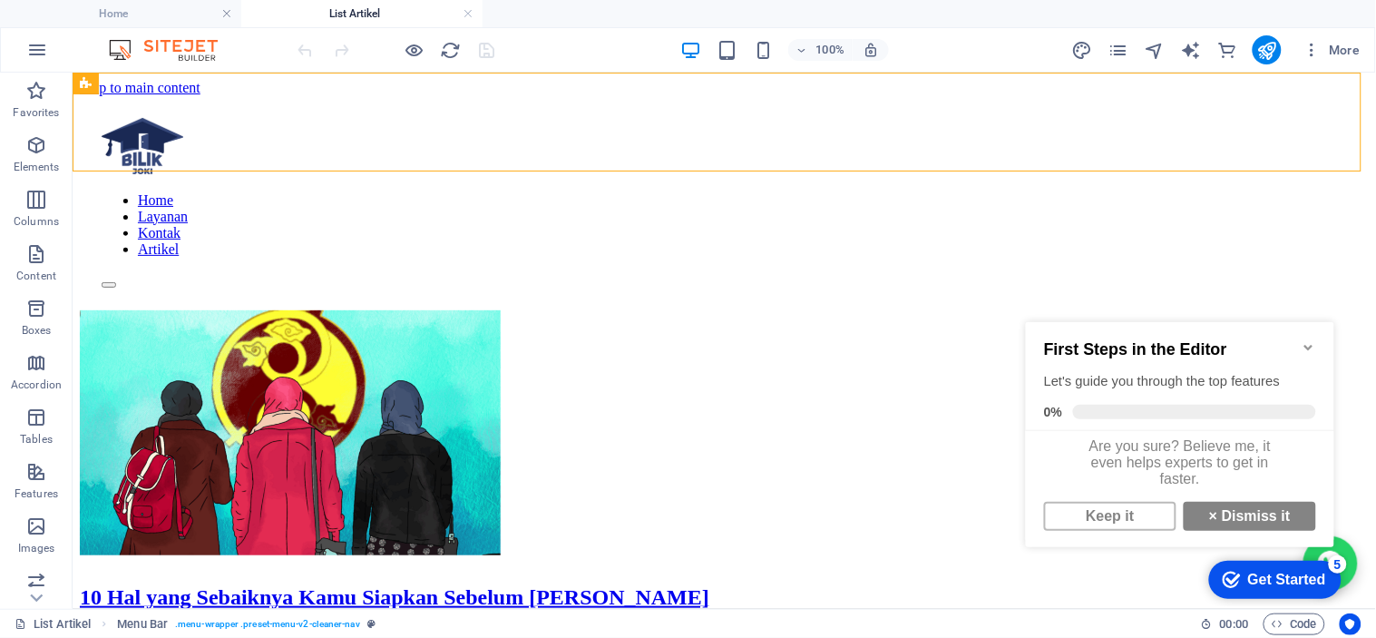
click at [1294, 339] on h2 "First Steps in the Editor" at bounding box center [1179, 348] width 272 height 19
click at [1303, 344] on icon "Minimize checklist" at bounding box center [1307, 346] width 8 height 5
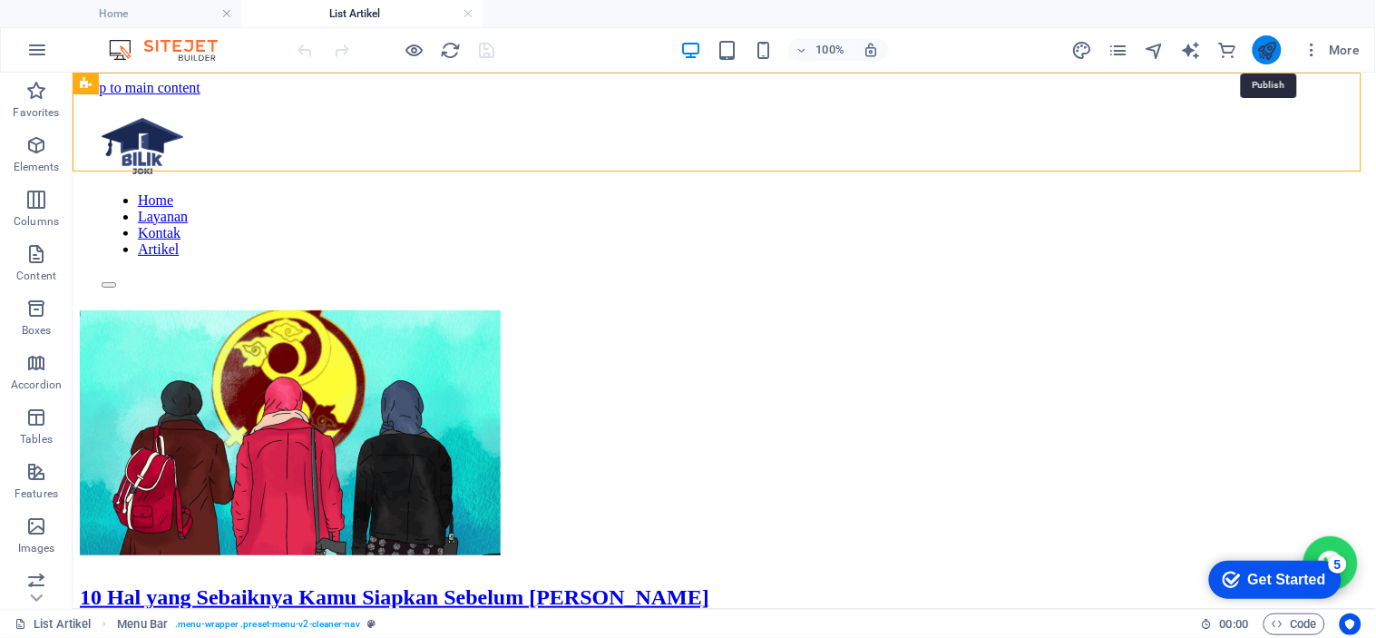
click at [1271, 42] on icon "publish" at bounding box center [1266, 50] width 21 height 21
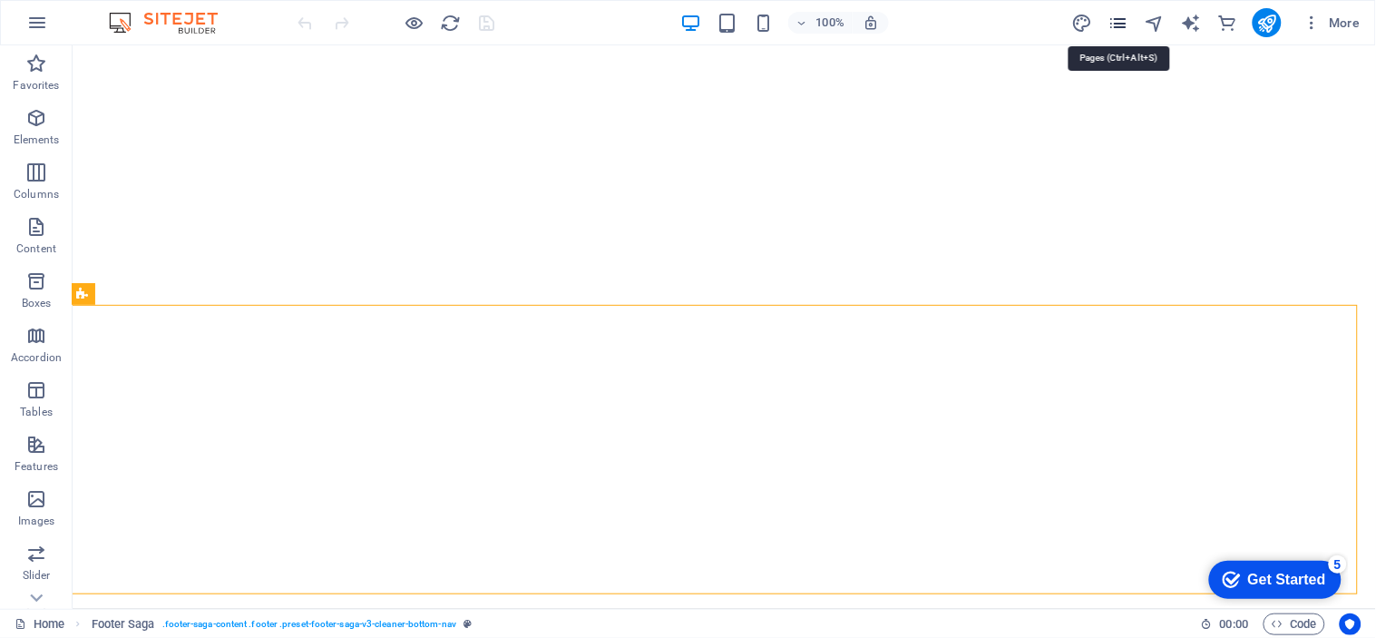
click at [1117, 21] on icon "pages" at bounding box center [1117, 23] width 21 height 21
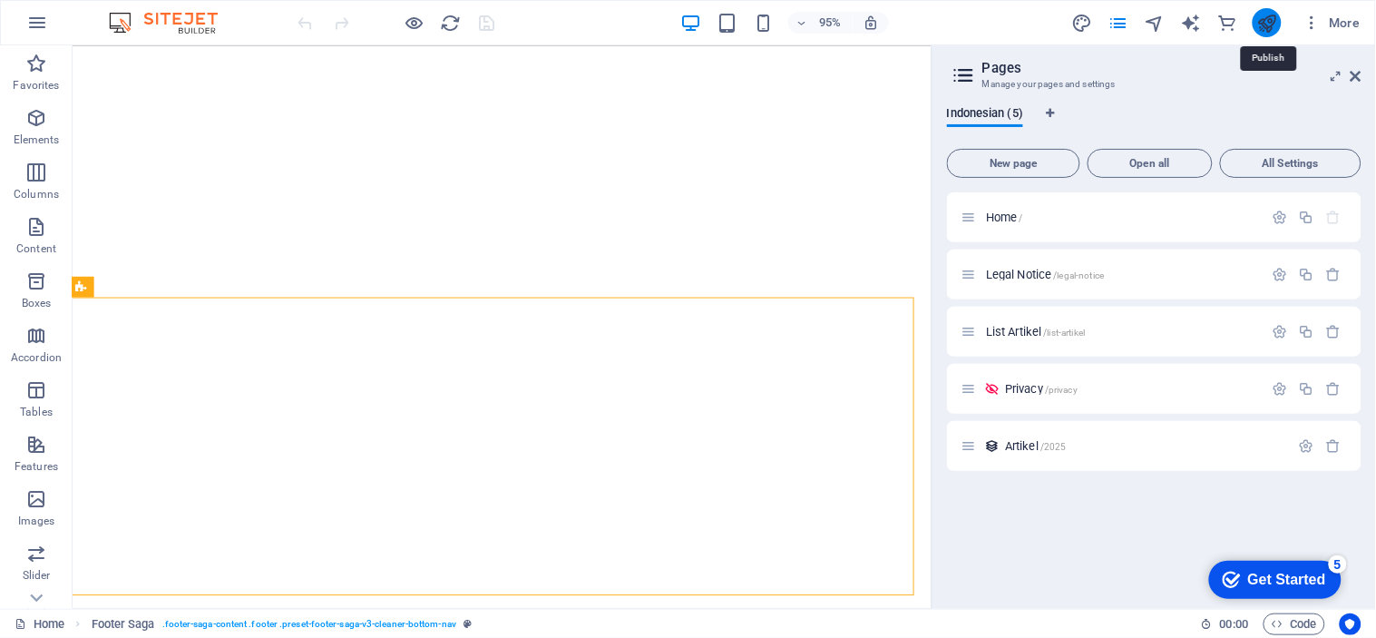
click at [1271, 29] on icon "publish" at bounding box center [1266, 23] width 21 height 21
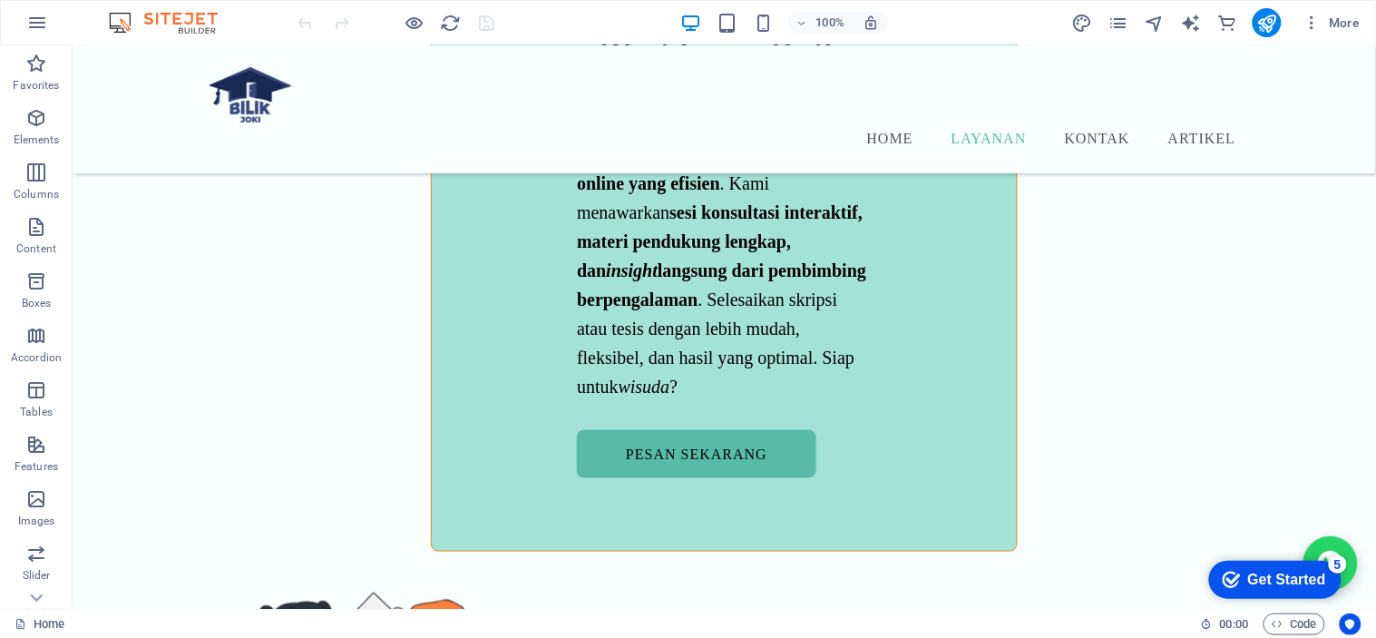
scroll to position [3271, 0]
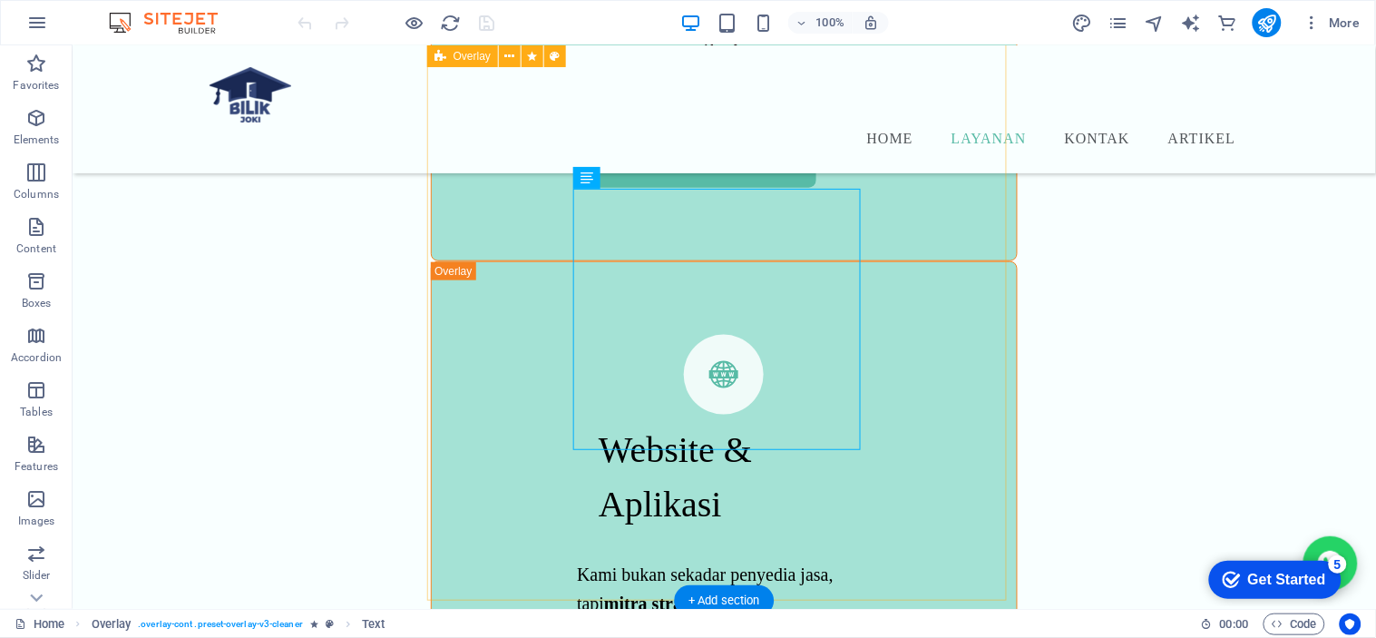
scroll to position [3312, 0]
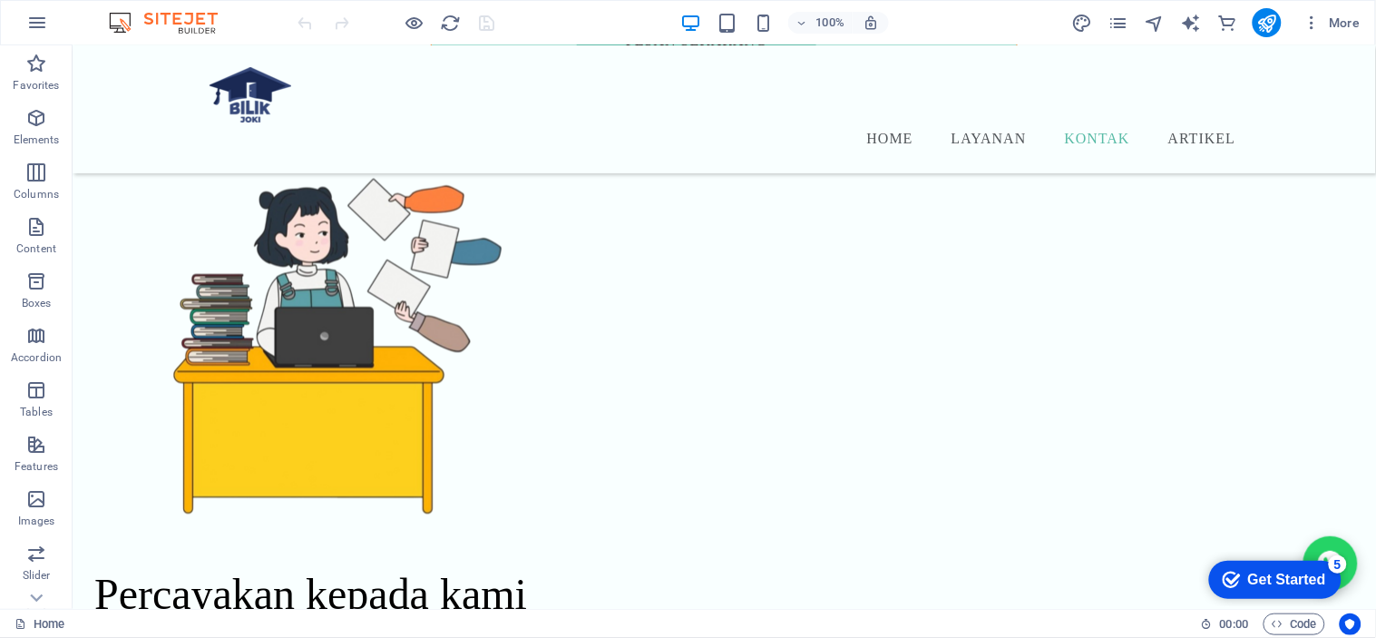
scroll to position [6686, 0]
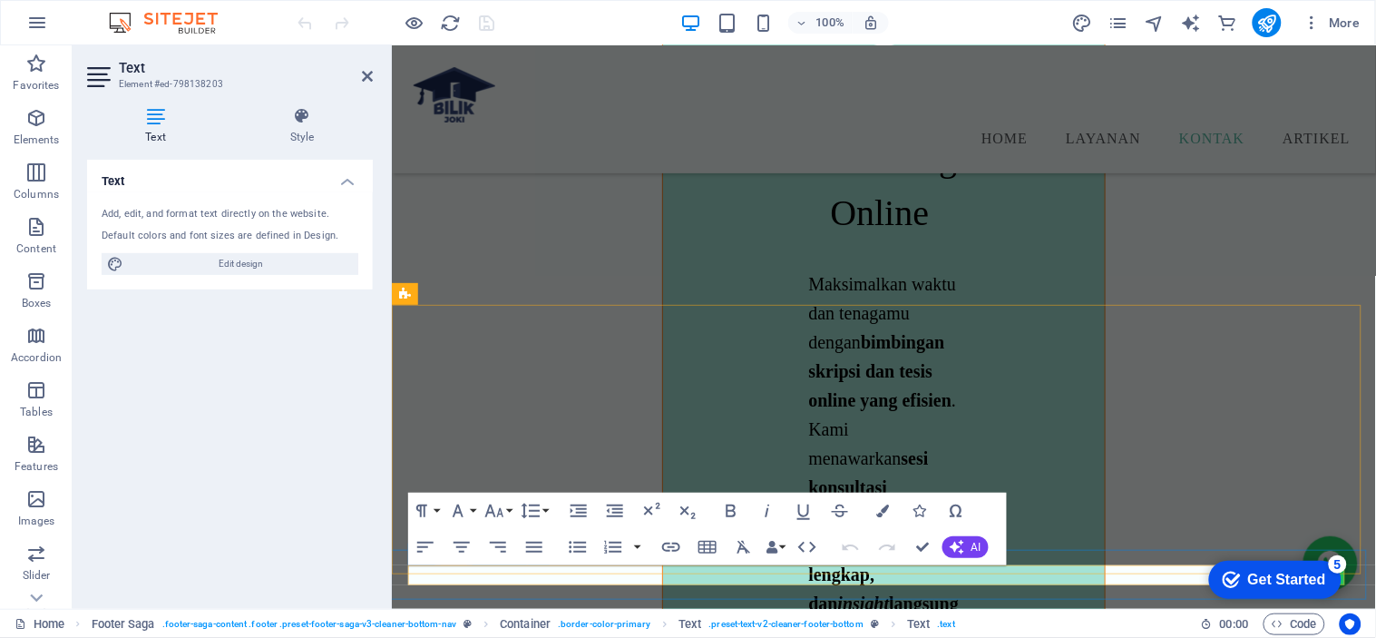
scroll to position [8312, 0]
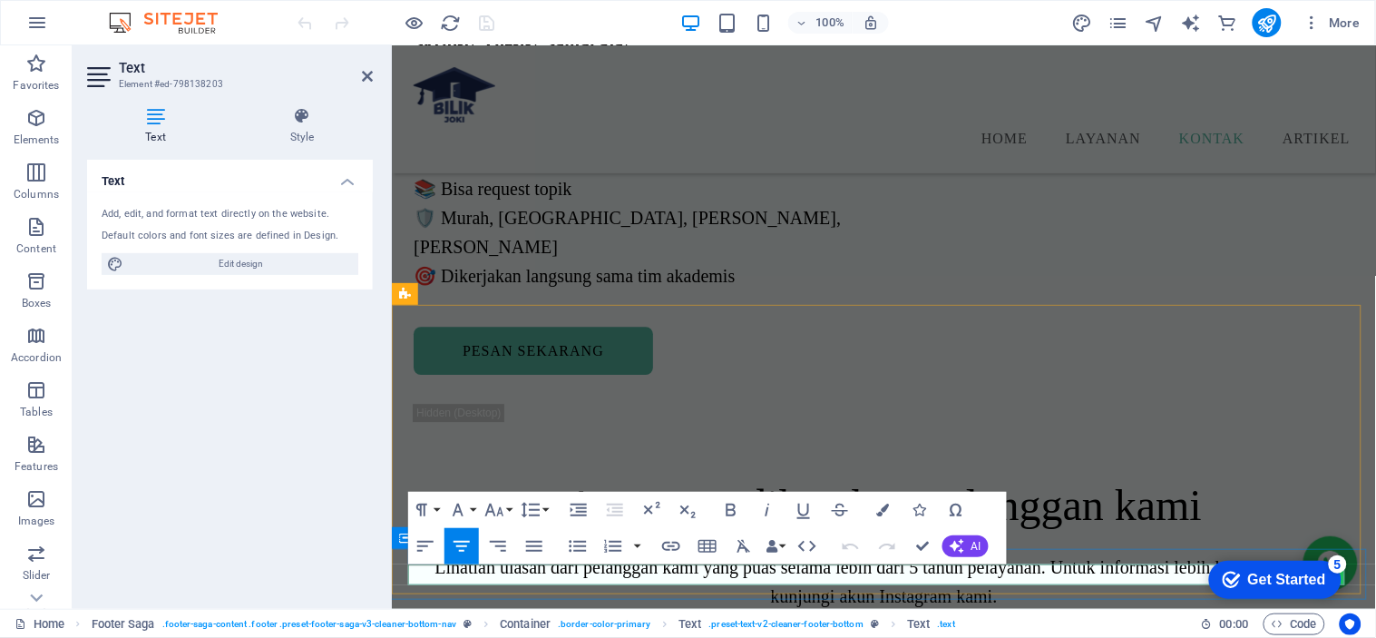
click at [372, 69] on icon at bounding box center [367, 76] width 11 height 15
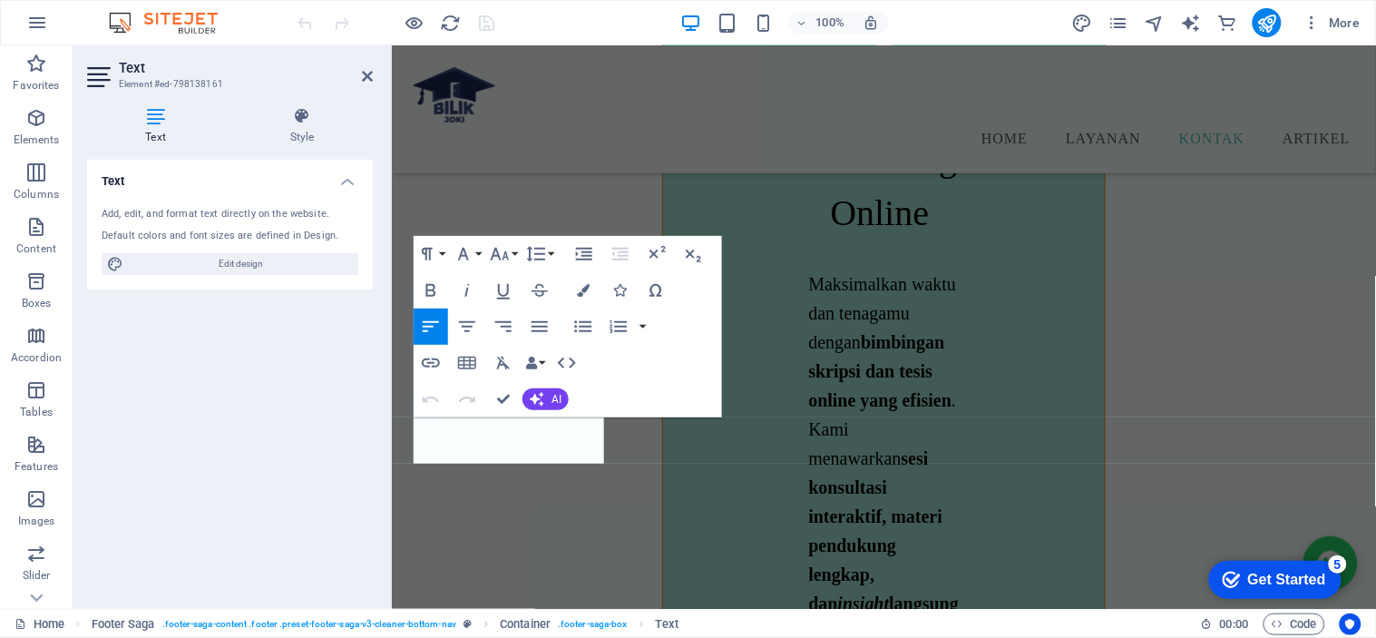
scroll to position [8312, 0]
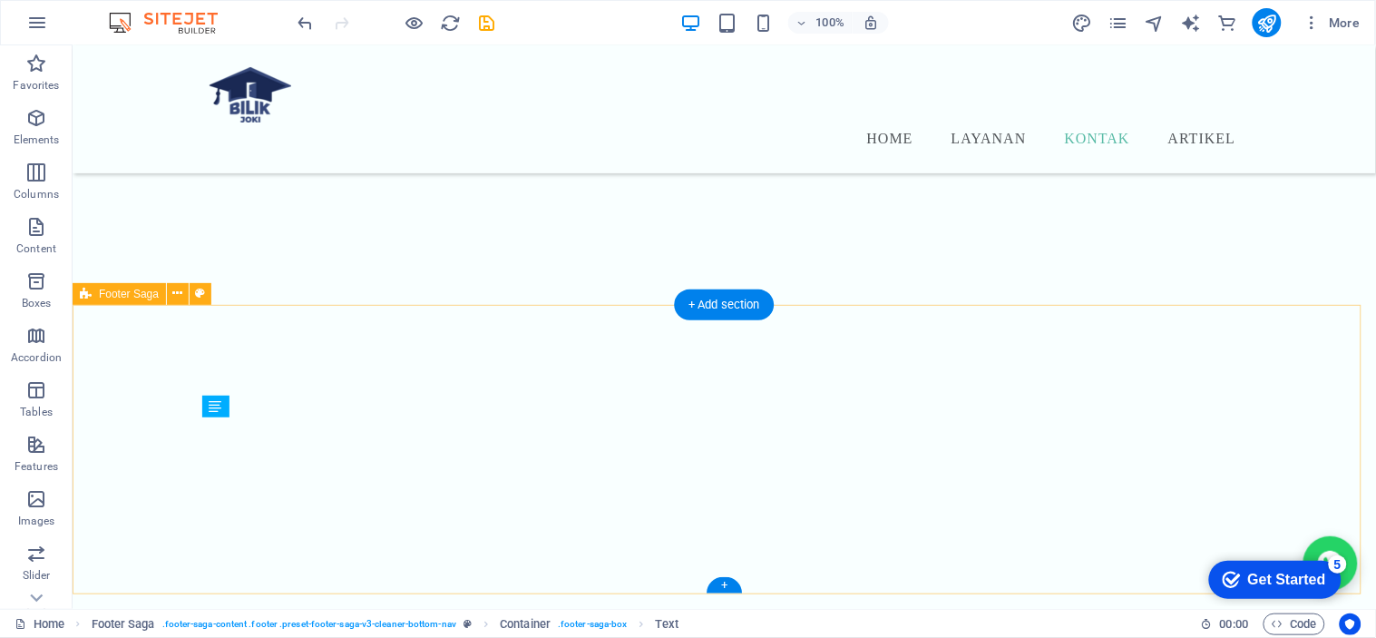
scroll to position [6686, 0]
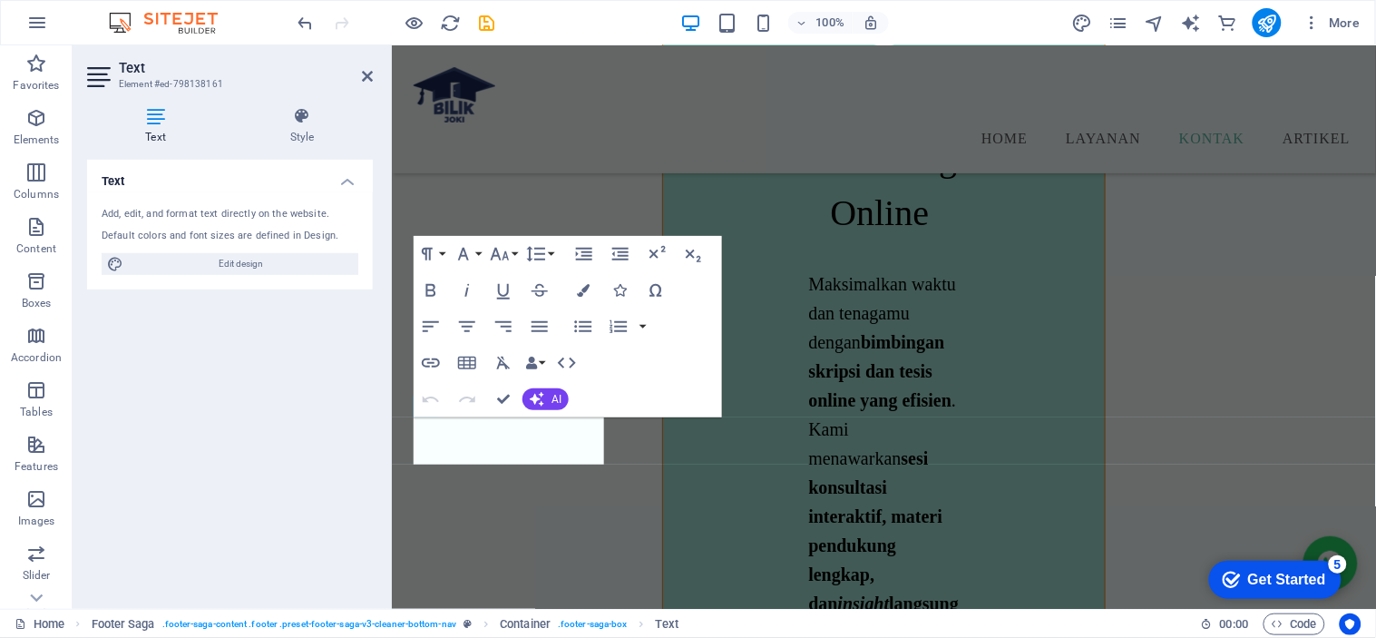
scroll to position [8312, 0]
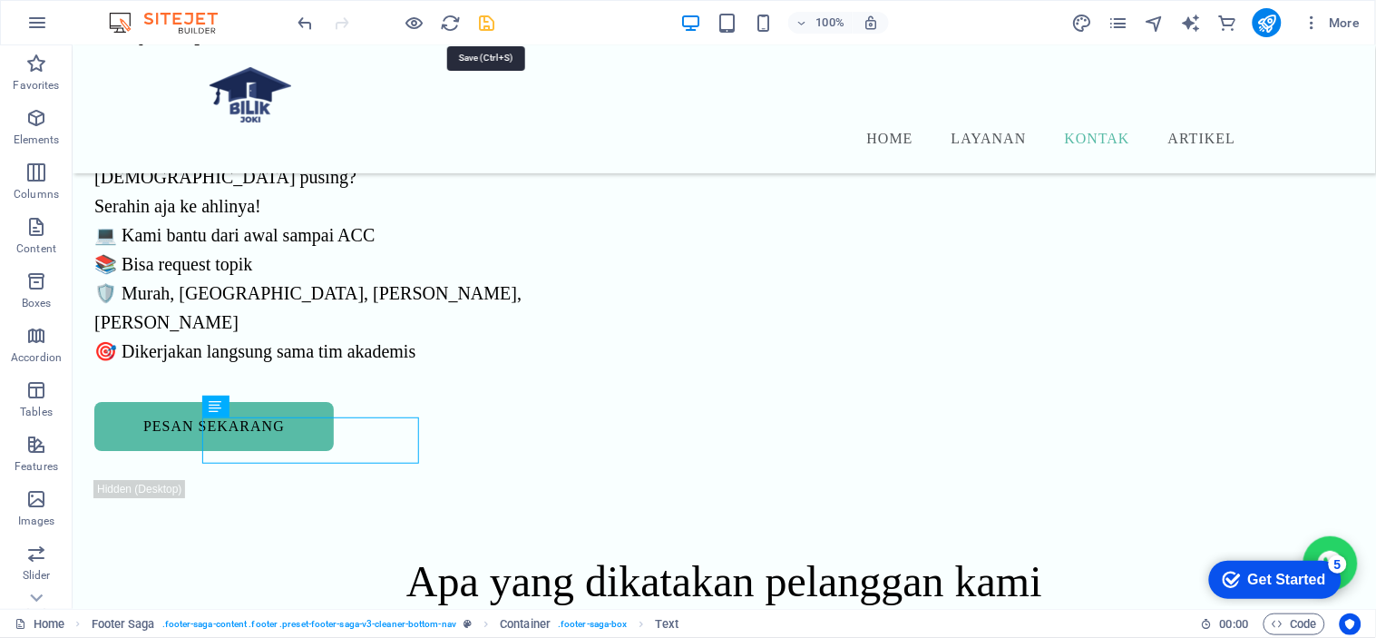
click at [484, 24] on icon "save" at bounding box center [487, 23] width 21 height 21
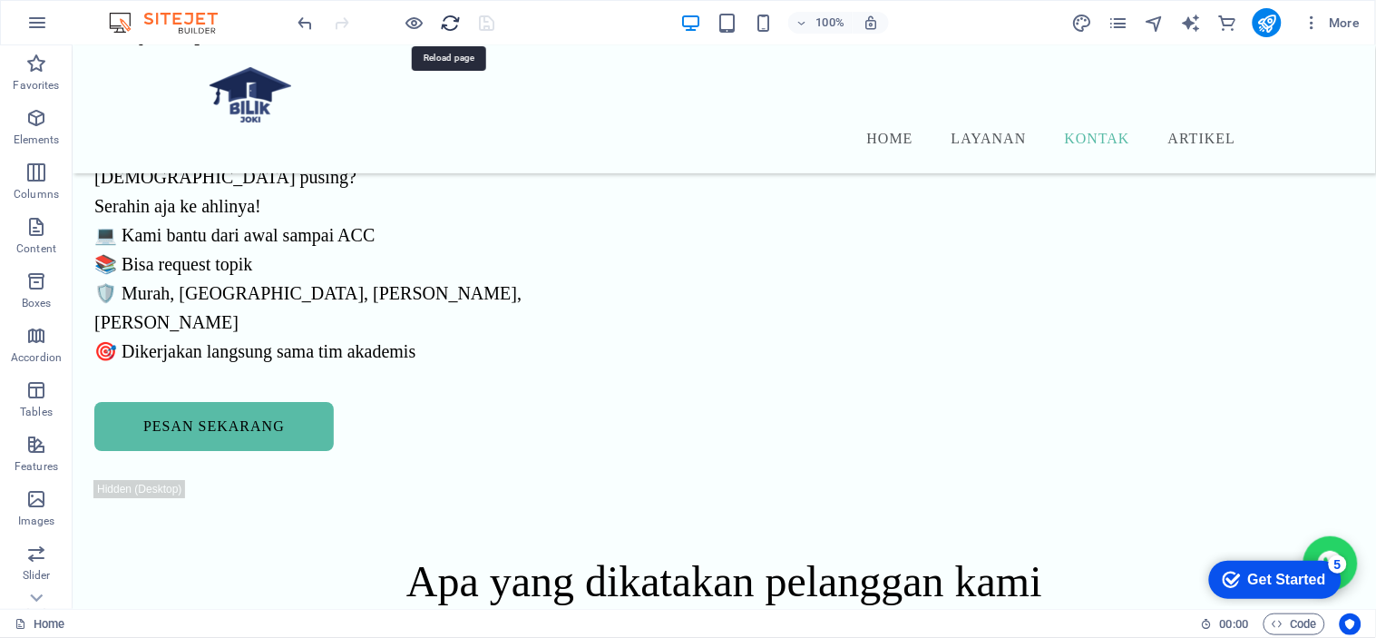
click at [455, 24] on icon "reload" at bounding box center [451, 23] width 21 height 21
click at [458, 15] on icon "reload" at bounding box center [451, 23] width 21 height 21
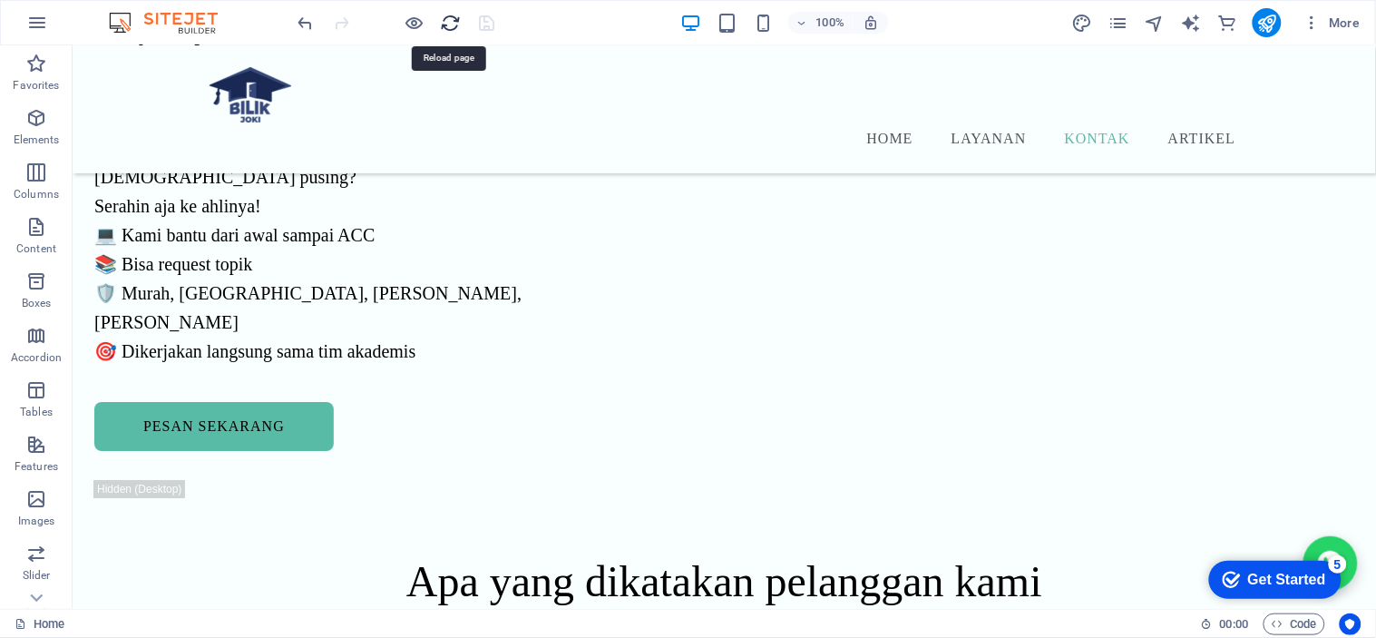
click at [458, 15] on icon "reload" at bounding box center [451, 23] width 21 height 21
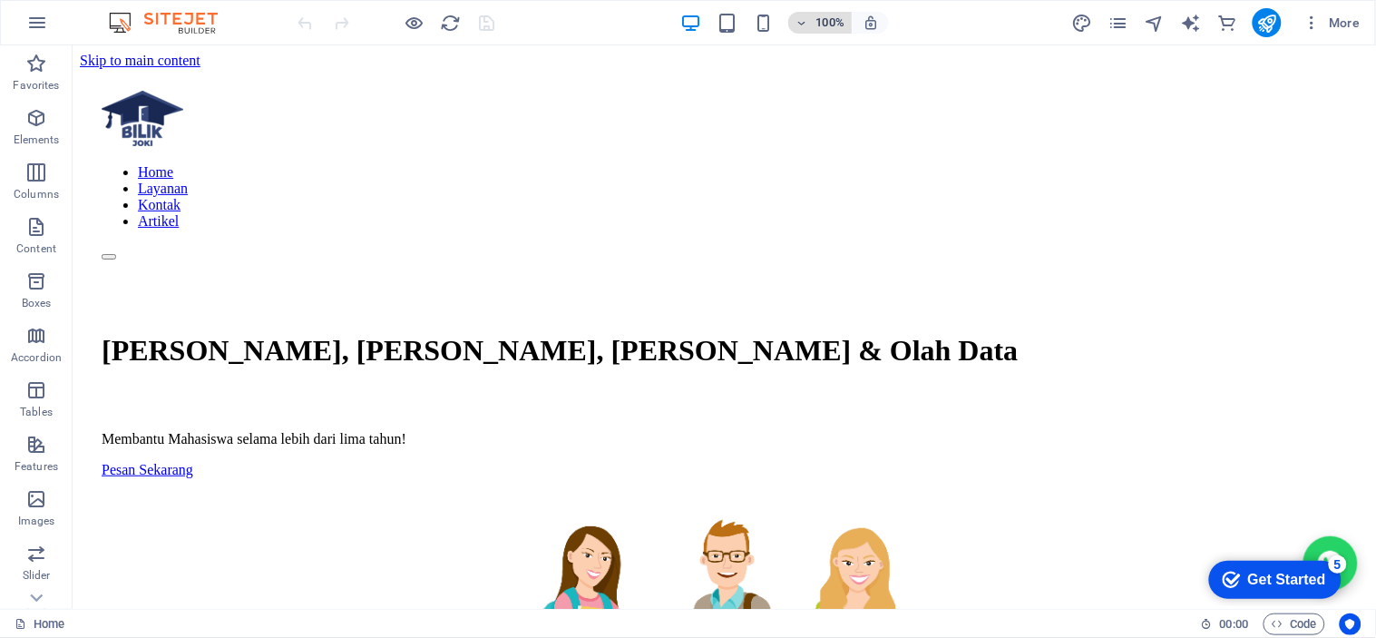
scroll to position [0, 0]
click at [1000, 163] on nav "Home Layanan Kontak Artikel" at bounding box center [723, 195] width 1245 height 65
click at [0, 0] on div at bounding box center [0, 0] width 0 height 0
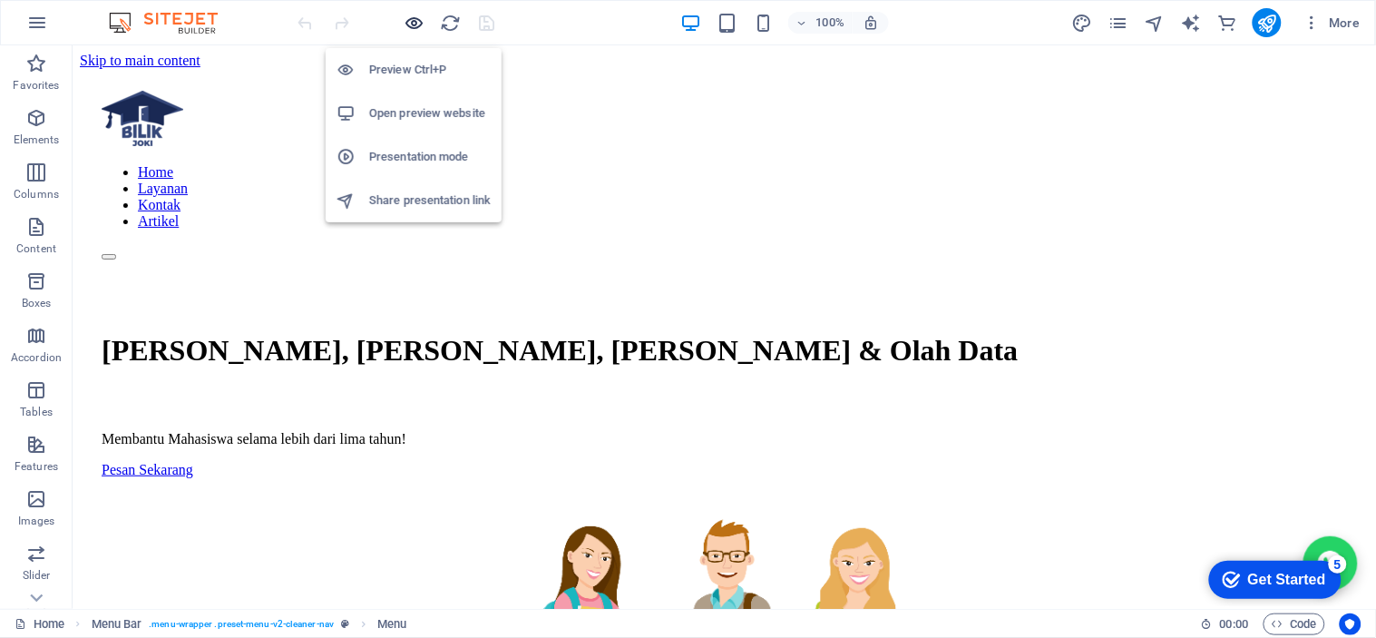
click at [410, 19] on icon "button" at bounding box center [415, 23] width 21 height 21
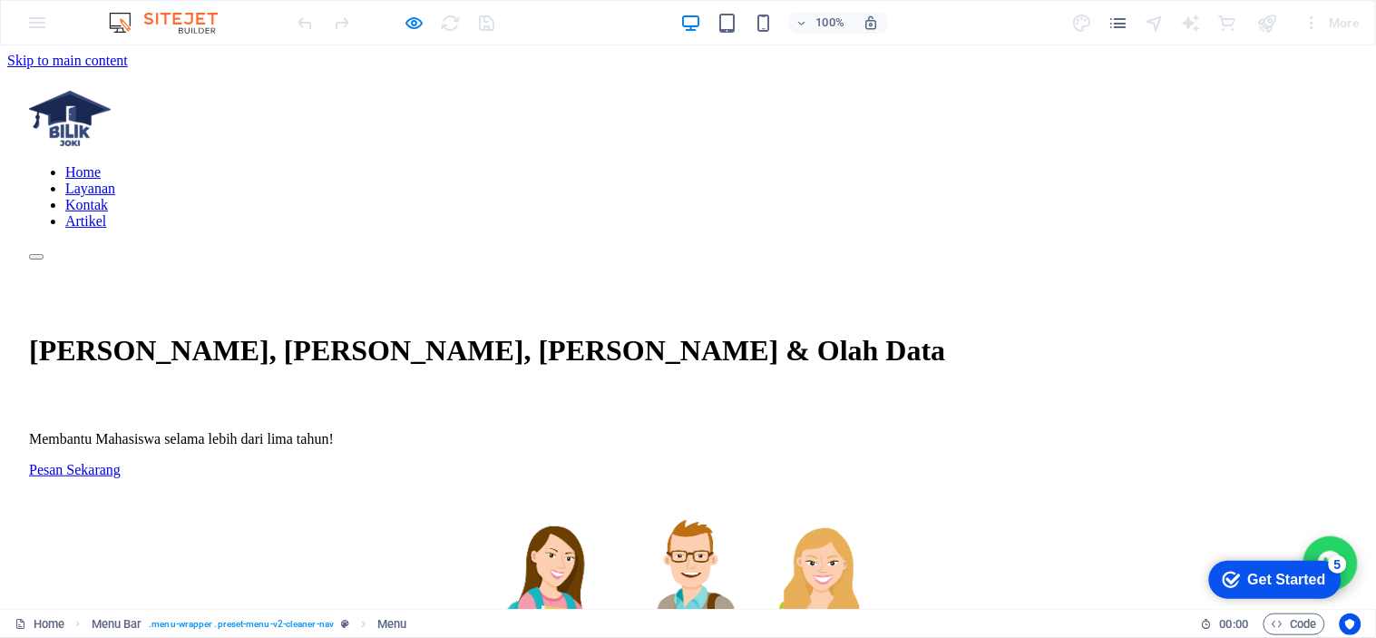
click at [115, 180] on link "Layanan" at bounding box center [90, 187] width 50 height 15
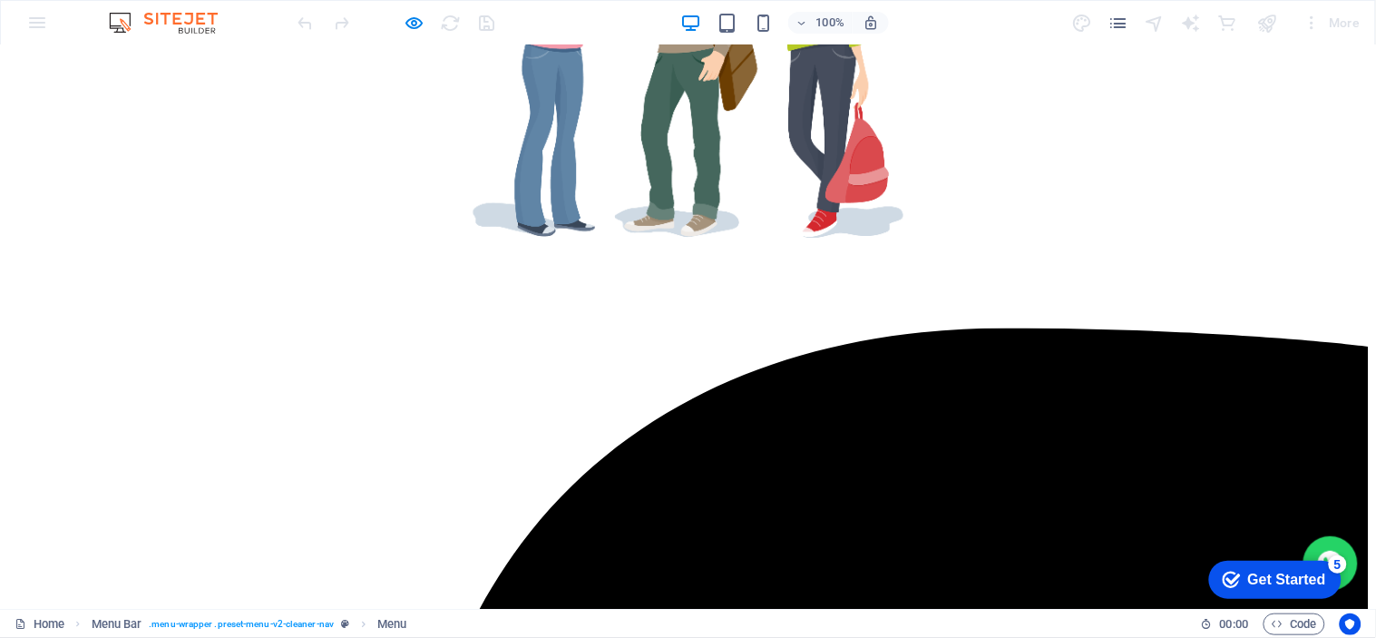
scroll to position [610, 0]
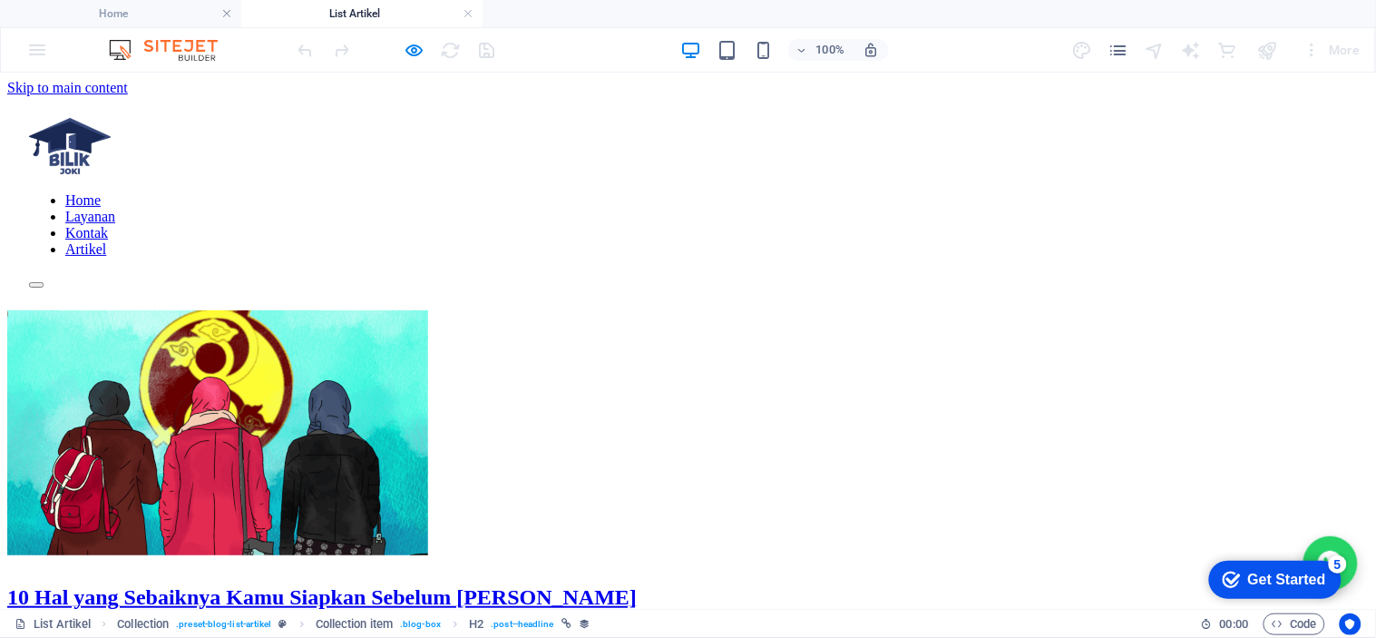
scroll to position [0, 0]
click at [937, 191] on nav "Home Layanan Kontak Artikel" at bounding box center [688, 223] width 1318 height 65
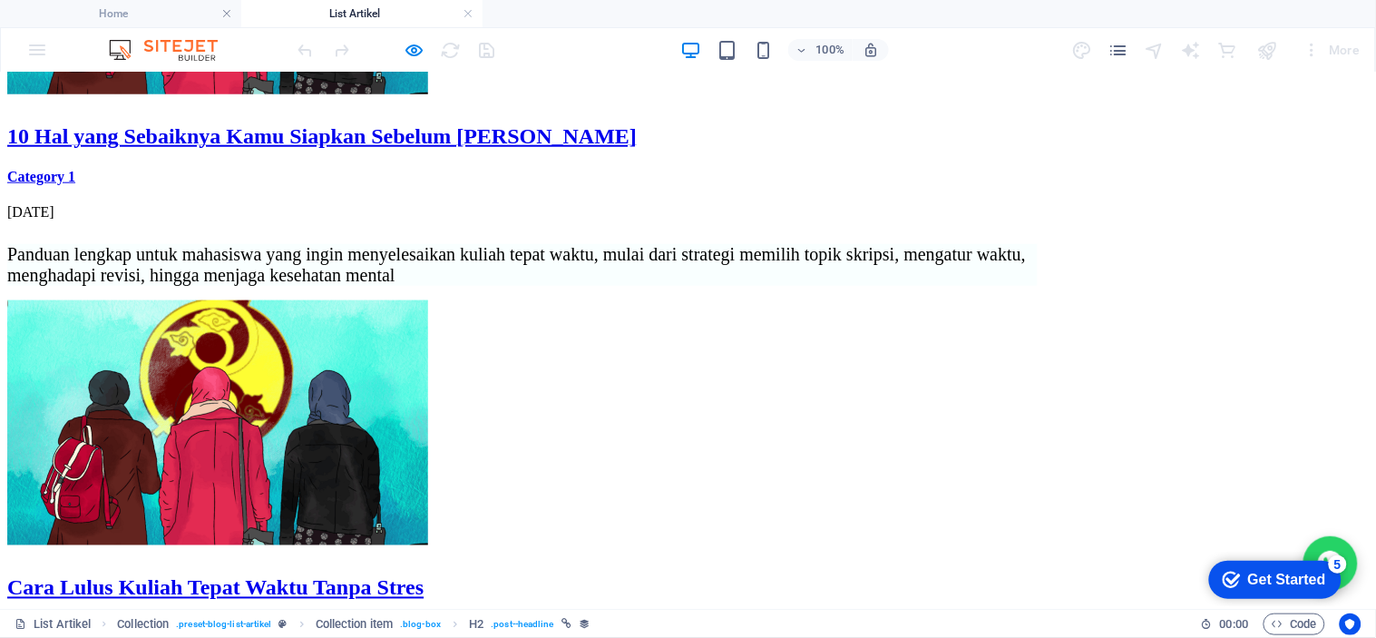
scroll to position [472, 0]
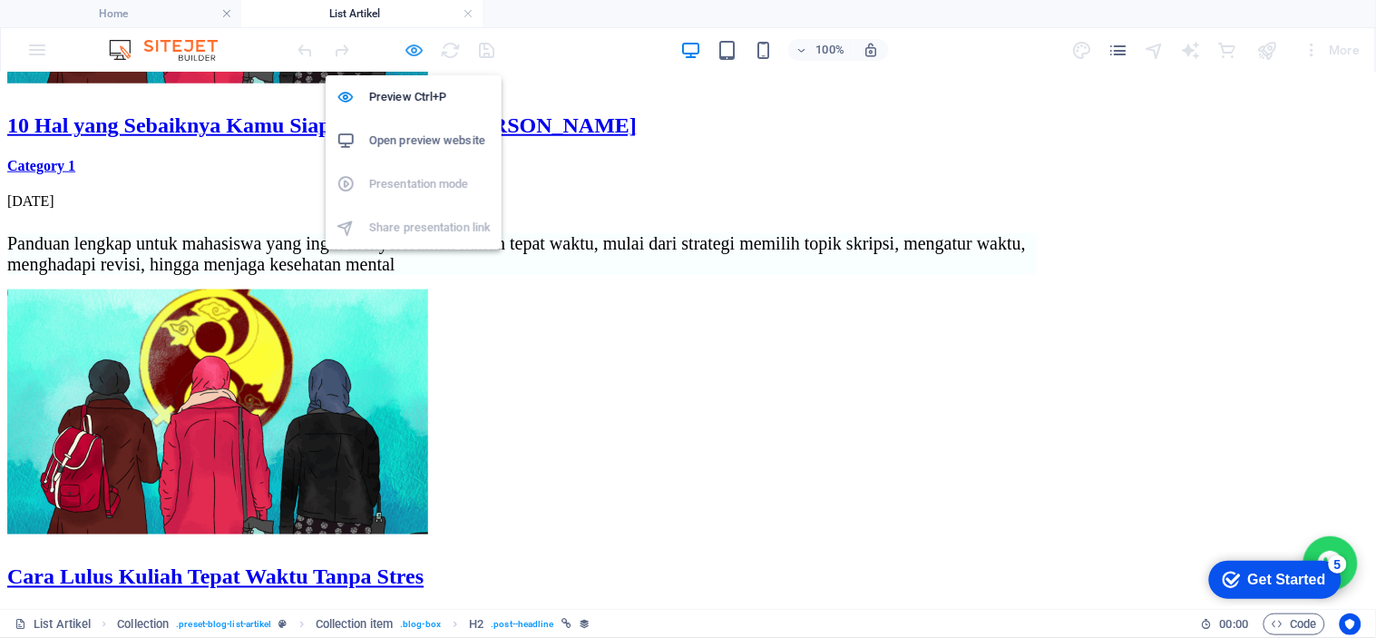
click at [418, 50] on icon "button" at bounding box center [415, 50] width 21 height 21
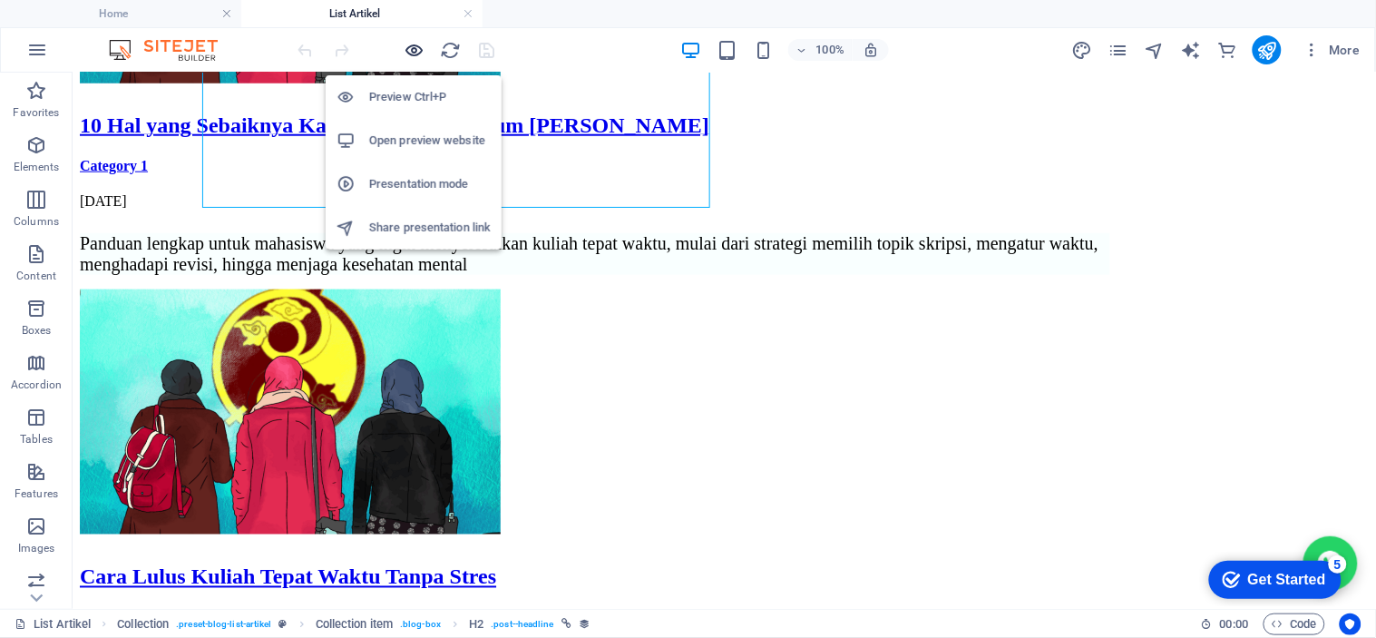
click at [424, 50] on span "button" at bounding box center [415, 50] width 22 height 21
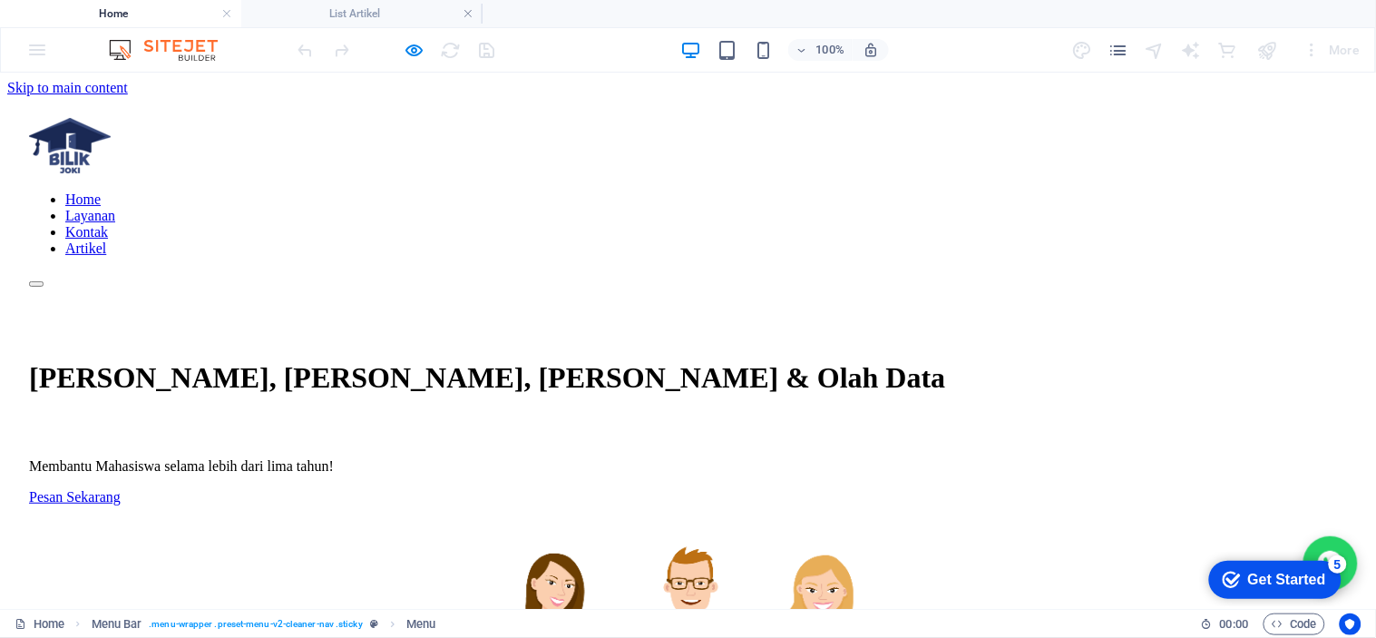
scroll to position [610, 0]
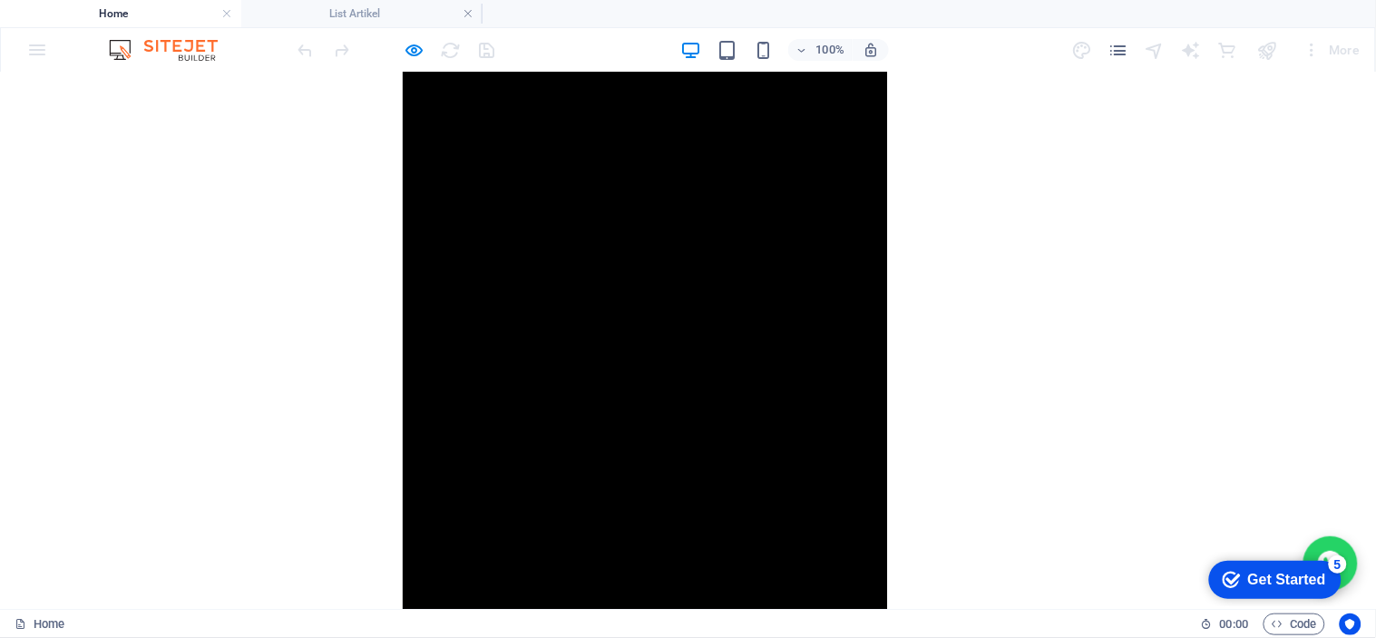
scroll to position [3008, 0]
click at [1333, 56] on div "More" at bounding box center [1332, 49] width 72 height 29
click at [0, 0] on div at bounding box center [0, 0] width 0 height 0
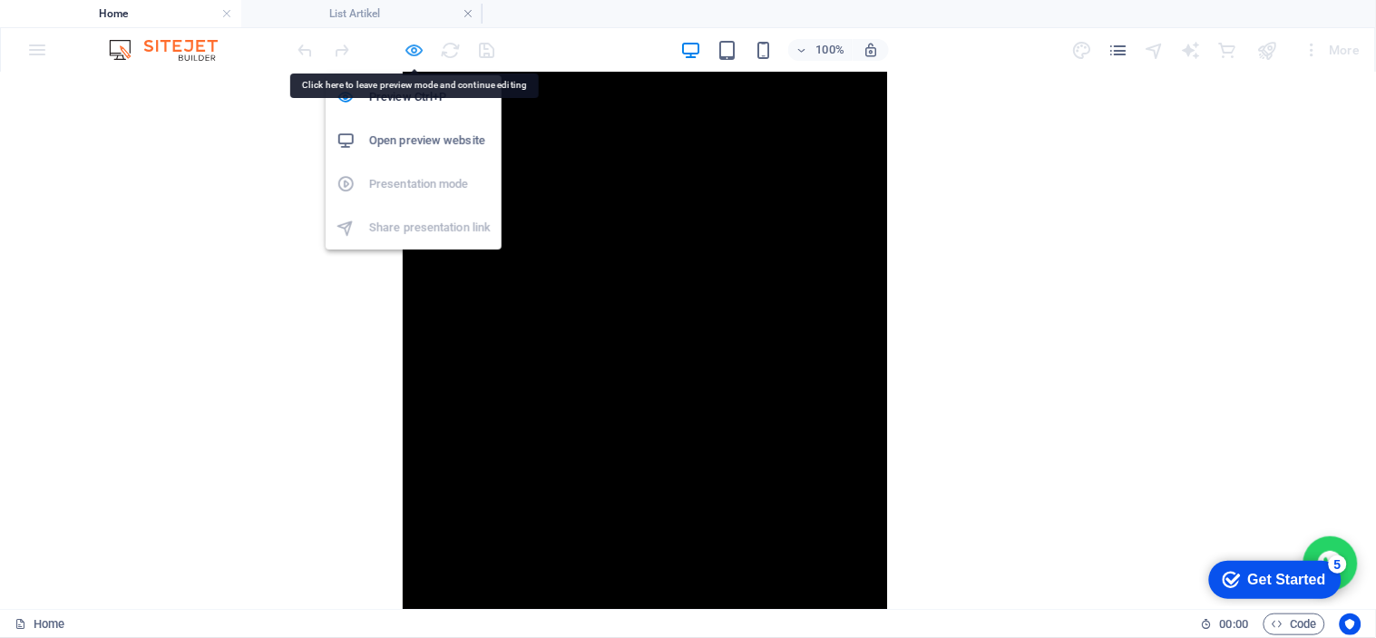
click at [409, 48] on icon "button" at bounding box center [415, 50] width 21 height 21
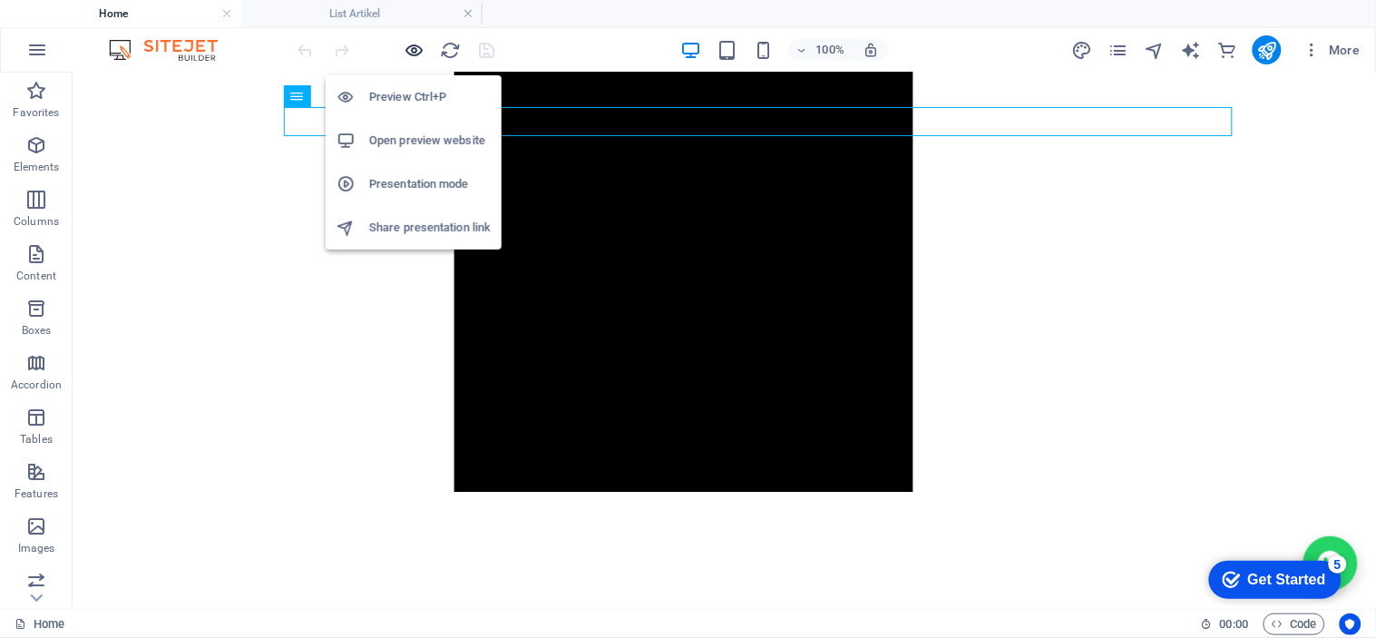
scroll to position [6423, 0]
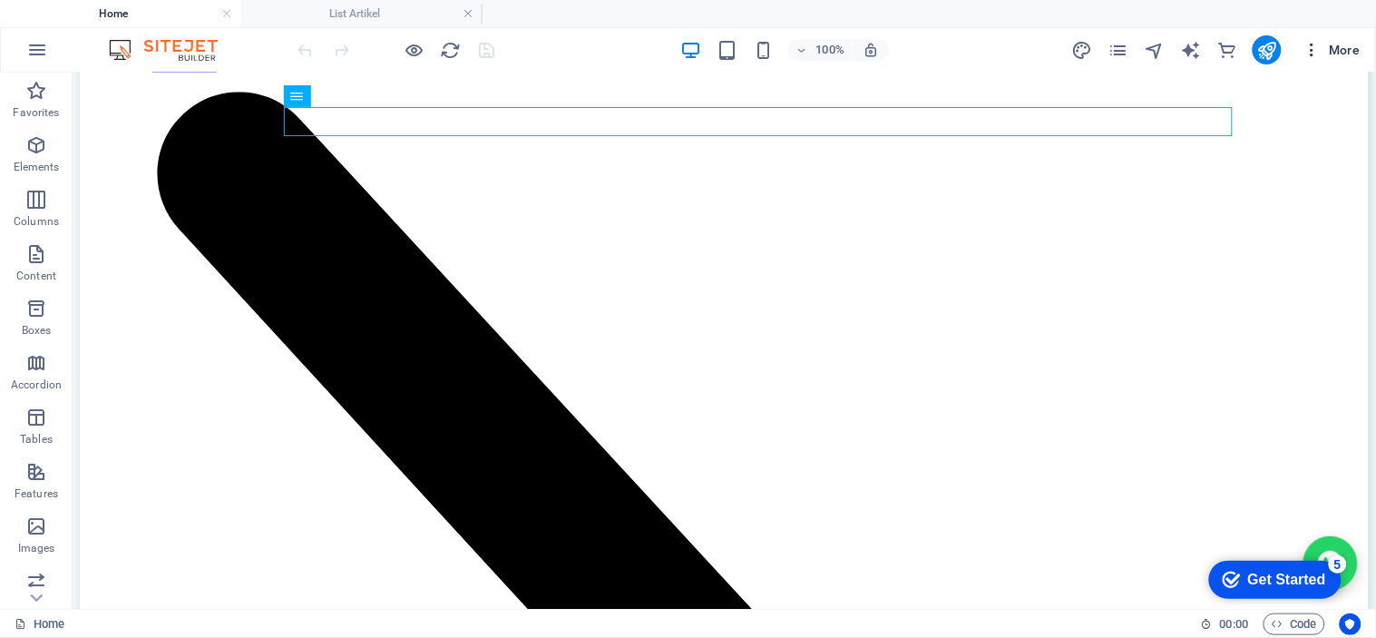
click at [1342, 47] on span "More" at bounding box center [1331, 50] width 57 height 18
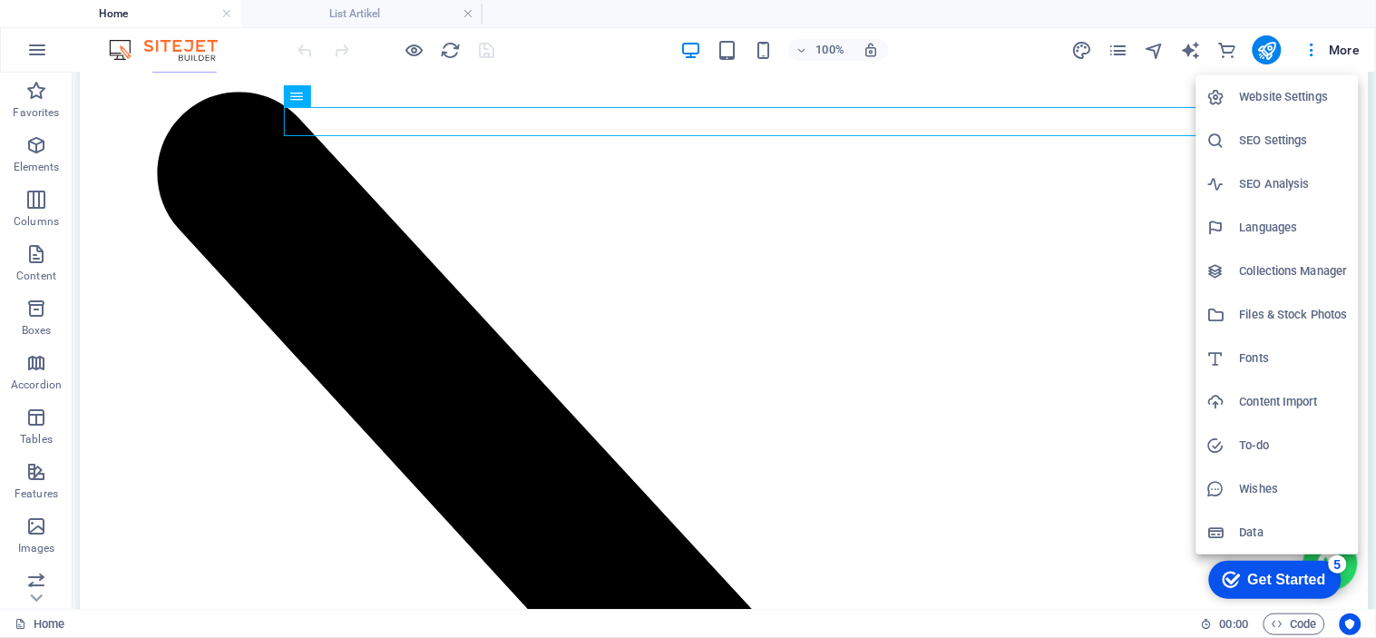
click at [1250, 239] on li "Languages" at bounding box center [1277, 228] width 162 height 44
select select "70"
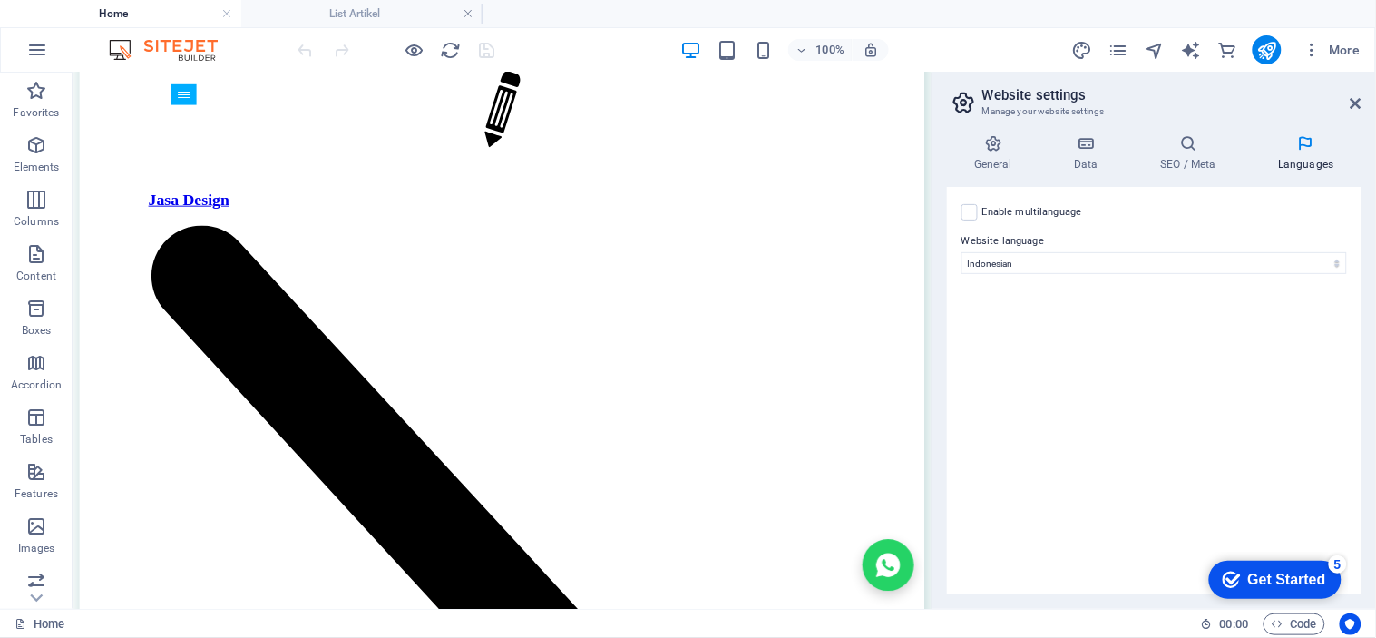
scroll to position [9014, 0]
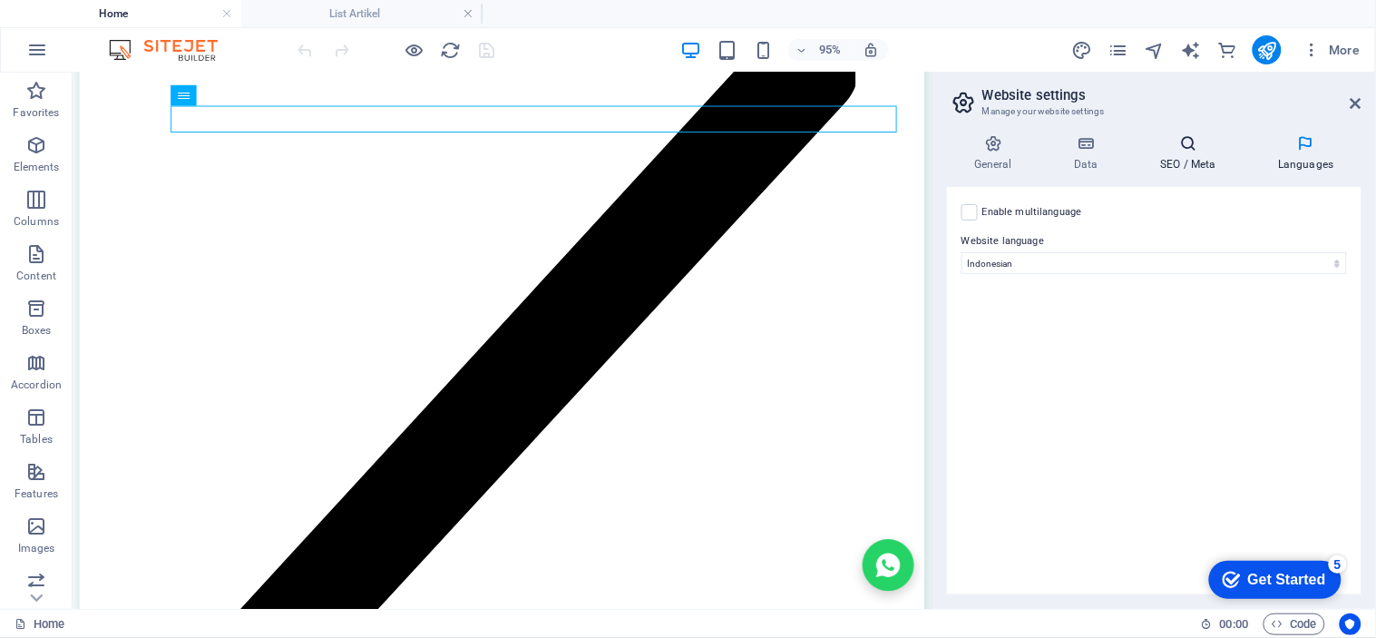
click at [1201, 161] on h4 "SEO / Meta" at bounding box center [1192, 153] width 118 height 38
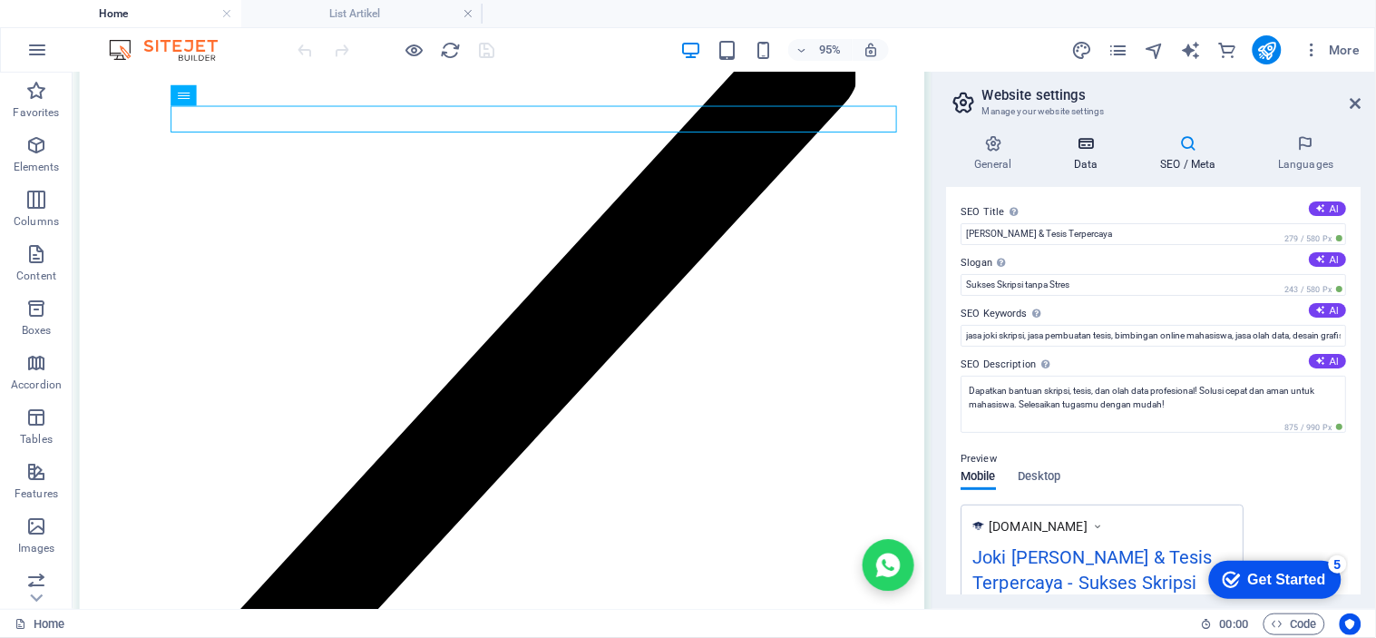
click at [1048, 140] on icon at bounding box center [1086, 143] width 79 height 18
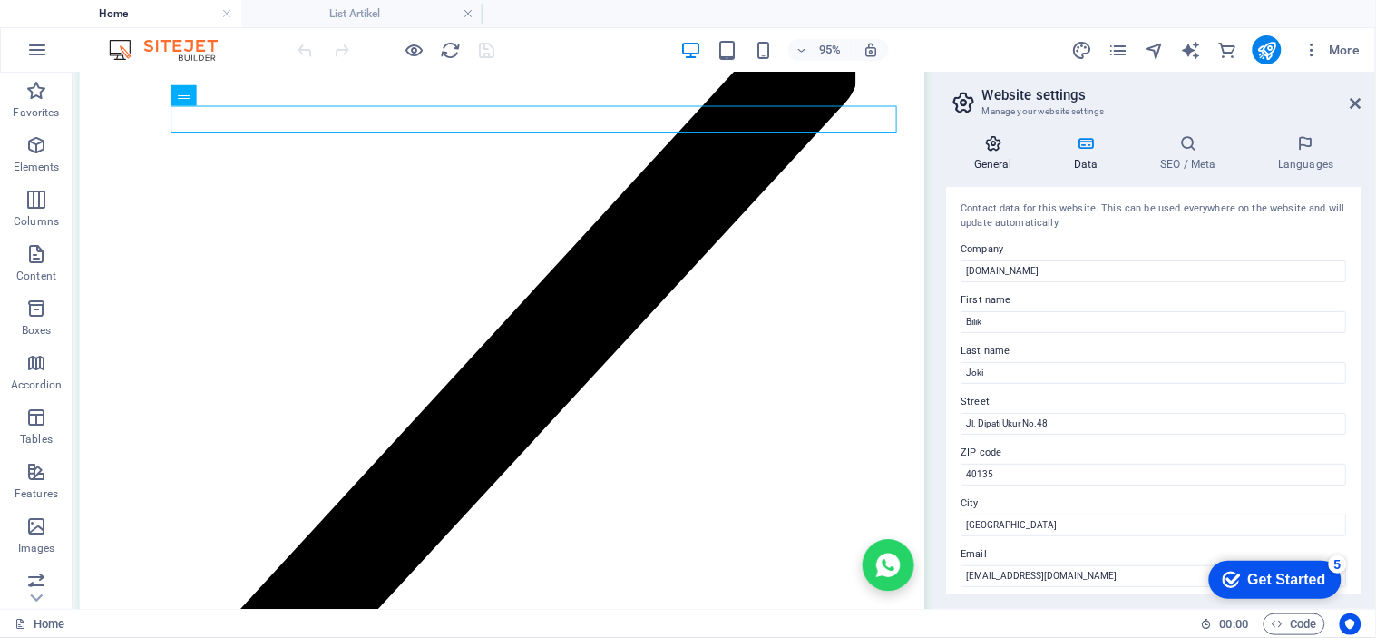
click at [952, 167] on h4 "General" at bounding box center [997, 153] width 100 height 38
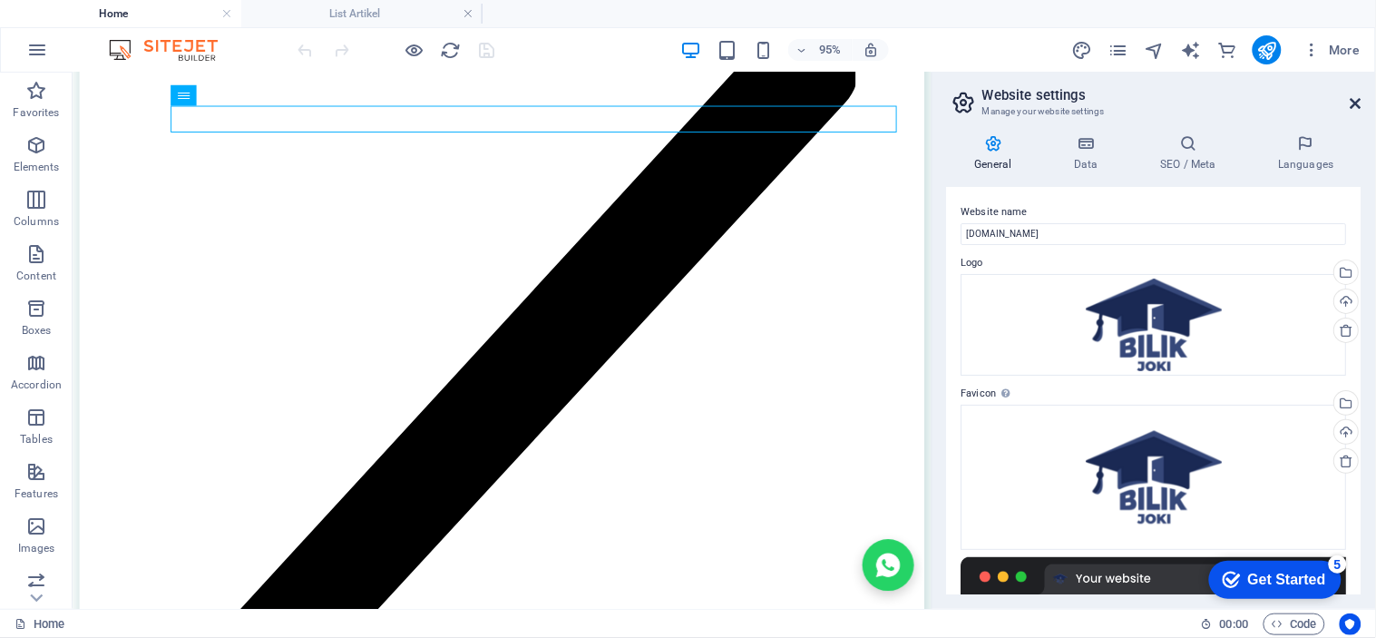
click at [1359, 101] on icon at bounding box center [1356, 103] width 11 height 15
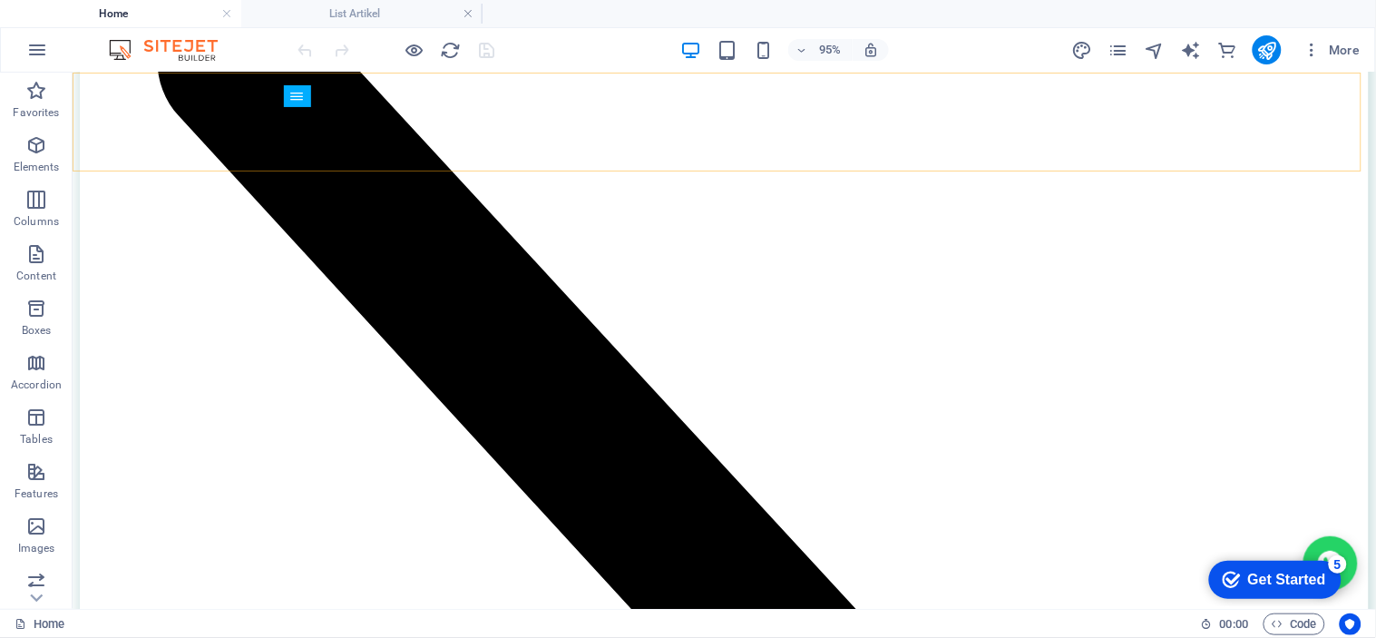
scroll to position [6423, 0]
